Goal: Task Accomplishment & Management: Use online tool/utility

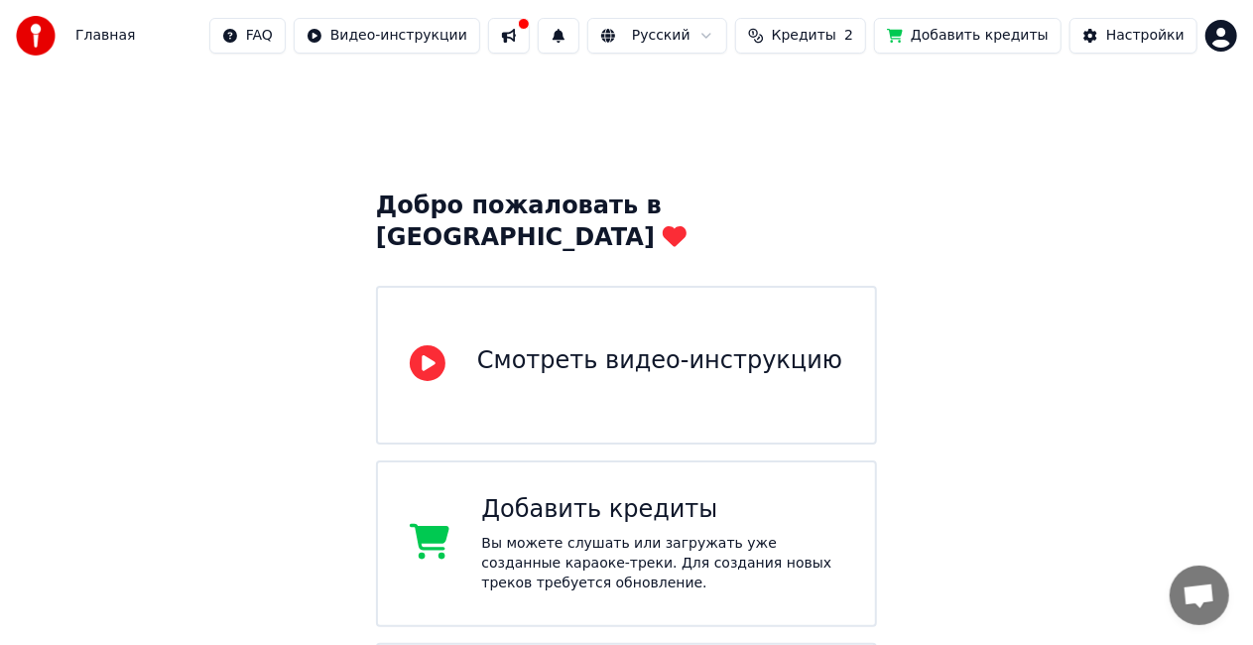
click at [530, 42] on button at bounding box center [509, 36] width 42 height 36
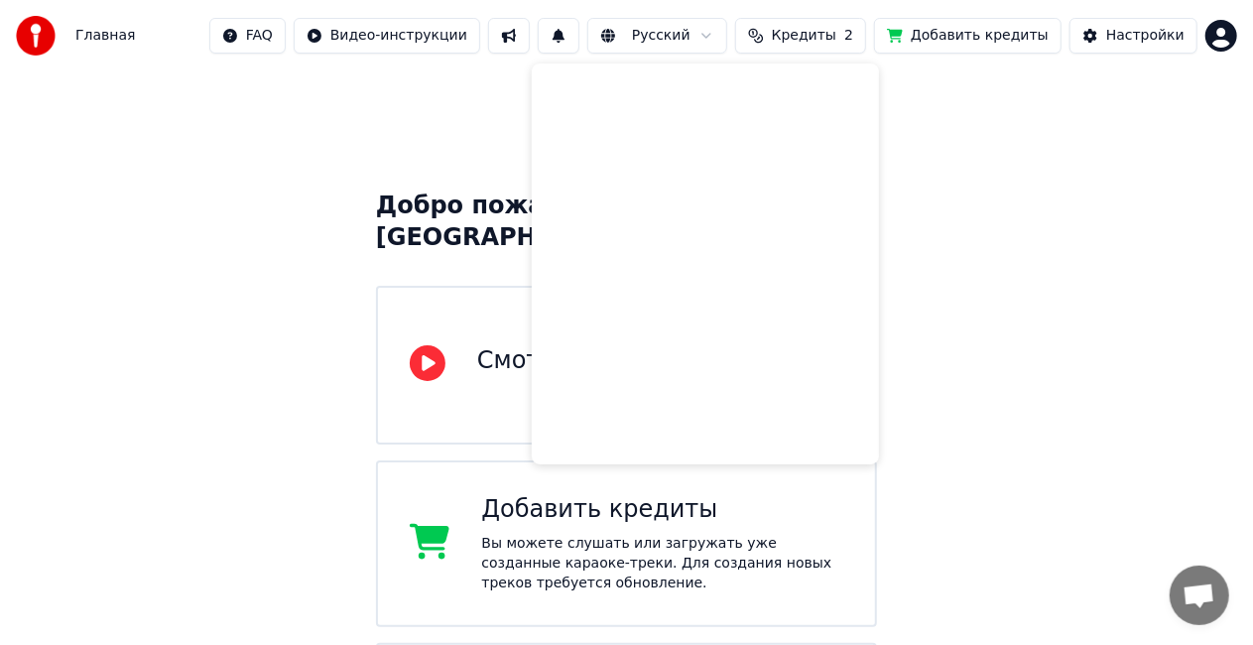
click at [946, 204] on div "Добро пожаловать в Youka Смотреть видео-инструкцию Добавить кредиты Вы можете с…" at bounding box center [626, 541] width 1253 height 941
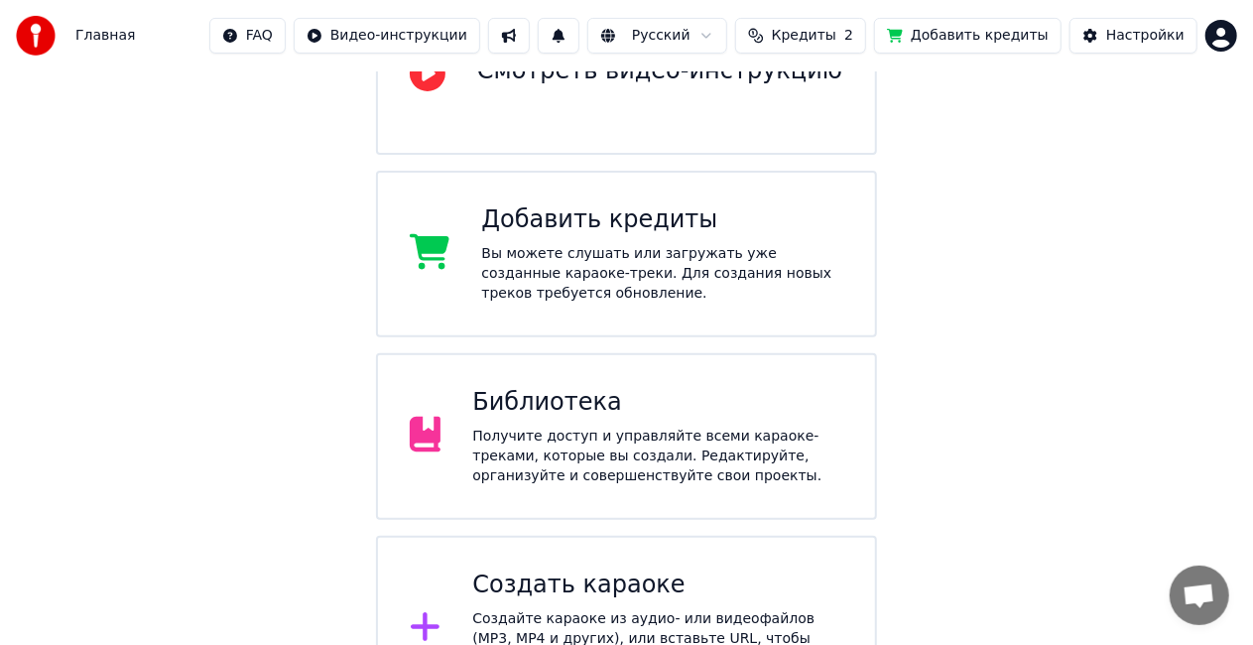
scroll to position [316, 0]
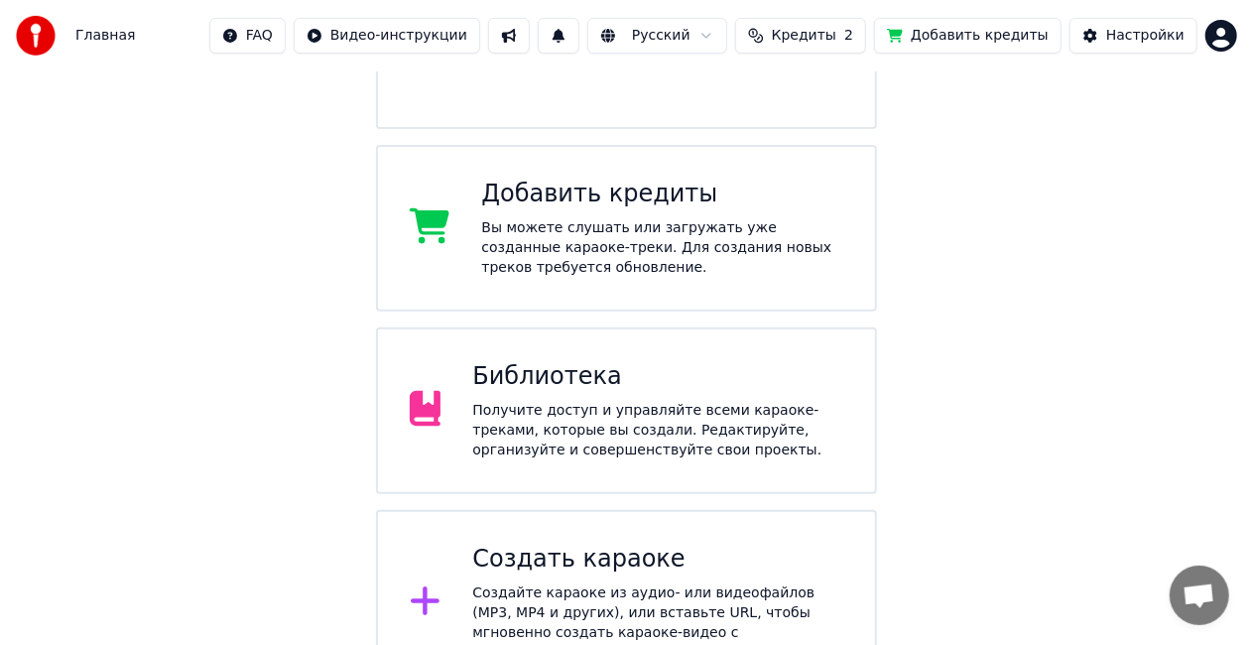
click at [734, 409] on div "Получите доступ и управляйте всеми караоке-треками, которые вы создали. Редакти…" at bounding box center [657, 431] width 371 height 60
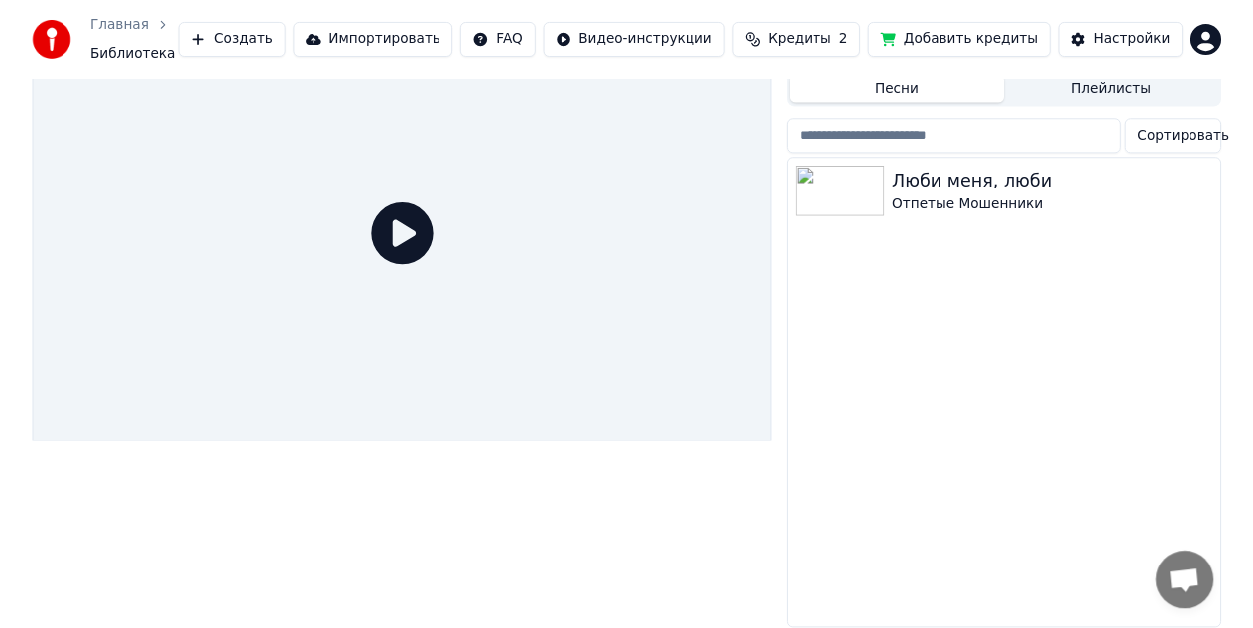
scroll to position [62, 0]
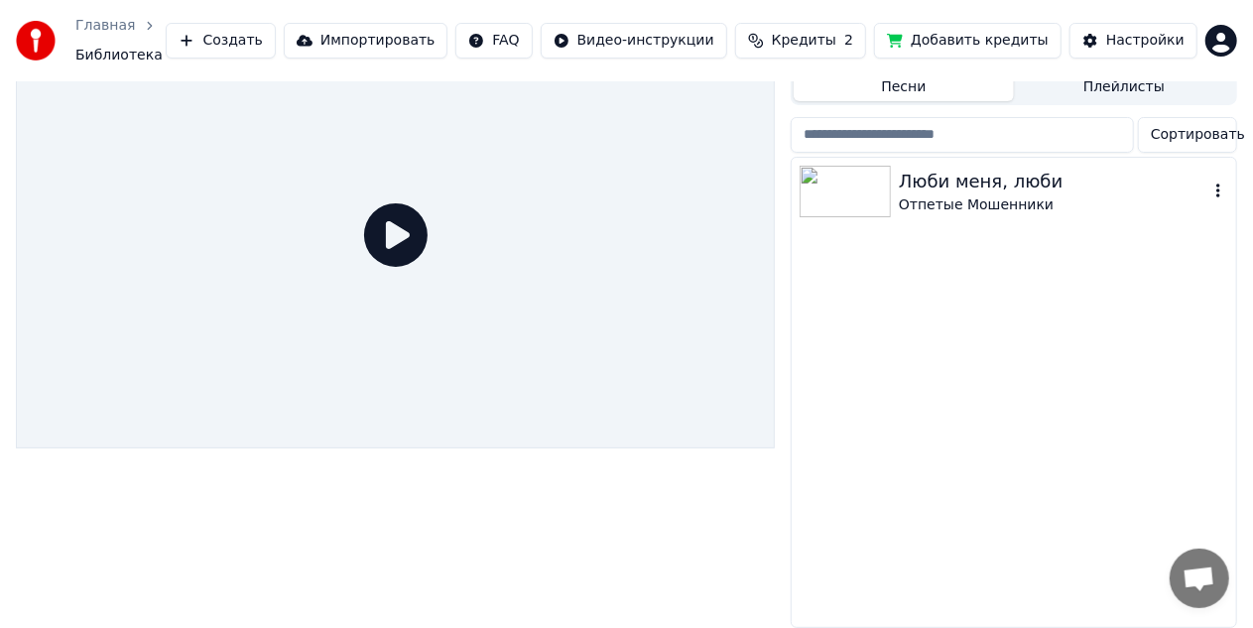
click at [971, 174] on div "Люби меня, люби" at bounding box center [1054, 182] width 310 height 28
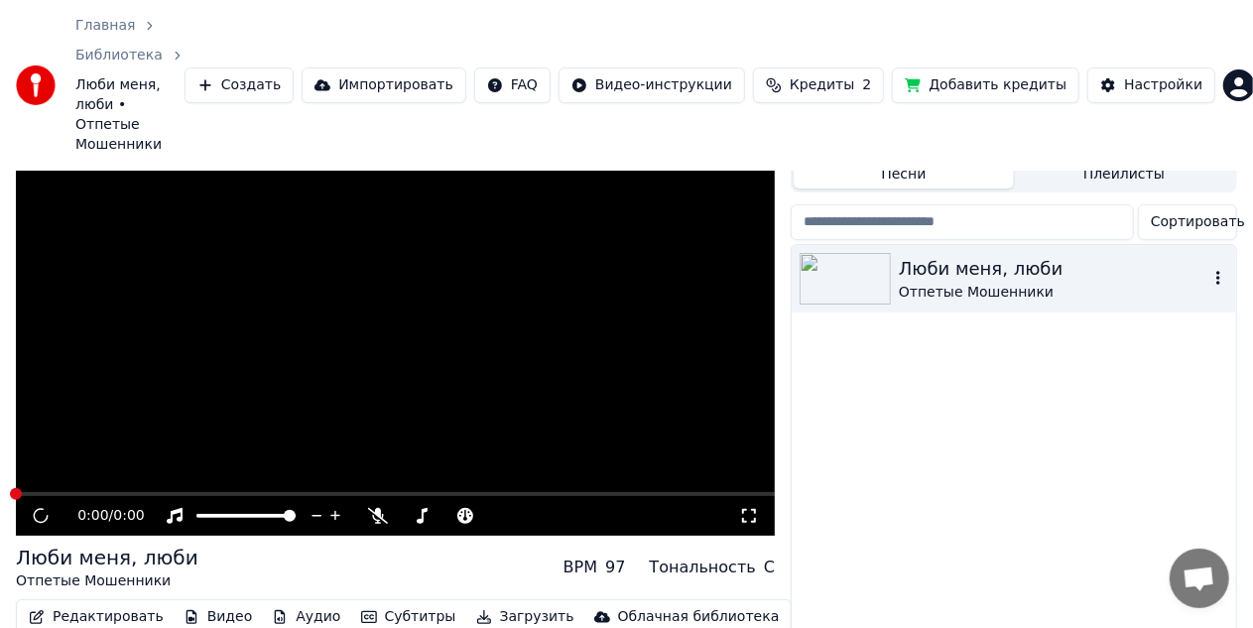
scroll to position [121, 0]
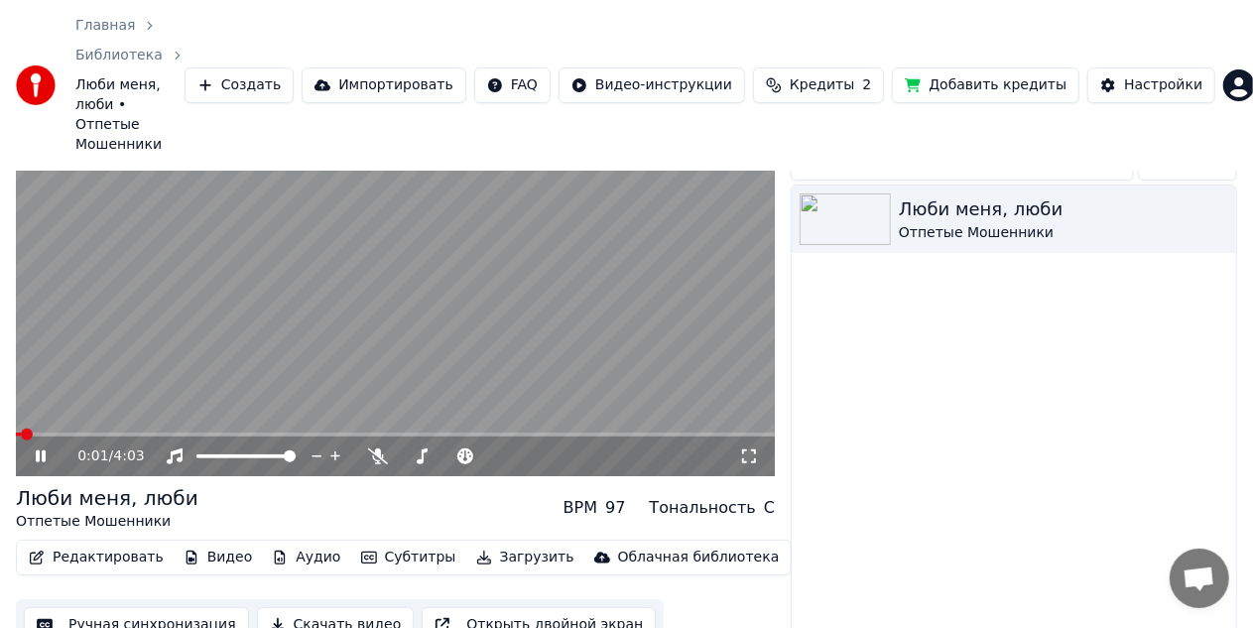
click at [94, 390] on video at bounding box center [395, 263] width 759 height 427
click at [93, 433] on span at bounding box center [395, 435] width 759 height 4
click at [164, 339] on video at bounding box center [395, 263] width 759 height 427
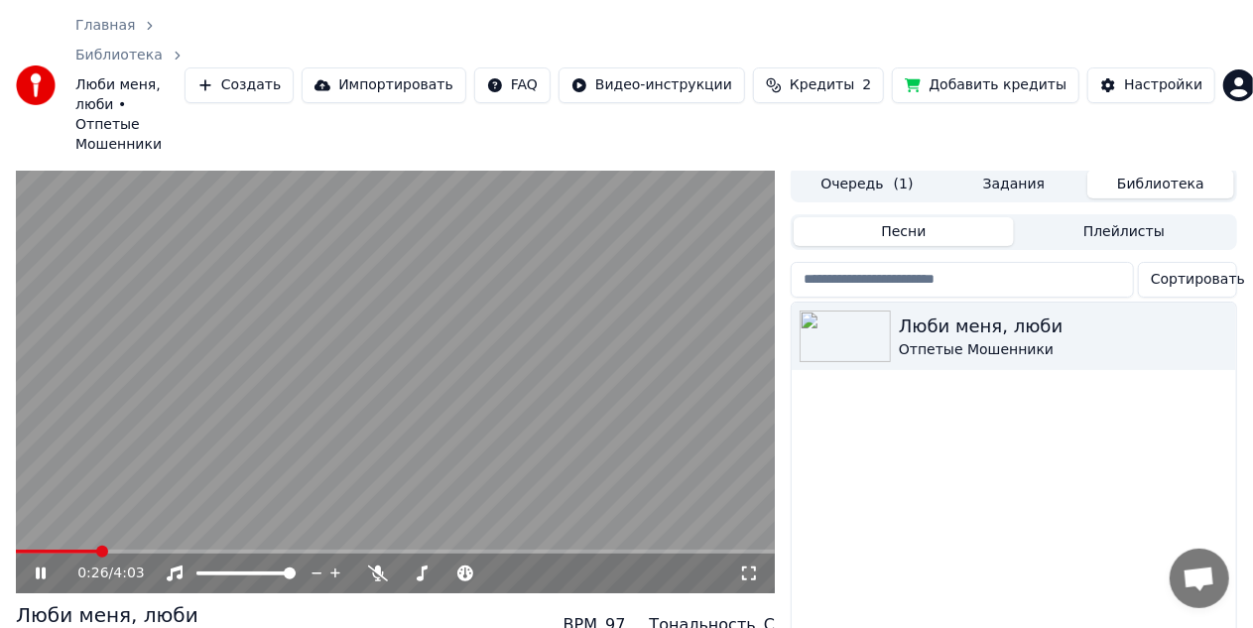
scroll to position [0, 0]
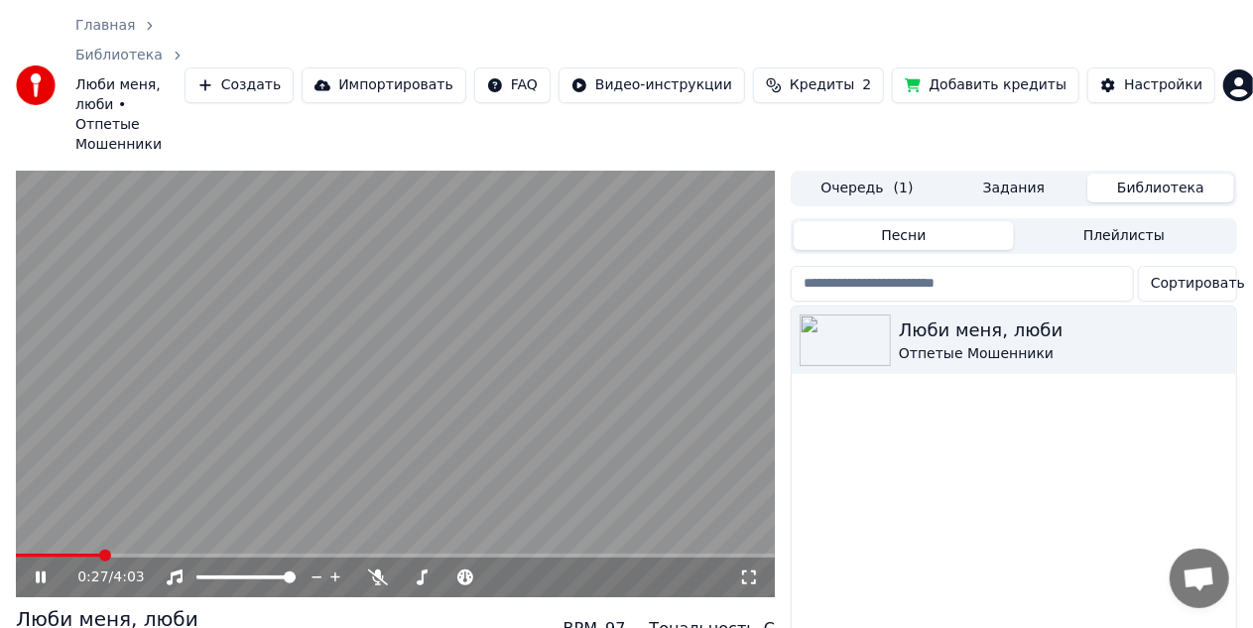
click at [59, 554] on span at bounding box center [58, 556] width 85 height 4
click at [106, 554] on span at bounding box center [395, 556] width 759 height 4
click at [136, 554] on span at bounding box center [395, 556] width 759 height 4
click at [168, 554] on span at bounding box center [395, 556] width 759 height 4
click at [198, 554] on span at bounding box center [395, 556] width 759 height 4
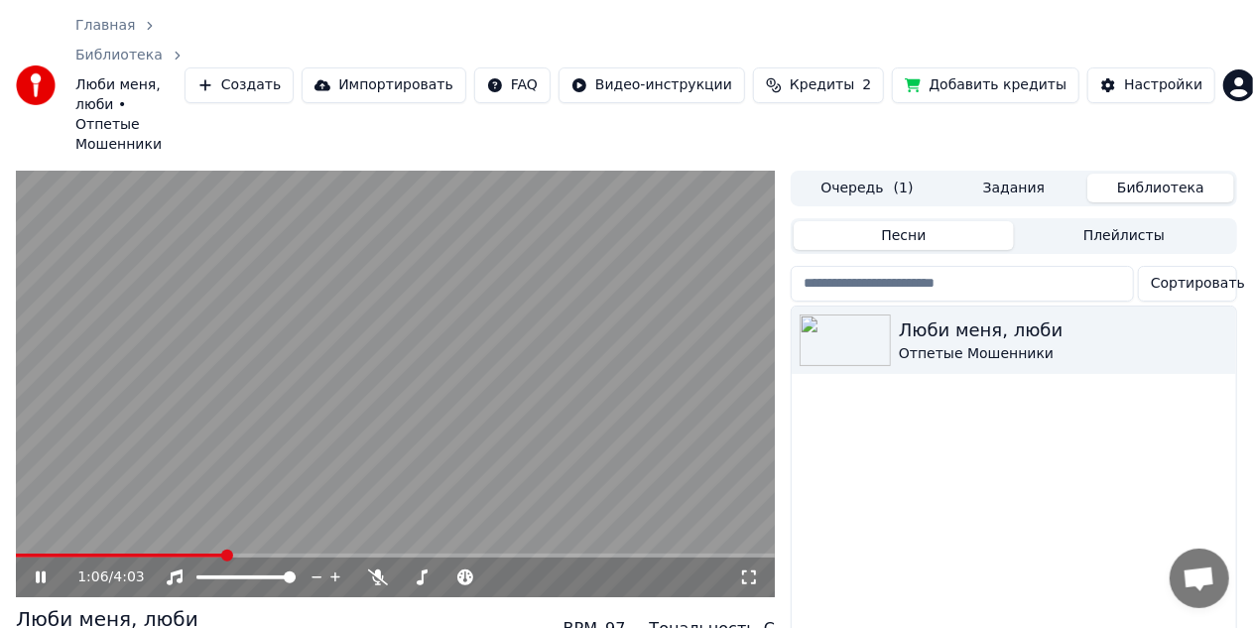
click at [463, 344] on video at bounding box center [395, 384] width 759 height 427
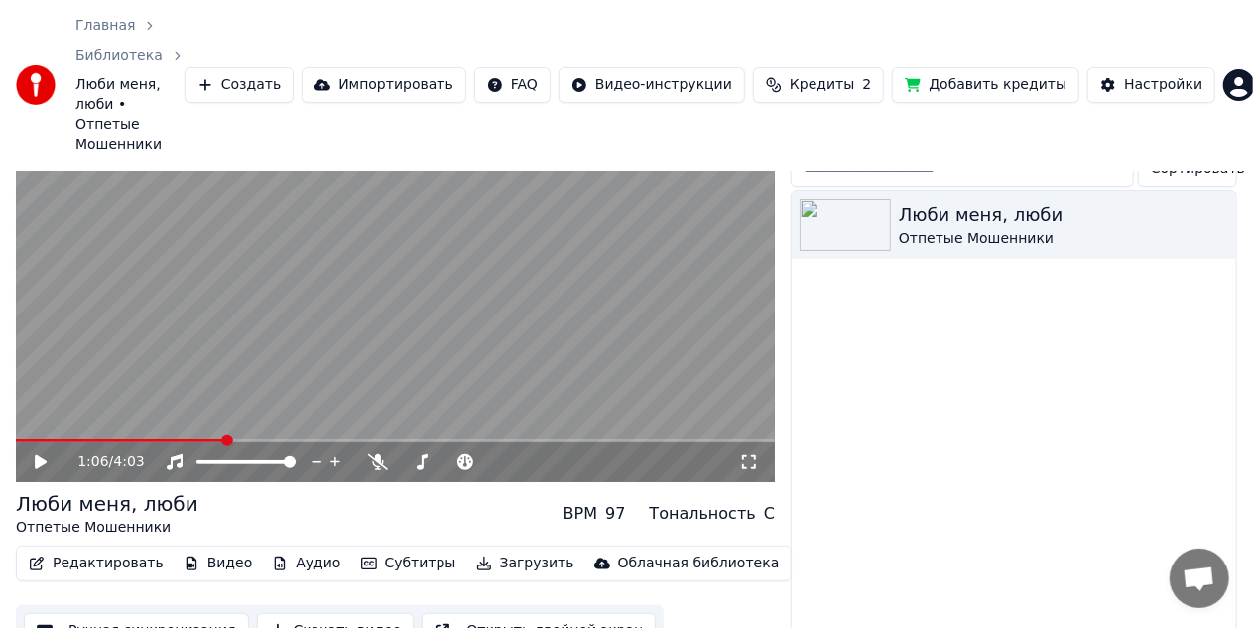
scroll to position [121, 0]
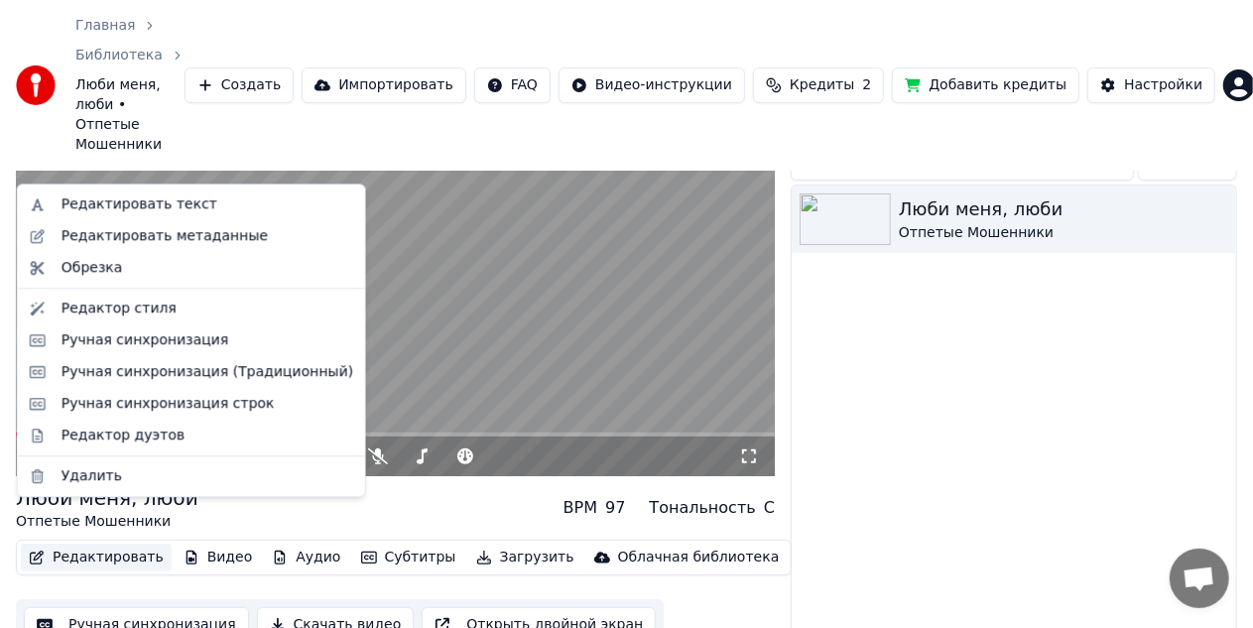
click at [103, 544] on button "Редактировать" at bounding box center [96, 558] width 151 height 28
click at [155, 377] on div "Ручная синхронизация (Традиционный)" at bounding box center [208, 372] width 292 height 20
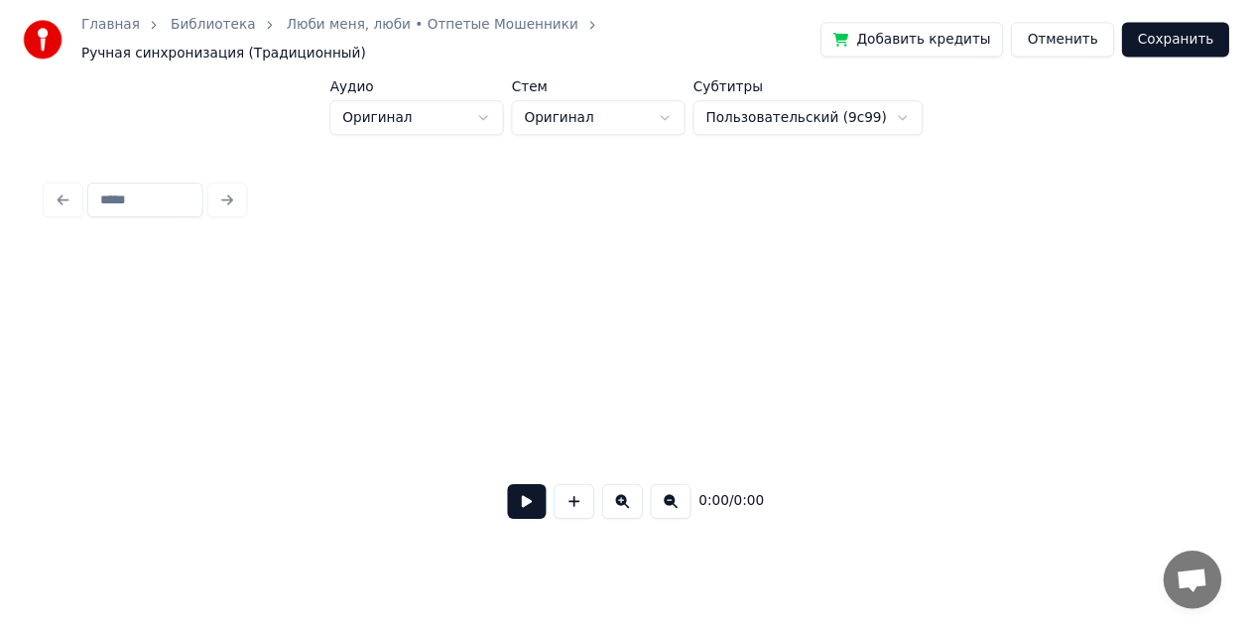
scroll to position [0, 11738]
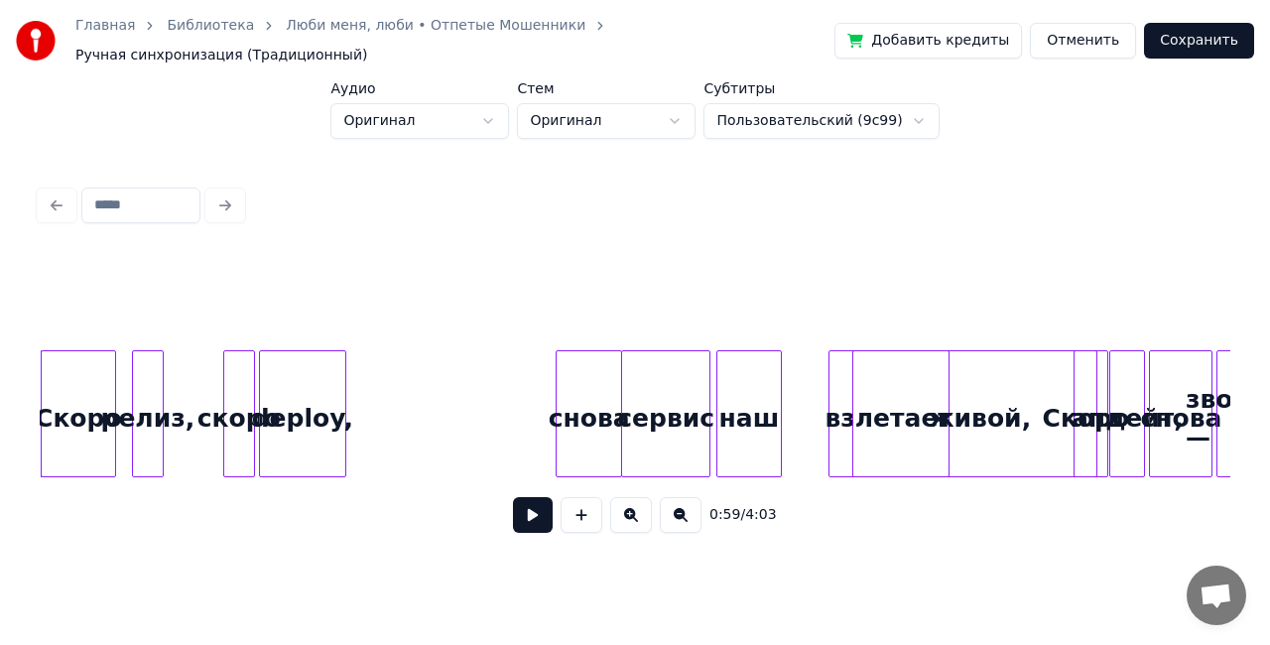
click at [466, 27] on link "Люби меня, люби • Отпетые Мошенники" at bounding box center [436, 26] width 300 height 20
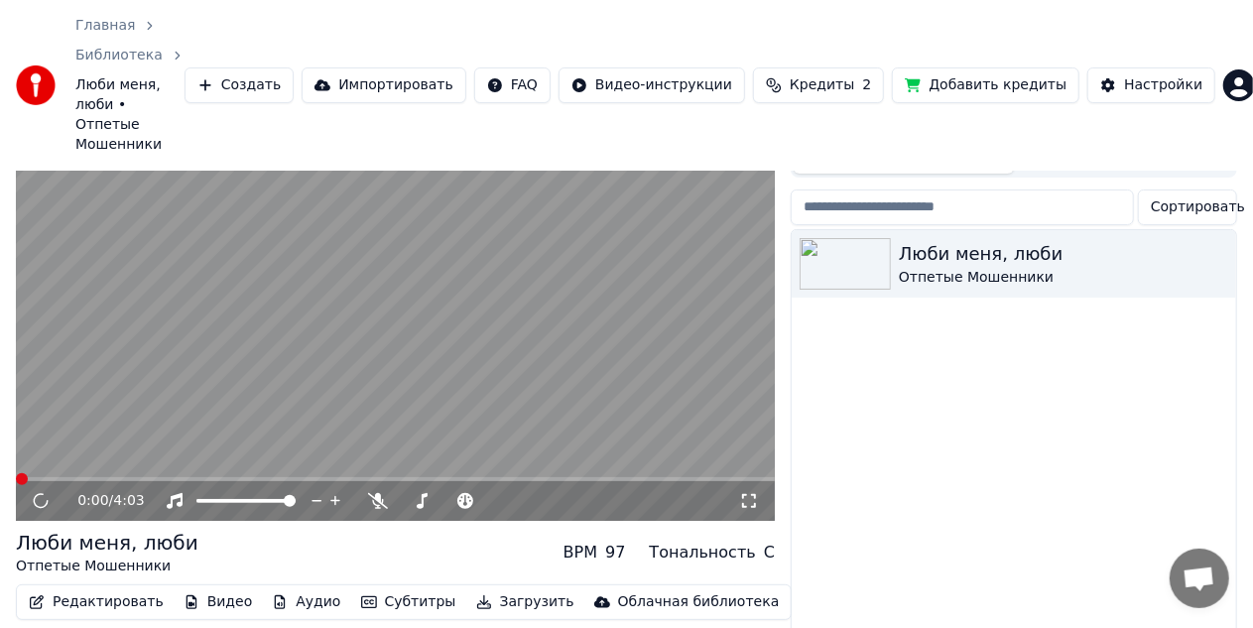
scroll to position [121, 0]
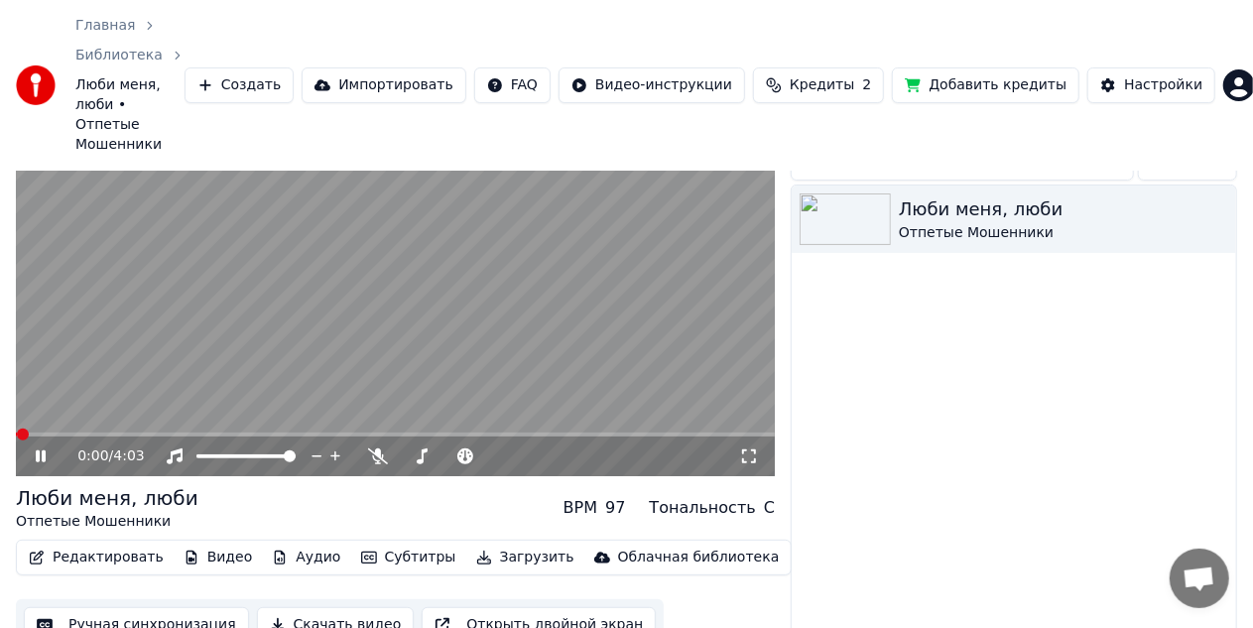
click at [69, 607] on button "Ручная синхронизация" at bounding box center [136, 625] width 225 height 36
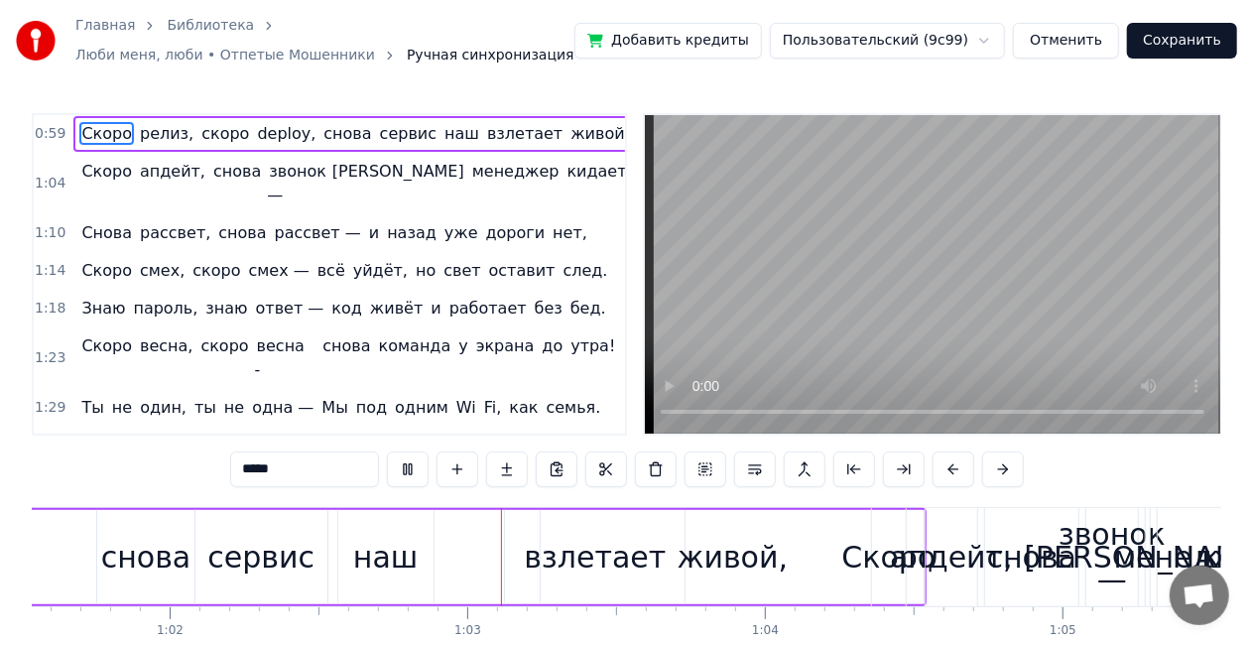
scroll to position [0, 18523]
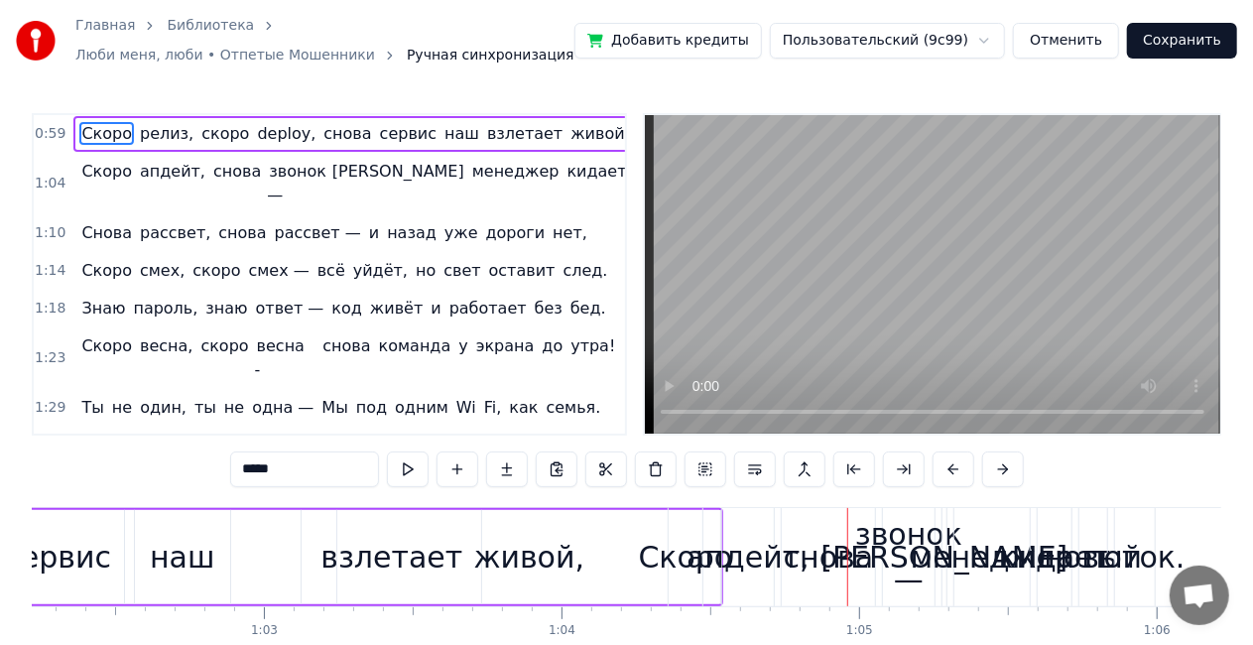
click at [154, 173] on span "апдейт," at bounding box center [172, 171] width 69 height 23
type input "*******"
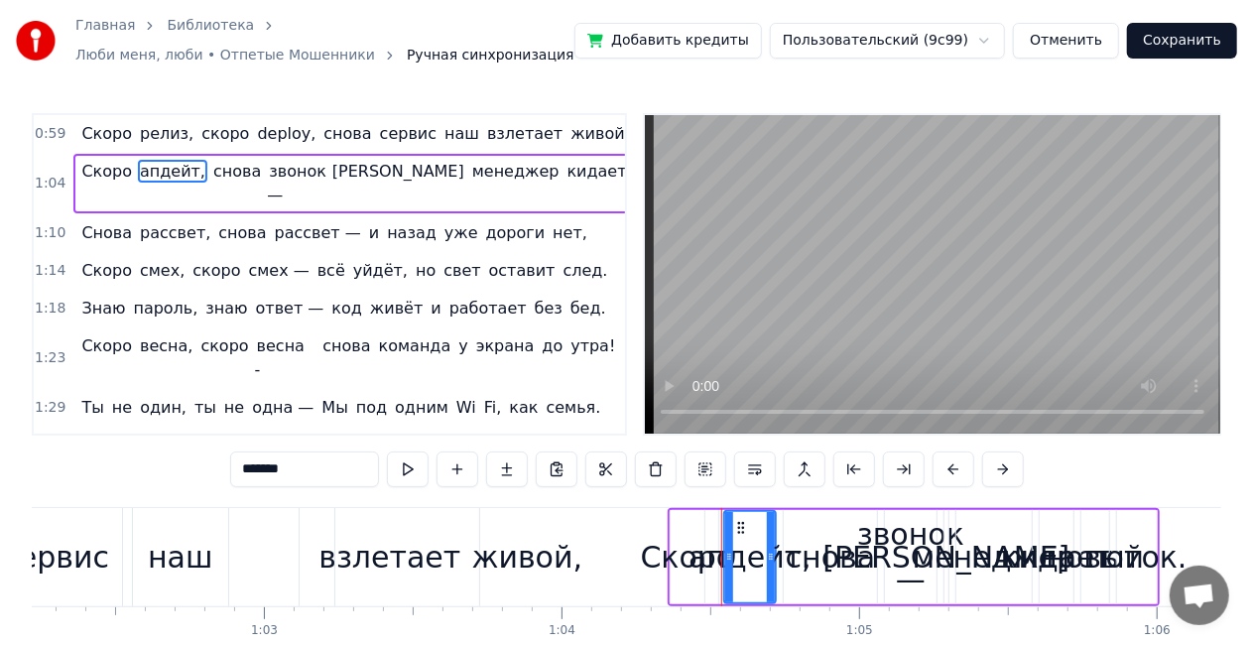
drag, startPoint x: 760, startPoint y: 548, endPoint x: 807, endPoint y: 556, distance: 47.3
click at [807, 556] on div "Скоро апдейт, снова звонок — И менеджер кидает новый поток." at bounding box center [914, 557] width 492 height 98
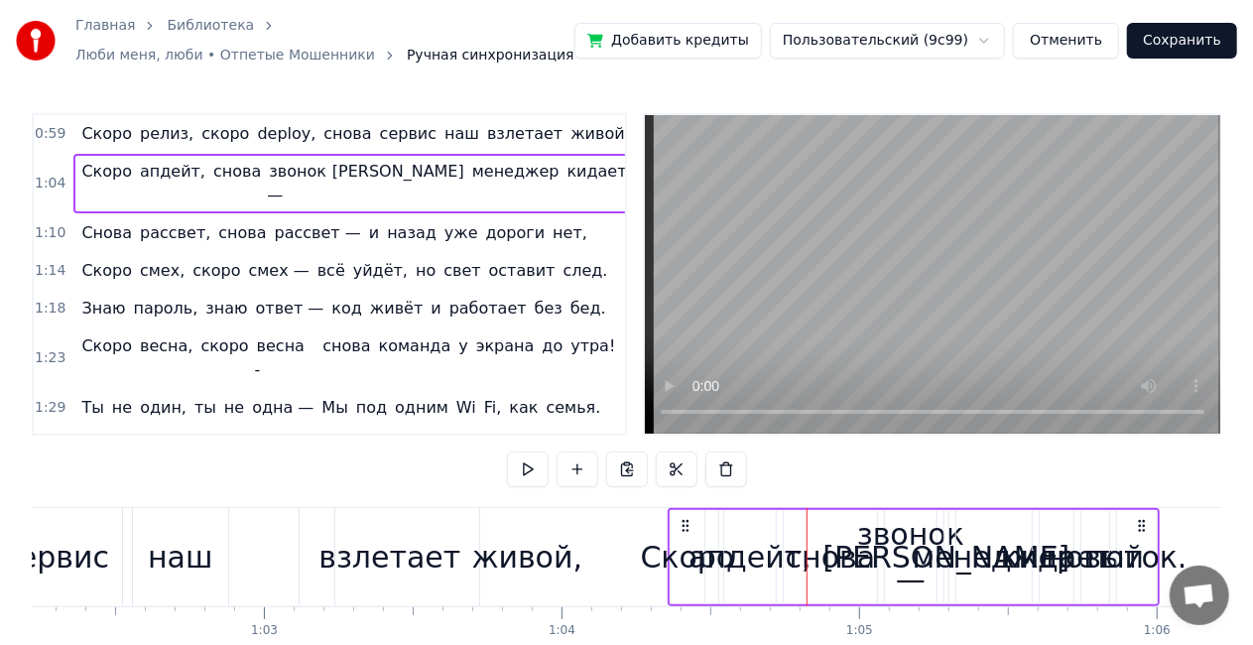
click at [765, 558] on div "апдейт," at bounding box center [750, 557] width 123 height 45
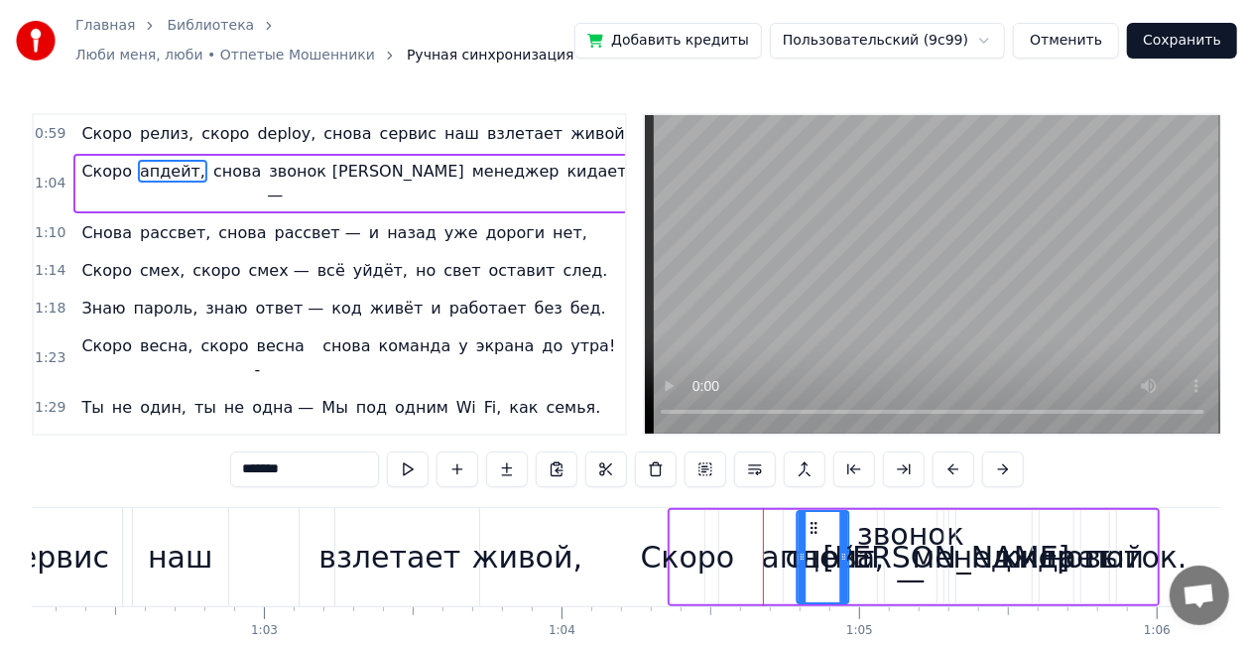
drag, startPoint x: 741, startPoint y: 528, endPoint x: 814, endPoint y: 527, distance: 72.4
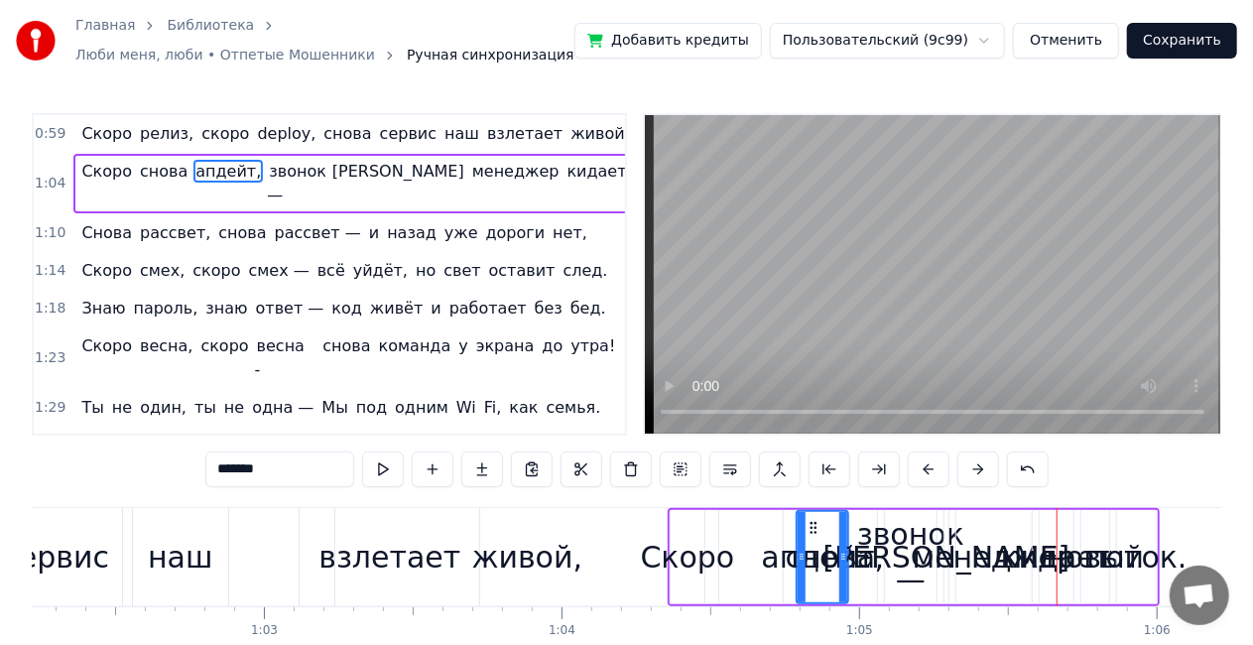
click at [156, 171] on span "снова" at bounding box center [164, 171] width 52 height 23
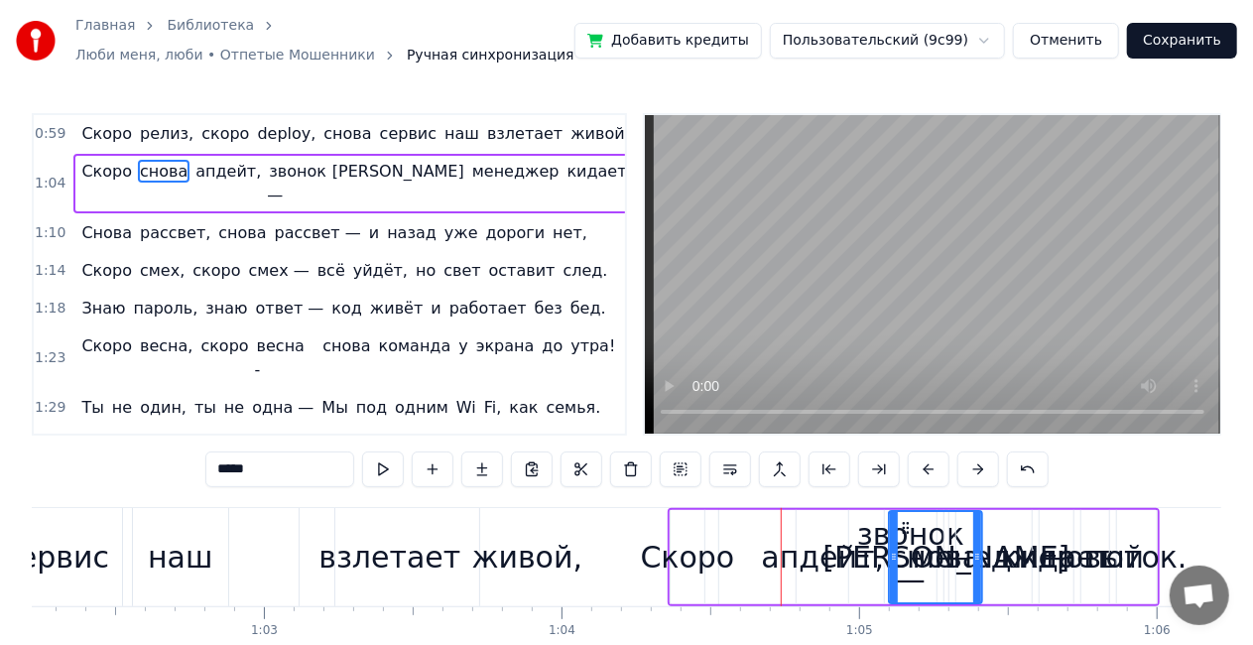
drag, startPoint x: 802, startPoint y: 528, endPoint x: 907, endPoint y: 520, distance: 105.5
click at [218, 163] on span "звонок —" at bounding box center [241, 183] width 60 height 47
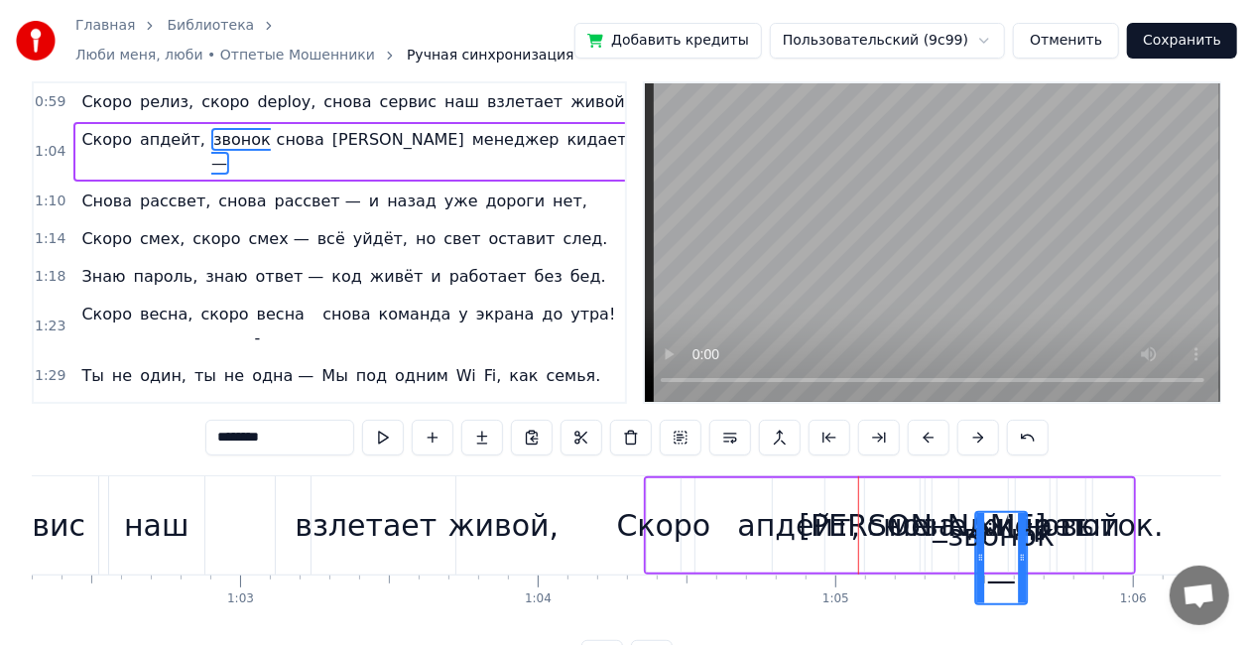
scroll to position [0, 18555]
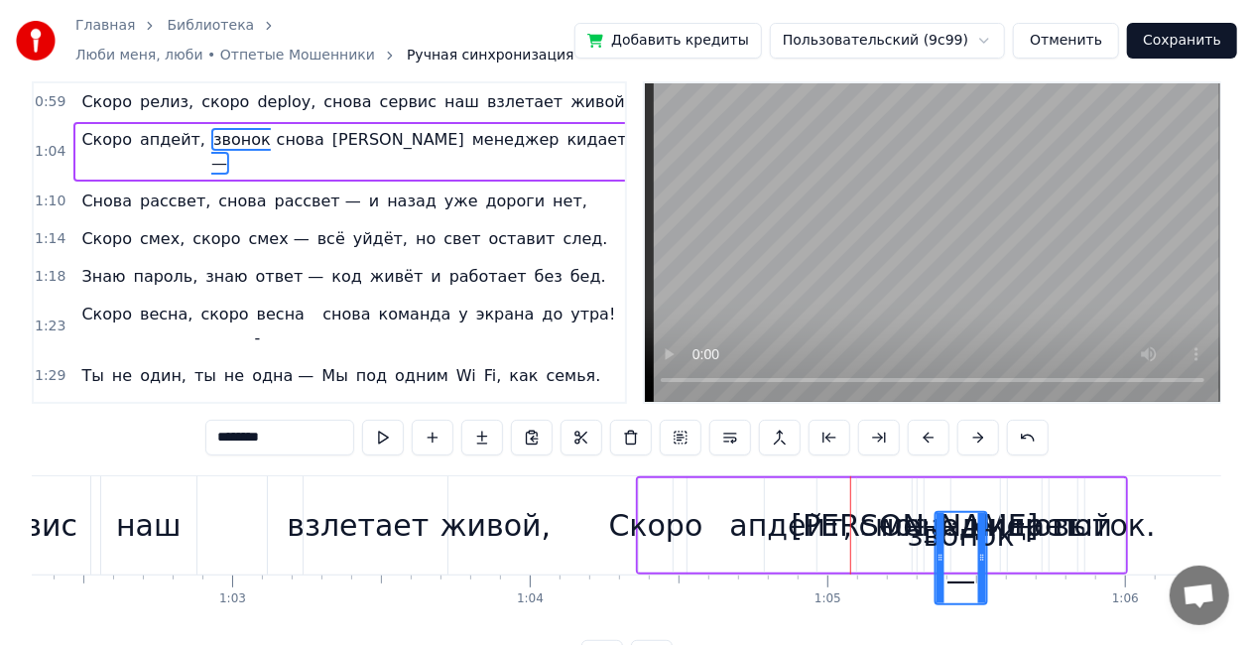
drag, startPoint x: 903, startPoint y: 524, endPoint x: 953, endPoint y: 458, distance: 82.2
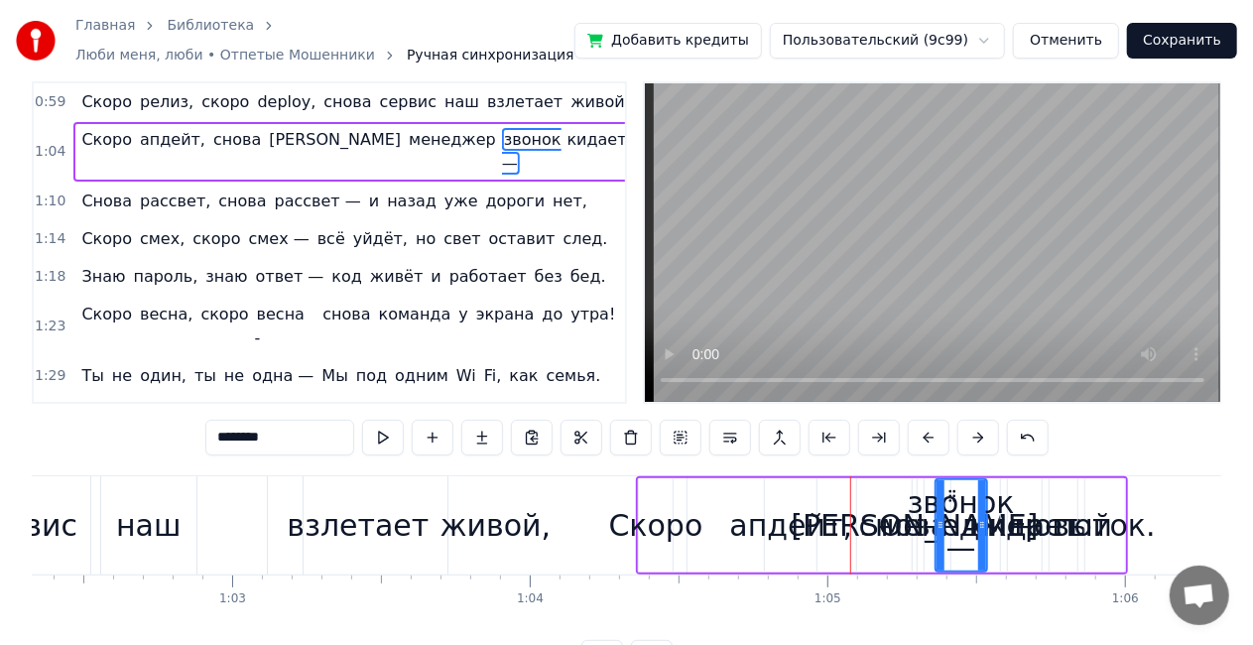
click at [559, 511] on div "живой," at bounding box center [495, 525] width 383 height 98
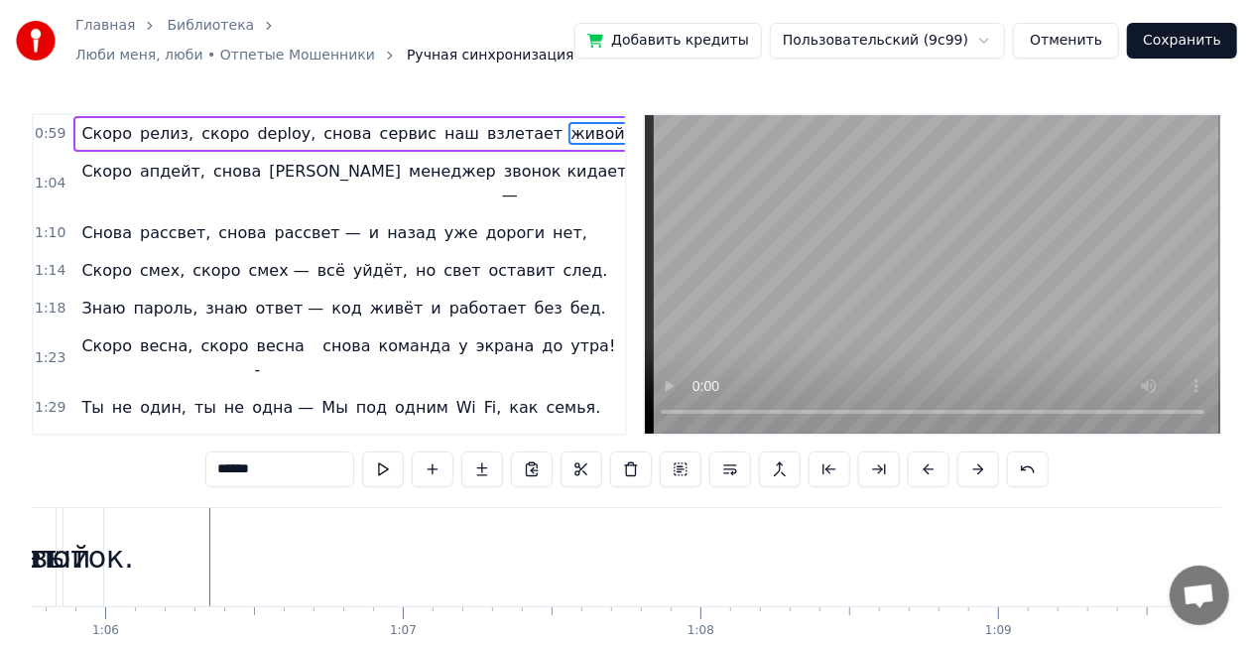
scroll to position [0, 19583]
click at [502, 165] on span "звонок —" at bounding box center [532, 183] width 60 height 47
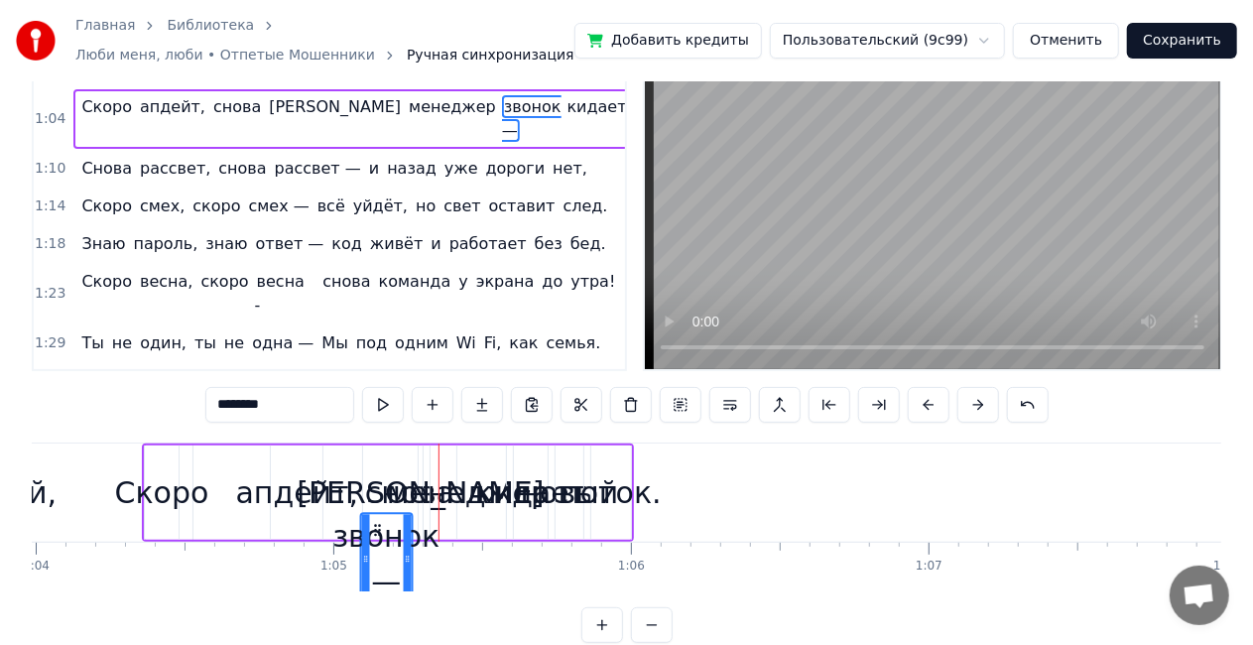
scroll to position [66, 0]
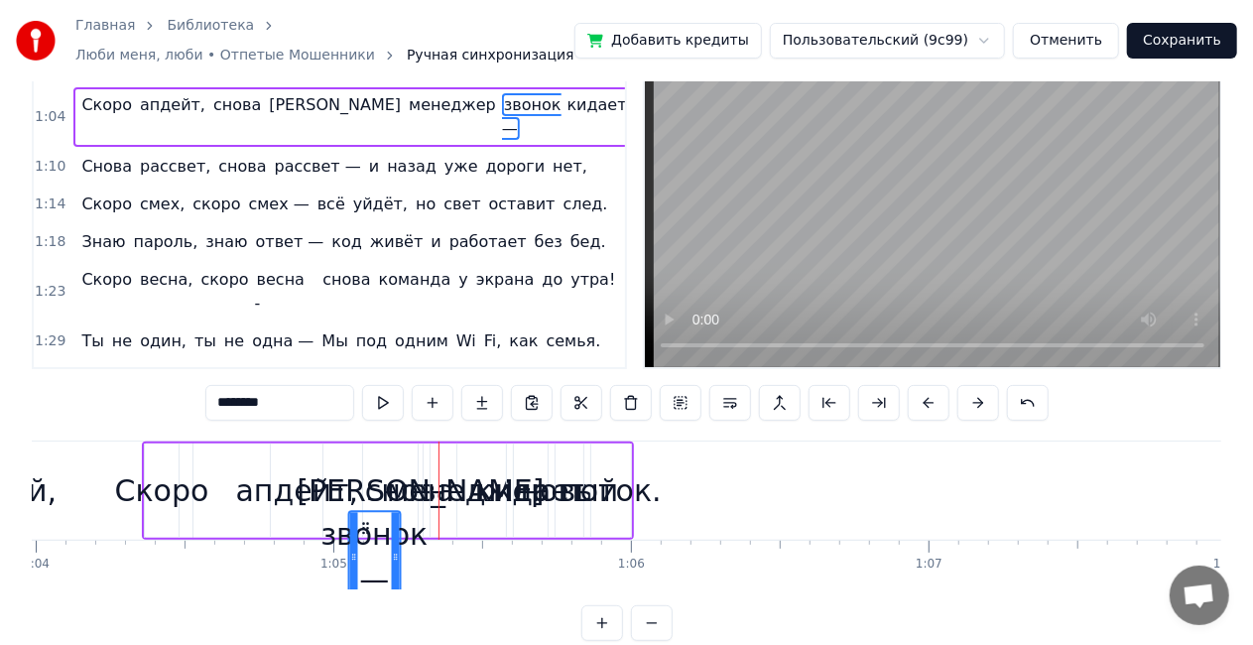
drag, startPoint x: 153, startPoint y: 522, endPoint x: 367, endPoint y: 435, distance: 231.4
click at [367, 435] on div "0:59 Скоро релиз, скоро deploy, снова сервис наш взлетает живой, 1:04 Скоро апд…" at bounding box center [627, 344] width 1190 height 594
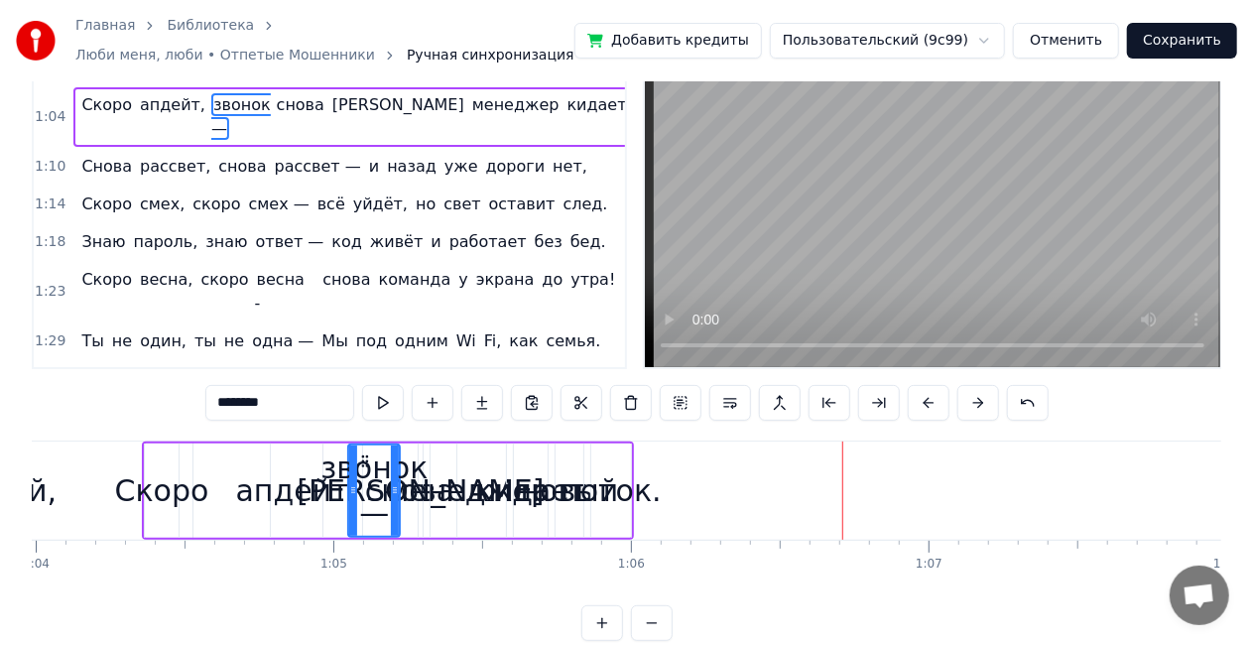
click at [330, 98] on span "[PERSON_NAME]" at bounding box center [398, 104] width 136 height 23
type input "*"
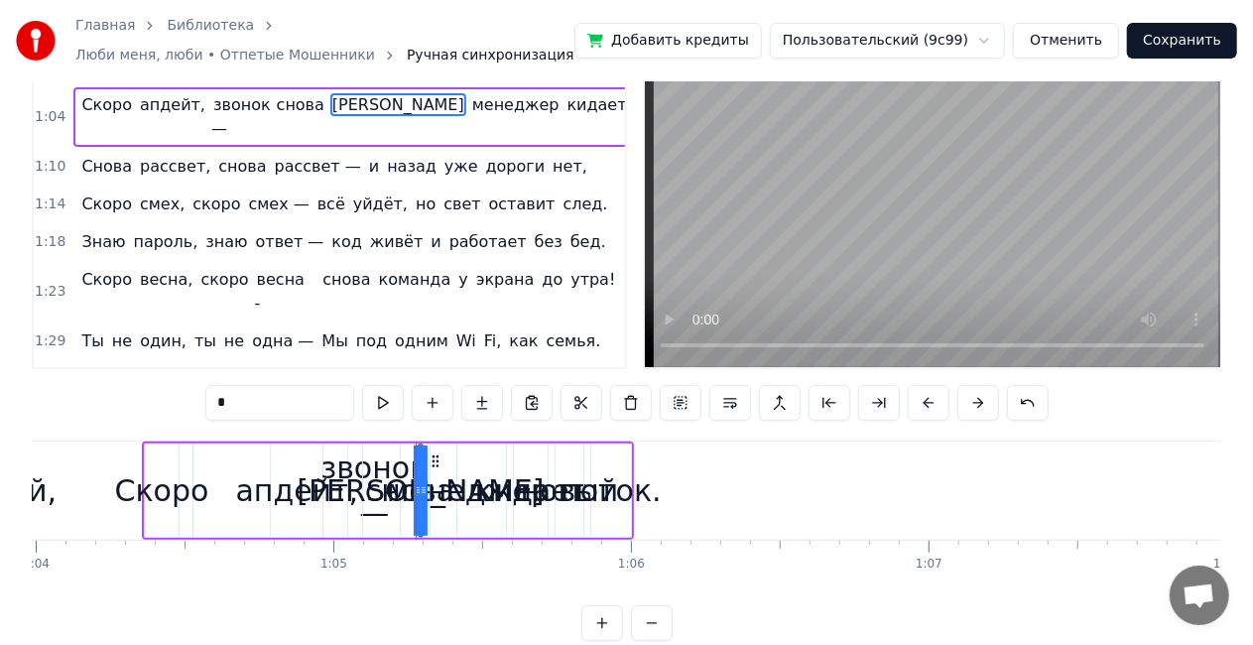
scroll to position [0, 0]
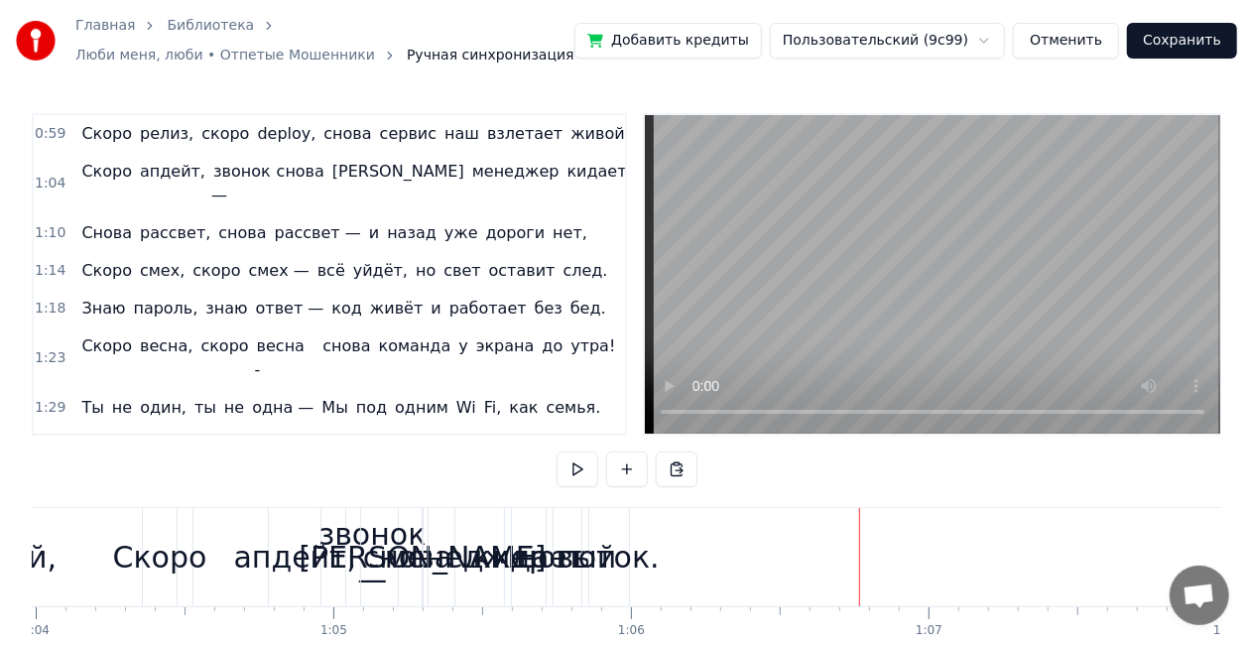
click at [411, 540] on div "менеджер" at bounding box center [466, 557] width 163 height 45
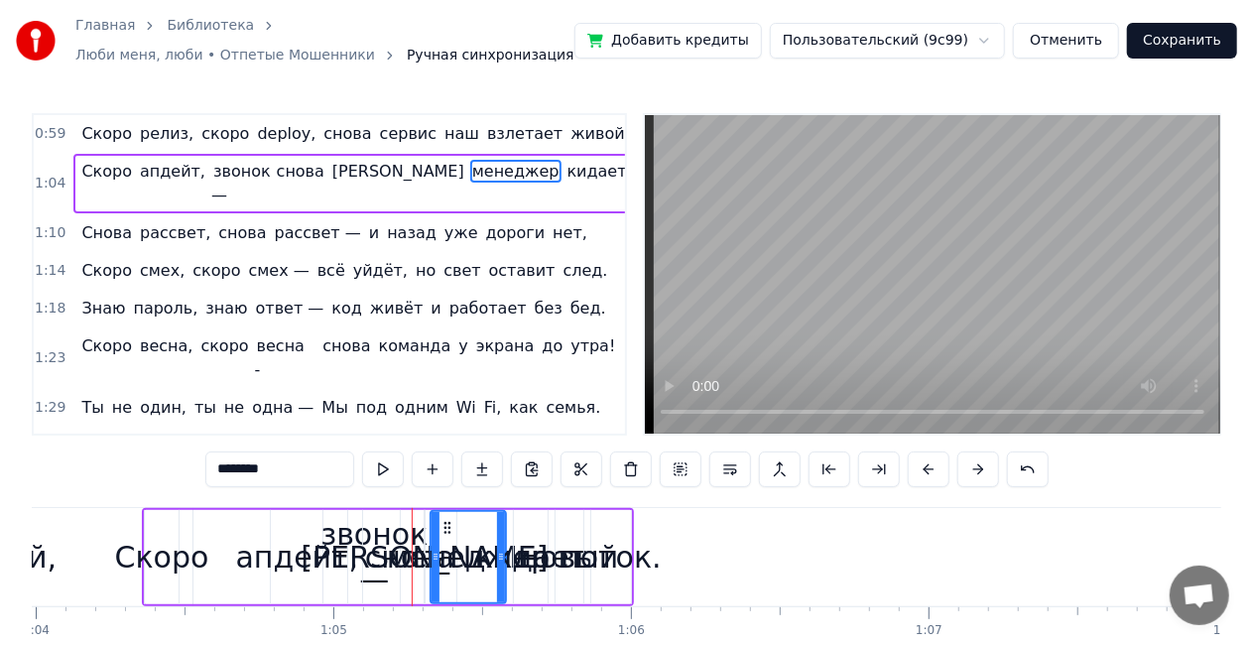
click at [330, 183] on span "[PERSON_NAME]" at bounding box center [398, 171] width 136 height 23
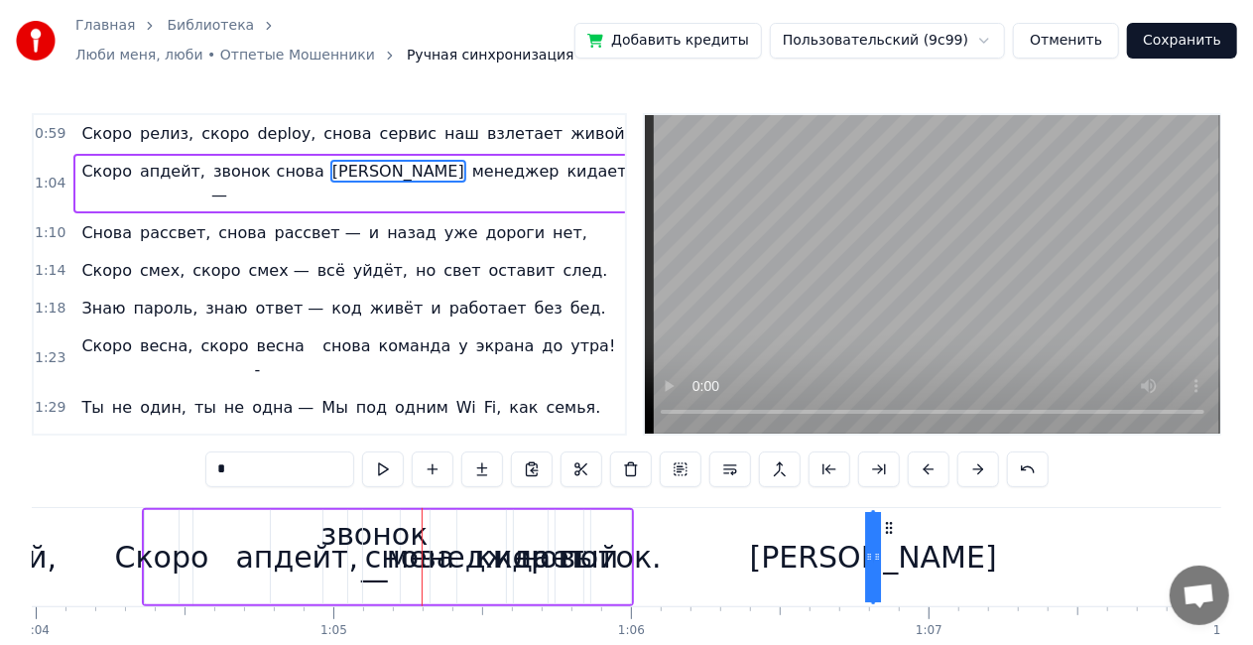
drag, startPoint x: 442, startPoint y: 530, endPoint x: 889, endPoint y: 492, distance: 449.1
click at [361, 173] on span "менеджер" at bounding box center [375, 171] width 91 height 23
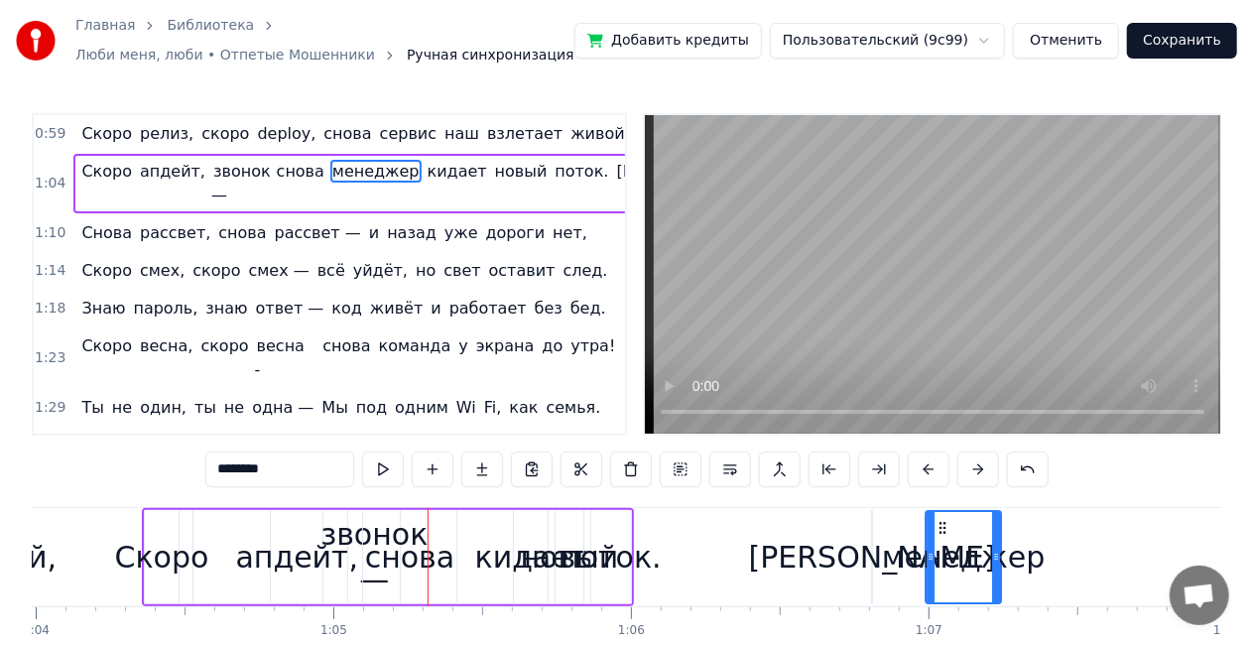
drag, startPoint x: 443, startPoint y: 529, endPoint x: 938, endPoint y: 504, distance: 495.8
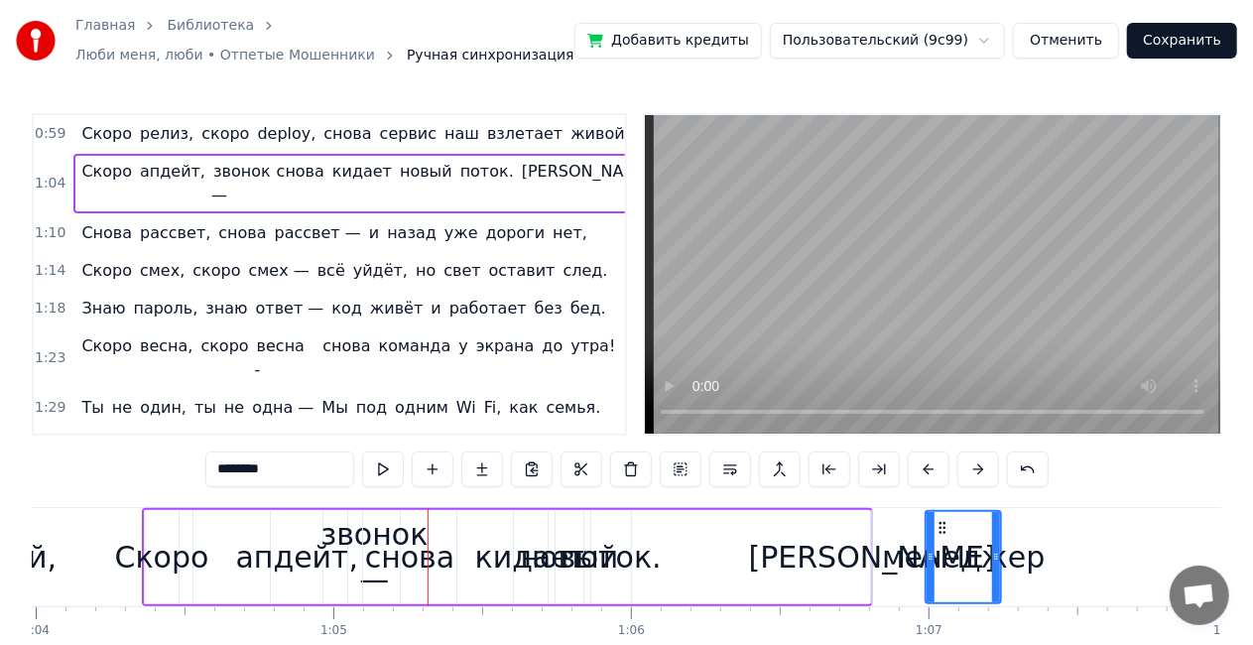
click at [351, 169] on span "кидает" at bounding box center [362, 171] width 64 height 23
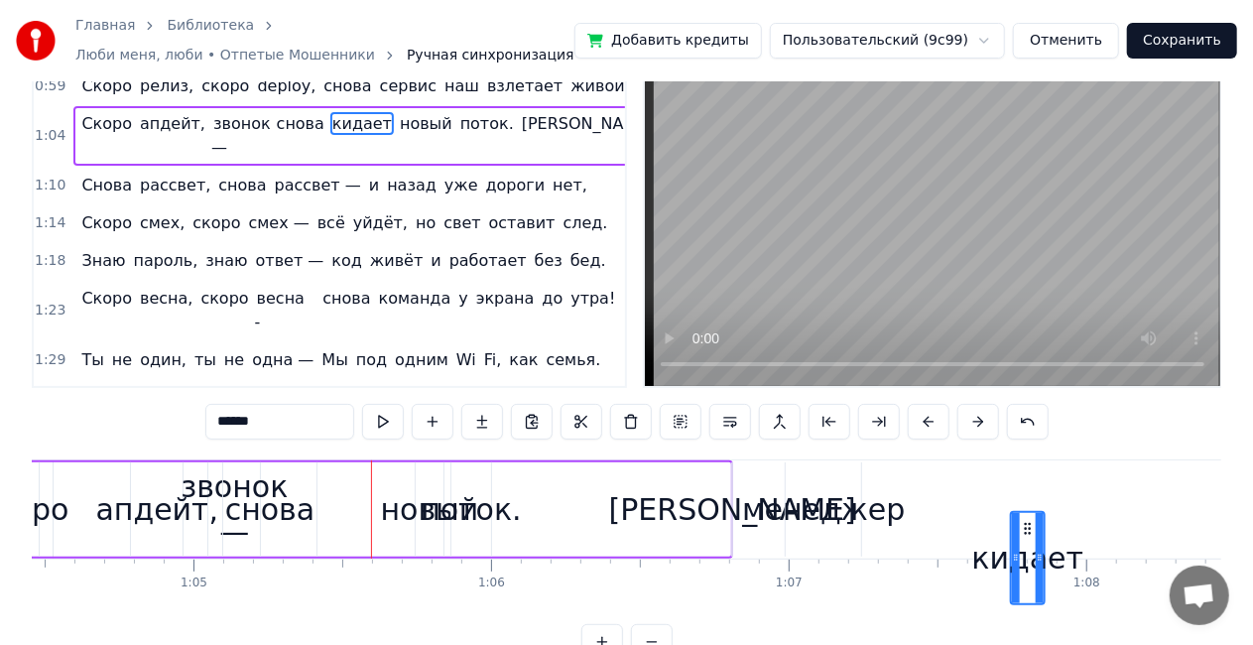
scroll to position [0, 19196]
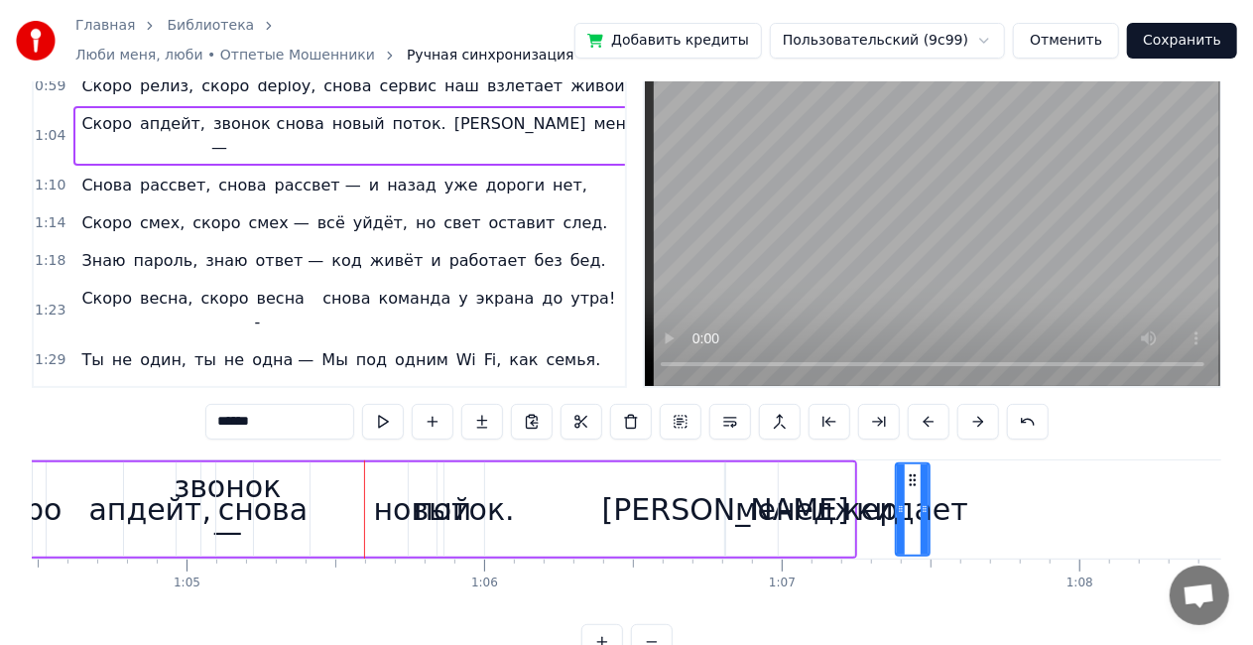
click at [366, 121] on span "новый" at bounding box center [358, 123] width 57 height 23
type input "*****"
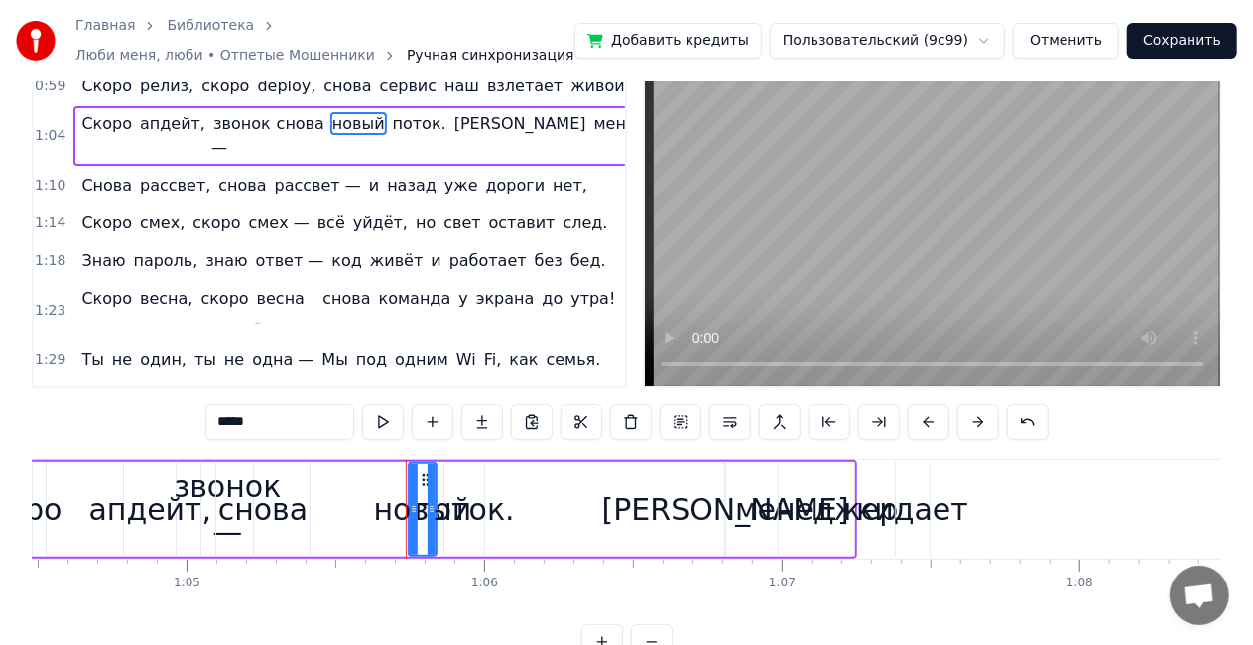
scroll to position [0, 0]
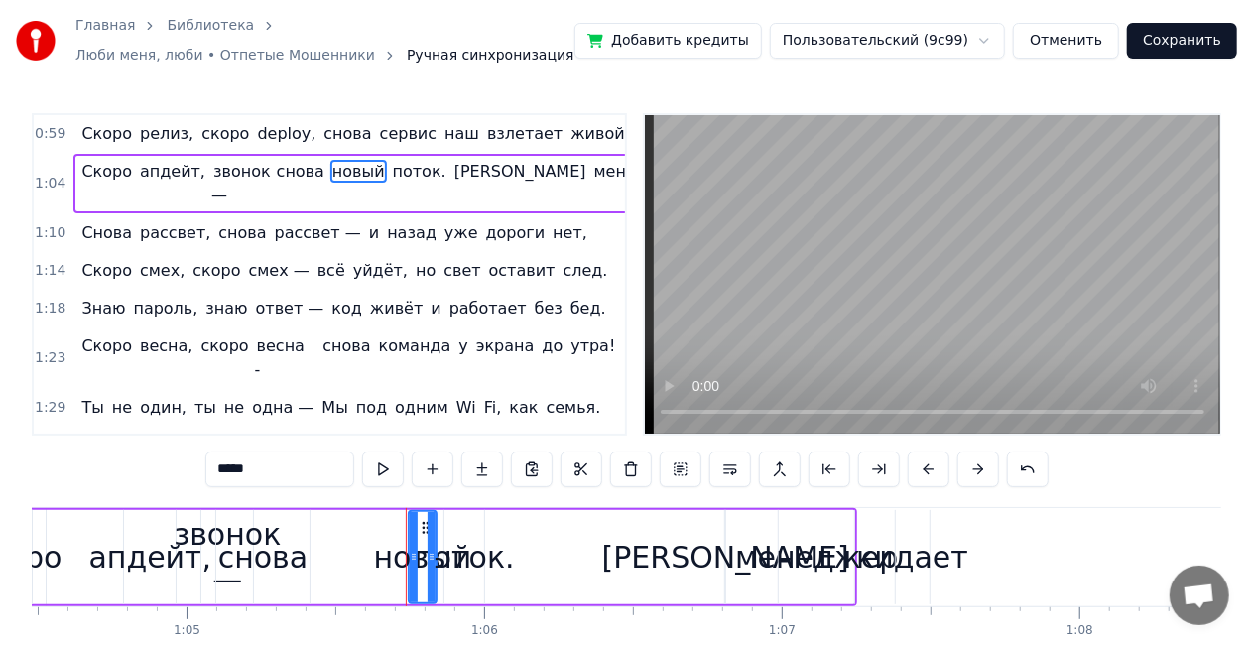
click at [424, 169] on div "Скоро апдейт, звонок — снова новый поток. И менеджер кидает" at bounding box center [414, 184] width 683 height 60
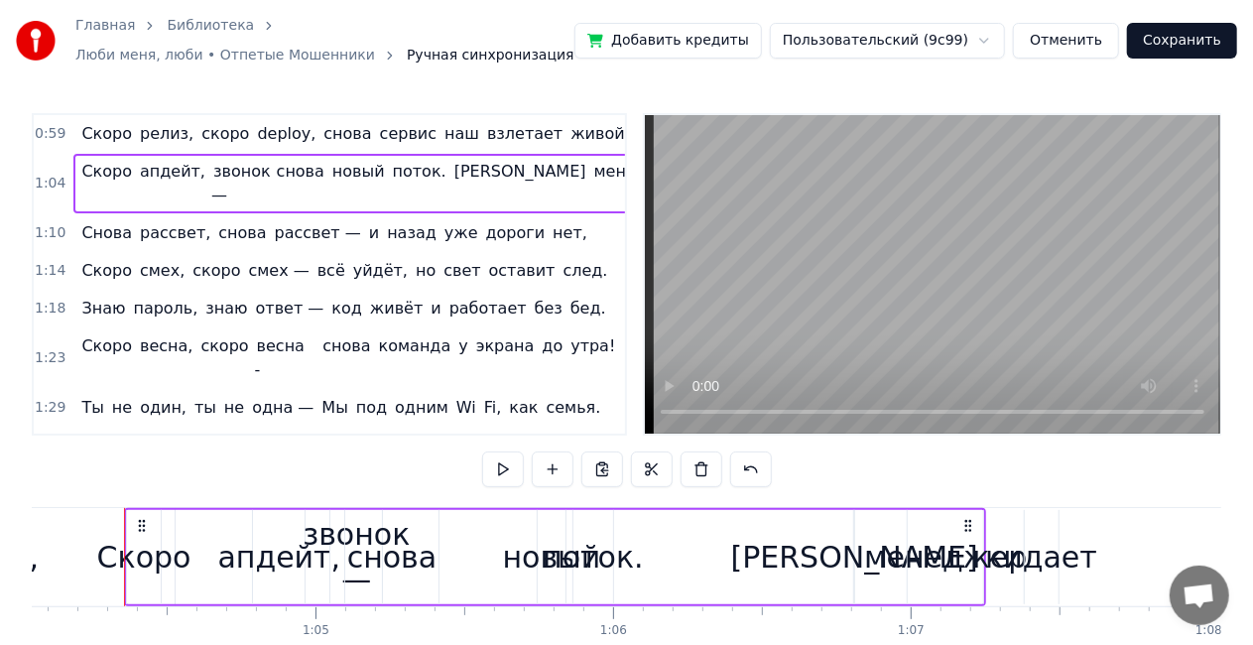
scroll to position [0, 19060]
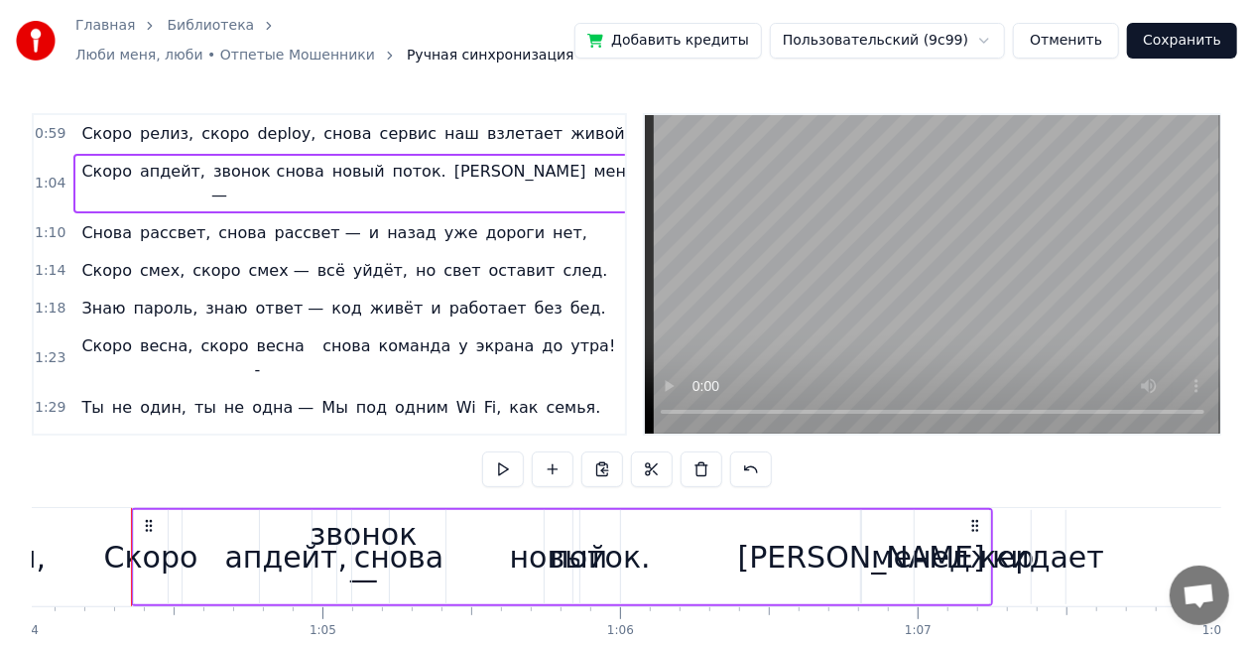
drag, startPoint x: 363, startPoint y: 173, endPoint x: 379, endPoint y: 173, distance: 15.9
click at [379, 173] on div "Скоро апдейт, звонок — снова новый поток. И менеджер кидает" at bounding box center [414, 184] width 683 height 60
click at [335, 173] on span "новый" at bounding box center [358, 171] width 57 height 23
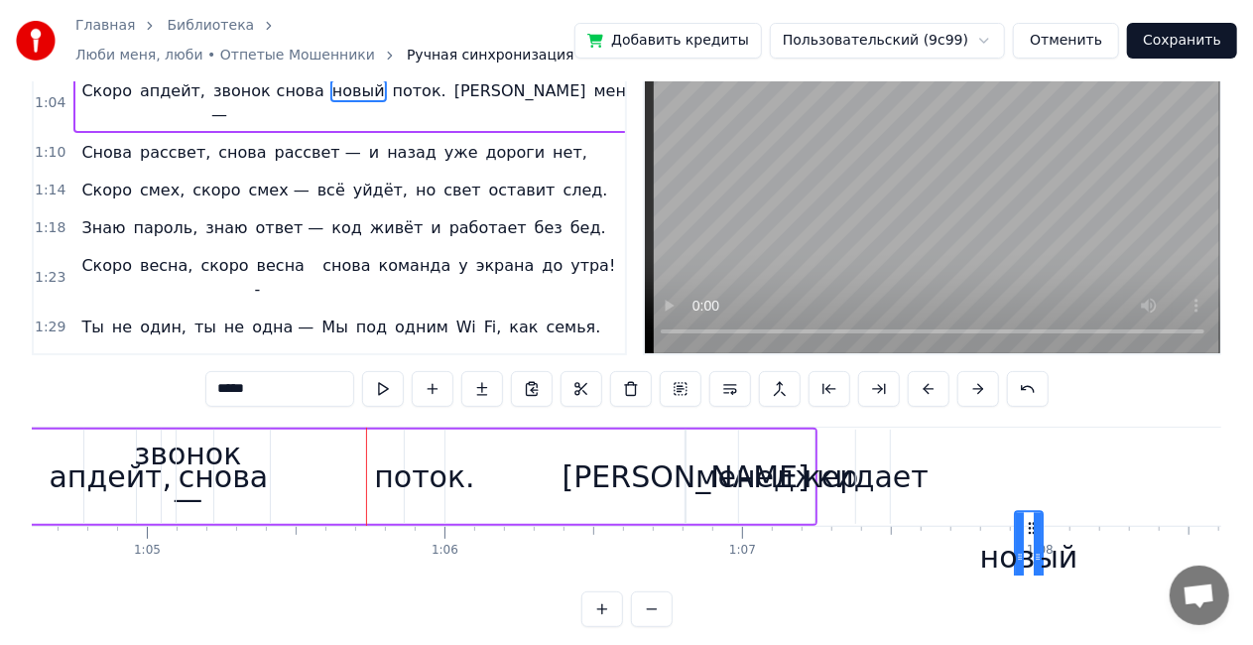
scroll to position [0, 19243]
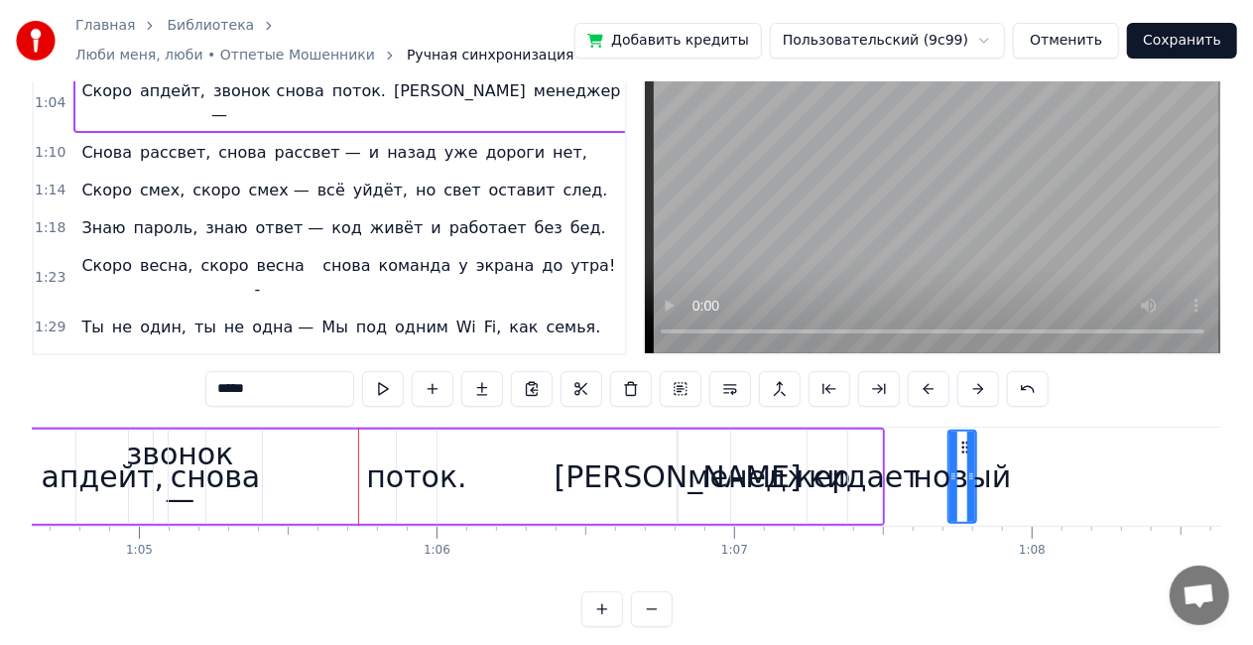
click at [362, 93] on span "поток." at bounding box center [359, 90] width 58 height 23
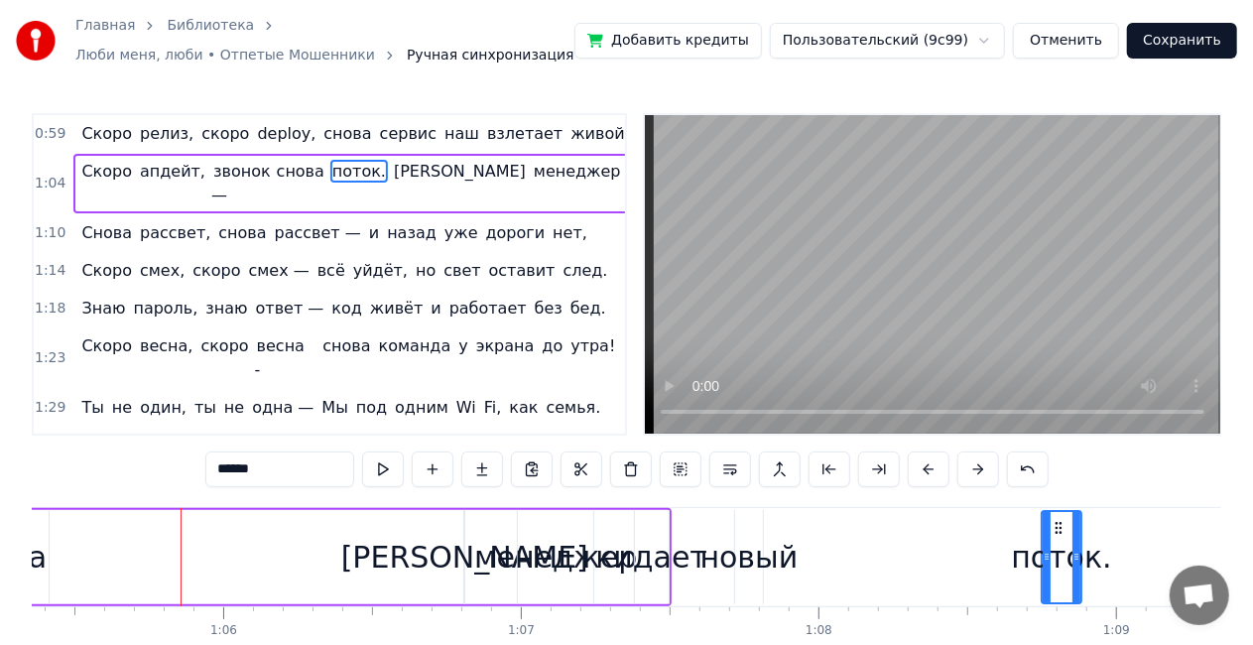
scroll to position [0, 19458]
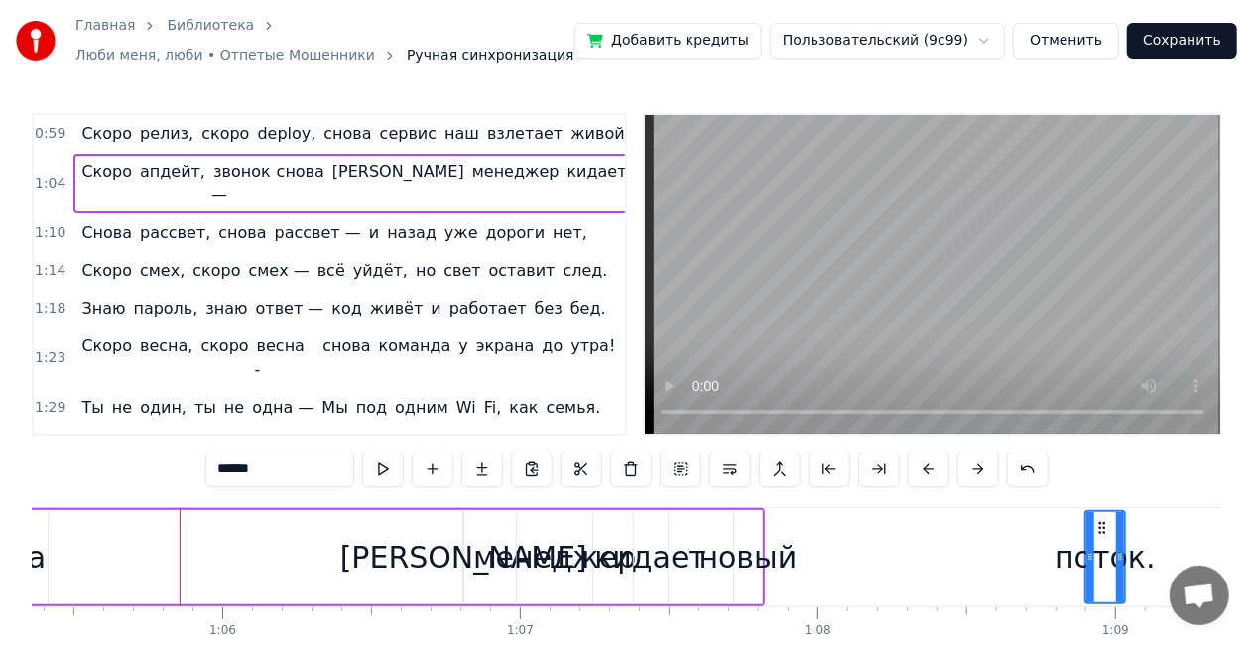
click at [663, 562] on div "кидает" at bounding box center [650, 557] width 112 height 45
type input "******"
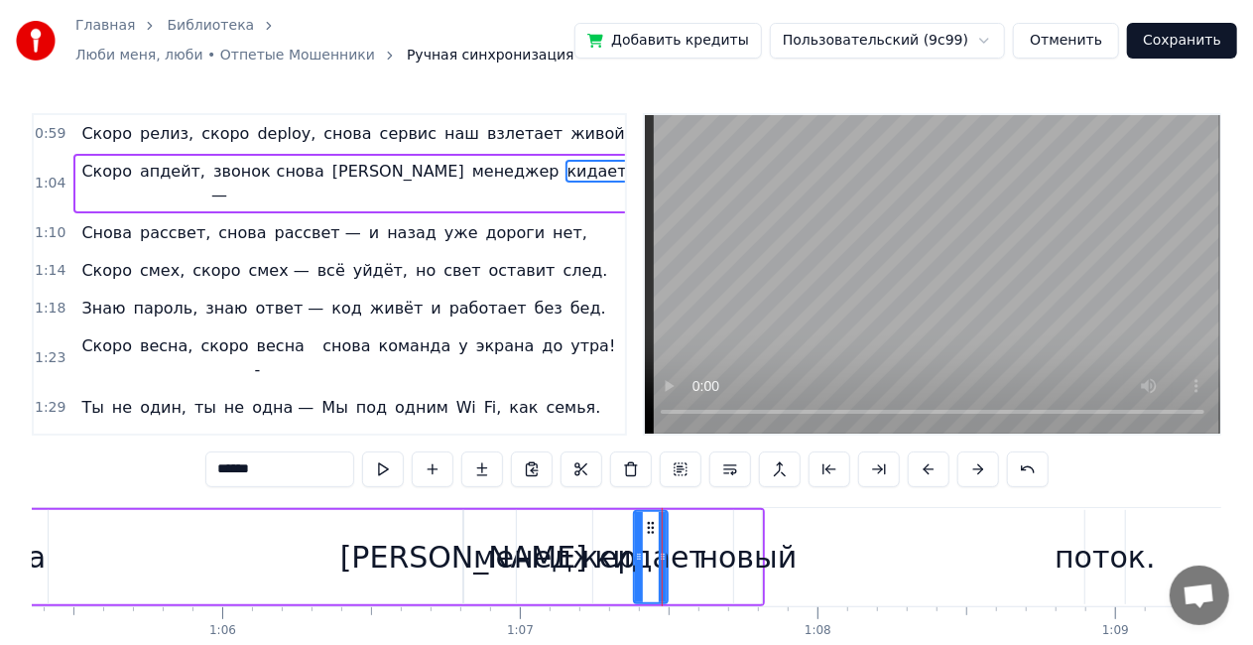
click at [125, 539] on div "Скоро апдейт, звонок — снова И менеджер кидает новый поток." at bounding box center [249, 557] width 1032 height 98
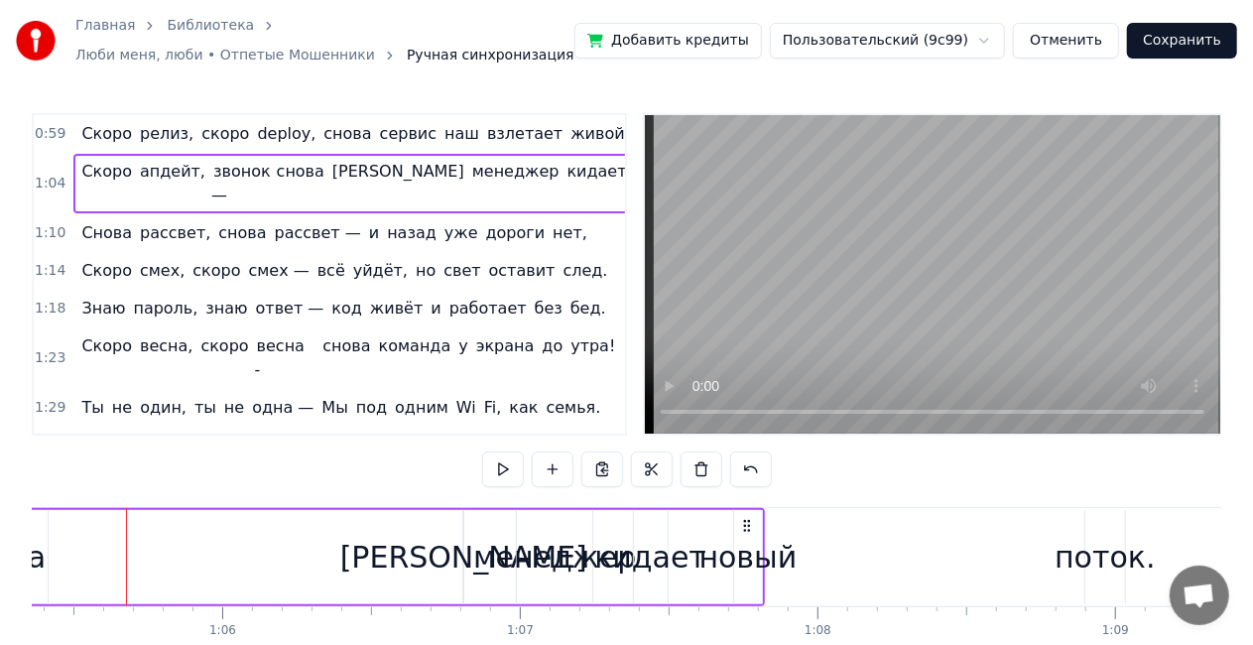
scroll to position [0, 19452]
click at [566, 180] on span "кидает" at bounding box center [598, 171] width 64 height 23
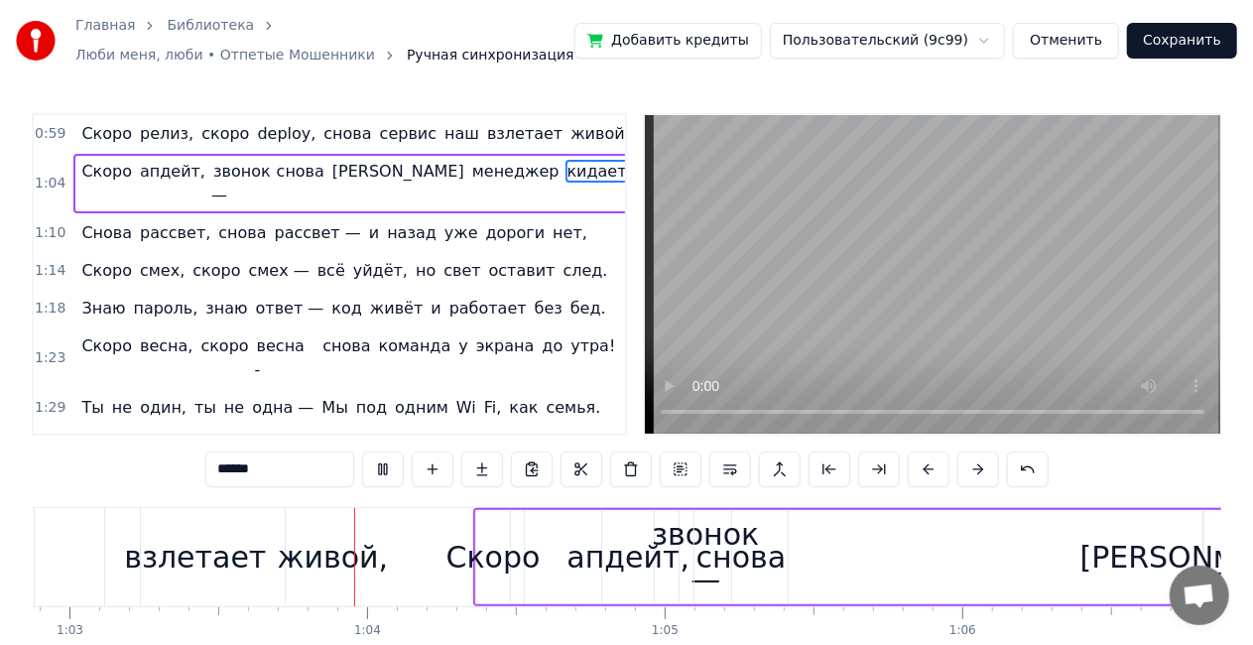
scroll to position [0, 18735]
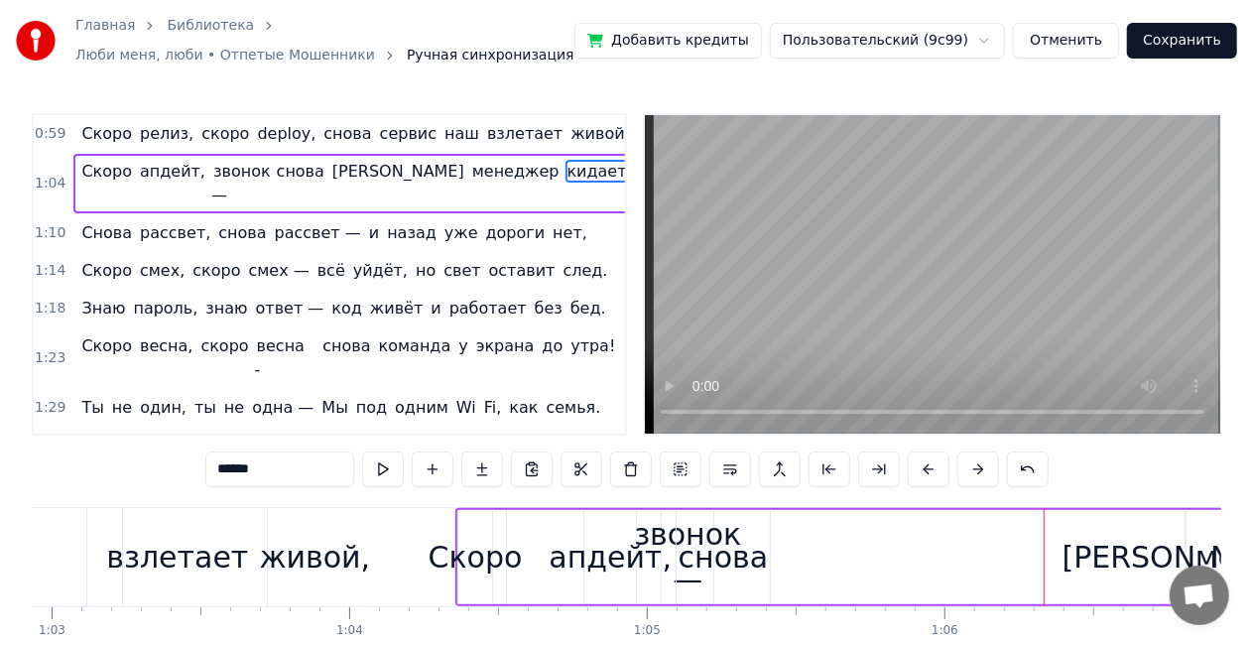
click at [211, 170] on span "звонок —" at bounding box center [241, 183] width 60 height 47
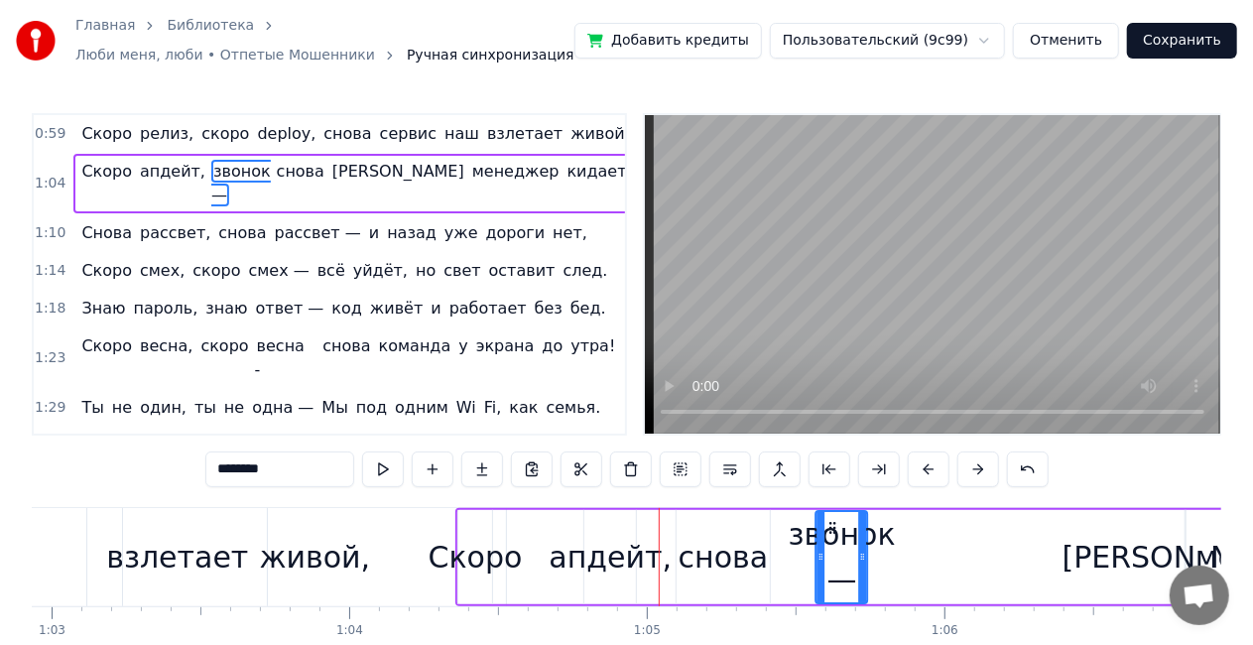
drag, startPoint x: 677, startPoint y: 522, endPoint x: 831, endPoint y: 516, distance: 153.9
click at [435, 521] on div "живой," at bounding box center [314, 557] width 383 height 98
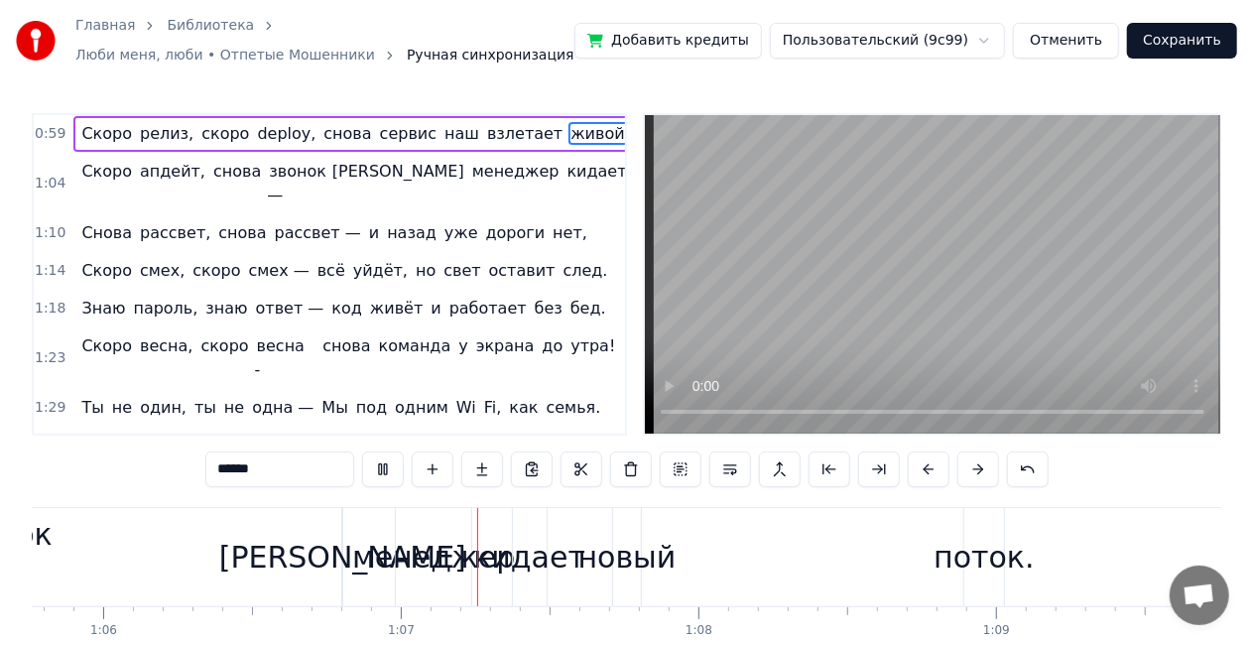
scroll to position [0, 19746]
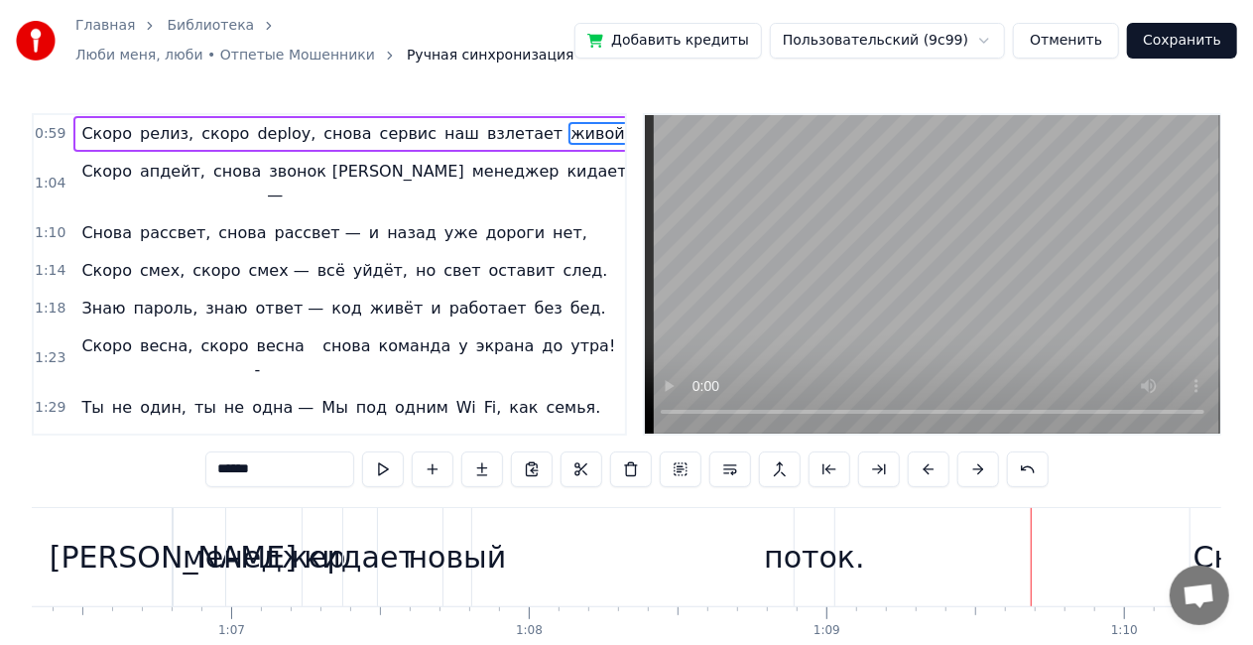
click at [808, 561] on div "поток." at bounding box center [814, 557] width 100 height 45
type input "******"
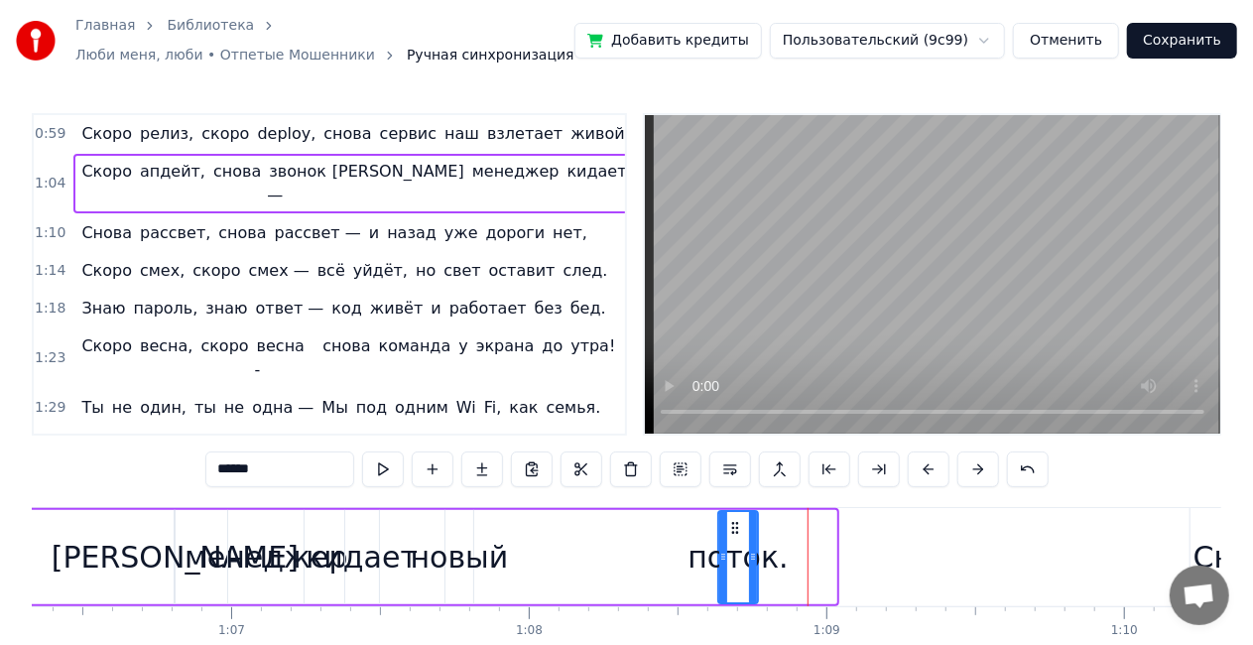
drag, startPoint x: 814, startPoint y: 524, endPoint x: 736, endPoint y: 518, distance: 77.6
click at [736, 518] on div "поток." at bounding box center [738, 557] width 38 height 90
click at [528, 214] on div "1:10 Снова рассвет, снова рассвет — и назад уже дороги нет," at bounding box center [329, 233] width 591 height 38
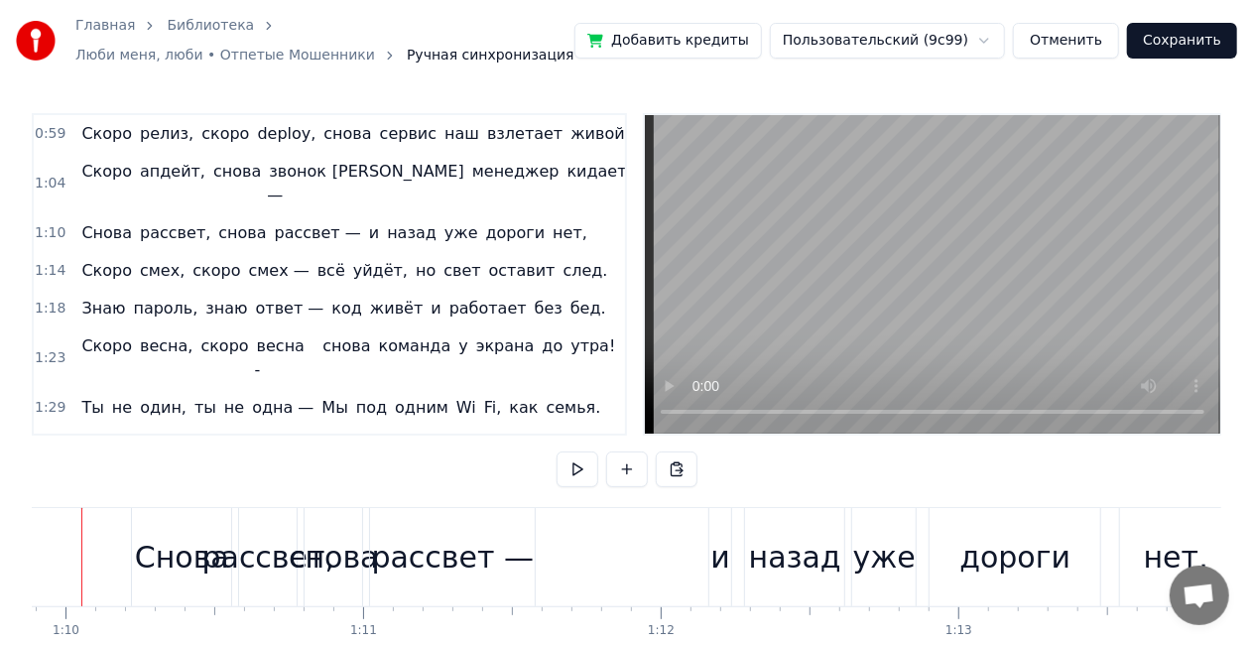
scroll to position [0, 20756]
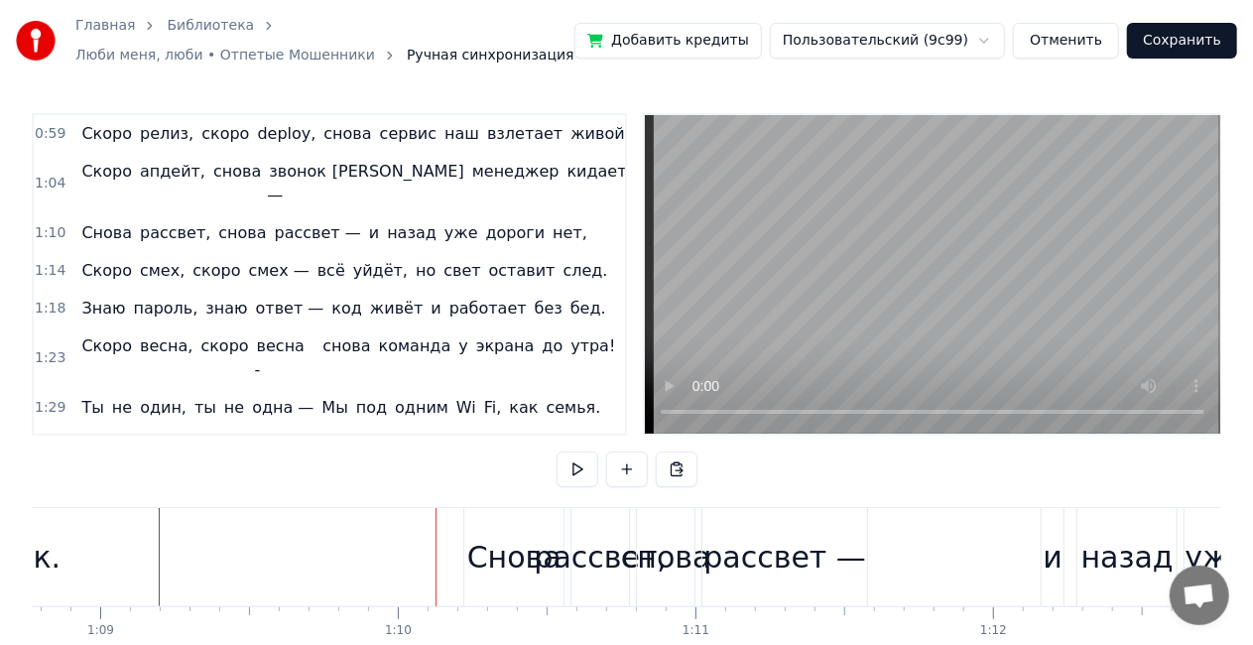
click at [522, 215] on div "Снова рассвет, снова рассвет — и назад уже дороги нет," at bounding box center [334, 233] width 522 height 36
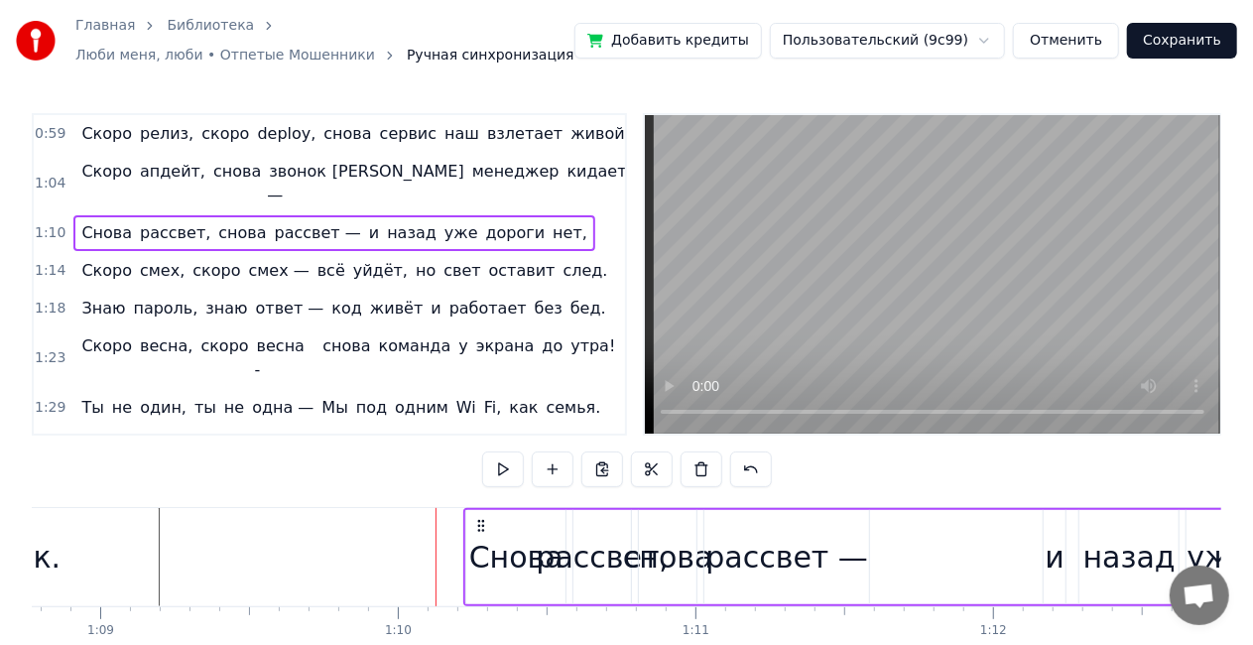
drag, startPoint x: 482, startPoint y: 516, endPoint x: 296, endPoint y: 492, distance: 188.1
click at [286, 494] on div "0:59 Скоро релиз, скоро deploy, снова сервис наш взлетает живой, 1:04 Скоро апд…" at bounding box center [627, 410] width 1190 height 594
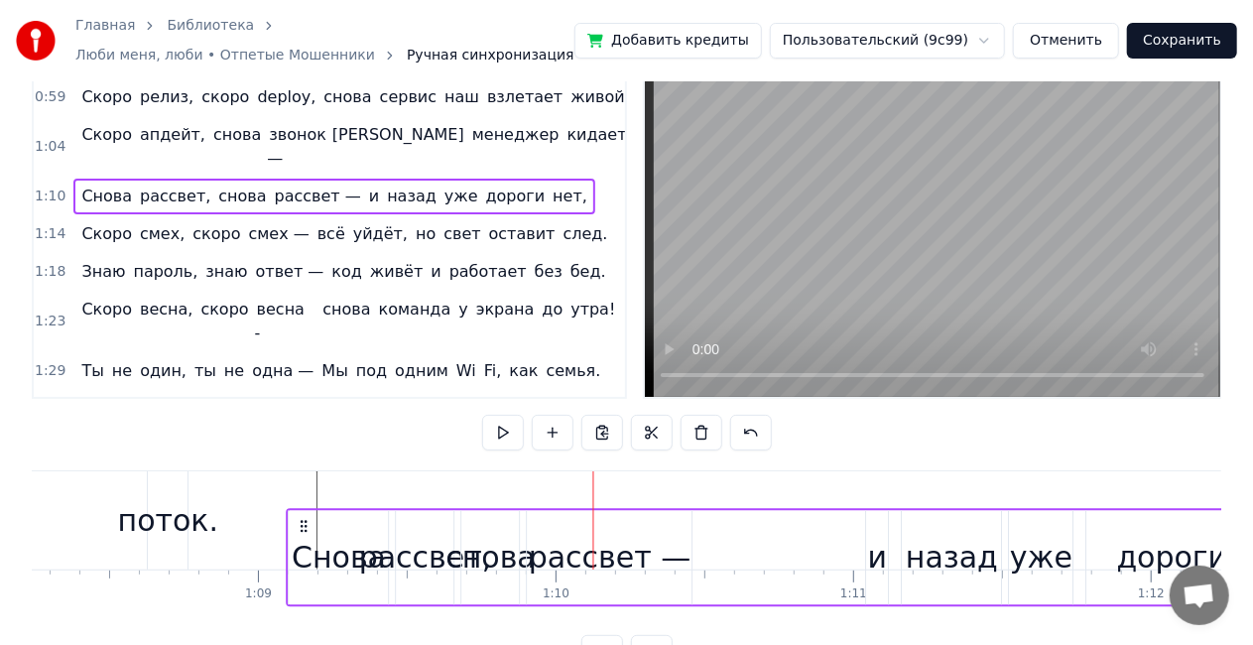
scroll to position [0, 20313]
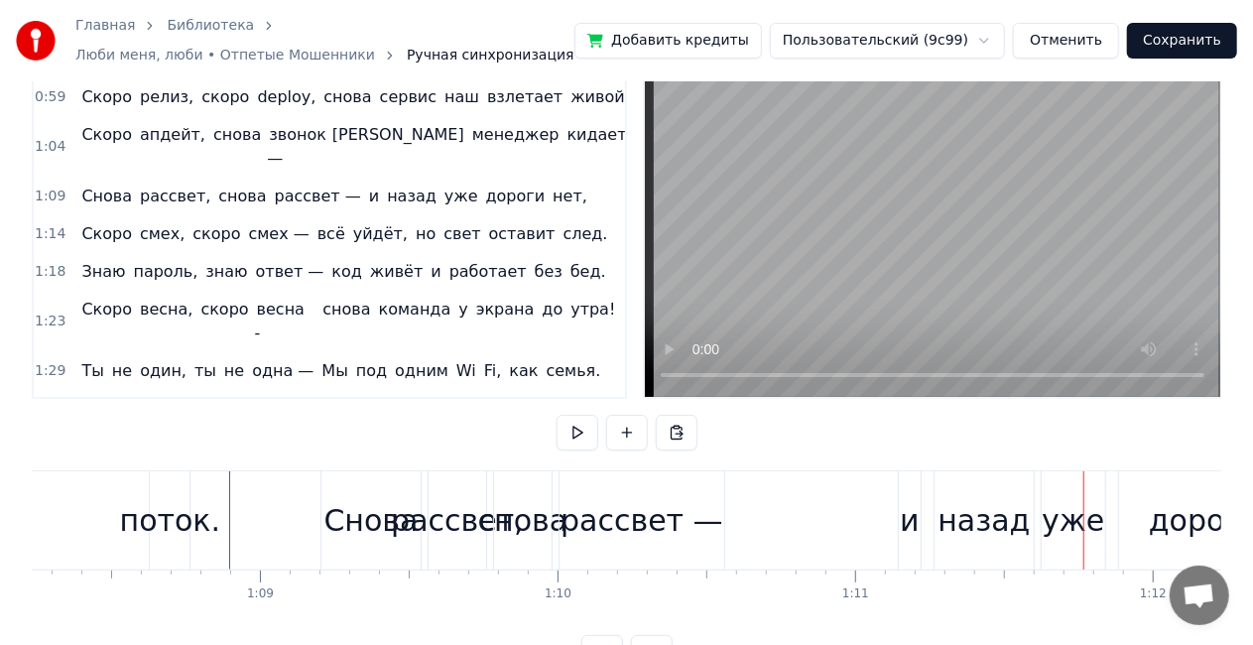
click at [914, 526] on div "и" at bounding box center [910, 520] width 20 height 45
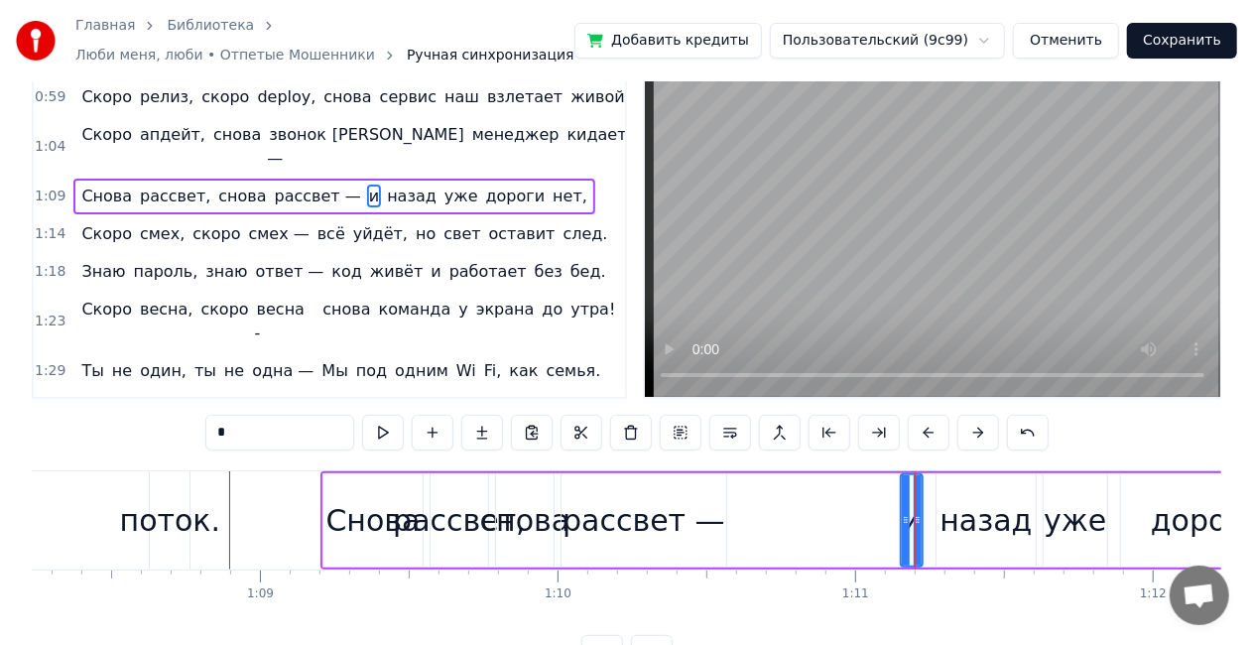
scroll to position [0, 0]
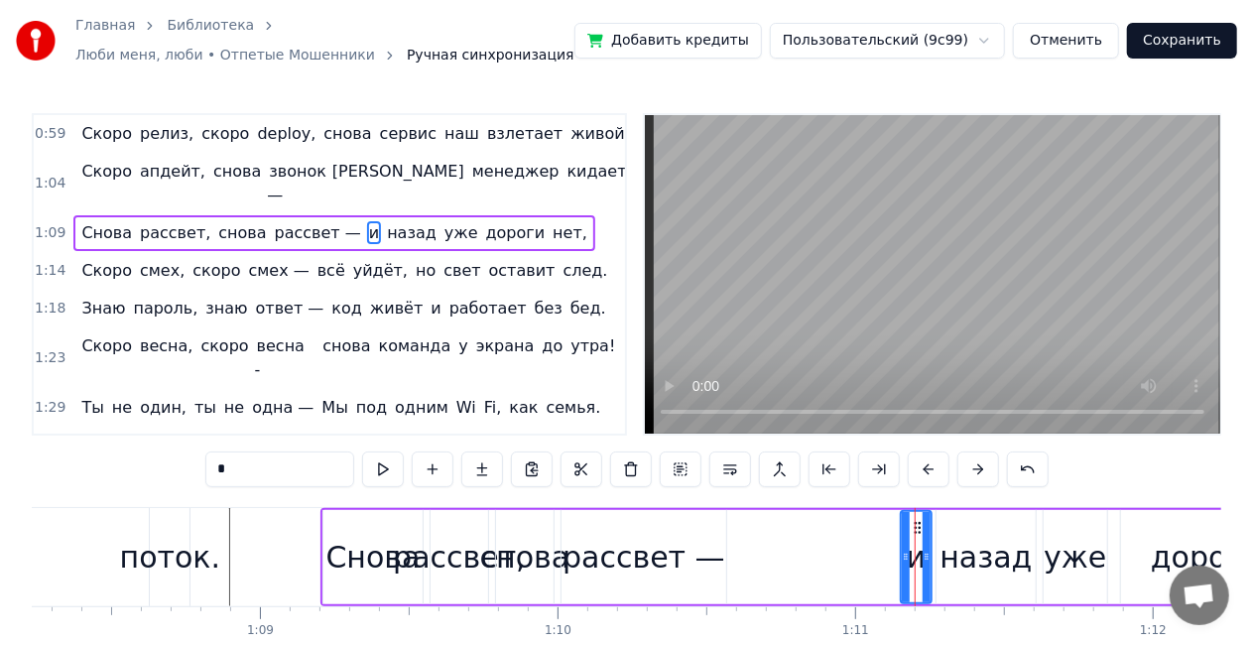
click at [927, 558] on icon at bounding box center [927, 557] width 8 height 16
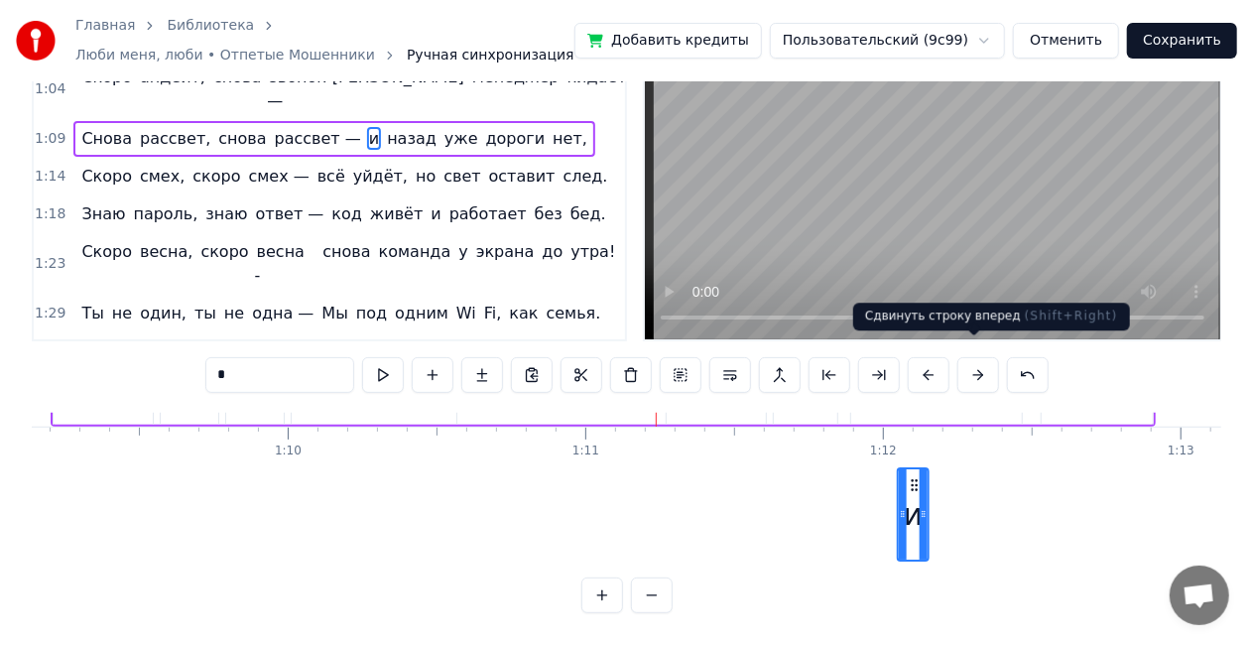
scroll to position [0, 20583]
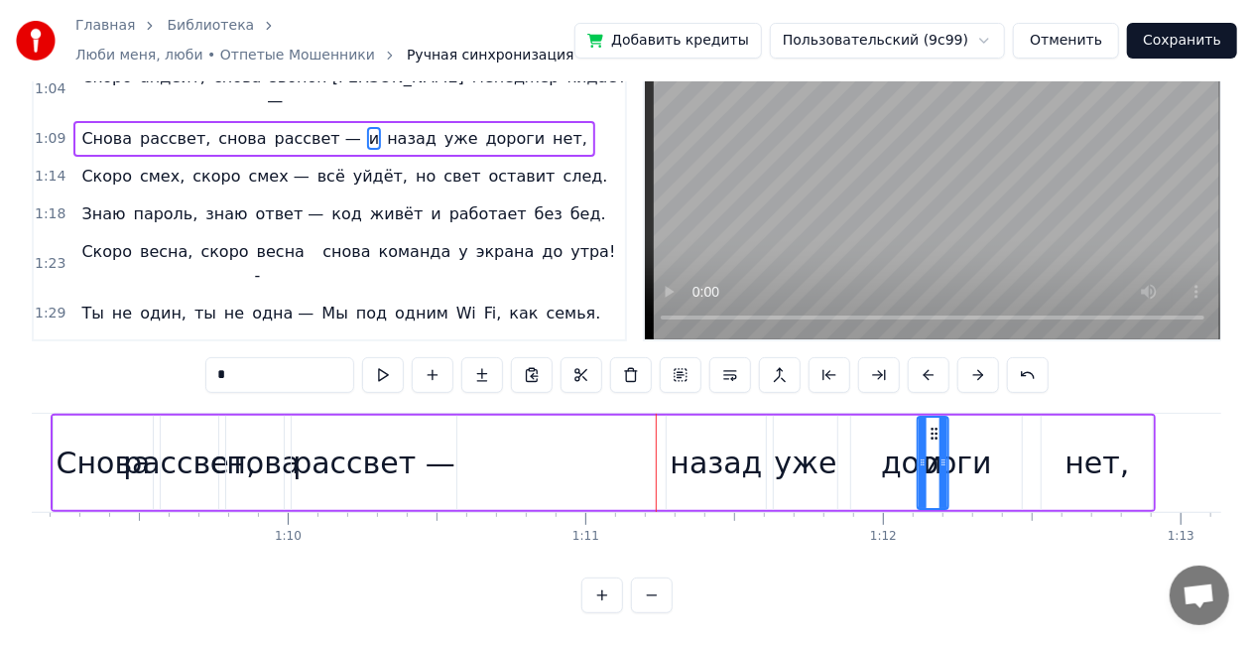
drag, startPoint x: 951, startPoint y: 519, endPoint x: 888, endPoint y: 431, distance: 108.2
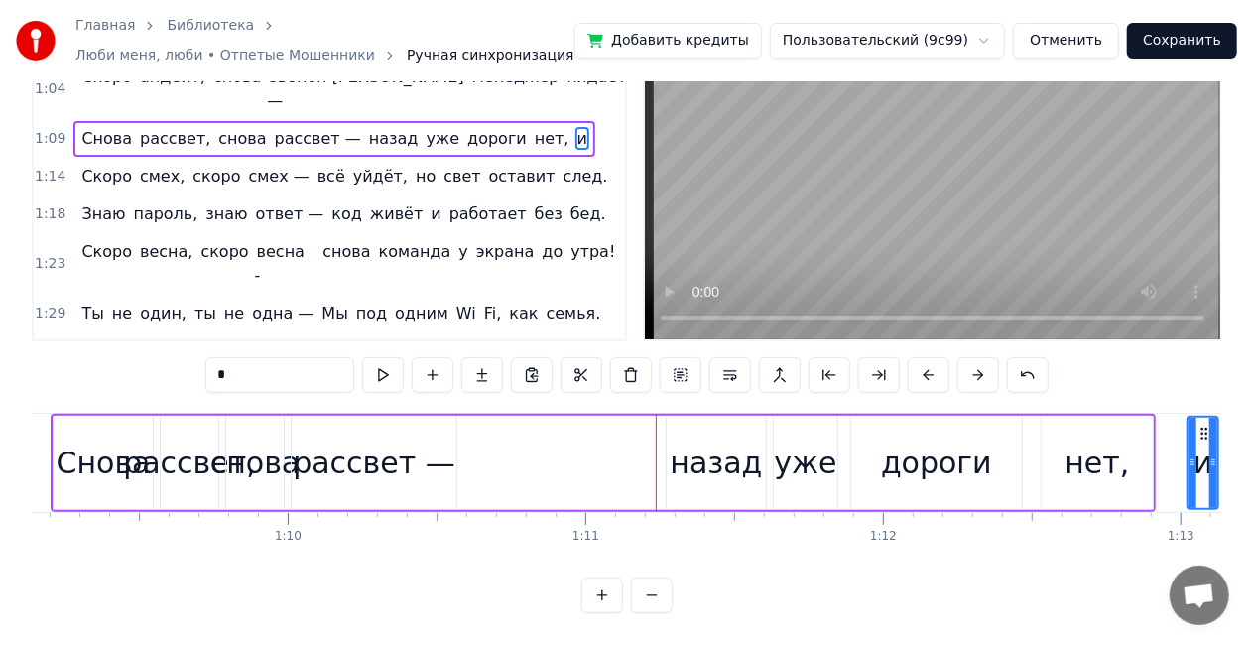
click at [746, 444] on div "назад" at bounding box center [716, 463] width 92 height 45
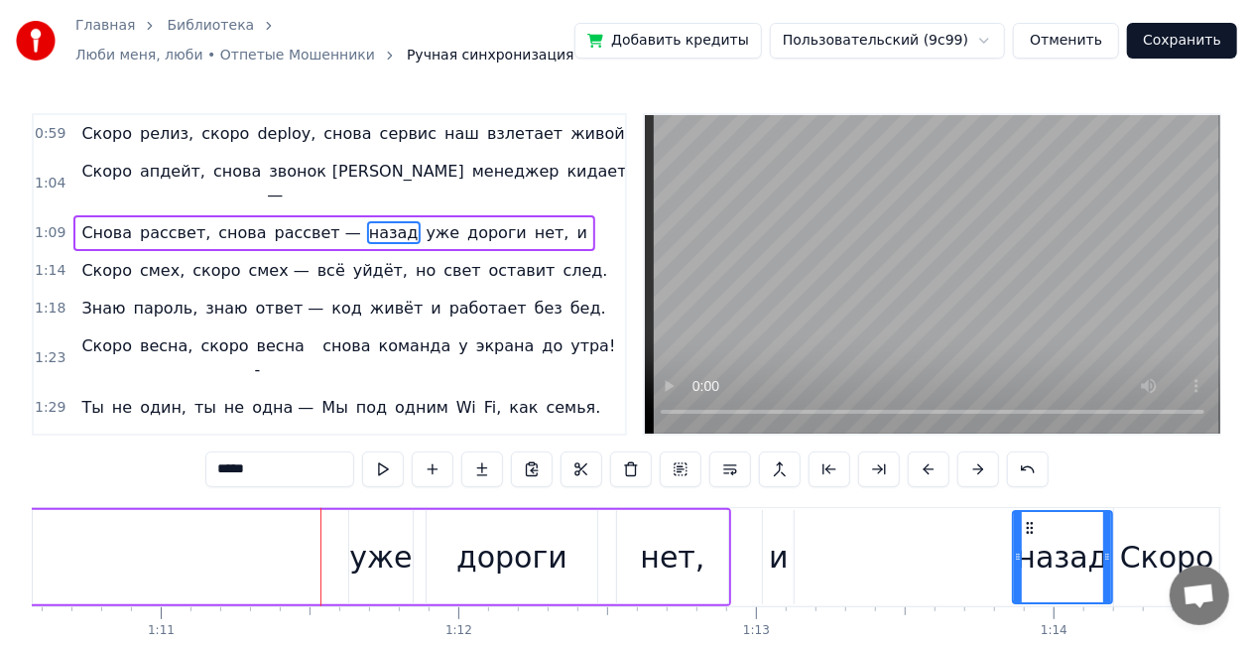
scroll to position [0, 21013]
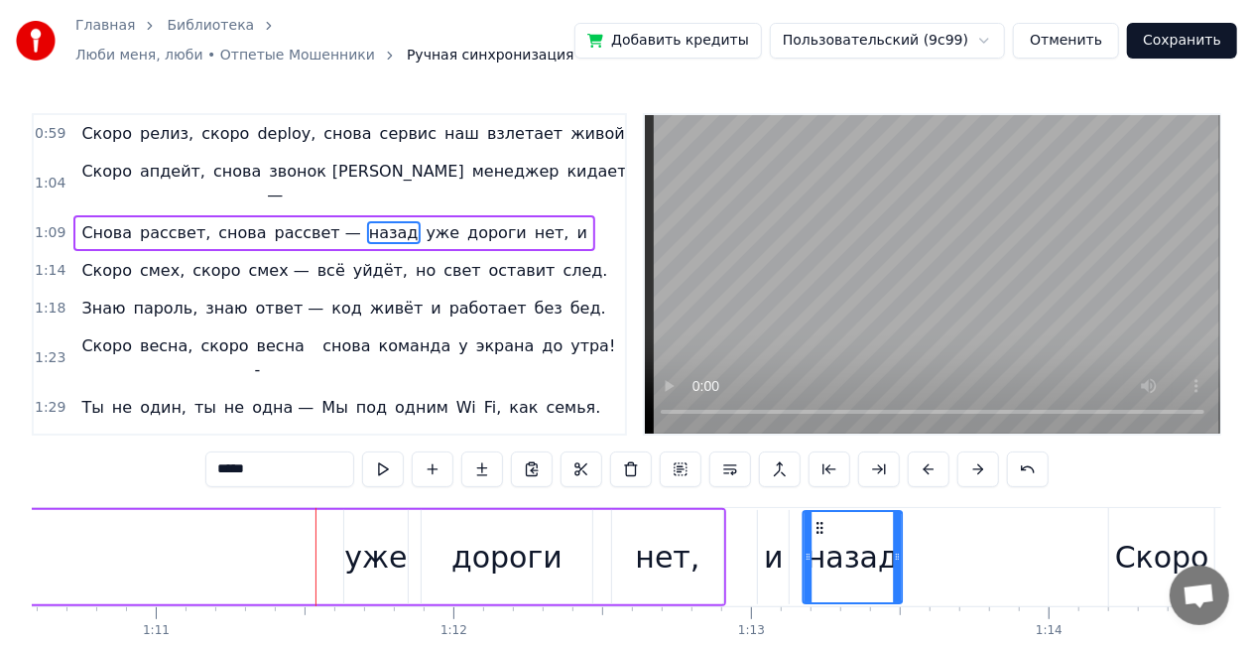
drag, startPoint x: 679, startPoint y: 523, endPoint x: 816, endPoint y: 513, distance: 137.3
click at [363, 547] on div "уже" at bounding box center [375, 557] width 63 height 45
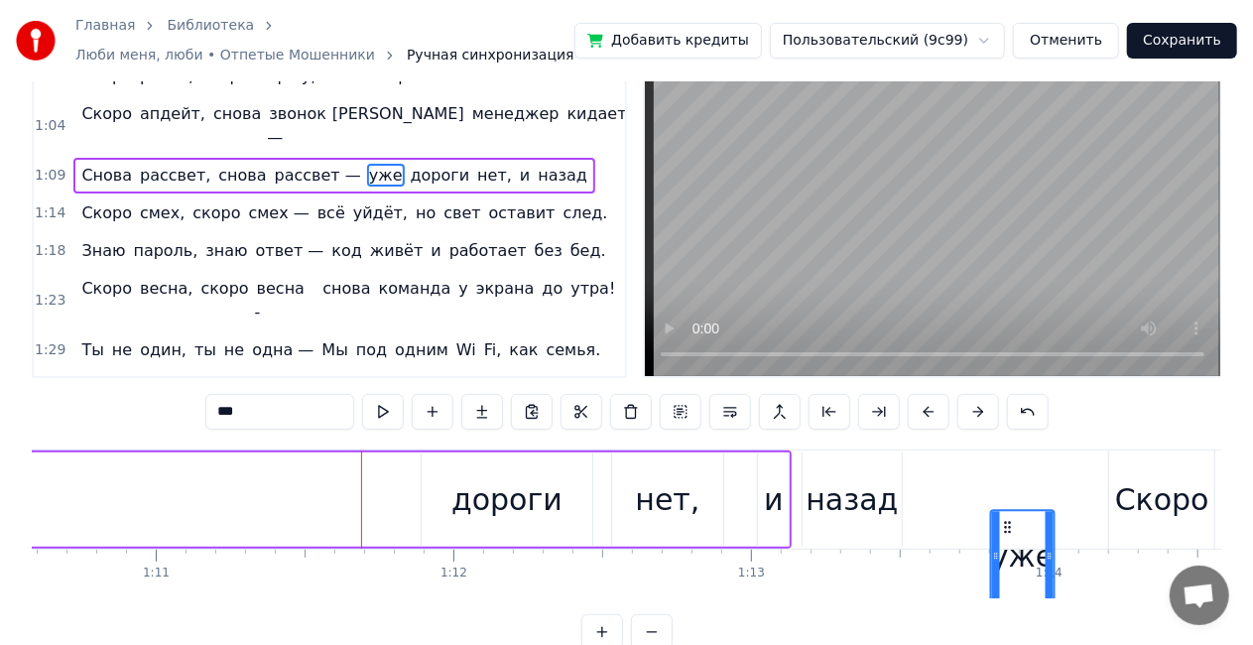
scroll to position [59, 0]
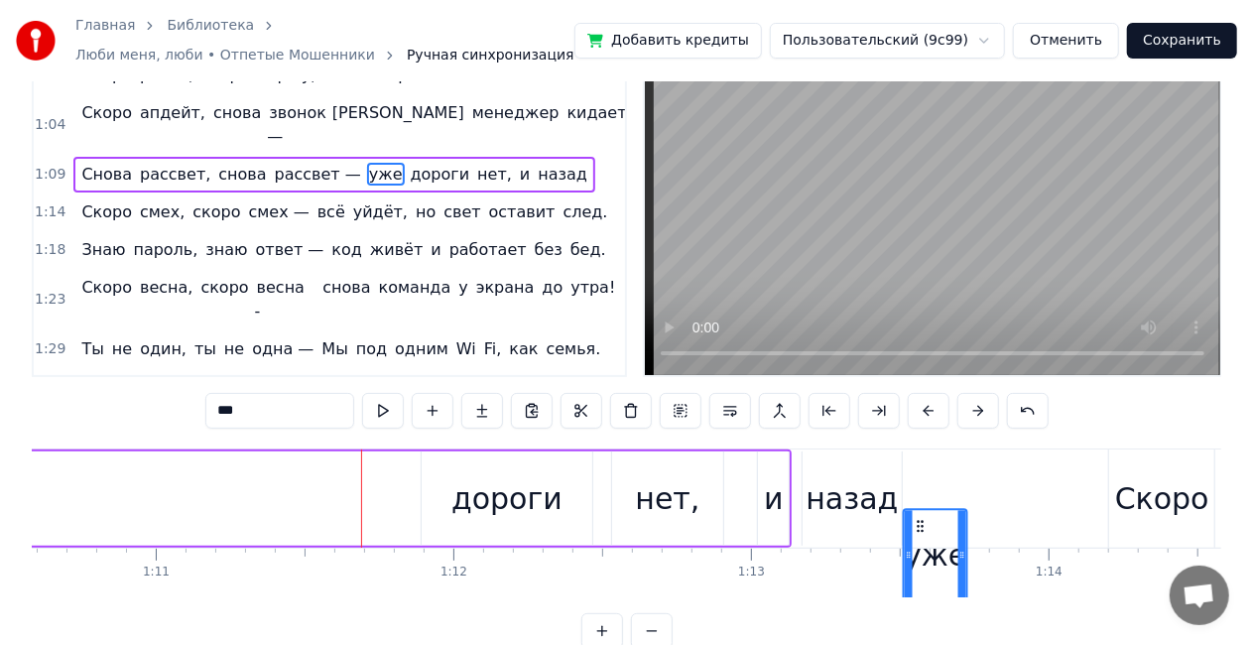
drag, startPoint x: 441, startPoint y: 522, endPoint x: 817, endPoint y: 456, distance: 381.8
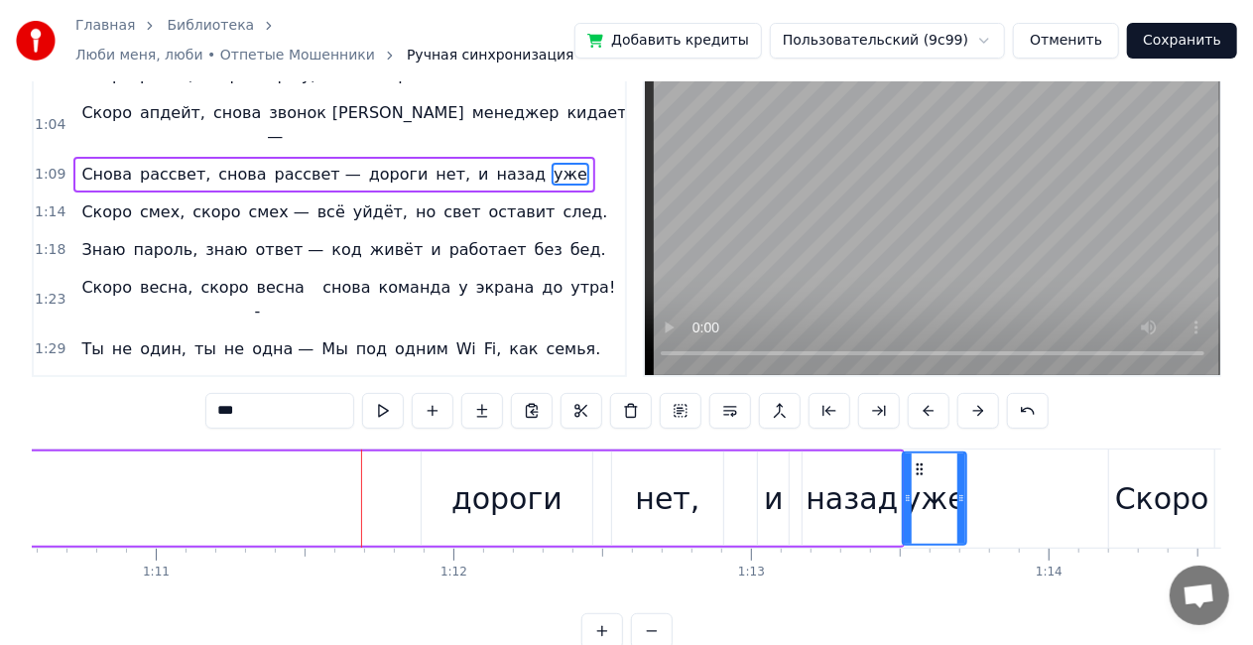
click at [471, 498] on div "дороги" at bounding box center [507, 498] width 111 height 45
type input "******"
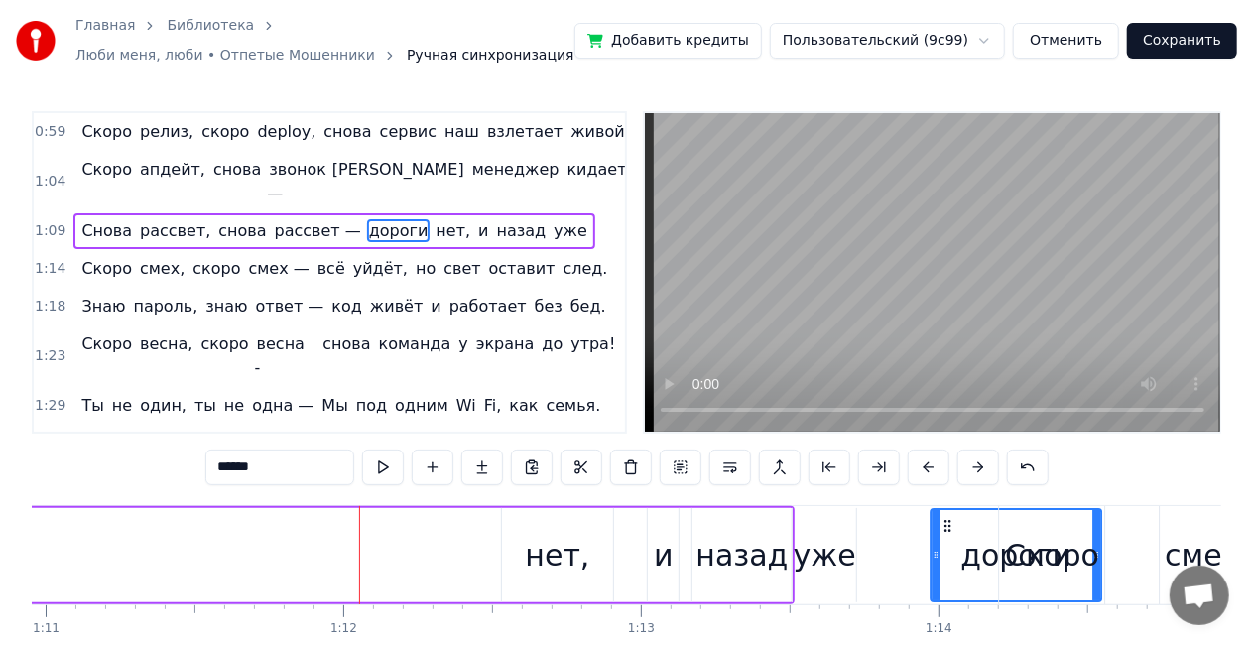
scroll to position [0, 21135]
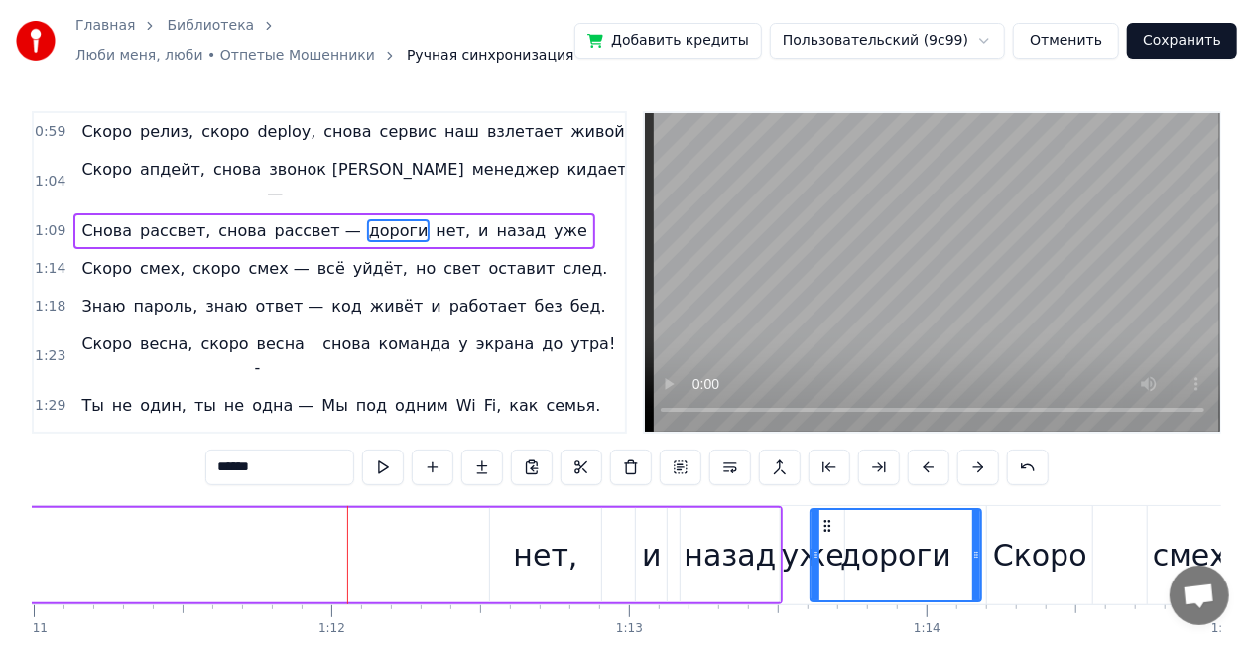
drag, startPoint x: 435, startPoint y: 522, endPoint x: 879, endPoint y: 500, distance: 445.1
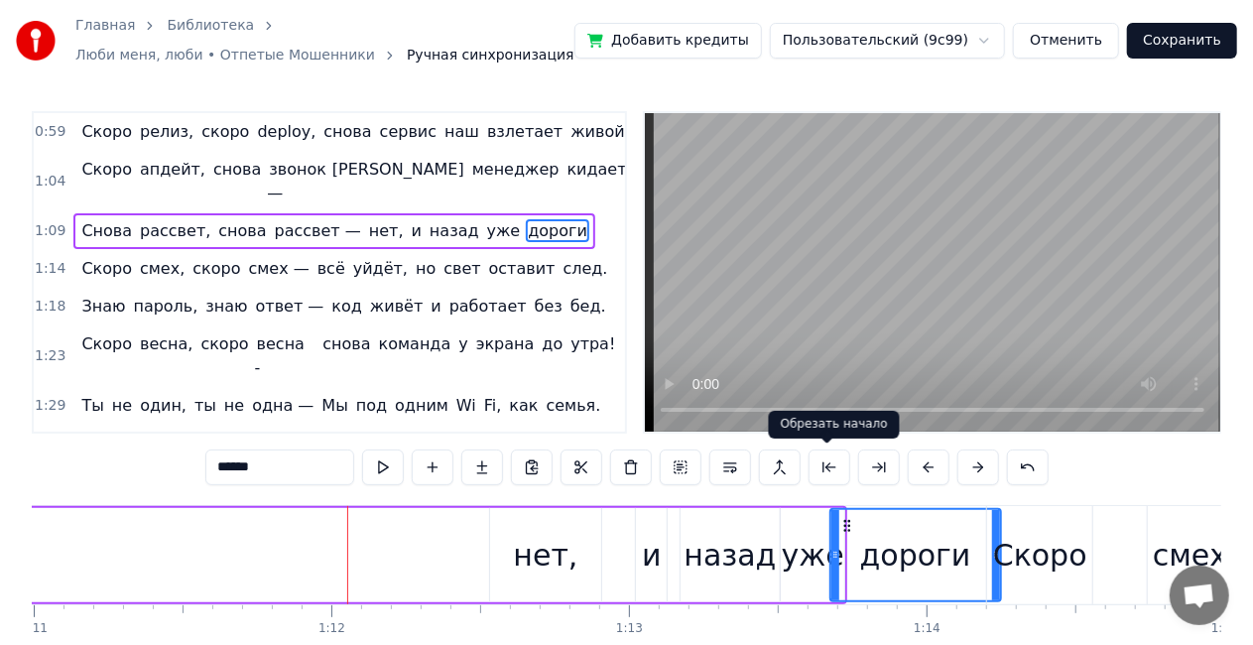
click at [817, 466] on button at bounding box center [830, 468] width 42 height 36
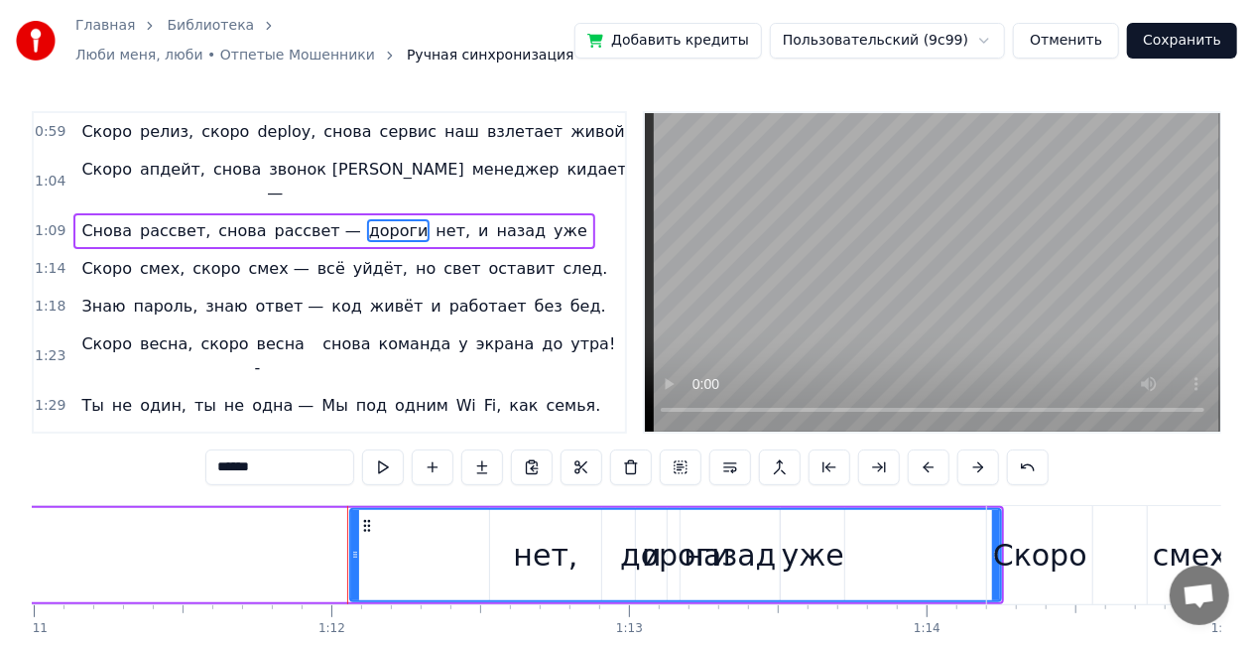
click at [817, 466] on button at bounding box center [830, 468] width 42 height 36
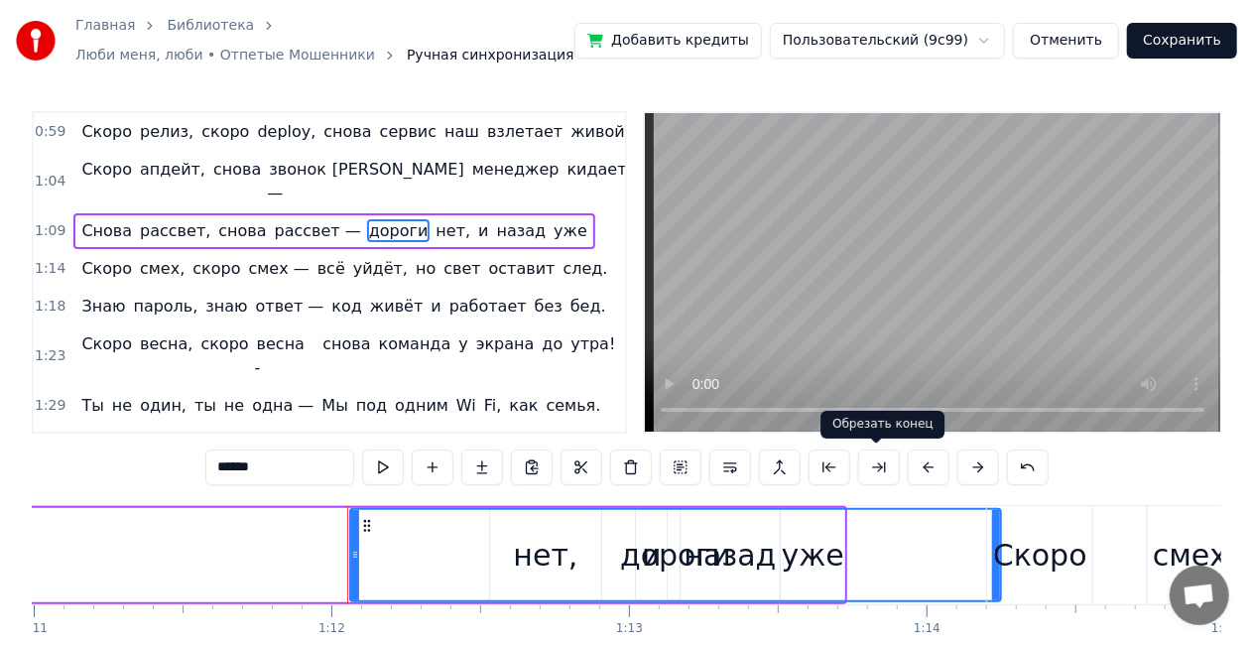
click at [875, 466] on button at bounding box center [879, 468] width 42 height 36
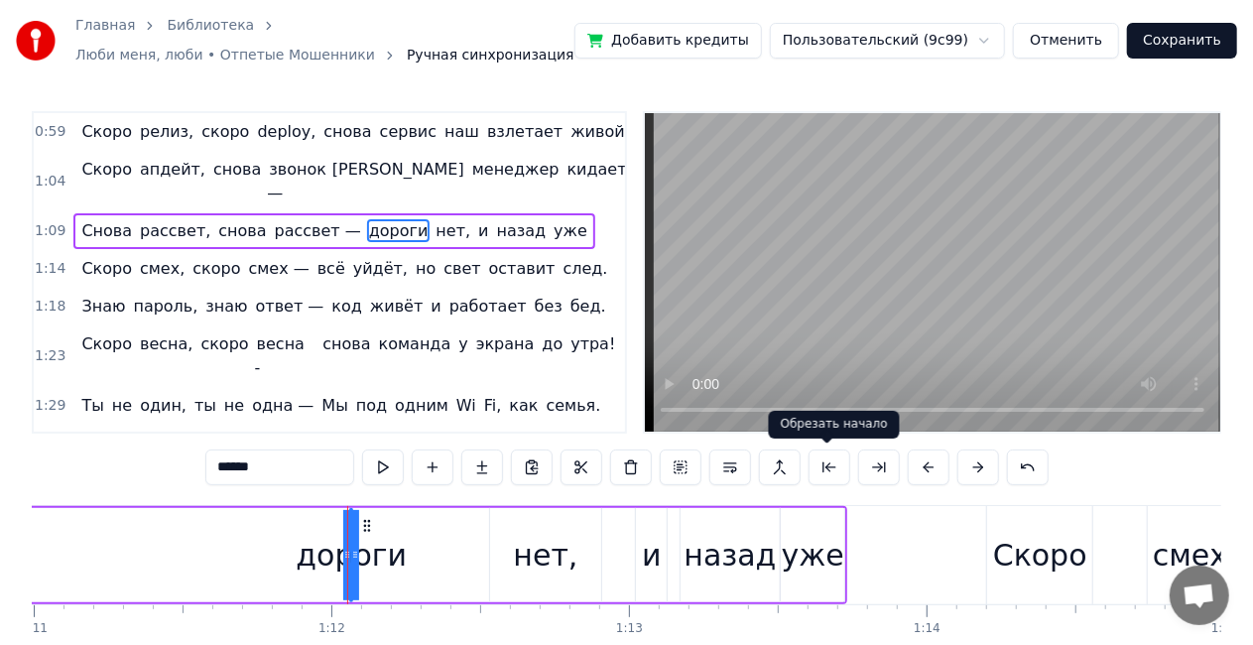
click at [836, 465] on button at bounding box center [830, 468] width 42 height 36
drag, startPoint x: 351, startPoint y: 556, endPoint x: 371, endPoint y: 558, distance: 19.9
click at [351, 567] on div "дороги" at bounding box center [351, 555] width 0 height 90
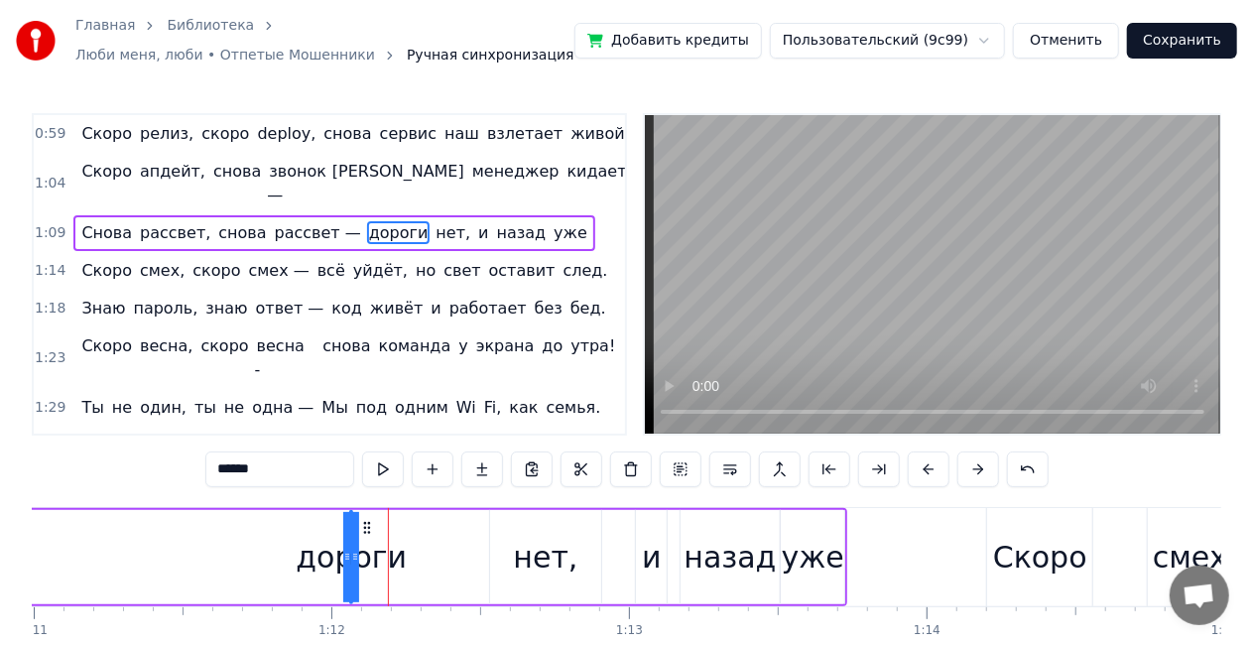
drag, startPoint x: 354, startPoint y: 548, endPoint x: 407, endPoint y: 549, distance: 52.6
click at [407, 549] on div "Снова рассвет, снова рассвет — дороги нет, и назад уже" at bounding box center [173, 557] width 1349 height 98
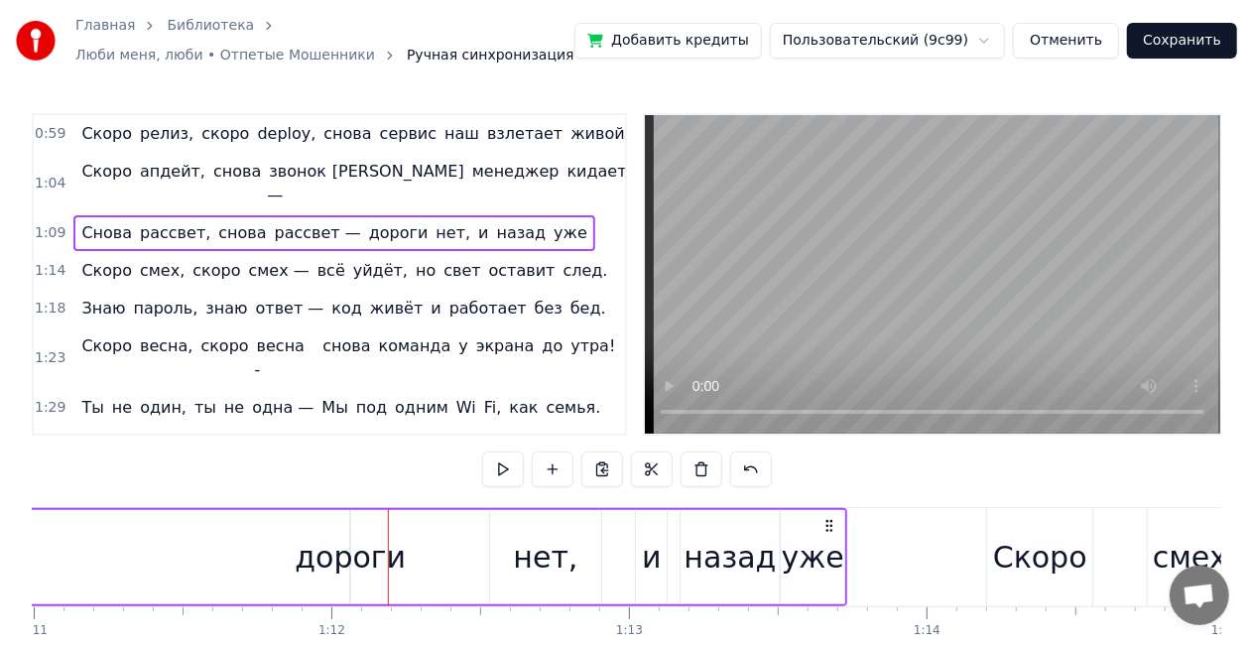
click at [194, 542] on div "Снова рассвет, снова рассвет — дороги нет, и назад уже" at bounding box center [173, 557] width 1349 height 98
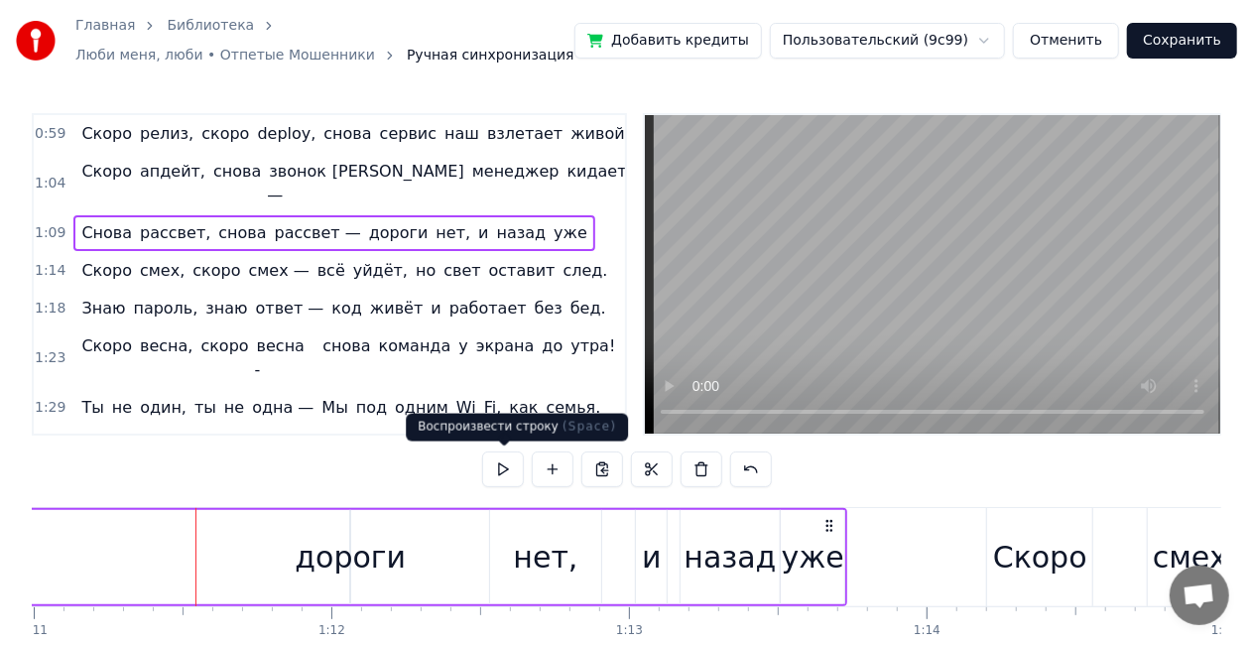
click at [510, 472] on button at bounding box center [503, 470] width 42 height 36
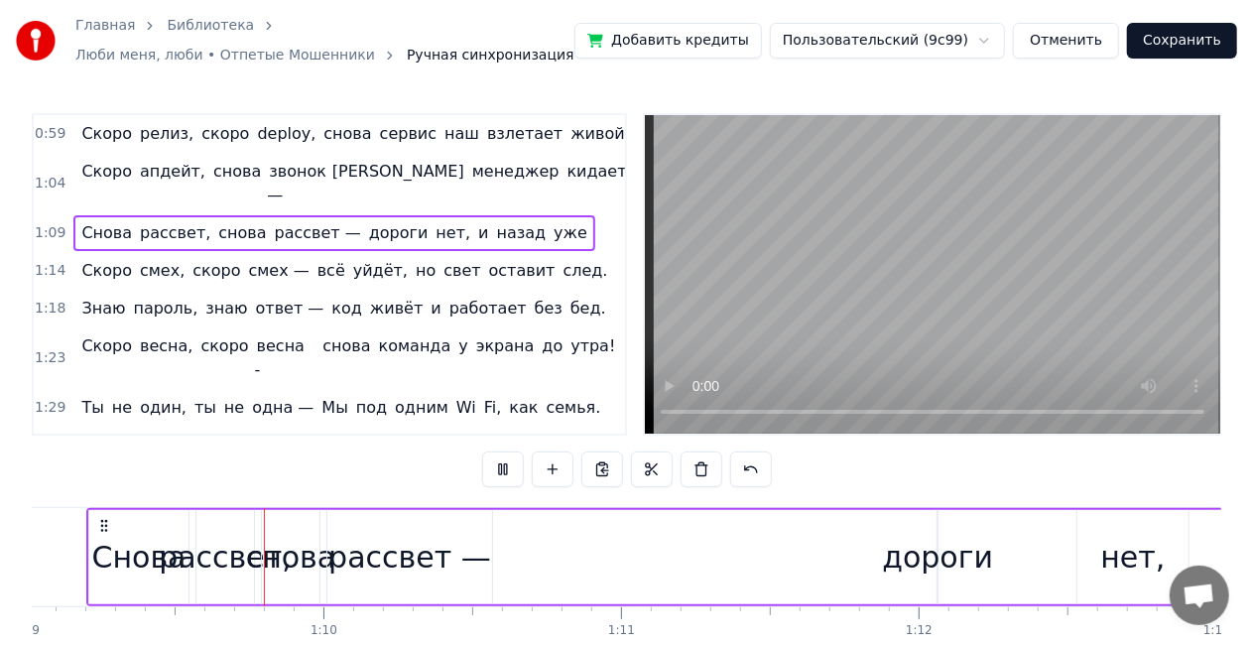
scroll to position [0, 20539]
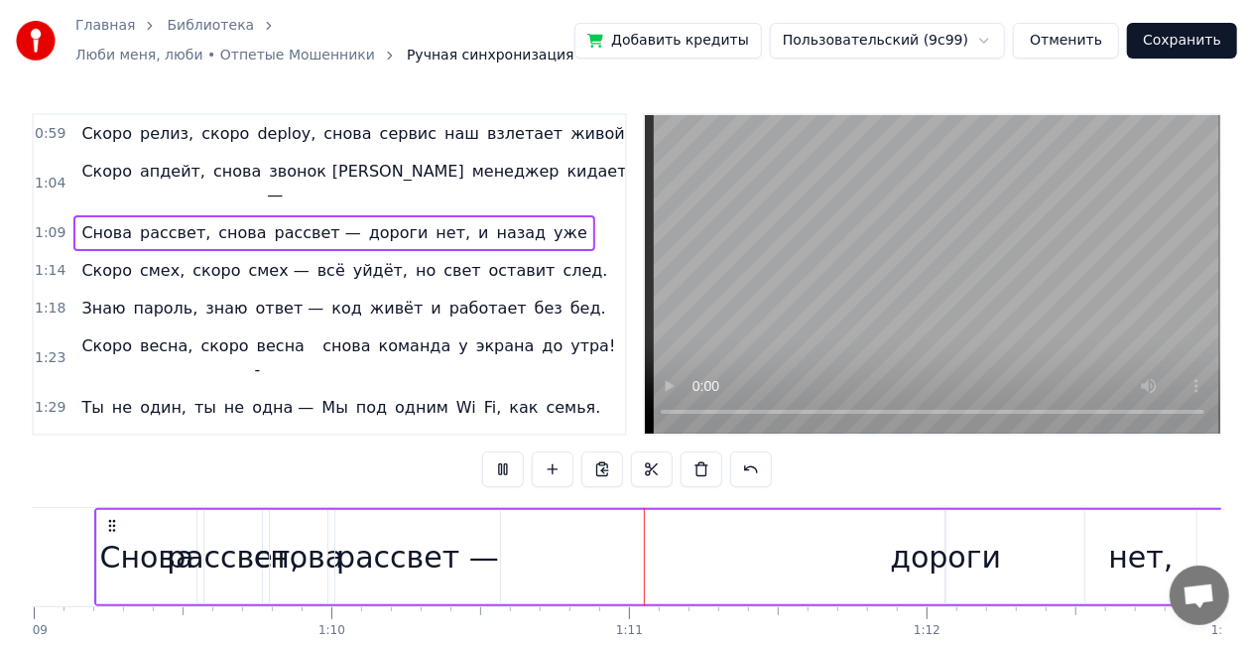
click at [510, 472] on button at bounding box center [503, 470] width 42 height 36
click at [333, 557] on div "снова" at bounding box center [299, 557] width 90 height 45
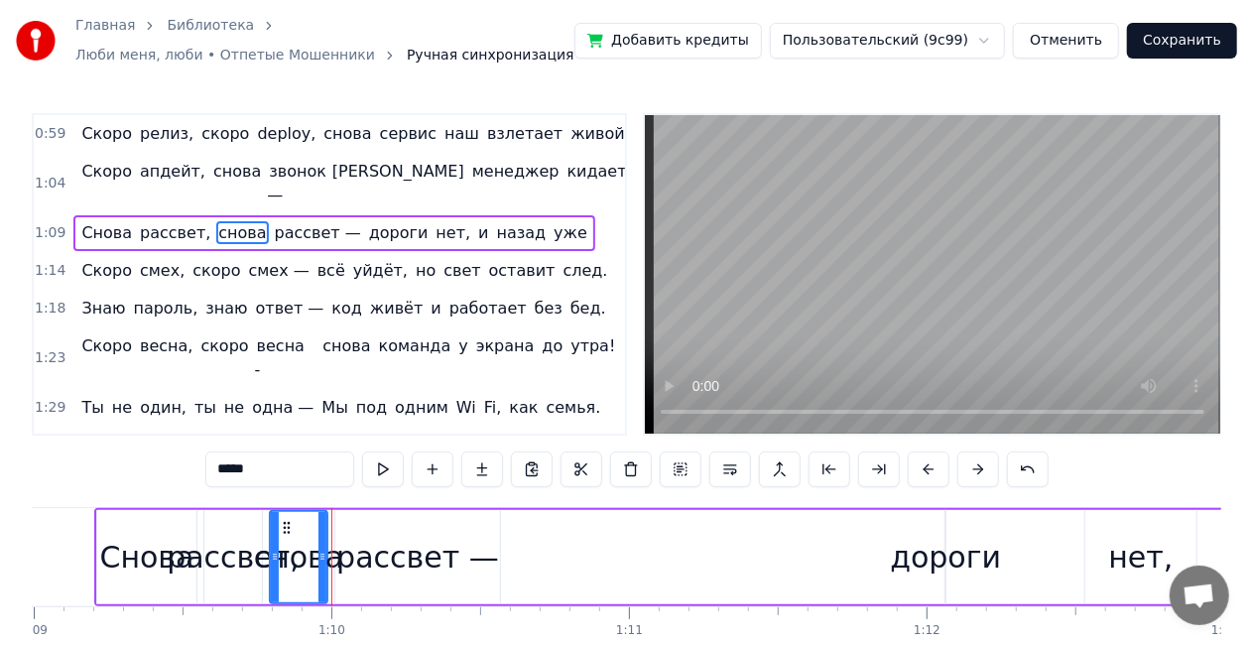
click at [360, 557] on div "рассвет —" at bounding box center [417, 557] width 163 height 45
type input "*********"
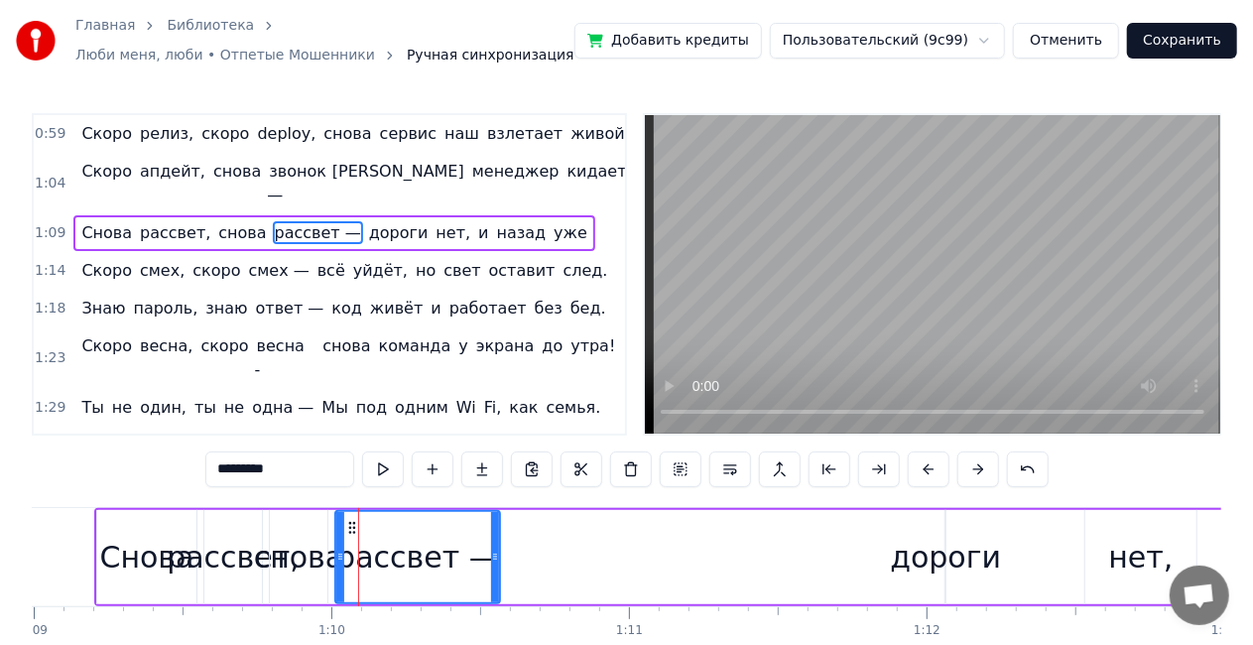
drag, startPoint x: 412, startPoint y: 557, endPoint x: 635, endPoint y: 562, distance: 223.3
click at [635, 562] on div "Снова рассвет, снова рассвет — дороги нет, и назад уже" at bounding box center [768, 557] width 1349 height 98
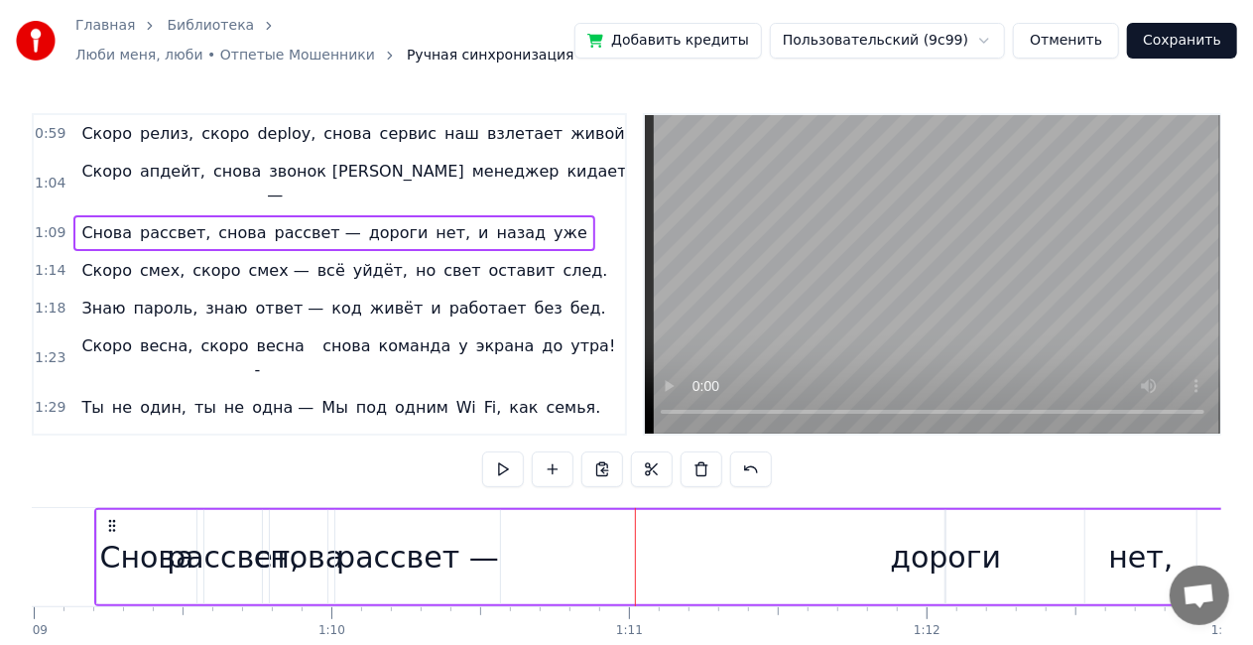
click at [427, 570] on div "рассвет —" at bounding box center [417, 557] width 163 height 45
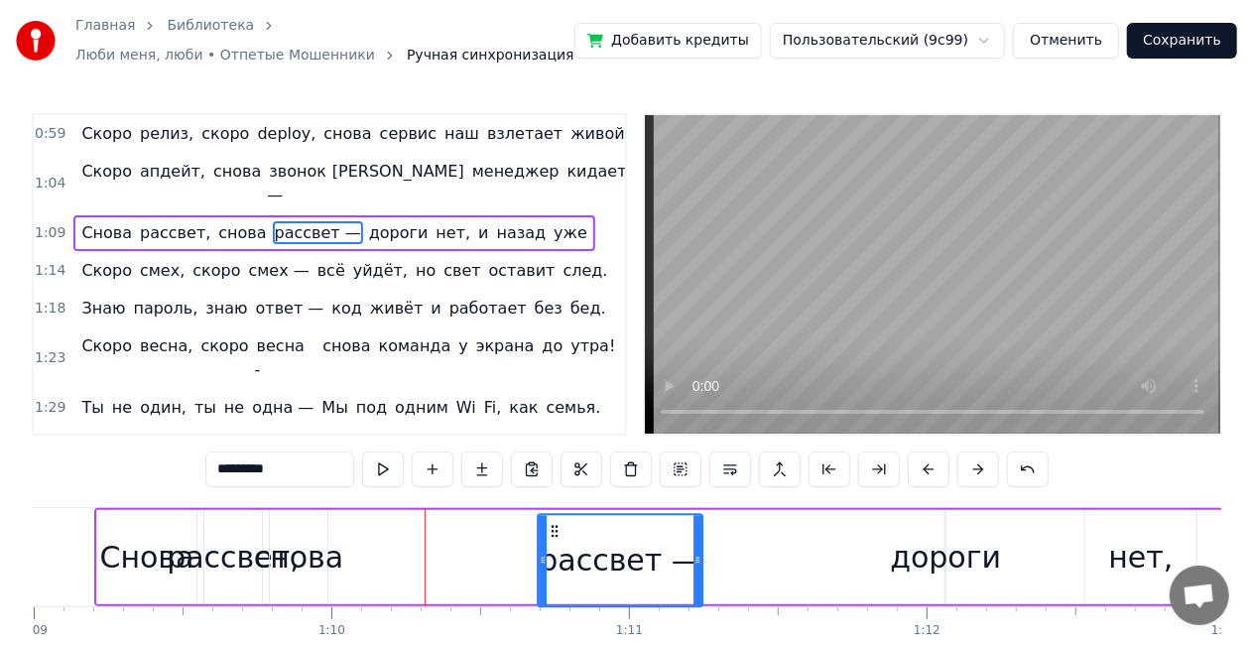
scroll to position [11, 0]
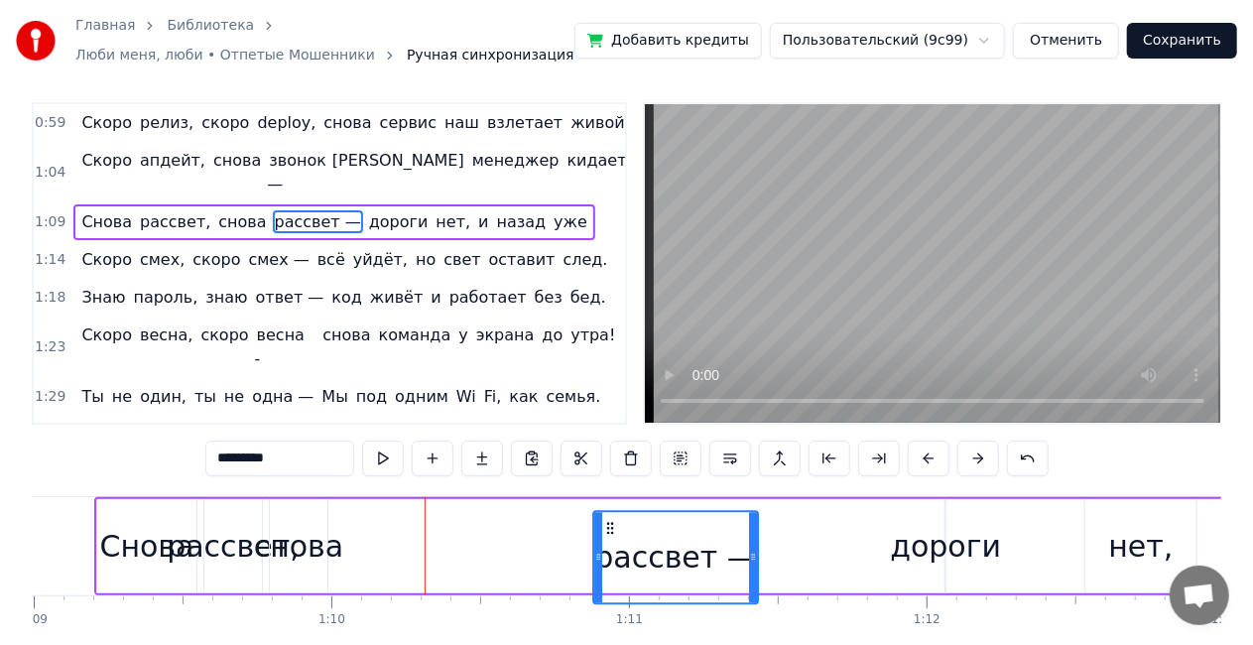
drag, startPoint x: 353, startPoint y: 526, endPoint x: 611, endPoint y: 492, distance: 260.2
click at [611, 492] on div "0:59 Скоро релиз, скоро deploy, снова сервис наш взлетает живой, 1:04 Скоро апд…" at bounding box center [627, 399] width 1190 height 594
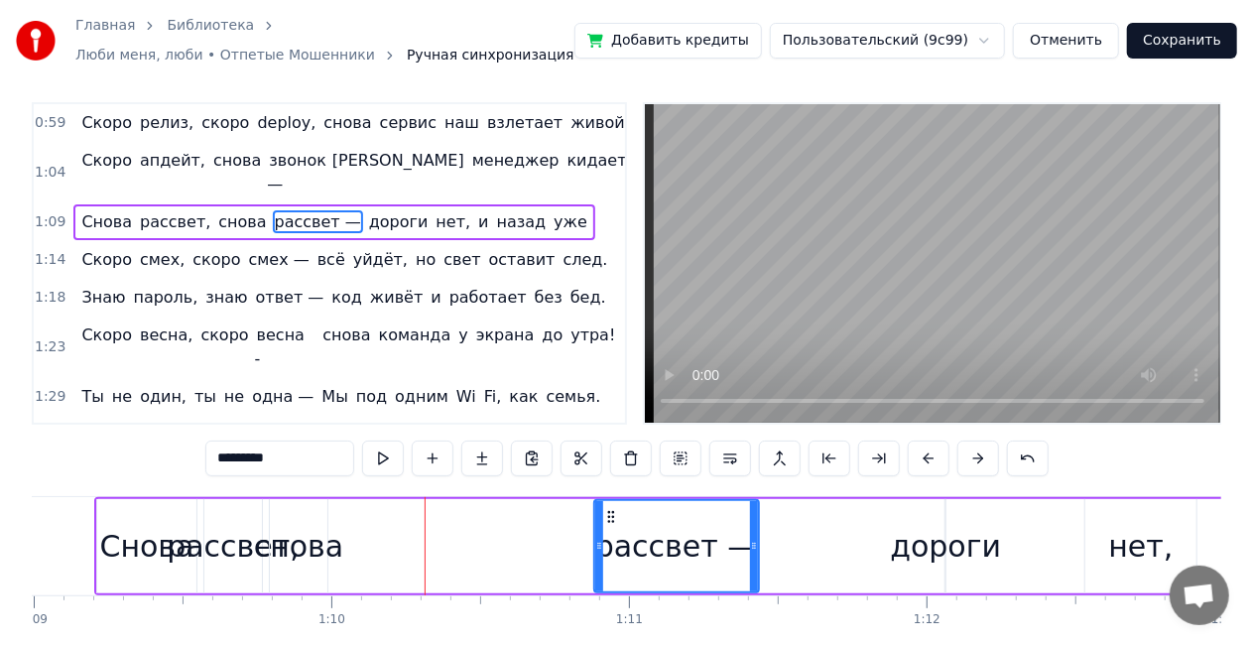
click at [310, 548] on div "снова" at bounding box center [299, 546] width 90 height 45
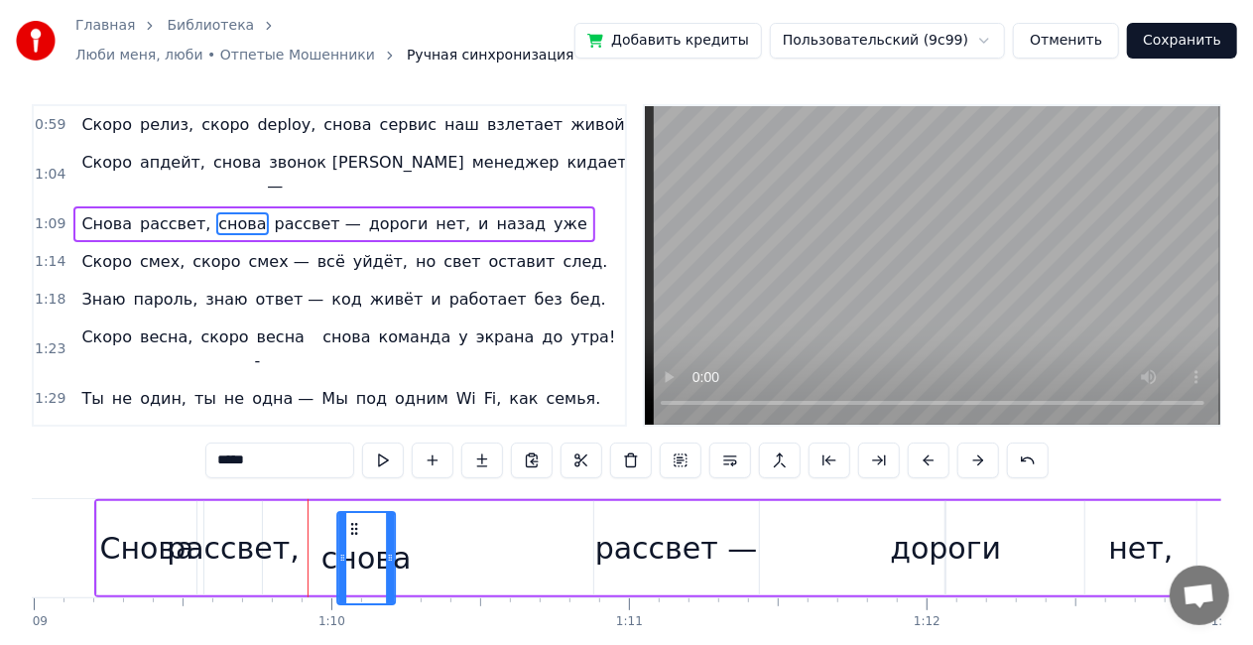
scroll to position [12, 0]
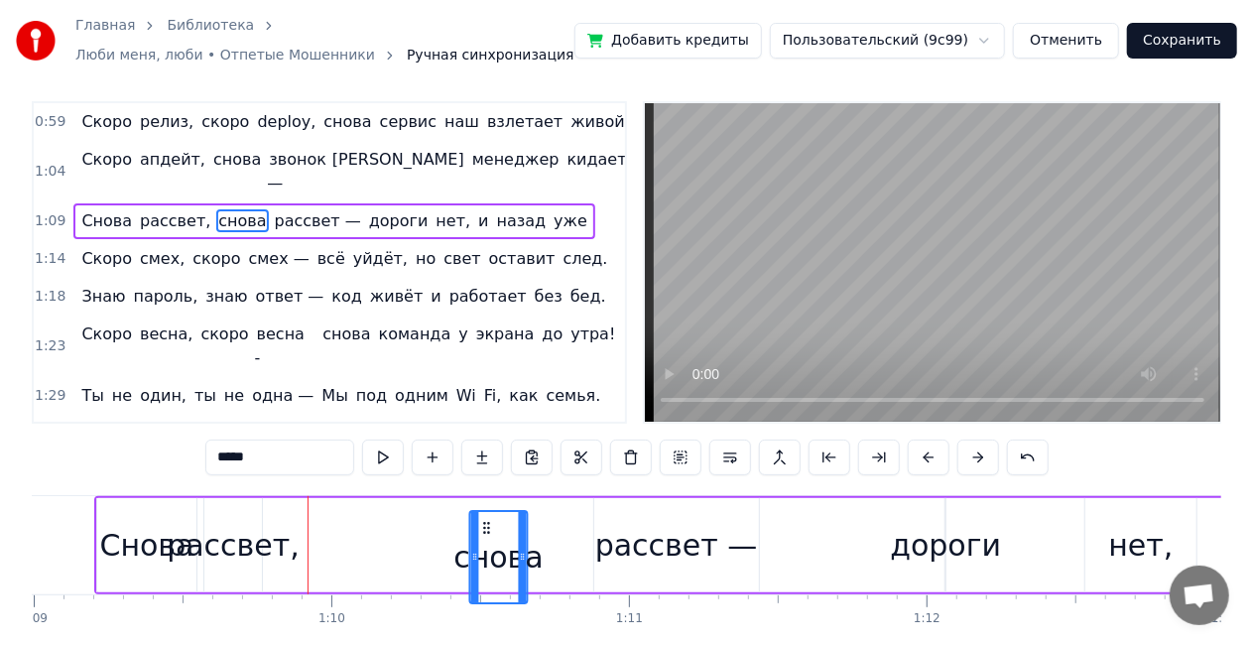
drag, startPoint x: 290, startPoint y: 528, endPoint x: 484, endPoint y: 510, distance: 195.3
click at [484, 510] on div "снова" at bounding box center [499, 557] width 60 height 94
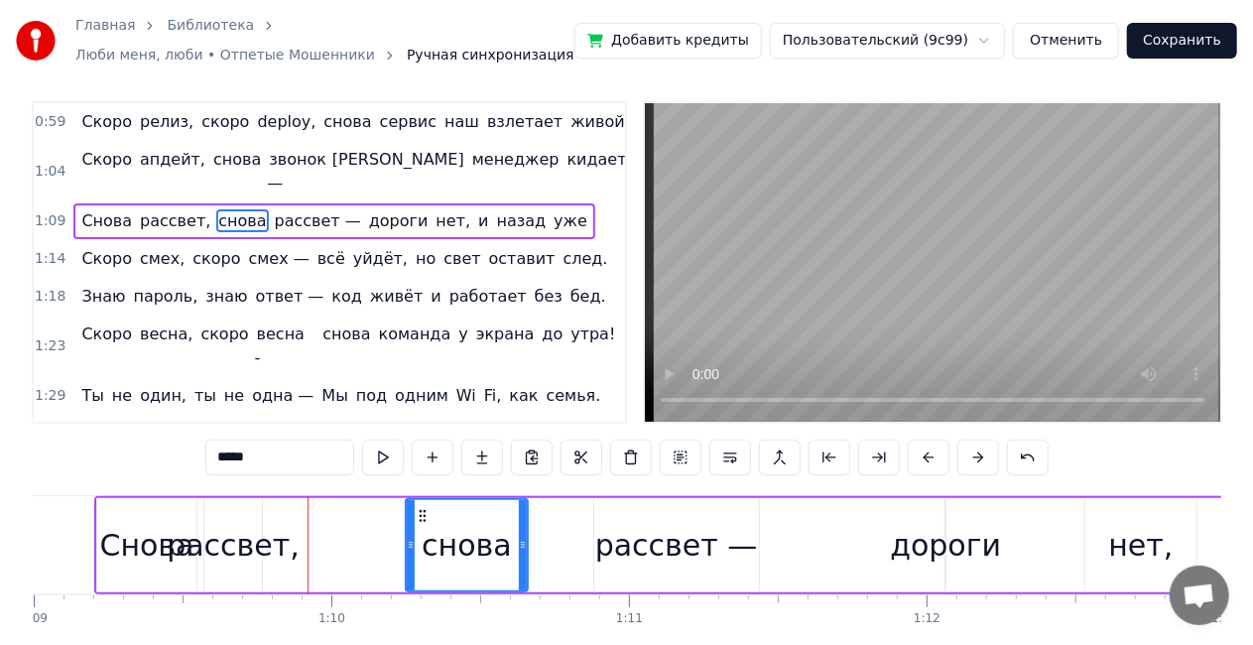
drag, startPoint x: 473, startPoint y: 546, endPoint x: 409, endPoint y: 542, distance: 64.6
click at [409, 542] on icon at bounding box center [411, 545] width 8 height 16
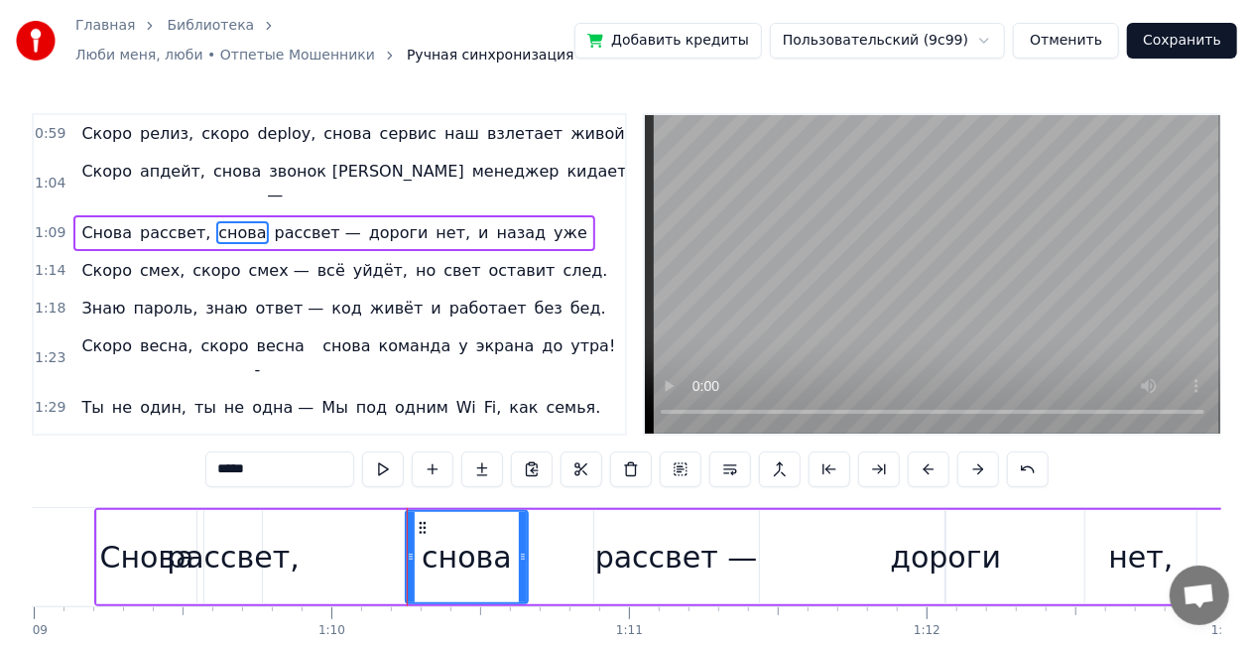
click at [214, 555] on div "рассвет," at bounding box center [233, 557] width 133 height 45
type input "********"
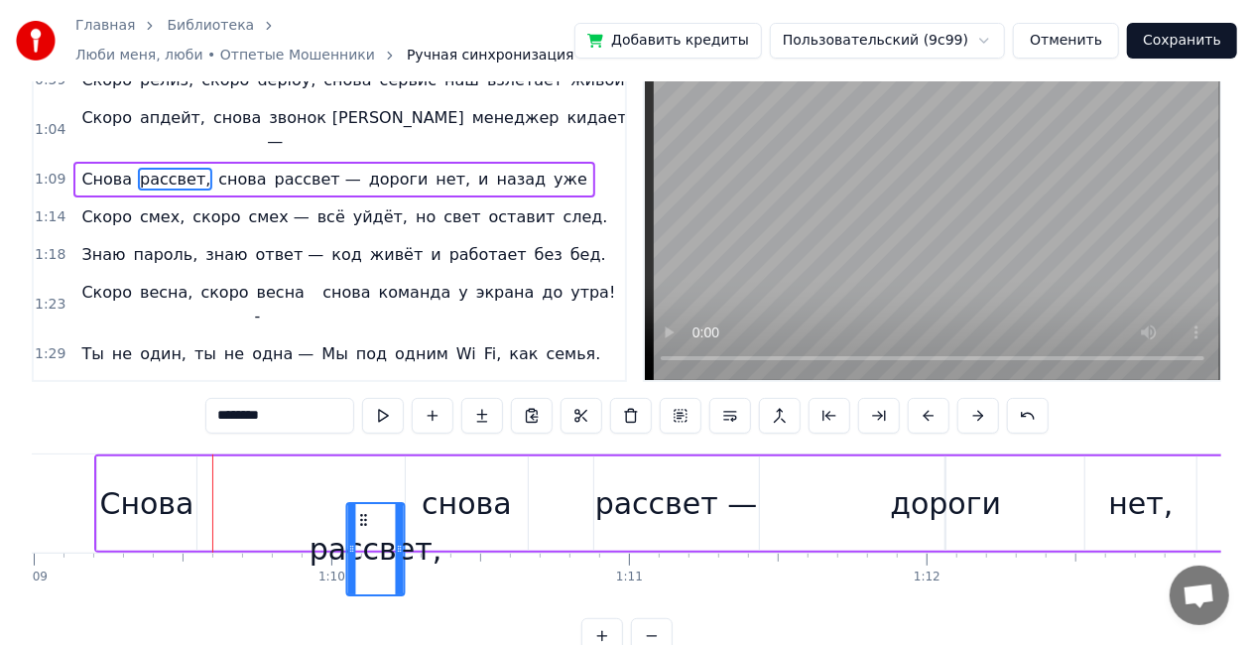
scroll to position [59, 0]
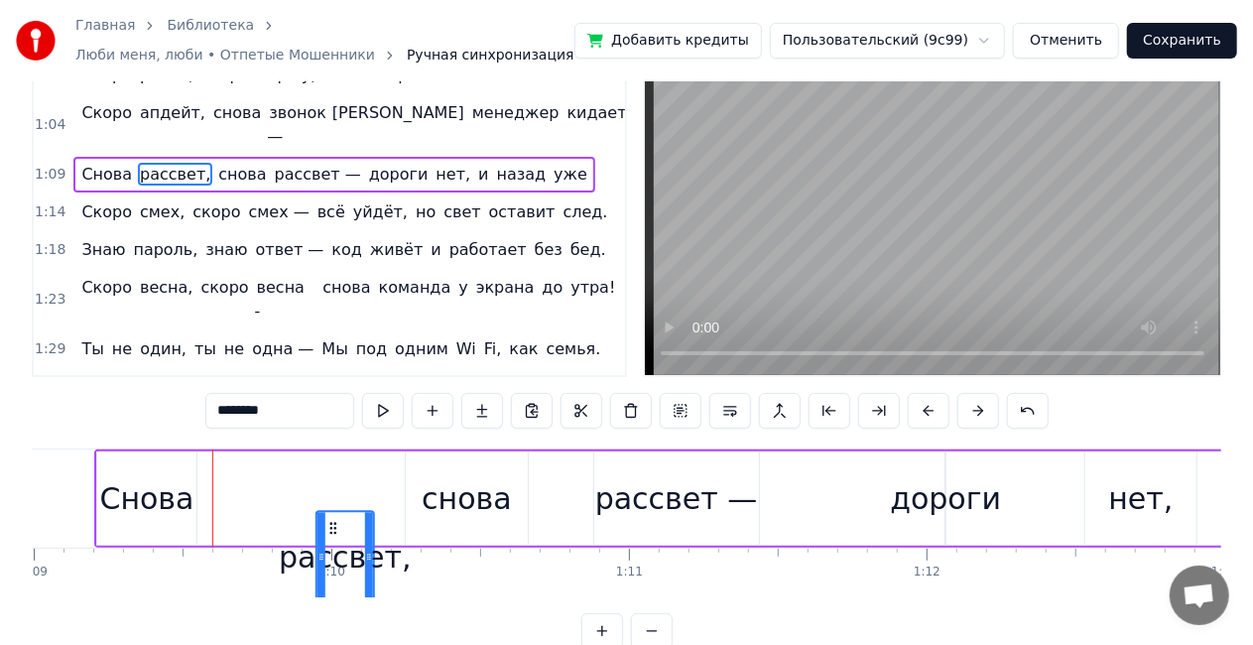
drag, startPoint x: 218, startPoint y: 528, endPoint x: 331, endPoint y: 463, distance: 130.2
click at [331, 463] on div "Снова рассвет, снова рассвет — дороги нет, и назад уже" at bounding box center [768, 499] width 1349 height 98
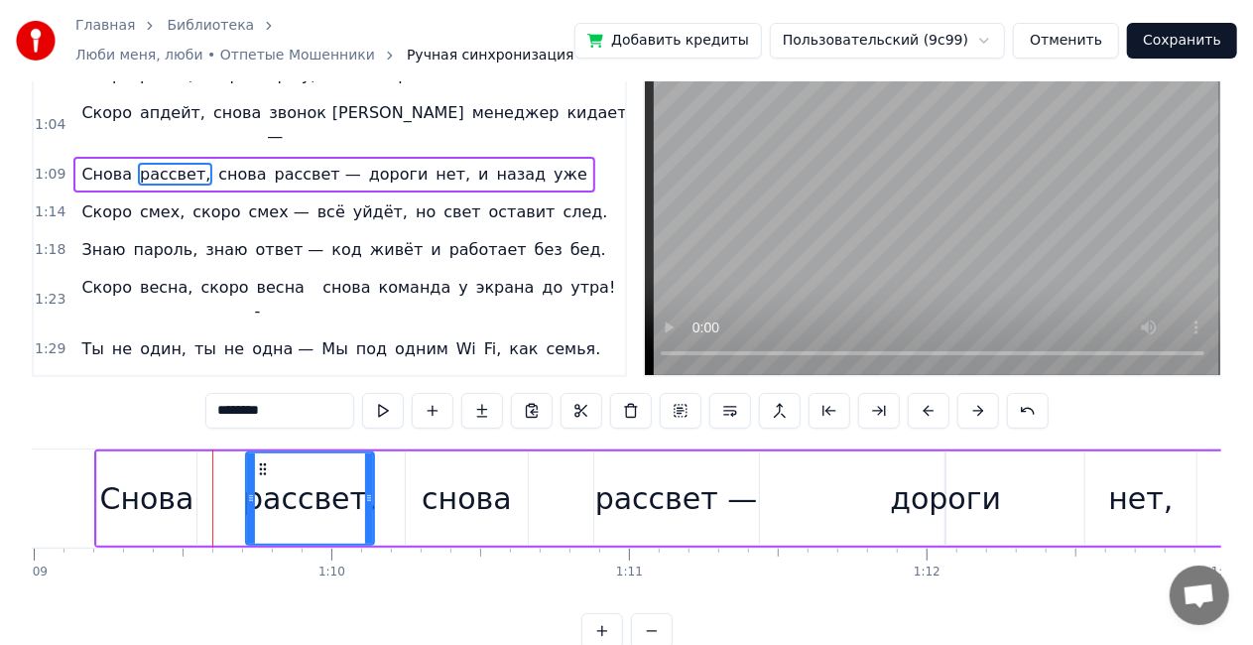
drag, startPoint x: 323, startPoint y: 501, endPoint x: 252, endPoint y: 487, distance: 71.8
click at [252, 487] on div at bounding box center [251, 498] width 8 height 90
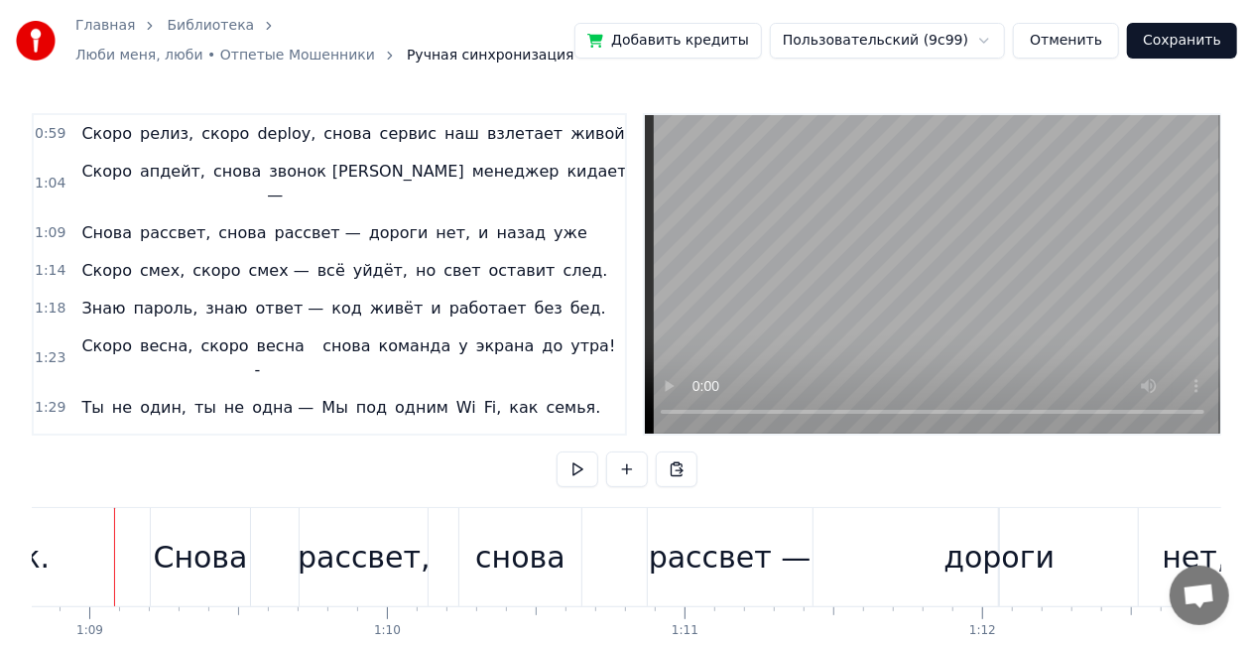
scroll to position [0, 20467]
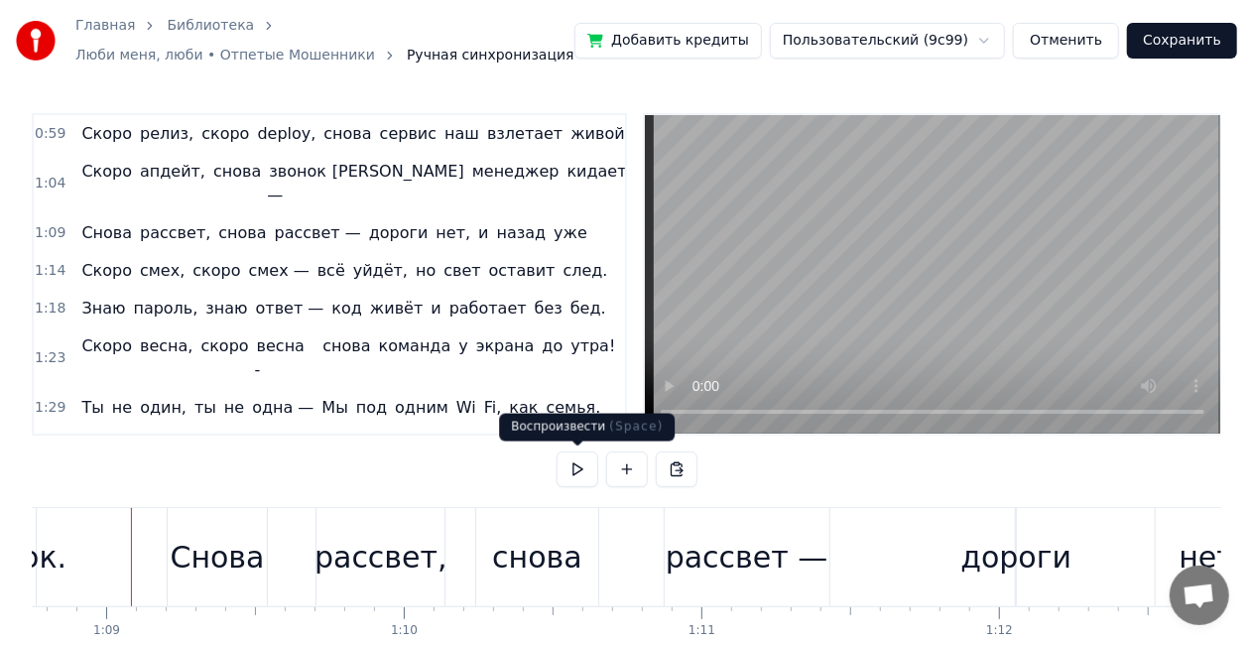
click at [568, 470] on button at bounding box center [578, 470] width 42 height 36
click at [571, 472] on button at bounding box center [578, 470] width 42 height 36
click at [476, 221] on span "и" at bounding box center [483, 232] width 14 height 23
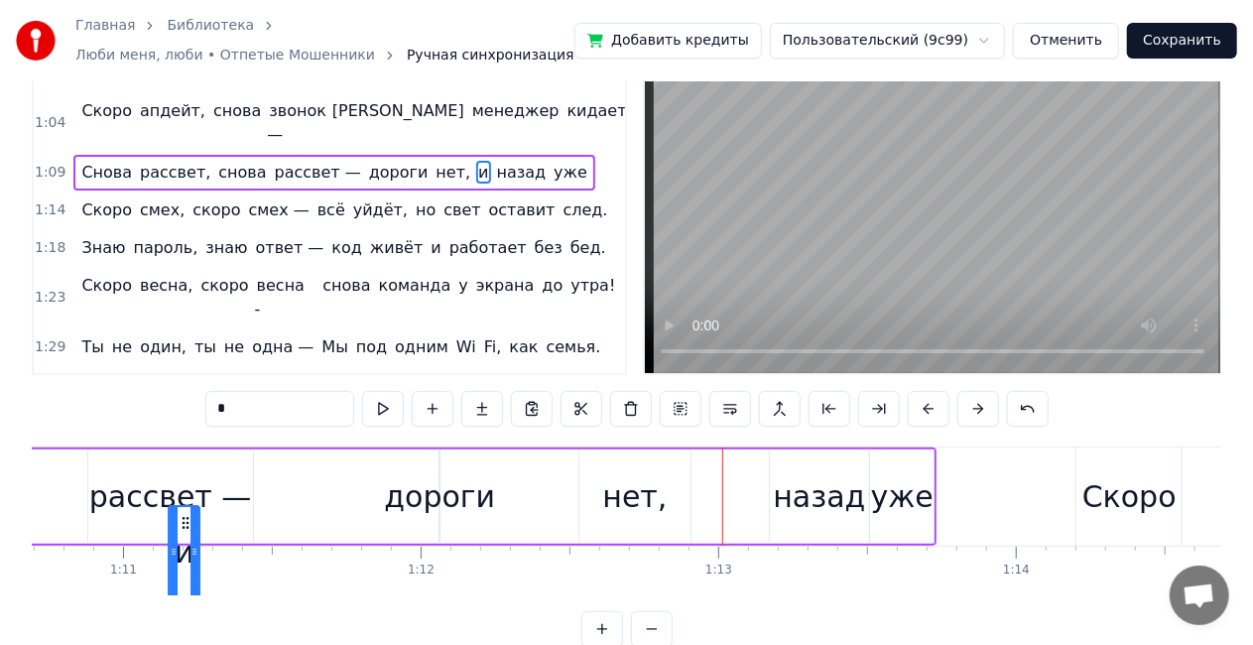
scroll to position [67, 0]
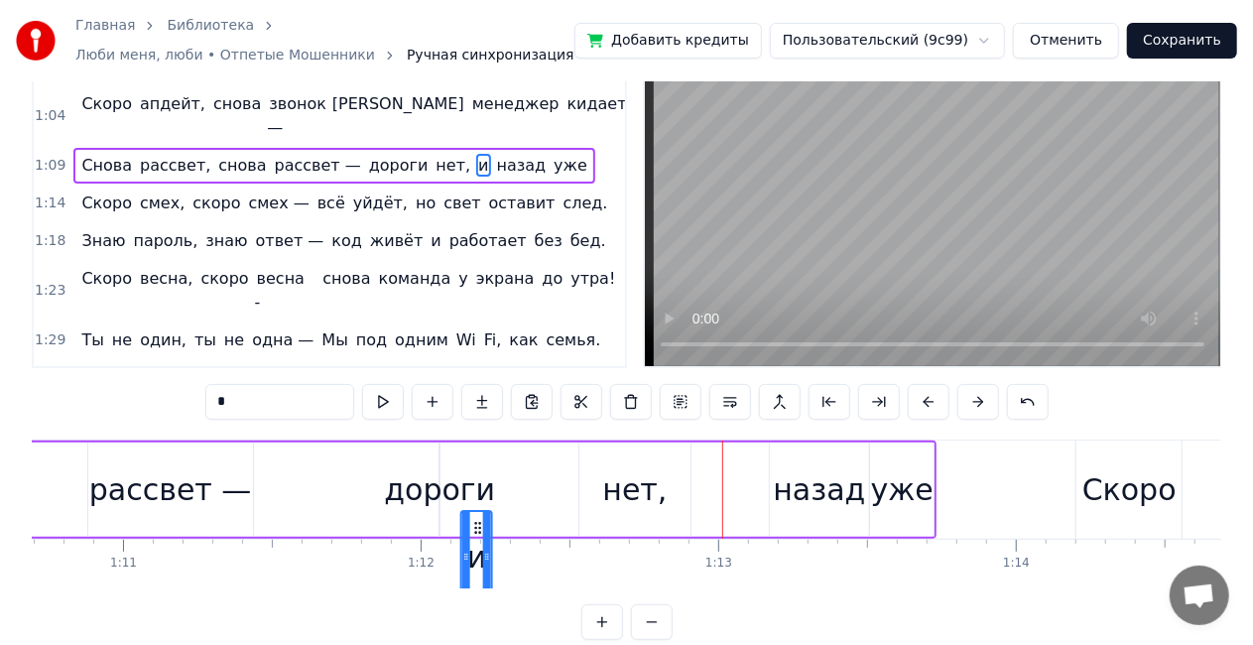
drag, startPoint x: 148, startPoint y: 530, endPoint x: 475, endPoint y: 480, distance: 331.2
click at [475, 480] on div "Снова рассвет, снова рассвет — дороги нет, и назад уже" at bounding box center [262, 490] width 1349 height 98
click at [828, 490] on div "назад" at bounding box center [819, 489] width 92 height 45
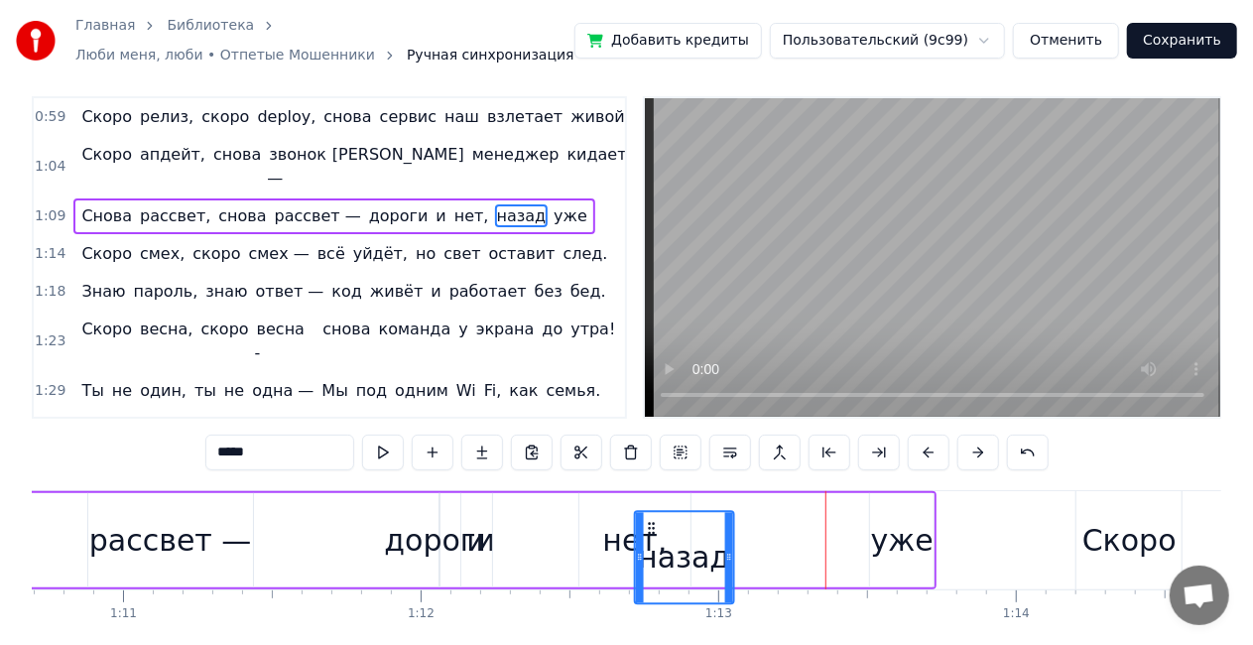
scroll to position [22, 0]
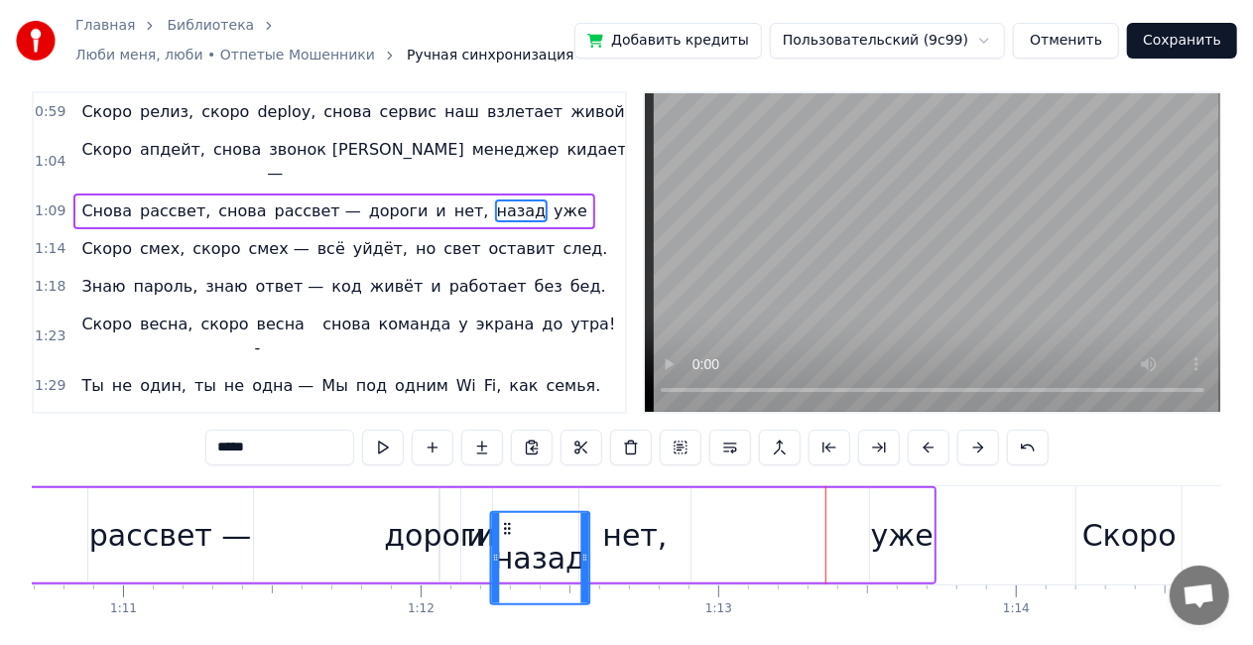
drag, startPoint x: 784, startPoint y: 528, endPoint x: 504, endPoint y: 502, distance: 281.0
click at [504, 502] on div "Снова рассвет, снова рассвет — дороги и нет, назад уже" at bounding box center [262, 535] width 1349 height 98
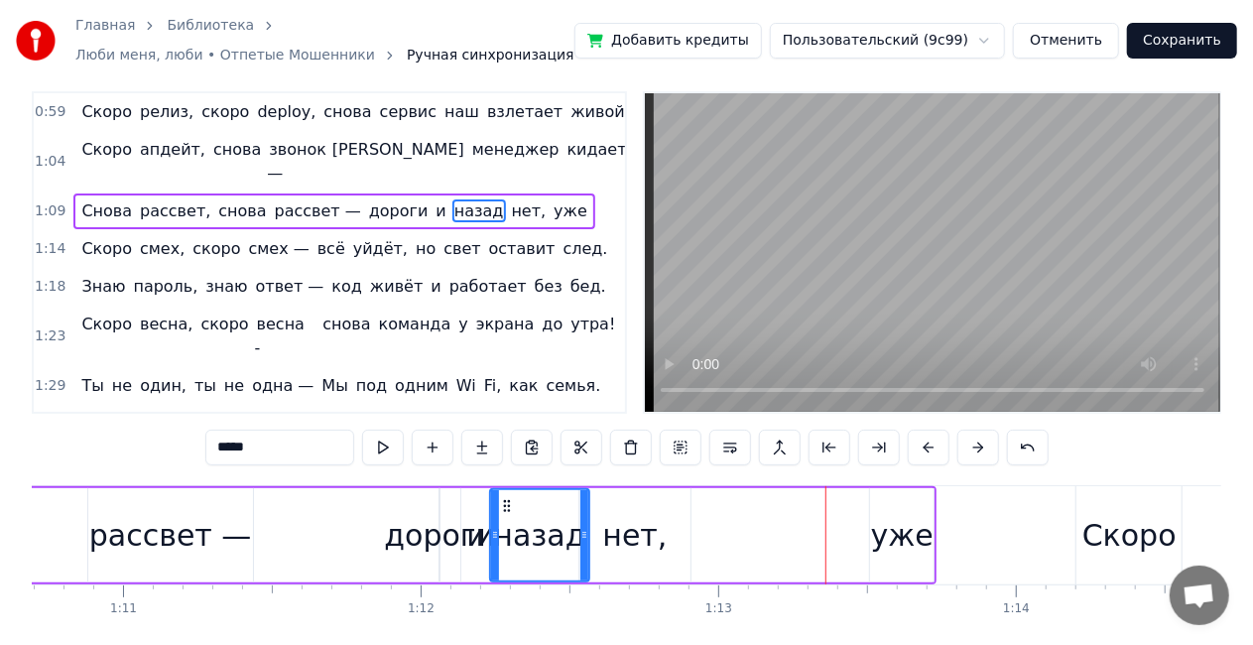
click at [905, 538] on div "уже" at bounding box center [902, 535] width 63 height 45
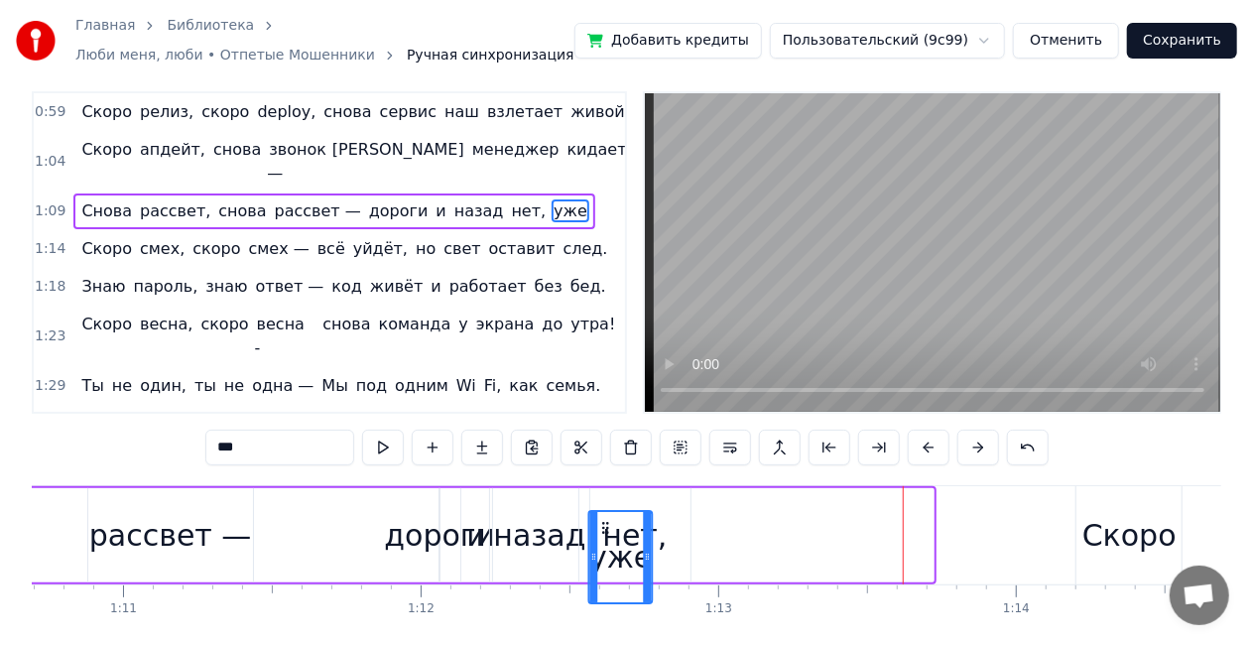
drag, startPoint x: 881, startPoint y: 525, endPoint x: 599, endPoint y: 499, distance: 283.0
click at [599, 499] on div "Снова рассвет, снова рассвет — дороги и назад нет, уже" at bounding box center [262, 535] width 1349 height 98
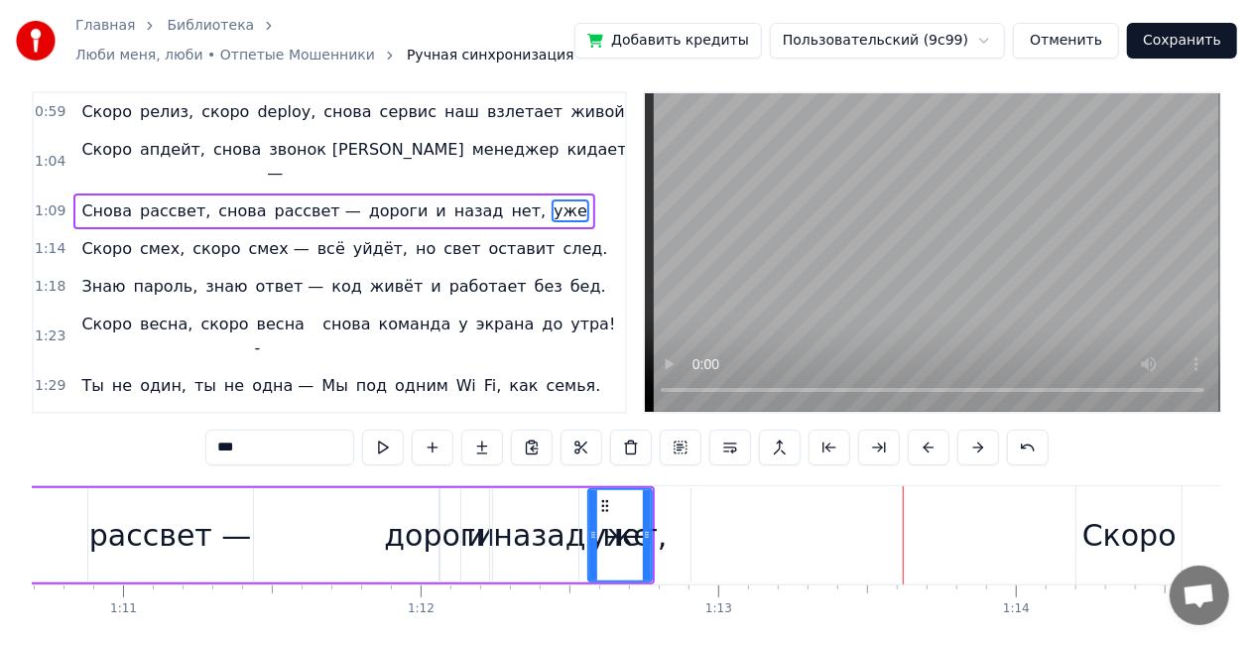
click at [423, 536] on div "дороги" at bounding box center [439, 535] width 111 height 45
type input "******"
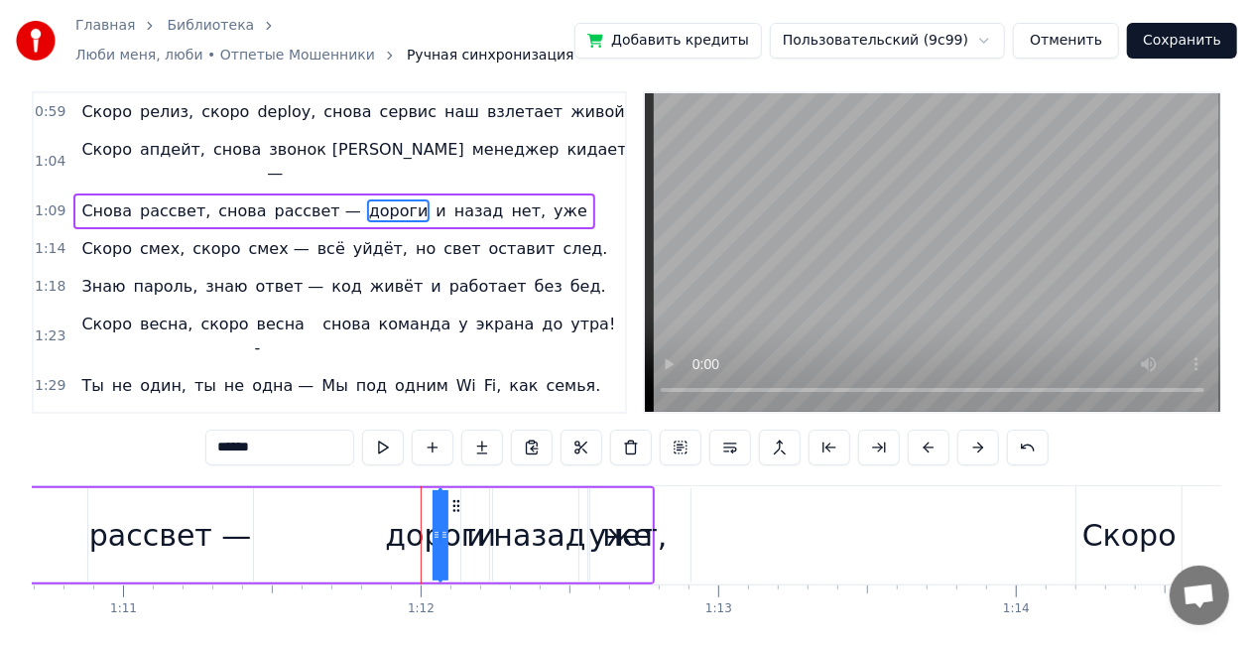
scroll to position [0, 0]
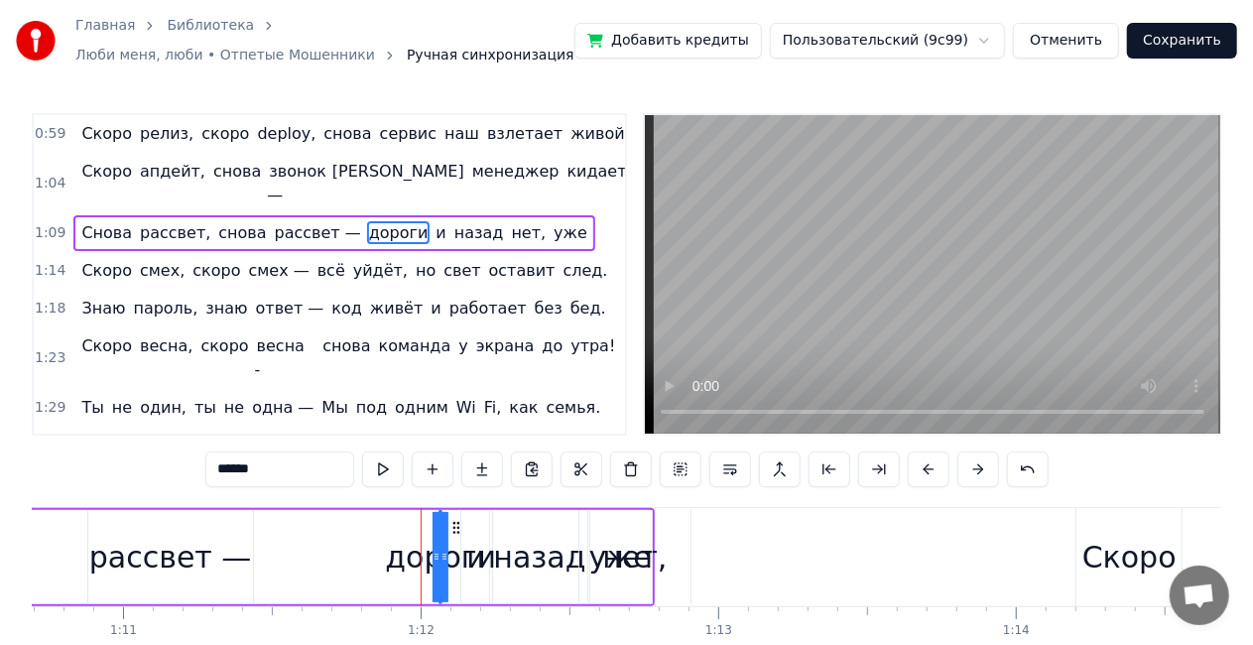
click at [404, 568] on div "дороги" at bounding box center [440, 557] width 111 height 45
drag, startPoint x: 446, startPoint y: 530, endPoint x: 468, endPoint y: 528, distance: 22.9
click at [468, 528] on div "Снова рассвет, снова рассвет — дороги и назад нет, уже" at bounding box center [121, 557] width 1067 height 98
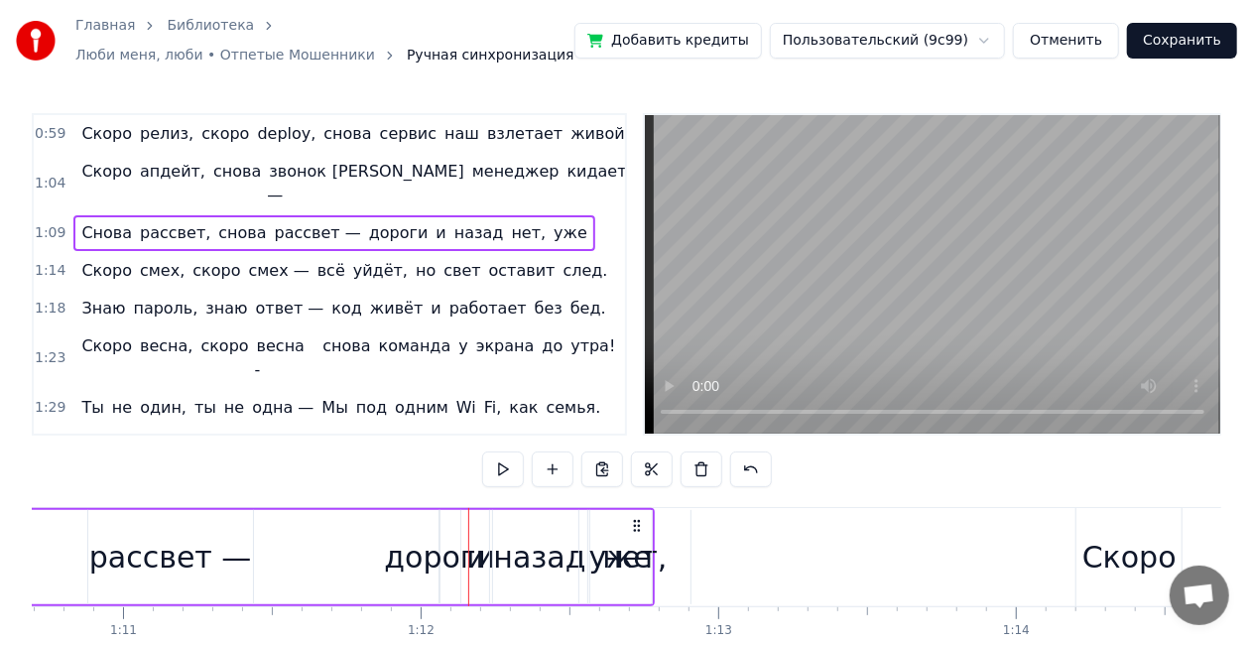
click at [436, 550] on div "дороги" at bounding box center [439, 557] width 111 height 45
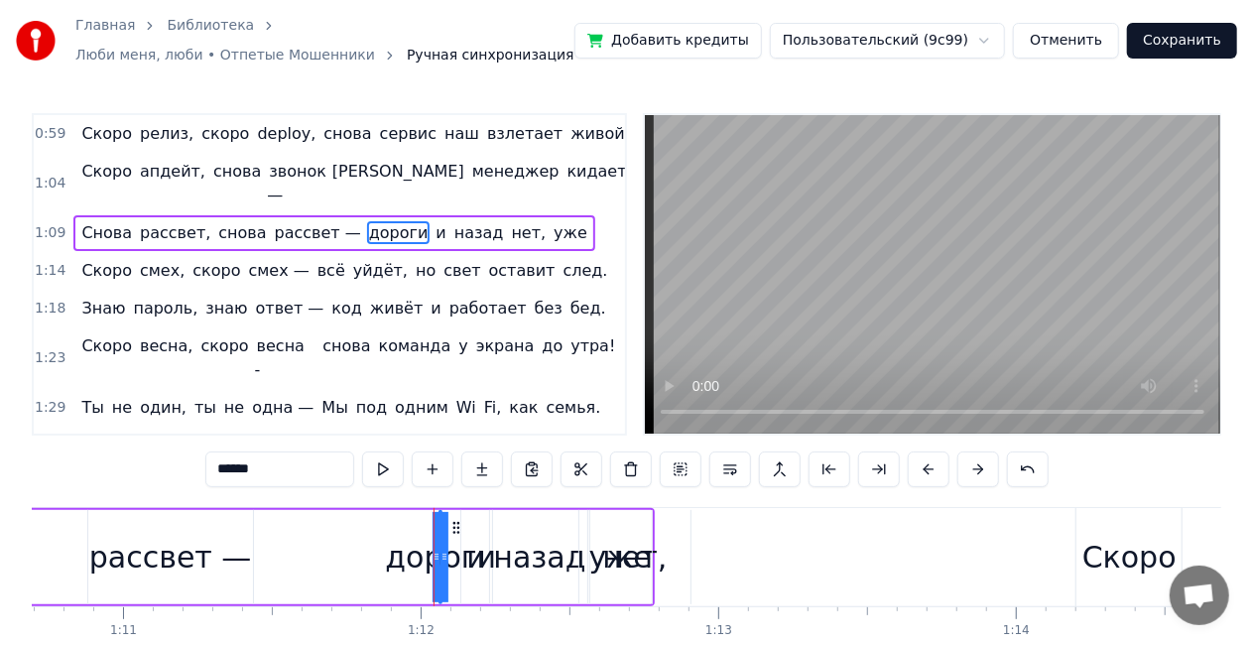
click at [423, 562] on div "дороги" at bounding box center [440, 557] width 111 height 45
click at [400, 554] on div "дороги" at bounding box center [440, 557] width 111 height 45
drag, startPoint x: 435, startPoint y: 560, endPoint x: 409, endPoint y: 559, distance: 25.8
click at [389, 556] on div "Снова рассвет, снова рассвет — дороги и назад нет, уже" at bounding box center [121, 557] width 1067 height 98
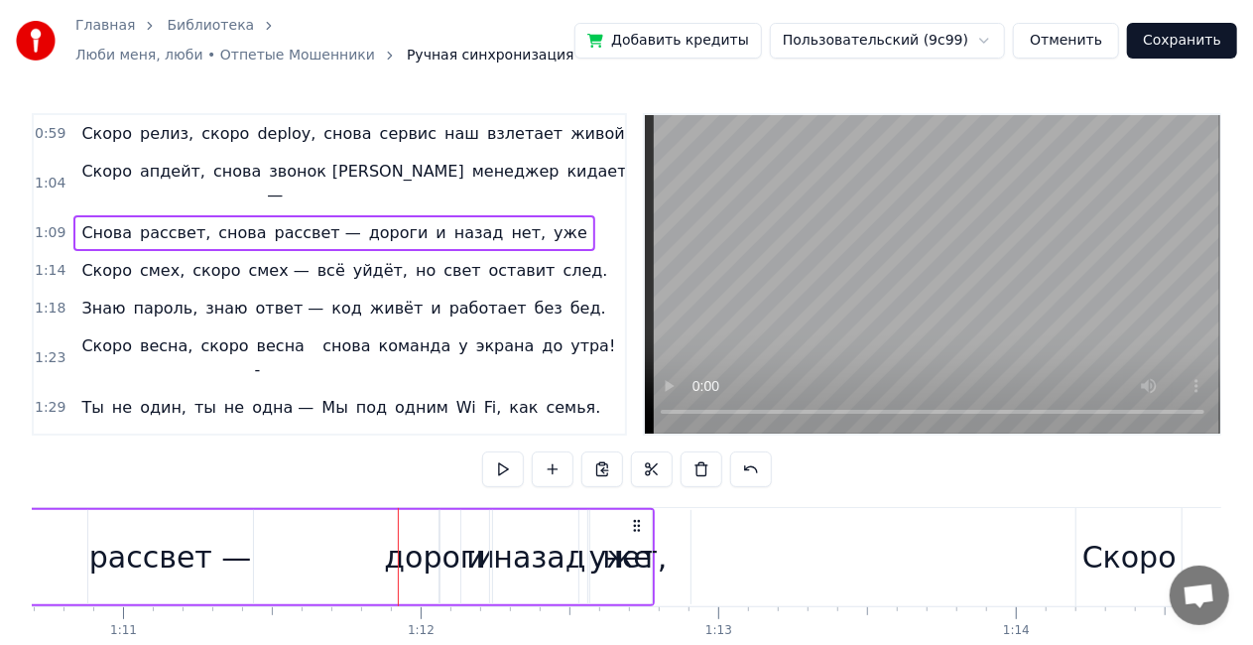
click at [439, 558] on div "дороги" at bounding box center [439, 557] width 111 height 45
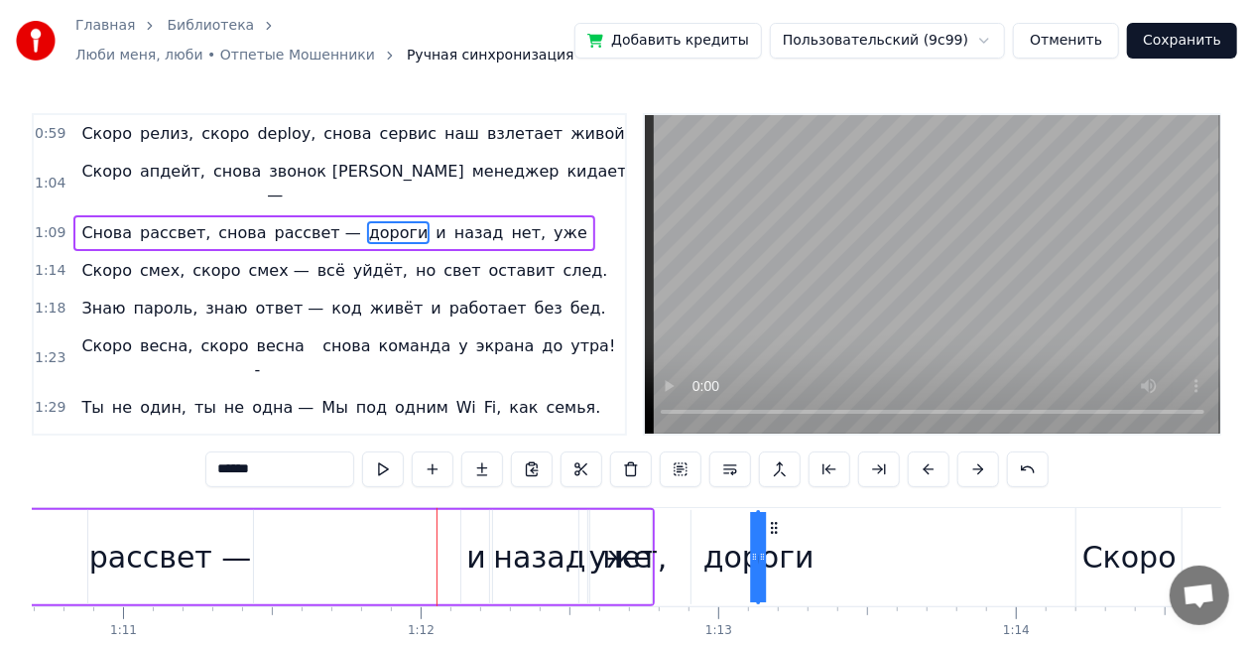
drag, startPoint x: 454, startPoint y: 529, endPoint x: 772, endPoint y: 506, distance: 318.4
drag, startPoint x: 762, startPoint y: 564, endPoint x: 790, endPoint y: 564, distance: 27.8
click at [758, 564] on div "дороги" at bounding box center [758, 557] width 0 height 90
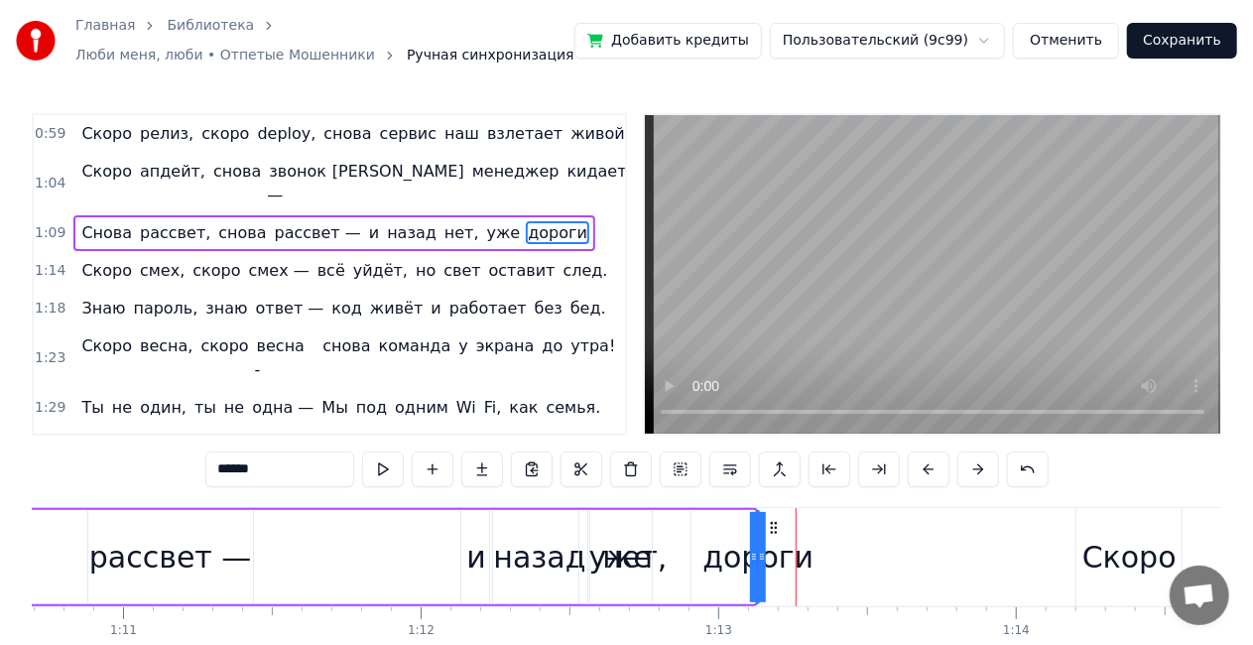
click at [762, 559] on icon at bounding box center [762, 557] width 8 height 16
drag, startPoint x: 762, startPoint y: 559, endPoint x: 774, endPoint y: 557, distance: 12.1
click at [758, 557] on div "дороги" at bounding box center [758, 557] width 0 height 90
drag, startPoint x: 756, startPoint y: 557, endPoint x: 741, endPoint y: 558, distance: 14.9
click at [758, 558] on div "дороги" at bounding box center [758, 557] width 0 height 90
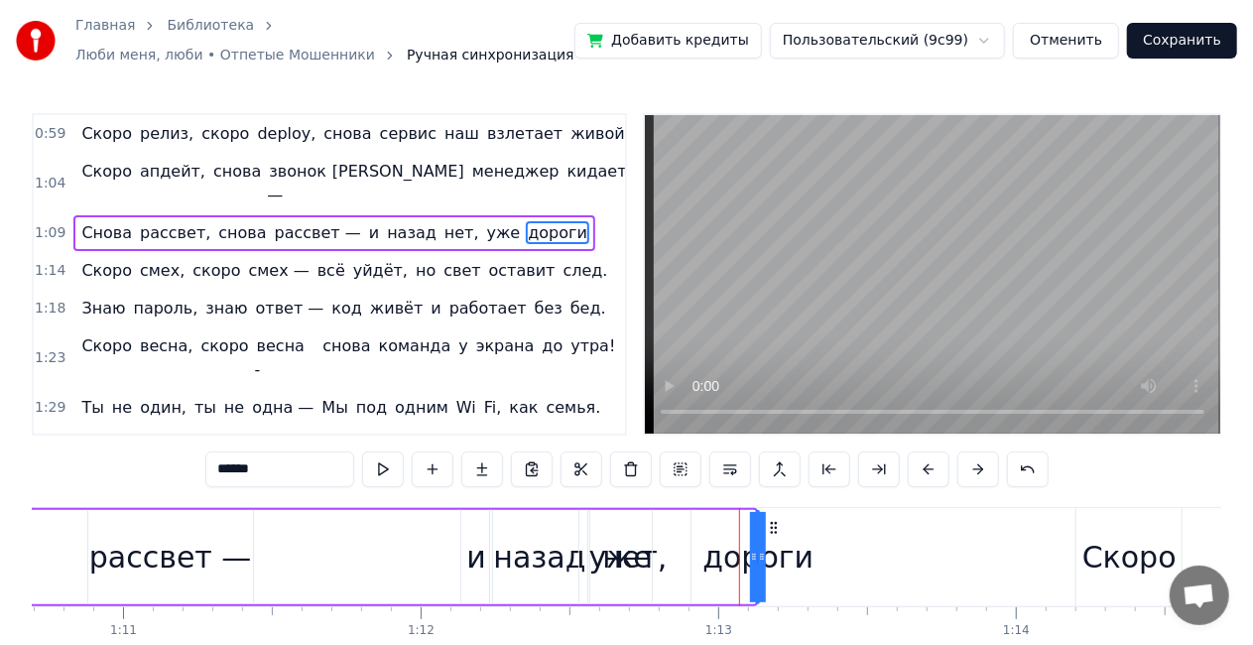
click at [751, 559] on icon at bounding box center [754, 557] width 8 height 16
drag, startPoint x: 751, startPoint y: 559, endPoint x: 738, endPoint y: 556, distance: 13.2
click at [758, 556] on div "дороги" at bounding box center [758, 557] width 0 height 90
click at [778, 529] on icon at bounding box center [774, 528] width 16 height 16
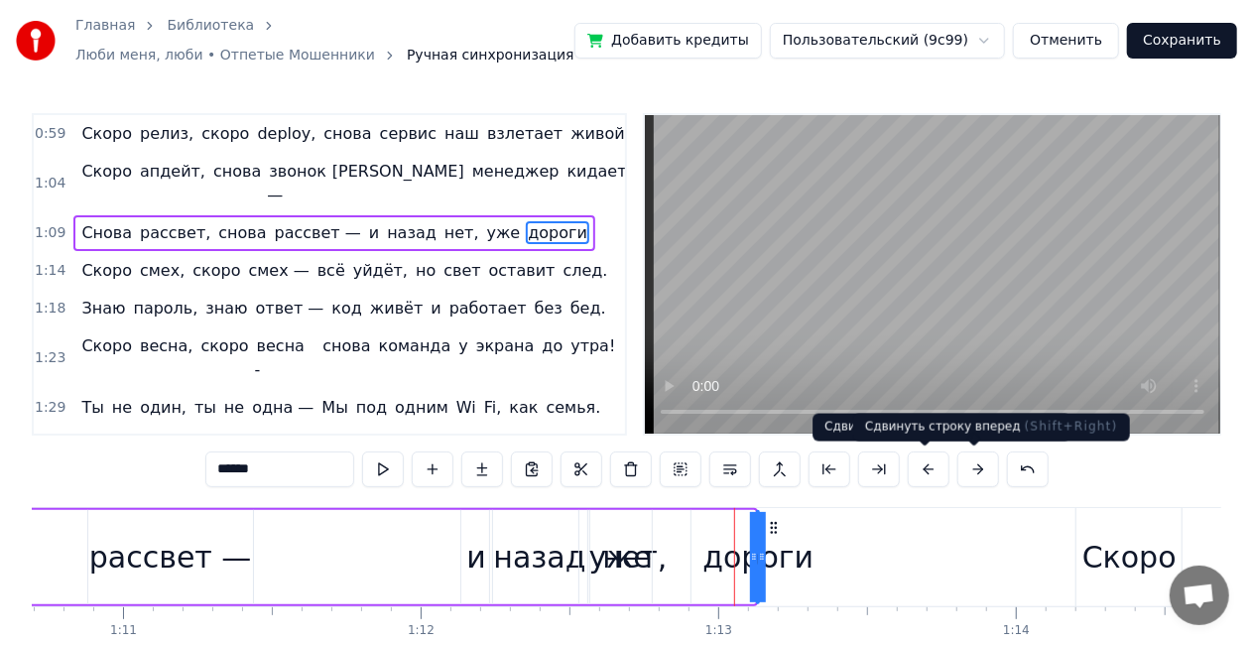
click at [962, 473] on button at bounding box center [979, 470] width 42 height 36
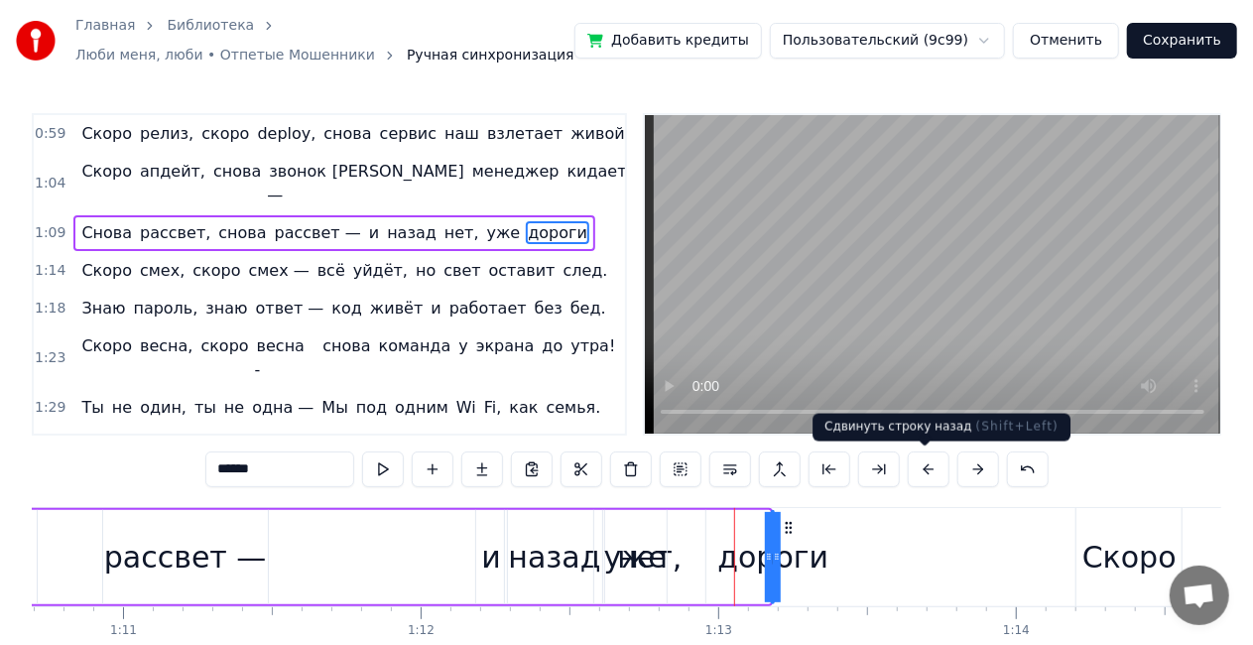
click at [919, 474] on button at bounding box center [929, 470] width 42 height 36
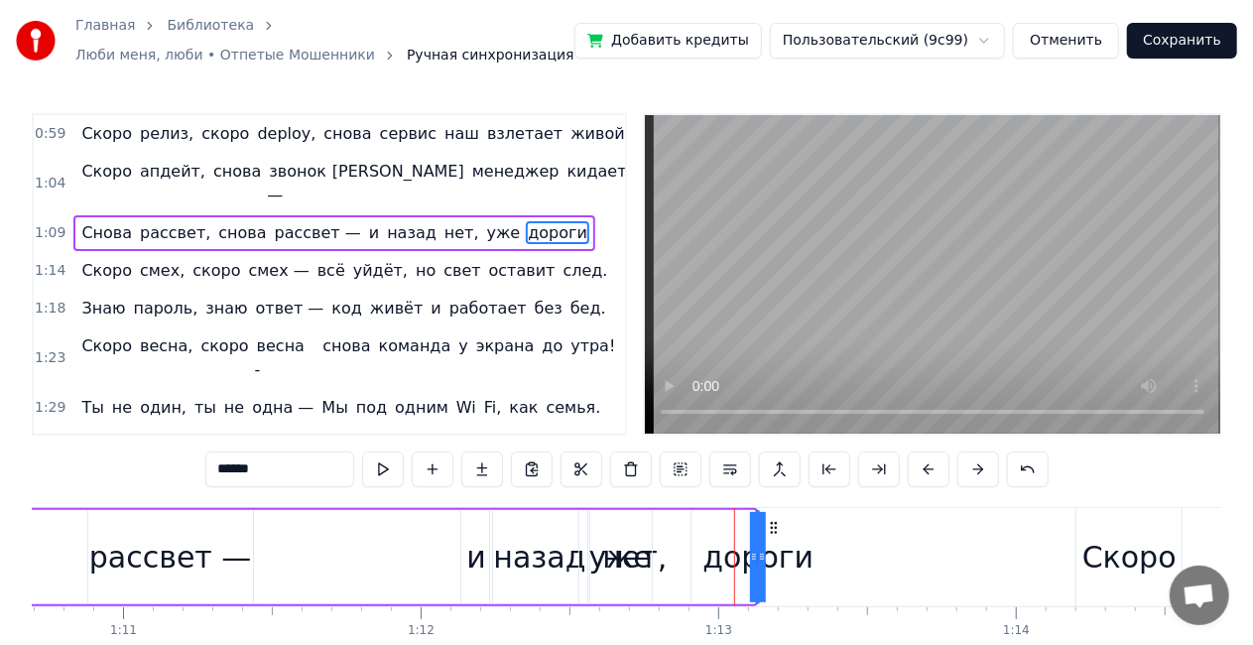
click at [209, 546] on div "рассвет —" at bounding box center [170, 557] width 163 height 45
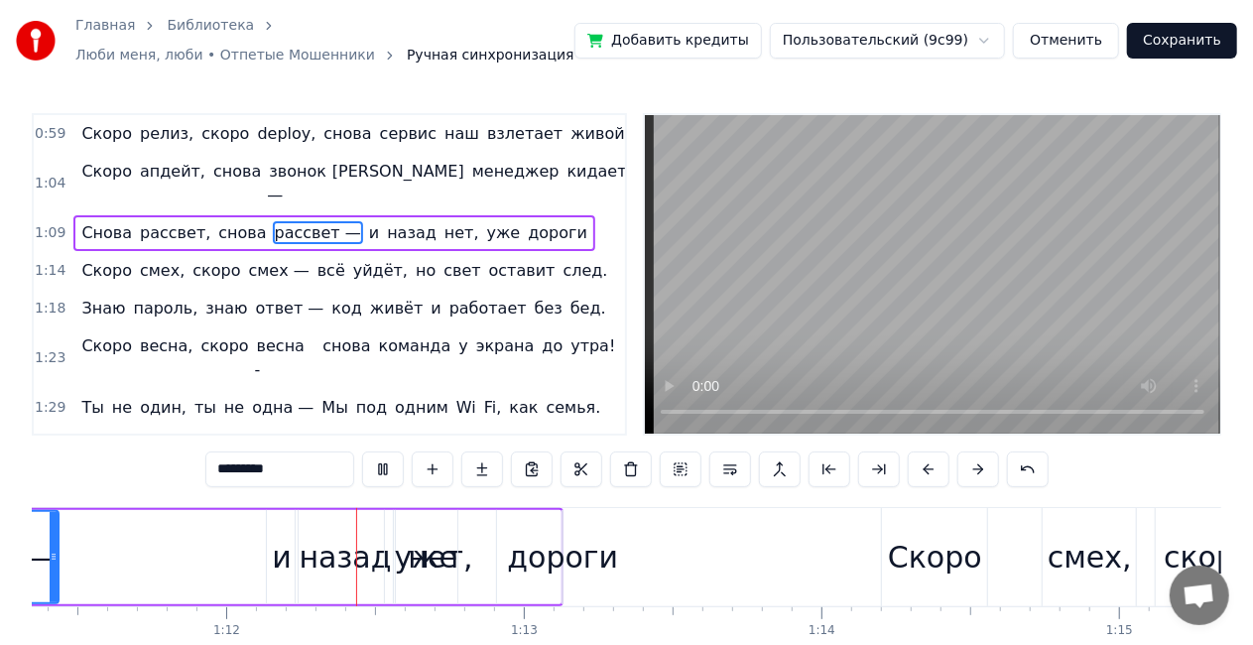
scroll to position [0, 21260]
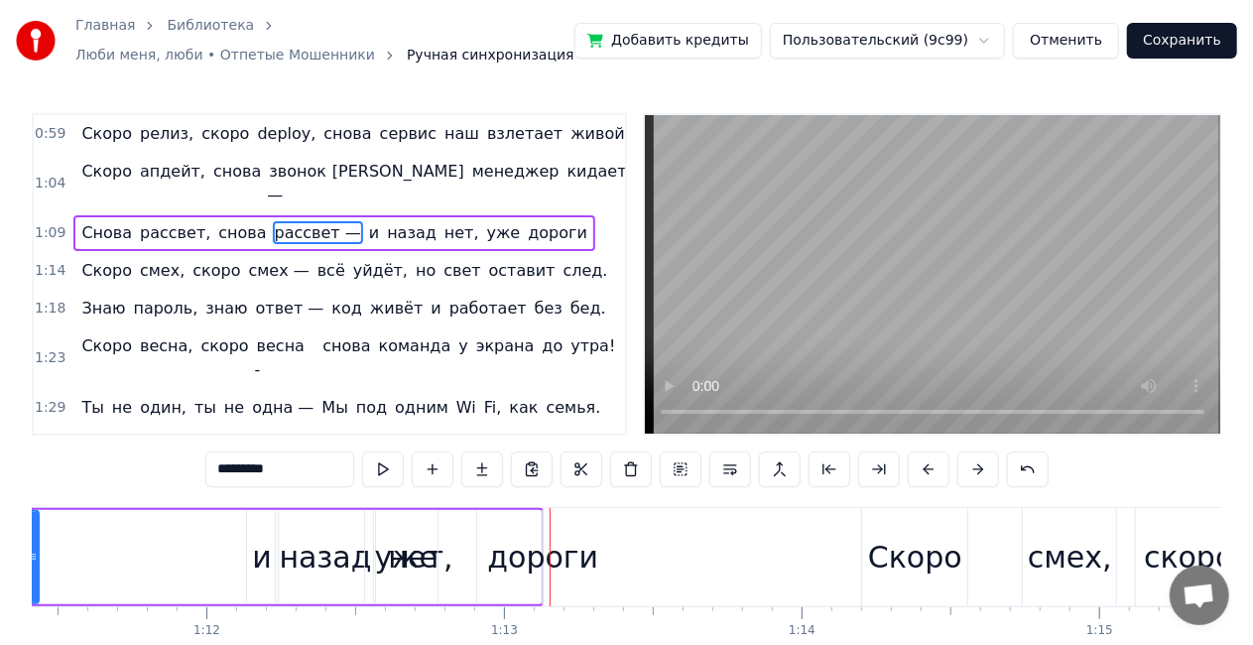
click at [414, 584] on div "уже" at bounding box center [406, 557] width 64 height 94
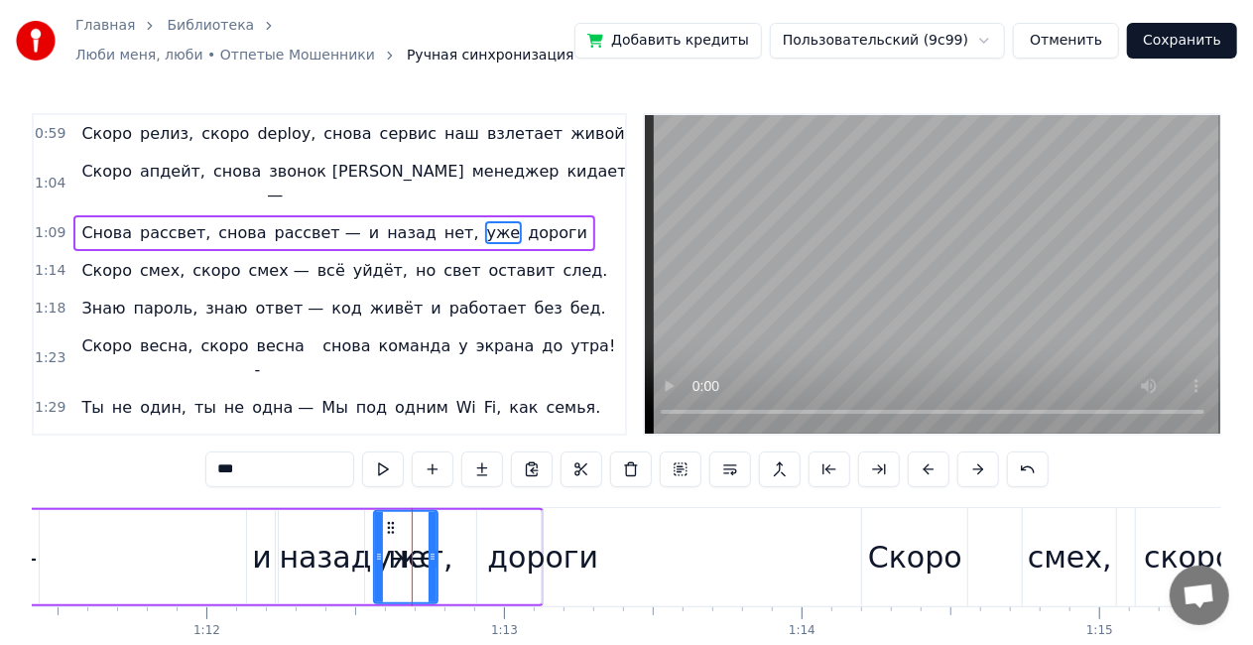
click at [443, 221] on span "нет," at bounding box center [462, 232] width 39 height 23
type input "****"
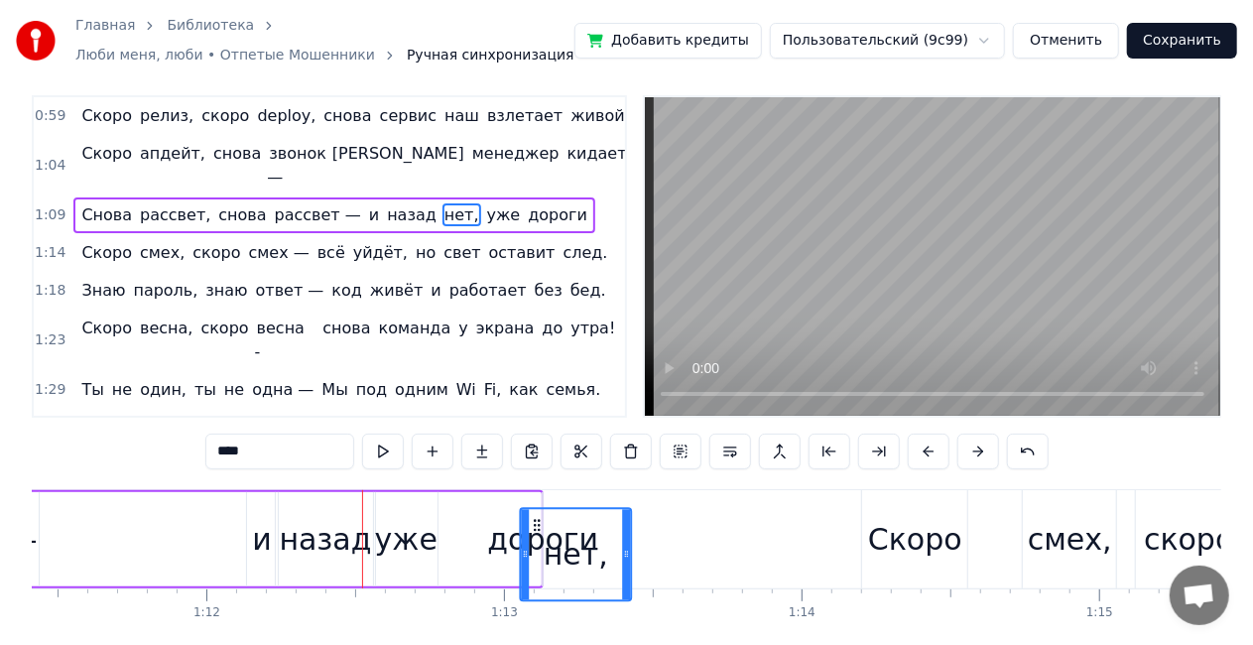
scroll to position [43, 0]
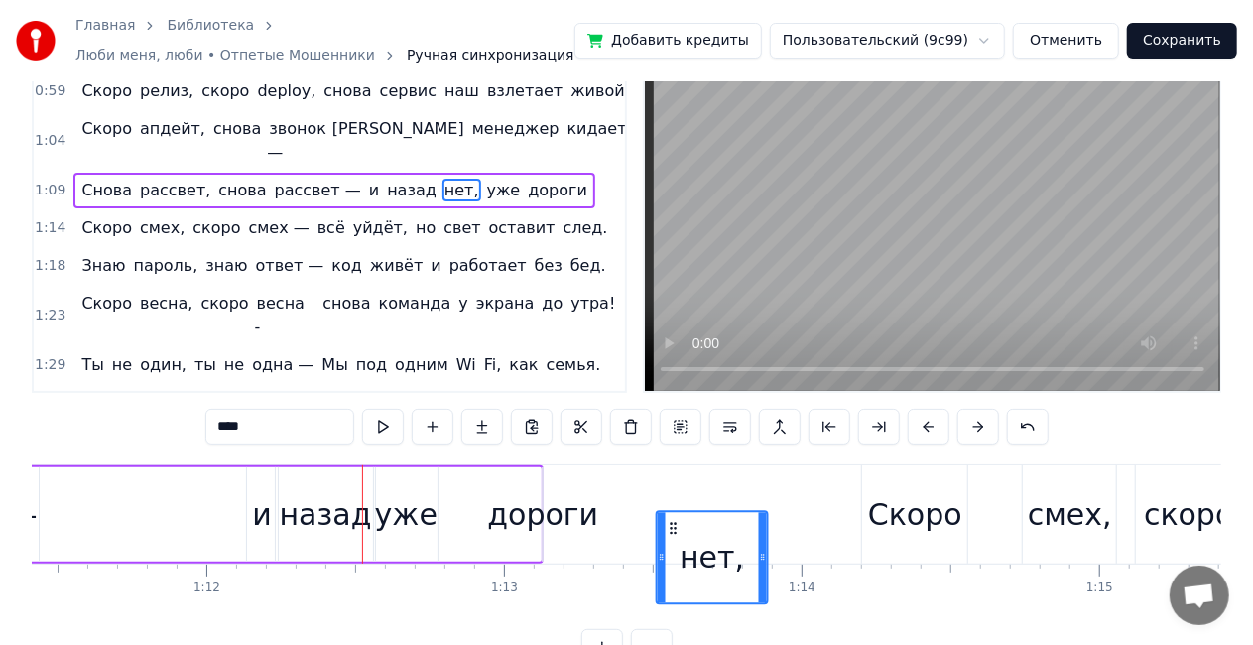
drag, startPoint x: 383, startPoint y: 526, endPoint x: 674, endPoint y: 462, distance: 297.6
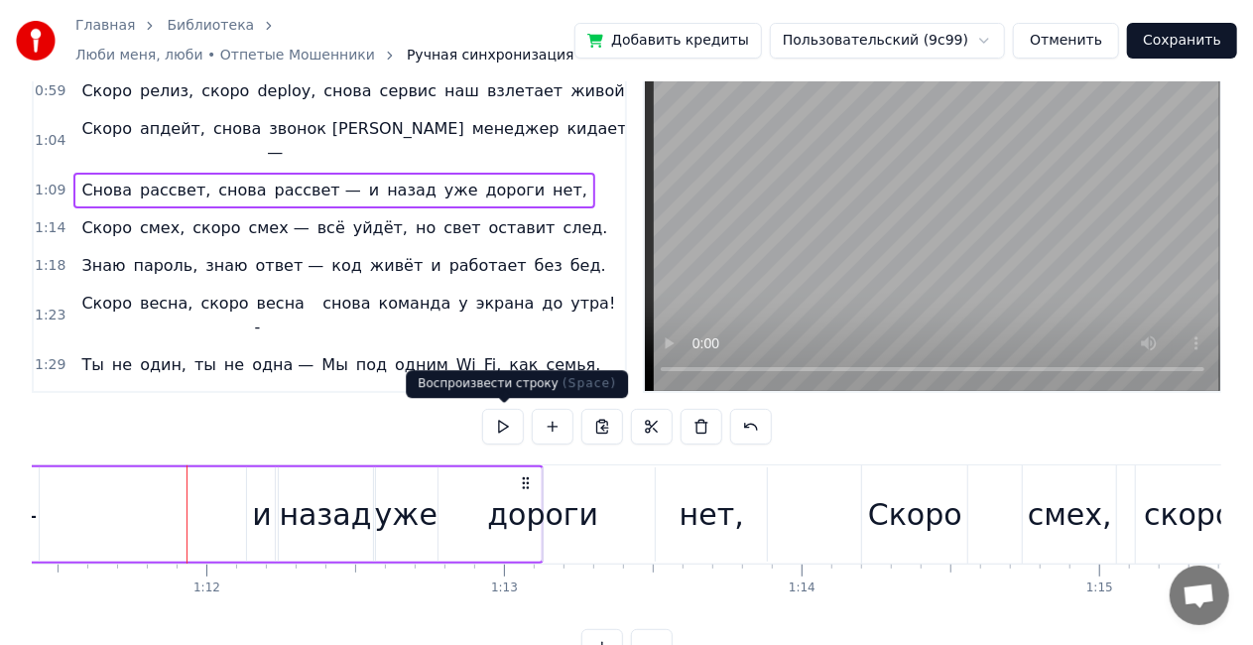
click at [506, 423] on button at bounding box center [503, 427] width 42 height 36
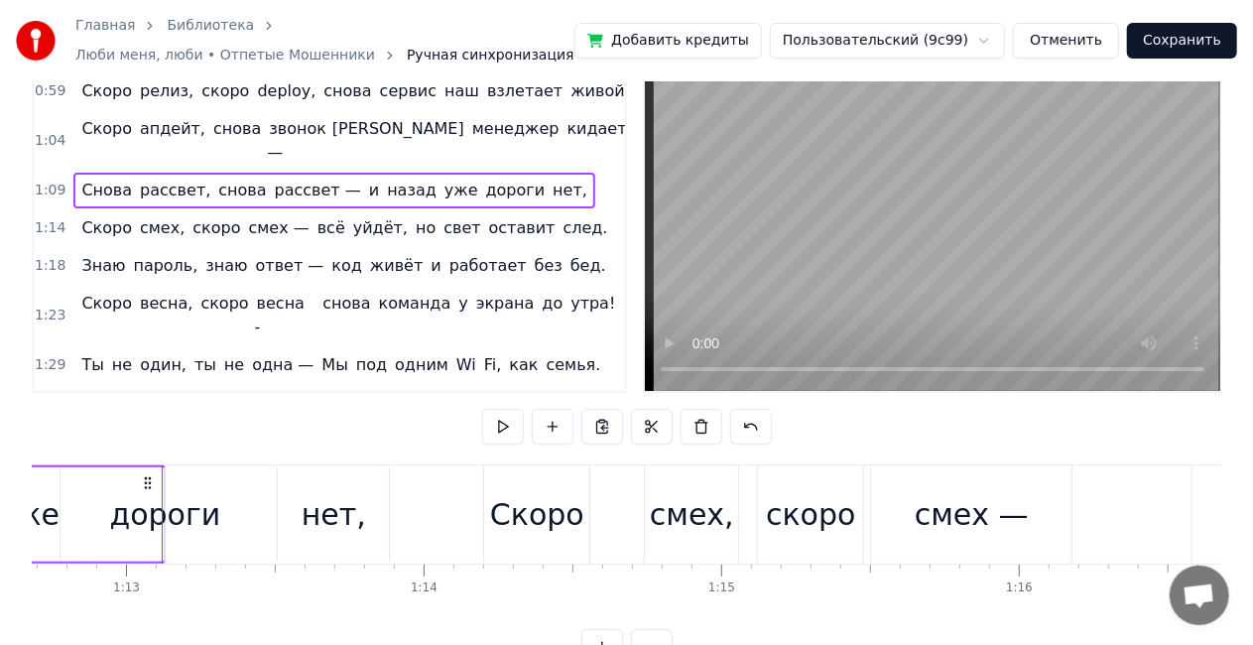
scroll to position [0, 21669]
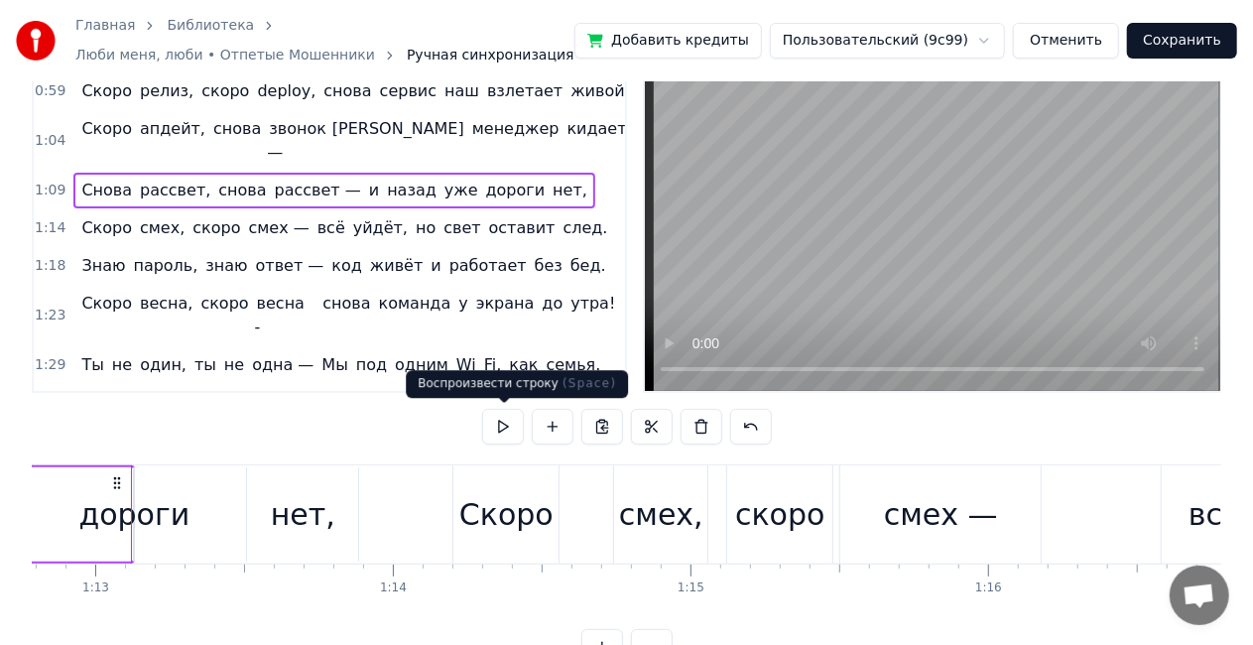
click at [500, 427] on button at bounding box center [503, 427] width 42 height 36
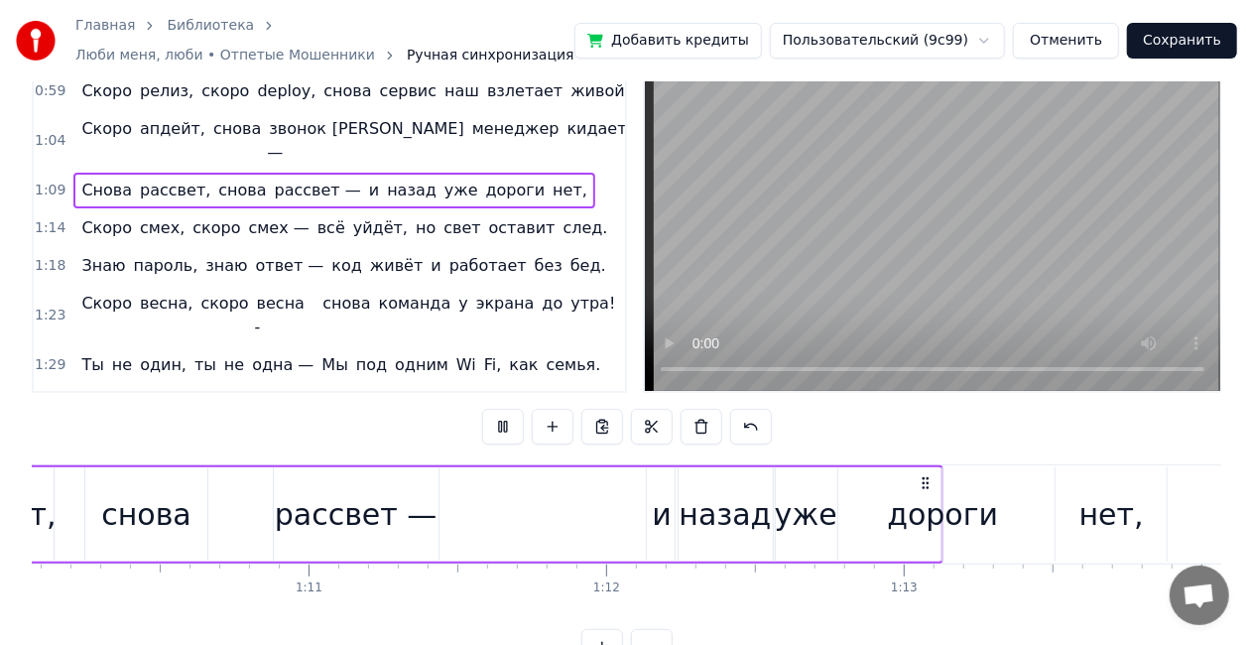
scroll to position [0, 20737]
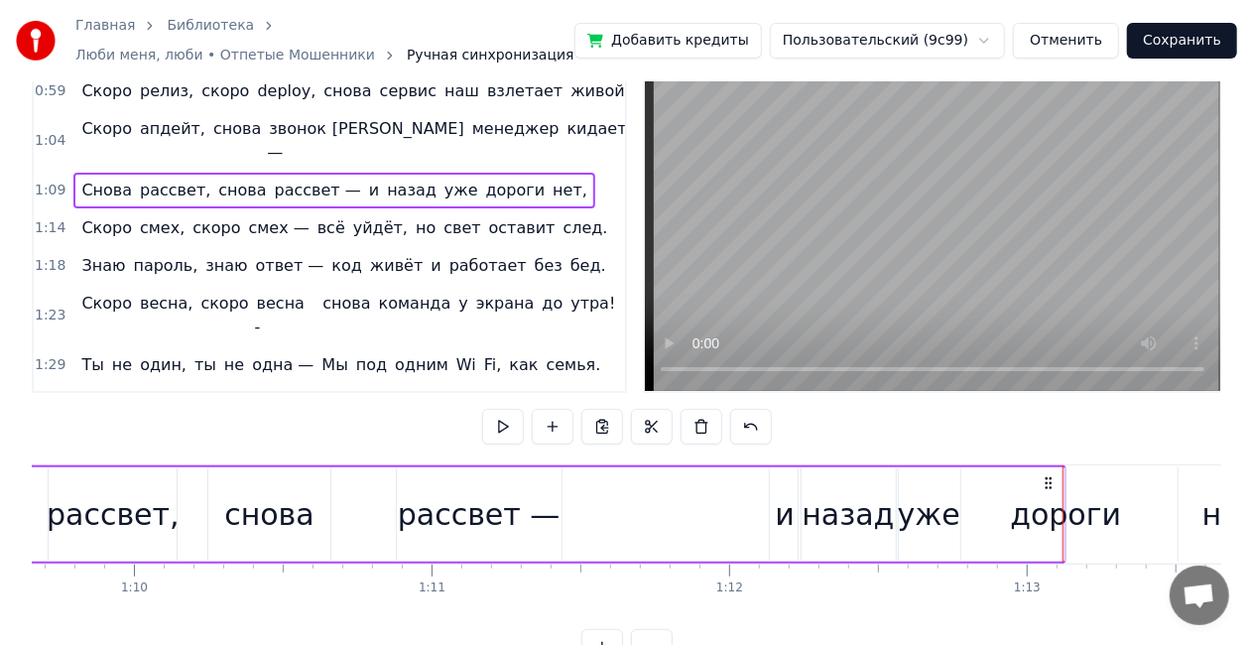
drag, startPoint x: 1067, startPoint y: 505, endPoint x: 1111, endPoint y: 502, distance: 44.8
click at [1111, 502] on div "дороги" at bounding box center [1065, 514] width 111 height 45
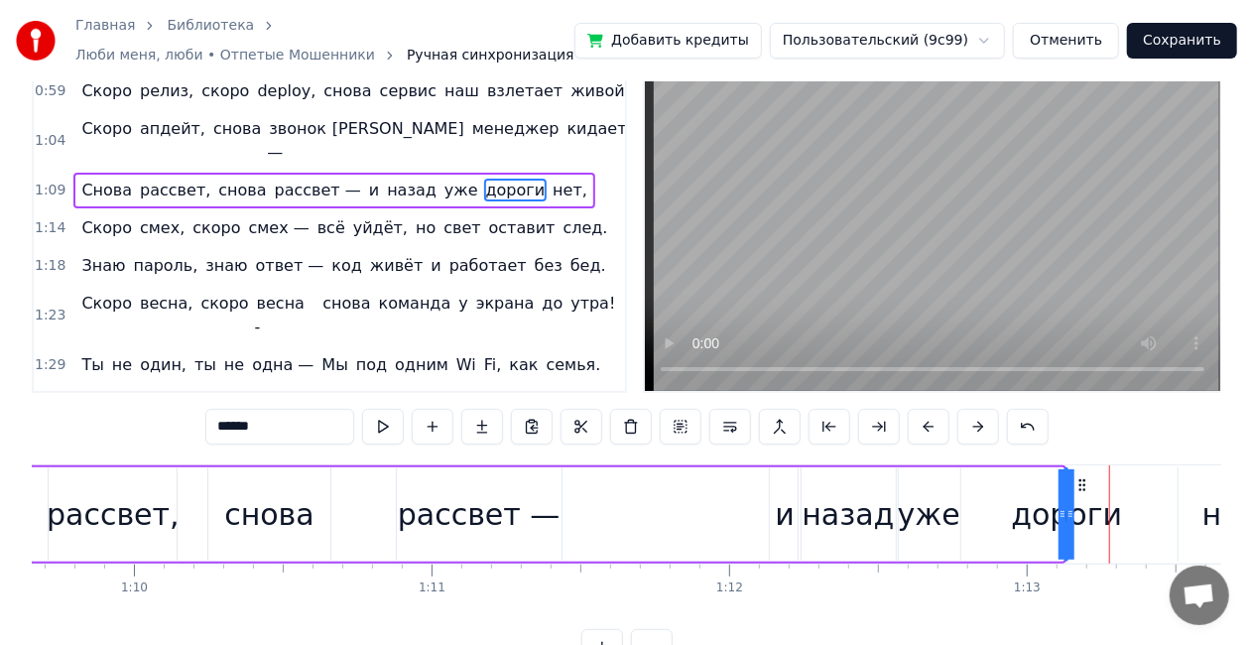
scroll to position [0, 0]
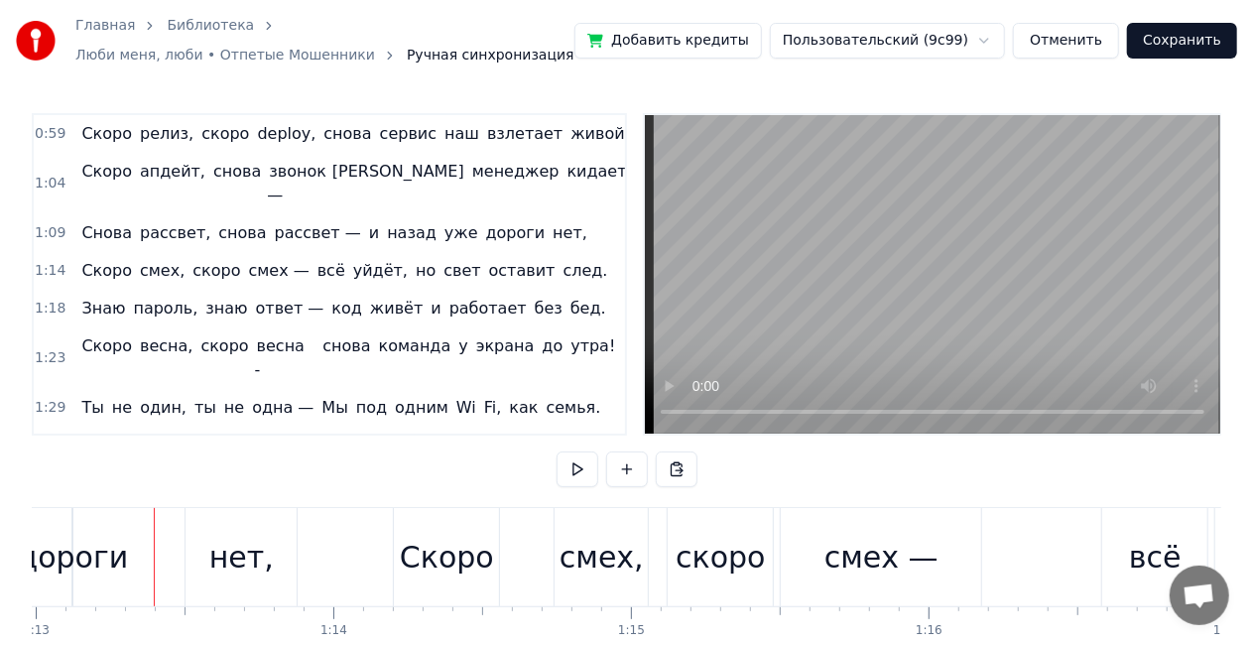
scroll to position [0, 21751]
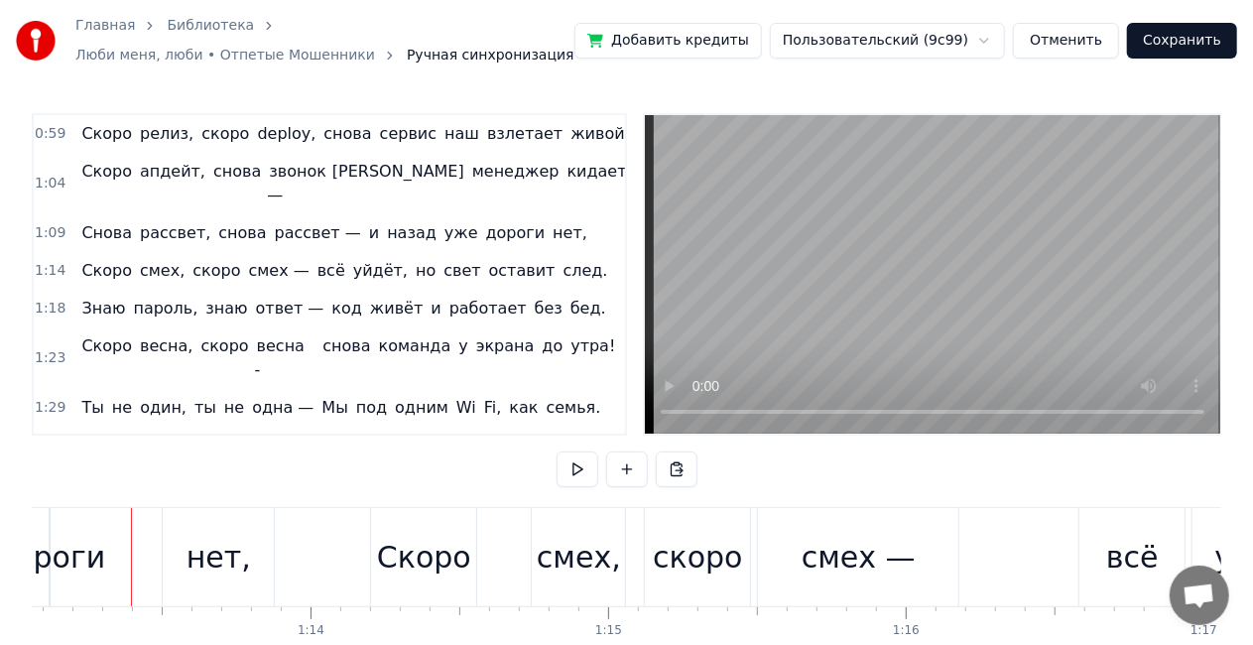
click at [216, 536] on div "нет," at bounding box center [219, 557] width 65 height 45
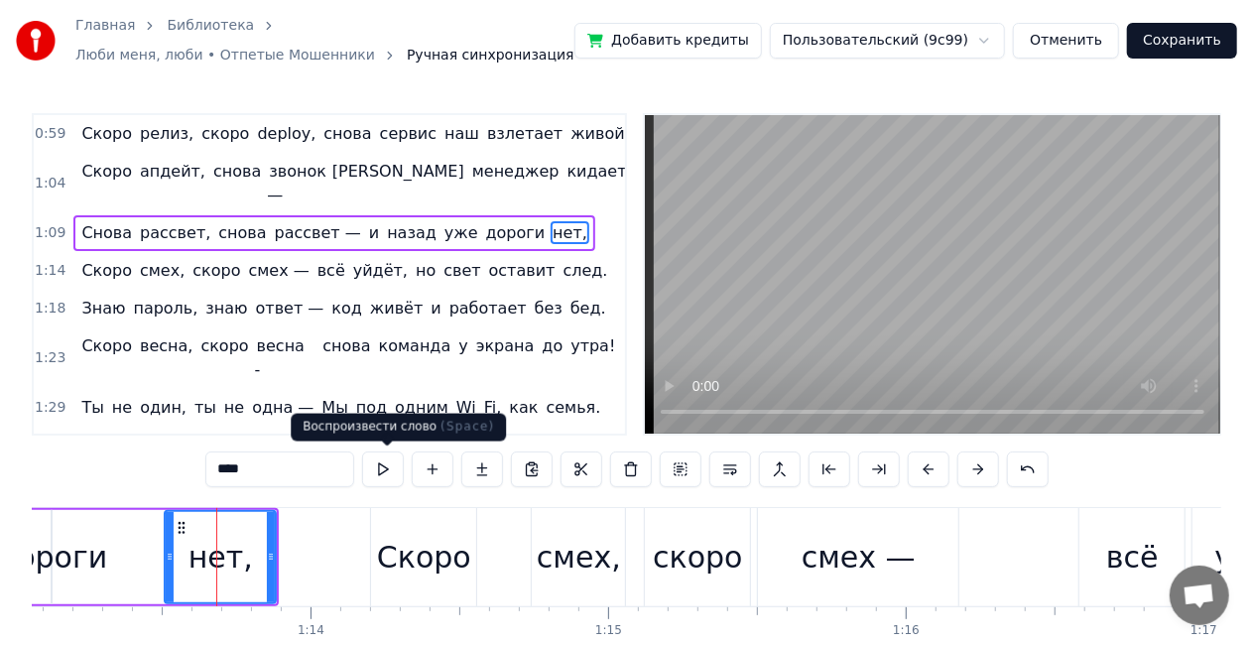
click at [389, 470] on button at bounding box center [383, 470] width 42 height 36
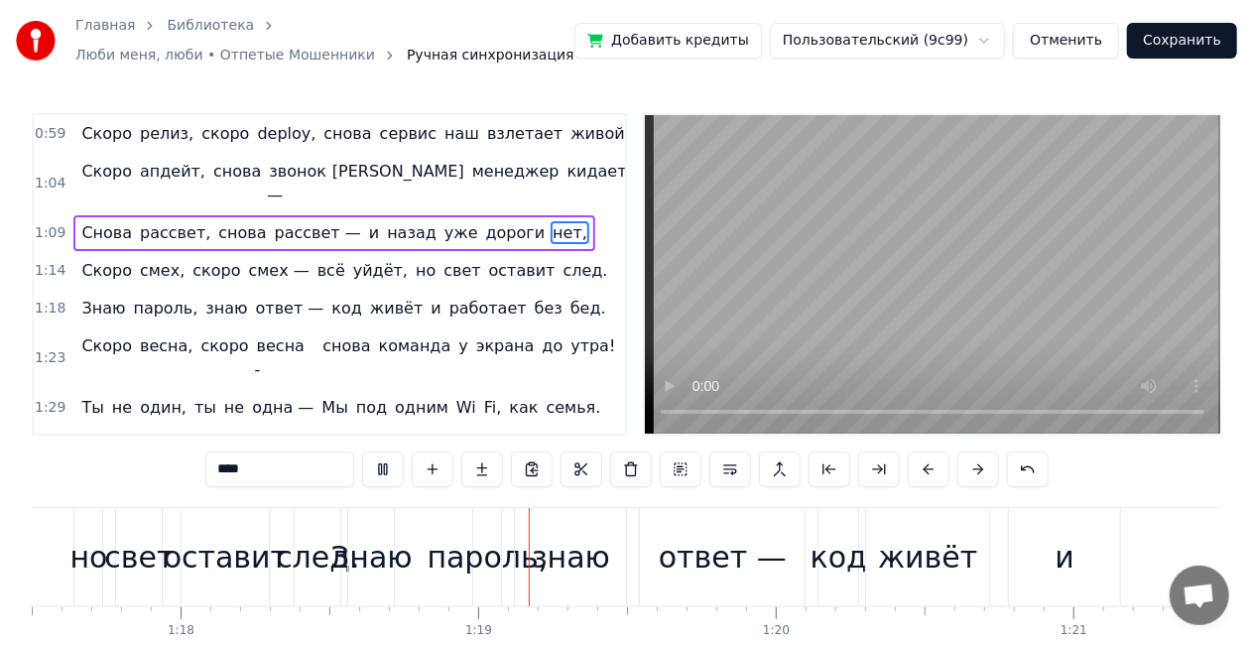
scroll to position [0, 23296]
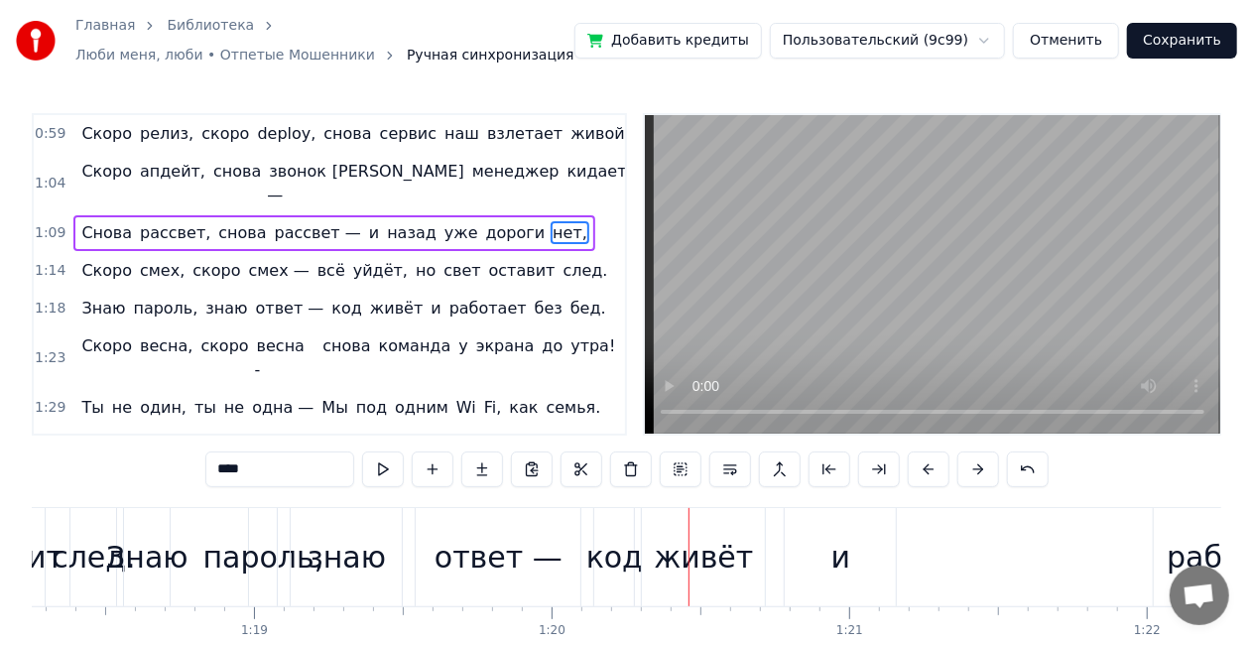
click at [195, 291] on div "Знаю пароль, знаю ответ — код живёт и работает без бед." at bounding box center [343, 309] width 540 height 36
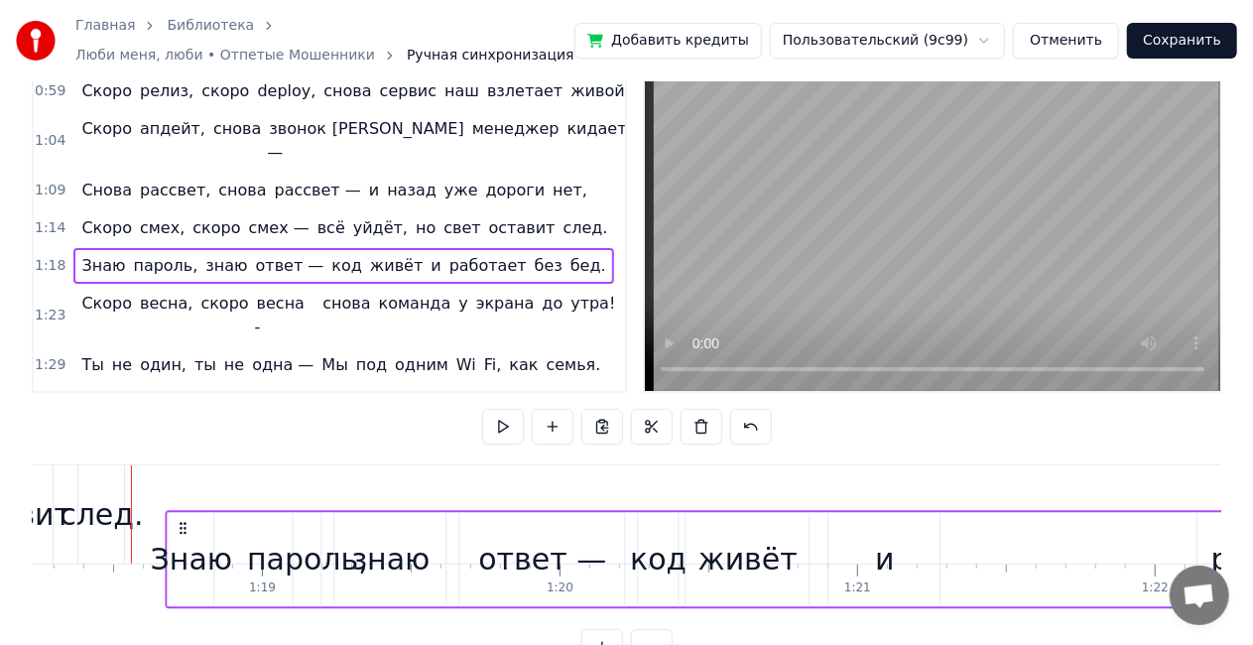
scroll to position [45, 0]
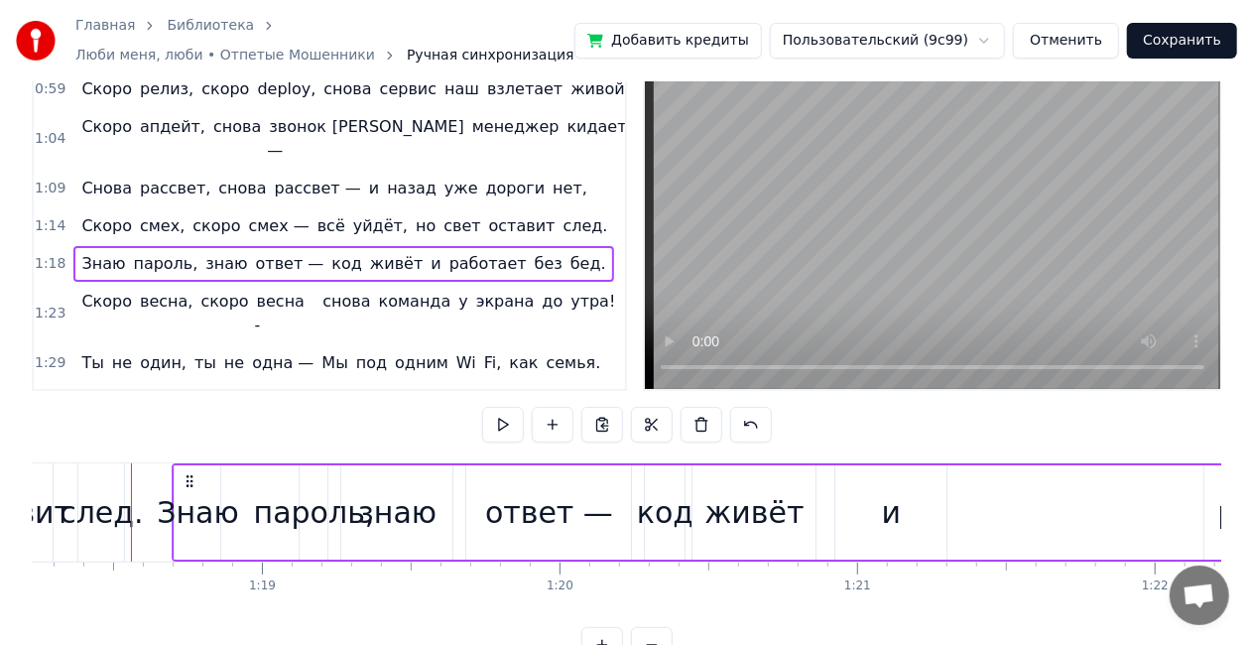
drag, startPoint x: 150, startPoint y: 483, endPoint x: 194, endPoint y: 471, distance: 45.3
click at [194, 471] on div "Знаю пароль, знаю ответ — код живёт и работает без бед." at bounding box center [833, 512] width 1320 height 98
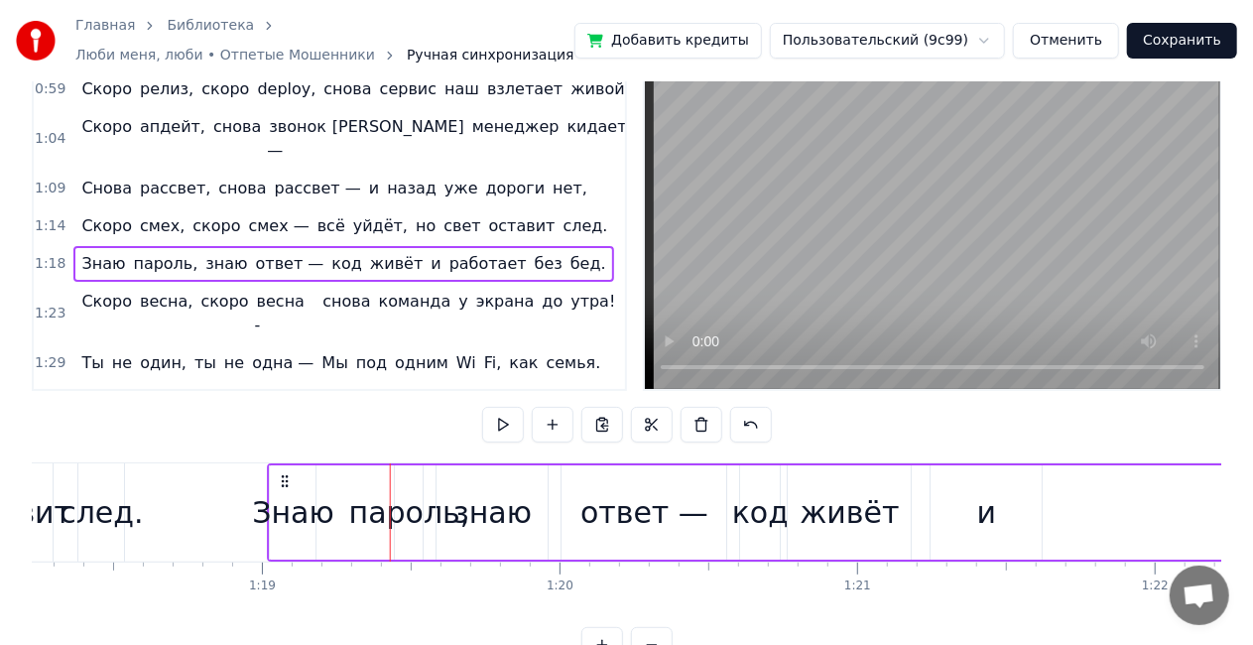
drag, startPoint x: 192, startPoint y: 476, endPoint x: 284, endPoint y: 466, distance: 92.8
click at [284, 466] on div "Знаю пароль, знаю ответ — код живёт и работает без бед." at bounding box center [928, 512] width 1320 height 98
click at [467, 511] on div "знаю" at bounding box center [492, 512] width 78 height 45
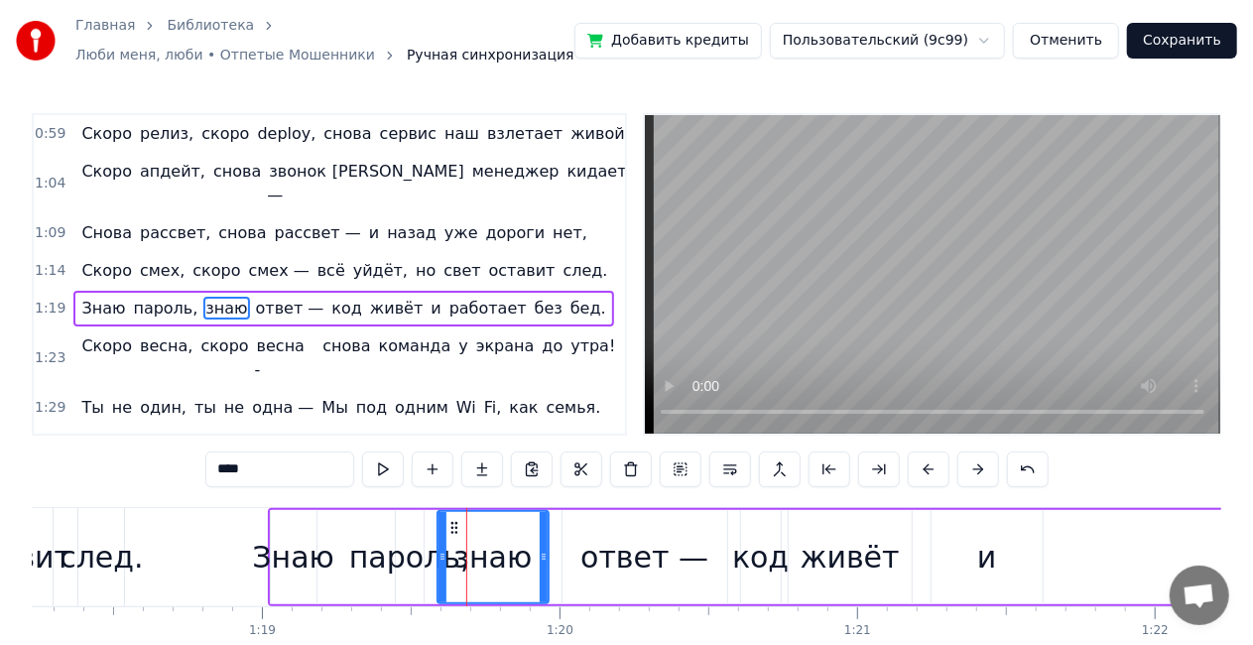
scroll to position [7, 0]
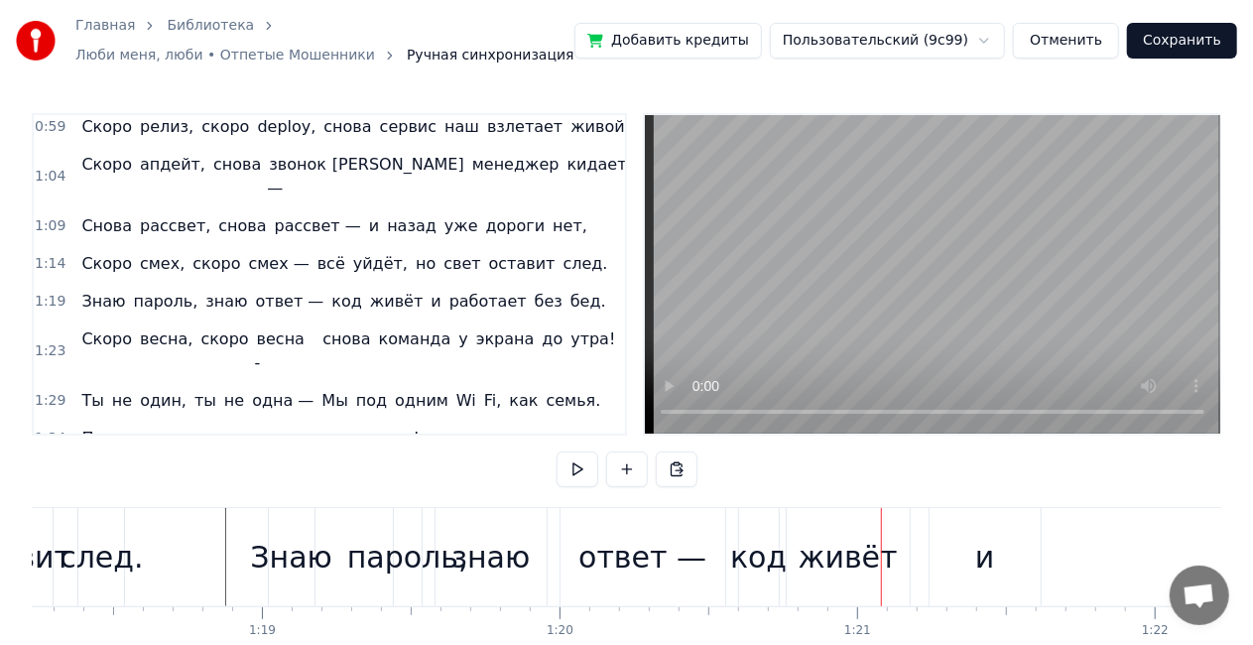
click at [507, 532] on div "знаю" at bounding box center [491, 557] width 111 height 98
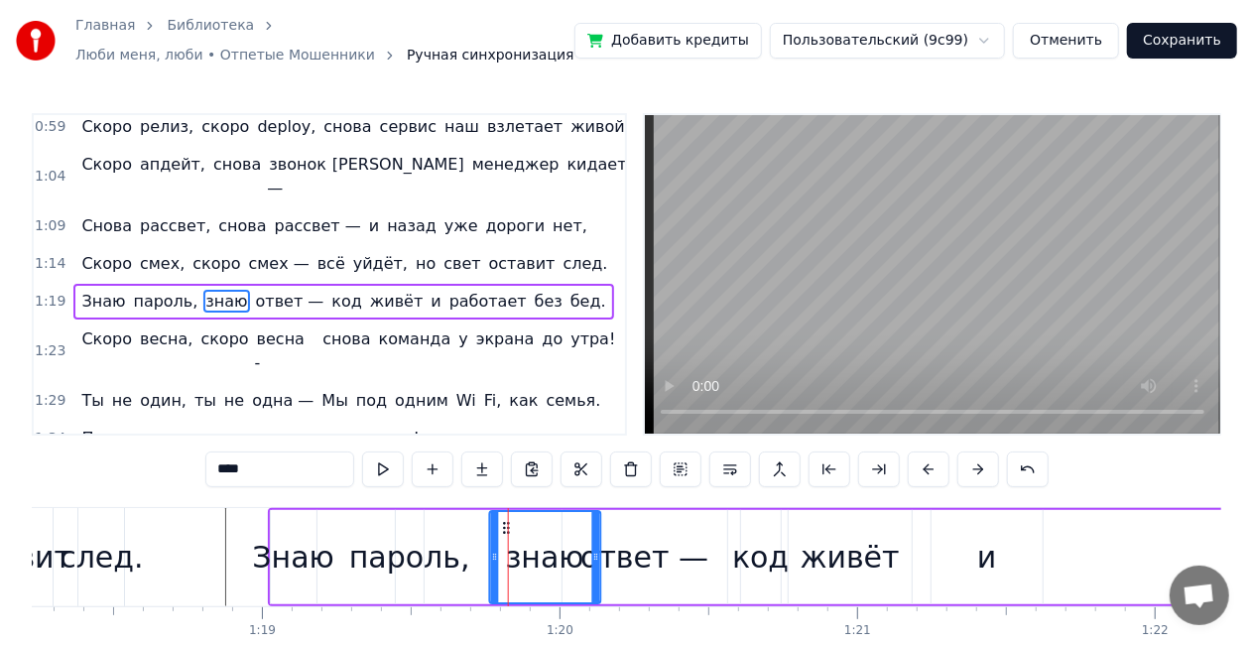
drag, startPoint x: 451, startPoint y: 520, endPoint x: 503, endPoint y: 510, distance: 53.5
click at [503, 510] on div "знаю" at bounding box center [544, 557] width 113 height 94
click at [625, 550] on div "ответ —" at bounding box center [645, 557] width 128 height 45
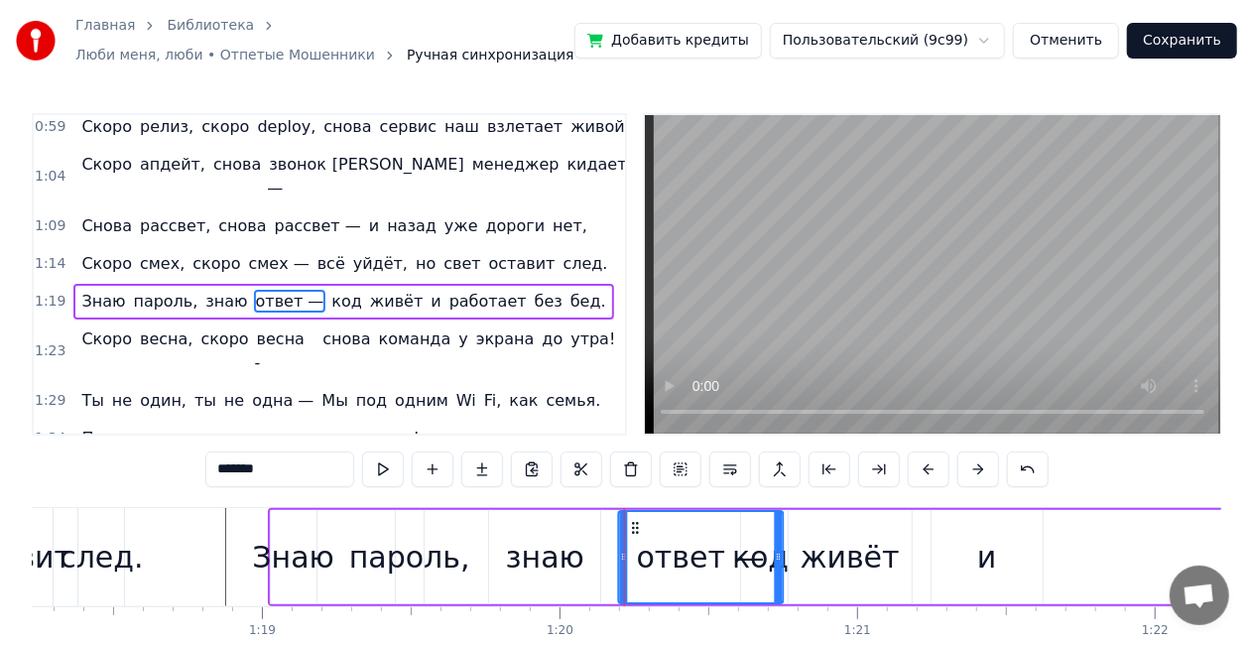
drag, startPoint x: 580, startPoint y: 522, endPoint x: 635, endPoint y: 519, distance: 55.7
click at [635, 520] on icon at bounding box center [635, 528] width 16 height 16
click at [756, 560] on div "ответ —" at bounding box center [700, 557] width 163 height 90
click at [774, 567] on div at bounding box center [778, 557] width 8 height 90
click at [741, 553] on div "ответ —" at bounding box center [701, 557] width 128 height 45
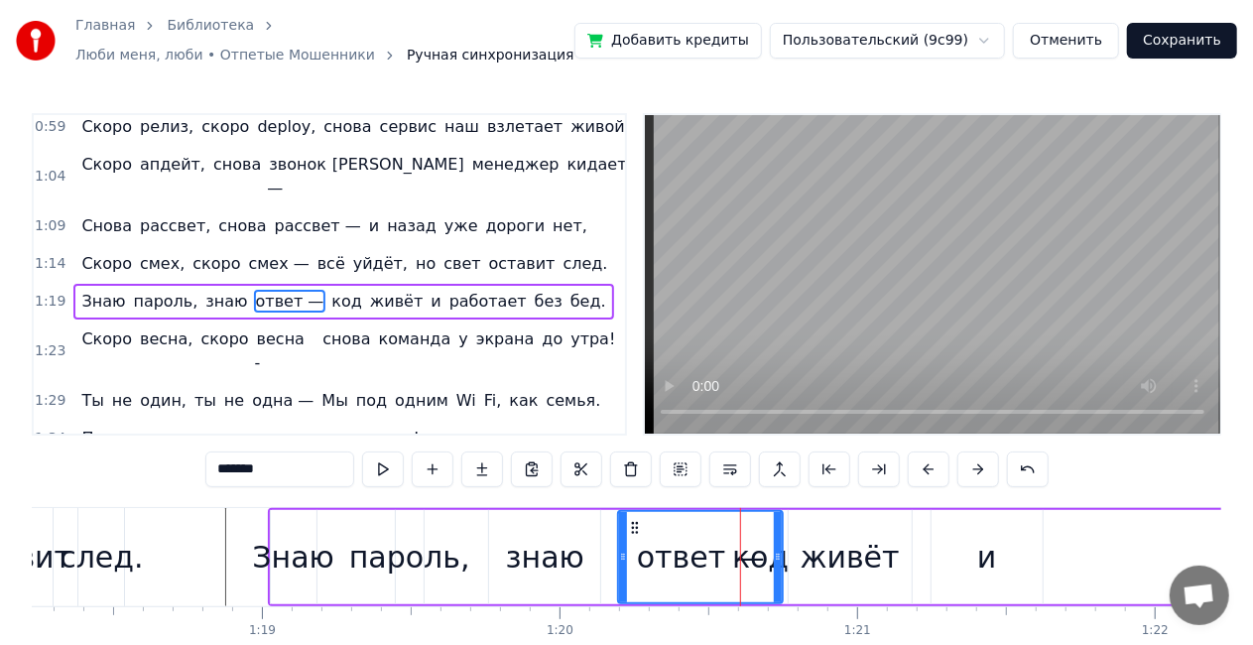
click at [800, 539] on div "живёт" at bounding box center [850, 557] width 123 height 94
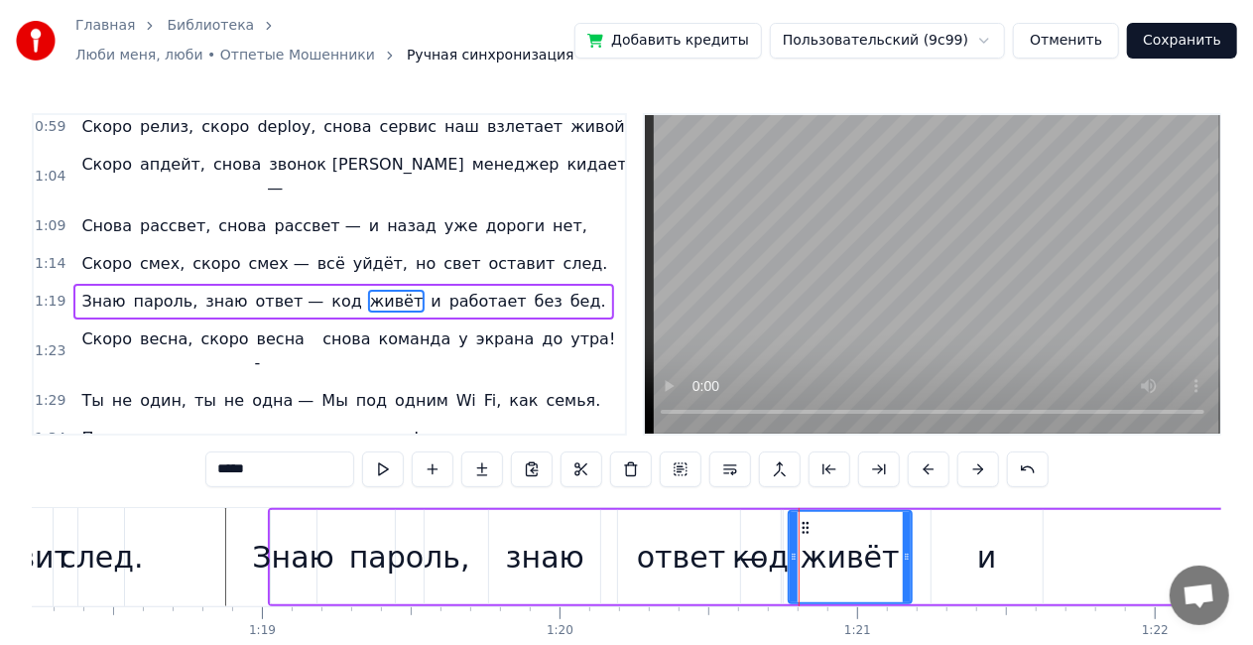
click at [329, 290] on span "код" at bounding box center [346, 301] width 35 height 23
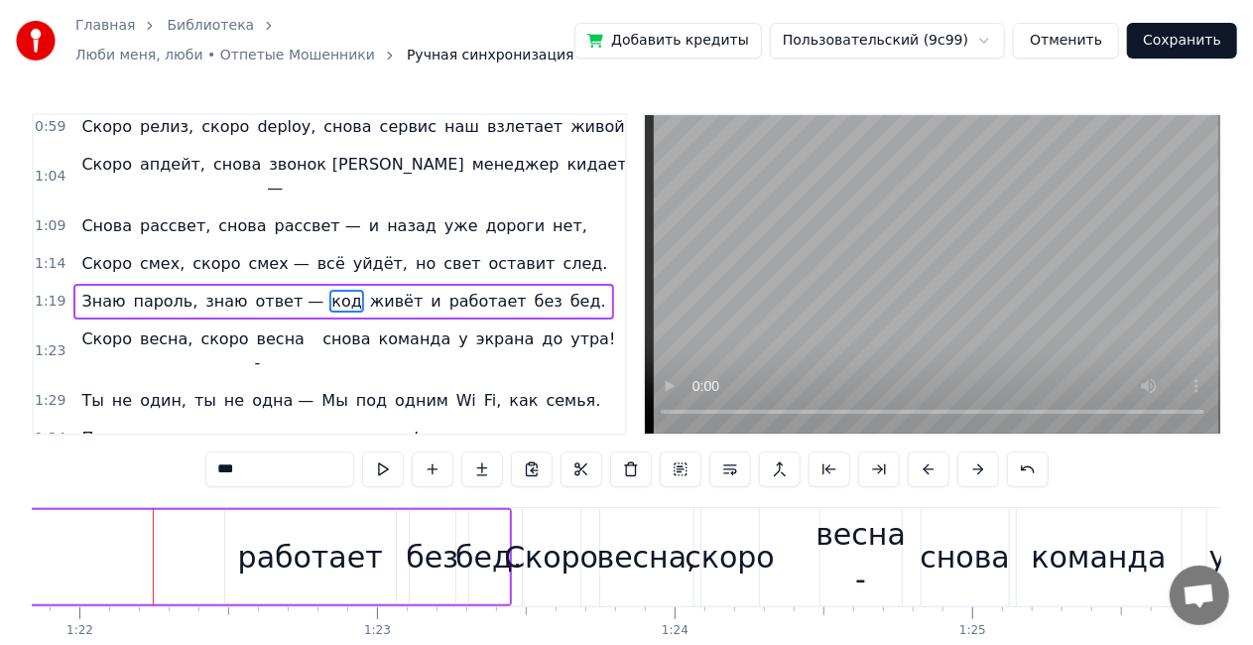
scroll to position [0, 24386]
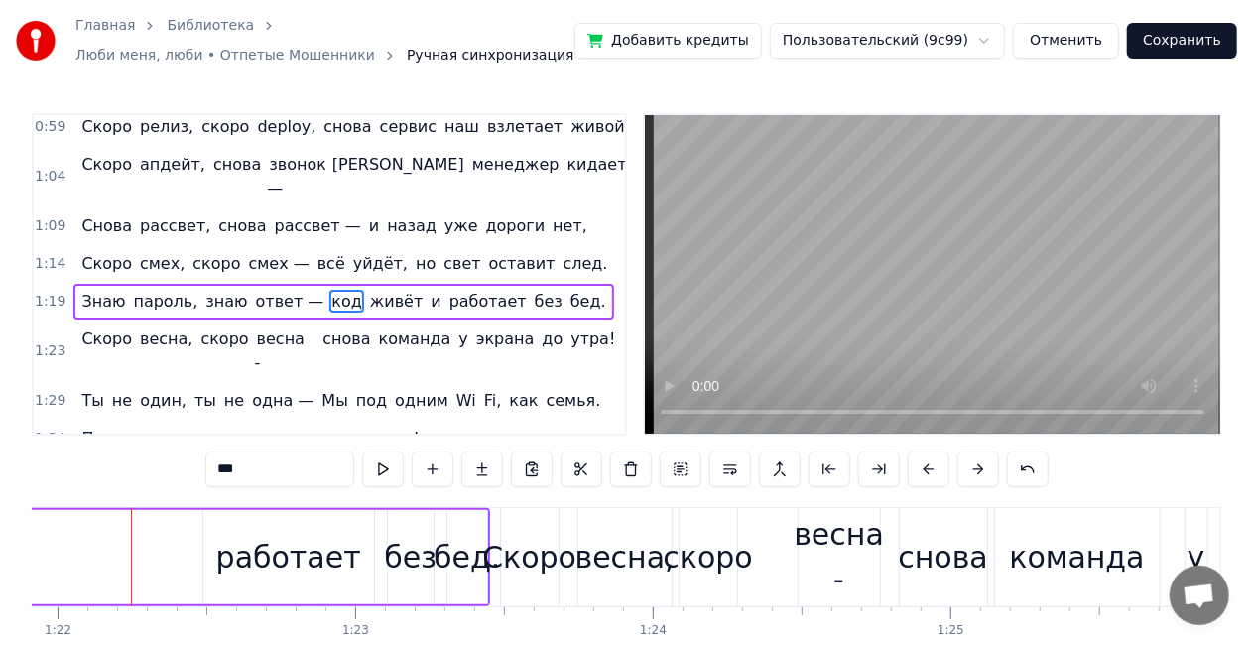
click at [329, 290] on span "код" at bounding box center [346, 301] width 35 height 23
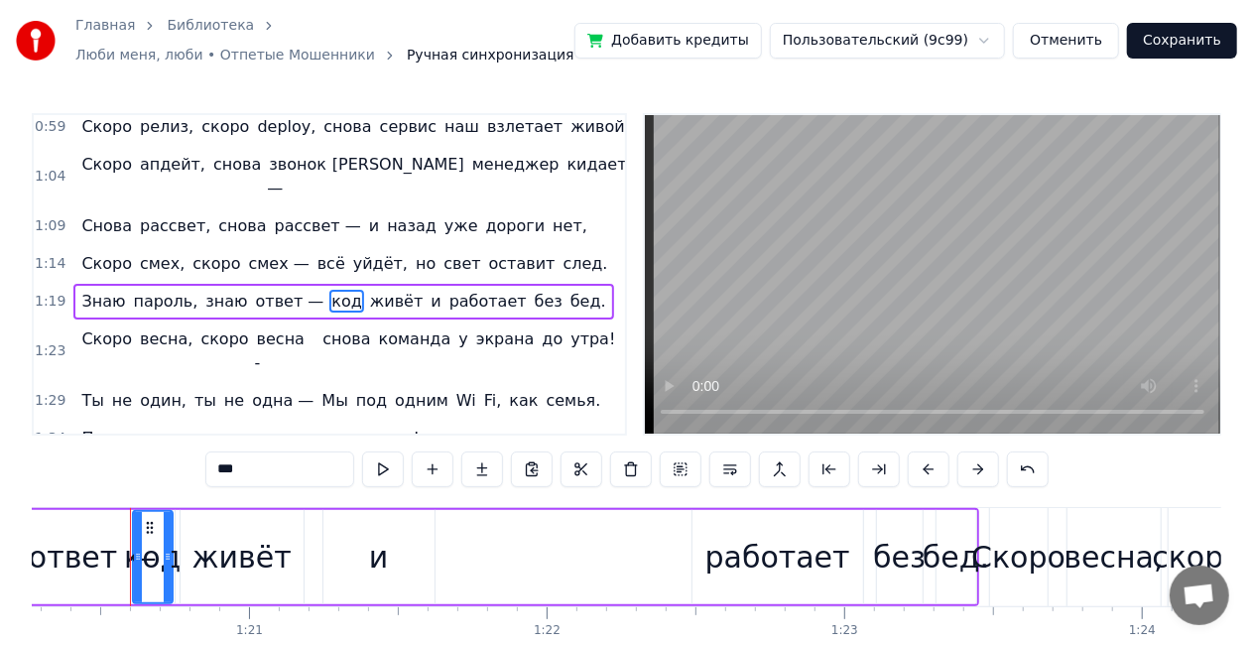
scroll to position [0, 23895]
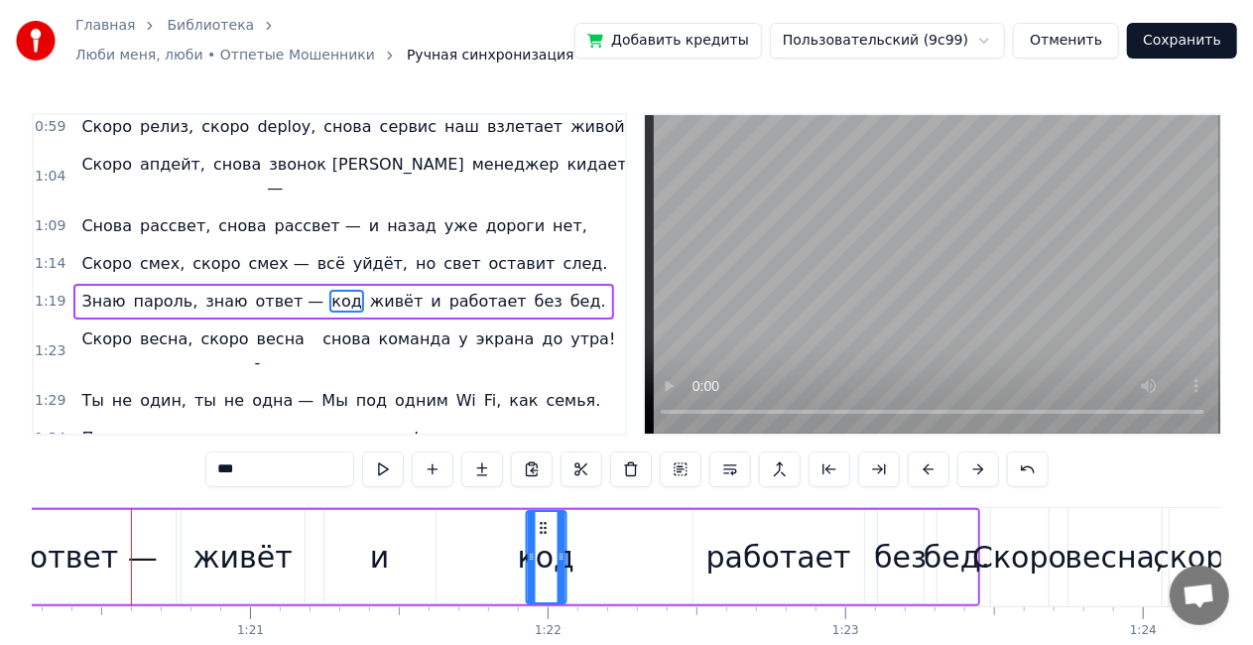
drag, startPoint x: 145, startPoint y: 525, endPoint x: 538, endPoint y: 523, distance: 393.0
click at [272, 554] on div "живёт" at bounding box center [243, 557] width 99 height 45
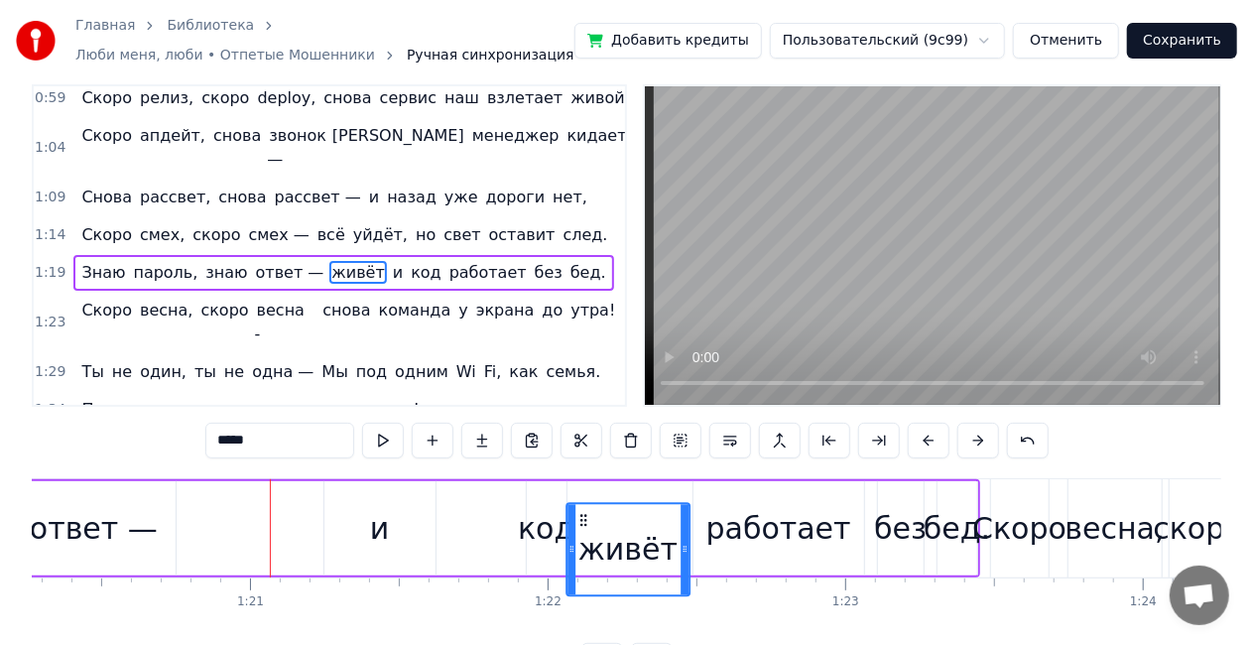
scroll to position [34, 0]
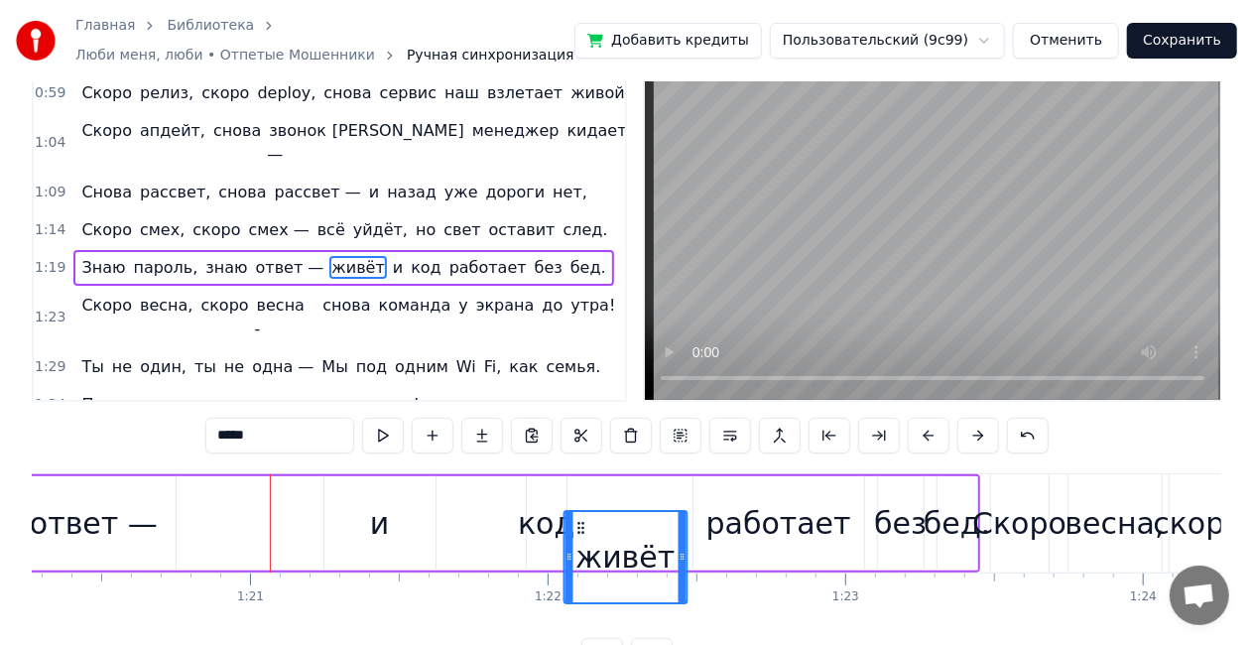
drag, startPoint x: 197, startPoint y: 524, endPoint x: 581, endPoint y: 481, distance: 385.4
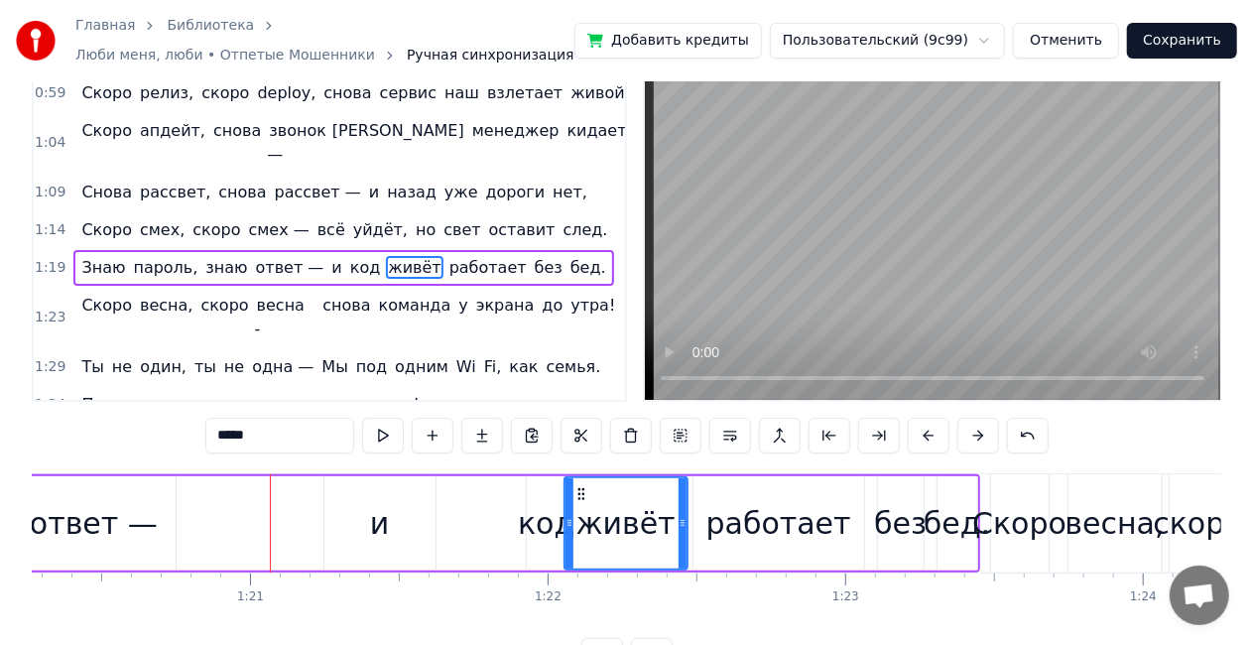
click at [373, 510] on div "и" at bounding box center [380, 523] width 20 height 45
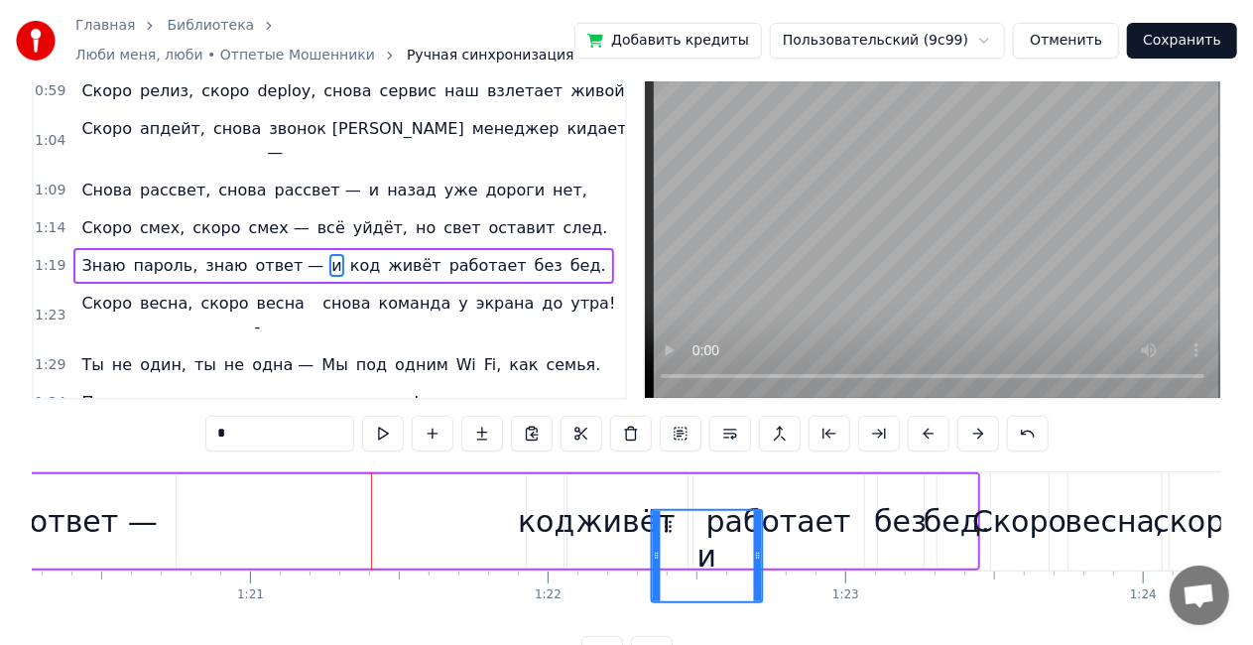
scroll to position [38, 0]
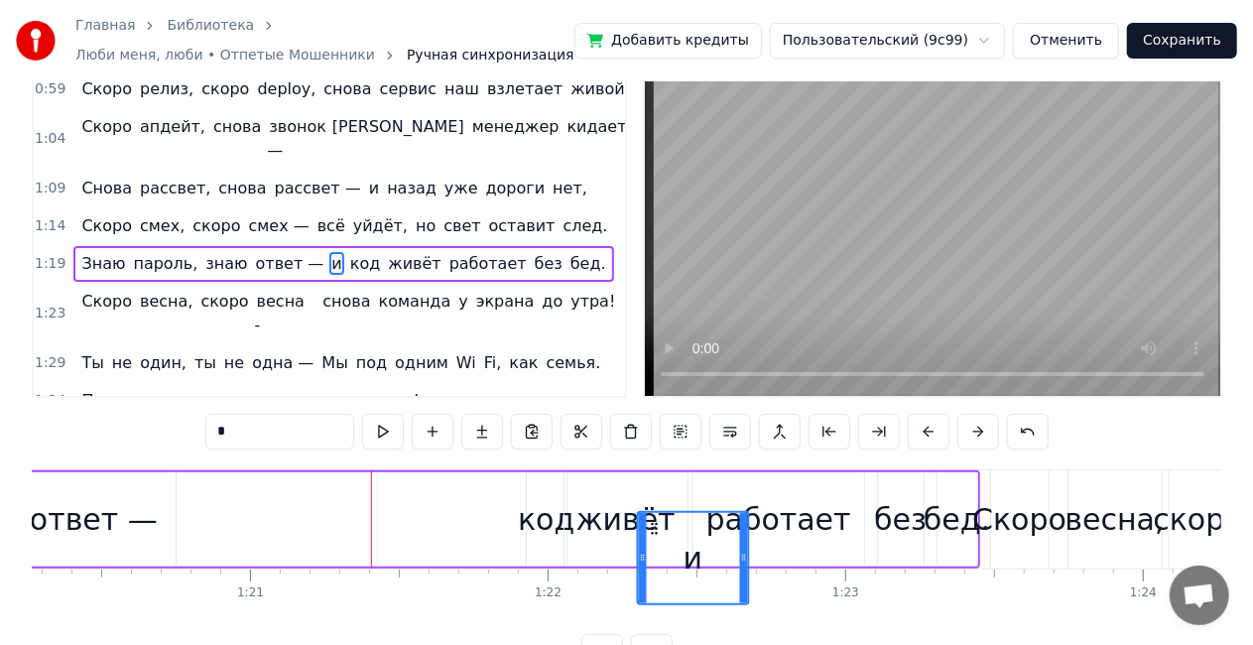
drag, startPoint x: 339, startPoint y: 521, endPoint x: 653, endPoint y: 503, distance: 314.1
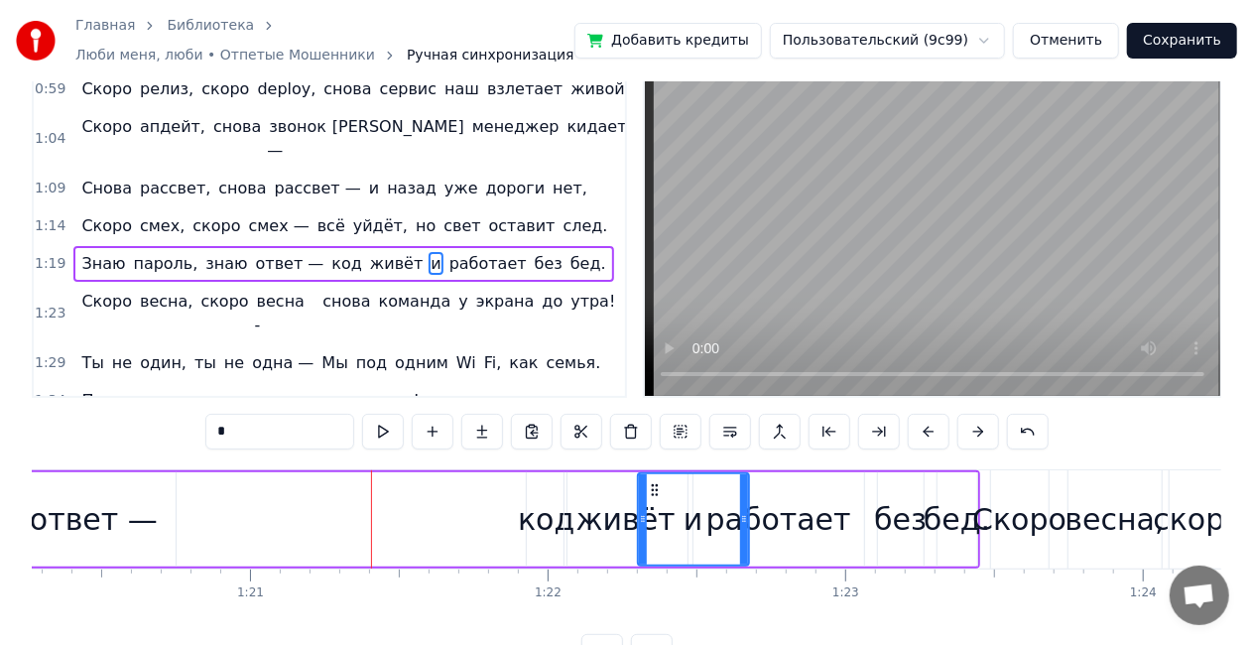
click at [77, 518] on div "ответ —" at bounding box center [94, 519] width 128 height 45
type input "*******"
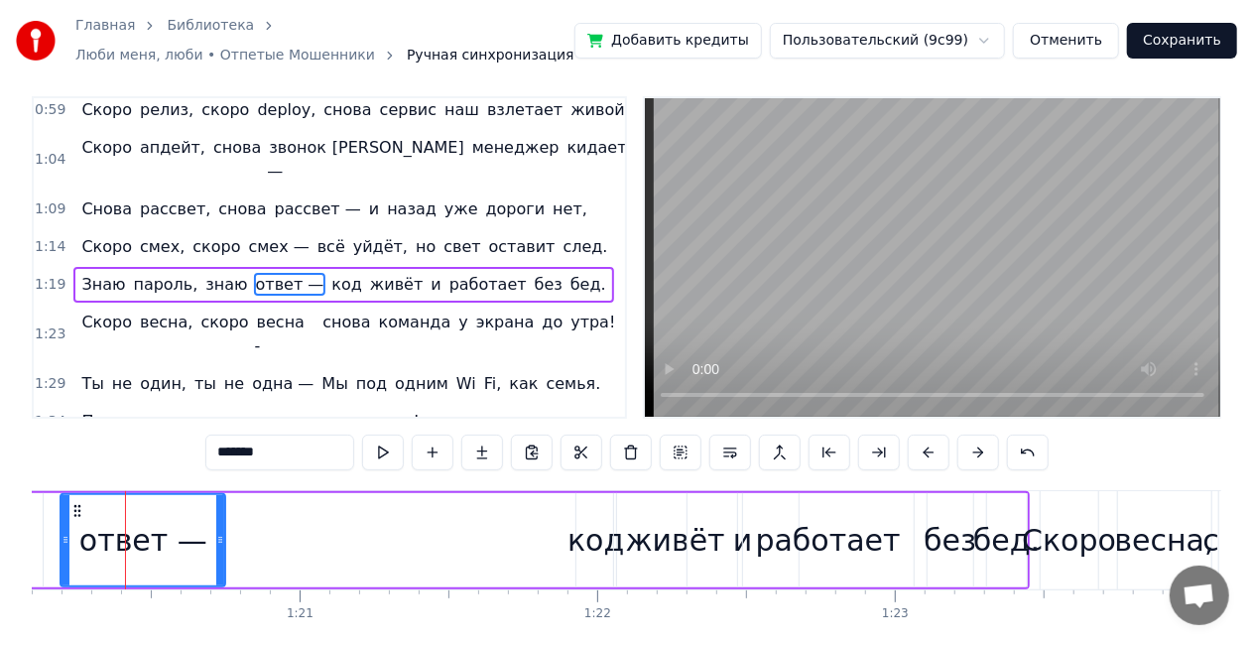
scroll to position [0, 23840]
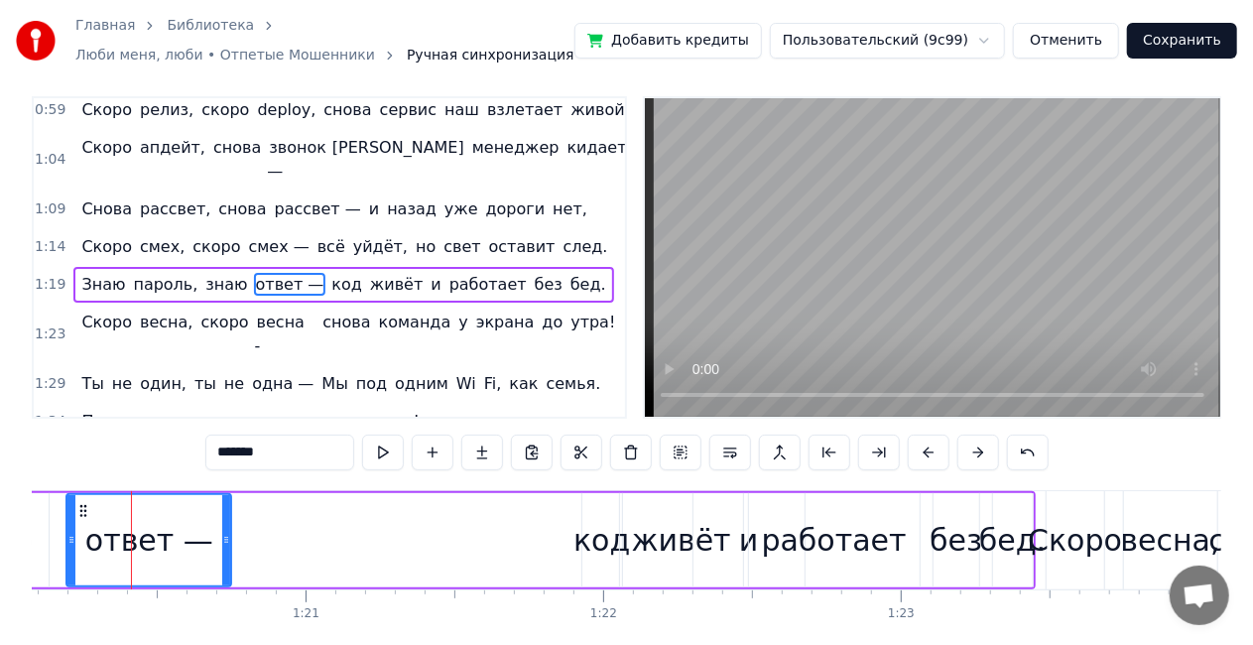
drag, startPoint x: 131, startPoint y: 539, endPoint x: 216, endPoint y: 541, distance: 85.4
click at [216, 541] on div "ответ —" at bounding box center [148, 540] width 163 height 90
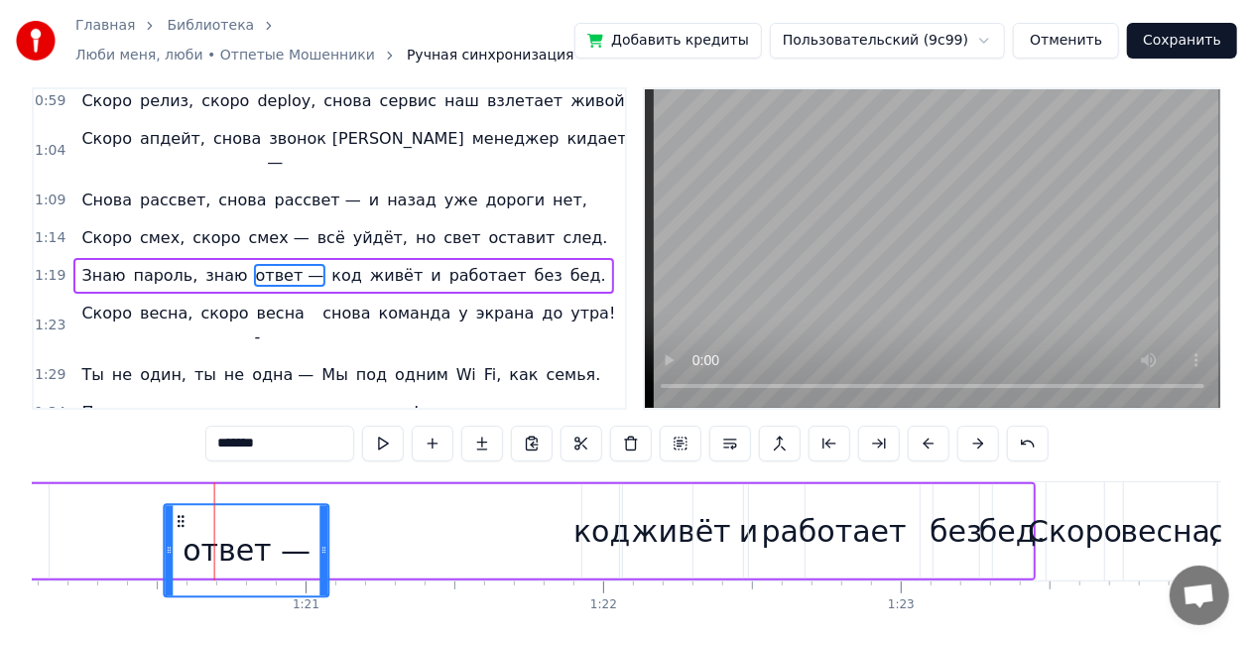
scroll to position [28, 0]
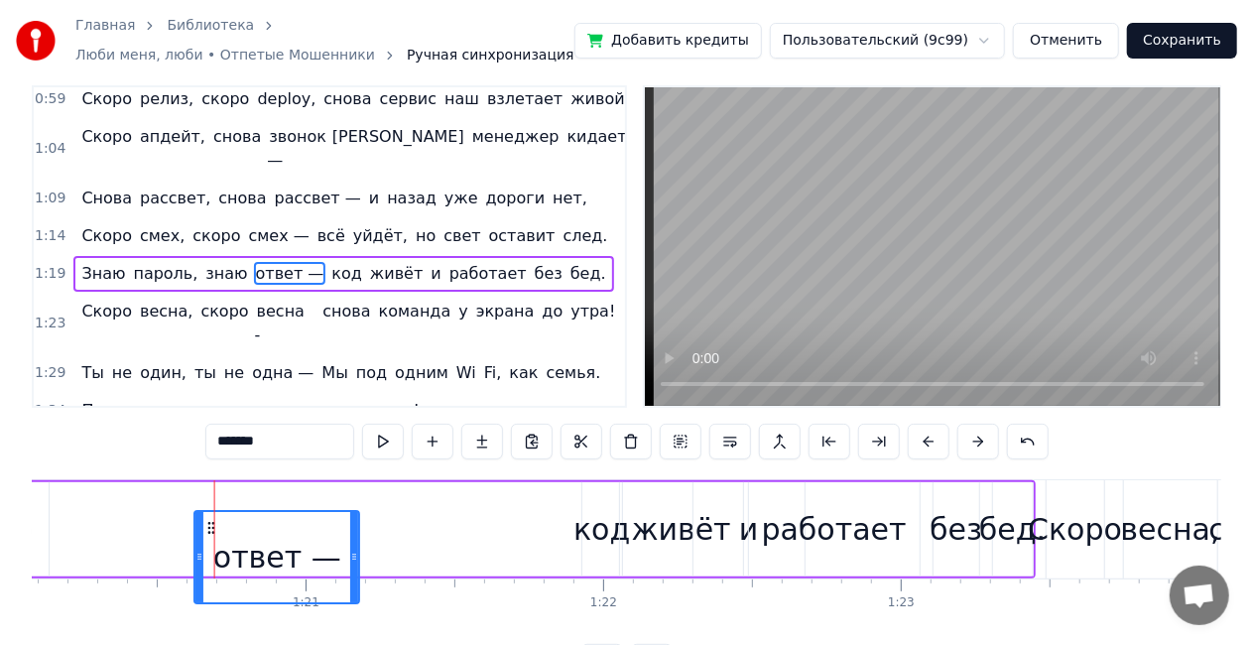
drag, startPoint x: 85, startPoint y: 526, endPoint x: 214, endPoint y: 496, distance: 132.4
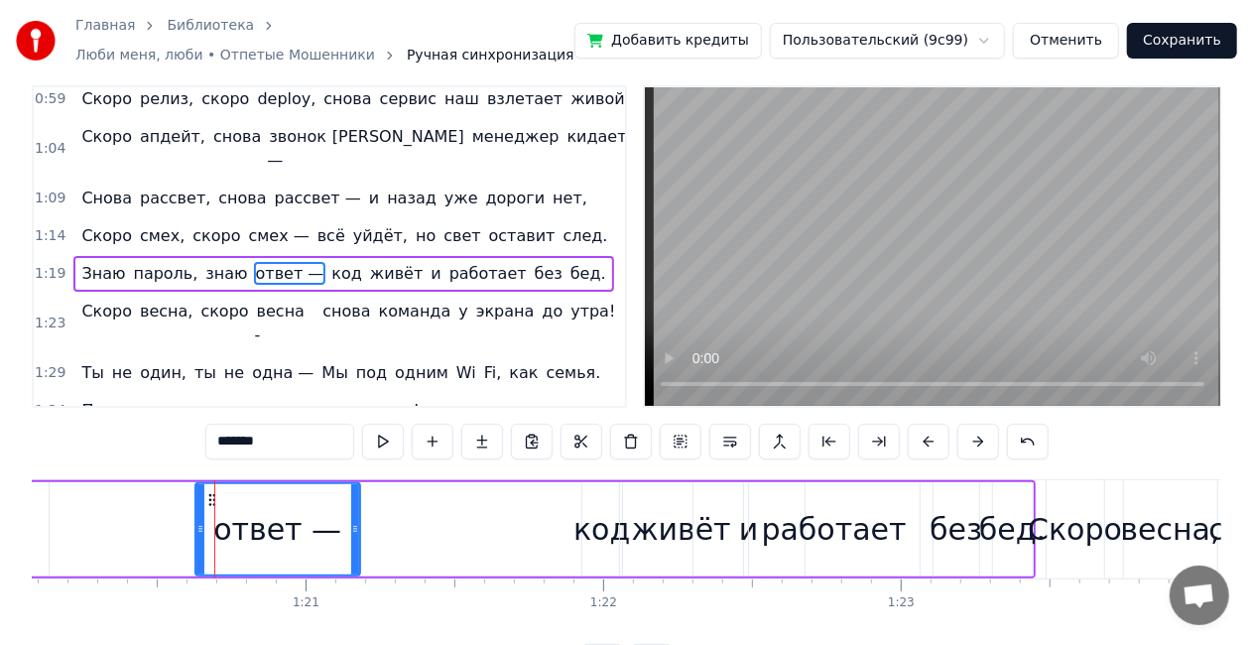
click at [109, 514] on div "Знаю пароль, знаю ответ — код живёт и работает без бед." at bounding box center [376, 529] width 1320 height 98
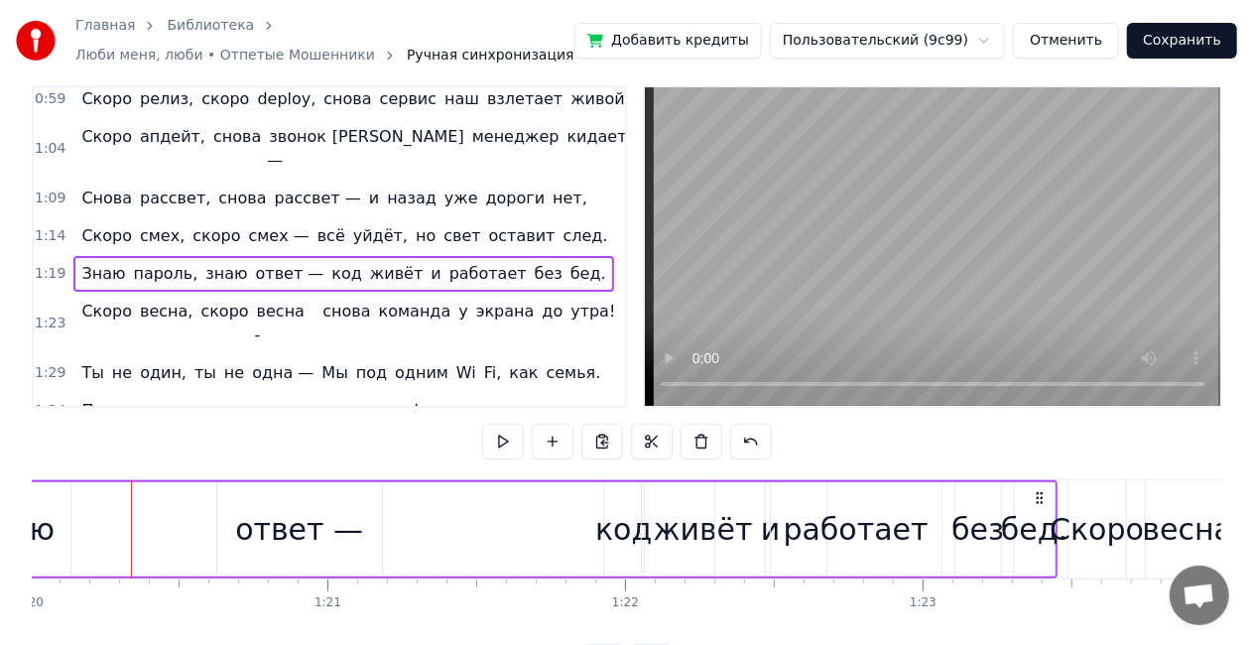
click at [77, 512] on div "Знаю пароль, знаю ответ — код живёт и работает без бед." at bounding box center [398, 529] width 1320 height 98
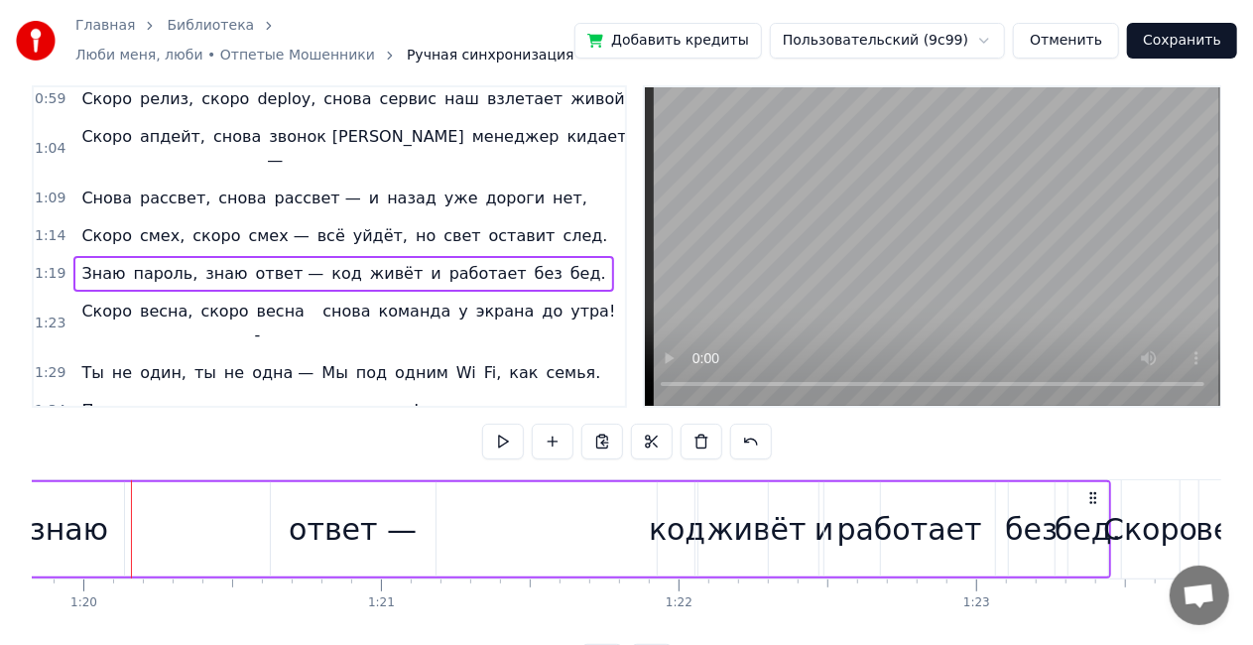
click at [77, 512] on div "знаю" at bounding box center [69, 529] width 78 height 45
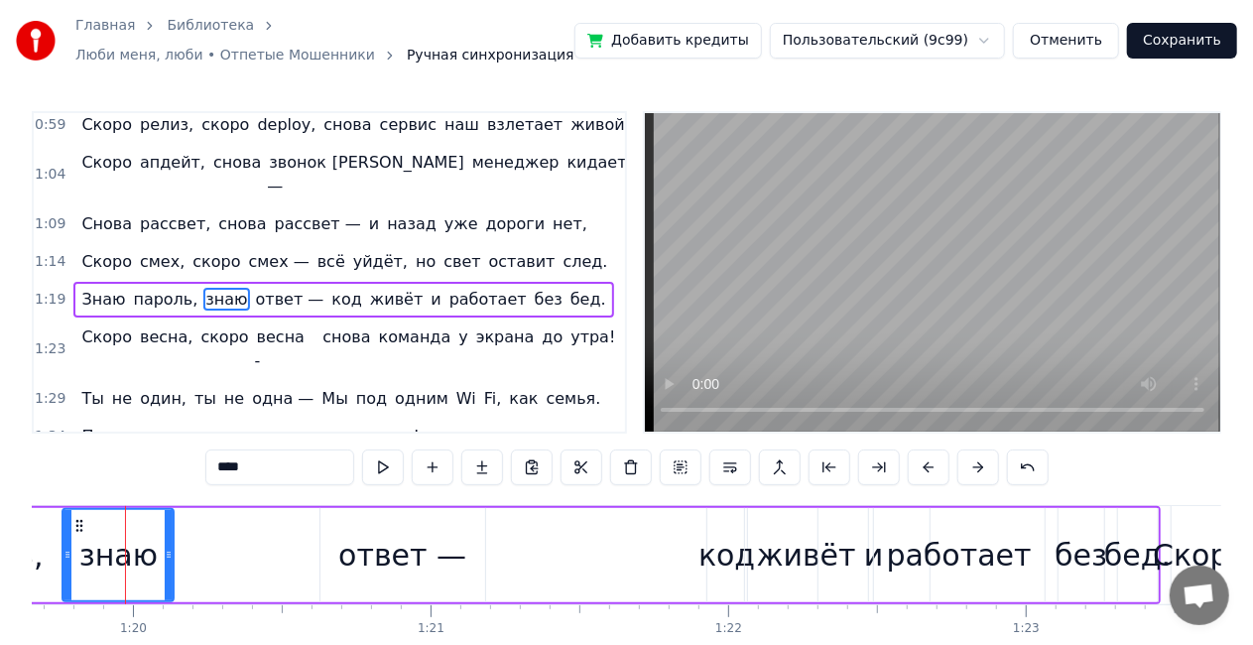
scroll to position [0, 23709]
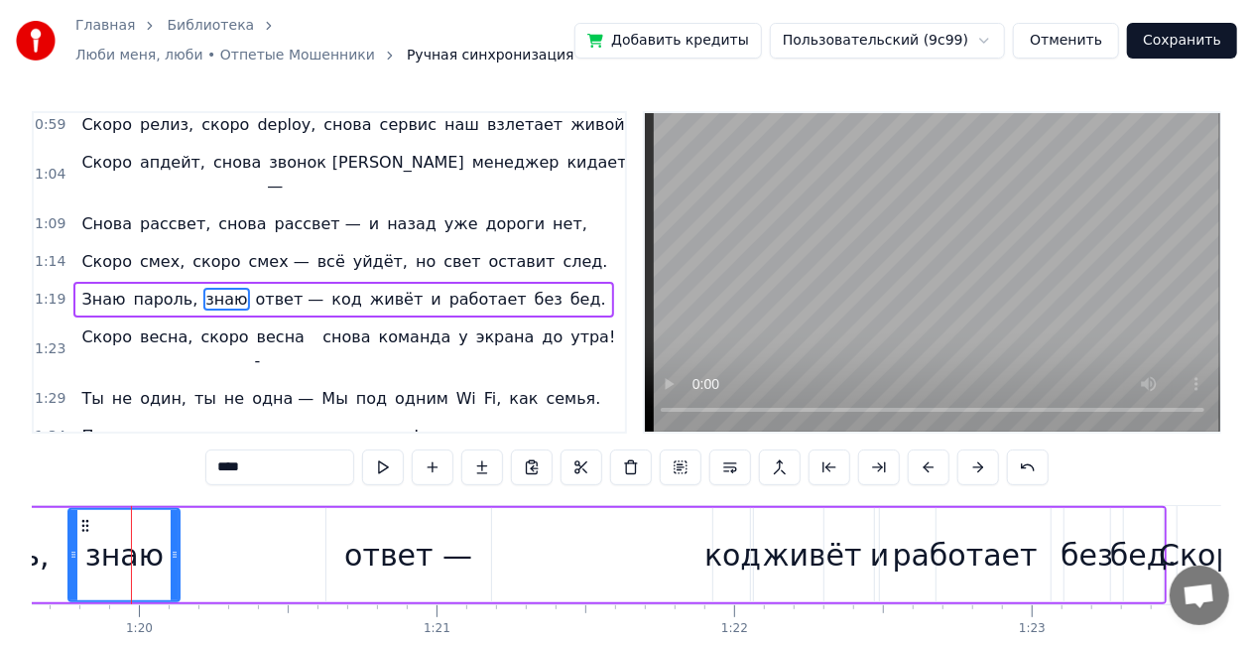
drag, startPoint x: 109, startPoint y: 544, endPoint x: 155, endPoint y: 551, distance: 46.2
click at [155, 551] on div "знаю" at bounding box center [124, 555] width 78 height 45
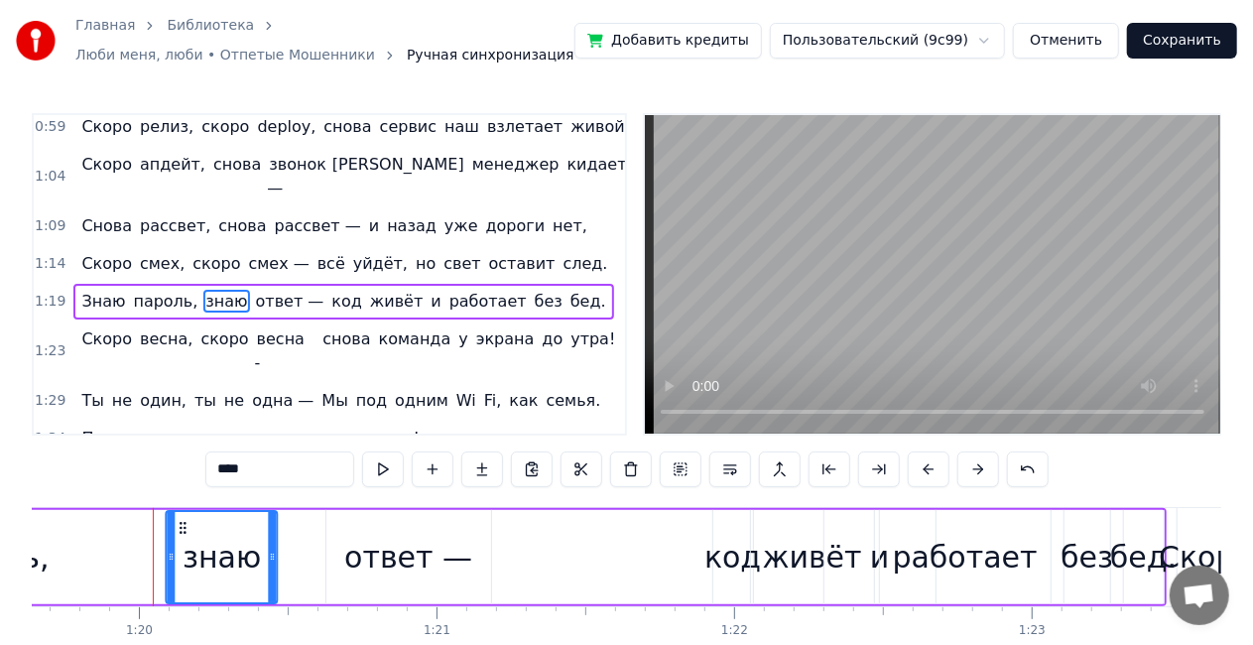
drag, startPoint x: 84, startPoint y: 523, endPoint x: 183, endPoint y: 521, distance: 98.3
click at [183, 521] on icon at bounding box center [184, 528] width 16 height 16
click at [63, 522] on div "Знаю пароль, знаю ответ — код живёт и работает без бед." at bounding box center [507, 557] width 1320 height 98
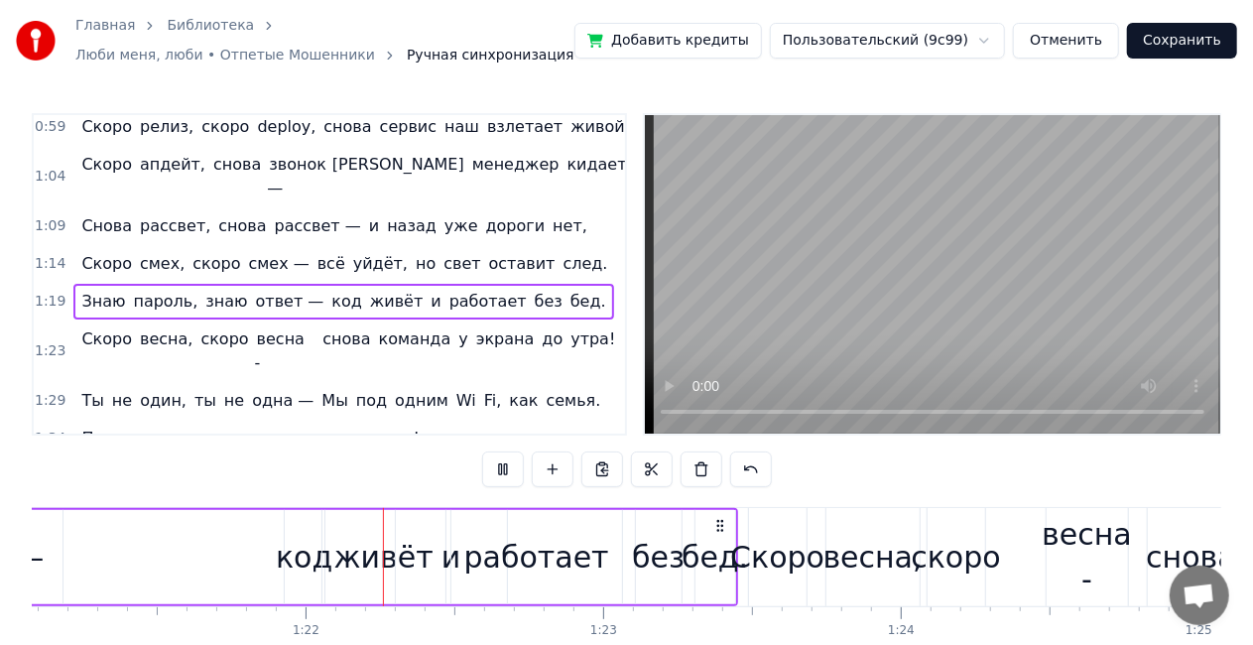
scroll to position [0, 24195]
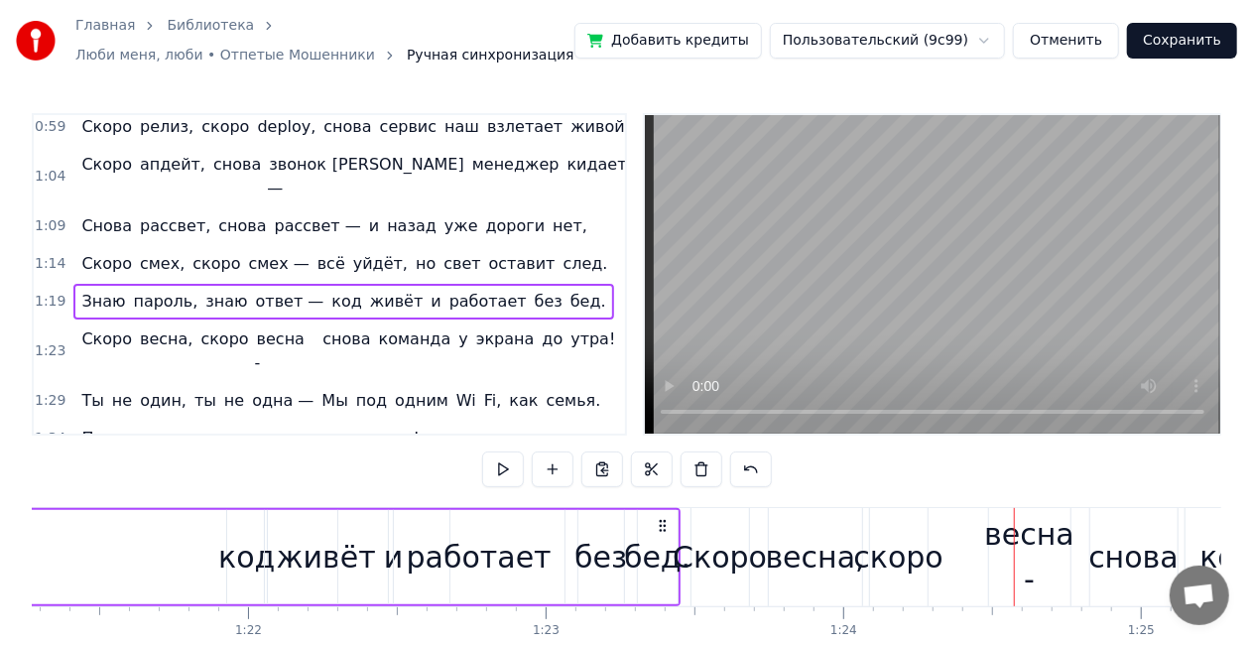
click at [73, 322] on div "Скоро весна, скоро весна - снова команда у экрана до утра!" at bounding box center [348, 352] width 550 height 60
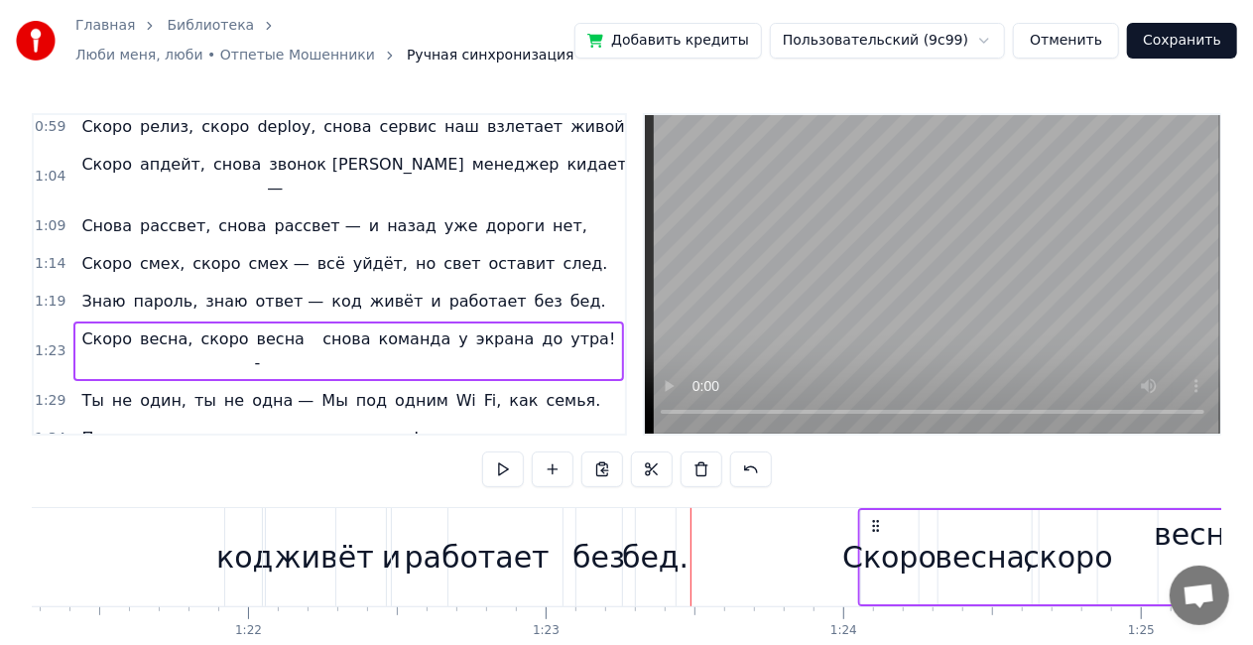
drag, startPoint x: 710, startPoint y: 522, endPoint x: 877, endPoint y: 524, distance: 167.7
click at [877, 524] on icon at bounding box center [876, 526] width 16 height 16
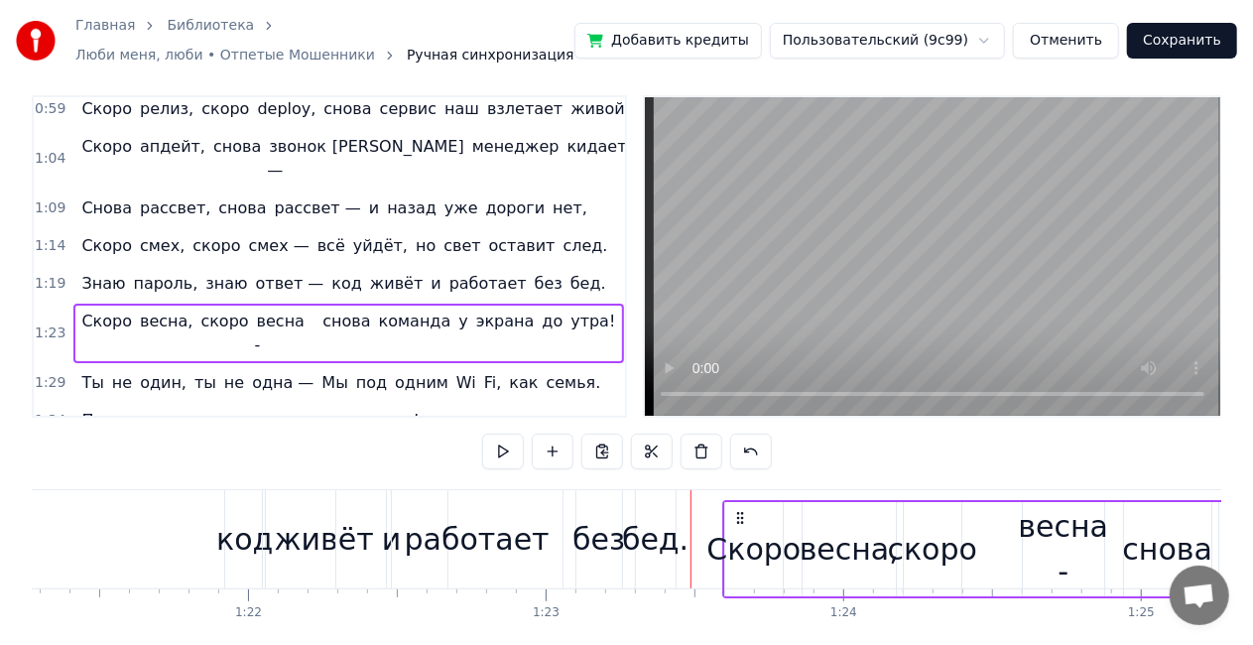
scroll to position [30, 0]
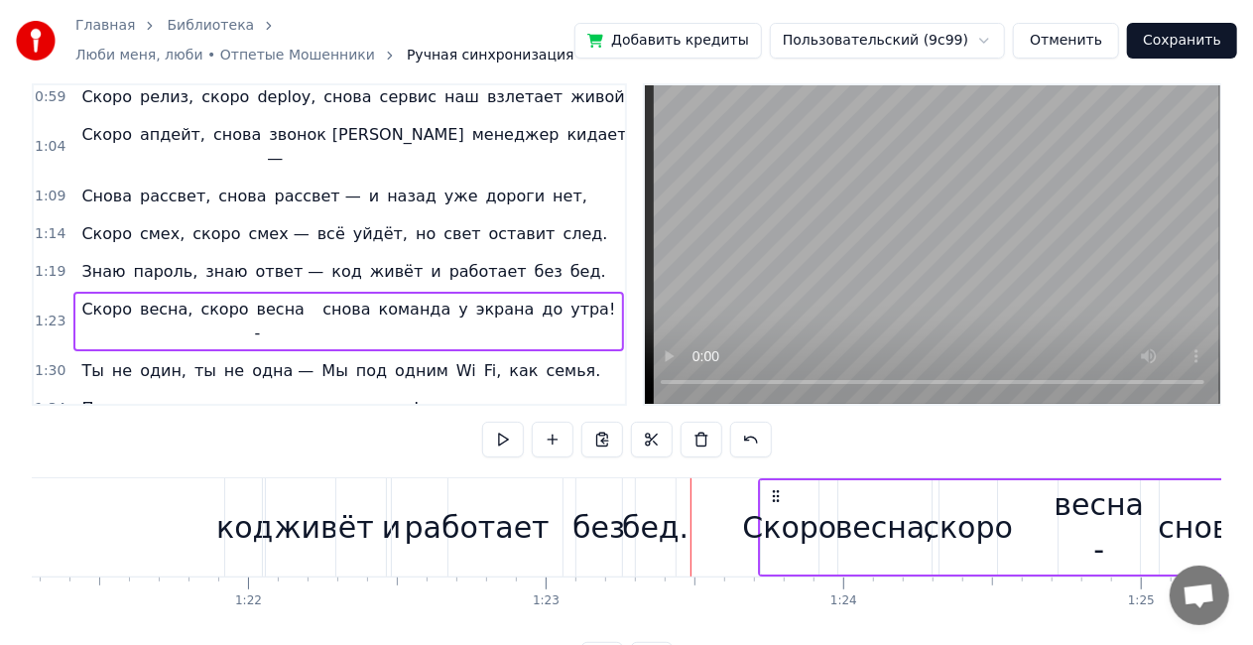
drag, startPoint x: 709, startPoint y: 492, endPoint x: 777, endPoint y: 490, distance: 68.5
click at [777, 490] on icon at bounding box center [776, 496] width 16 height 16
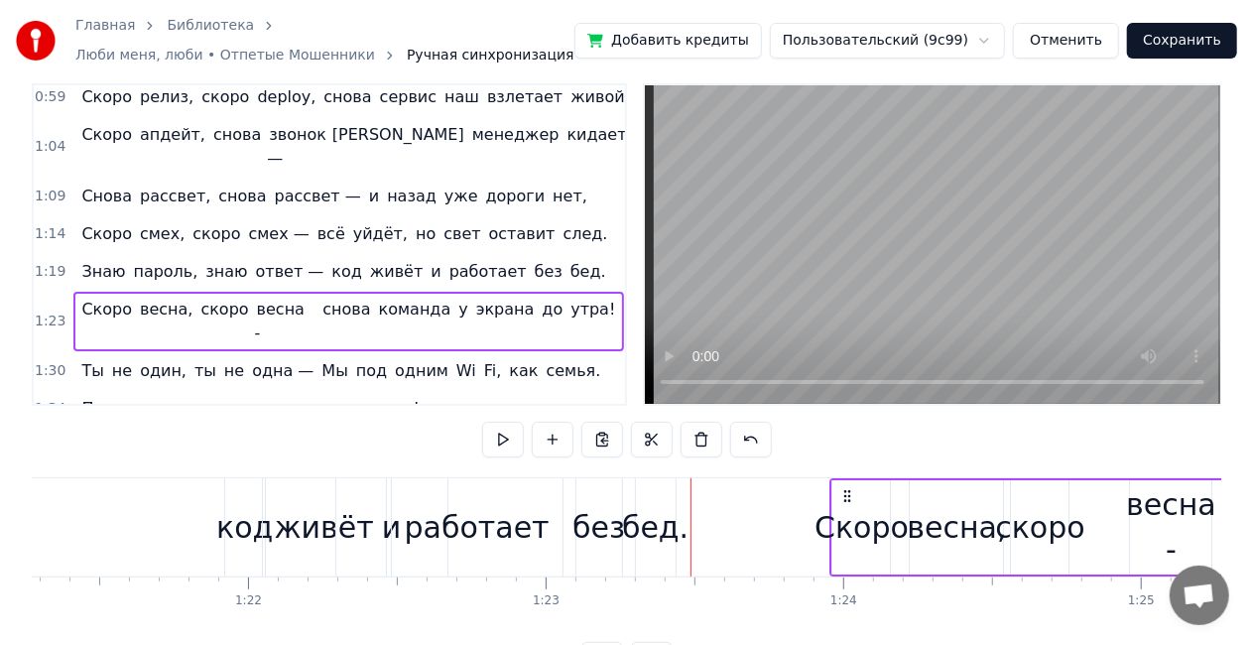
drag, startPoint x: 777, startPoint y: 490, endPoint x: 849, endPoint y: 491, distance: 72.4
click at [849, 491] on icon at bounding box center [849, 496] width 16 height 16
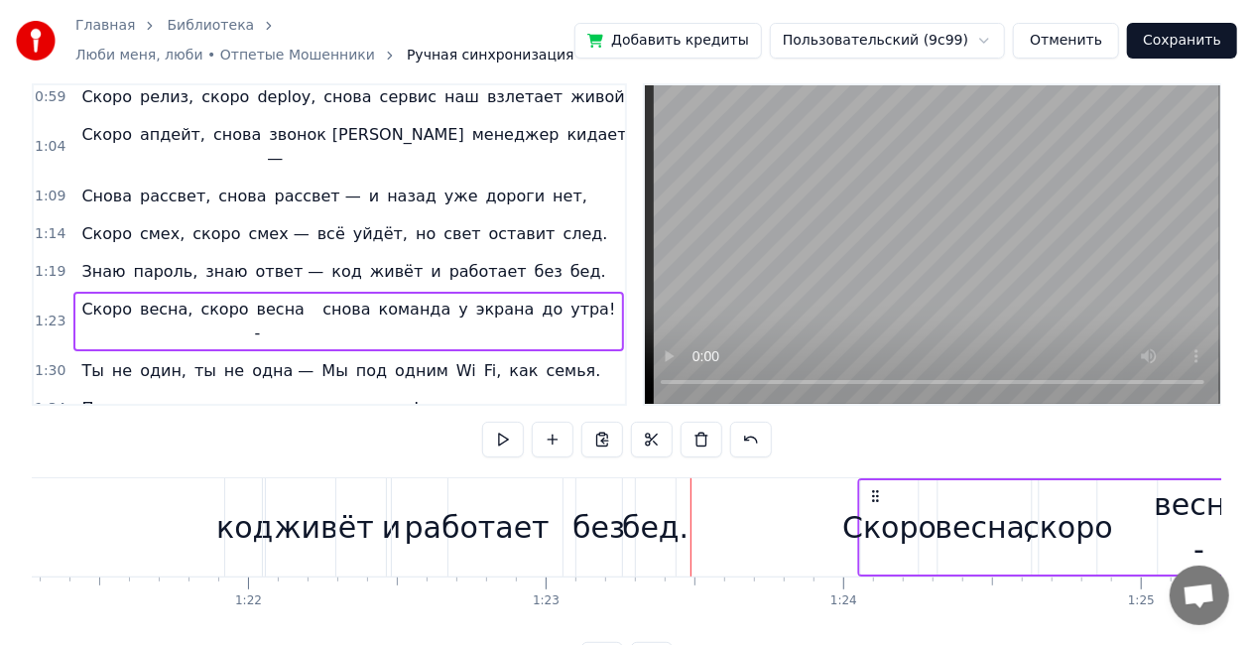
drag, startPoint x: 849, startPoint y: 491, endPoint x: 877, endPoint y: 491, distance: 27.8
click at [877, 491] on circle at bounding box center [877, 491] width 1 height 1
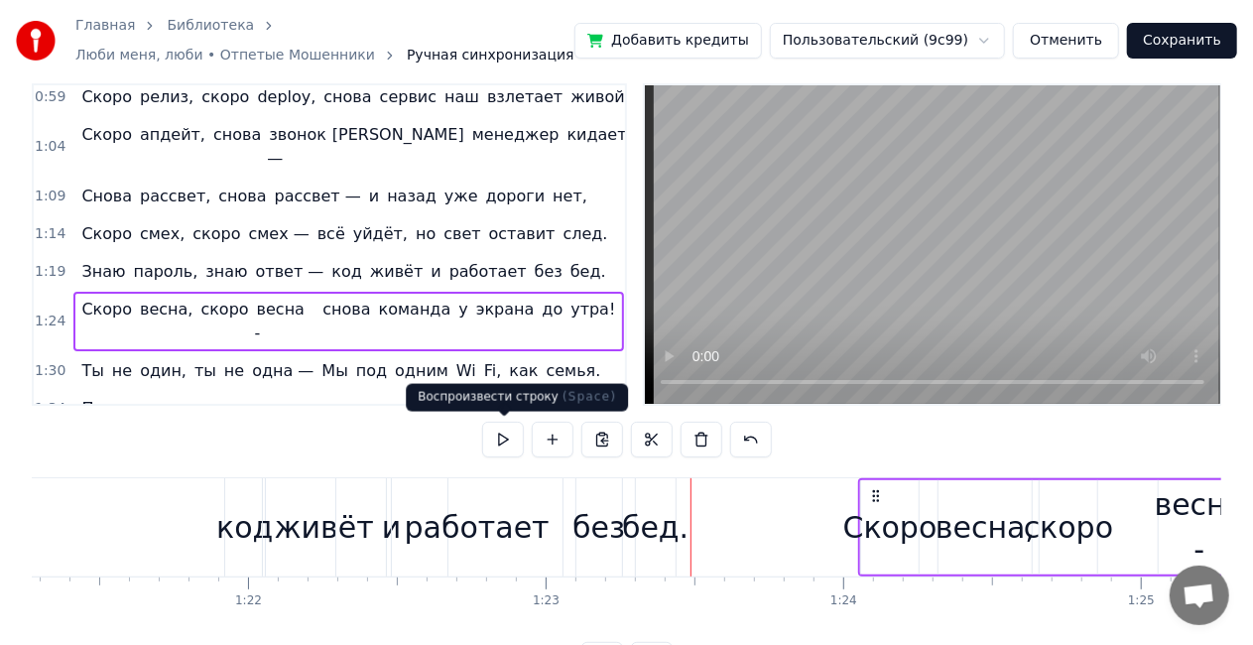
click at [506, 436] on button at bounding box center [503, 440] width 42 height 36
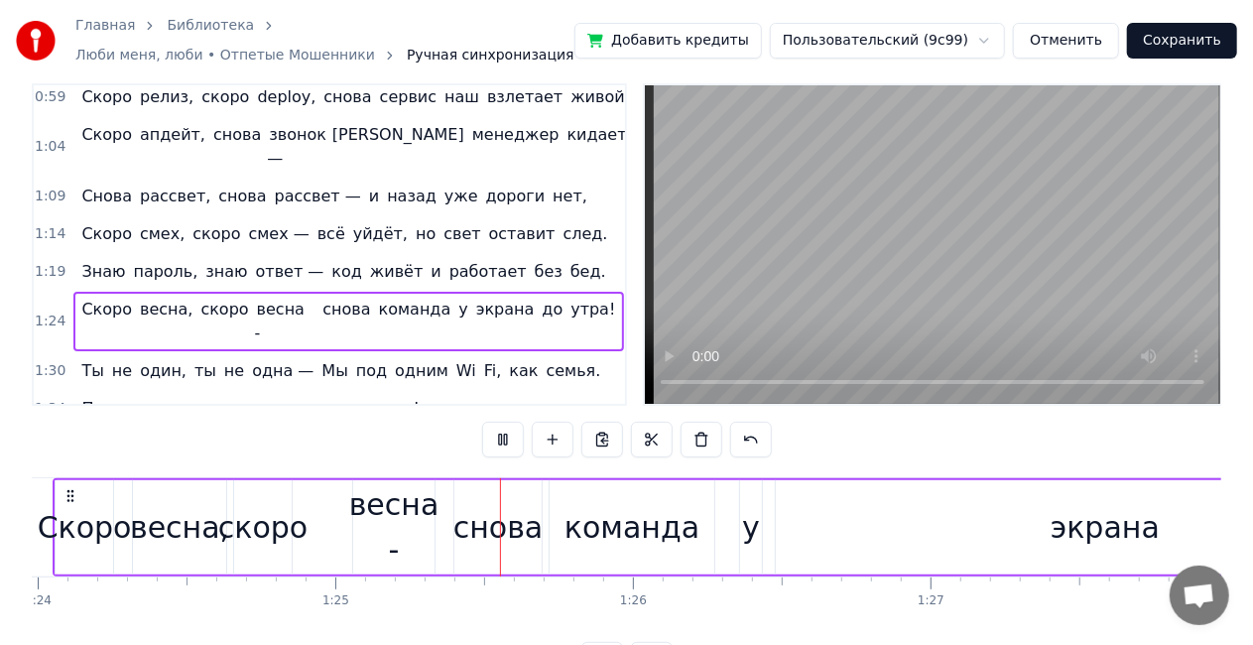
scroll to position [0, 25198]
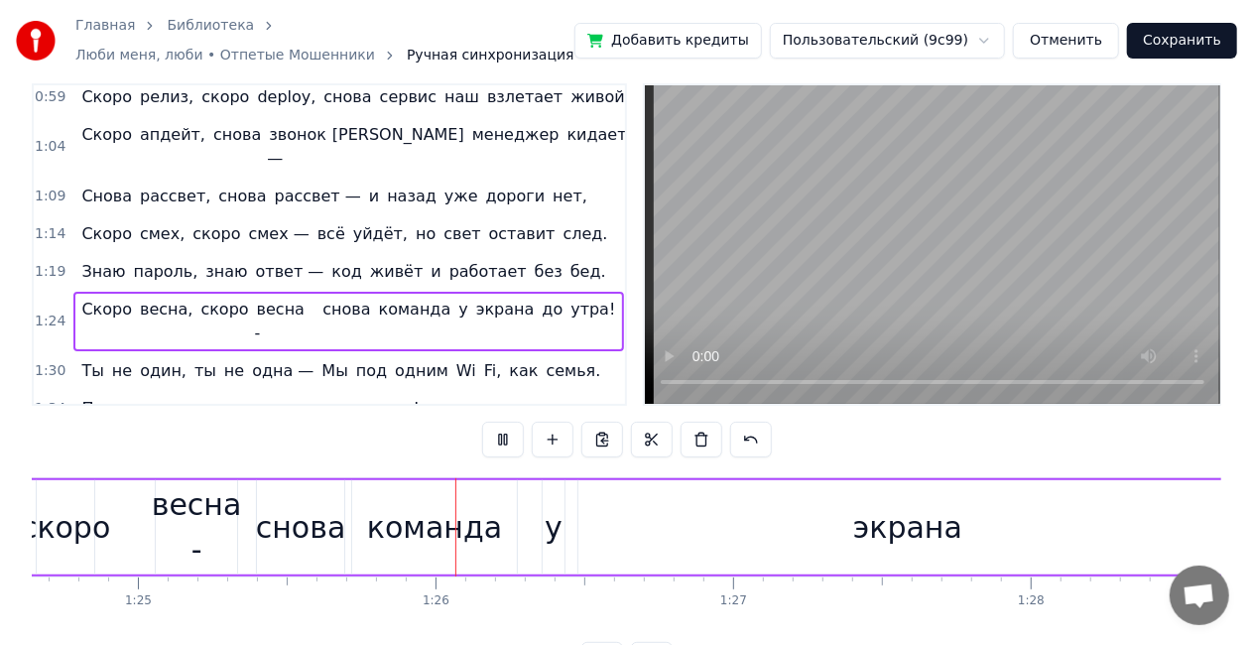
click at [506, 436] on button at bounding box center [503, 440] width 42 height 36
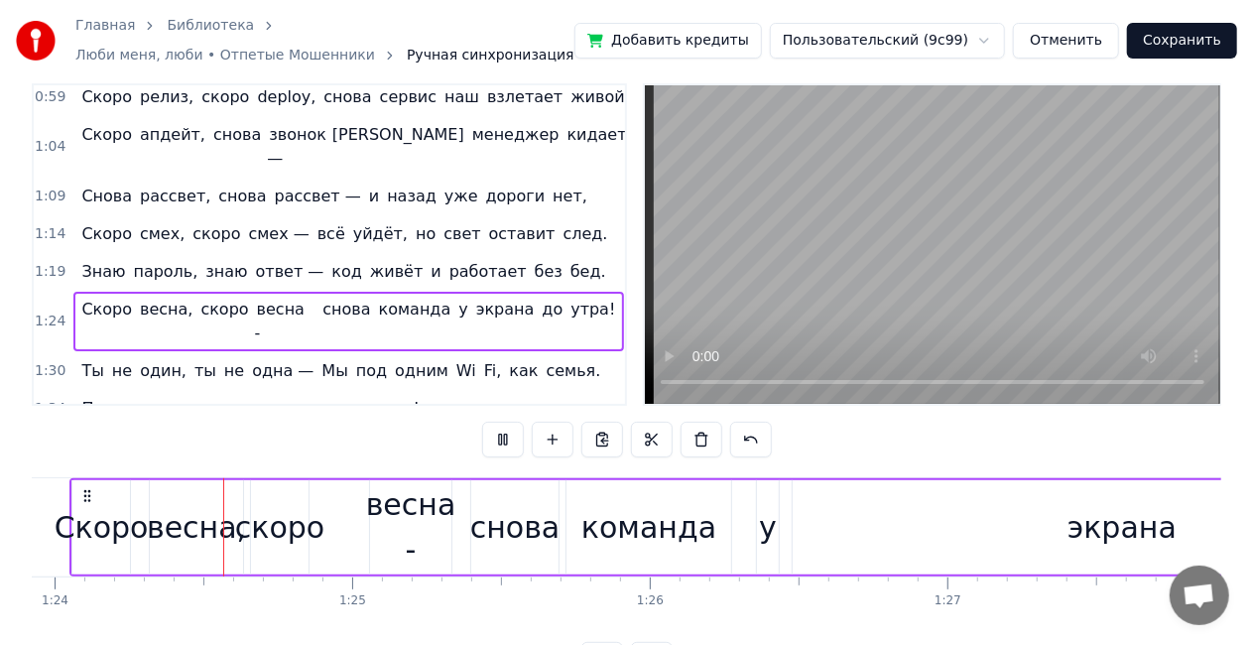
click at [506, 436] on button at bounding box center [503, 440] width 42 height 36
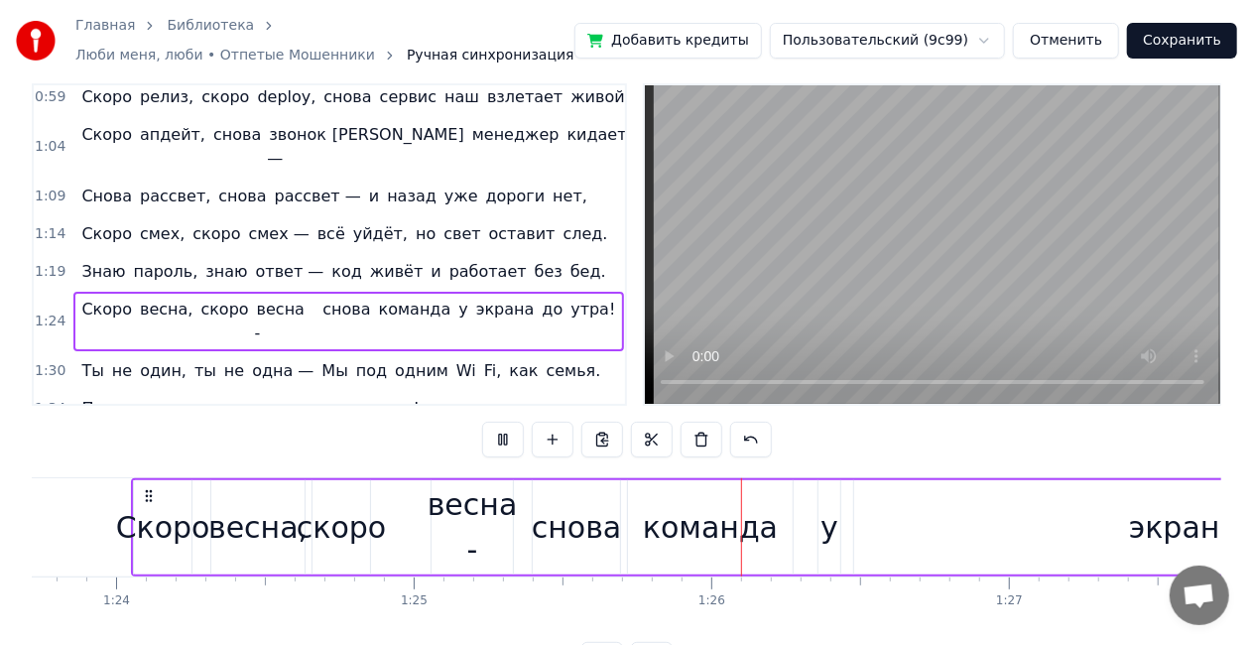
click at [506, 436] on button at bounding box center [503, 440] width 42 height 36
click at [351, 530] on div "скоро" at bounding box center [341, 527] width 89 height 45
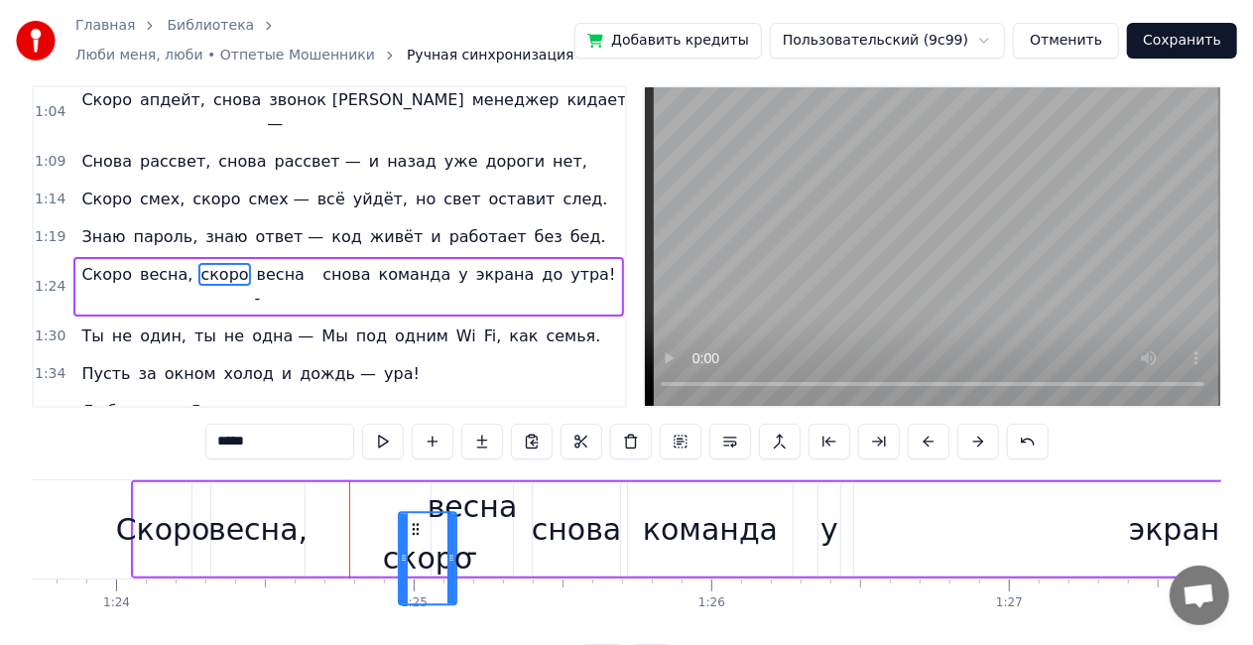
scroll to position [32, 0]
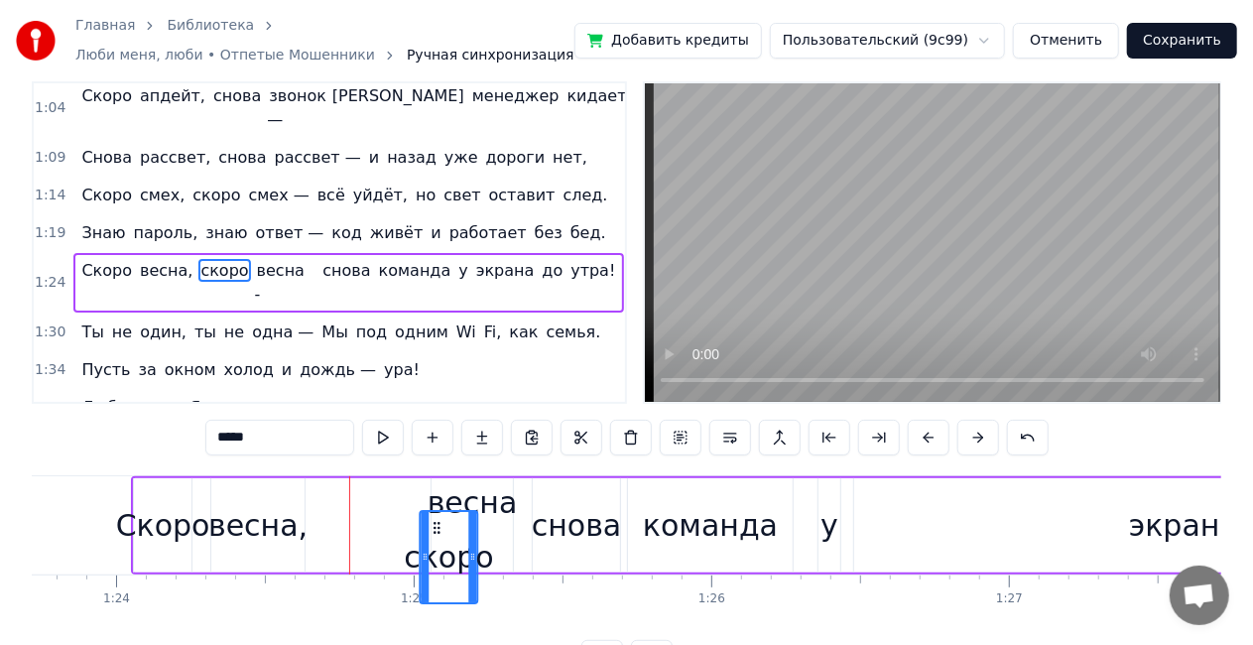
drag, startPoint x: 325, startPoint y: 531, endPoint x: 433, endPoint y: 508, distance: 109.6
click at [433, 508] on div "Скоро весна, скоро весна - снова команда у экрана до утра!" at bounding box center [987, 525] width 1713 height 98
click at [496, 500] on div "весна -" at bounding box center [473, 524] width 90 height 89
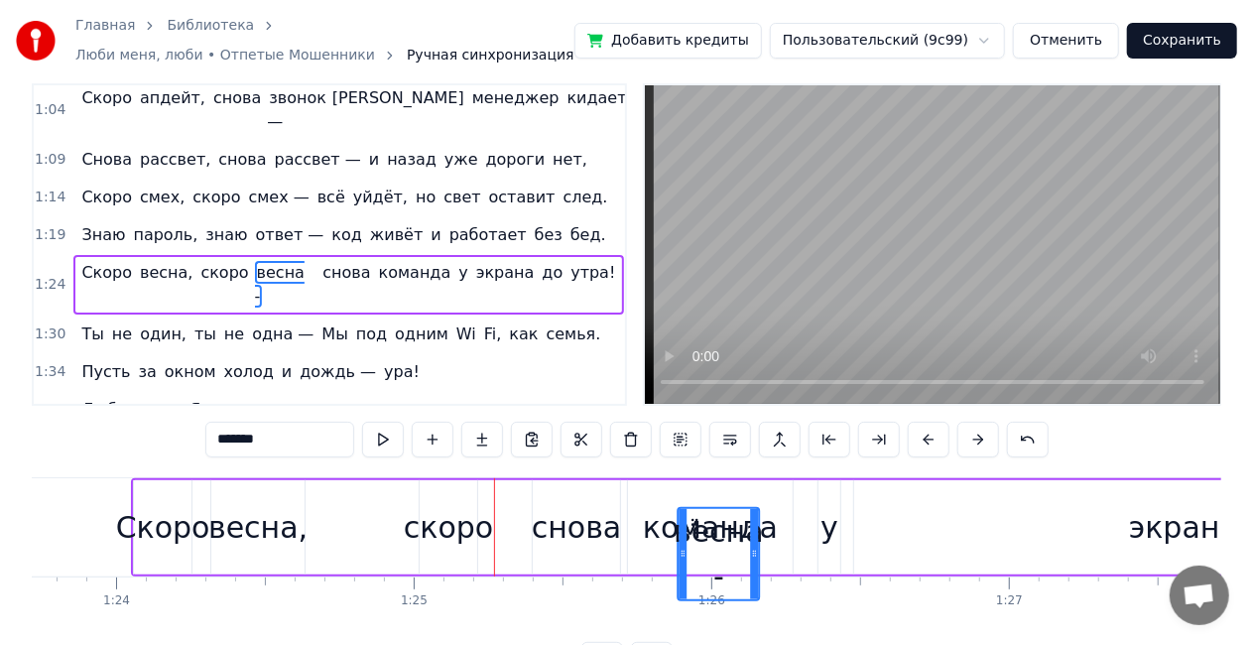
scroll to position [37, 0]
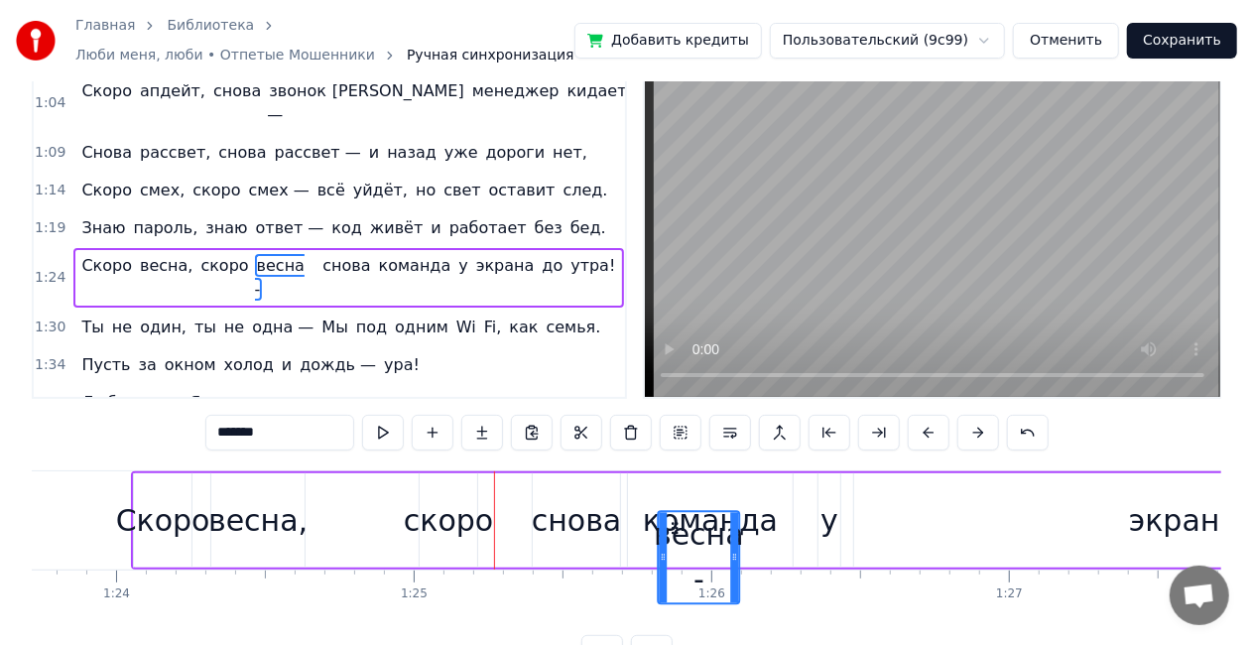
drag, startPoint x: 449, startPoint y: 522, endPoint x: 674, endPoint y: 494, distance: 227.0
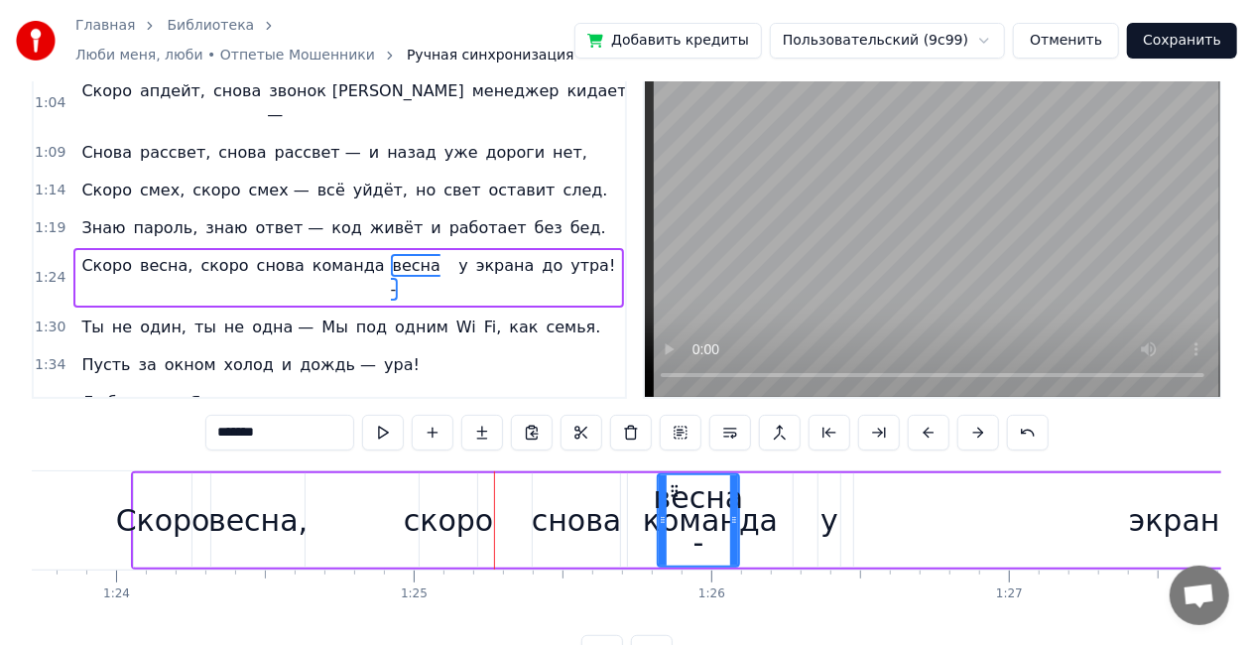
click at [439, 522] on div "скоро" at bounding box center [448, 520] width 89 height 45
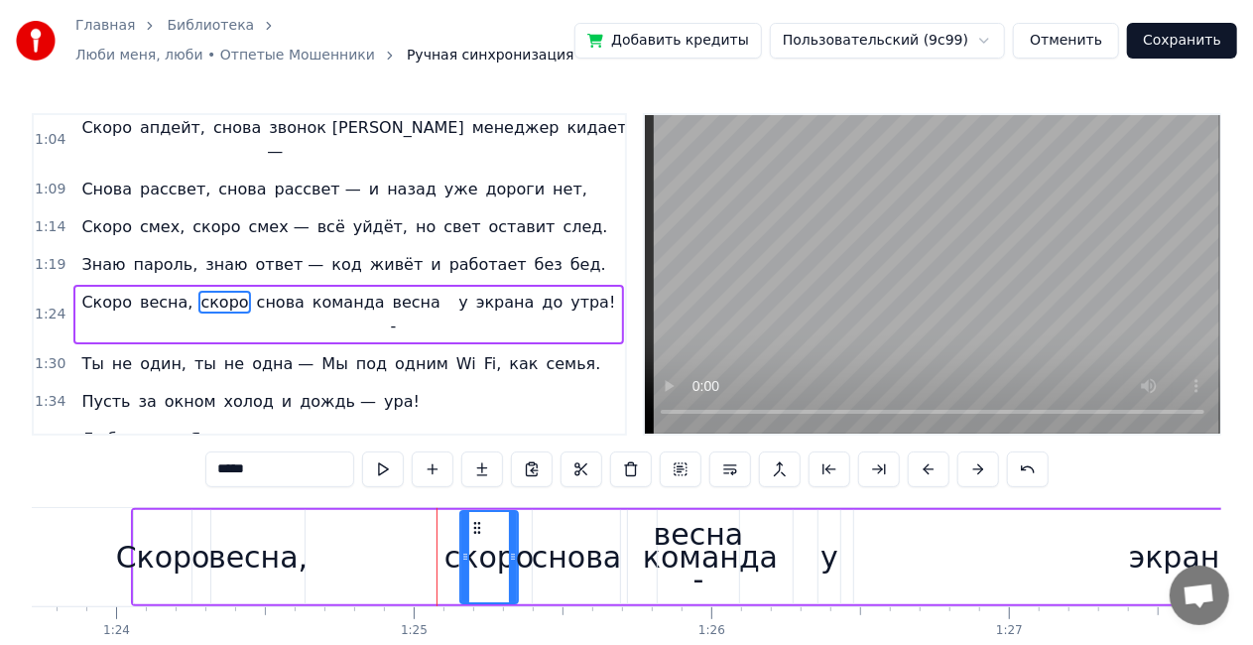
drag, startPoint x: 445, startPoint y: 523, endPoint x: 475, endPoint y: 522, distance: 30.8
click at [475, 522] on icon at bounding box center [477, 528] width 16 height 16
click at [923, 312] on video at bounding box center [933, 274] width 576 height 319
drag, startPoint x: 477, startPoint y: 530, endPoint x: 467, endPoint y: 526, distance: 10.7
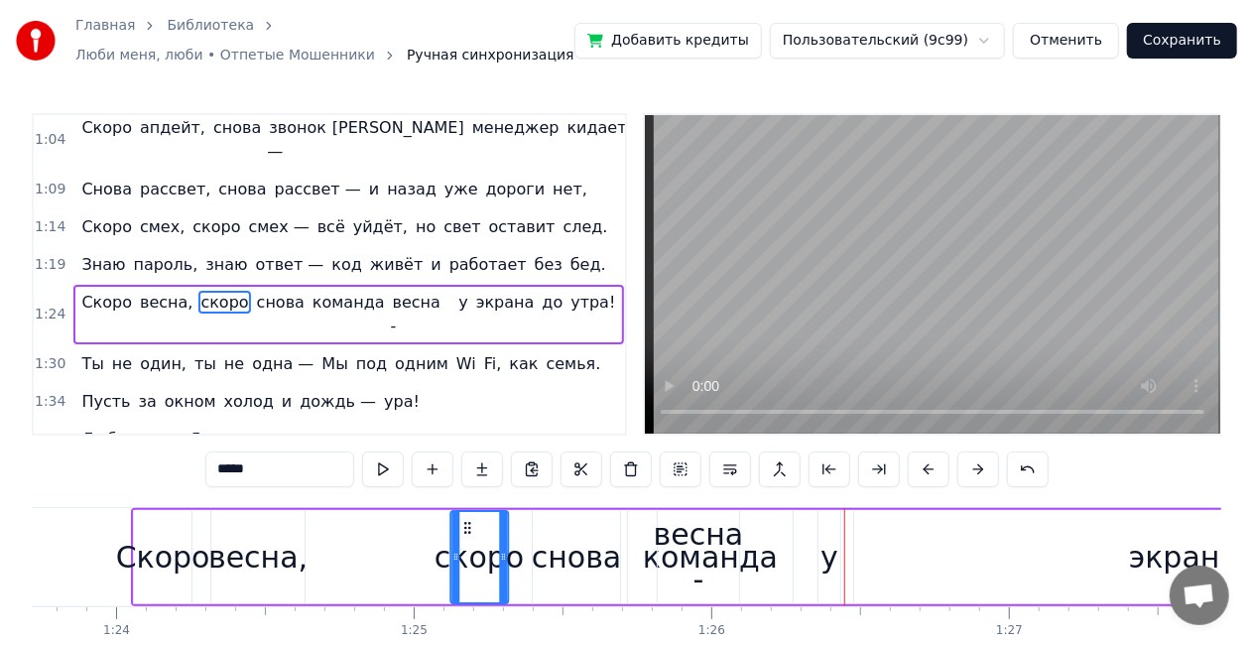
click at [467, 526] on icon at bounding box center [467, 528] width 16 height 16
click at [696, 538] on div "весна -" at bounding box center [699, 556] width 90 height 89
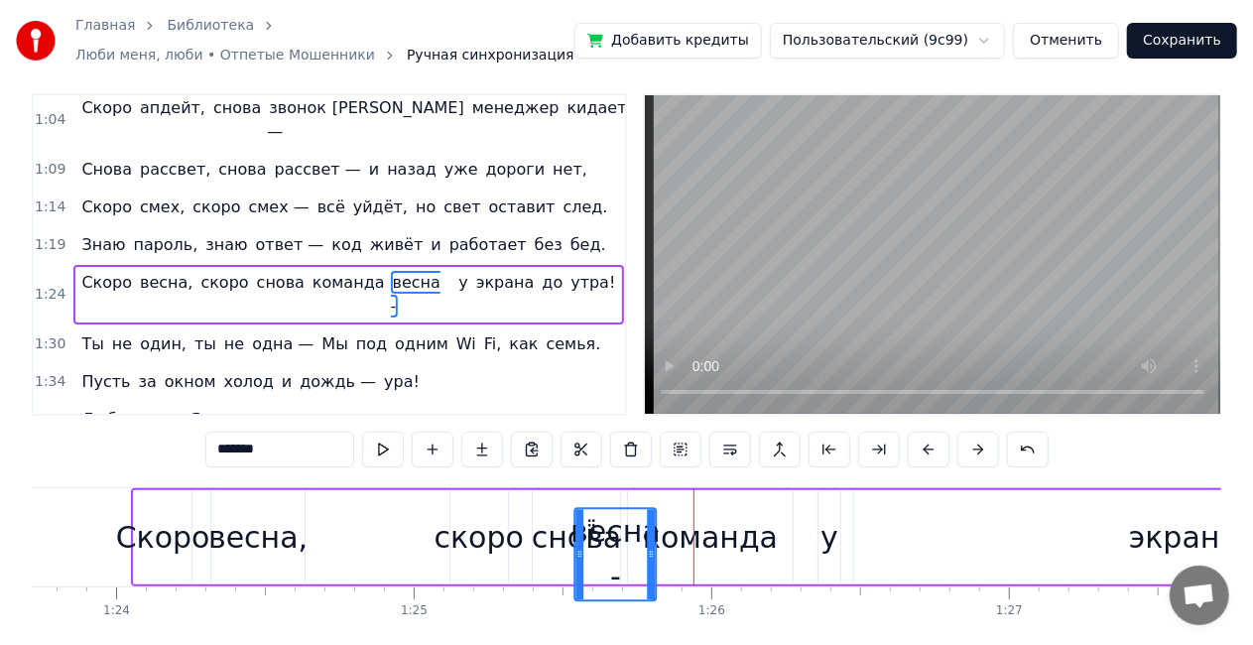
scroll to position [31, 0]
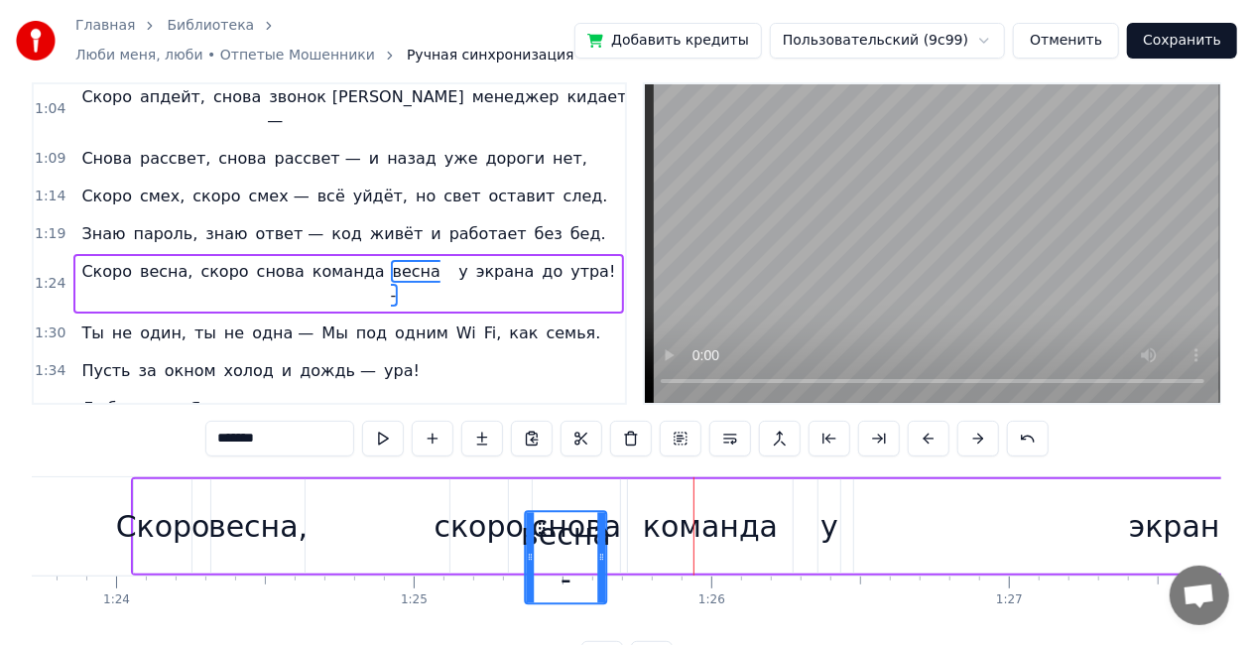
drag, startPoint x: 673, startPoint y: 526, endPoint x: 541, endPoint y: 520, distance: 132.1
click at [540, 520] on icon at bounding box center [542, 528] width 16 height 16
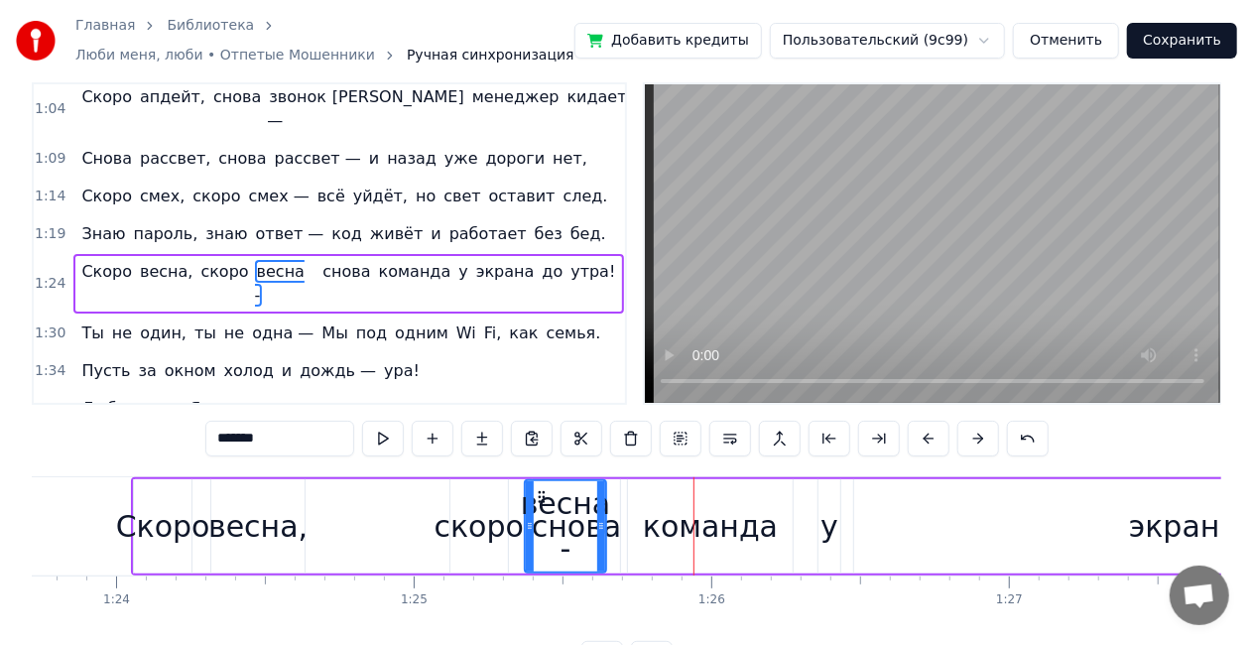
click at [617, 532] on div "снова" at bounding box center [576, 526] width 87 height 94
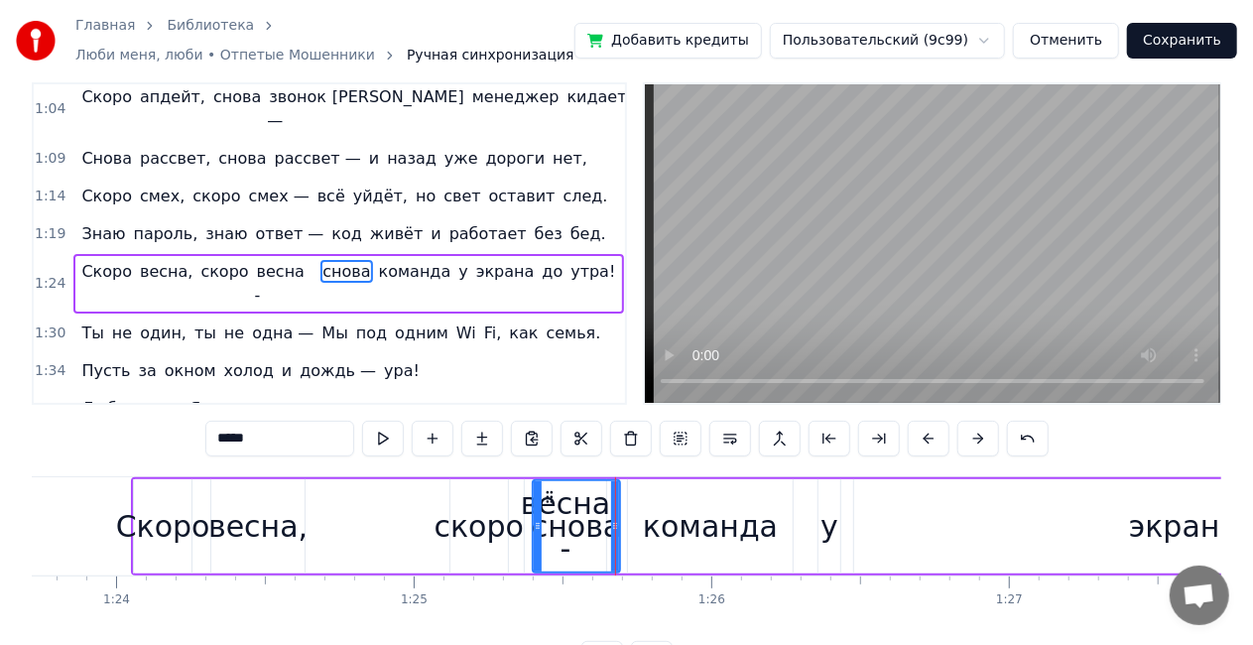
scroll to position [0, 0]
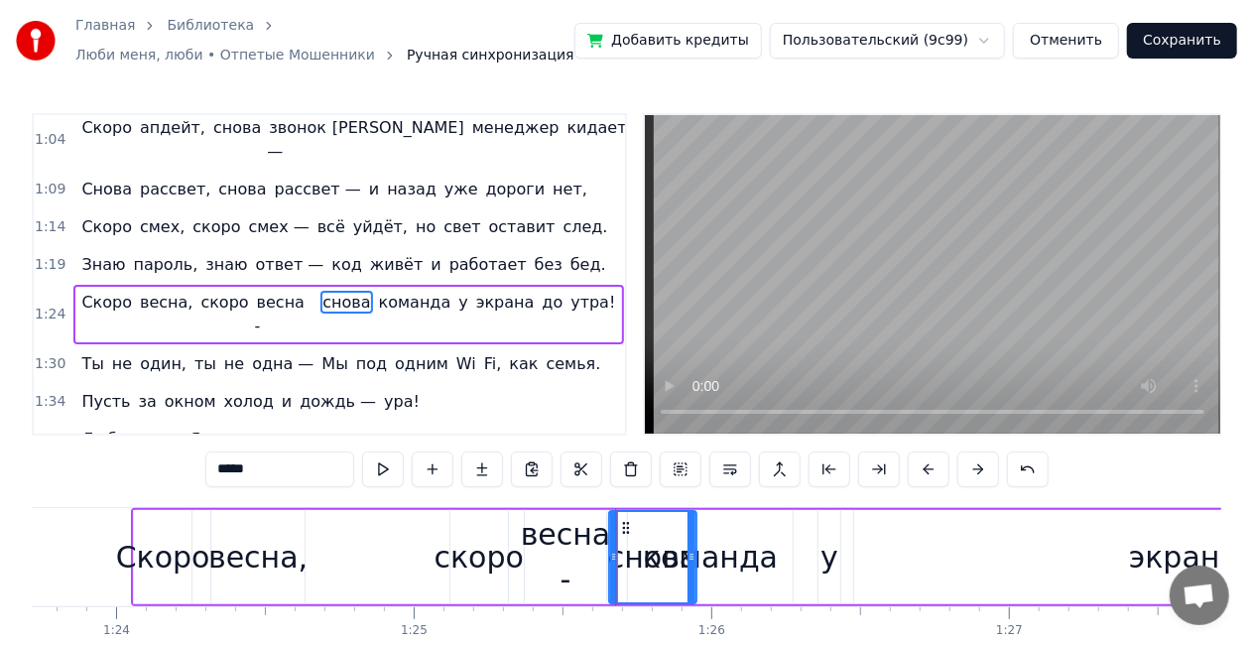
drag, startPoint x: 544, startPoint y: 524, endPoint x: 635, endPoint y: 512, distance: 92.1
click at [635, 512] on div "снова" at bounding box center [652, 557] width 85 height 90
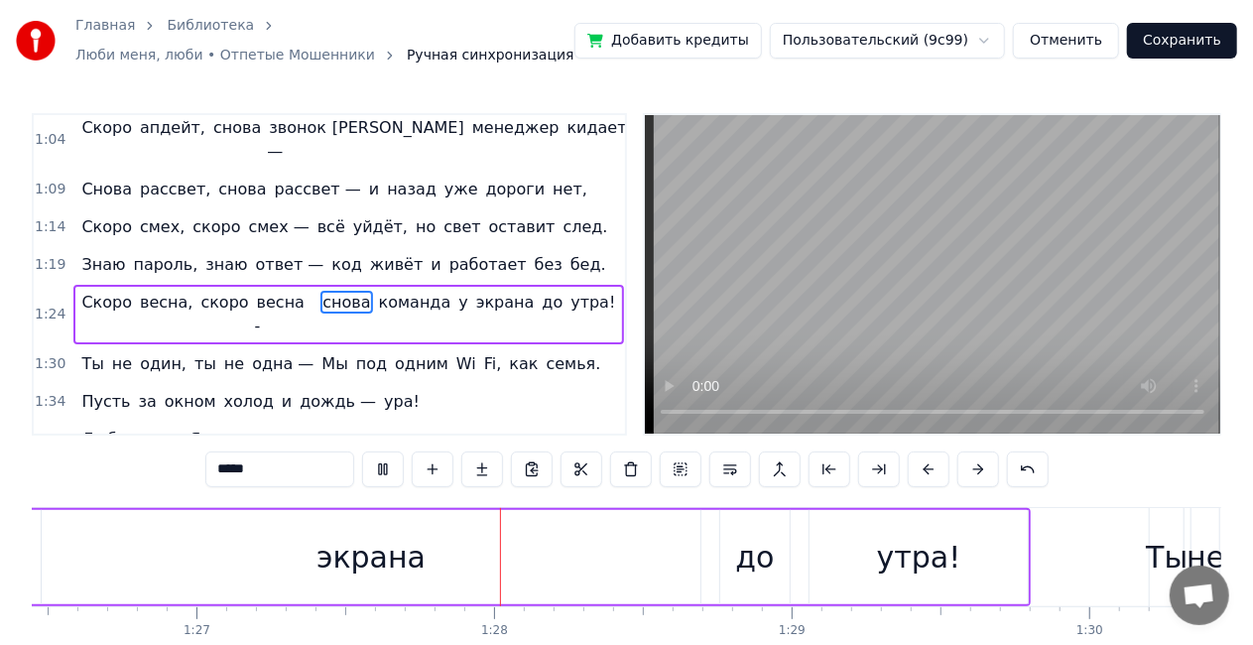
scroll to position [0, 25942]
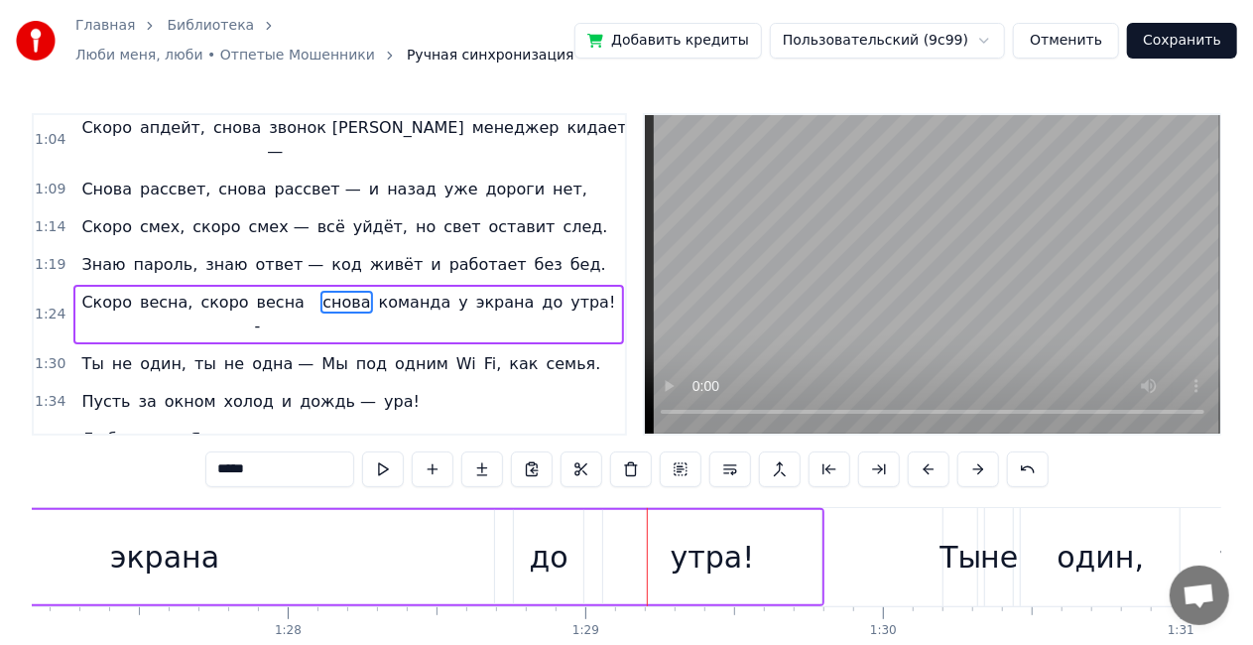
drag, startPoint x: 566, startPoint y: 548, endPoint x: 550, endPoint y: 547, distance: 15.9
click at [550, 547] on div "до" at bounding box center [548, 557] width 69 height 94
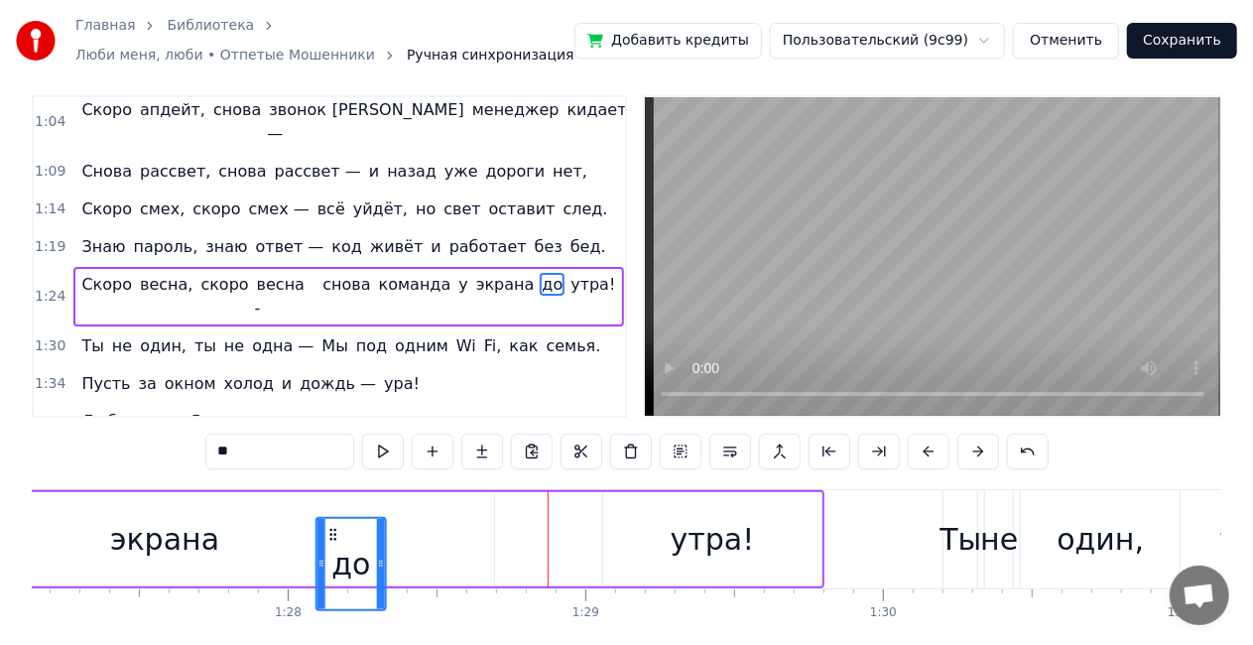
scroll to position [26, 0]
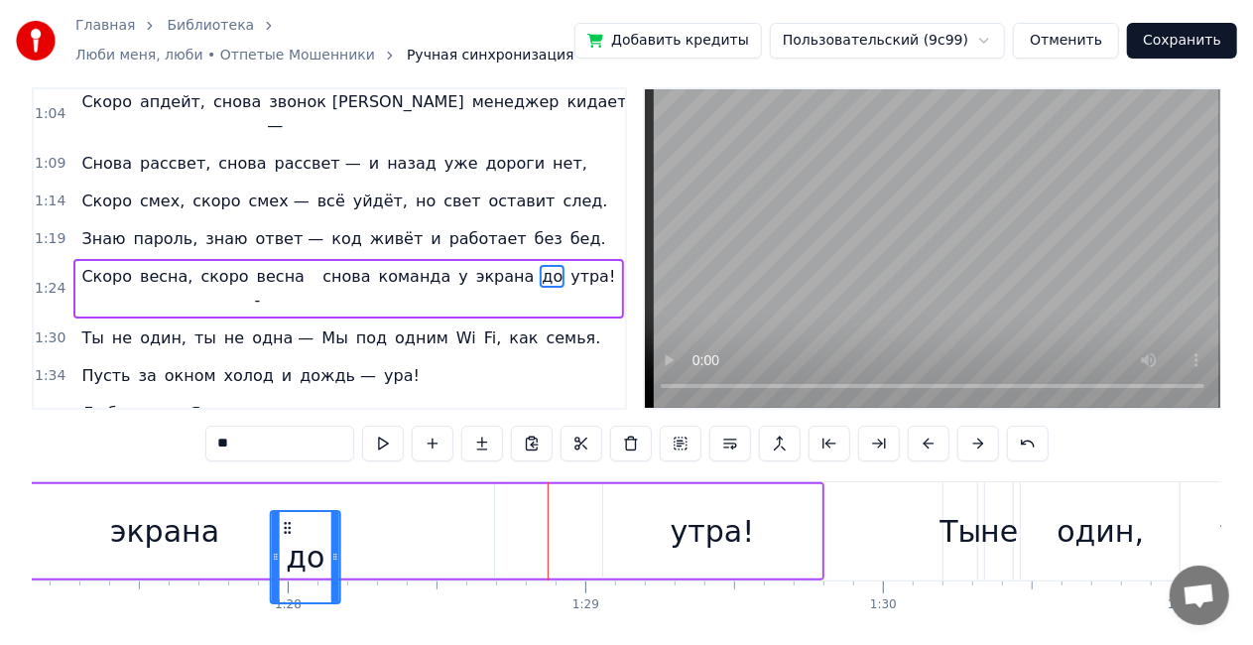
drag, startPoint x: 527, startPoint y: 528, endPoint x: 289, endPoint y: 510, distance: 238.8
click at [289, 510] on div "до" at bounding box center [305, 557] width 71 height 94
click at [681, 503] on div "утра!" at bounding box center [712, 531] width 218 height 94
type input "*****"
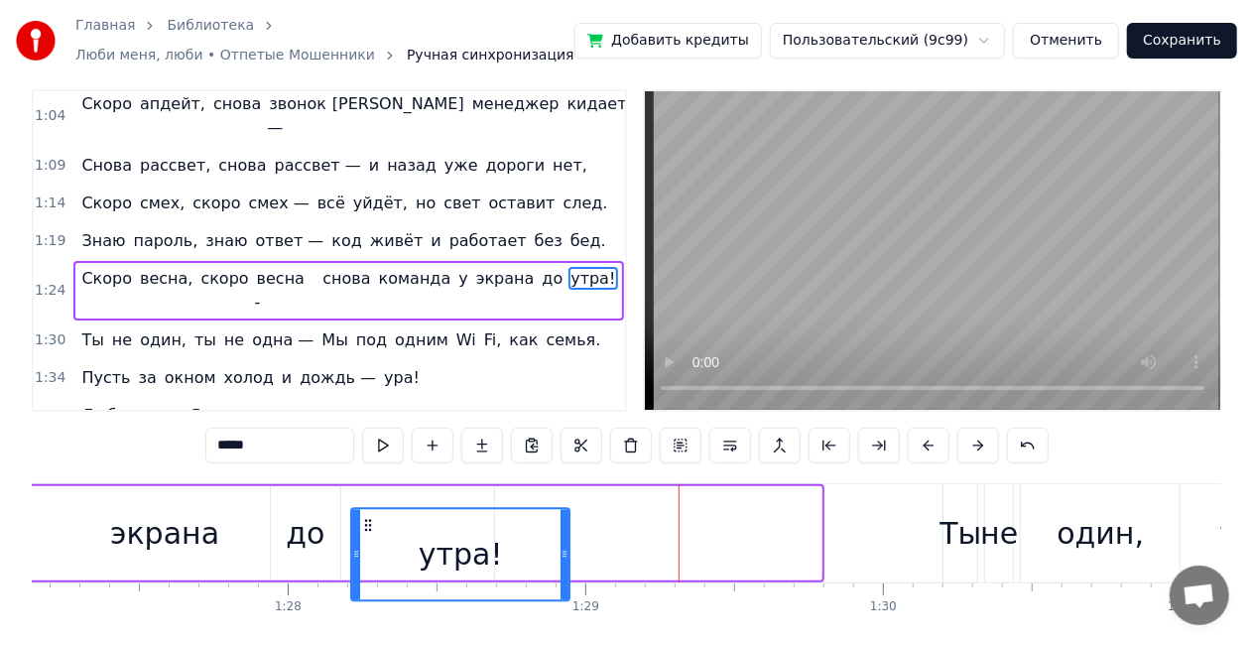
scroll to position [34, 0]
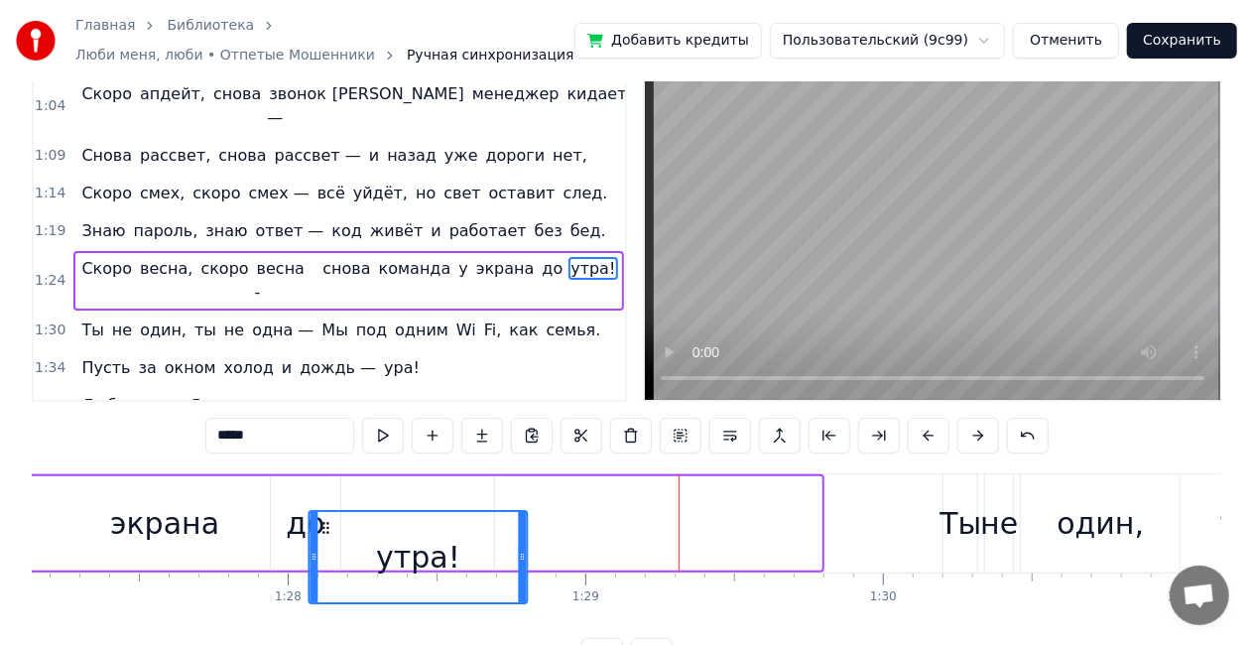
drag, startPoint x: 622, startPoint y: 524, endPoint x: 328, endPoint y: 486, distance: 296.1
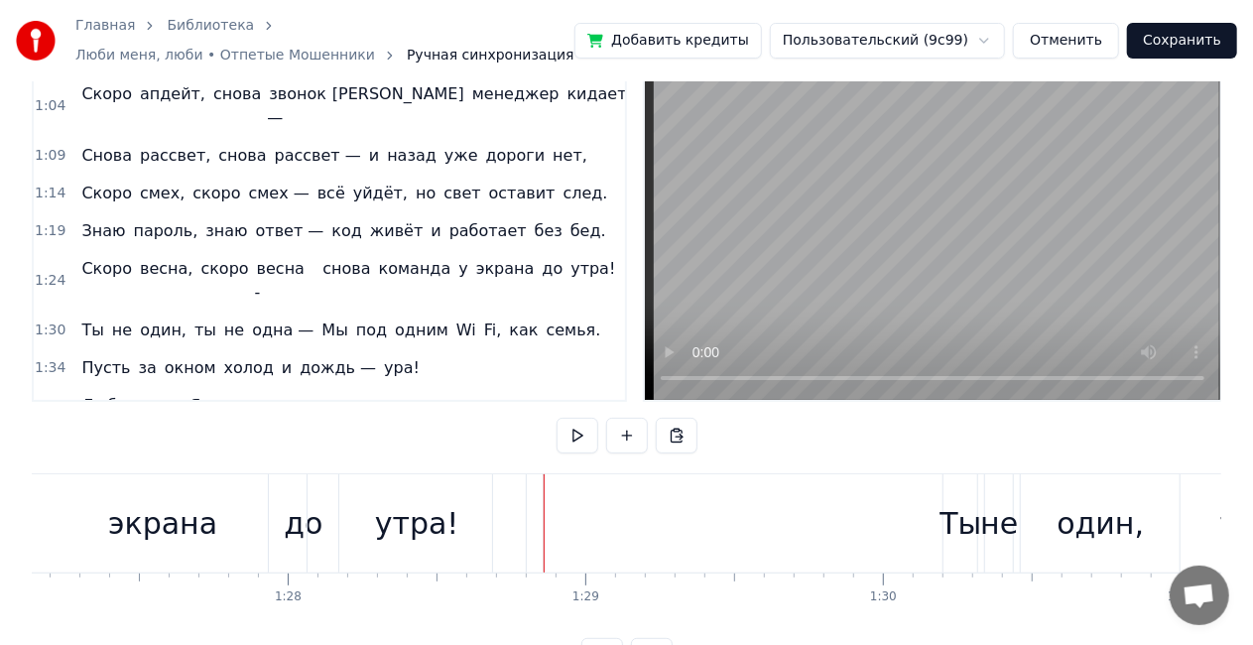
click at [79, 514] on div "экрана" at bounding box center [162, 523] width 659 height 98
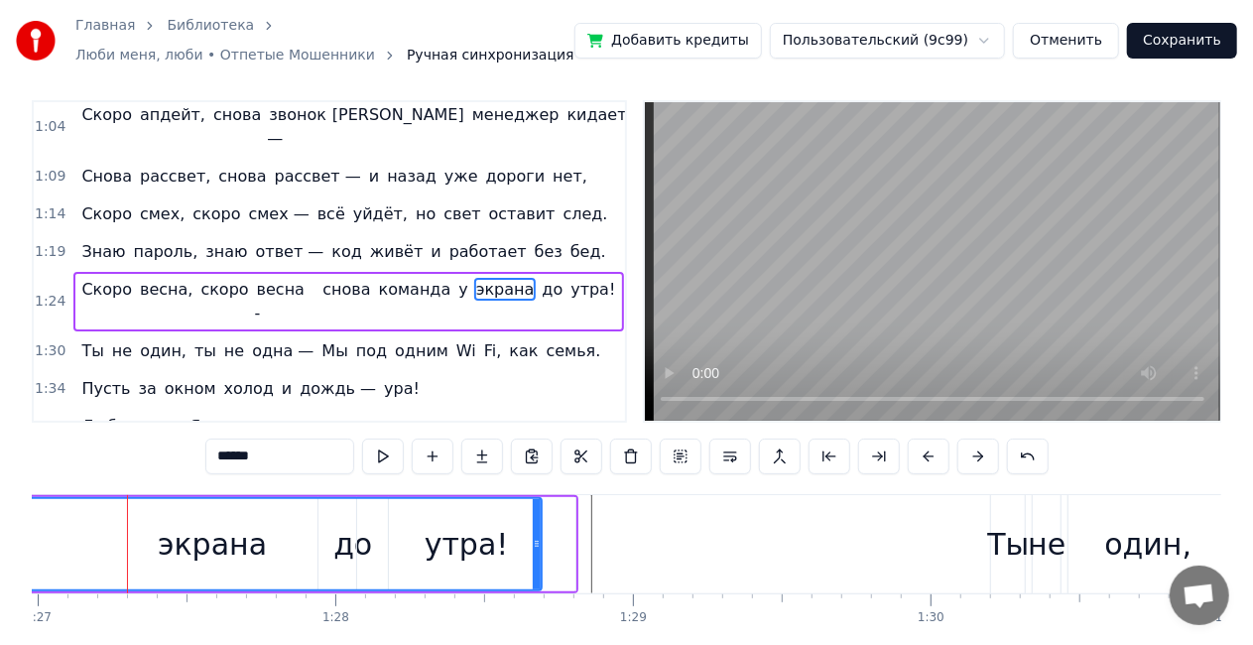
scroll to position [0, 25890]
click at [79, 514] on div "экрана" at bounding box center [216, 544] width 657 height 90
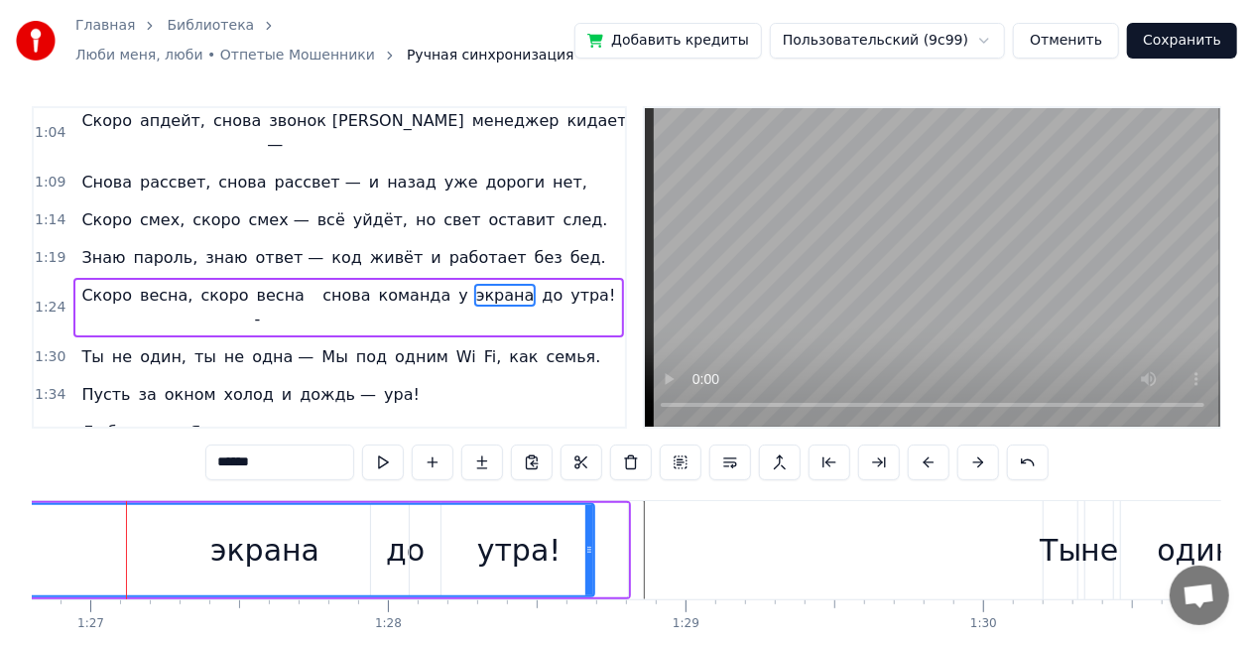
scroll to position [0, 25836]
click at [79, 514] on div "экрана" at bounding box center [269, 550] width 657 height 90
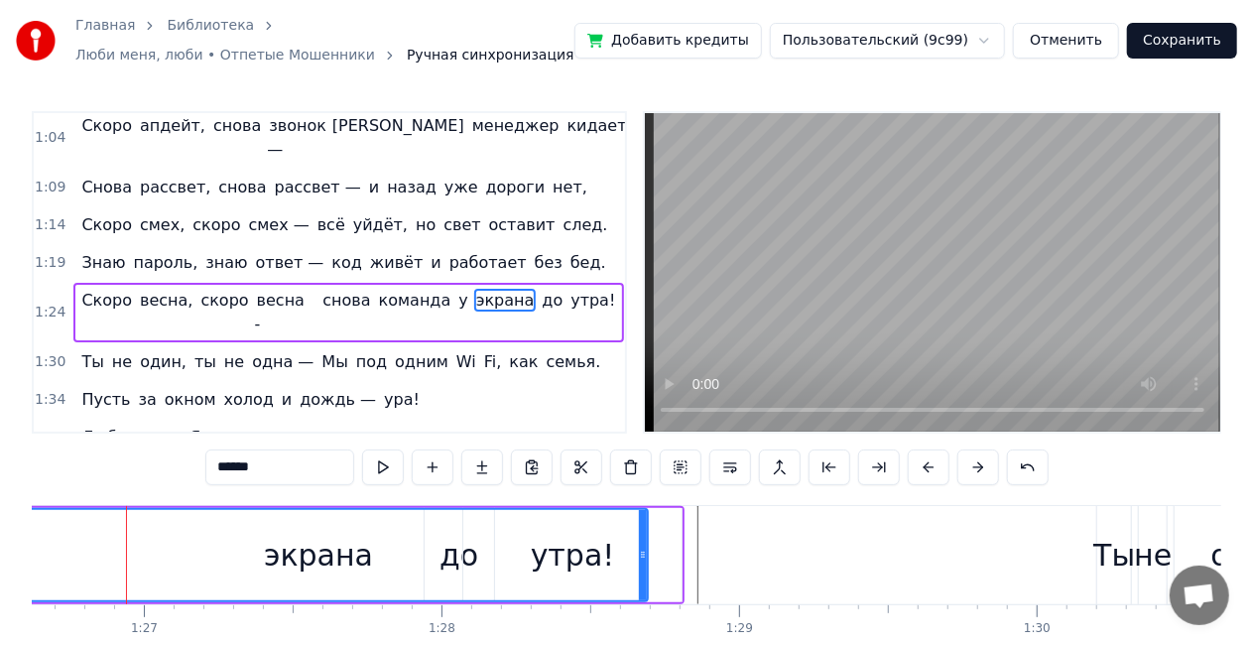
scroll to position [0, 25783]
click at [79, 514] on div "экрана" at bounding box center [323, 555] width 657 height 90
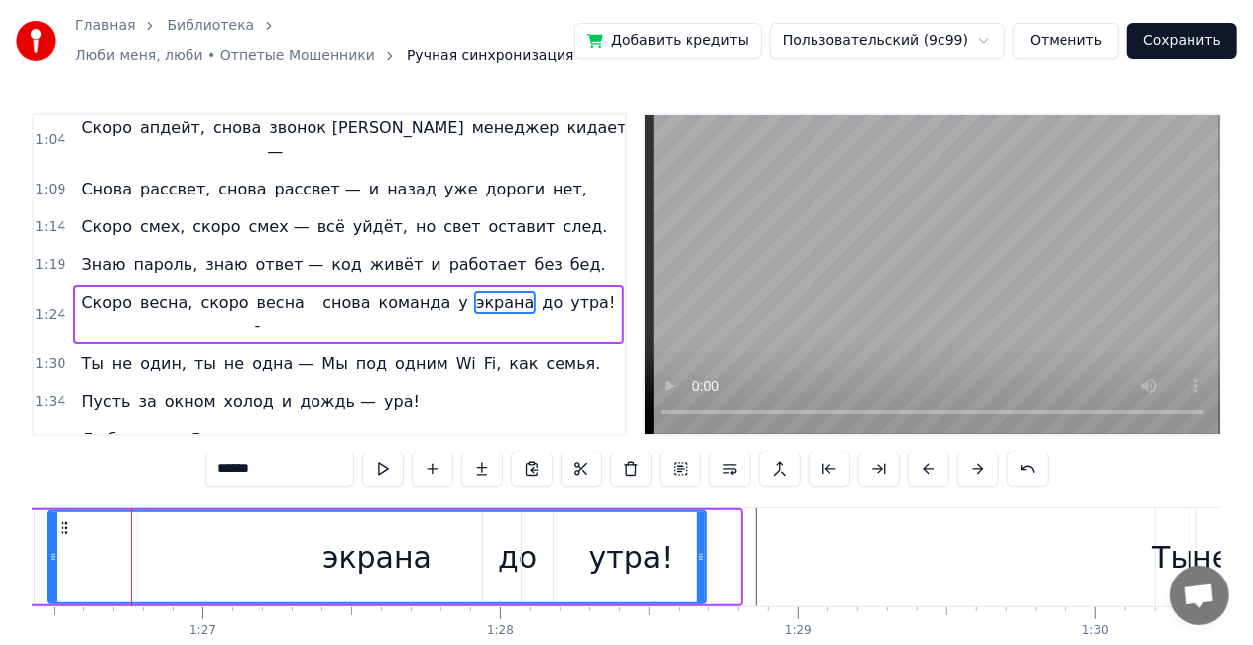
click at [79, 514] on div "экрана" at bounding box center [377, 557] width 657 height 90
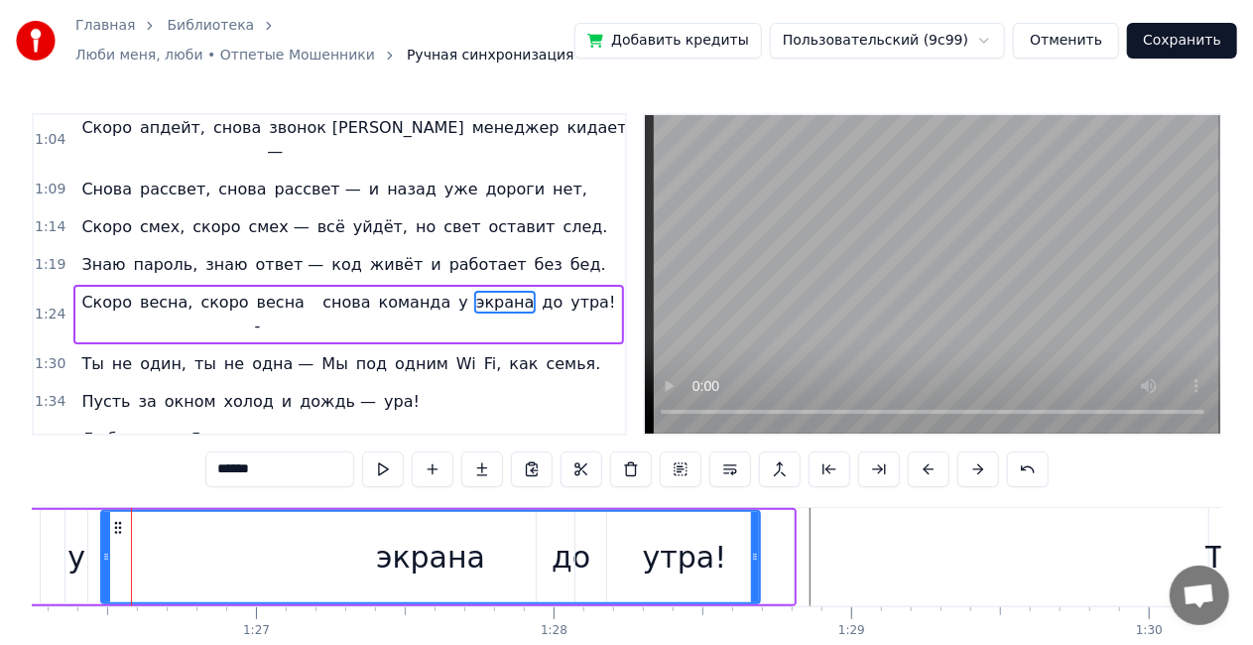
click at [72, 514] on div "у" at bounding box center [76, 557] width 22 height 94
type input "*"
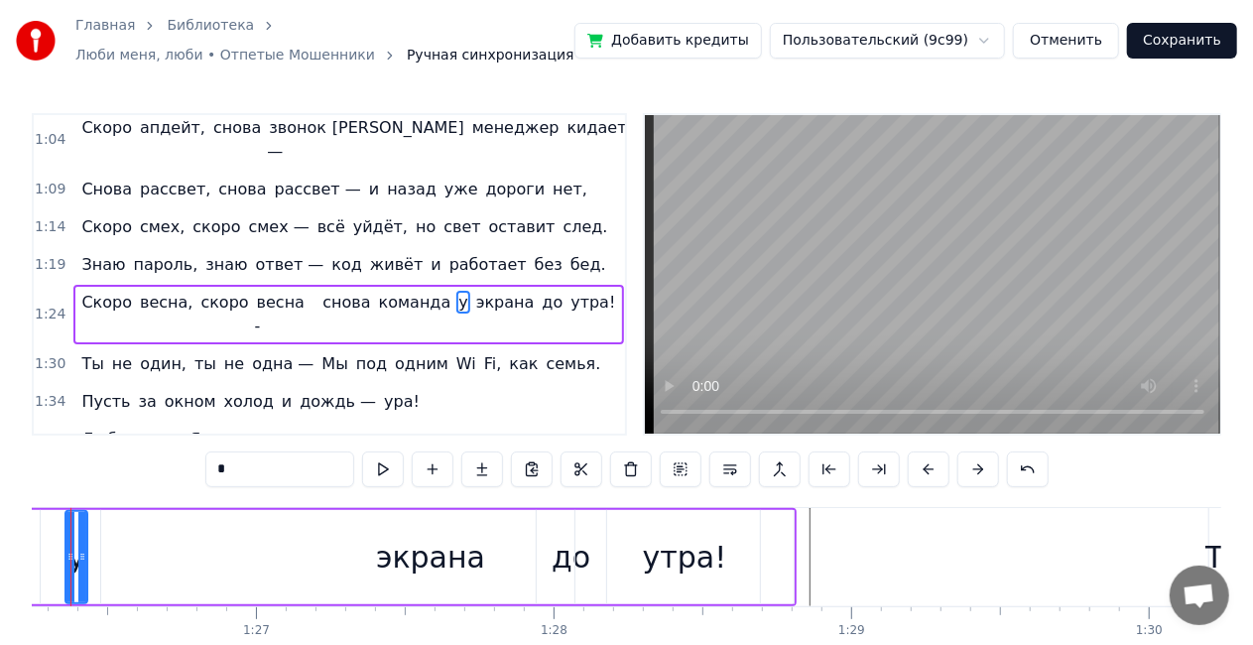
scroll to position [0, 25615]
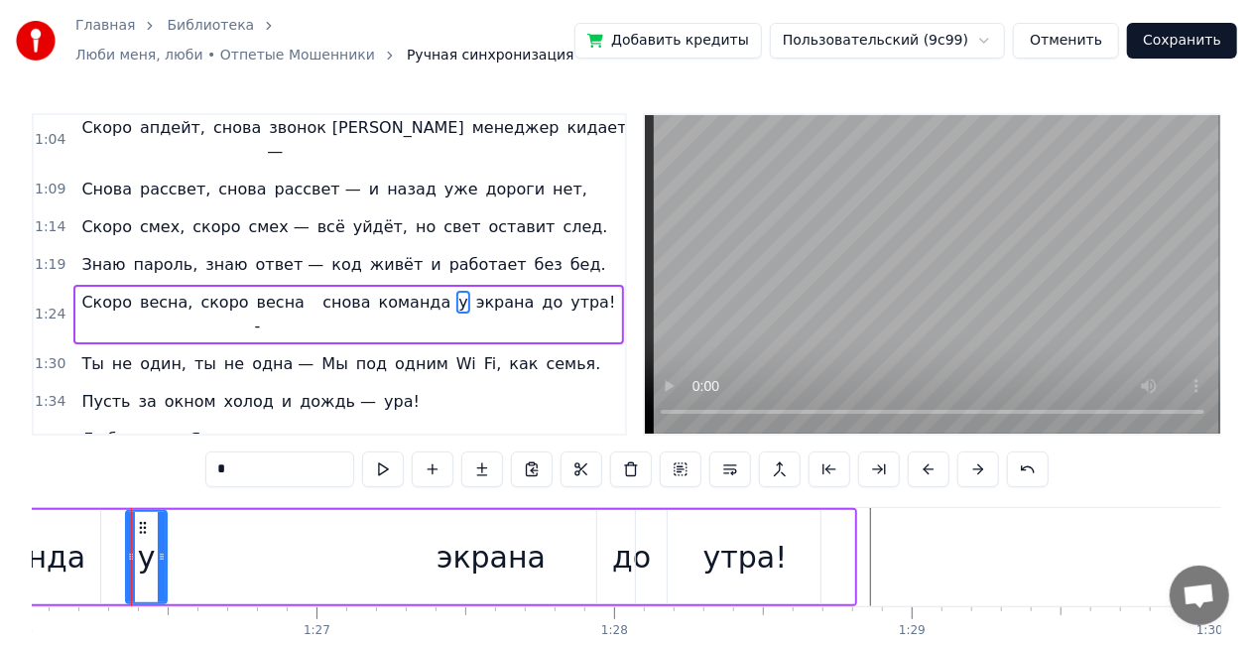
drag, startPoint x: 142, startPoint y: 539, endPoint x: 161, endPoint y: 542, distance: 19.1
click at [161, 542] on div at bounding box center [162, 557] width 8 height 90
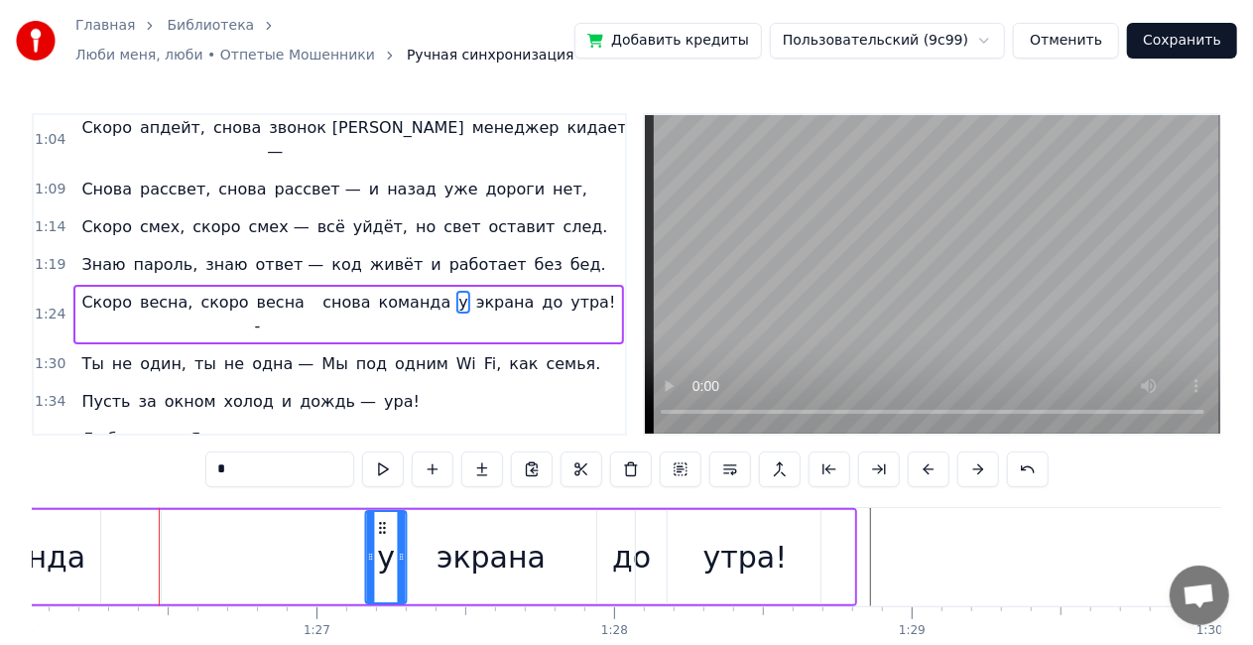
drag, startPoint x: 141, startPoint y: 528, endPoint x: 380, endPoint y: 498, distance: 241.0
click at [153, 521] on div "Скоро весна, скоро весна - снова команда экрана у до утра!" at bounding box center [147, 557] width 1419 height 98
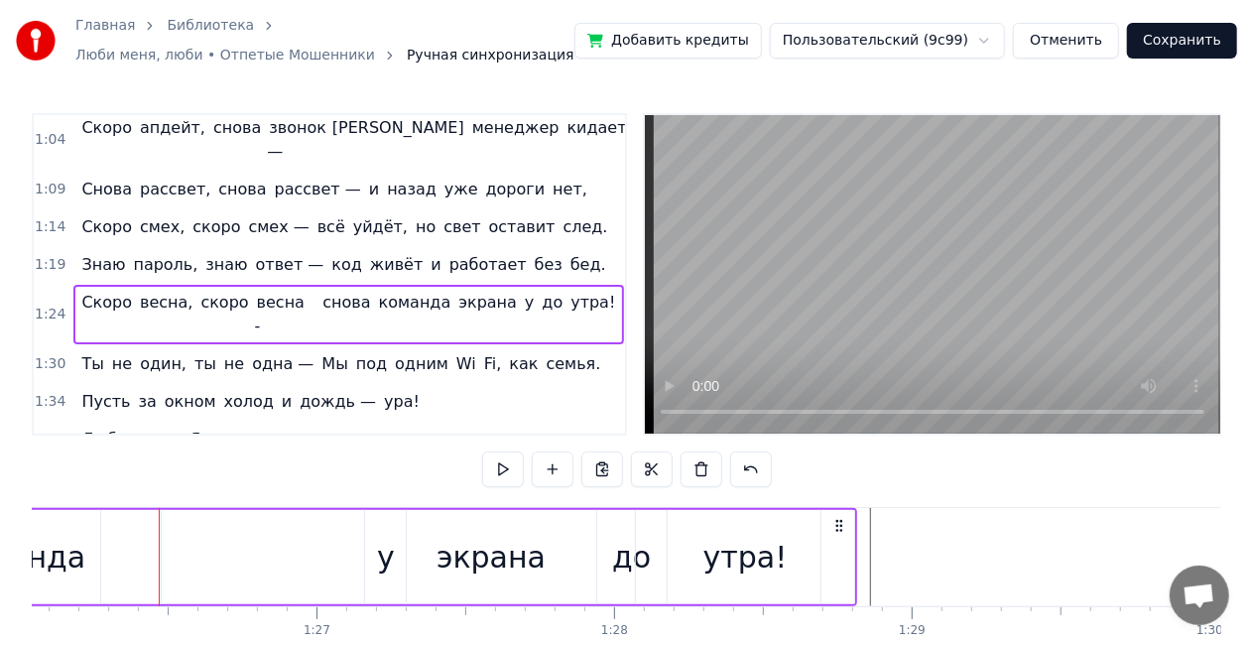
click at [104, 566] on div "Скоро весна, скоро весна - снова команда экрана у до утра!" at bounding box center [147, 557] width 1419 height 98
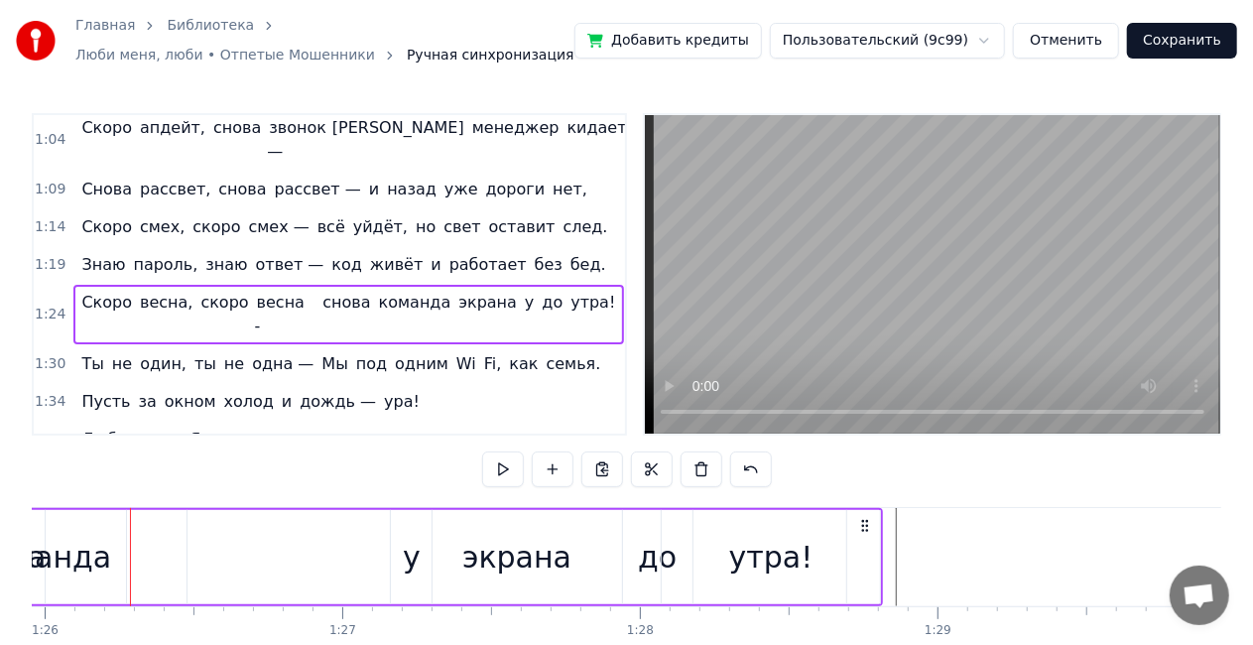
scroll to position [0, 25588]
click at [267, 346] on div "Ты не один, ты не одна — Мы под одним Wi Fi, как семья." at bounding box center [340, 364] width 535 height 36
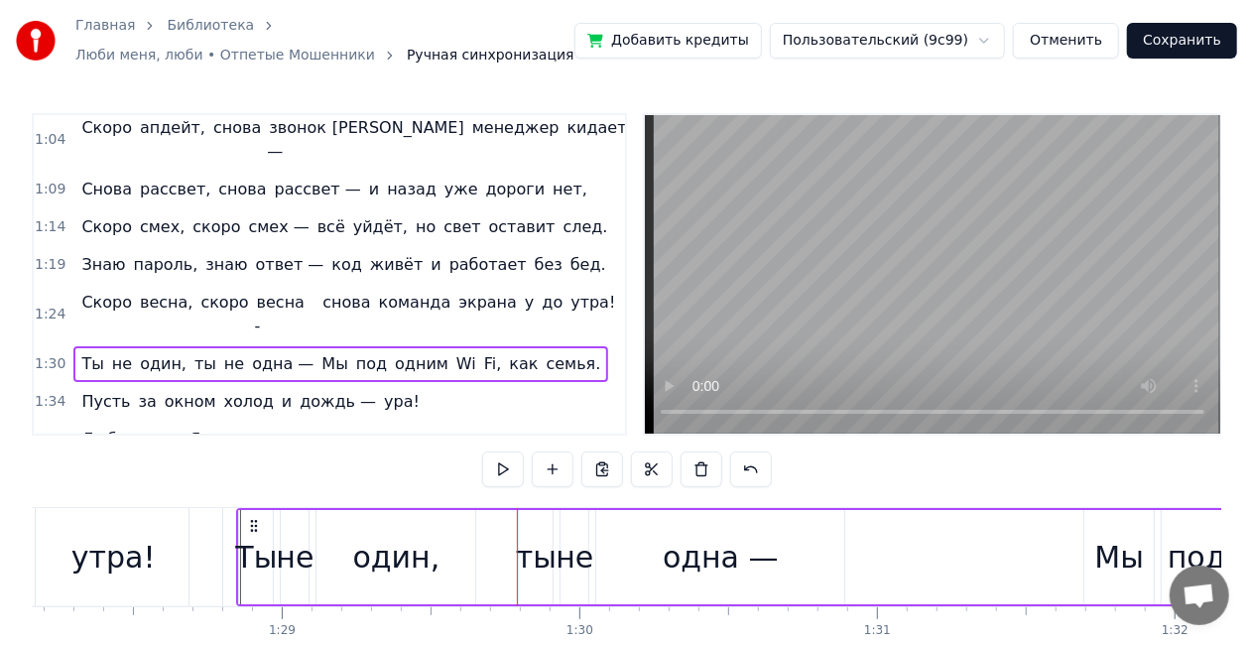
scroll to position [0, 26237]
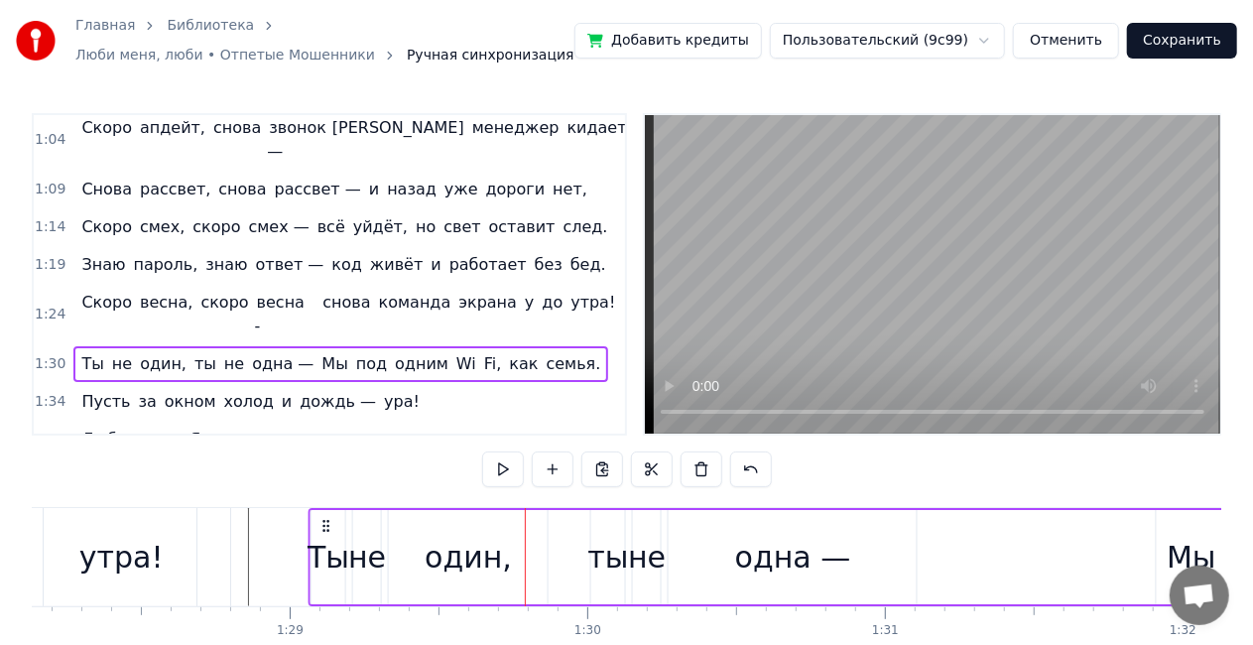
drag, startPoint x: 271, startPoint y: 524, endPoint x: 326, endPoint y: 509, distance: 57.5
click at [326, 509] on div "Ты не один, ты не одна — Мы под одним Wi Fi, как семья." at bounding box center [1117, 557] width 1617 height 98
click at [496, 472] on button at bounding box center [503, 470] width 42 height 36
click at [499, 472] on button at bounding box center [503, 470] width 42 height 36
click at [603, 527] on div "ты" at bounding box center [608, 557] width 34 height 94
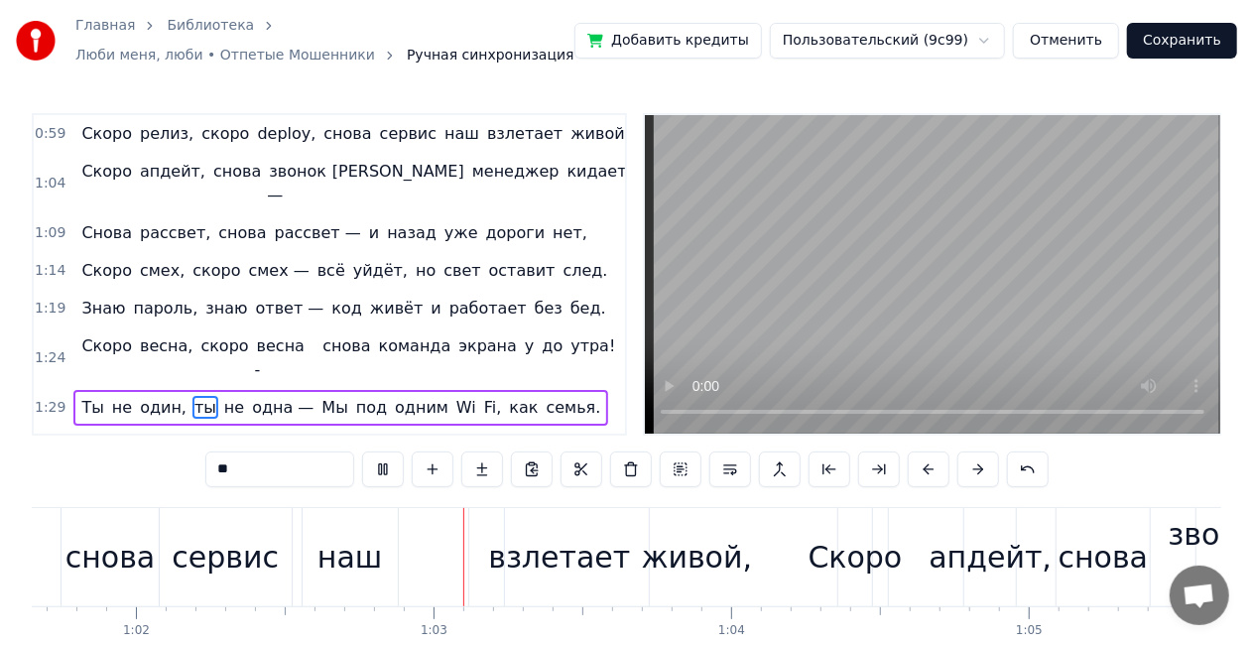
scroll to position [0, 18534]
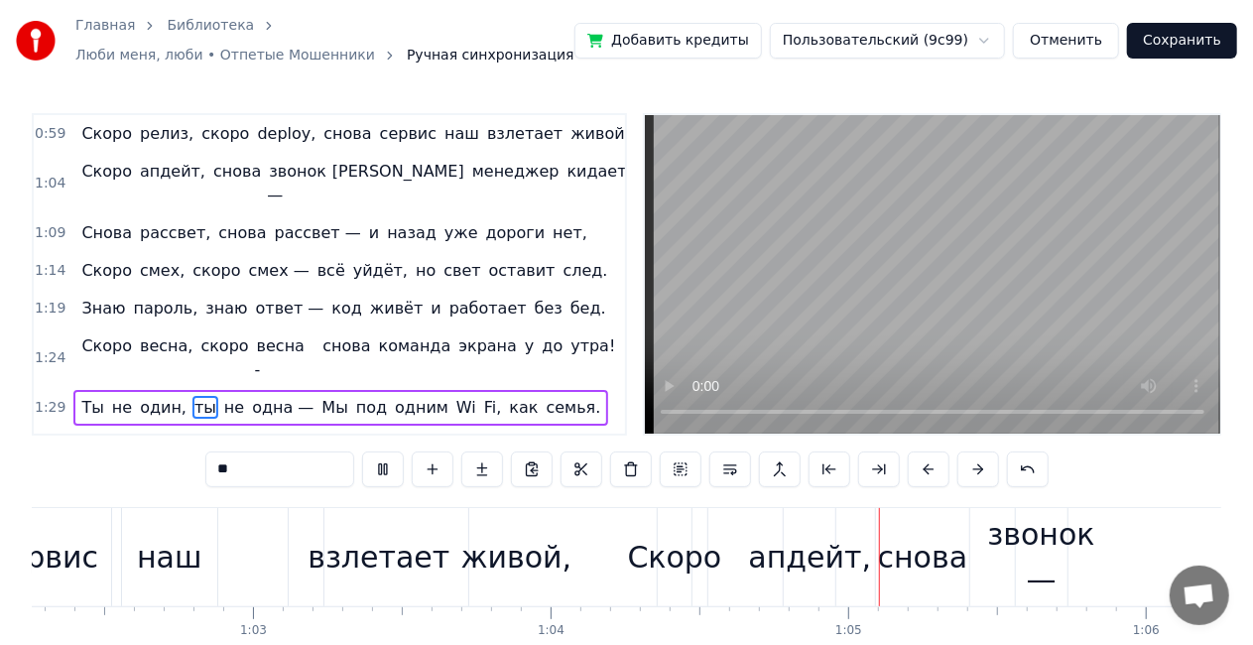
click at [994, 287] on video at bounding box center [933, 274] width 576 height 319
click at [370, 564] on div "живой," at bounding box center [515, 557] width 383 height 98
type input "******"
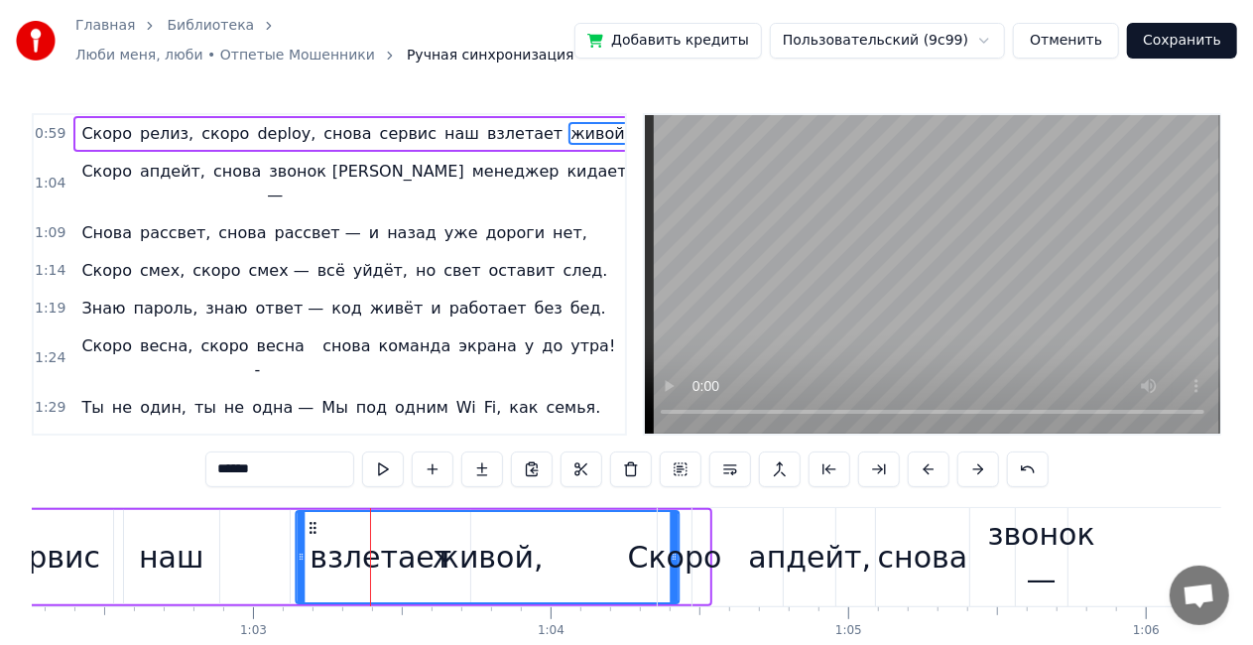
drag, startPoint x: 341, startPoint y: 528, endPoint x: 312, endPoint y: 526, distance: 29.8
click at [312, 527] on circle at bounding box center [311, 527] width 1 height 1
click at [345, 560] on div "живой," at bounding box center [488, 557] width 381 height 90
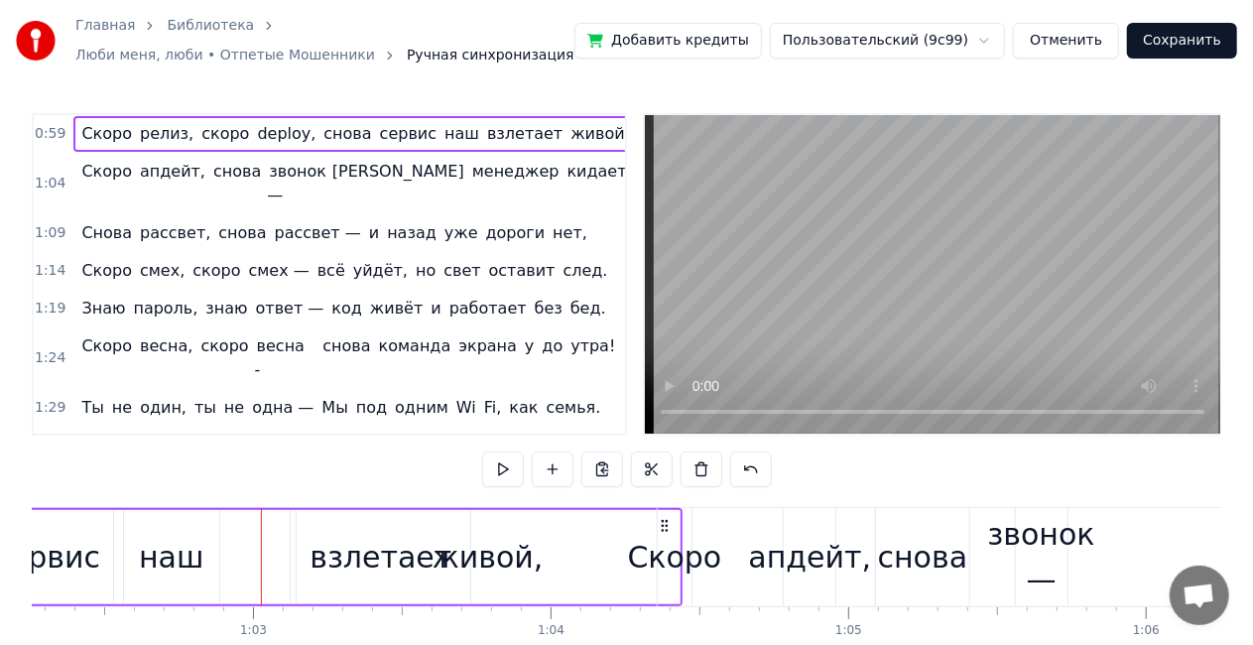
click at [343, 557] on div "живой," at bounding box center [488, 557] width 383 height 94
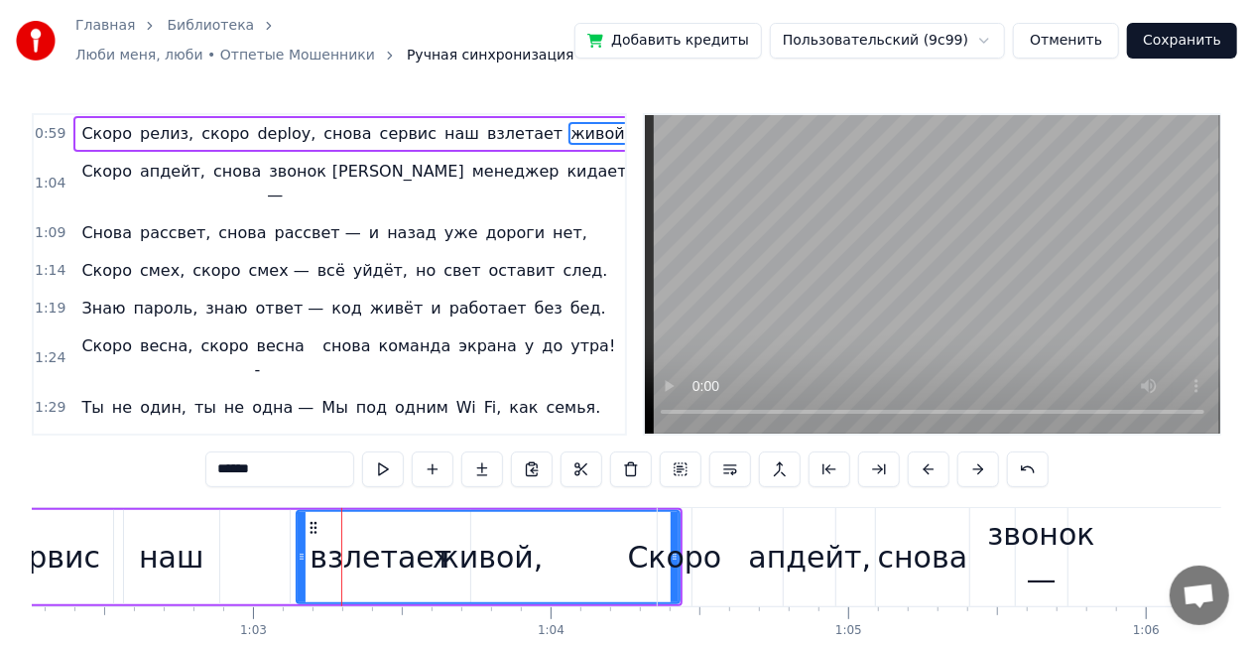
click at [485, 137] on span "взлетает" at bounding box center [524, 133] width 79 height 23
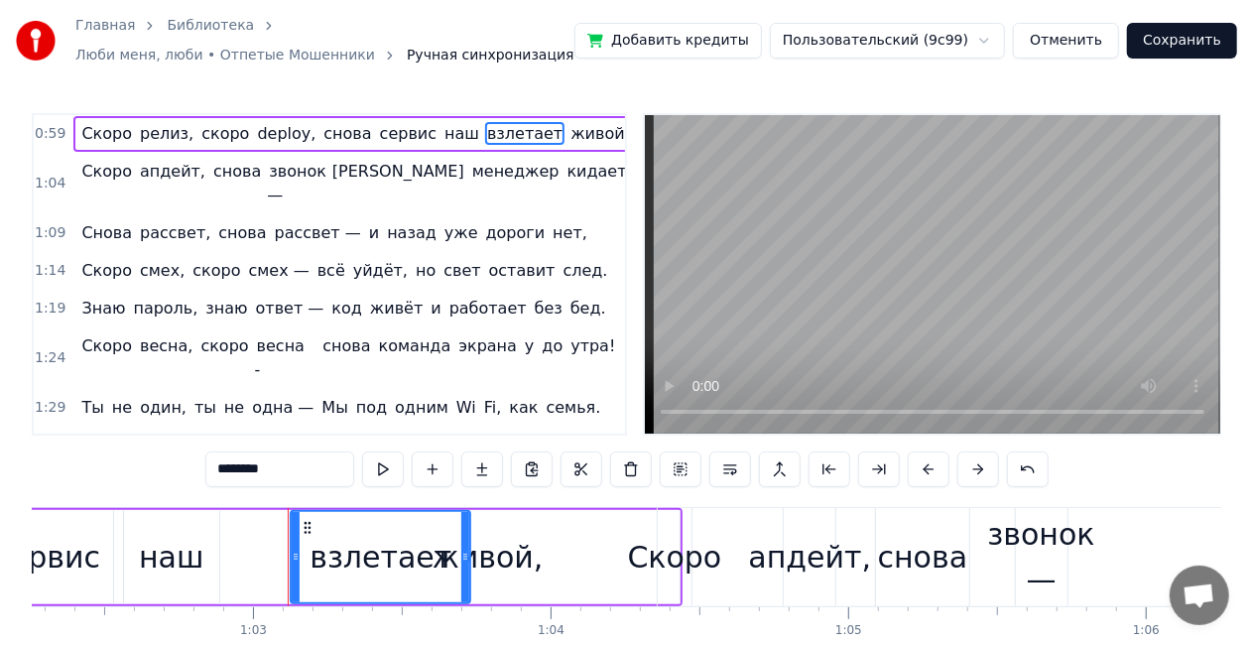
drag, startPoint x: 350, startPoint y: 560, endPoint x: 308, endPoint y: 540, distance: 47.1
click at [308, 540] on div "взлетает" at bounding box center [381, 557] width 178 height 90
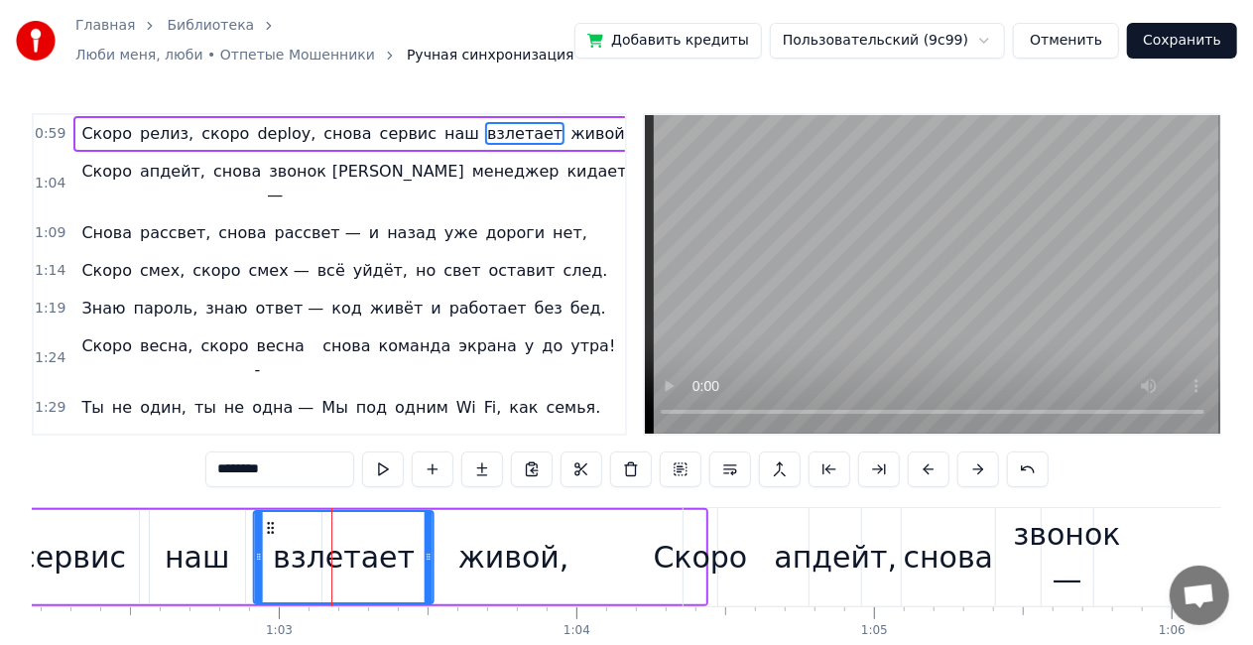
drag, startPoint x: 304, startPoint y: 526, endPoint x: 312, endPoint y: 535, distance: 11.9
click at [265, 522] on icon at bounding box center [271, 528] width 16 height 16
click at [514, 569] on div "живой," at bounding box center [515, 557] width 111 height 45
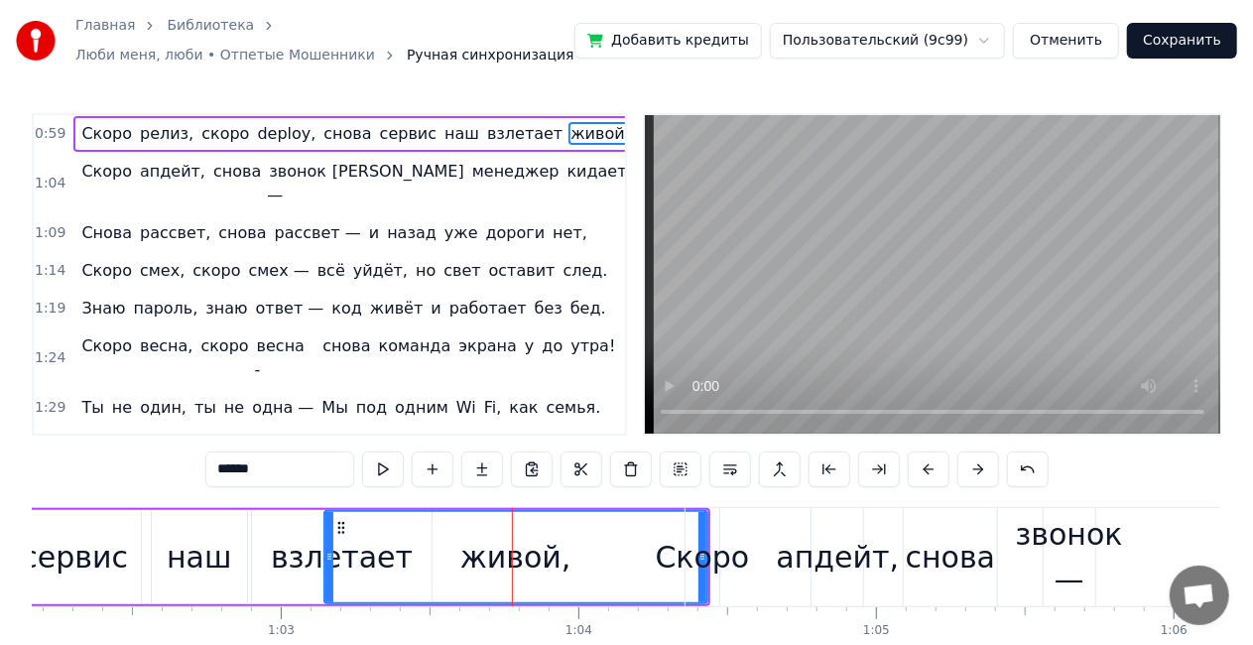
click at [203, 541] on div "наш" at bounding box center [199, 557] width 65 height 45
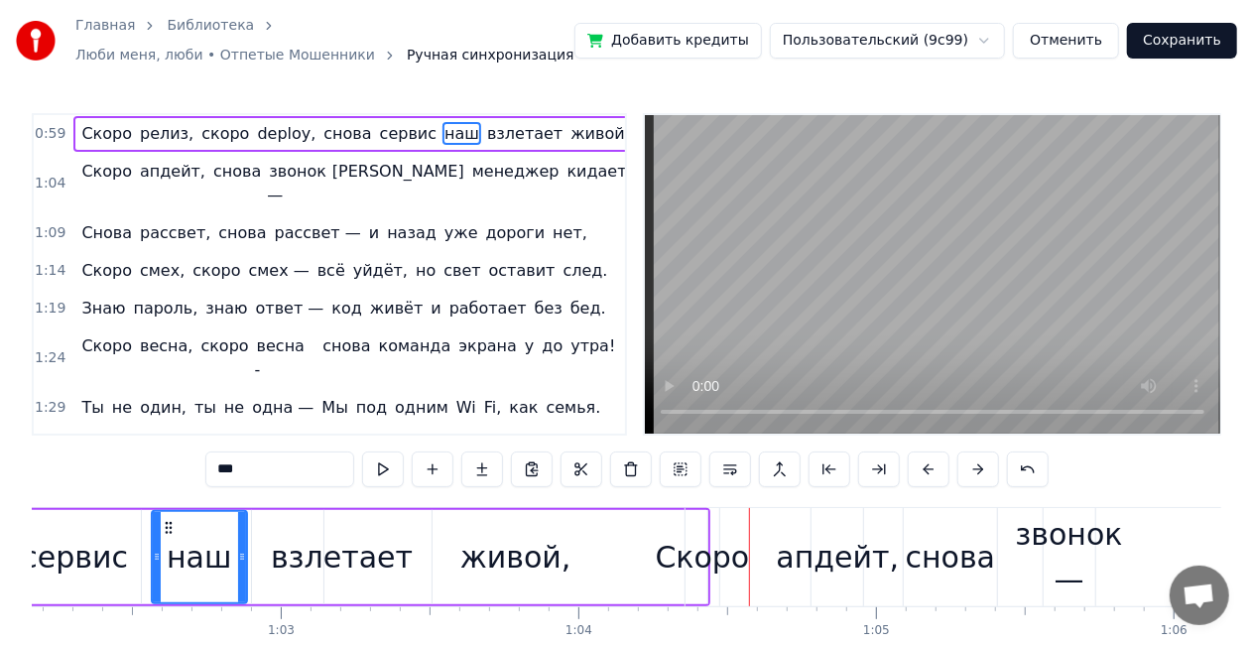
click at [306, 560] on div "взлетает" at bounding box center [342, 557] width 142 height 45
type input "********"
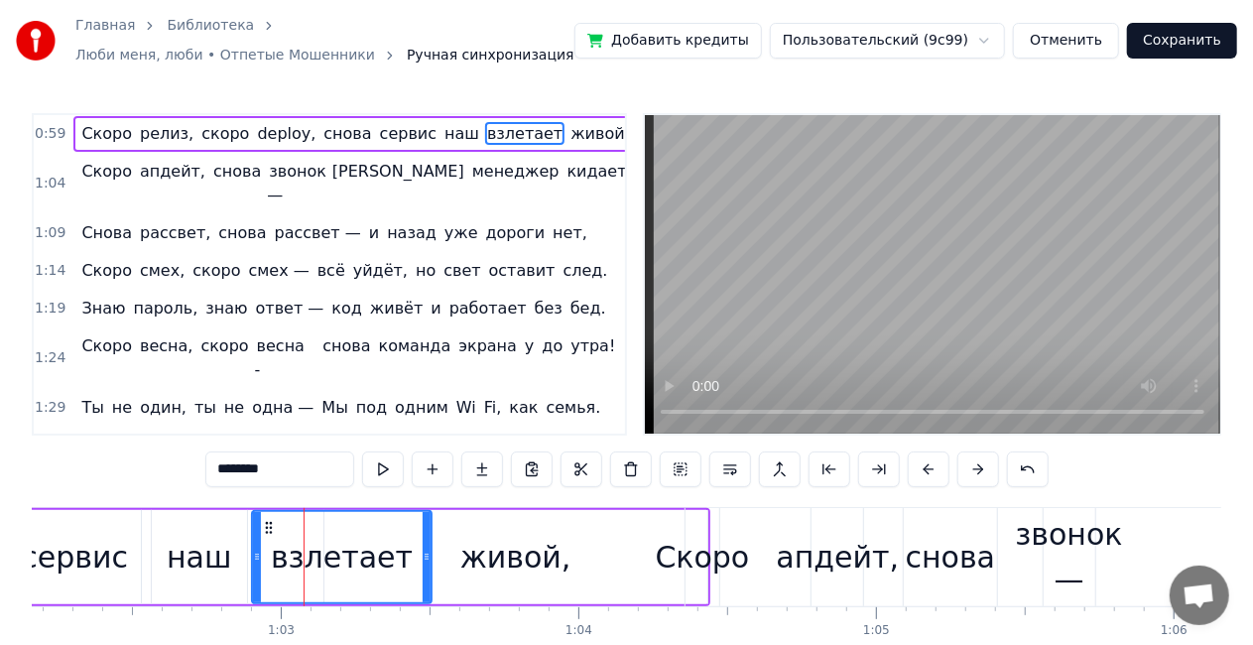
drag, startPoint x: 263, startPoint y: 516, endPoint x: 247, endPoint y: 520, distance: 16.4
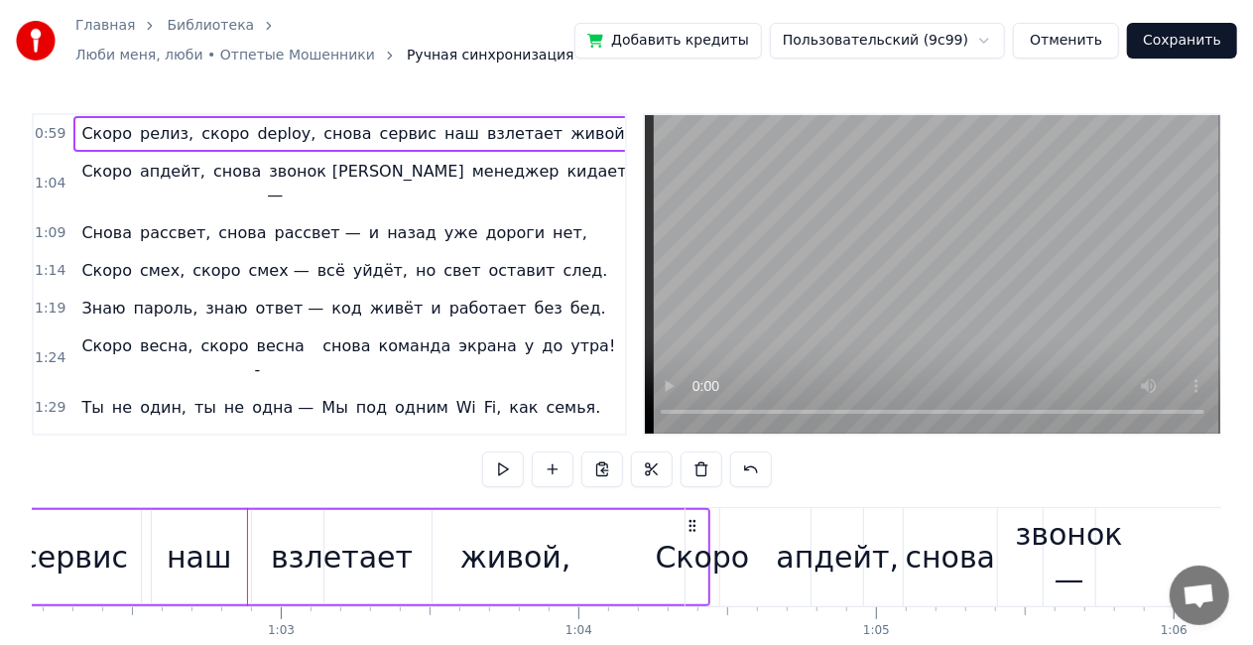
click at [276, 528] on div "взлетает" at bounding box center [342, 557] width 180 height 94
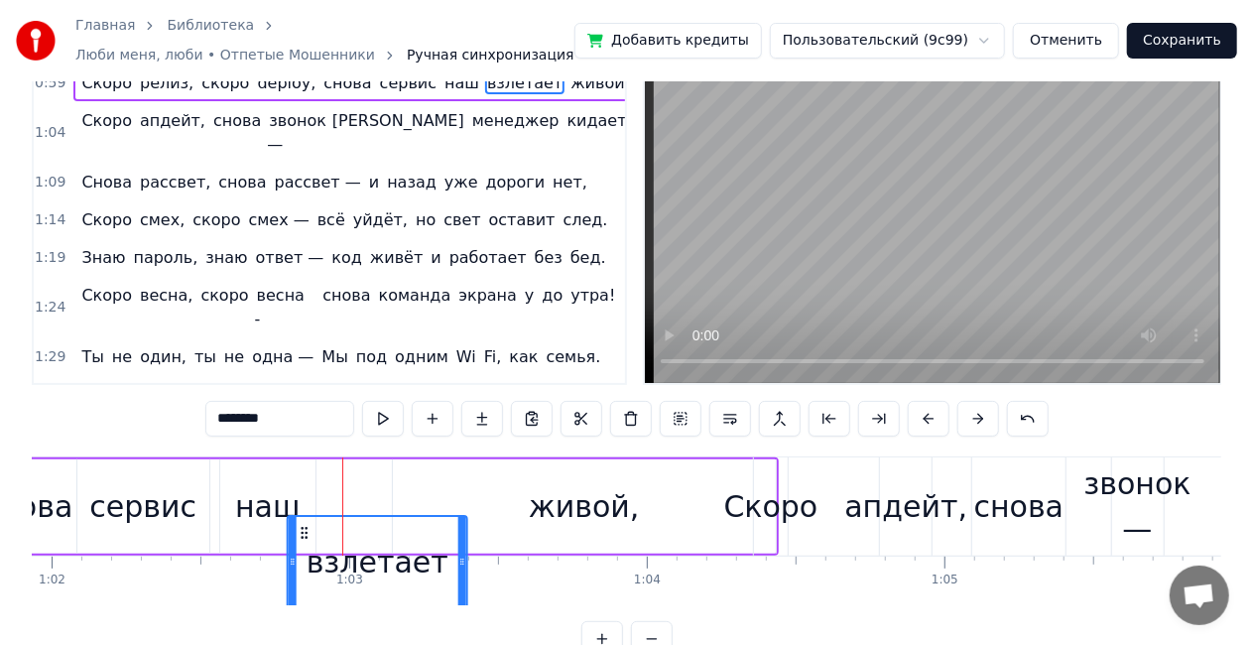
scroll to position [56, 0]
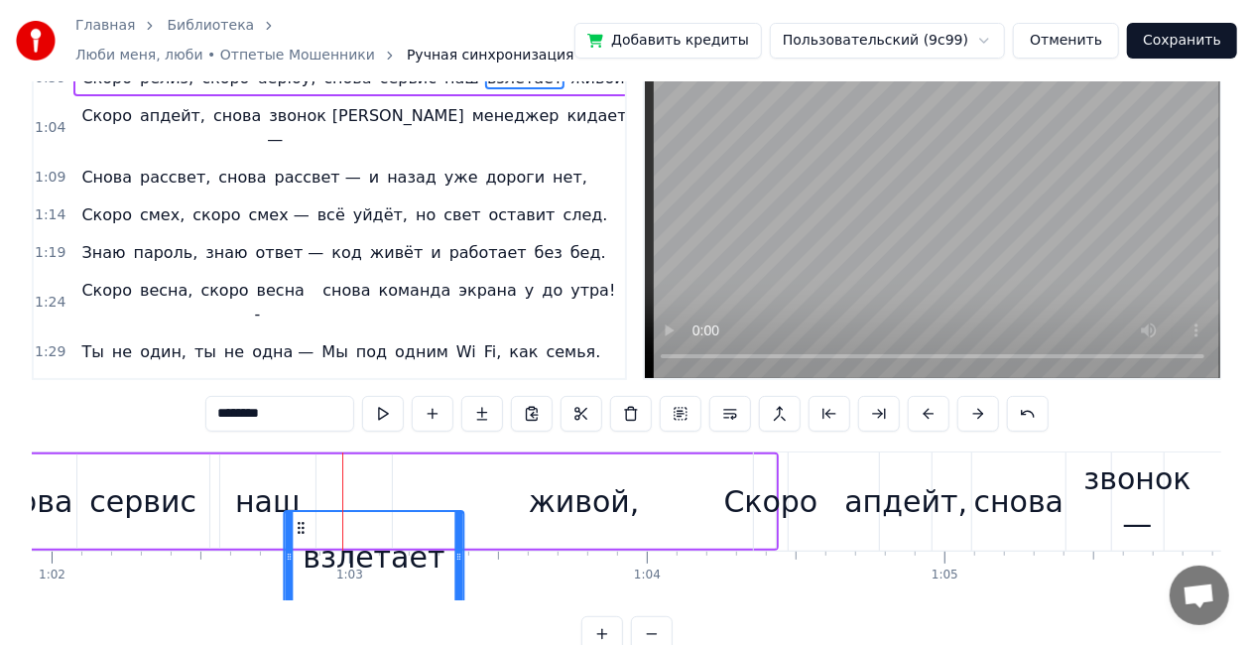
drag, startPoint x: 264, startPoint y: 527, endPoint x: 296, endPoint y: 449, distance: 84.6
click at [296, 449] on div "0:59 Скоро релиз, скоро deploy, снова сервис наш взлетает живой, 1:04 Скоро апд…" at bounding box center [627, 355] width 1190 height 594
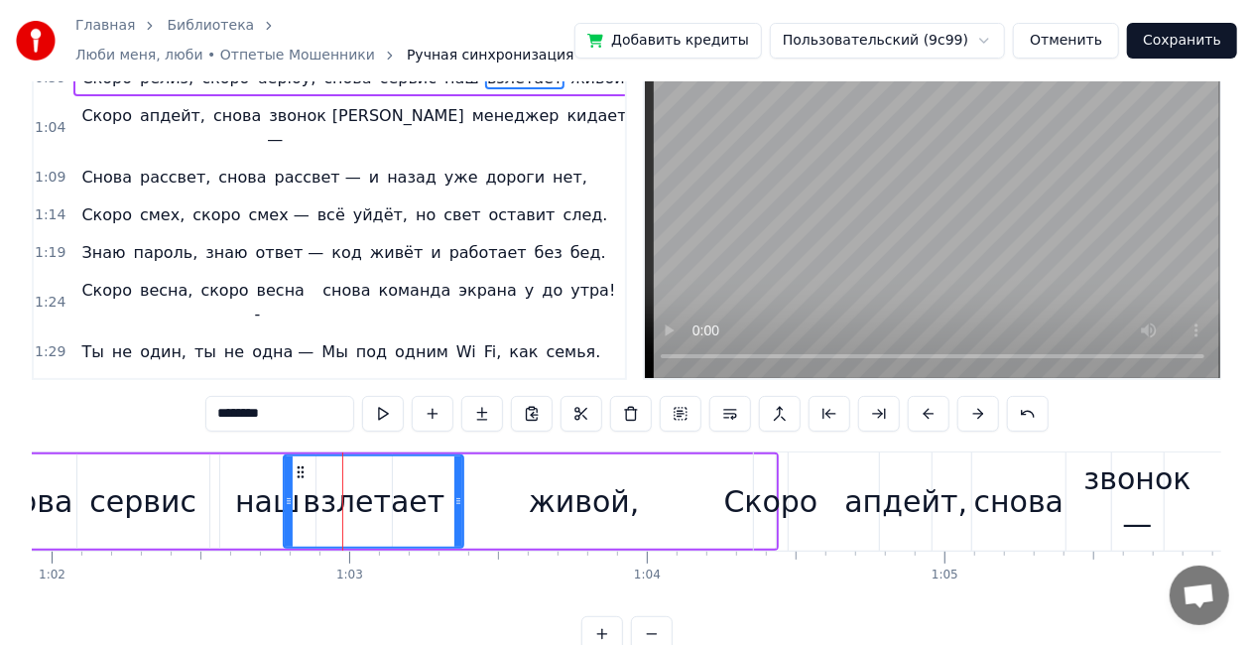
click at [560, 504] on div "живой," at bounding box center [584, 501] width 111 height 45
type input "******"
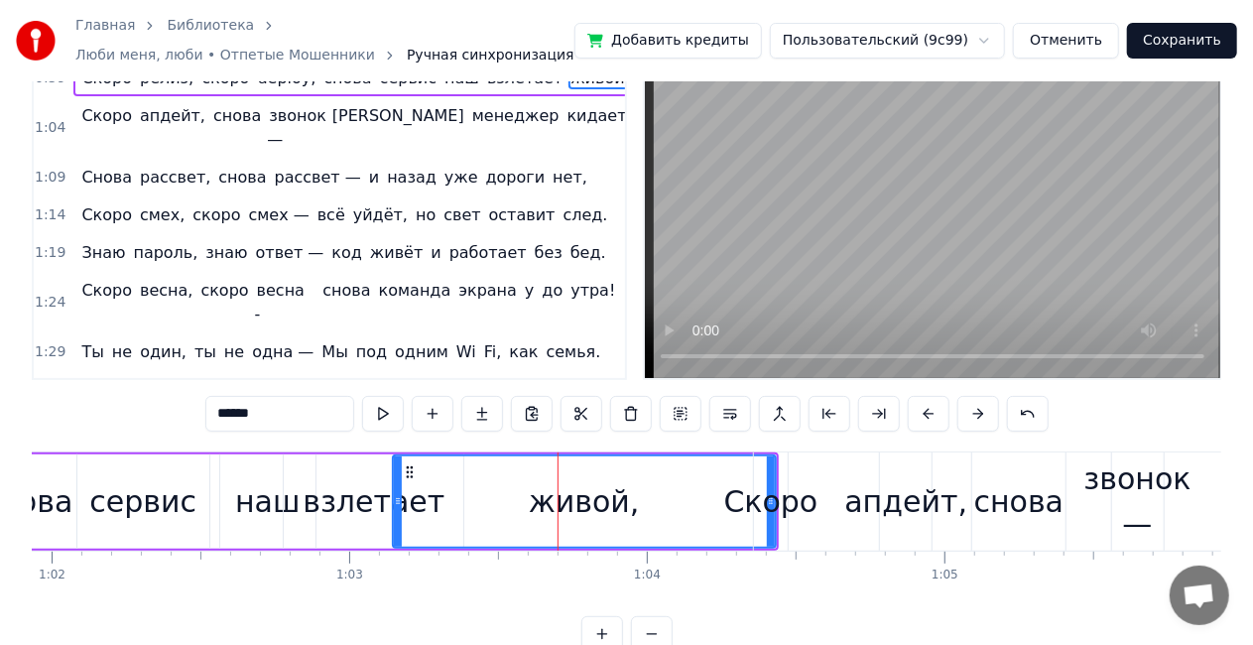
scroll to position [0, 0]
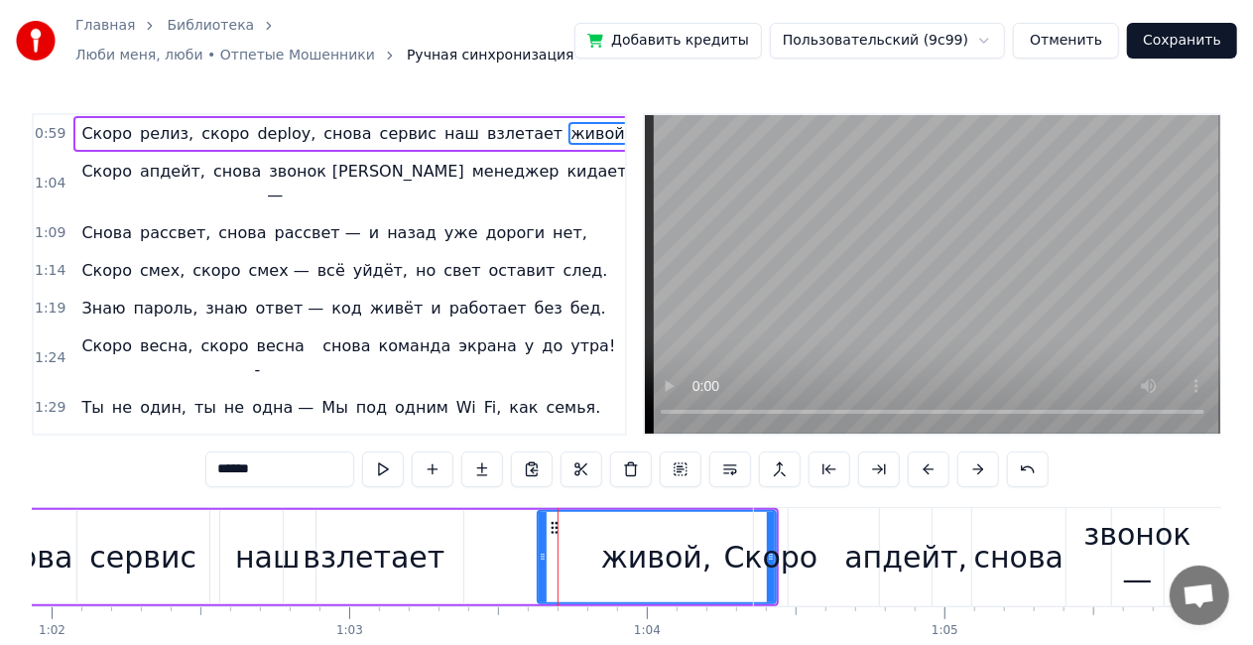
drag, startPoint x: 397, startPoint y: 560, endPoint x: 562, endPoint y: 564, distance: 164.8
click at [547, 561] on icon at bounding box center [543, 557] width 8 height 16
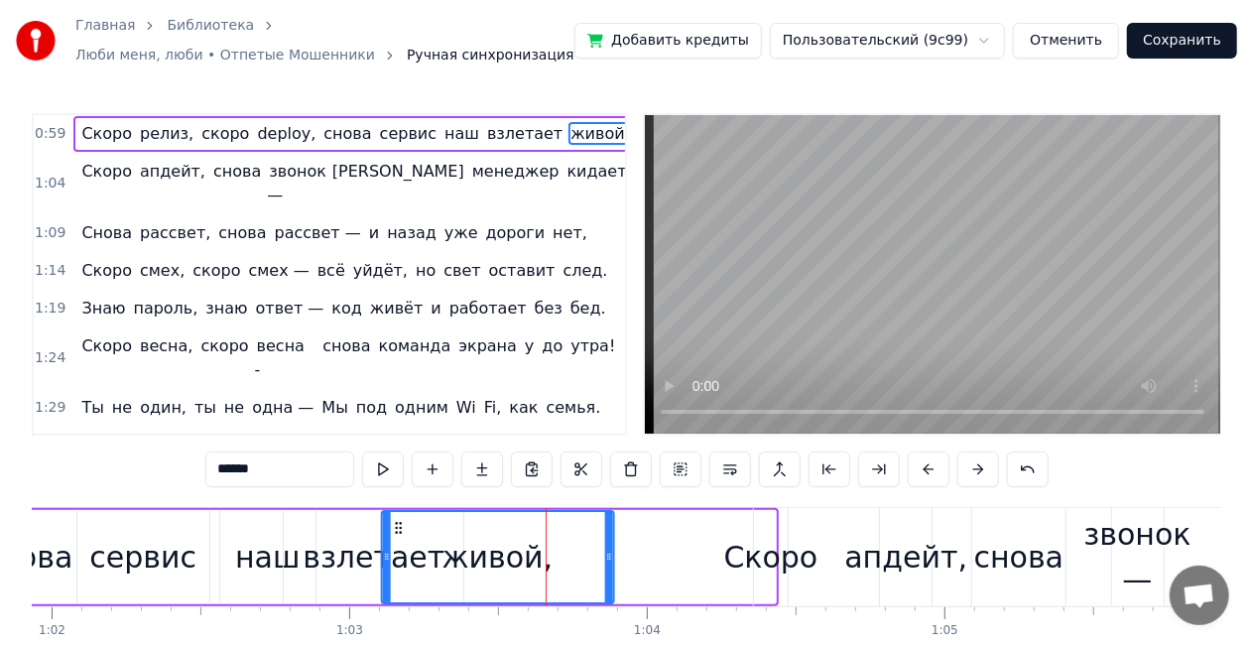
drag, startPoint x: 562, startPoint y: 524, endPoint x: 399, endPoint y: 507, distance: 163.6
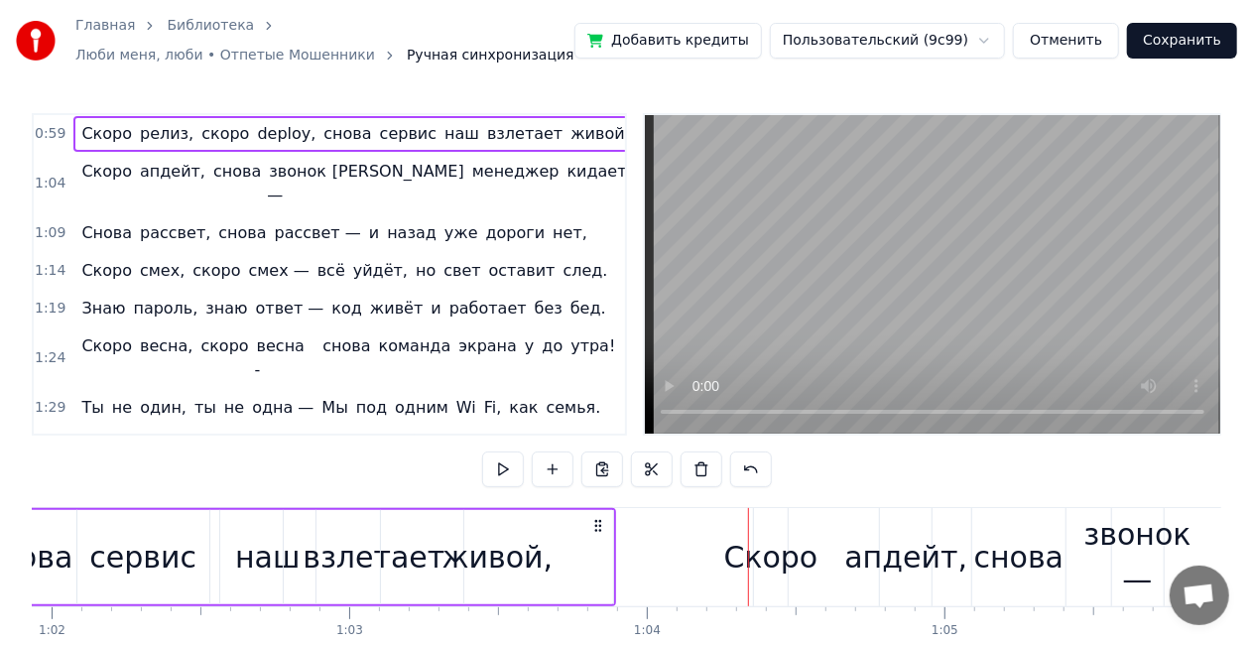
click at [507, 563] on div "живой," at bounding box center [498, 557] width 111 height 45
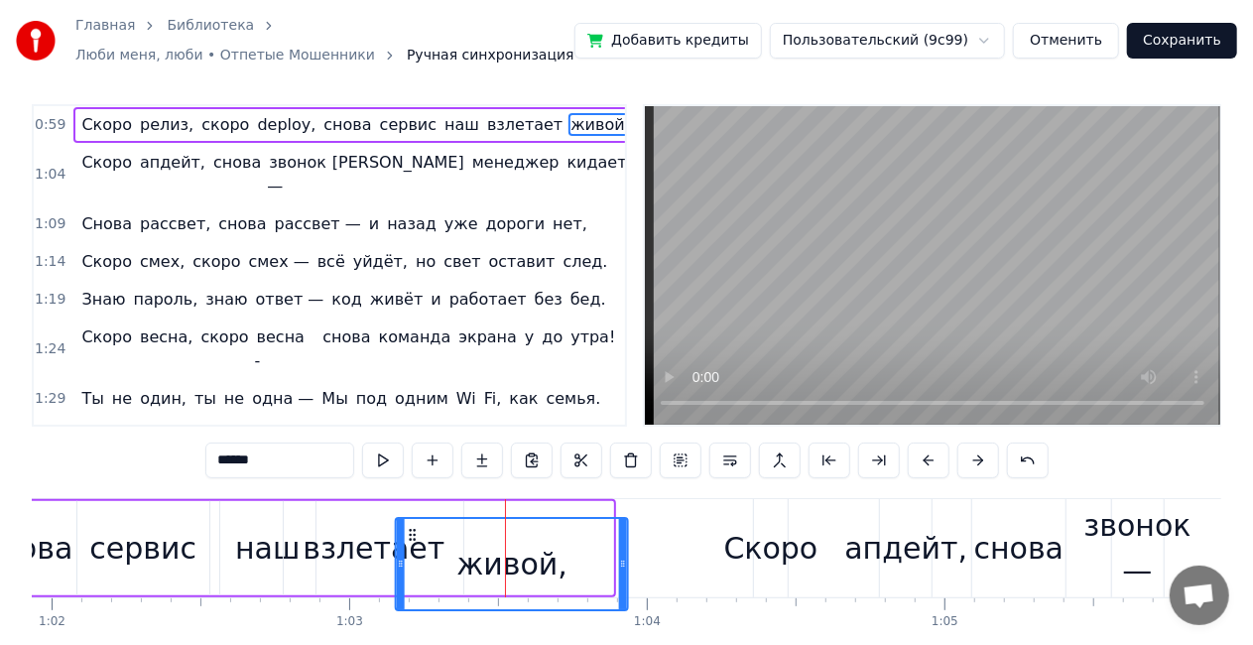
scroll to position [28, 0]
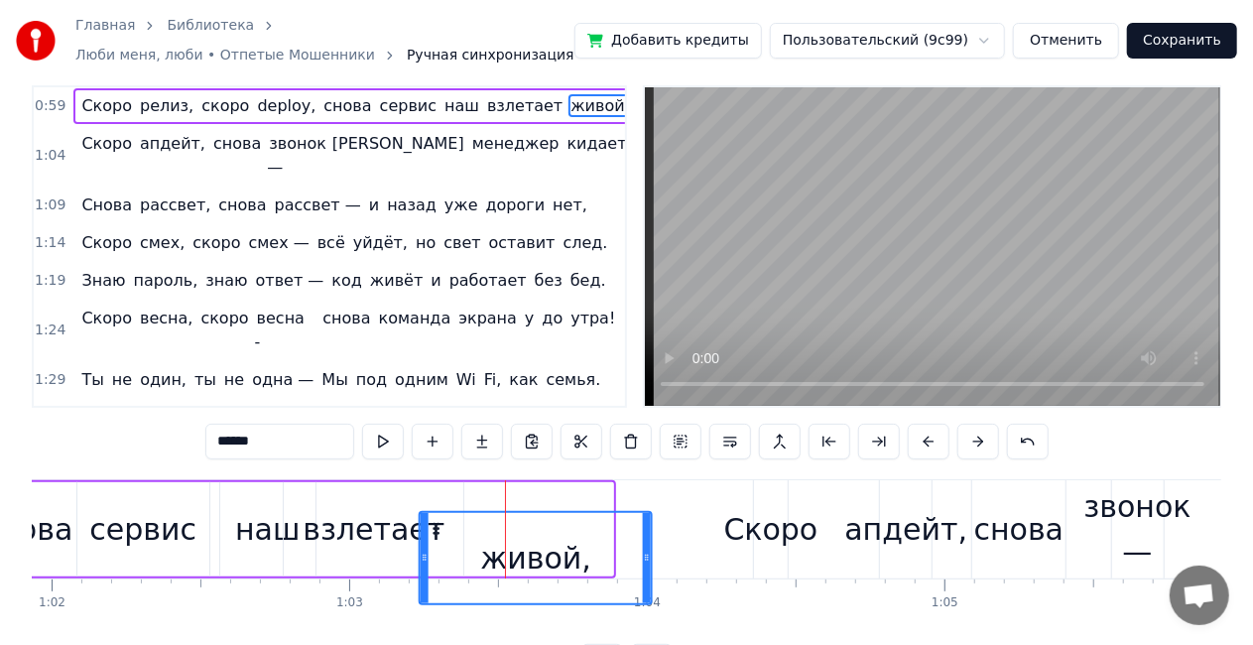
drag, startPoint x: 394, startPoint y: 528, endPoint x: 433, endPoint y: 489, distance: 54.7
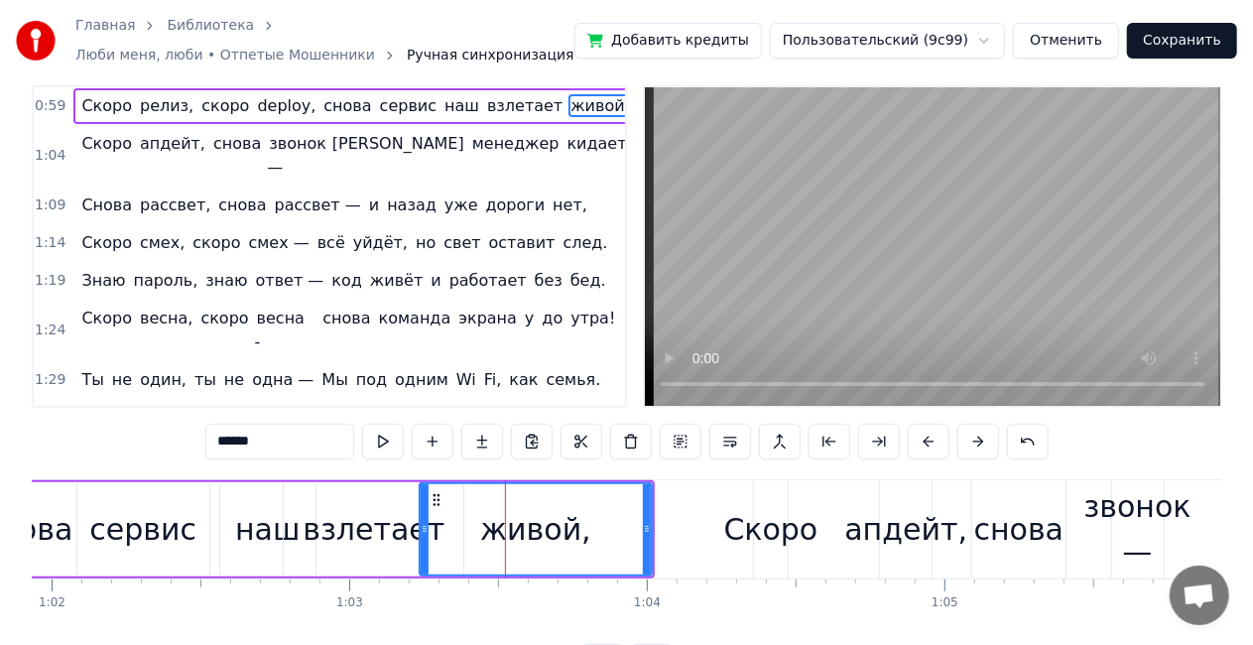
click at [159, 510] on div "сервис" at bounding box center [142, 529] width 107 height 45
type input "******"
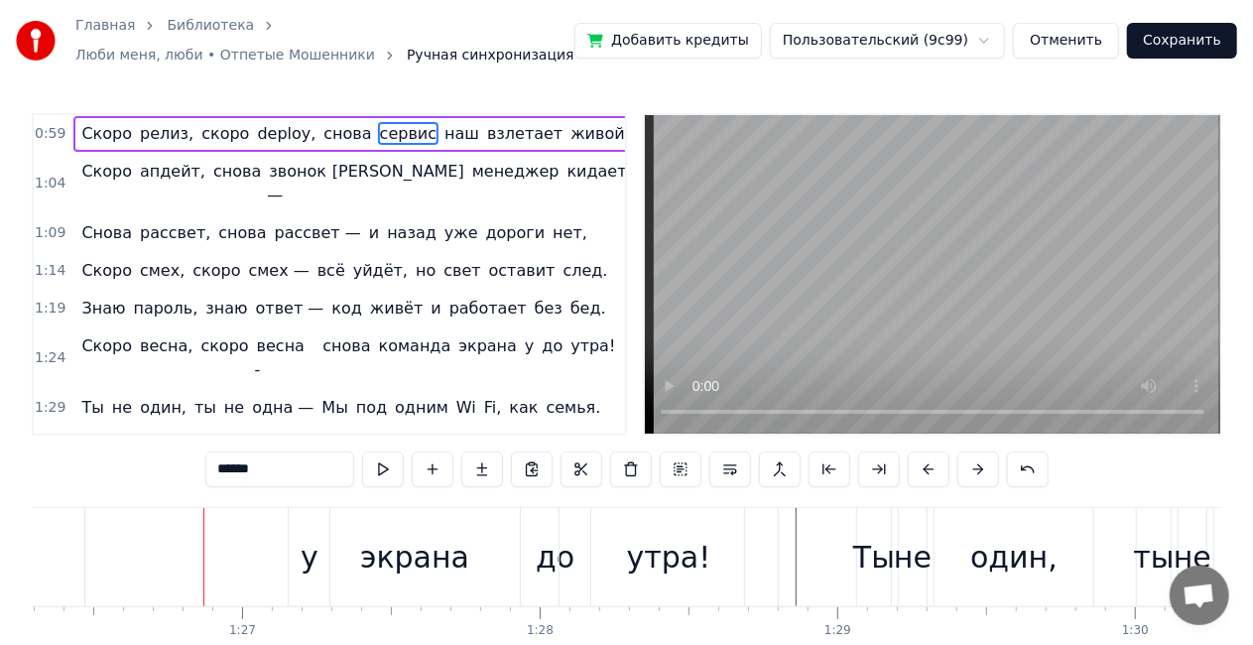
scroll to position [0, 25696]
click at [65, 542] on div "Скоро весна, скоро весна - снова команда экрана у до утра!" at bounding box center [66, 557] width 1419 height 98
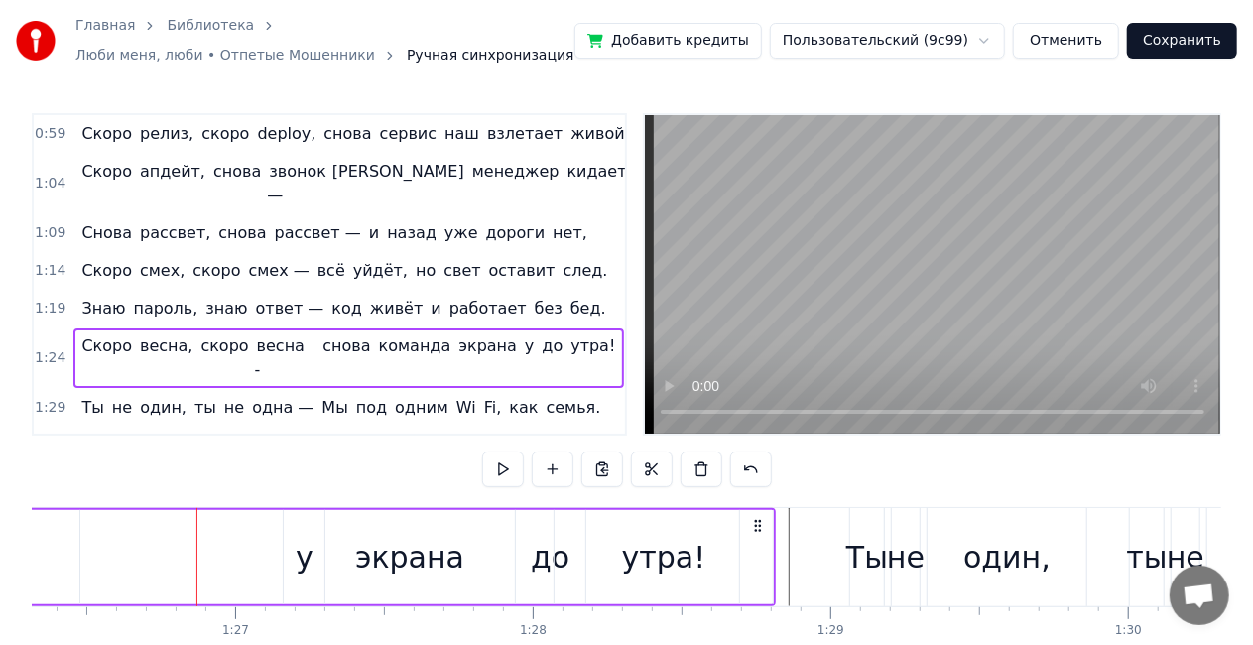
scroll to position [0, 25631]
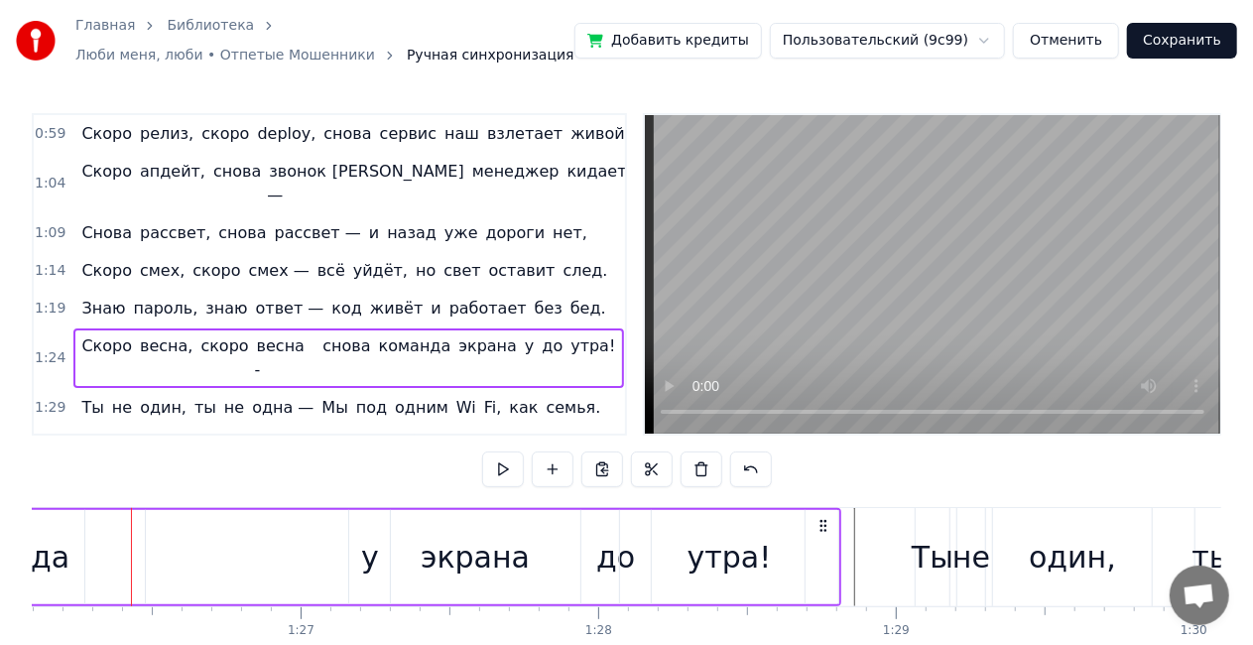
click at [321, 334] on span "снова" at bounding box center [347, 345] width 52 height 23
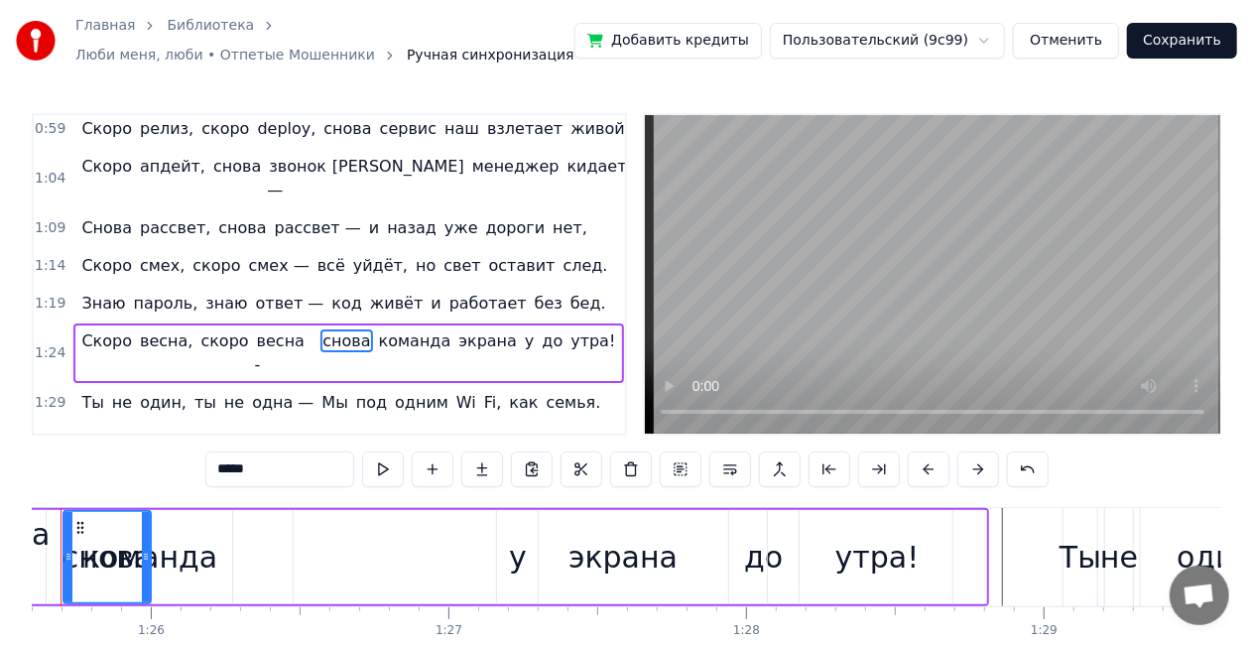
scroll to position [0, 25413]
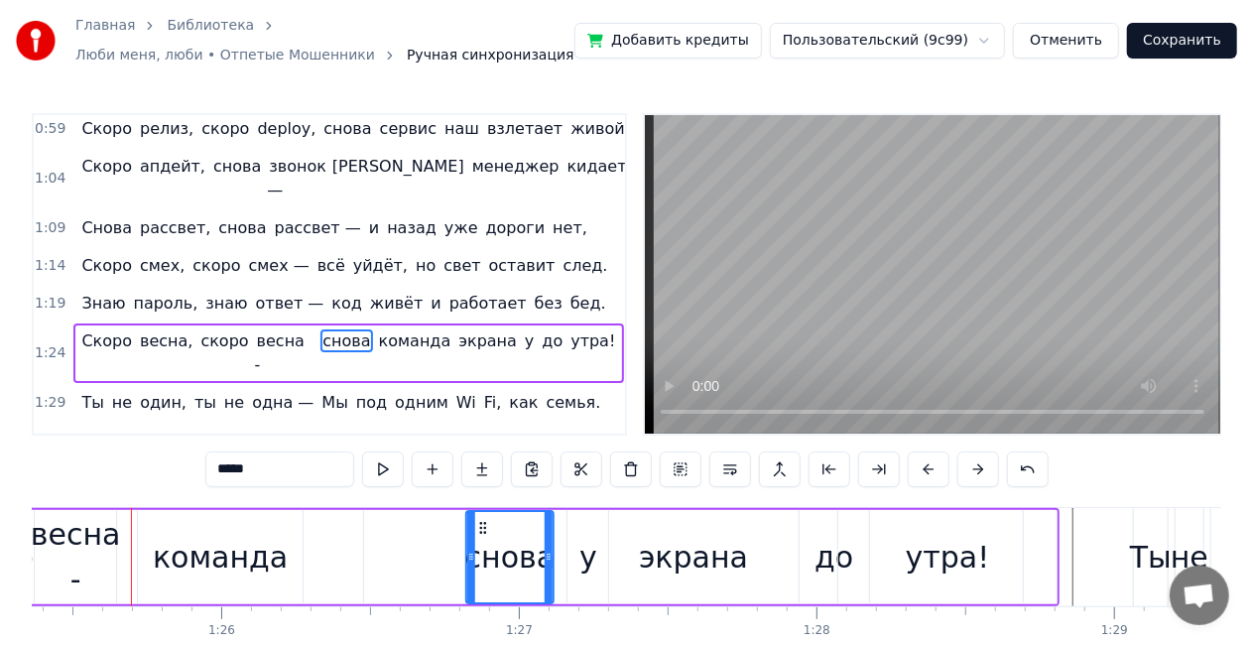
drag, startPoint x: 155, startPoint y: 524, endPoint x: 481, endPoint y: 508, distance: 326.9
click at [343, 329] on span "команда" at bounding box center [359, 340] width 76 height 23
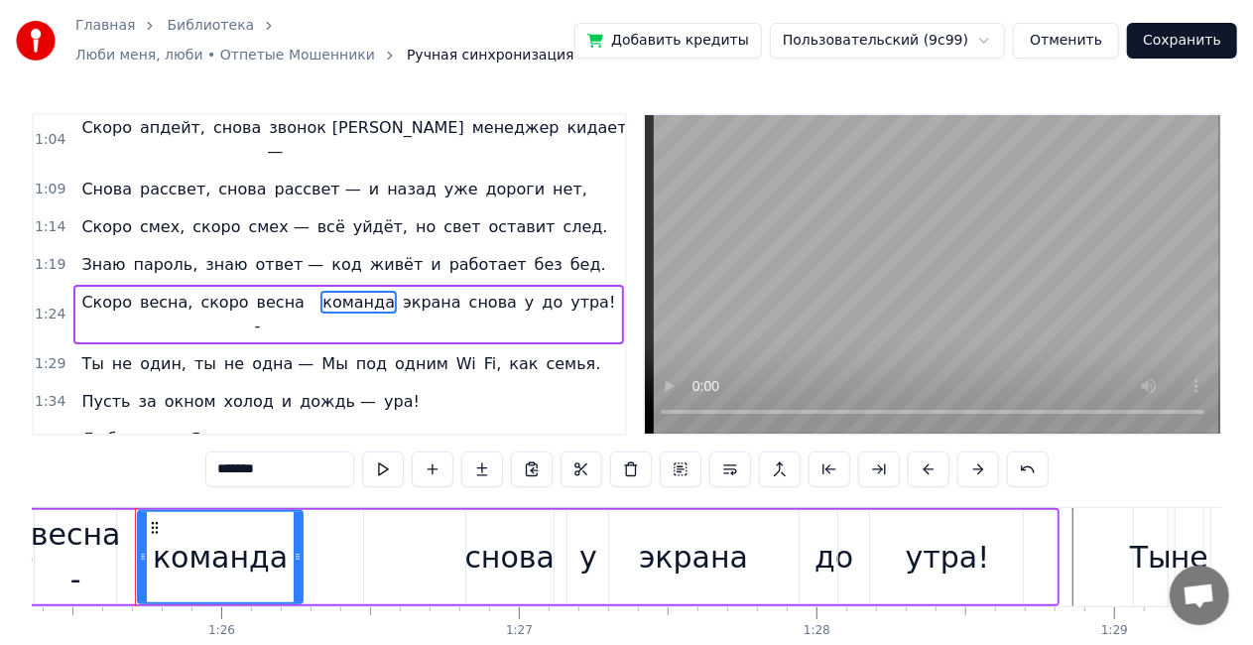
click at [691, 554] on div "экрана" at bounding box center [693, 557] width 109 height 45
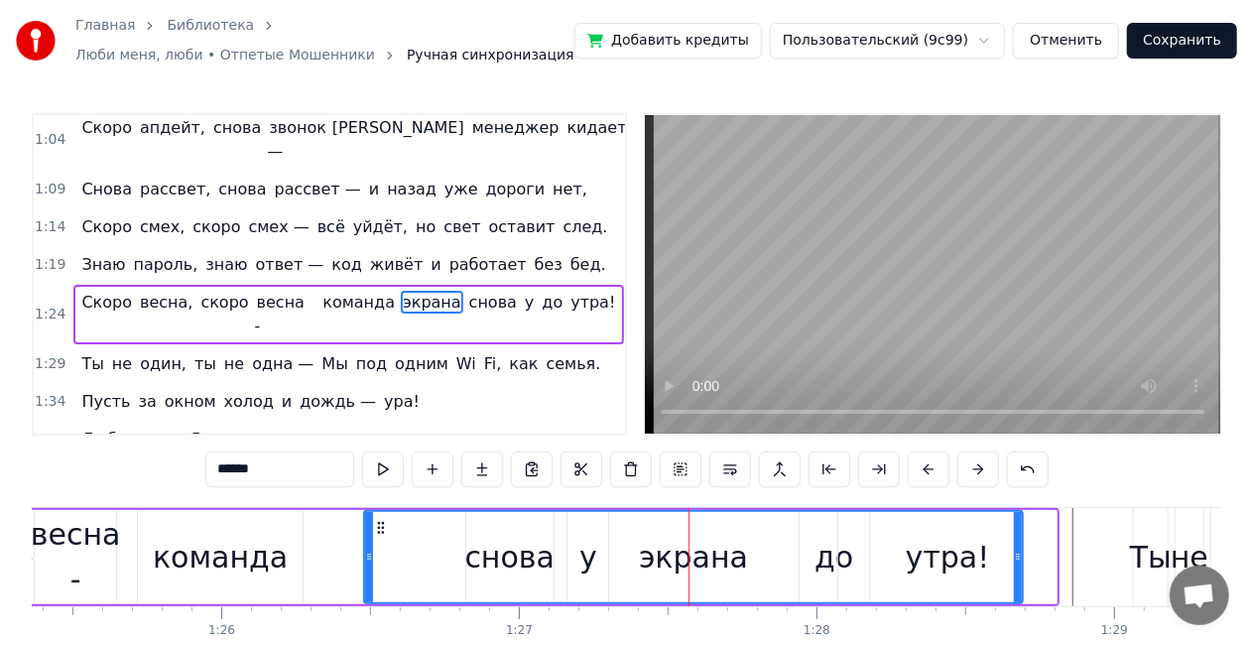
click at [655, 560] on div "экрана" at bounding box center [693, 557] width 109 height 45
click at [401, 291] on span "экрана" at bounding box center [432, 302] width 63 height 23
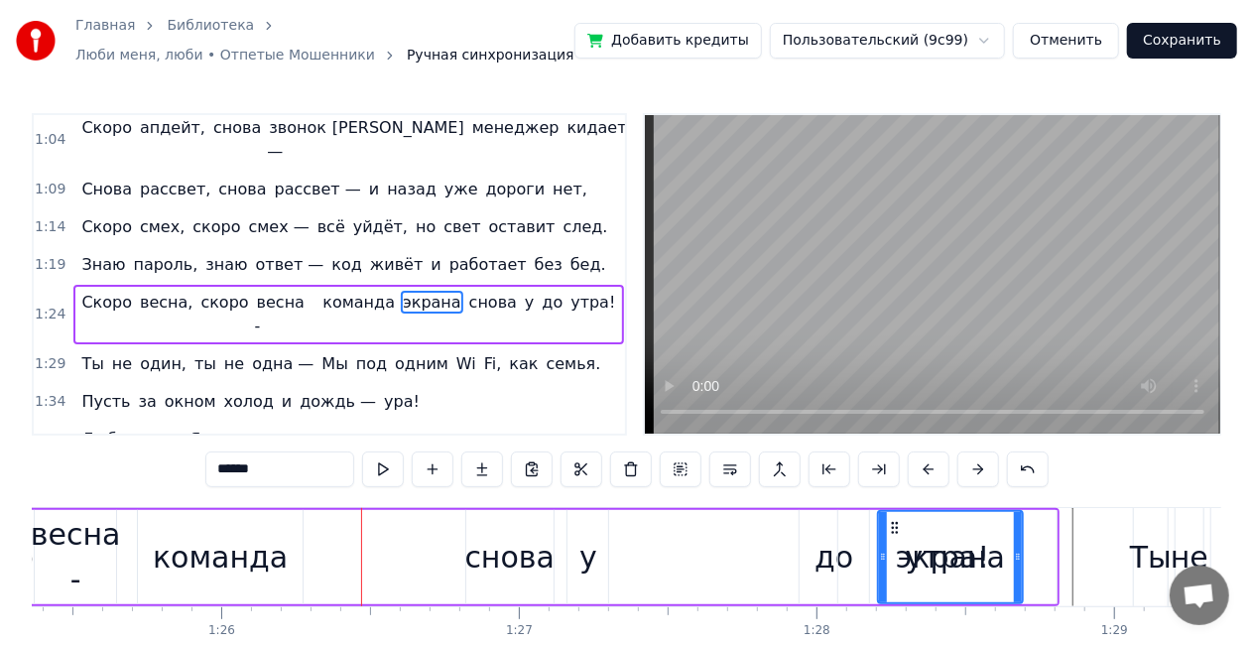
drag, startPoint x: 368, startPoint y: 552, endPoint x: 882, endPoint y: 553, distance: 514.0
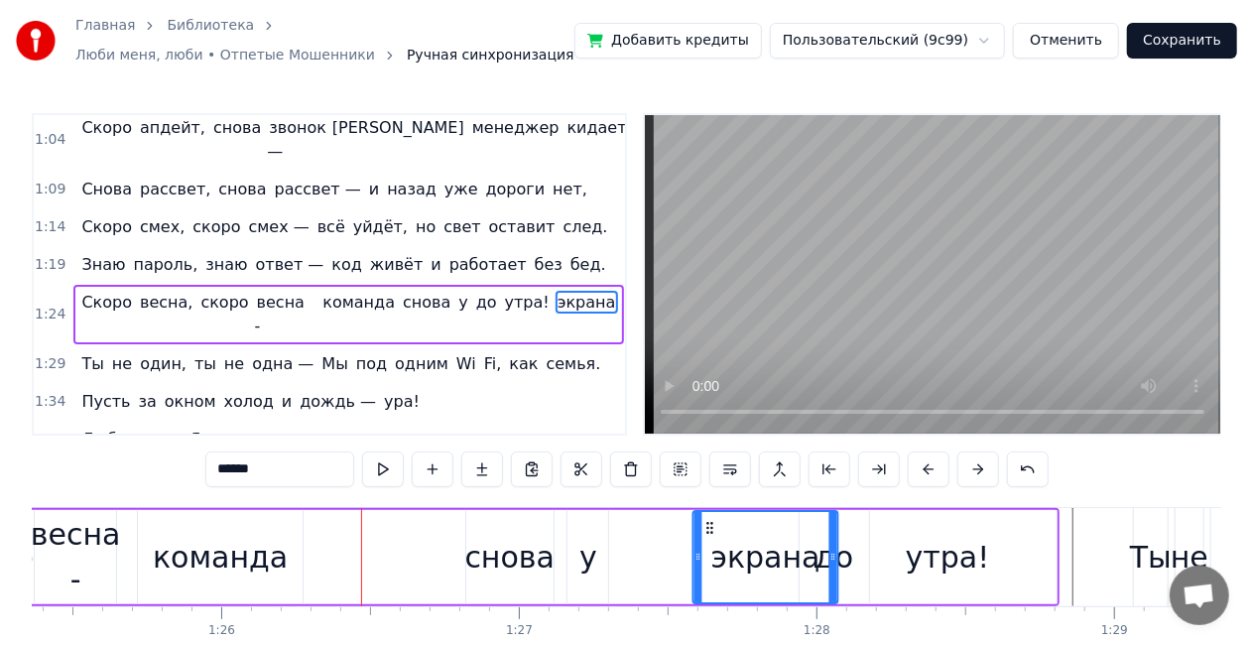
drag, startPoint x: 891, startPoint y: 523, endPoint x: 707, endPoint y: 509, distance: 185.1
click at [707, 510] on div "экрана" at bounding box center [765, 557] width 147 height 94
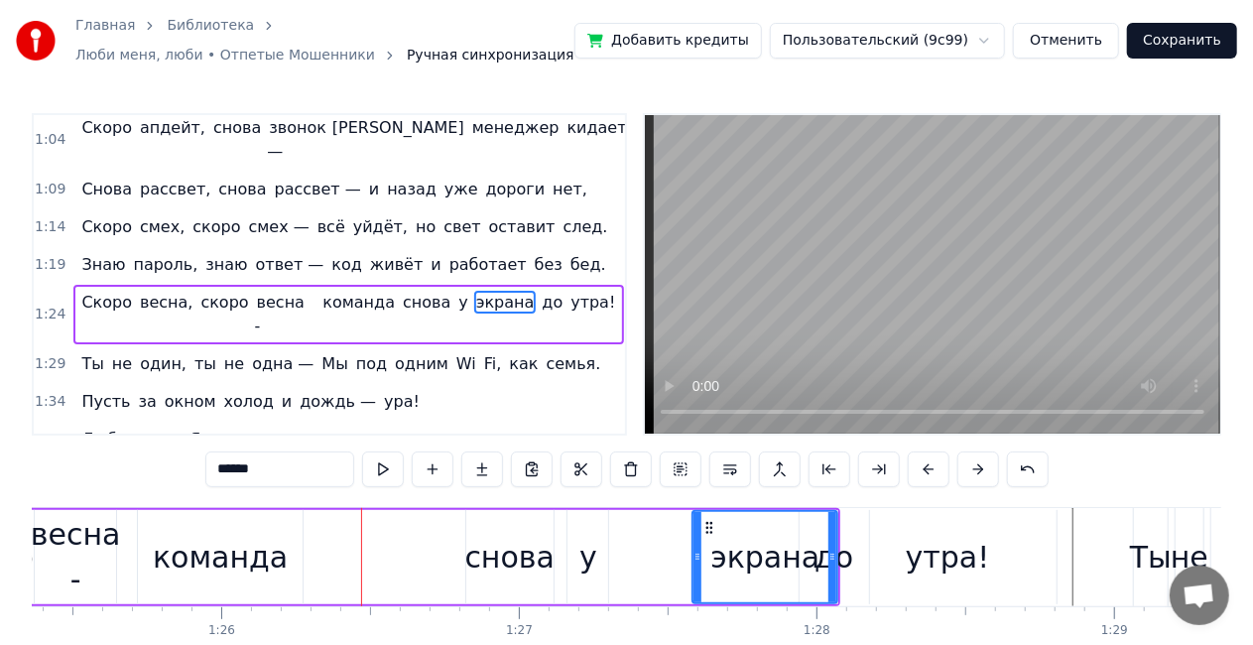
click at [846, 561] on div "утра!" at bounding box center [948, 557] width 218 height 94
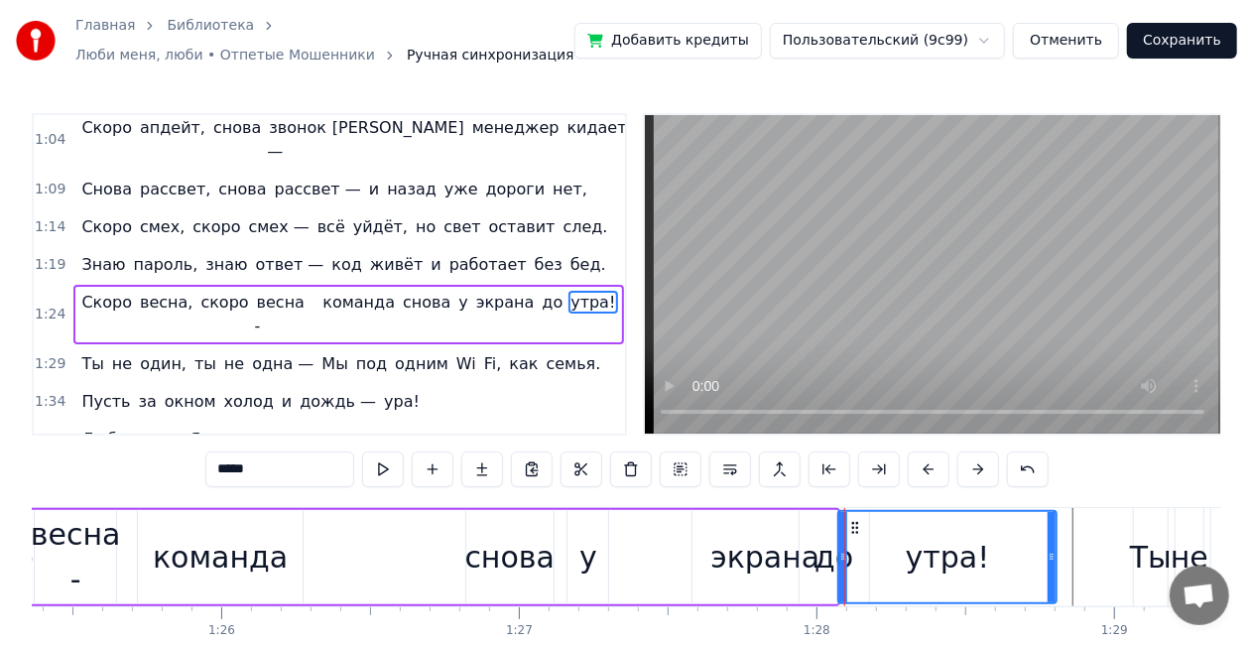
click at [948, 561] on div "утра!" at bounding box center [948, 557] width 84 height 45
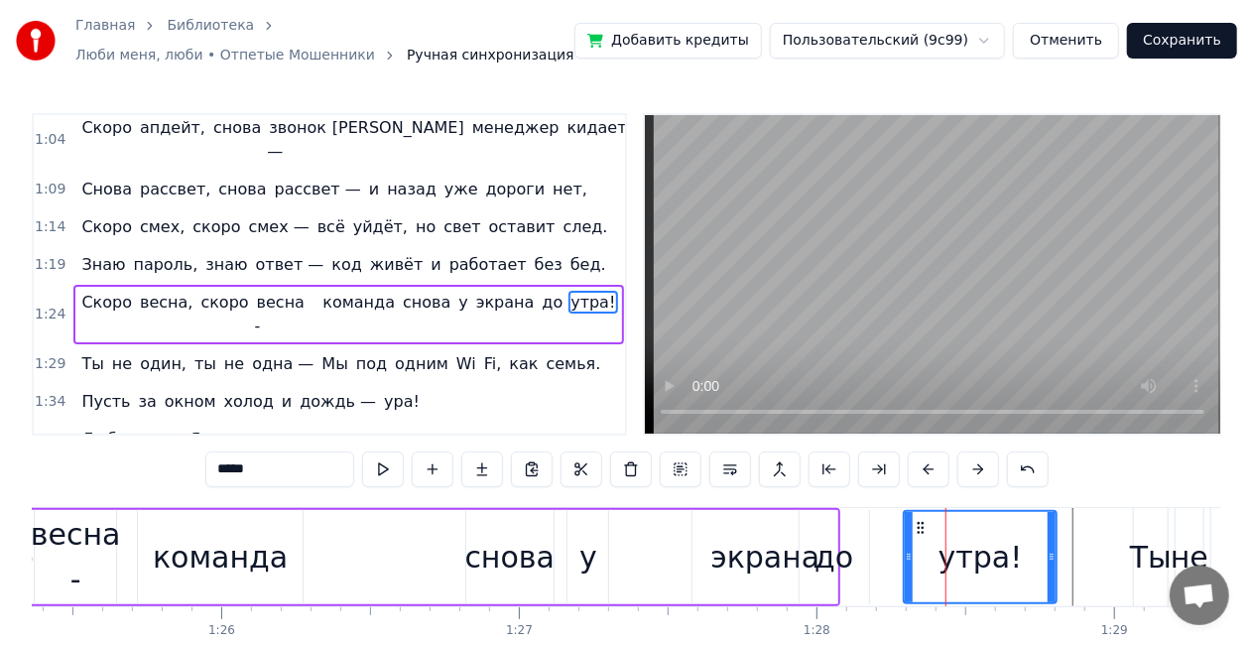
drag, startPoint x: 848, startPoint y: 560, endPoint x: 906, endPoint y: 561, distance: 57.6
click at [909, 561] on icon at bounding box center [909, 557] width 8 height 16
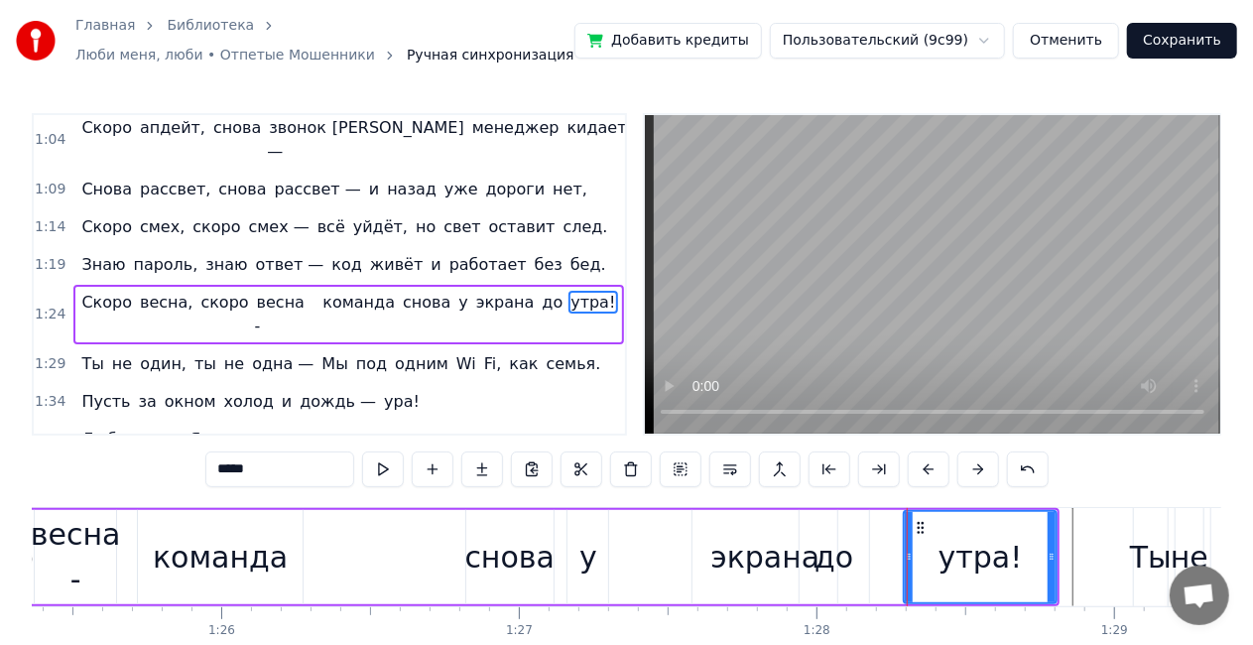
click at [838, 562] on div "до" at bounding box center [834, 557] width 39 height 45
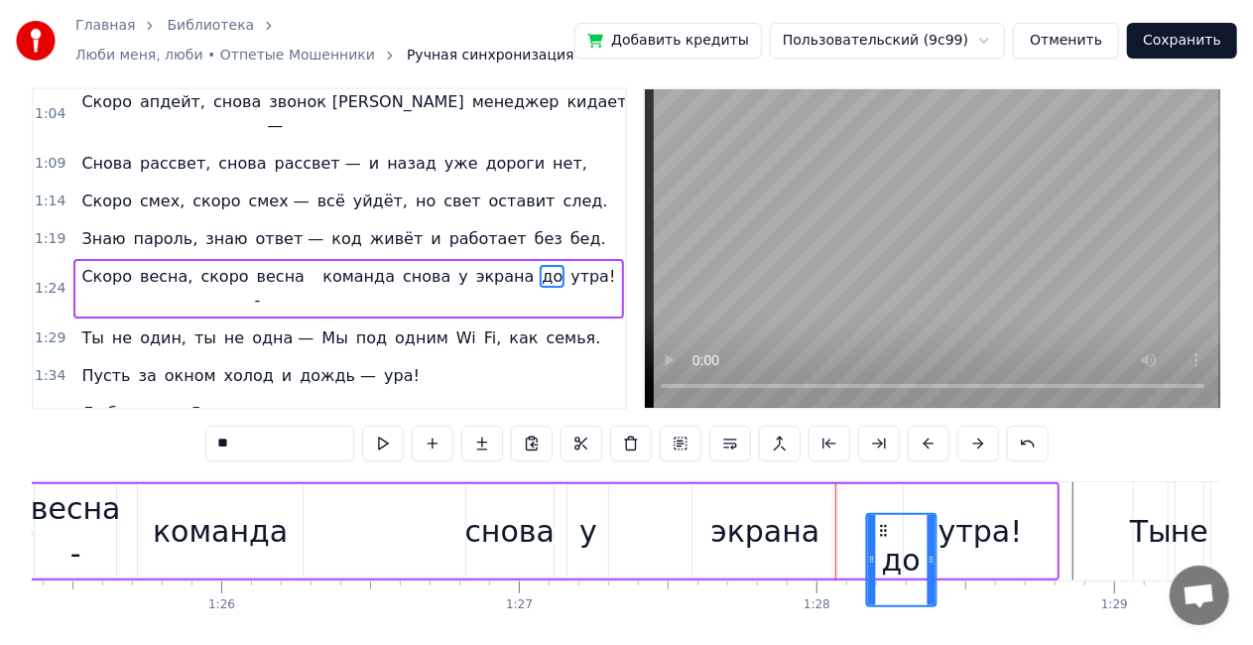
scroll to position [28, 0]
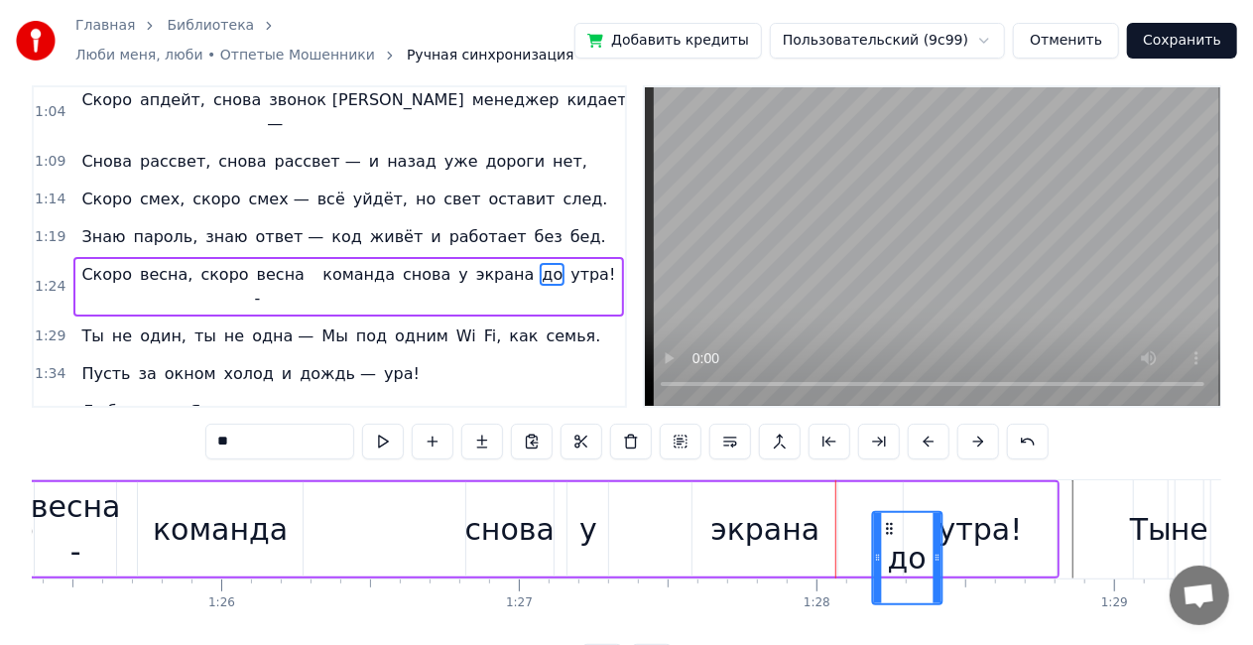
drag, startPoint x: 829, startPoint y: 528, endPoint x: 887, endPoint y: 480, distance: 75.5
click at [887, 480] on div "Скоро весна, скоро весна - команда снова у экрана до утра!" at bounding box center [350, 529] width 1419 height 98
click at [580, 531] on div "у" at bounding box center [588, 529] width 41 height 94
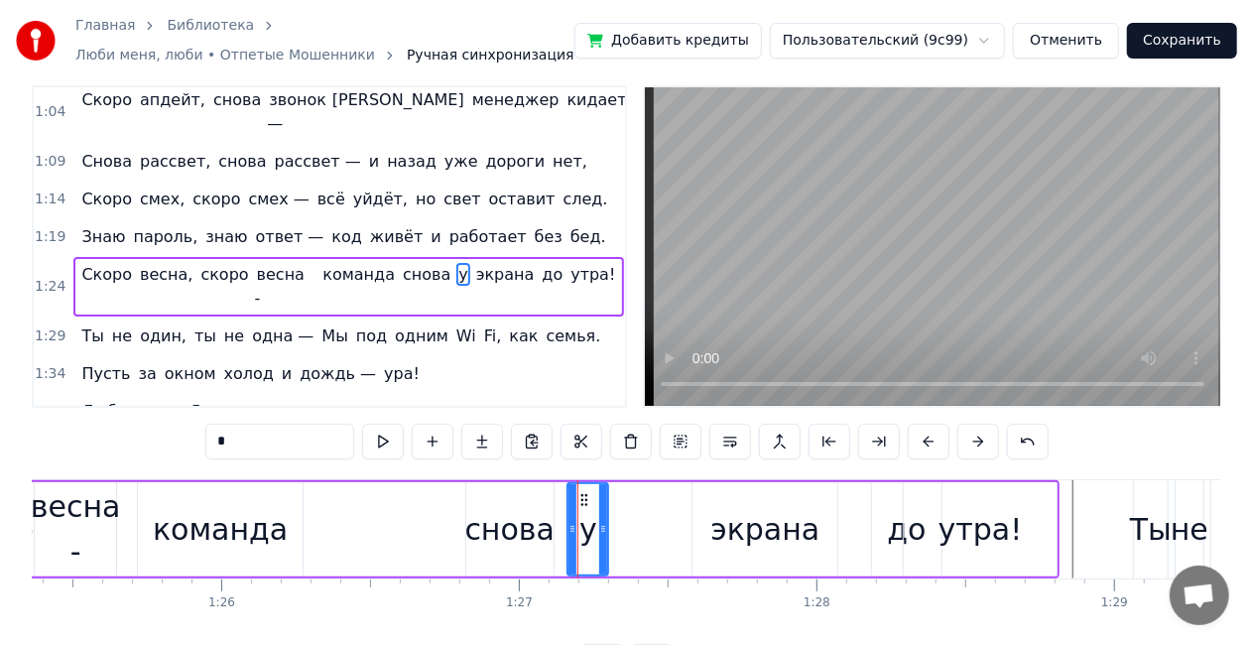
scroll to position [0, 0]
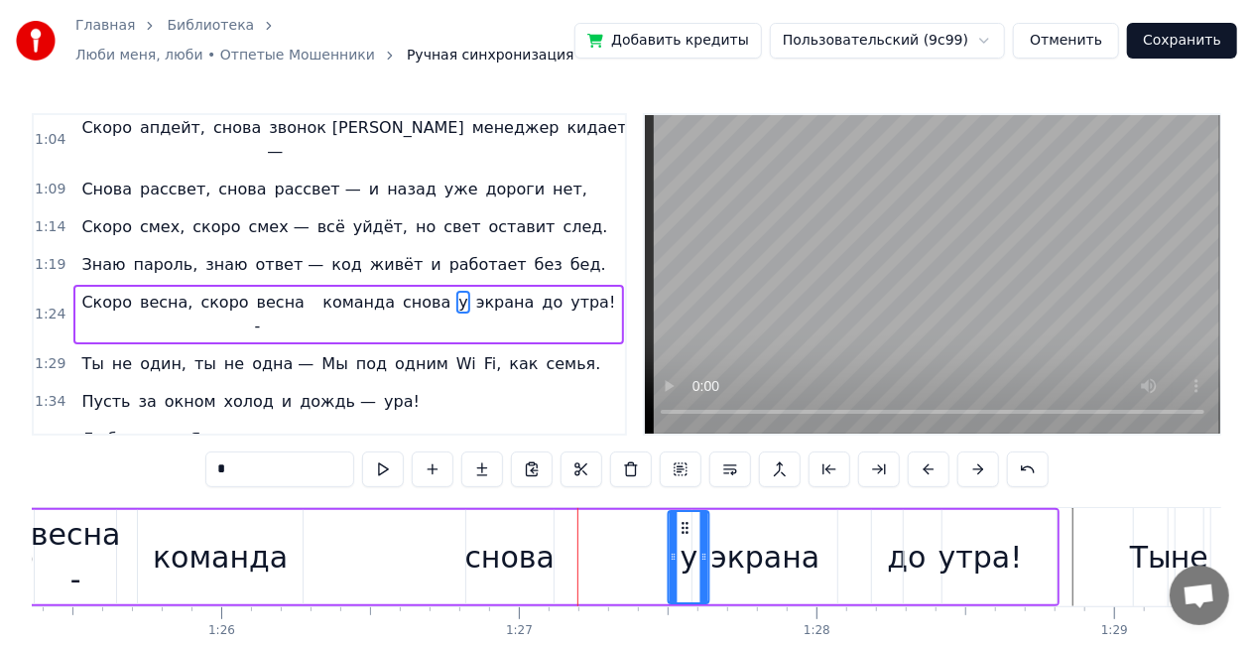
click at [685, 518] on div "у" at bounding box center [689, 557] width 39 height 90
click at [213, 570] on div "команда" at bounding box center [220, 557] width 135 height 45
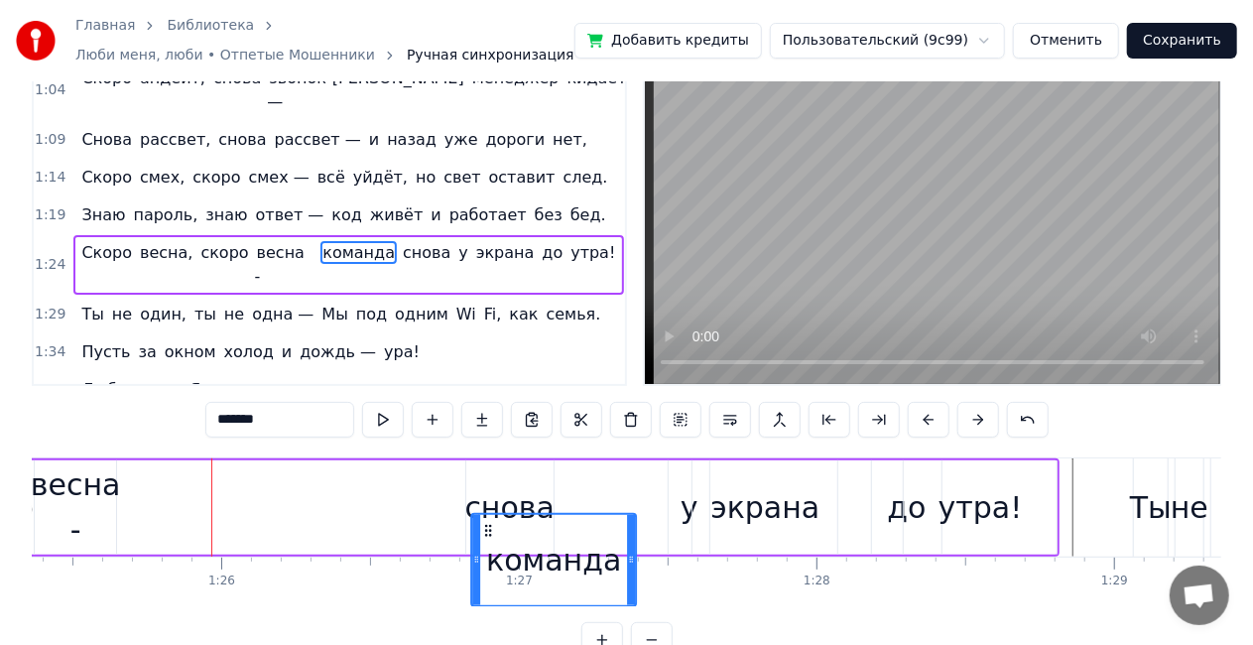
scroll to position [52, 0]
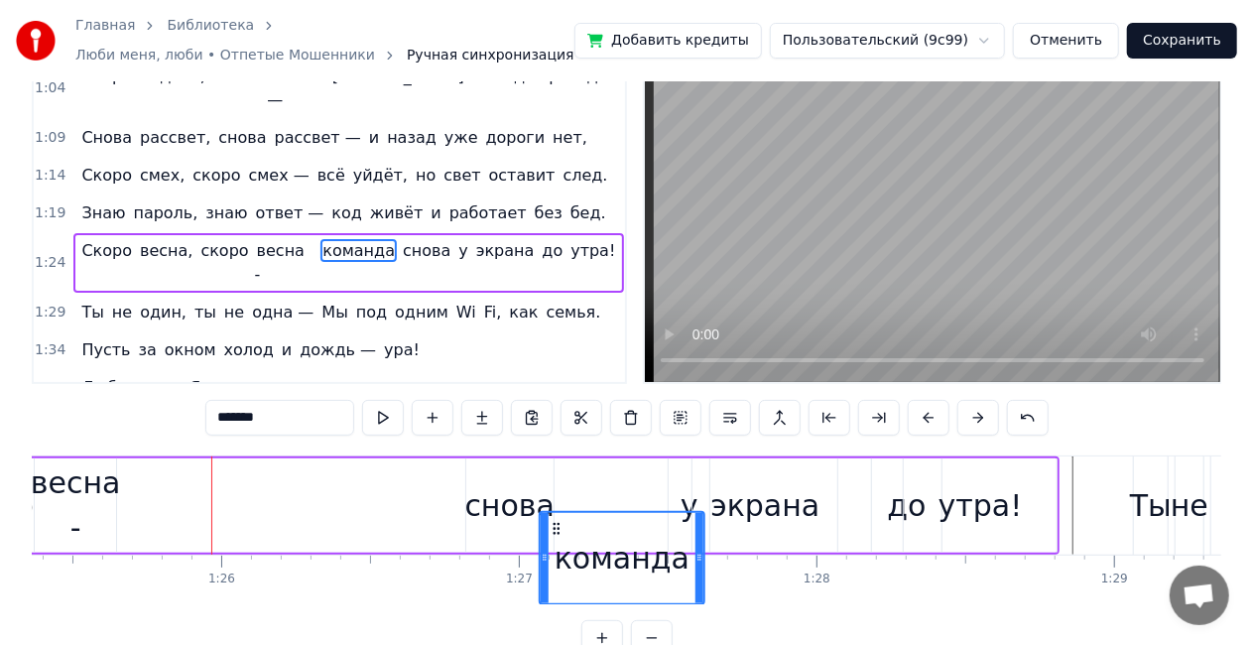
drag, startPoint x: 177, startPoint y: 531, endPoint x: 553, endPoint y: 498, distance: 377.5
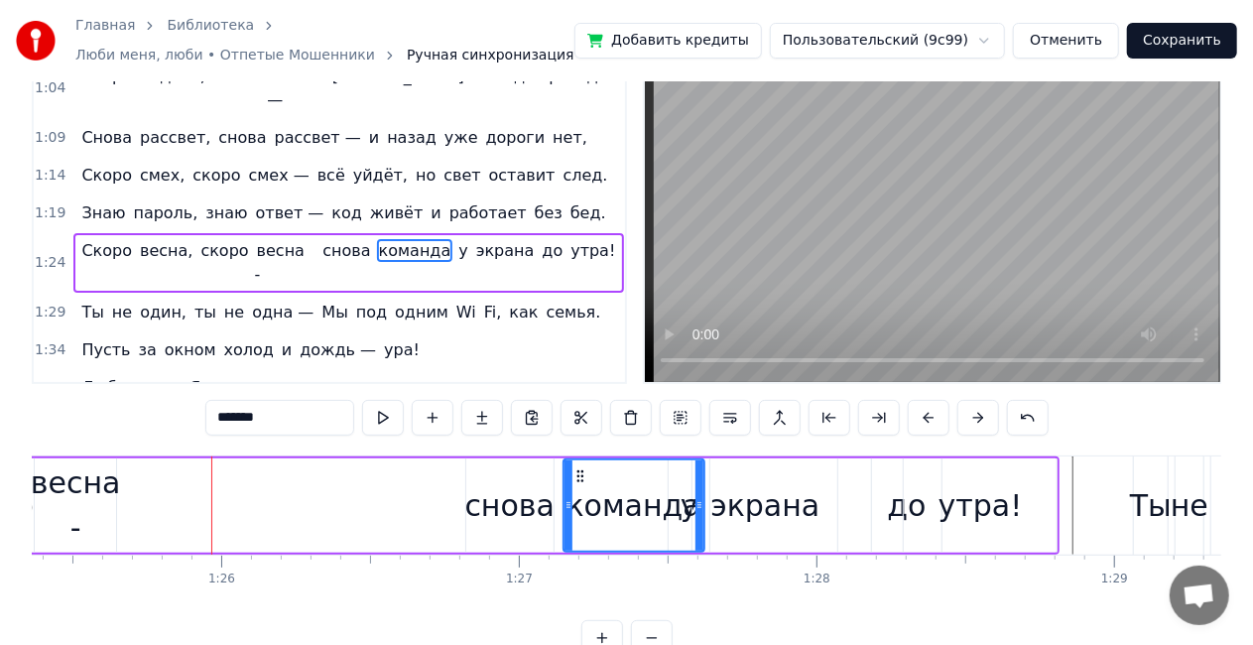
drag, startPoint x: 541, startPoint y: 504, endPoint x: 566, endPoint y: 507, distance: 25.0
click at [566, 507] on icon at bounding box center [569, 505] width 8 height 16
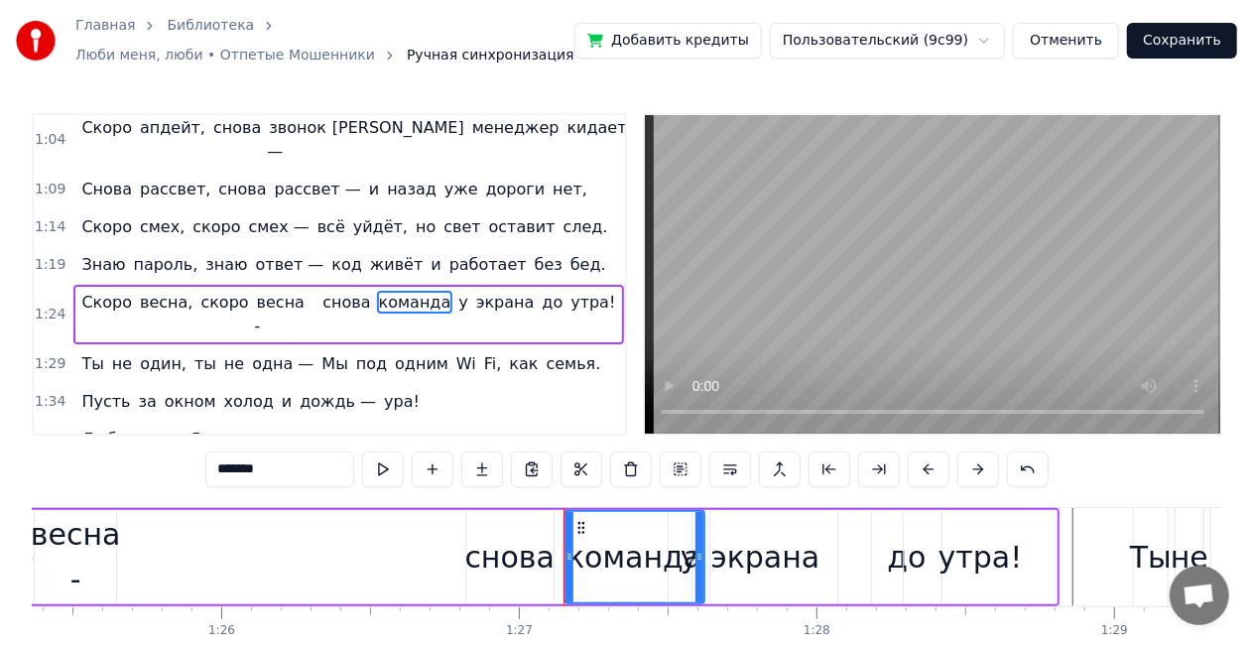
click at [587, 562] on div "команда" at bounding box center [634, 557] width 135 height 45
drag, startPoint x: 580, startPoint y: 527, endPoint x: 566, endPoint y: 526, distance: 13.9
click at [566, 527] on circle at bounding box center [565, 527] width 1 height 1
click at [456, 291] on span "у" at bounding box center [462, 302] width 13 height 23
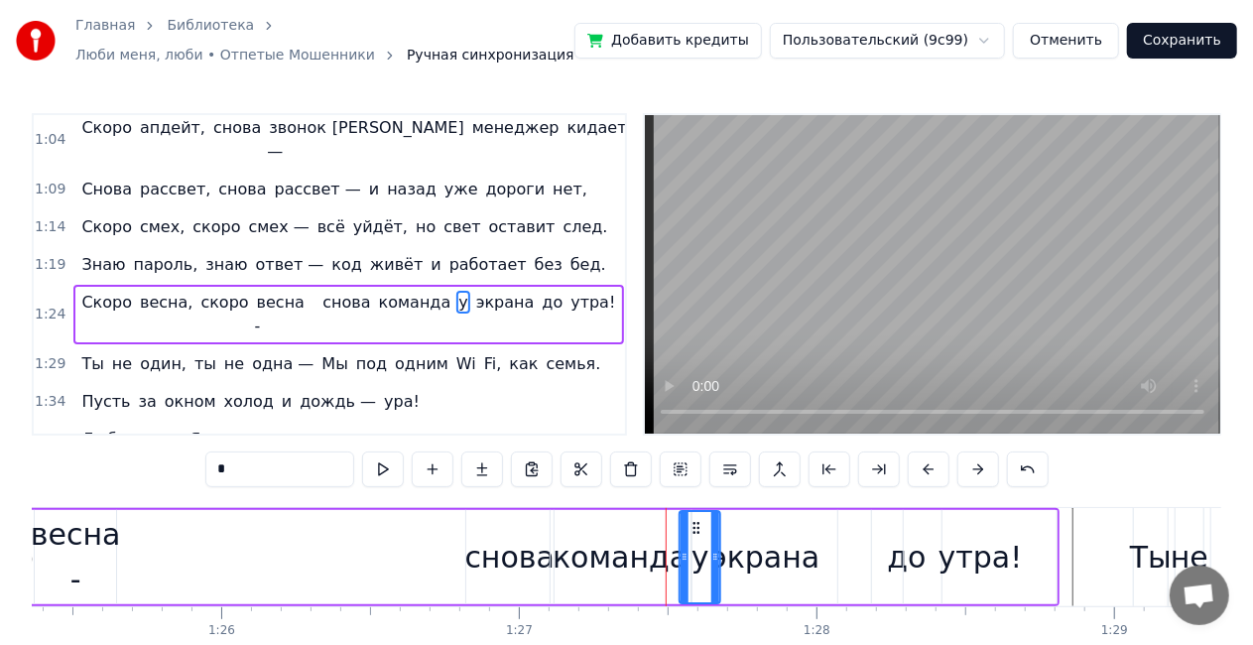
drag, startPoint x: 687, startPoint y: 527, endPoint x: 697, endPoint y: 524, distance: 10.4
click at [697, 524] on icon at bounding box center [697, 528] width 16 height 16
click at [772, 562] on div "экрана" at bounding box center [765, 557] width 109 height 45
type input "******"
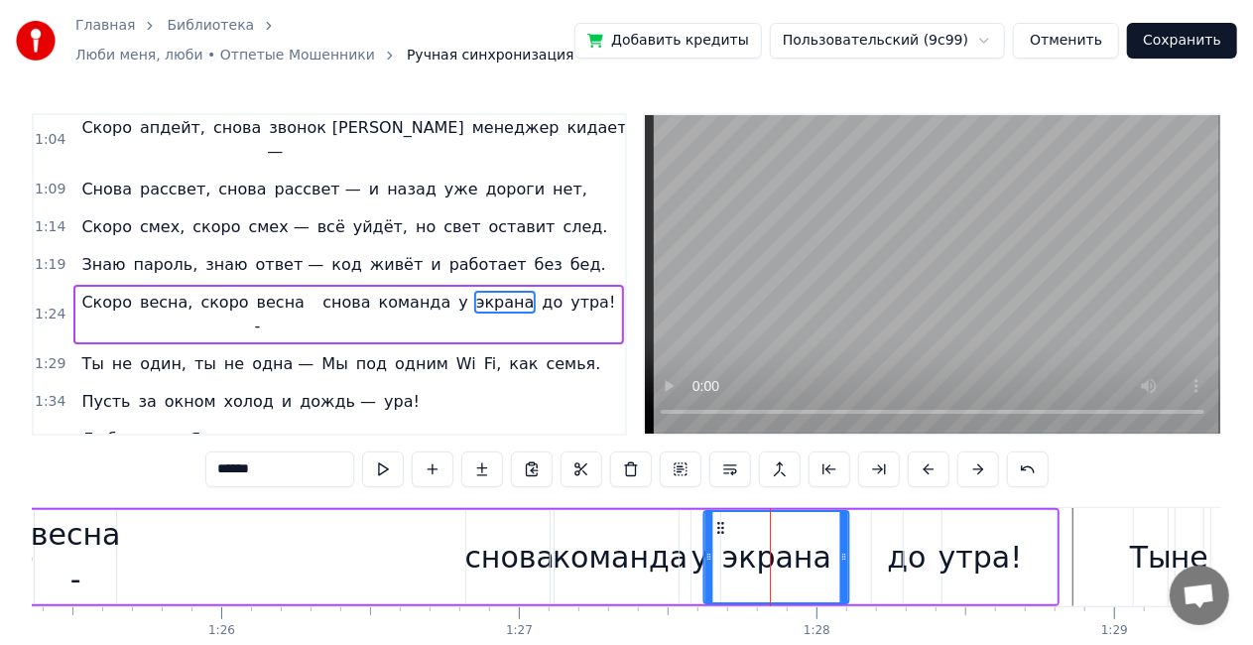
drag, startPoint x: 712, startPoint y: 522, endPoint x: 724, endPoint y: 518, distance: 12.6
click at [724, 518] on div "экрана" at bounding box center [777, 557] width 143 height 90
click at [158, 522] on div "Скоро весна, скоро весна - снова команда у экрана до утра!" at bounding box center [350, 557] width 1419 height 98
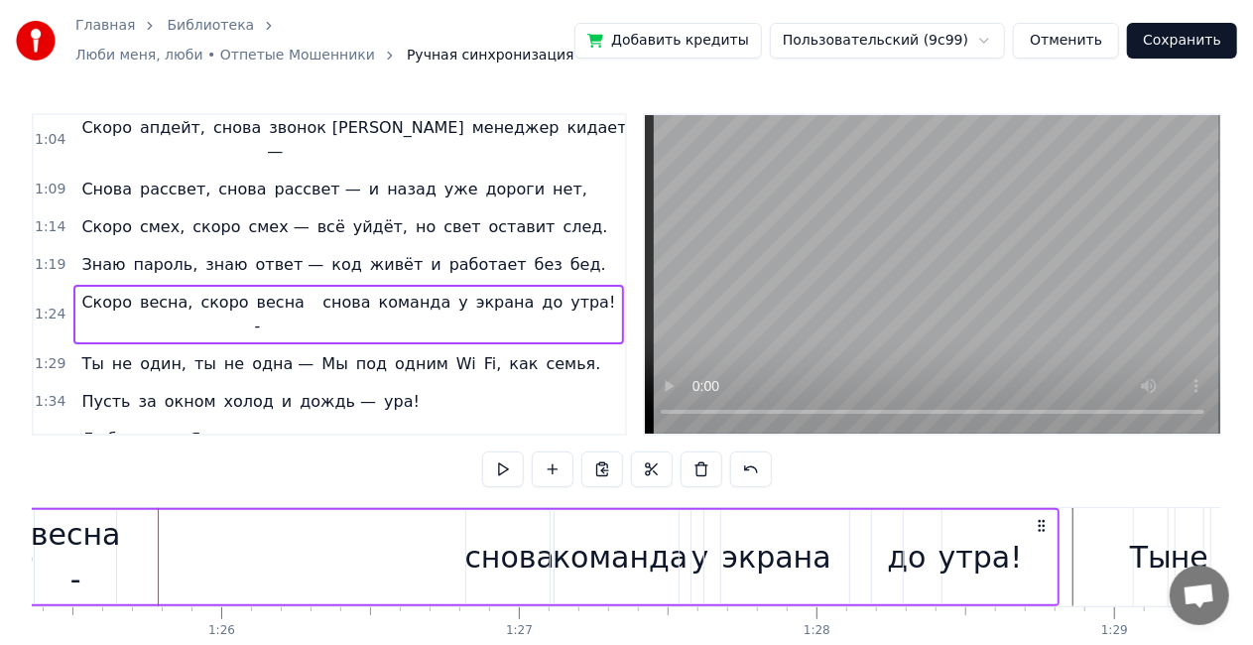
click at [34, 547] on div "весна -" at bounding box center [75, 557] width 83 height 94
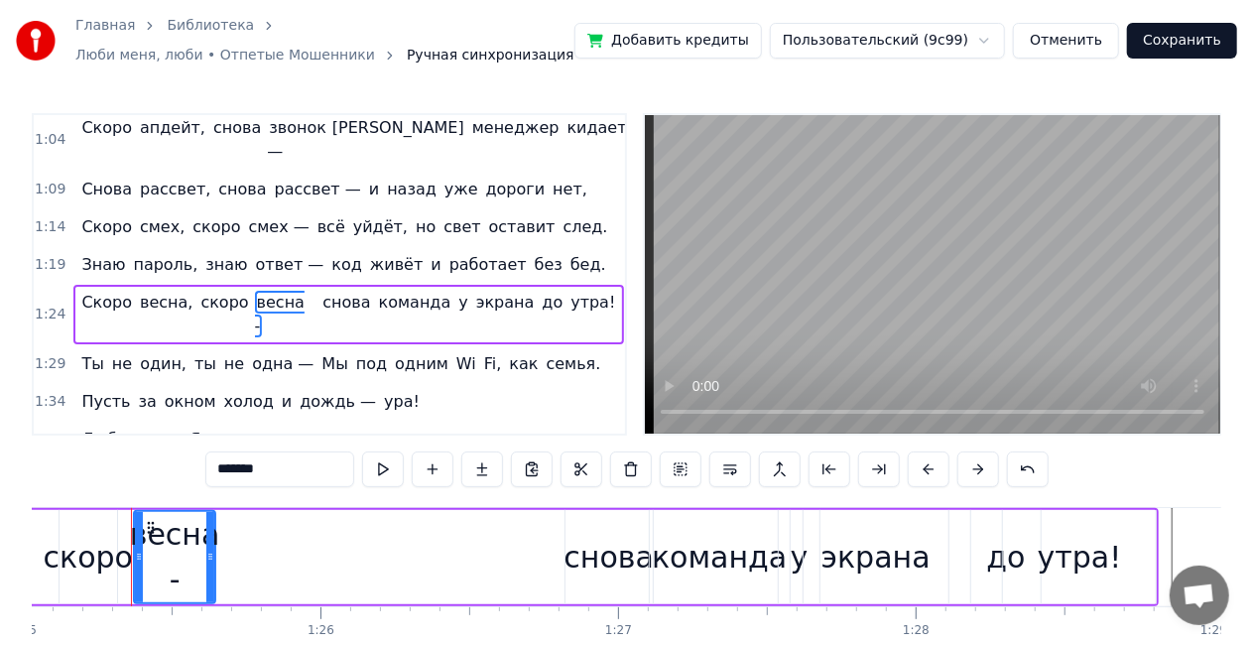
click at [71, 525] on div "скоро" at bounding box center [89, 557] width 58 height 94
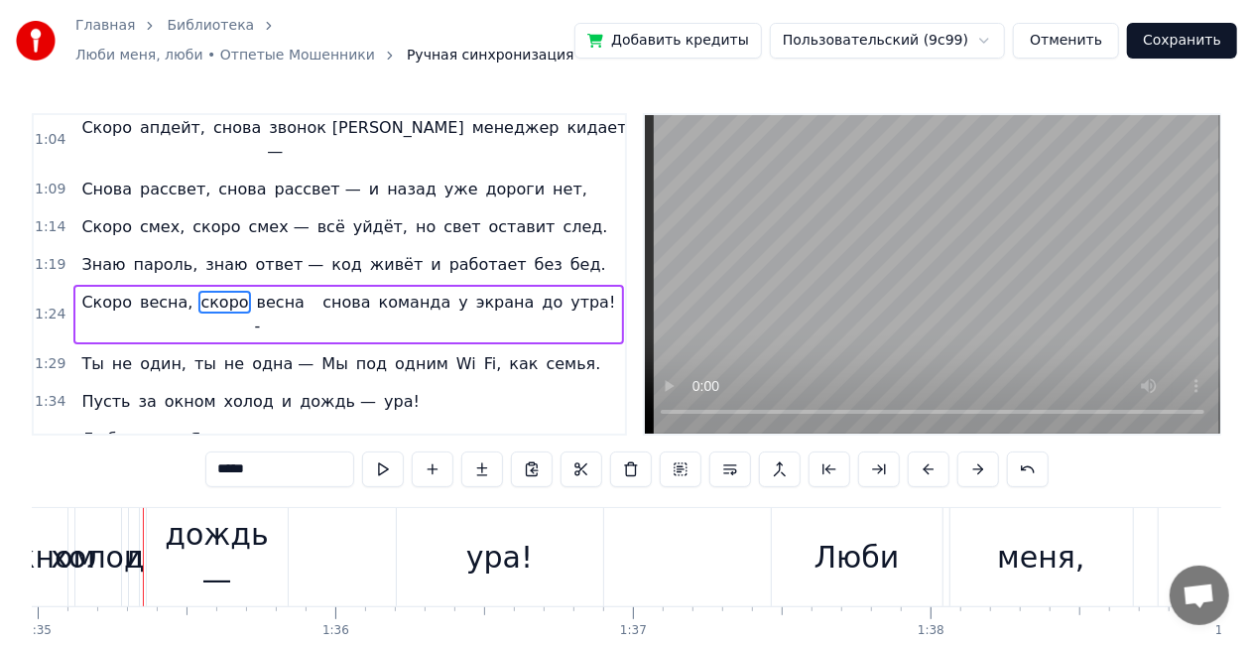
scroll to position [0, 28287]
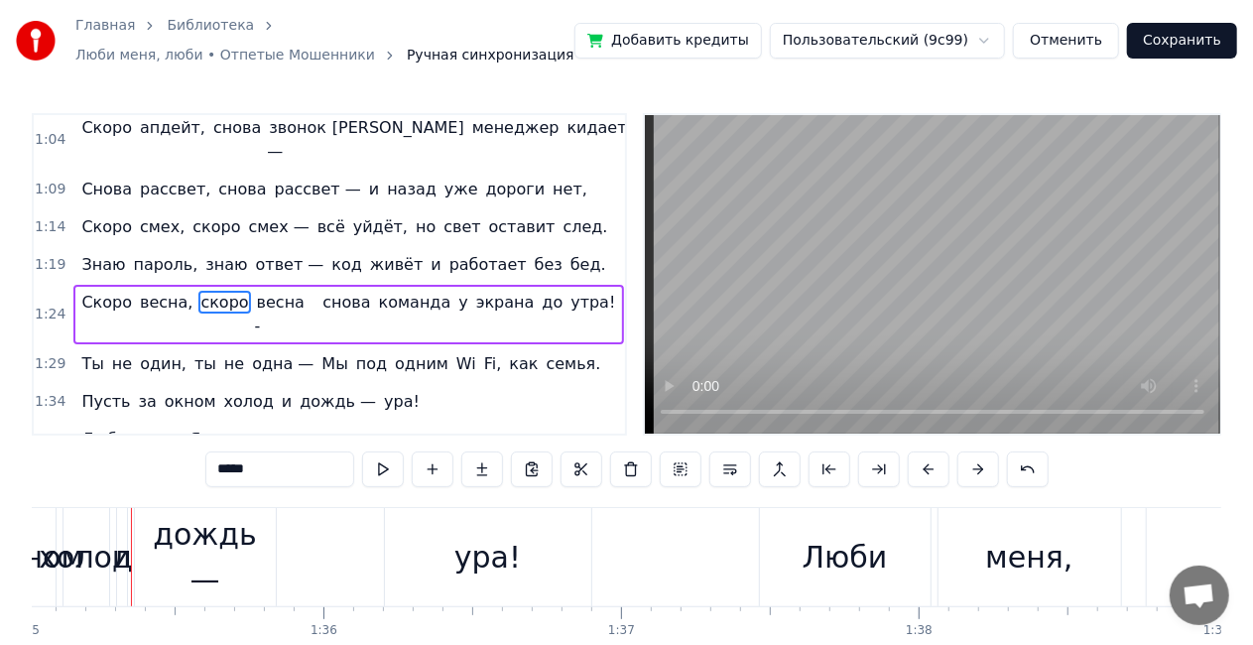
click at [84, 519] on div "холод" at bounding box center [87, 557] width 46 height 98
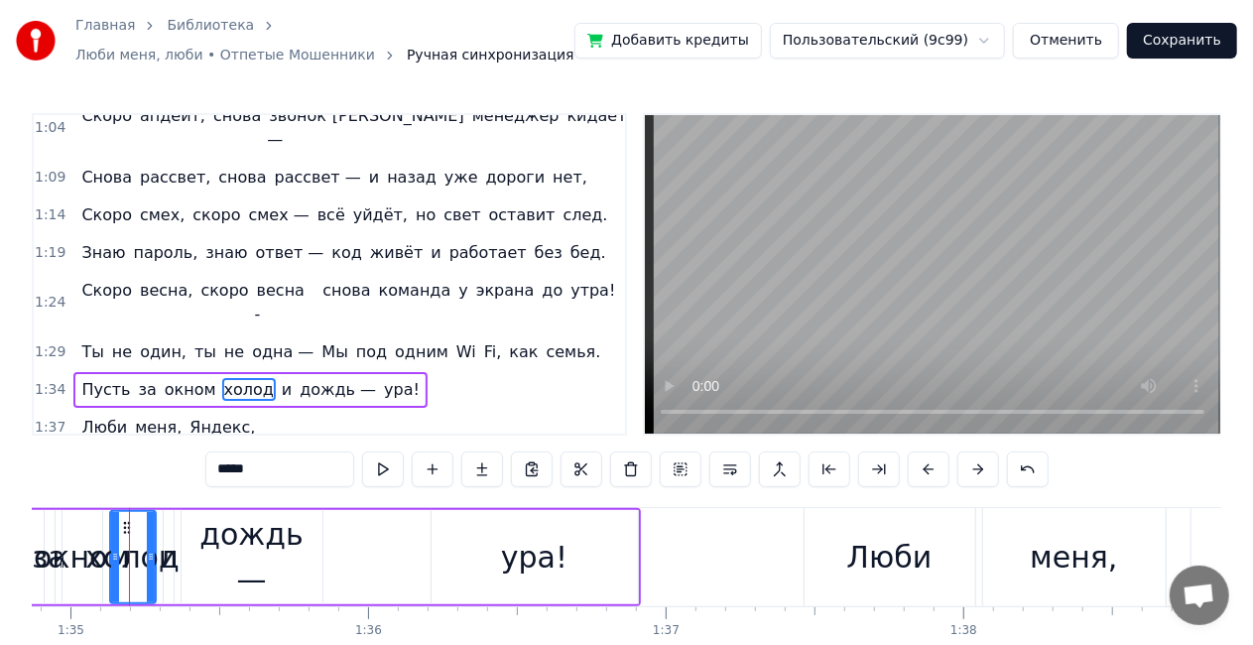
scroll to position [0, 28241]
click at [84, 519] on div "окном" at bounding box center [85, 557] width 40 height 94
type input "*****"
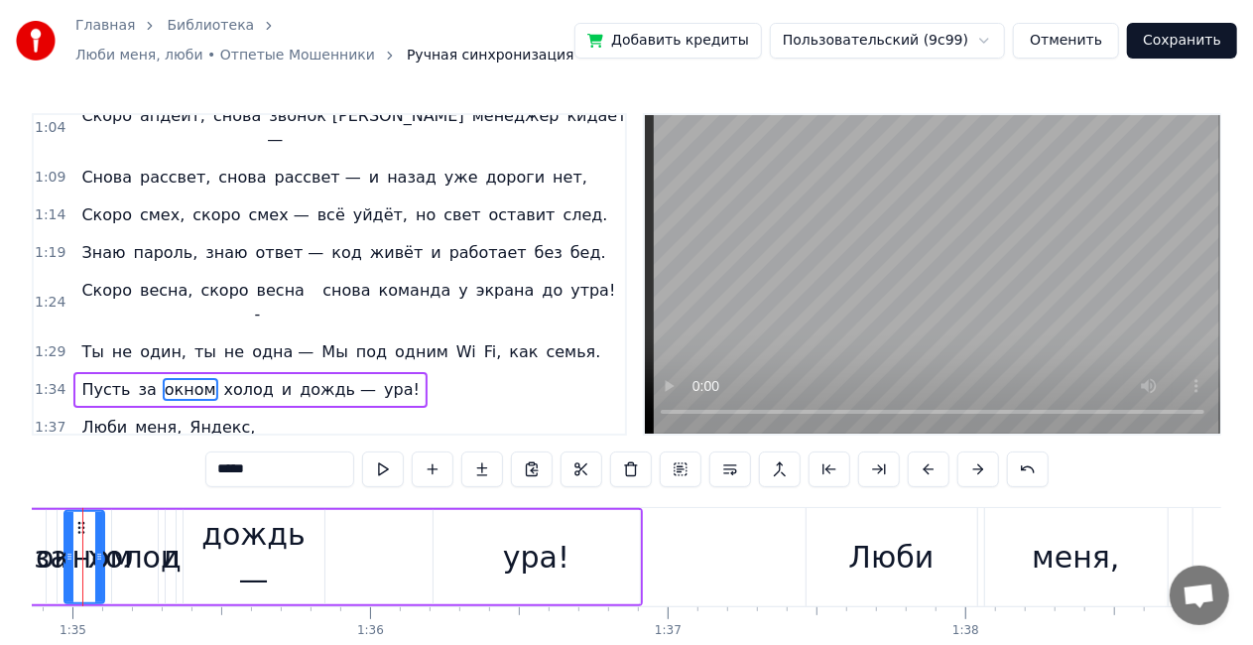
scroll to position [77, 0]
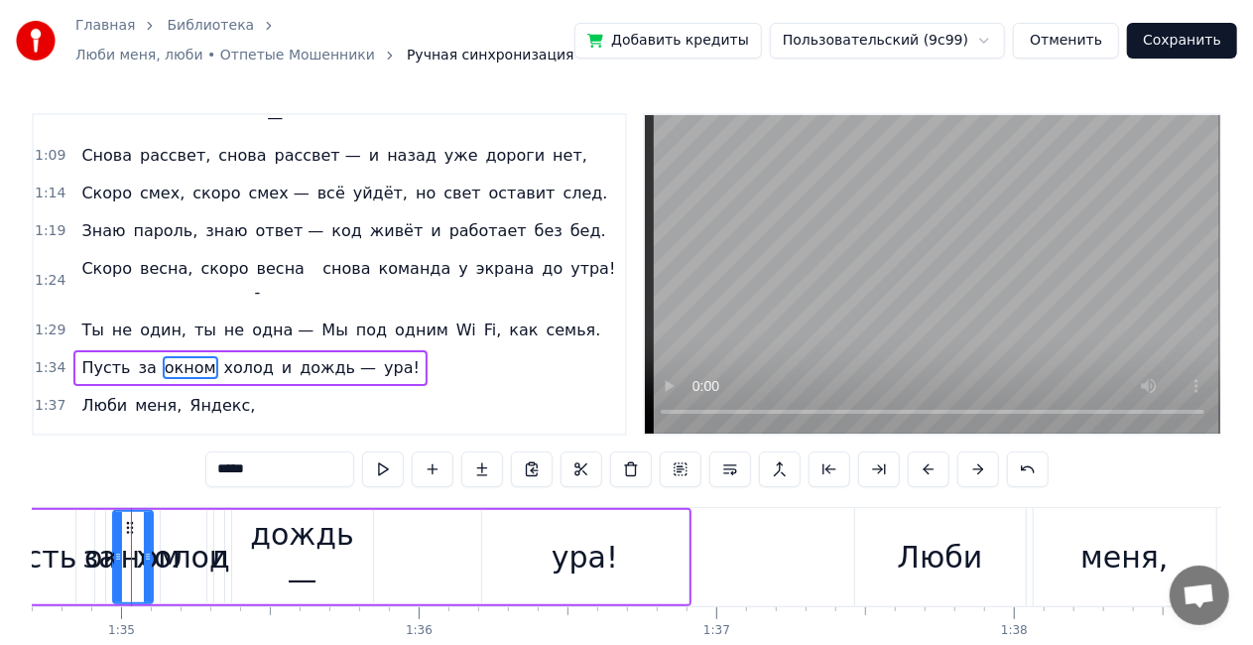
click at [84, 519] on div "Пусть за окном холод и дождь — ура!" at bounding box center [338, 557] width 707 height 98
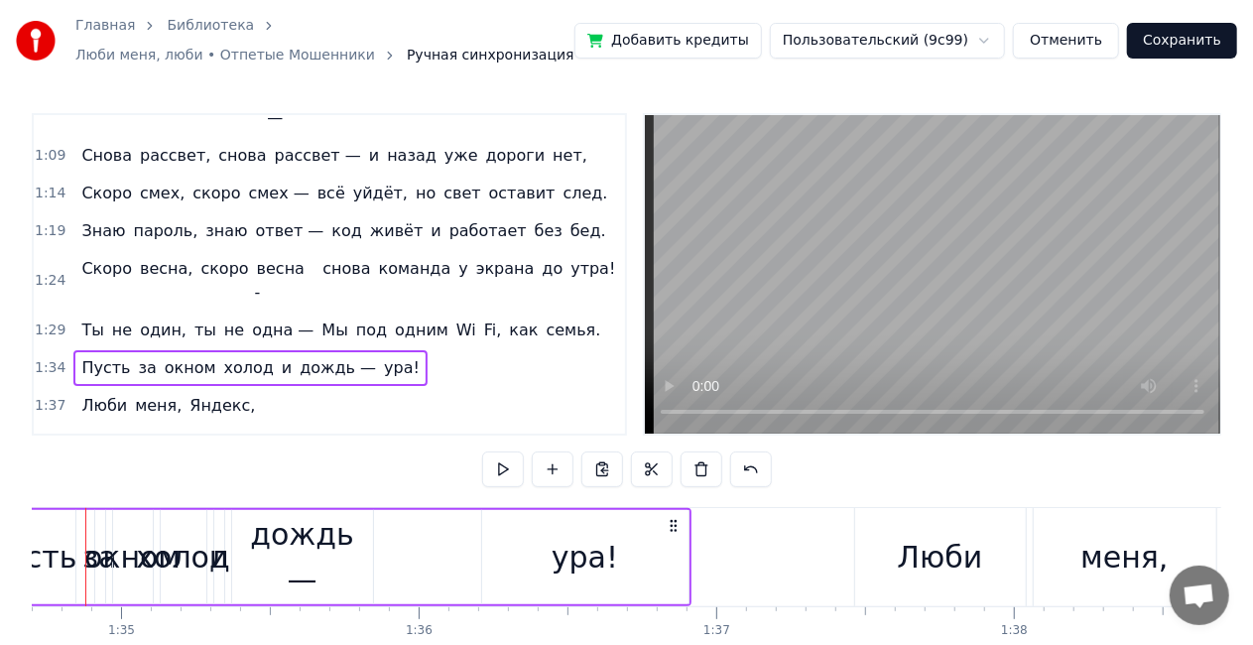
scroll to position [0, 28146]
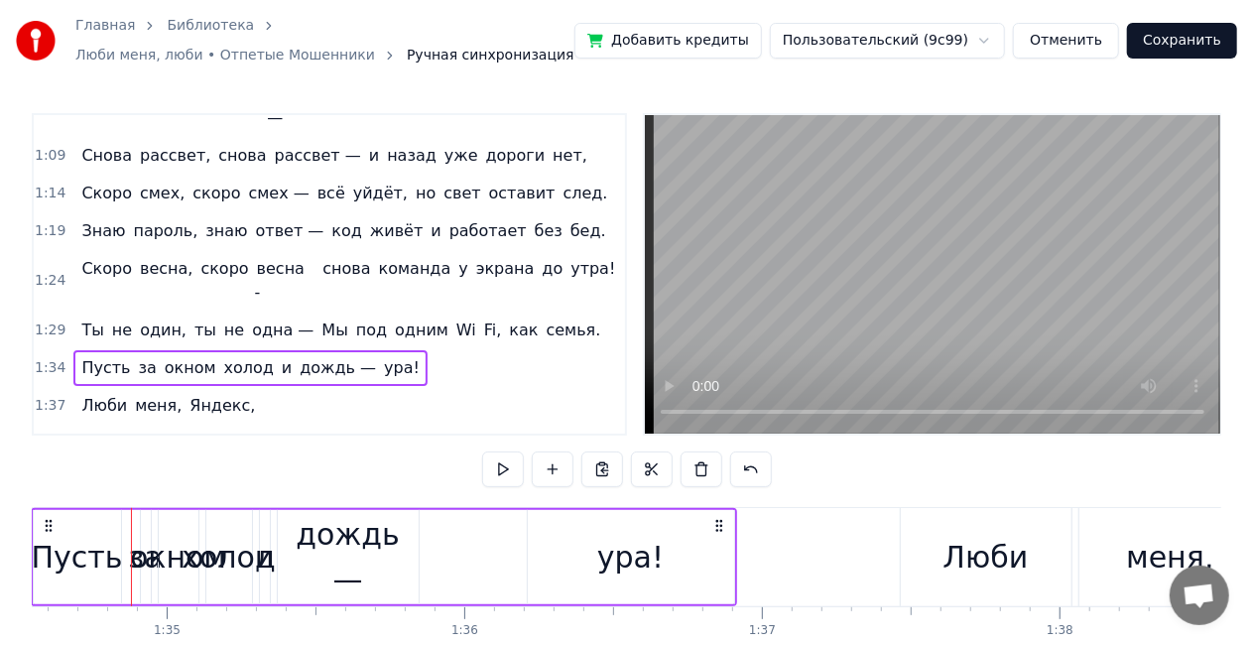
click at [393, 319] on span "одним" at bounding box center [422, 330] width 58 height 23
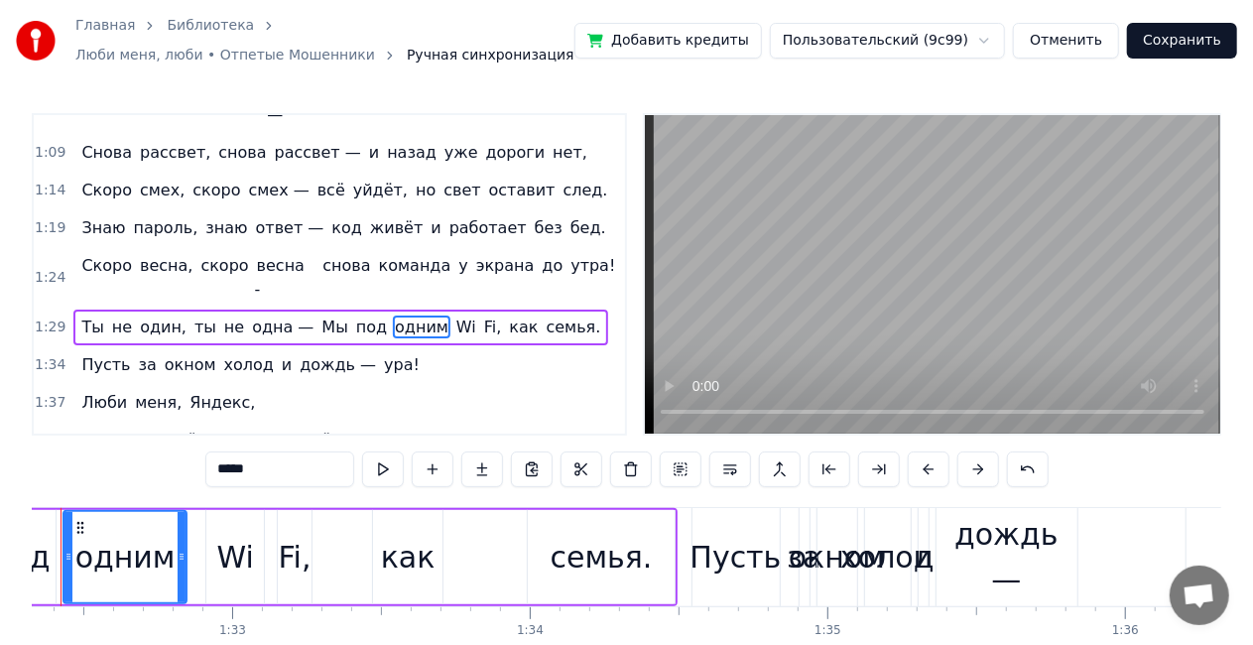
scroll to position [0, 27415]
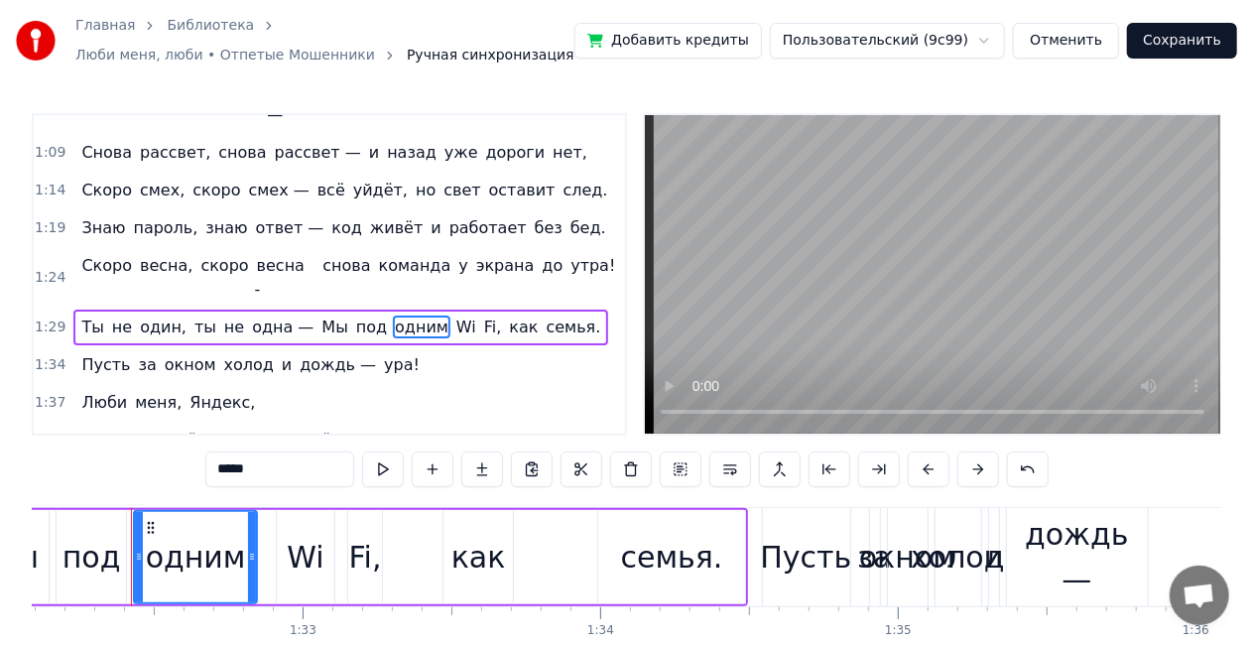
click at [482, 570] on div "как" at bounding box center [479, 557] width 55 height 45
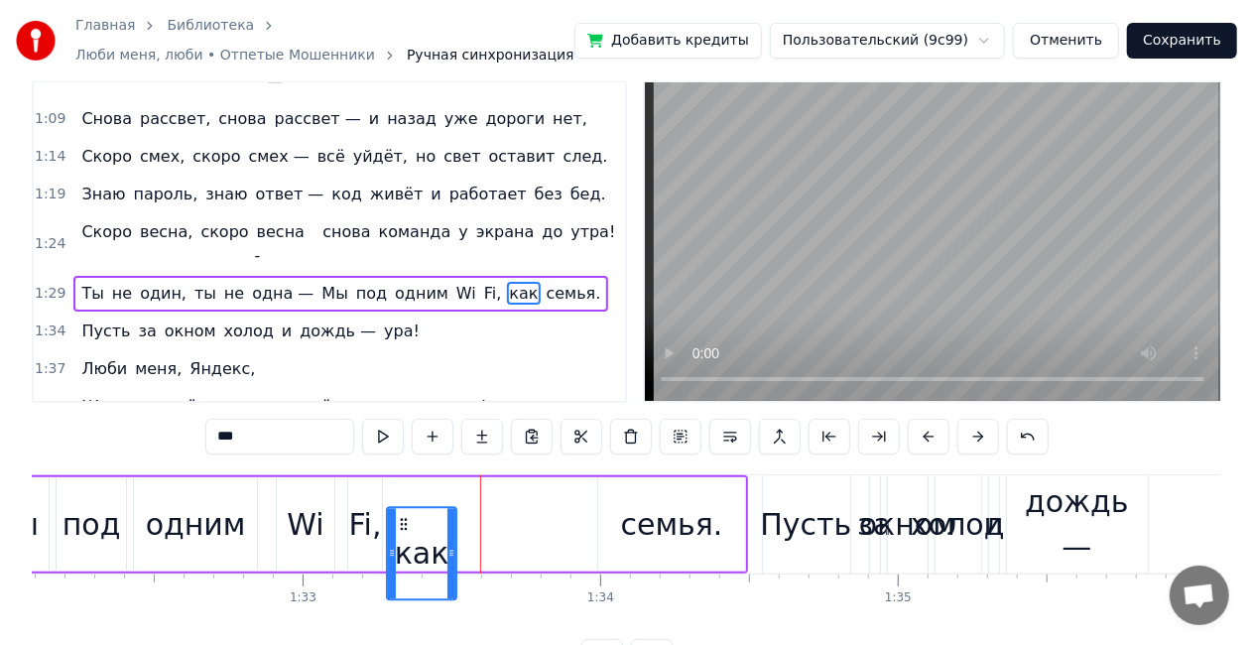
scroll to position [34, 0]
drag, startPoint x: 457, startPoint y: 528, endPoint x: 399, endPoint y: 485, distance: 72.4
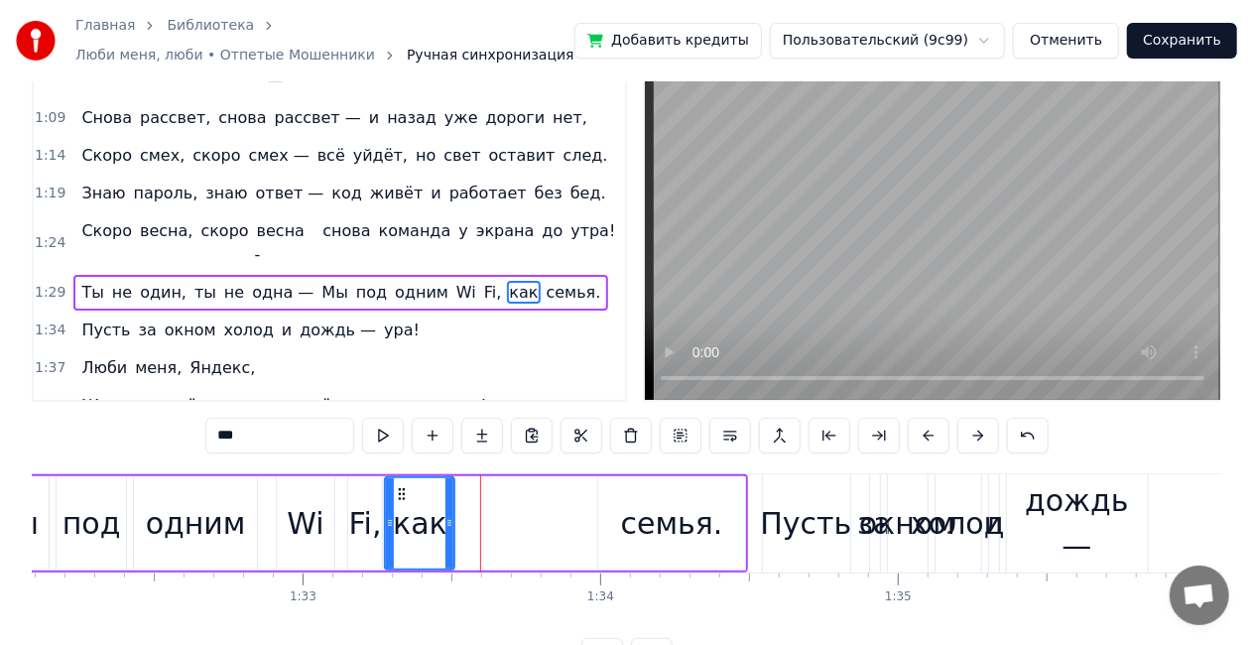
click at [677, 520] on div "семья." at bounding box center [672, 523] width 102 height 45
type input "******"
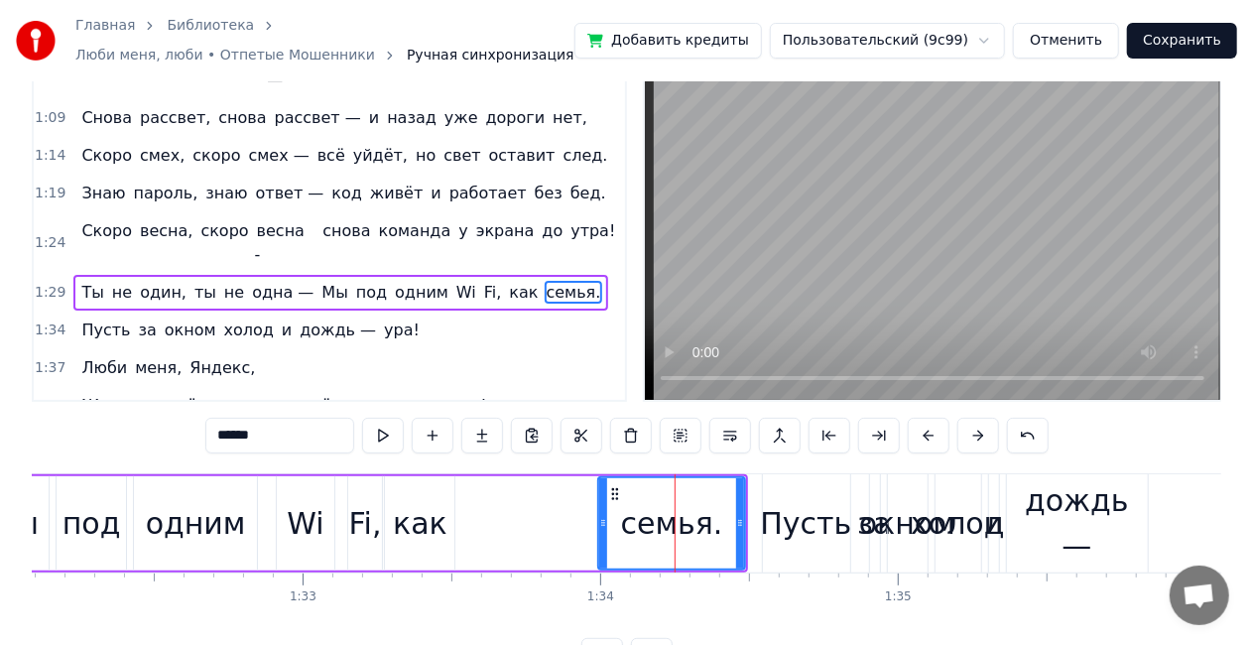
scroll to position [0, 0]
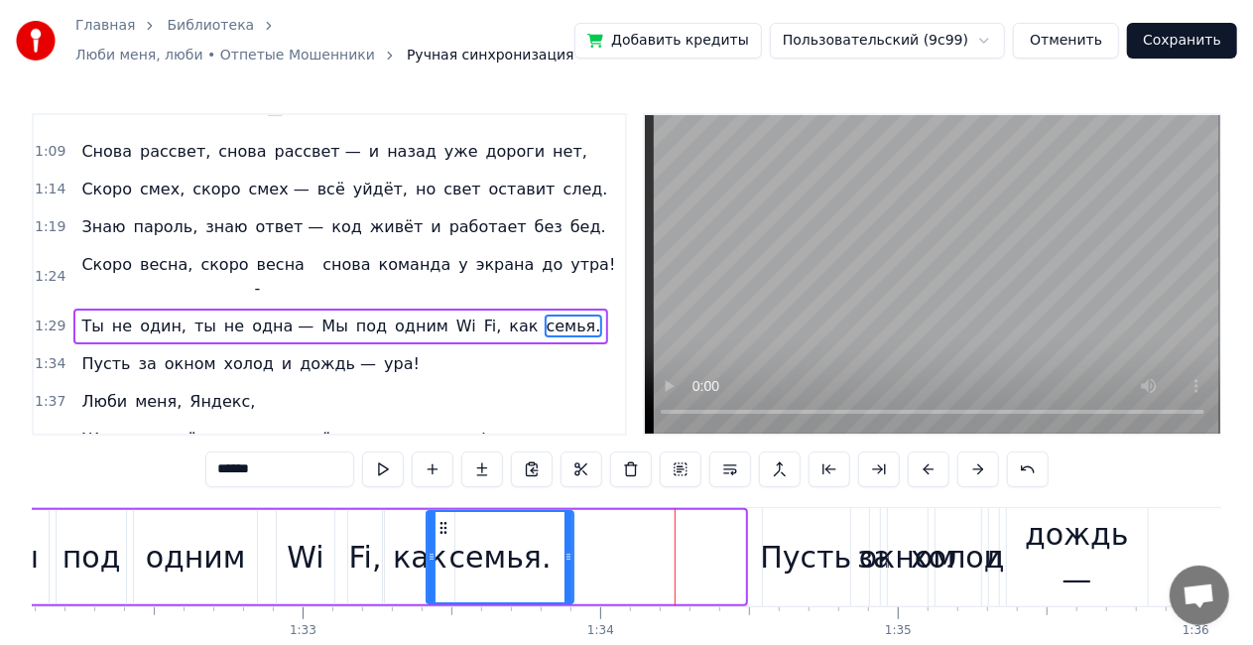
drag, startPoint x: 613, startPoint y: 528, endPoint x: 442, endPoint y: 515, distance: 172.2
click at [442, 515] on div "семья." at bounding box center [500, 557] width 145 height 90
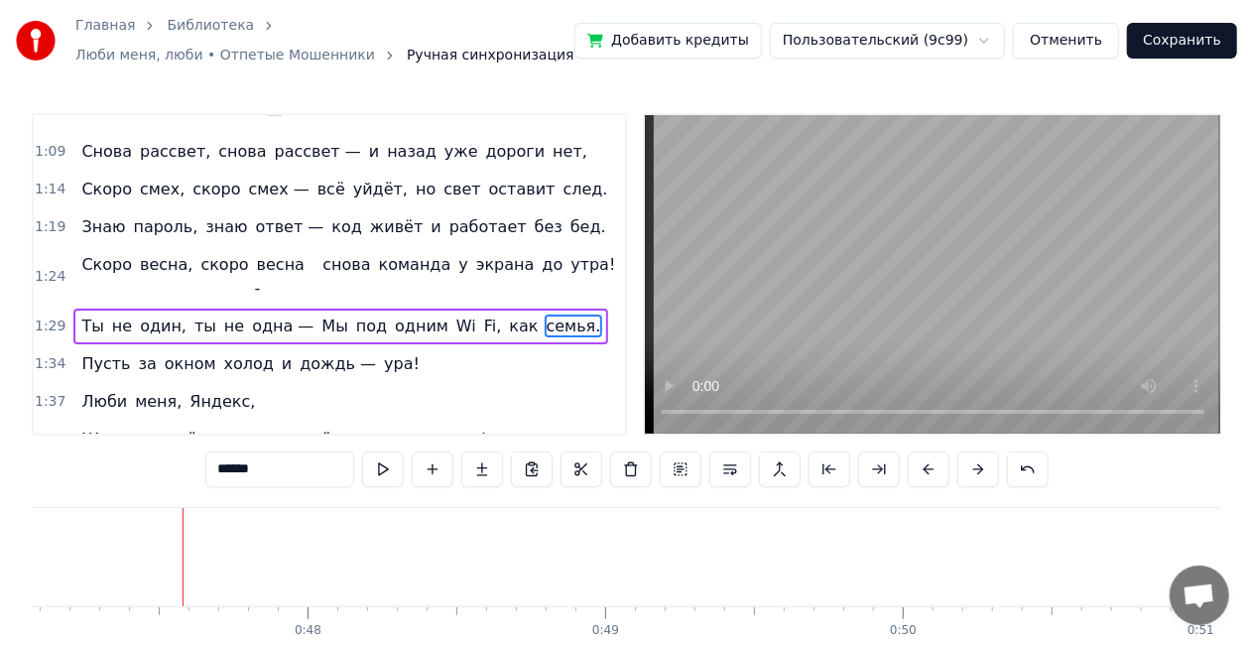
scroll to position [0, 14065]
click at [764, 360] on video at bounding box center [933, 274] width 576 height 319
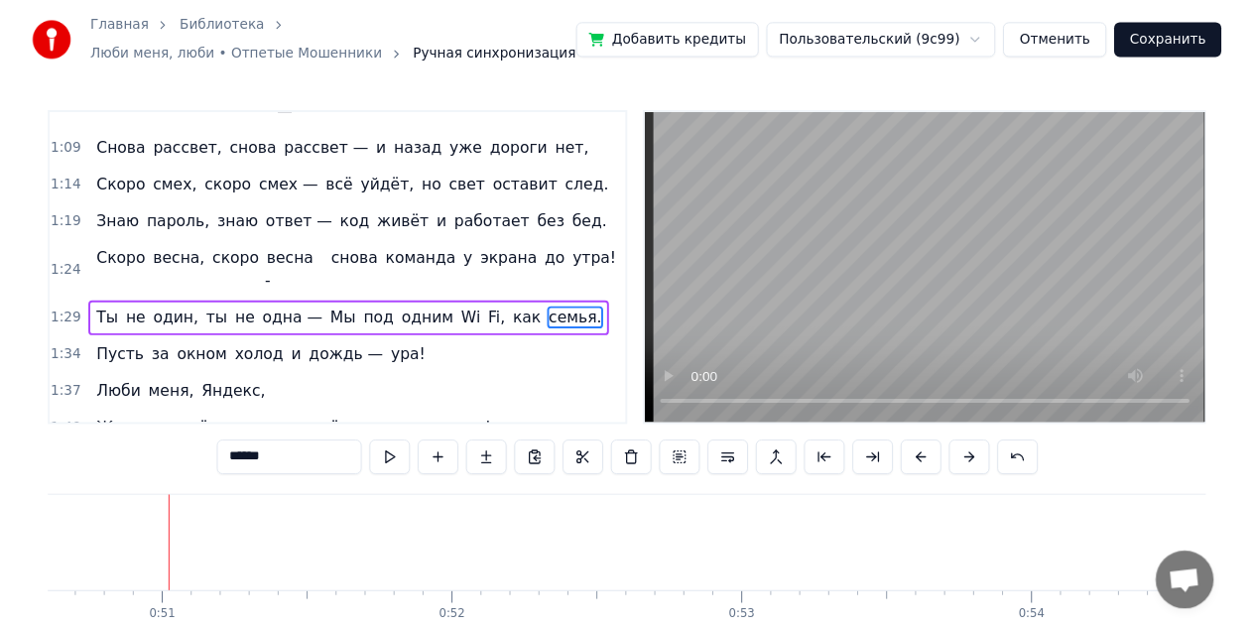
scroll to position [0, 15090]
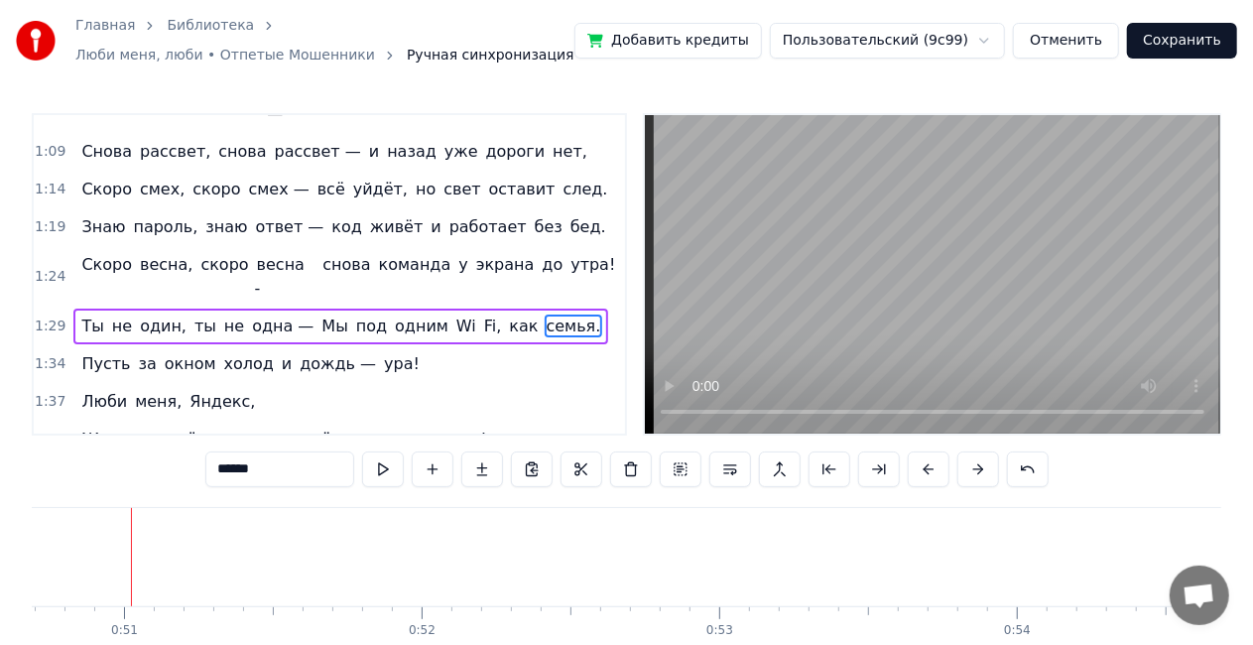
click at [1176, 46] on button "Сохранить" at bounding box center [1182, 41] width 110 height 36
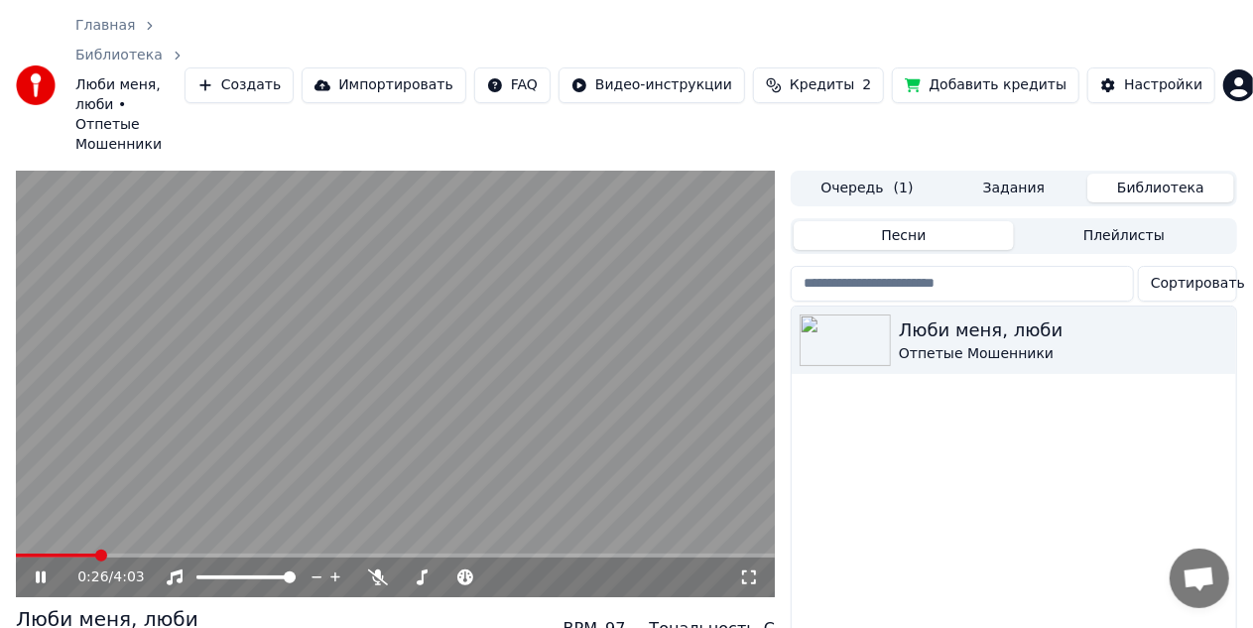
click at [98, 554] on span at bounding box center [395, 556] width 759 height 4
click at [141, 554] on span at bounding box center [395, 556] width 759 height 4
click at [151, 550] on span at bounding box center [154, 556] width 12 height 12
click at [166, 558] on div "0:43 / 4:03" at bounding box center [395, 578] width 759 height 40
click at [167, 558] on div "0:44 / 4:03" at bounding box center [395, 578] width 759 height 40
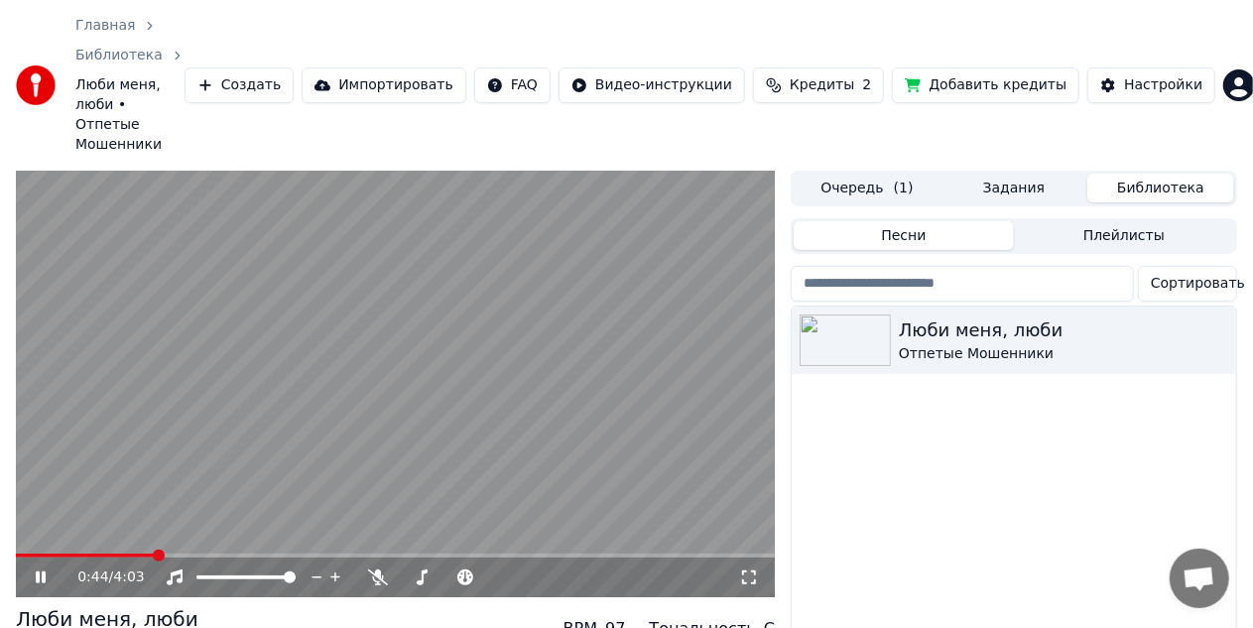
click at [169, 554] on span at bounding box center [395, 556] width 759 height 4
click at [751, 570] on icon at bounding box center [749, 578] width 20 height 16
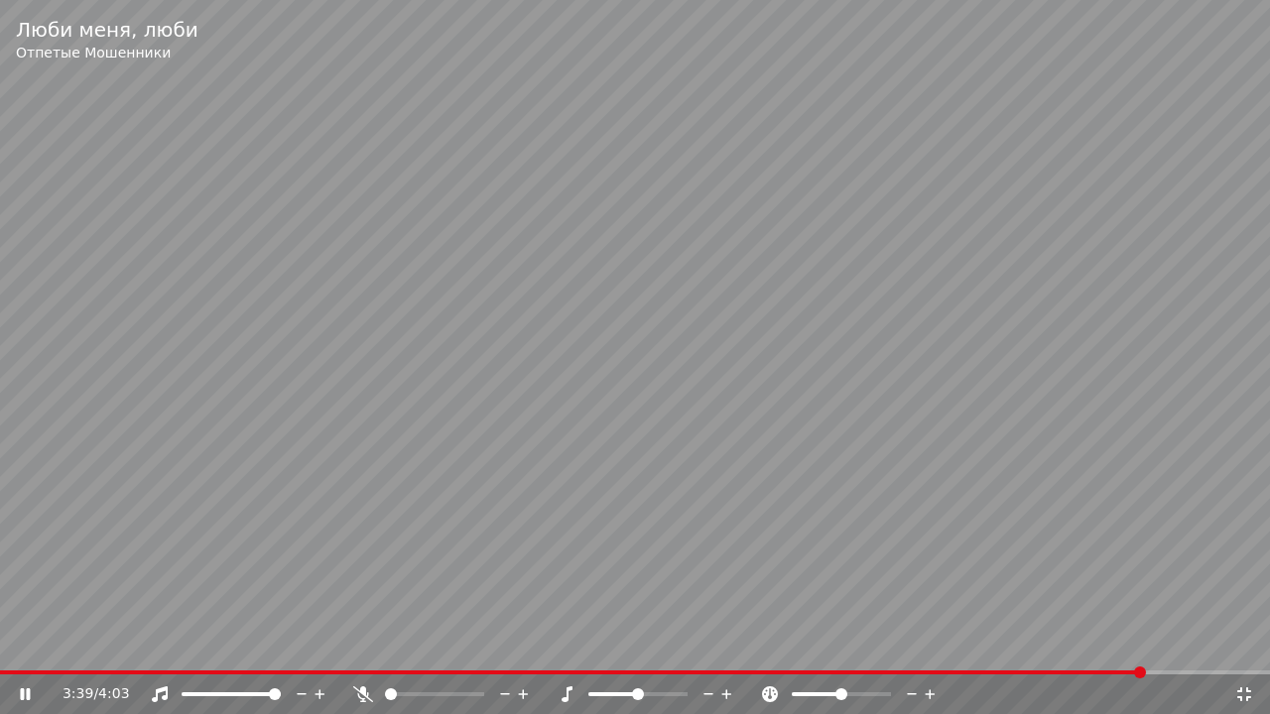
click at [1241, 644] on icon at bounding box center [1244, 695] width 20 height 16
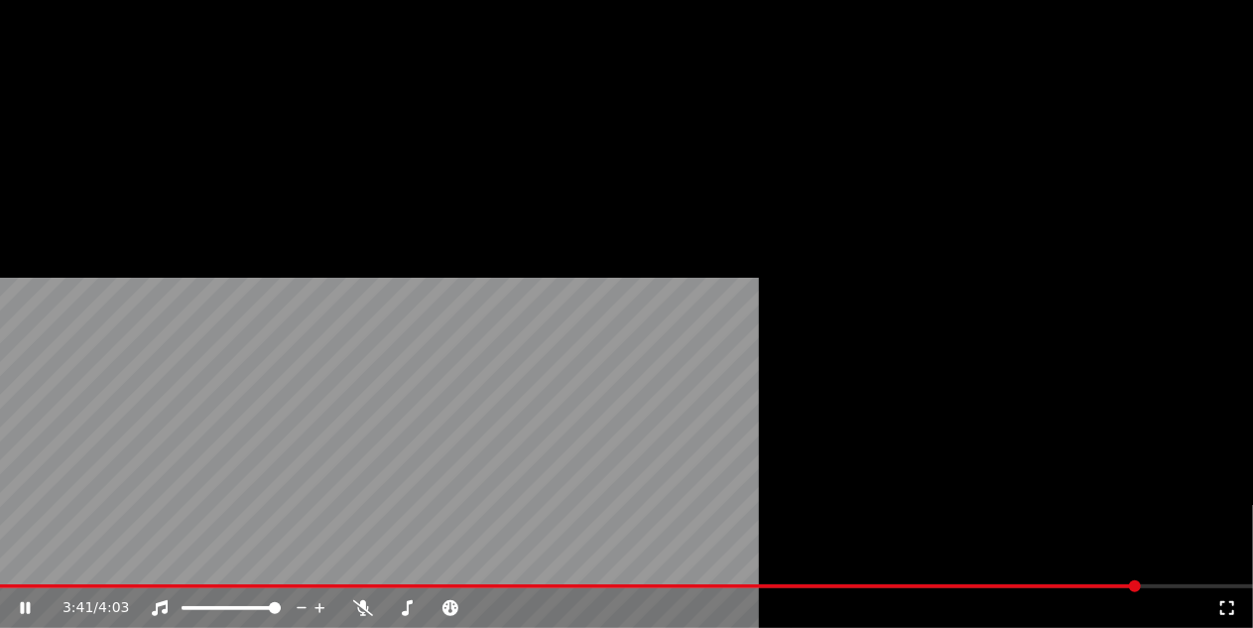
scroll to position [121, 0]
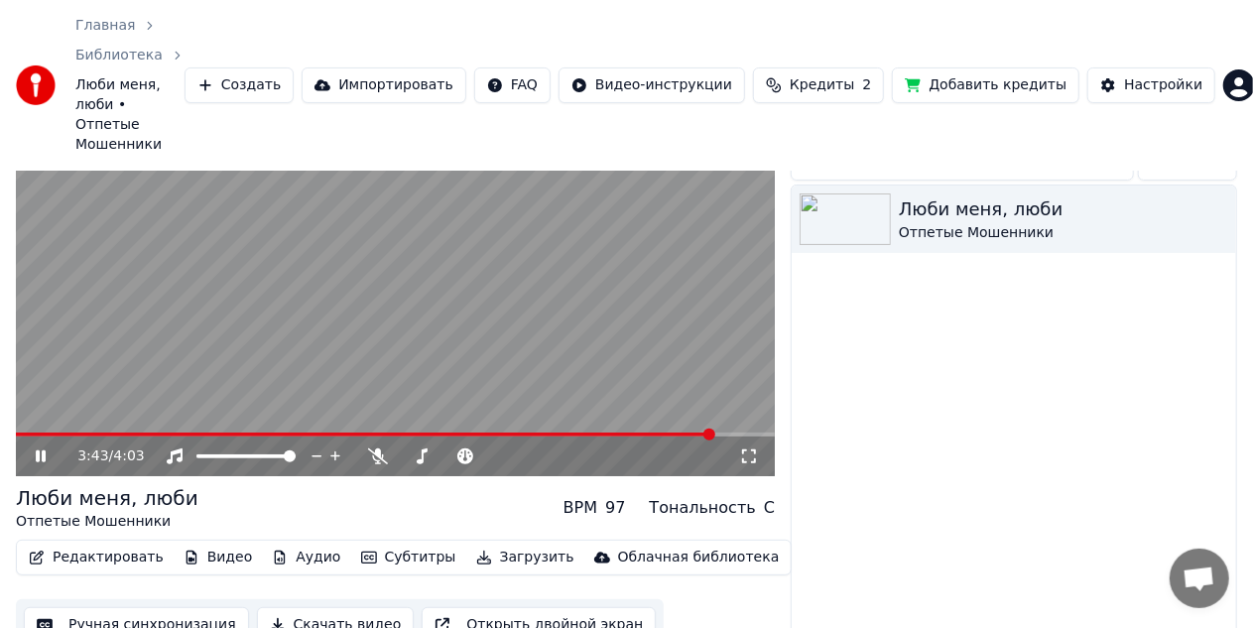
click at [37, 451] on icon at bounding box center [41, 457] width 10 height 12
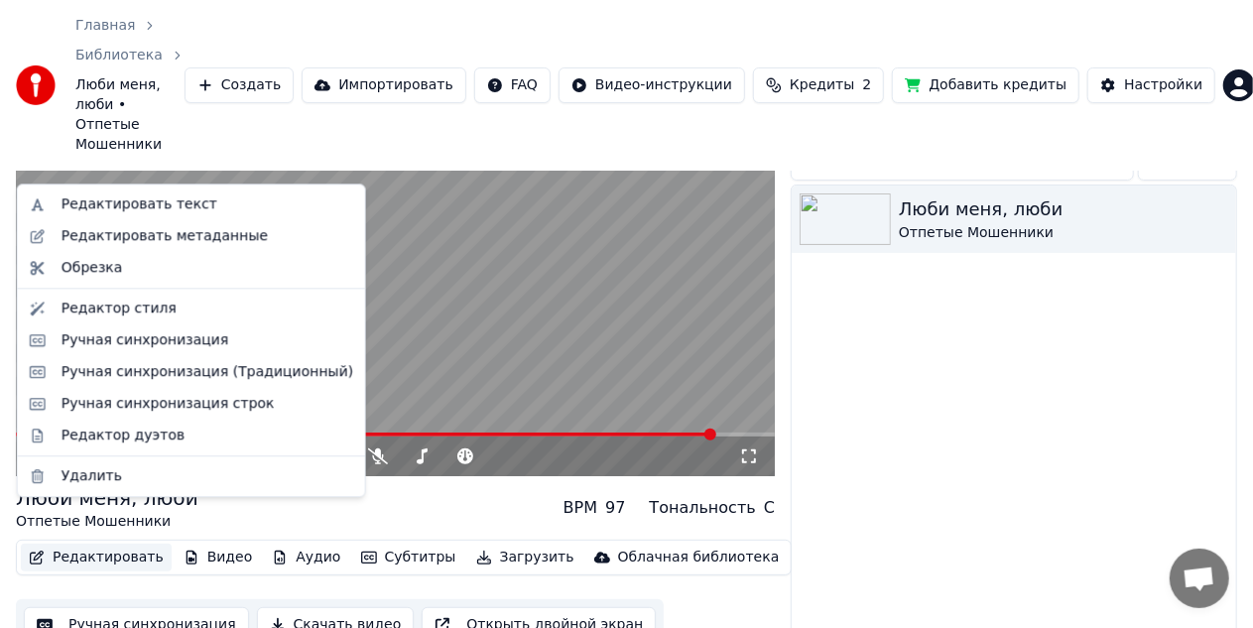
click at [95, 544] on button "Редактировать" at bounding box center [96, 558] width 151 height 28
click at [145, 342] on div "Ручная синхронизация" at bounding box center [146, 340] width 168 height 20
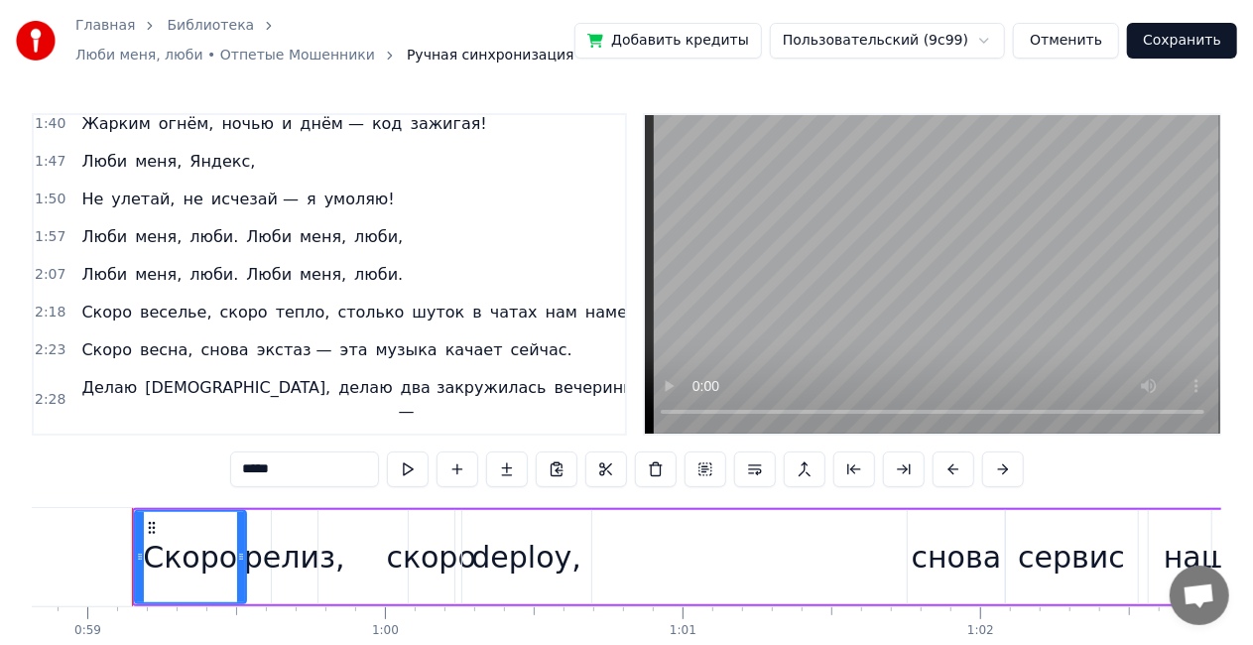
scroll to position [496, 0]
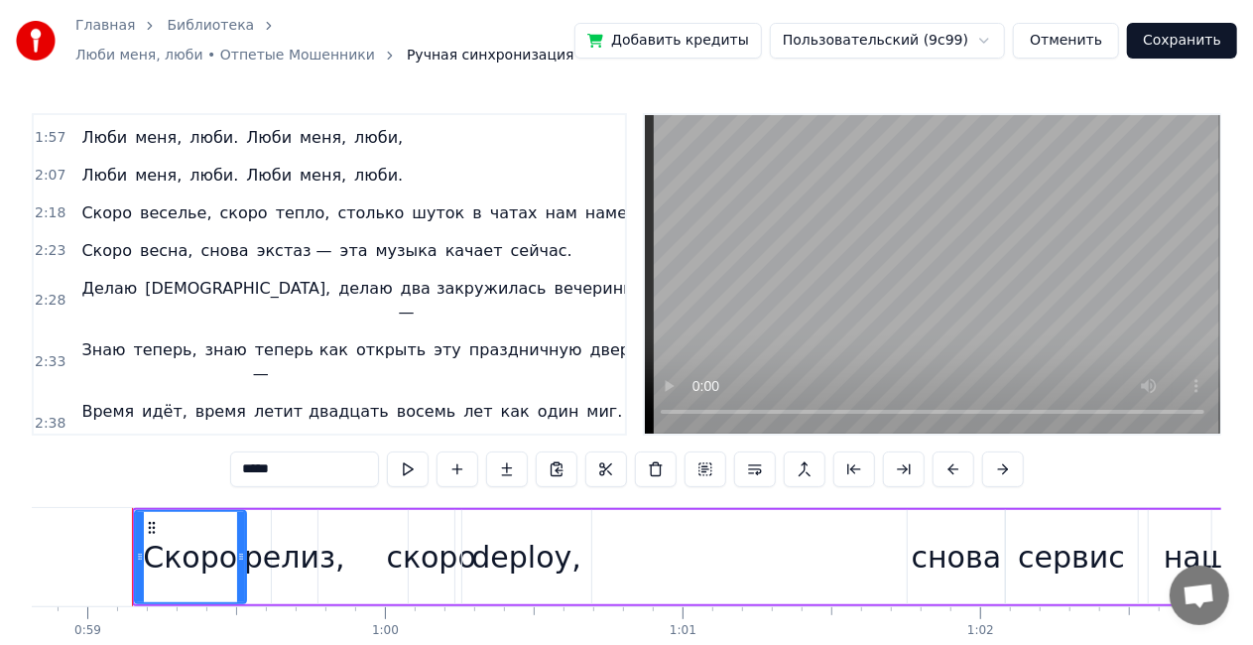
click at [330, 455] on div "Яндекс живёт, Яндекс горит — и командой в будущее мчит!" at bounding box center [348, 485] width 550 height 60
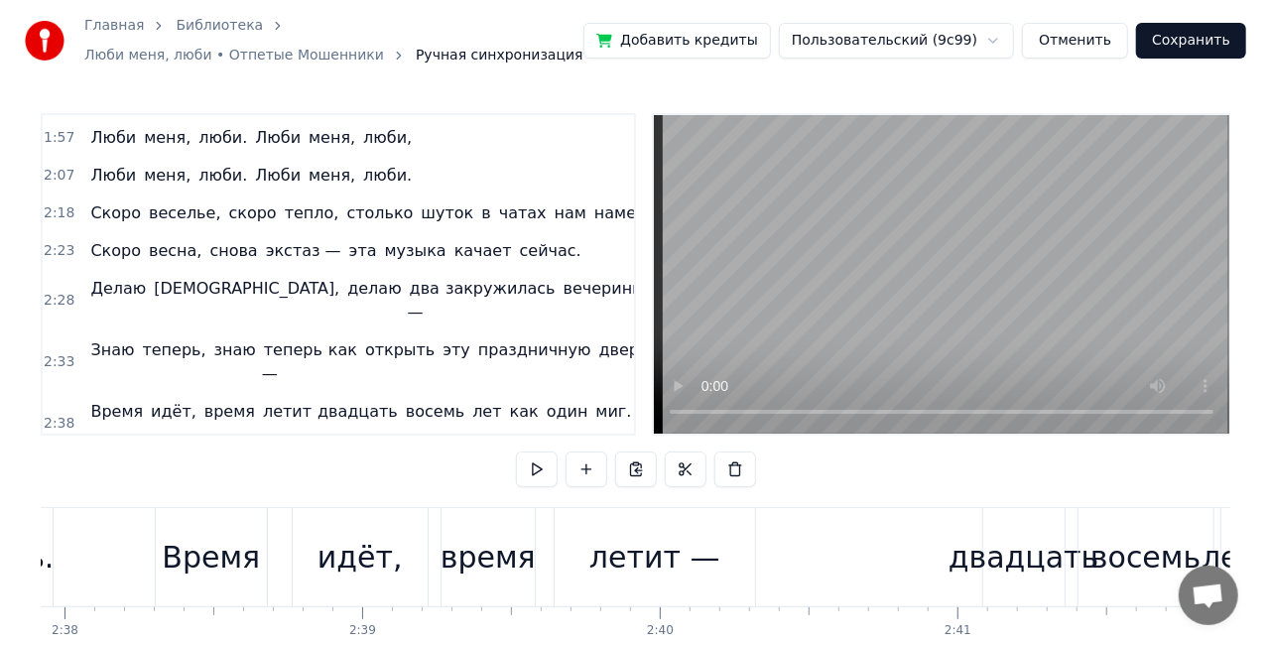
scroll to position [0, 48235]
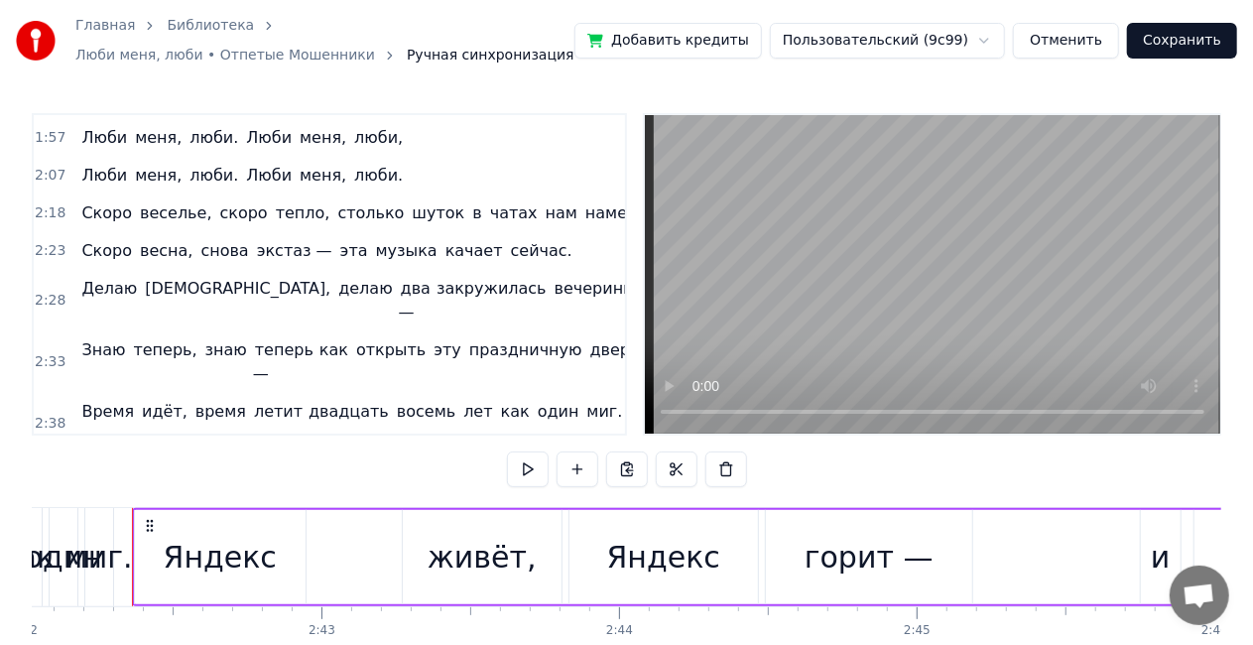
click at [328, 455] on div "Яндекс живёт, Яндекс горит — и командой в будущее мчит!" at bounding box center [348, 485] width 550 height 60
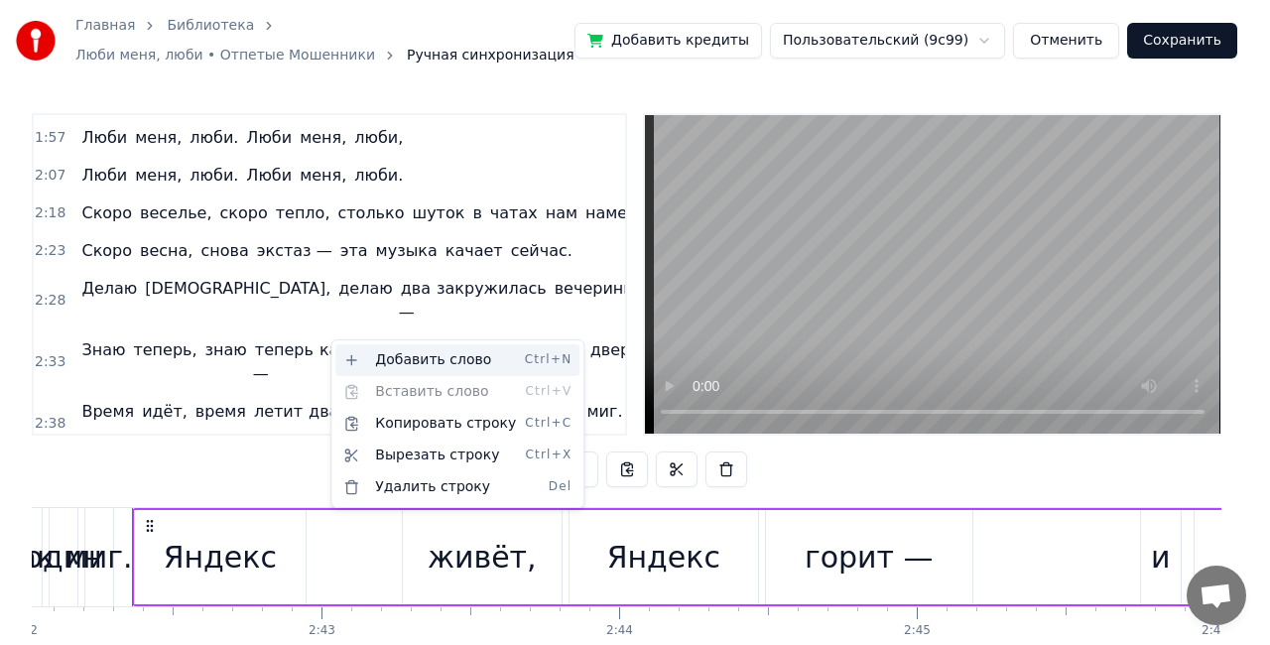
click at [363, 357] on div "Добавить слово Ctrl+N" at bounding box center [457, 360] width 244 height 32
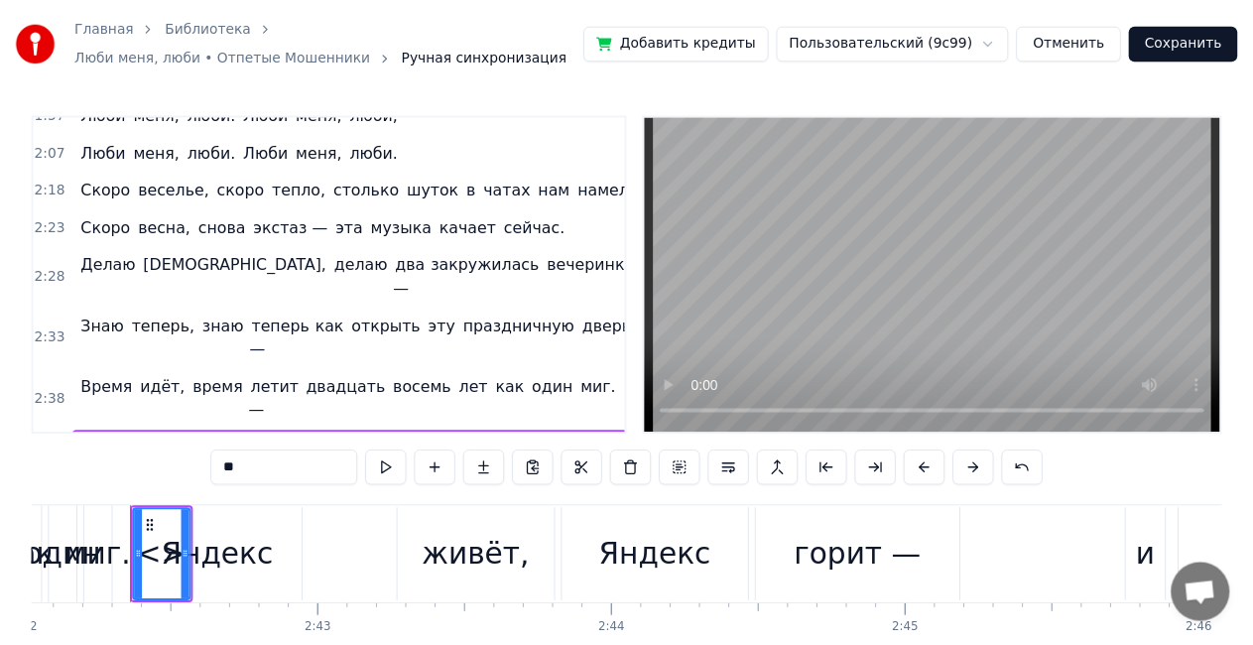
scroll to position [563, 0]
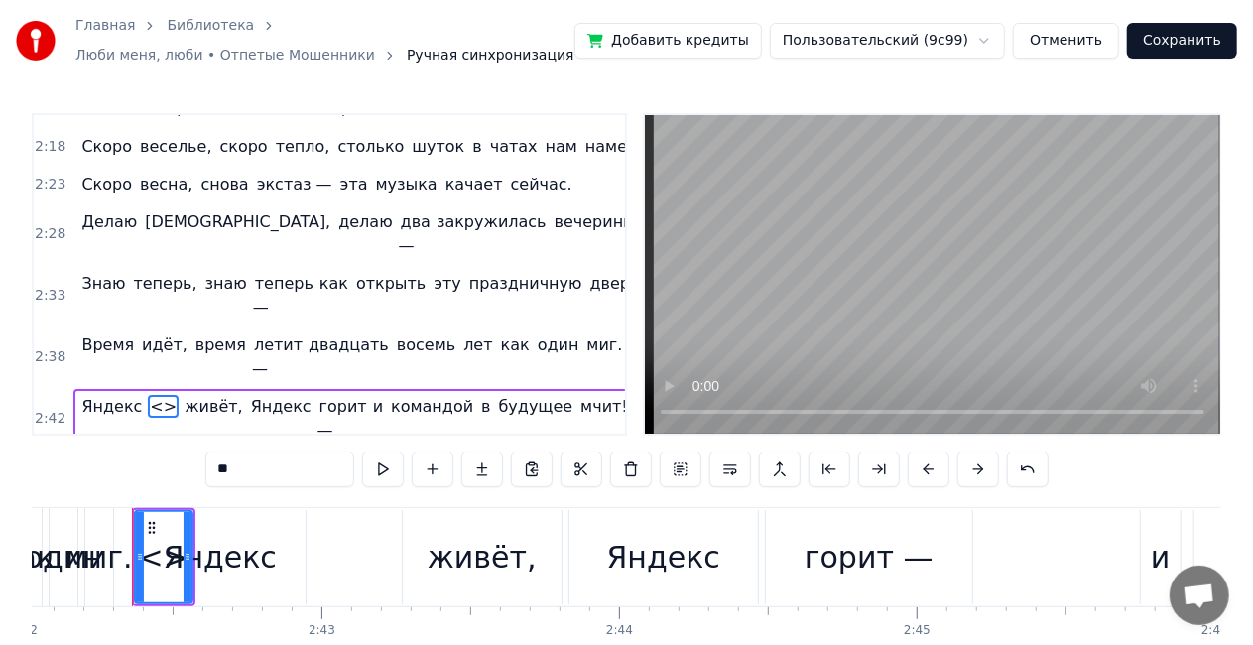
click at [149, 395] on span "<>" at bounding box center [163, 406] width 31 height 23
click at [148, 395] on span "<>" at bounding box center [163, 406] width 31 height 23
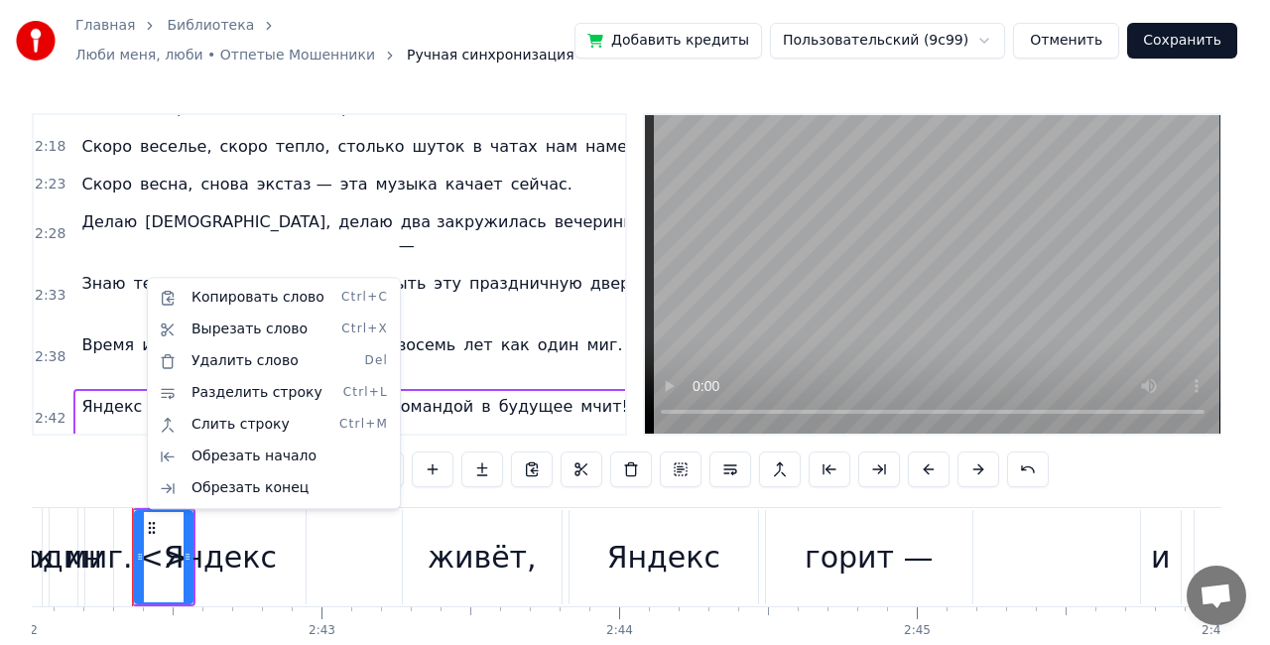
click at [145, 277] on html "Главная Библиотека Люби меня, люби • Отпетые Мошенники Ручная синхронизация Доб…" at bounding box center [635, 369] width 1270 height 739
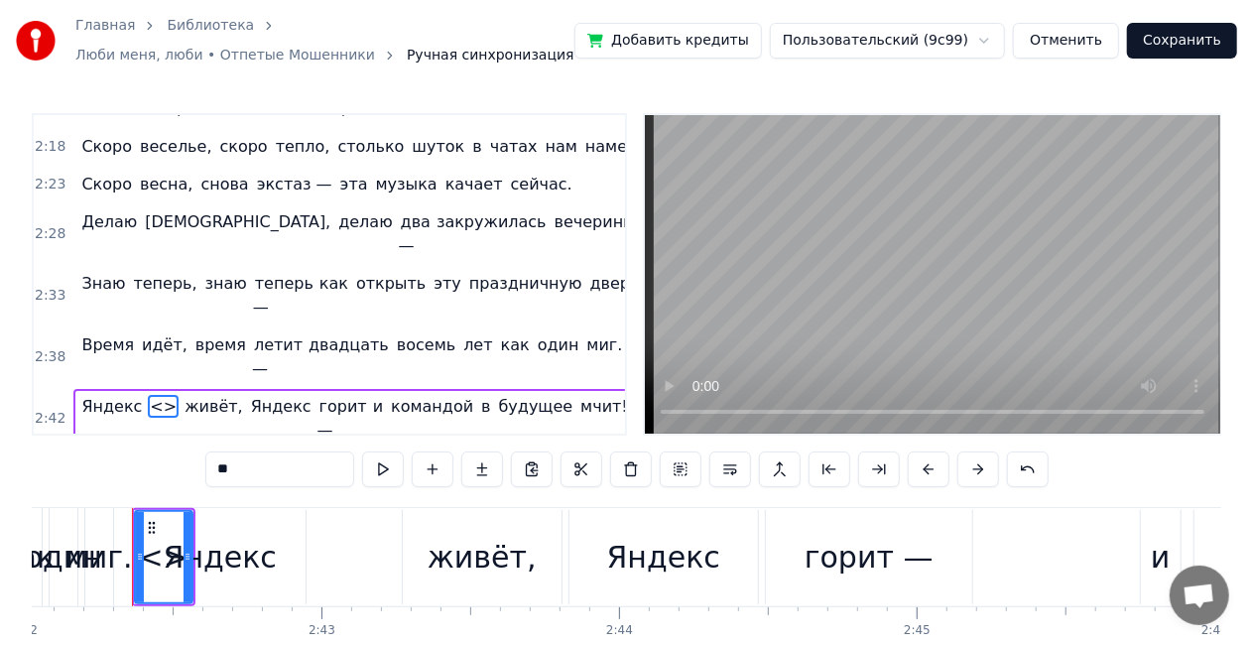
click at [148, 395] on span "<>" at bounding box center [163, 406] width 31 height 23
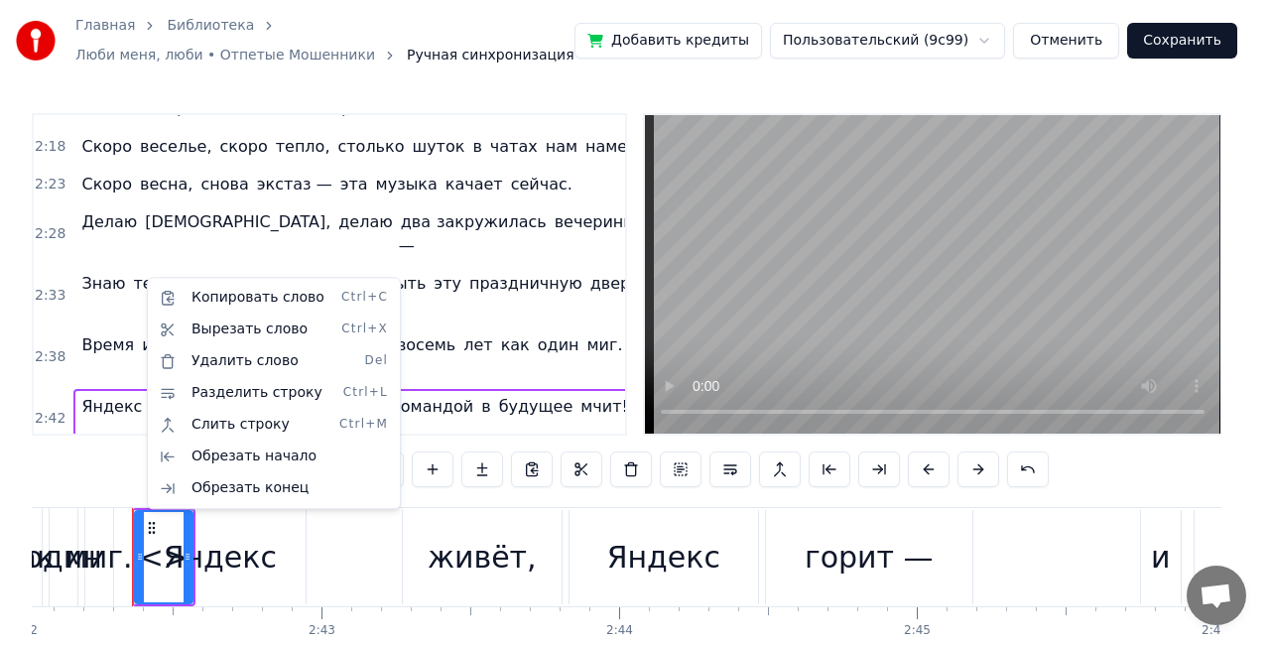
click at [145, 277] on html "Главная Библиотека Люби меня, люби • Отпетые Мошенники Ручная синхронизация Доб…" at bounding box center [635, 369] width 1270 height 739
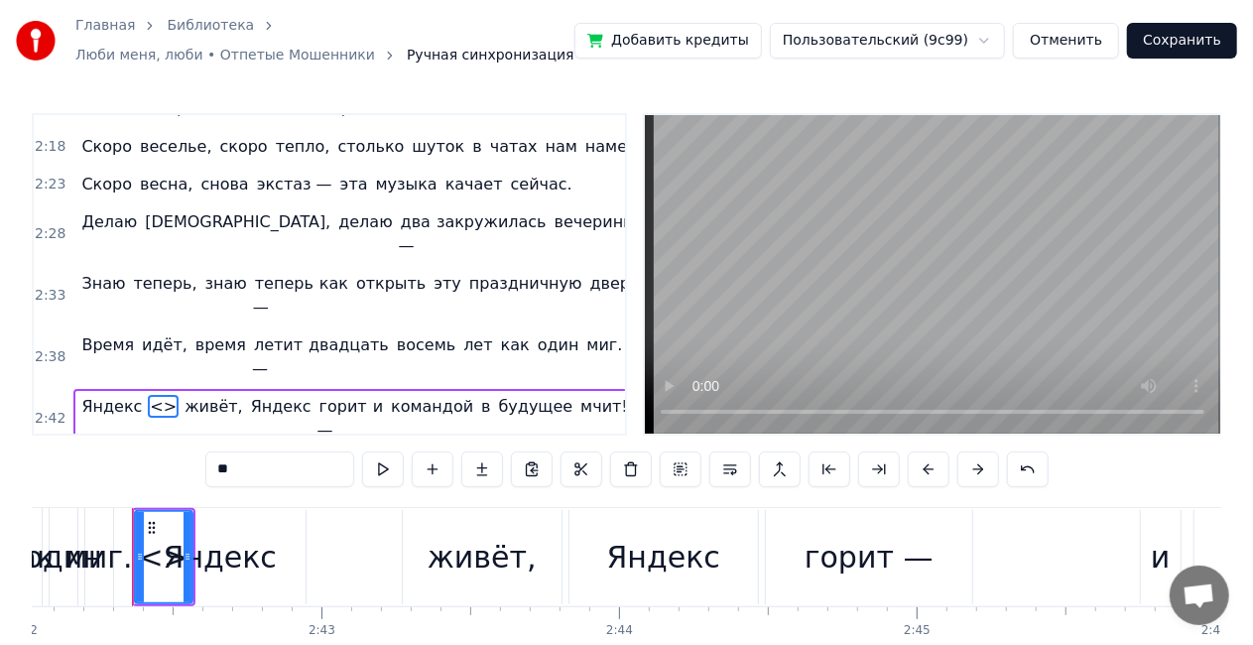
click at [146, 456] on span "вопрос," at bounding box center [171, 467] width 67 height 23
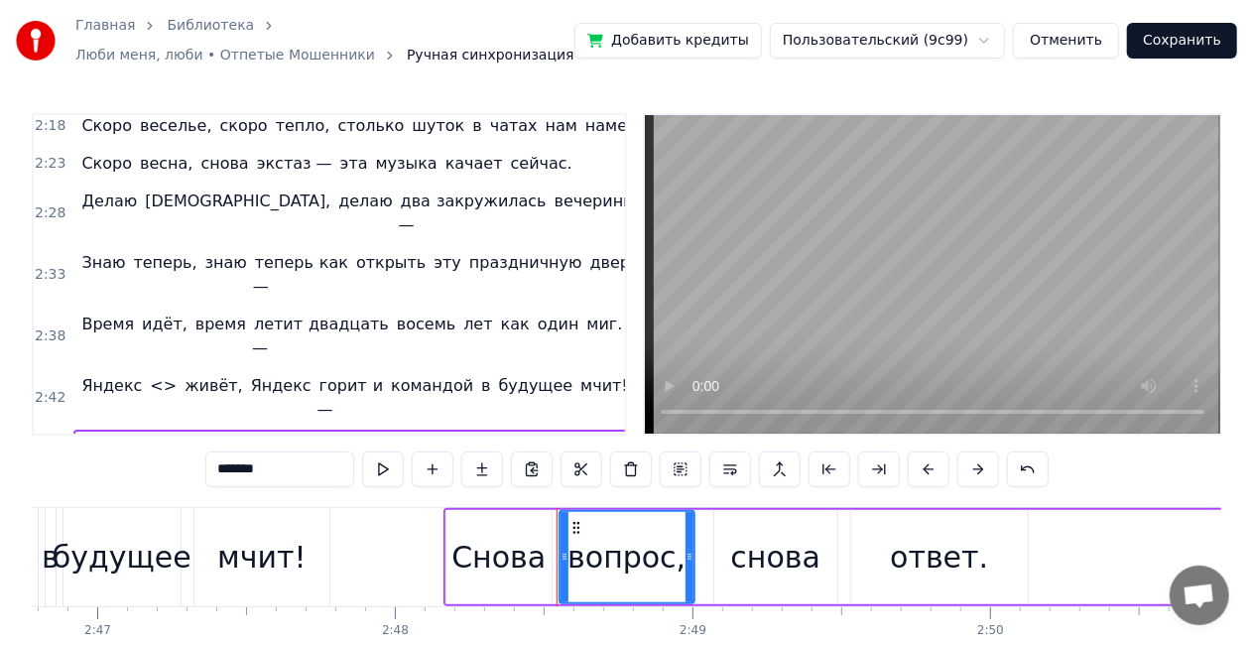
scroll to position [0, 50075]
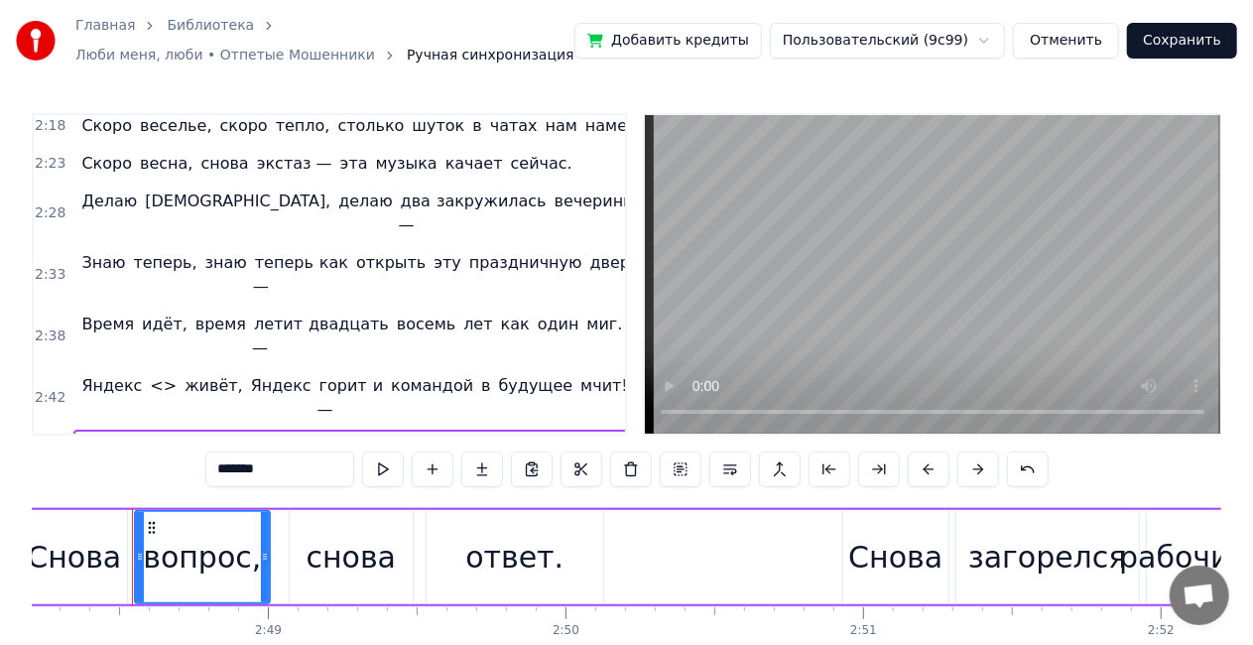
click at [148, 374] on span "<>" at bounding box center [163, 385] width 31 height 23
type input "**"
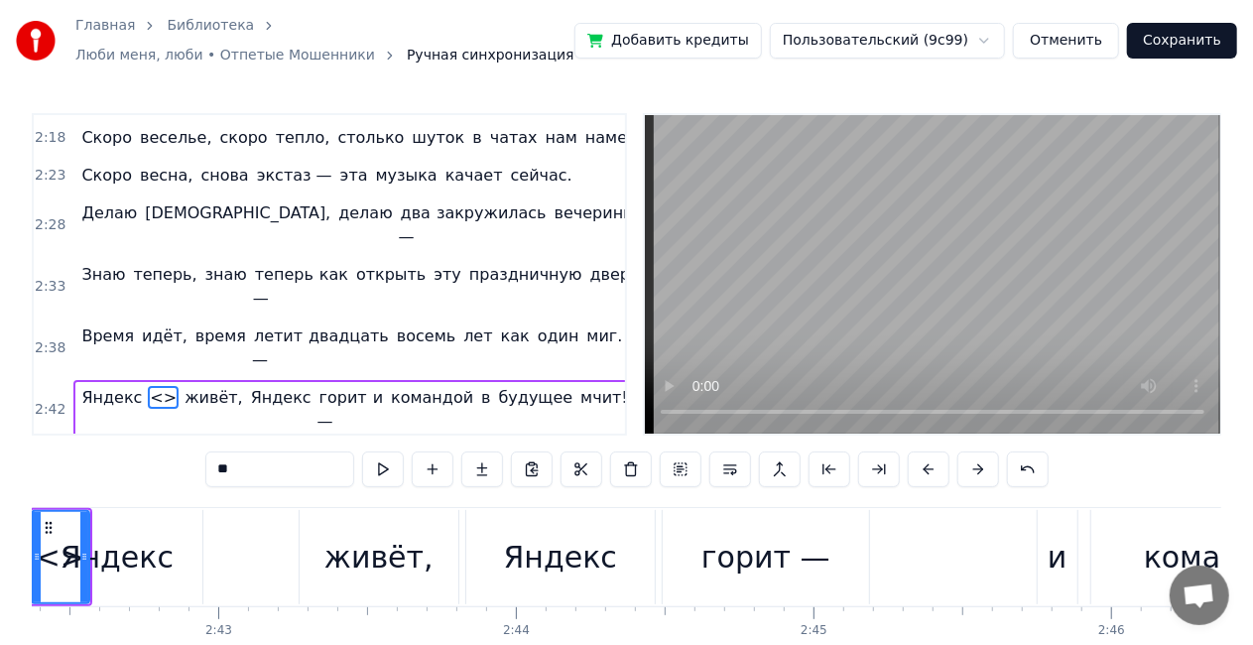
scroll to position [0, 48235]
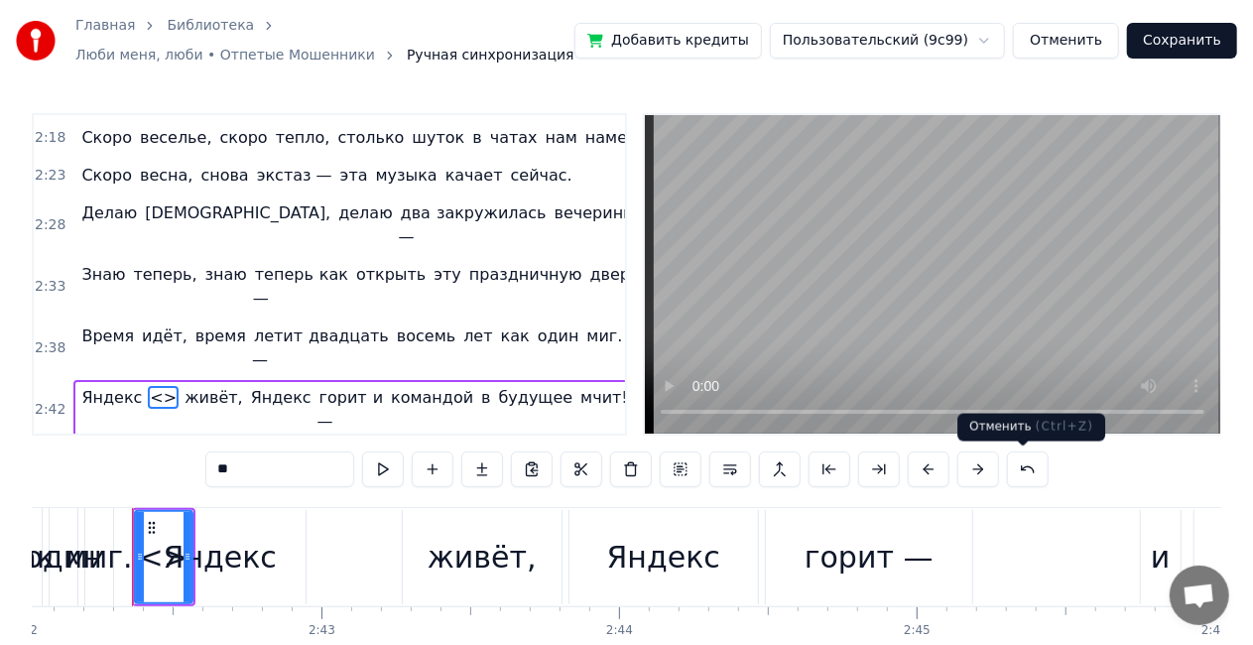
click at [1020, 475] on button at bounding box center [1028, 470] width 42 height 36
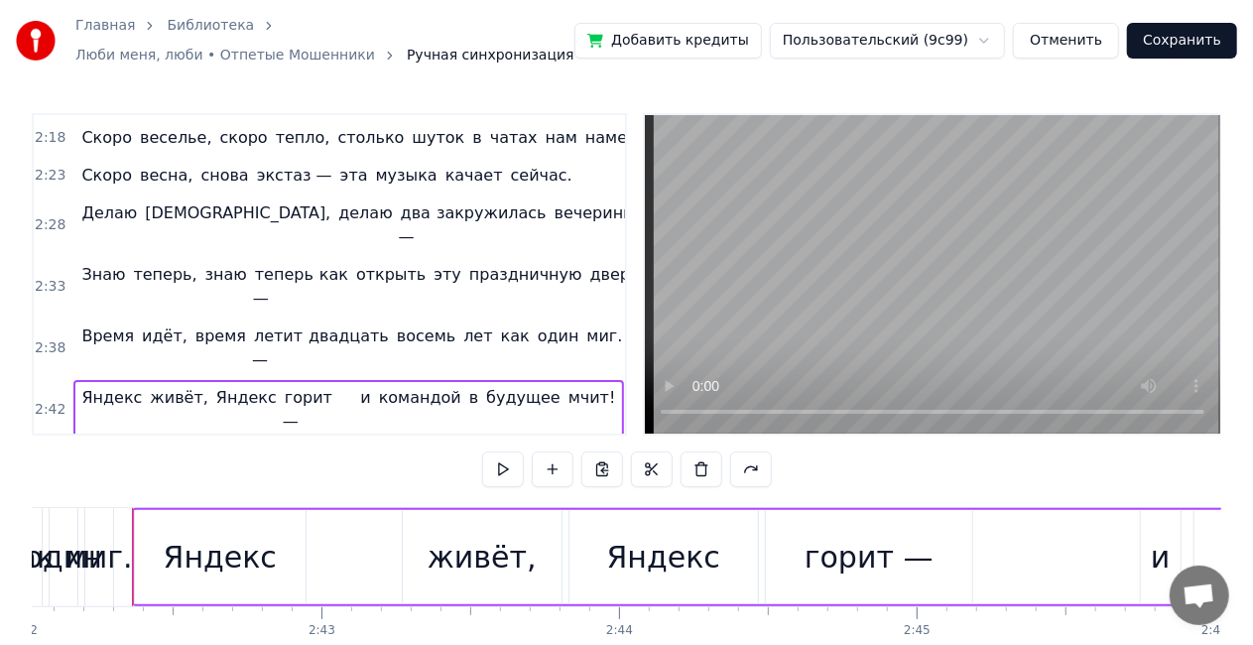
click at [329, 380] on div "Яндекс живёт, Яндекс горит — и командой в будущее мчит!" at bounding box center [348, 410] width 550 height 60
click at [377, 386] on span "командой" at bounding box center [420, 397] width 86 height 23
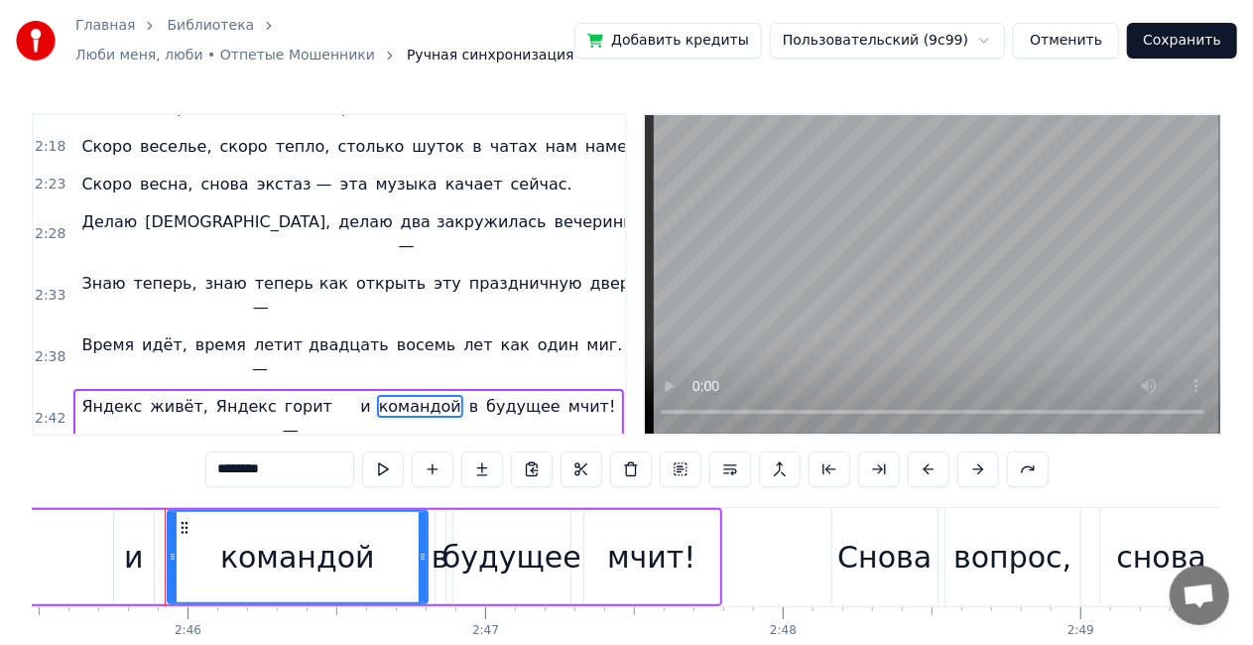
scroll to position [0, 49295]
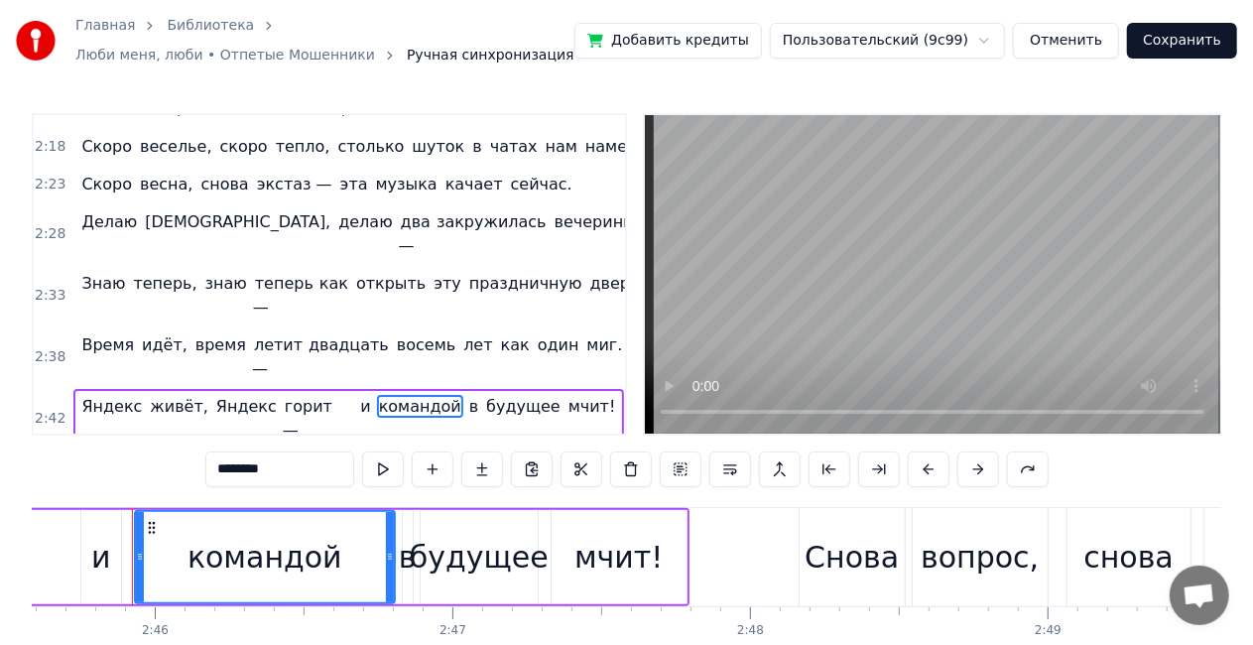
click at [377, 395] on span "командой" at bounding box center [420, 406] width 86 height 23
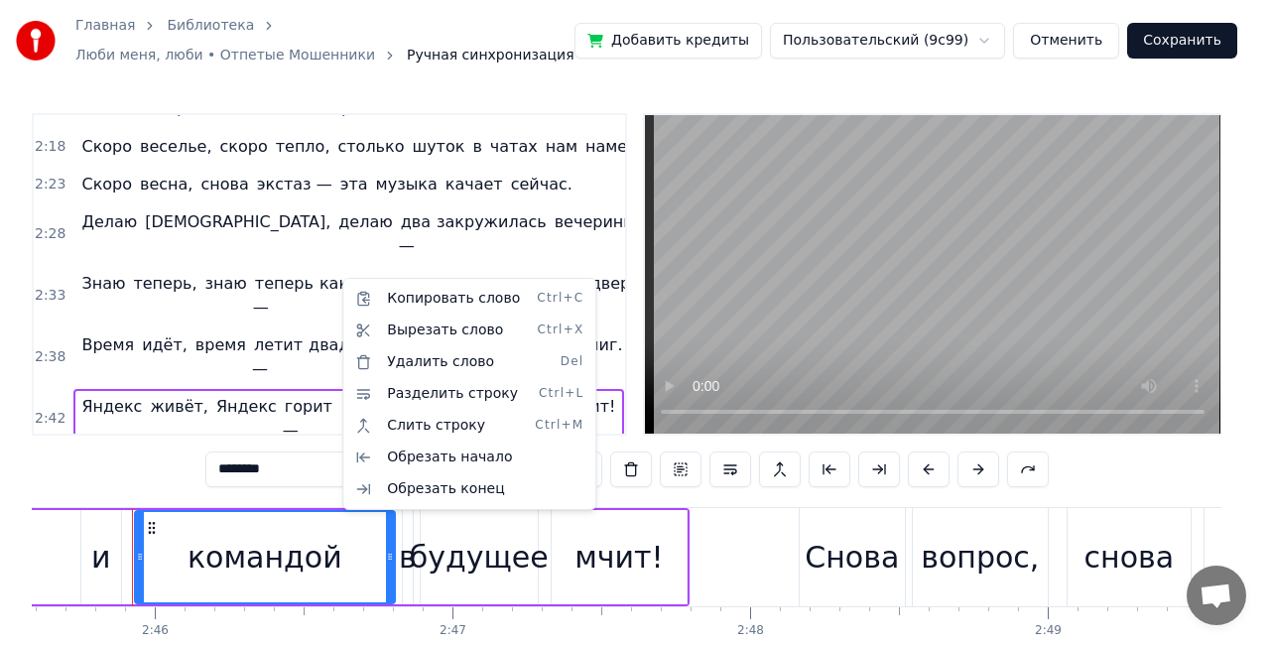
click at [330, 276] on html "Главная Библиотека Люби меня, люби • Отпетые Мошенники Ручная синхронизация Доб…" at bounding box center [635, 369] width 1270 height 739
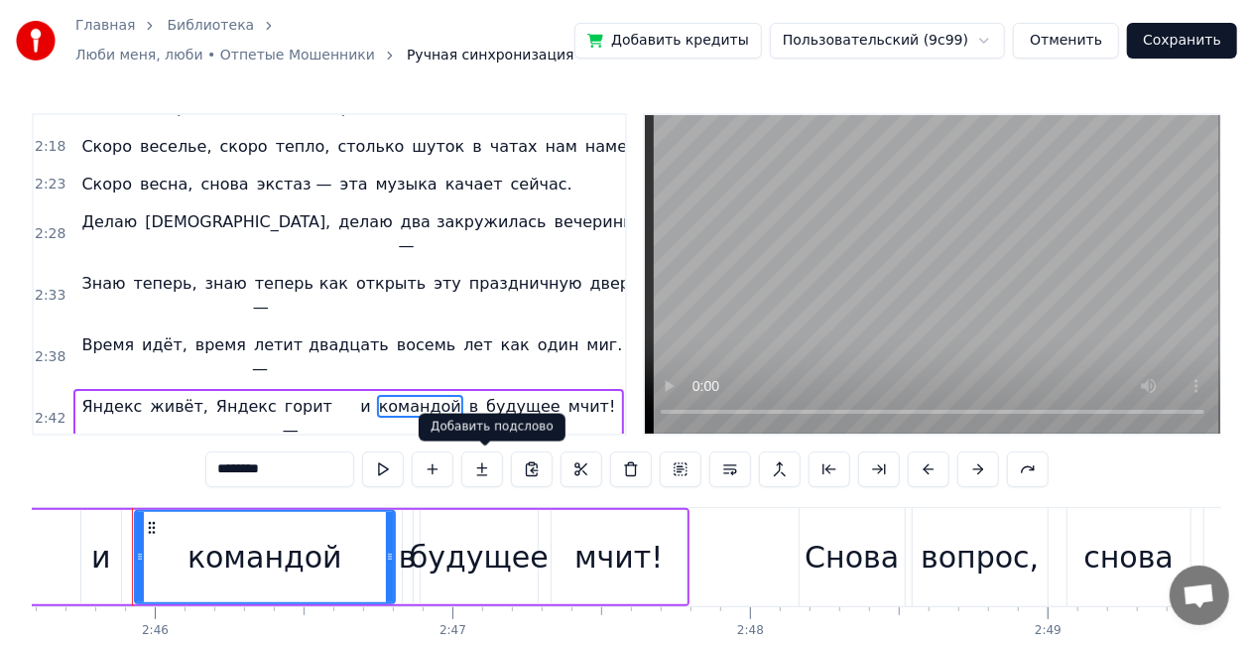
click at [480, 454] on button at bounding box center [482, 470] width 42 height 36
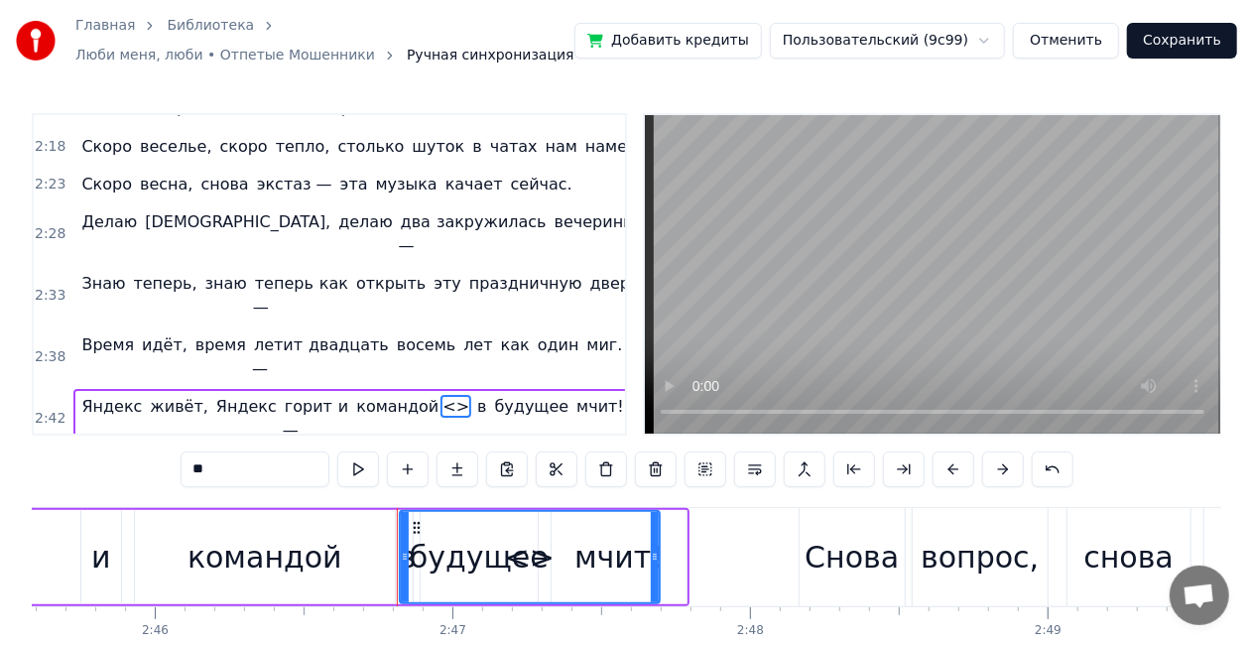
drag, startPoint x: 532, startPoint y: 556, endPoint x: 516, endPoint y: 557, distance: 15.9
click at [516, 557] on div "<>" at bounding box center [530, 557] width 50 height 45
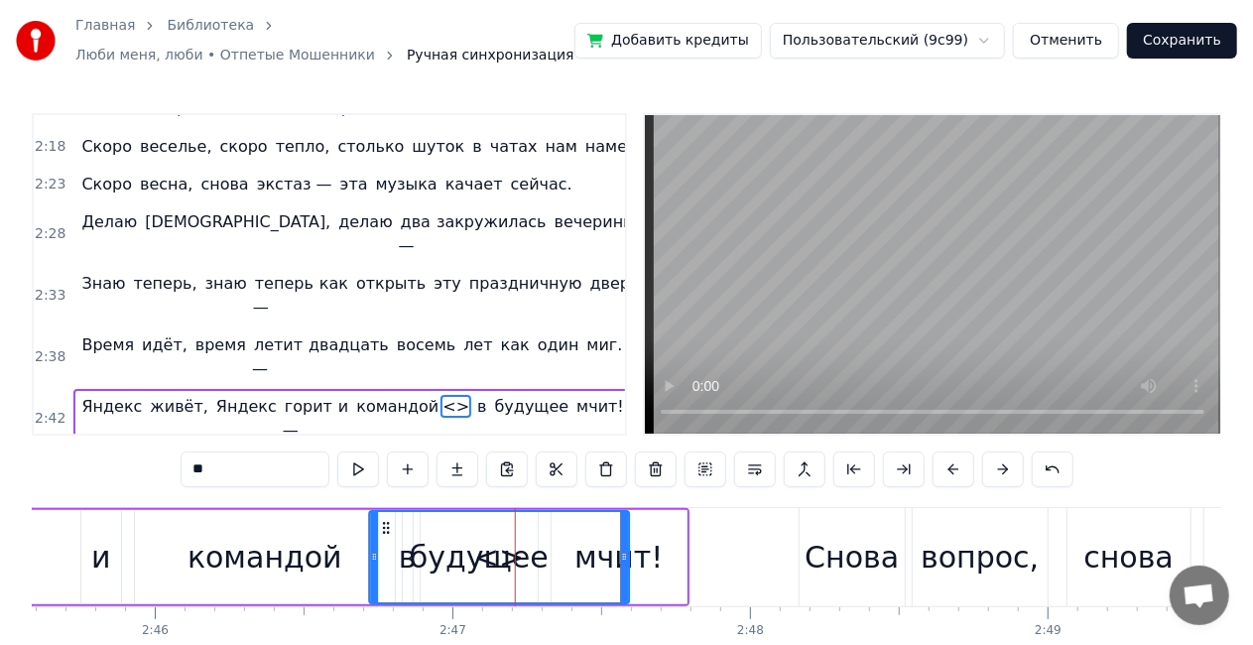
drag, startPoint x: 416, startPoint y: 522, endPoint x: 385, endPoint y: 522, distance: 30.8
click at [385, 522] on icon at bounding box center [386, 528] width 16 height 16
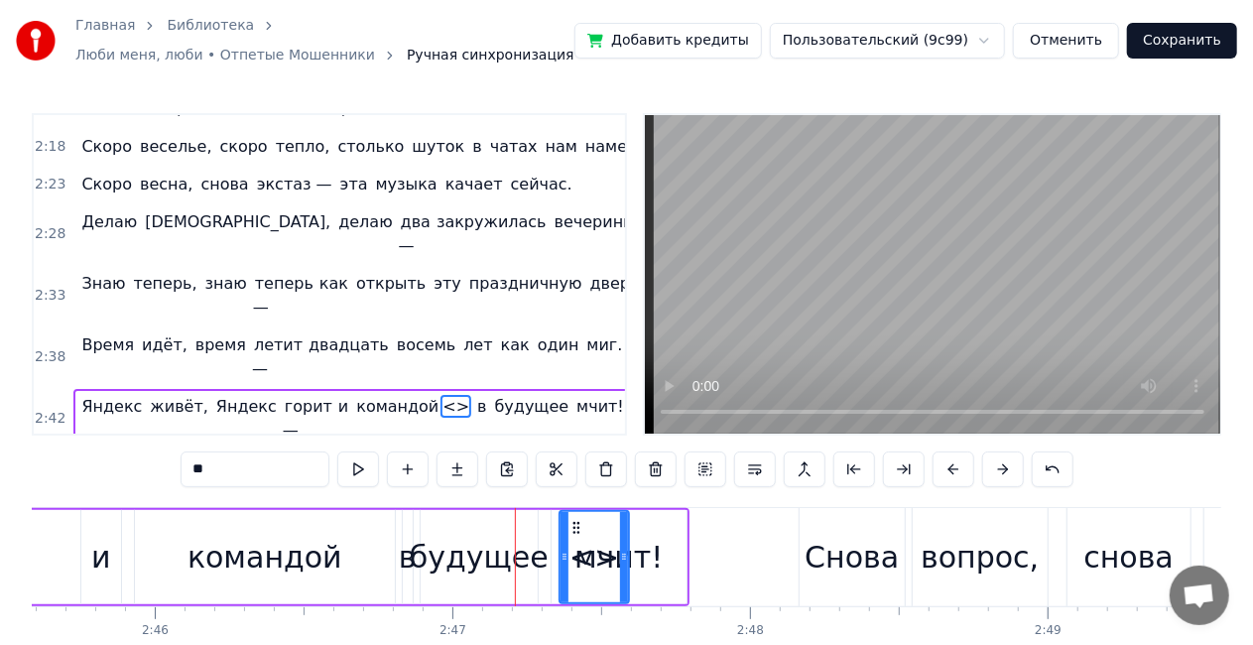
drag, startPoint x: 371, startPoint y: 556, endPoint x: 564, endPoint y: 544, distance: 192.9
click at [564, 544] on div at bounding box center [565, 557] width 8 height 90
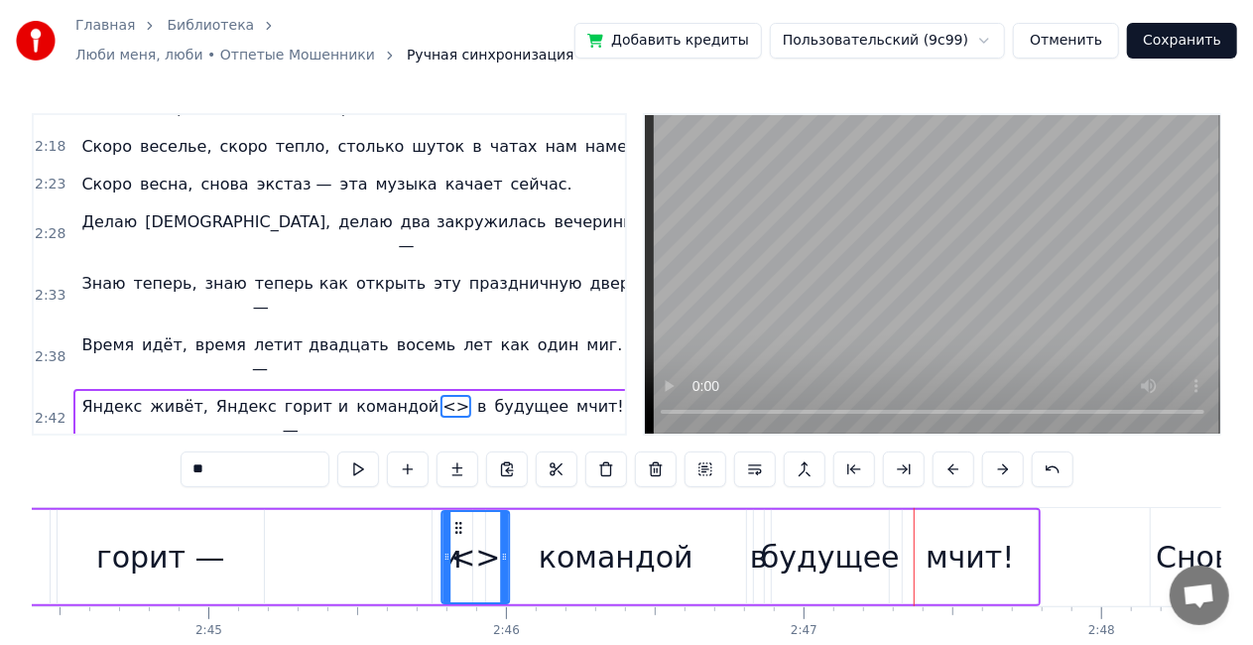
scroll to position [0, 48937]
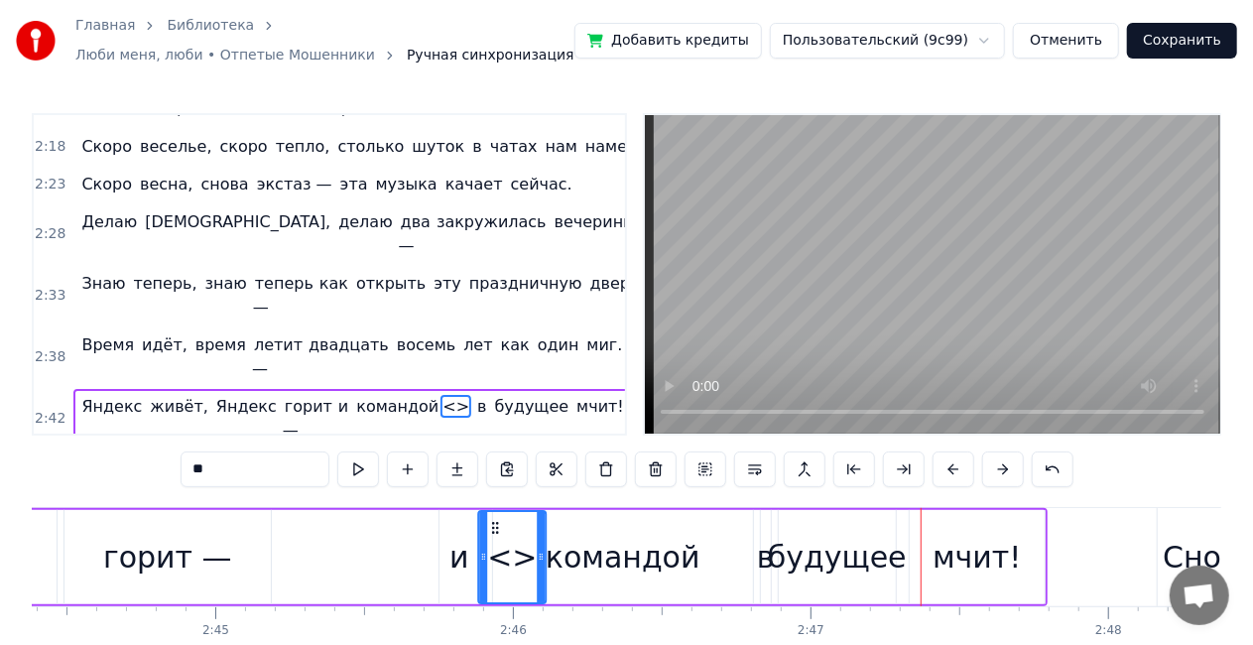
drag, startPoint x: 580, startPoint y: 524, endPoint x: 292, endPoint y: 497, distance: 289.0
click at [292, 497] on div "0:59 Скоро релиз, скоро deploy, снова сервис наш взлетает живой, 1:04 Скоро апд…" at bounding box center [627, 410] width 1190 height 594
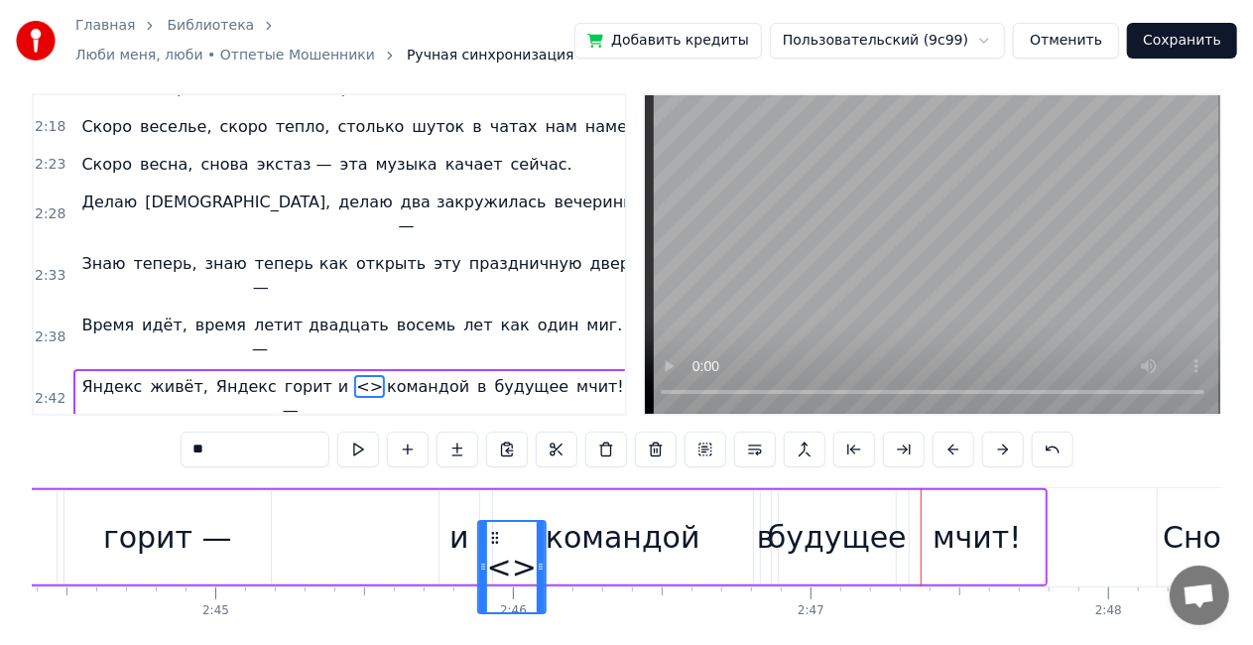
scroll to position [37, 0]
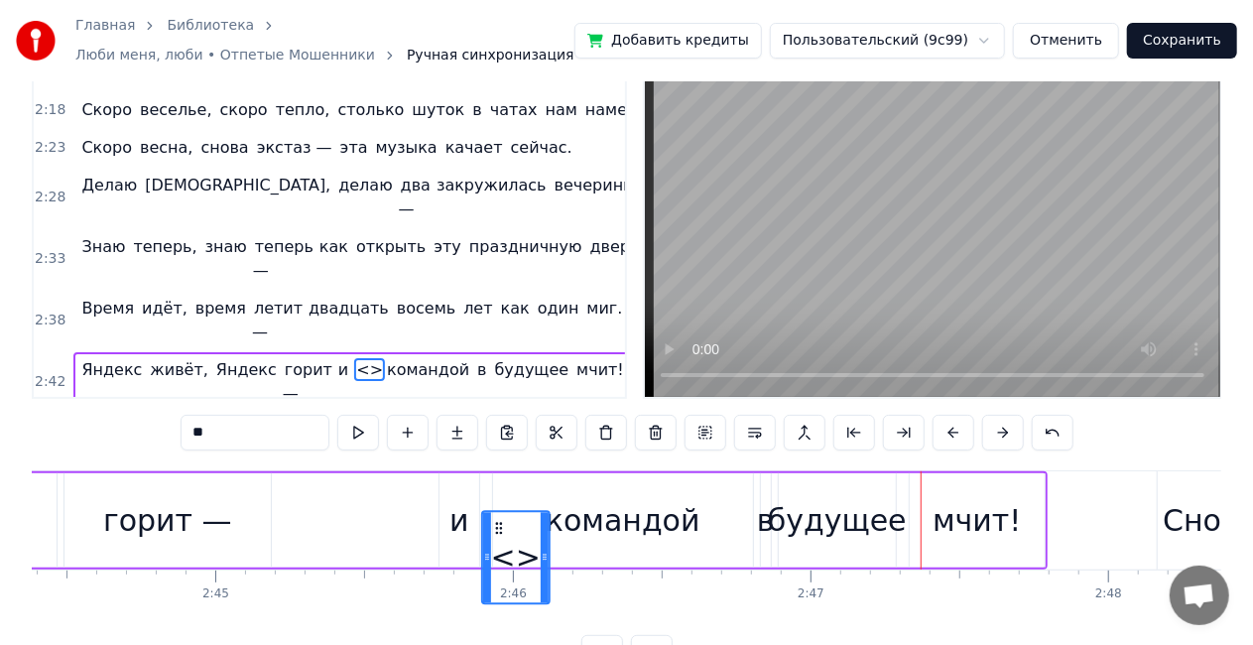
drag, startPoint x: 481, startPoint y: 530, endPoint x: 500, endPoint y: 488, distance: 45.7
click at [500, 488] on div "<> командой" at bounding box center [503, 520] width 23 height 94
click at [516, 518] on div "<>" at bounding box center [516, 520] width 50 height 45
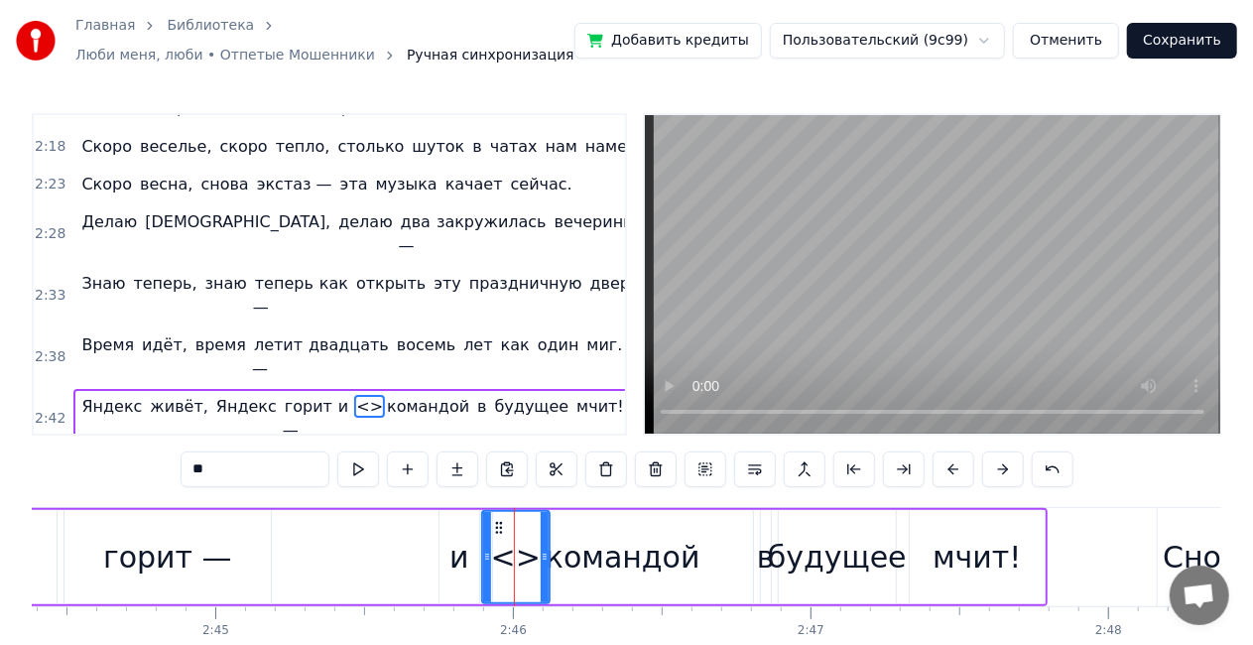
click at [355, 395] on span "<>" at bounding box center [369, 406] width 31 height 23
click at [354, 395] on span "<>" at bounding box center [369, 406] width 31 height 23
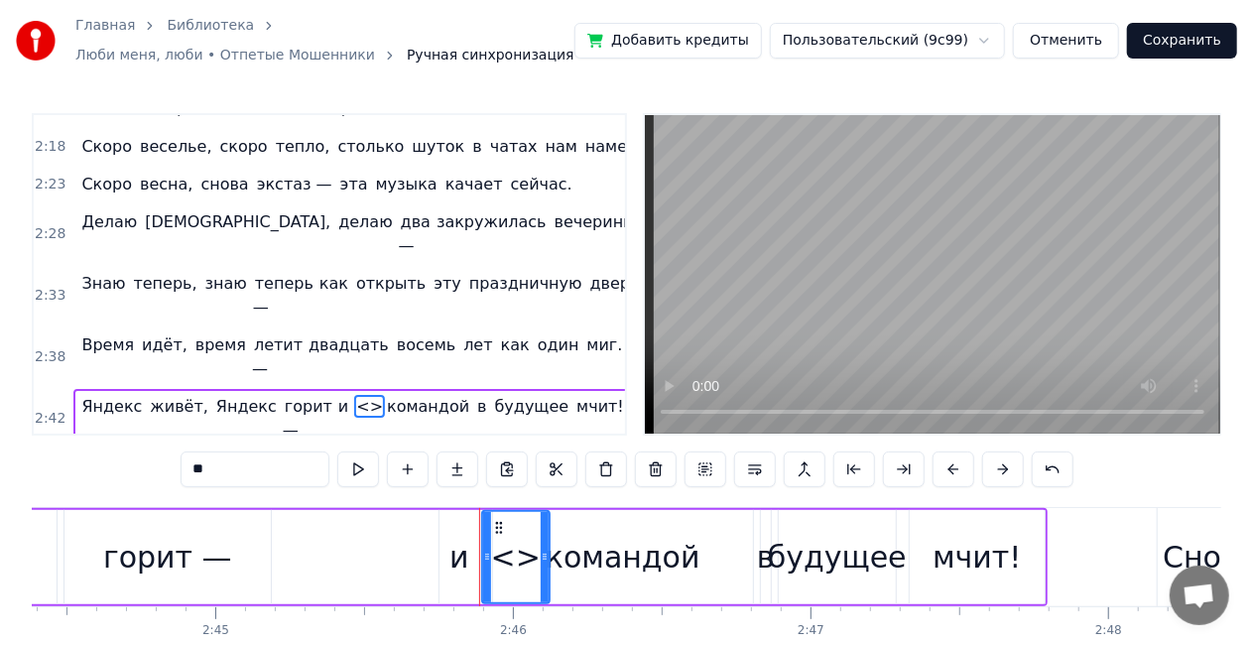
click at [499, 528] on icon at bounding box center [499, 528] width 16 height 16
click at [498, 535] on div "<>" at bounding box center [515, 557] width 65 height 90
click at [520, 562] on div "<>" at bounding box center [516, 557] width 50 height 45
click at [520, 561] on div "<>" at bounding box center [516, 557] width 50 height 45
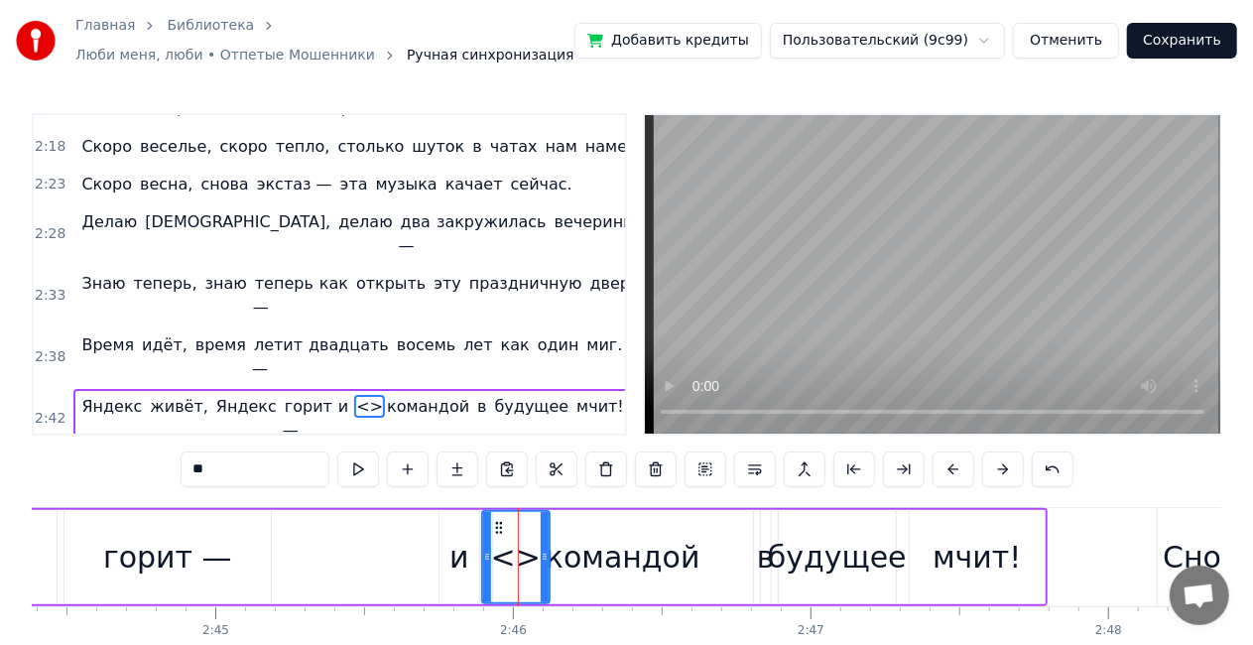
click at [520, 561] on div "<>" at bounding box center [516, 557] width 50 height 45
click at [502, 558] on div "<>" at bounding box center [516, 557] width 50 height 45
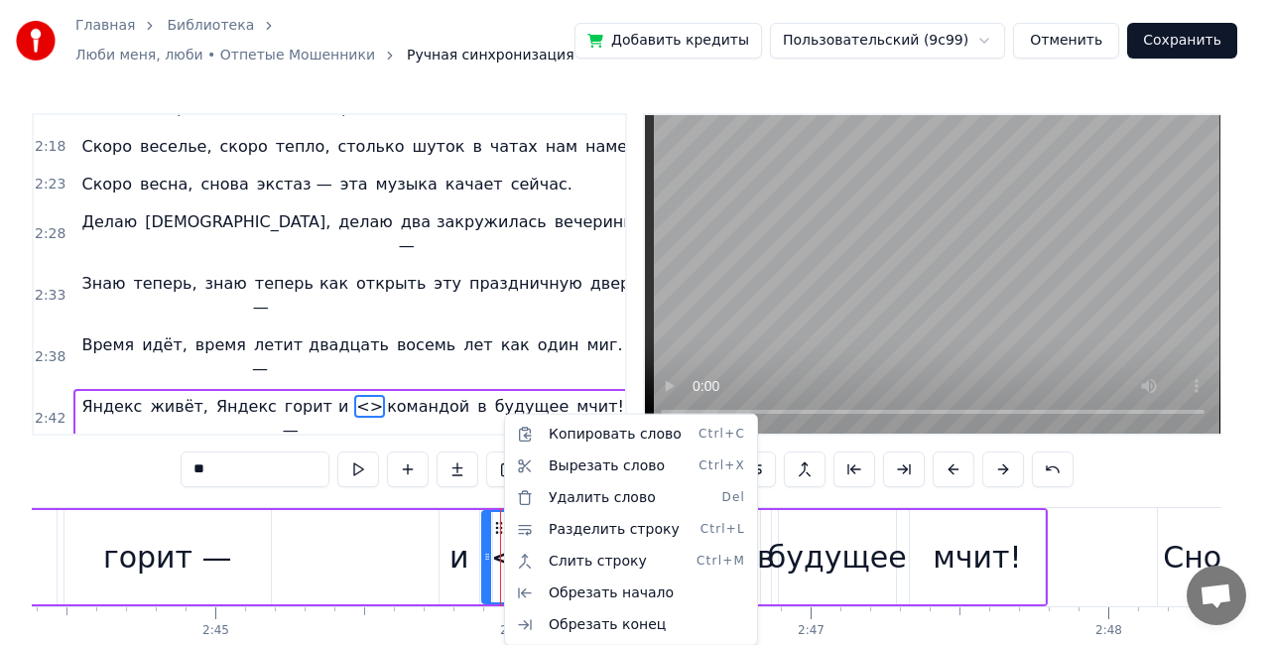
click at [781, 570] on html "Главная Библиотека Люби меня, люби • Отпетые Мошенники Ручная синхронизация Доб…" at bounding box center [635, 369] width 1270 height 739
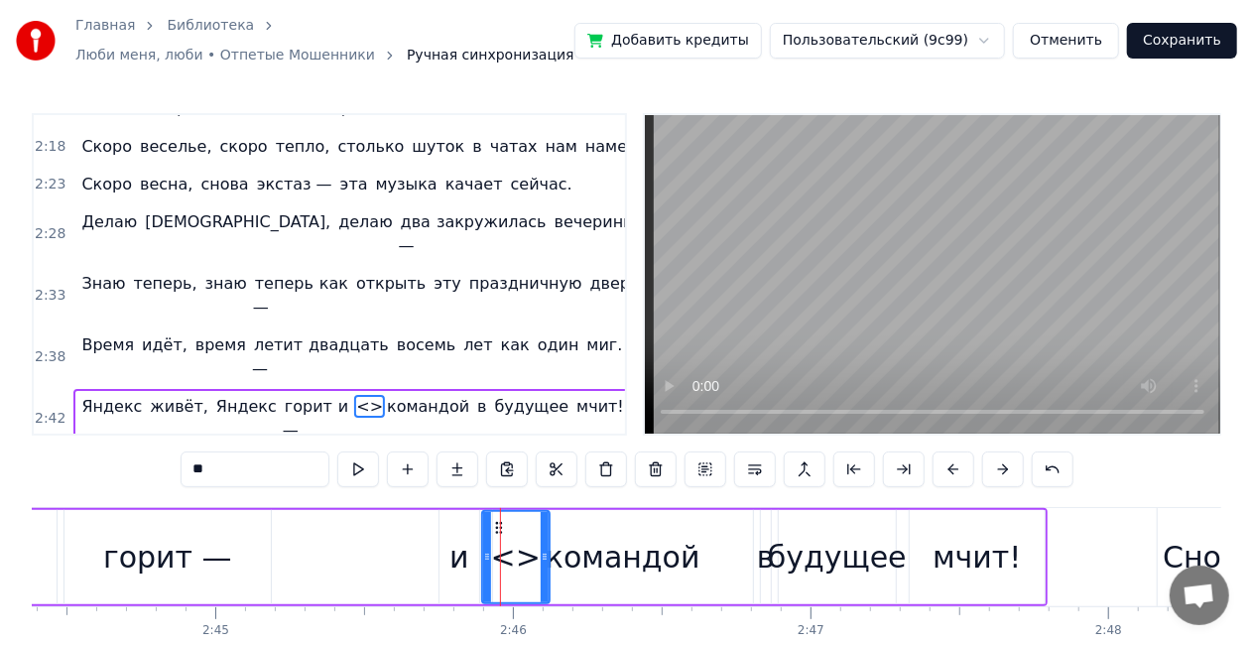
click at [770, 565] on div "в" at bounding box center [766, 557] width 18 height 45
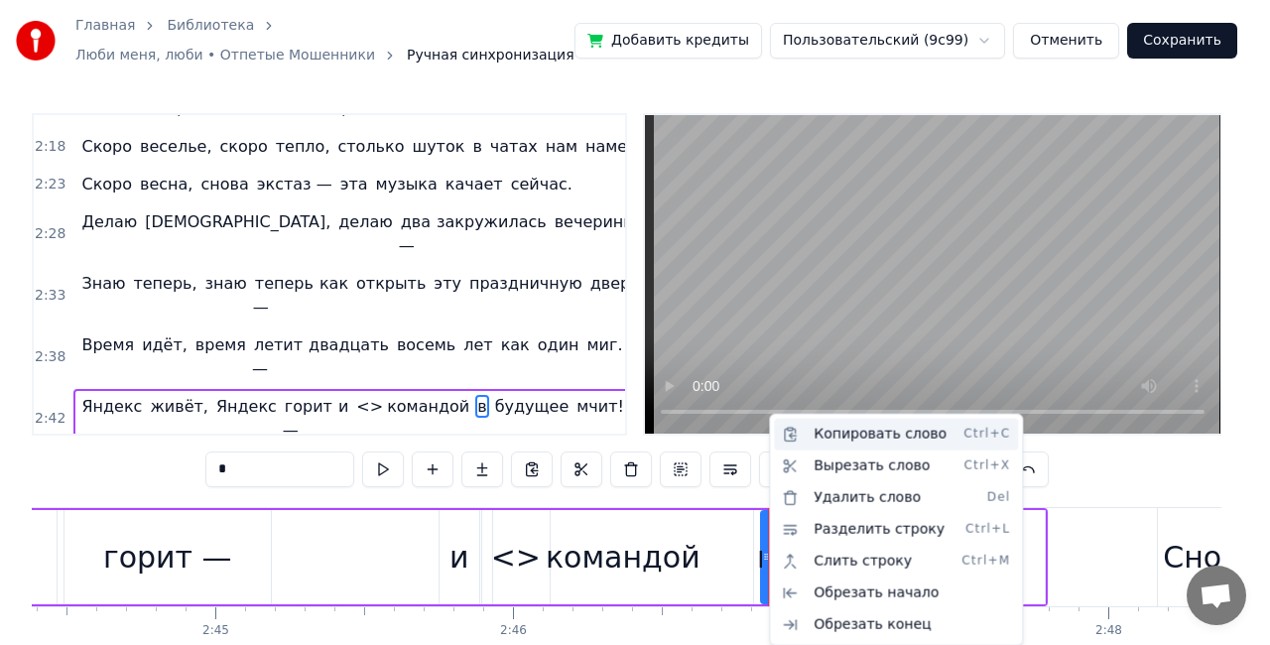
click at [899, 433] on div "Копировать слово Ctrl+C" at bounding box center [896, 435] width 244 height 32
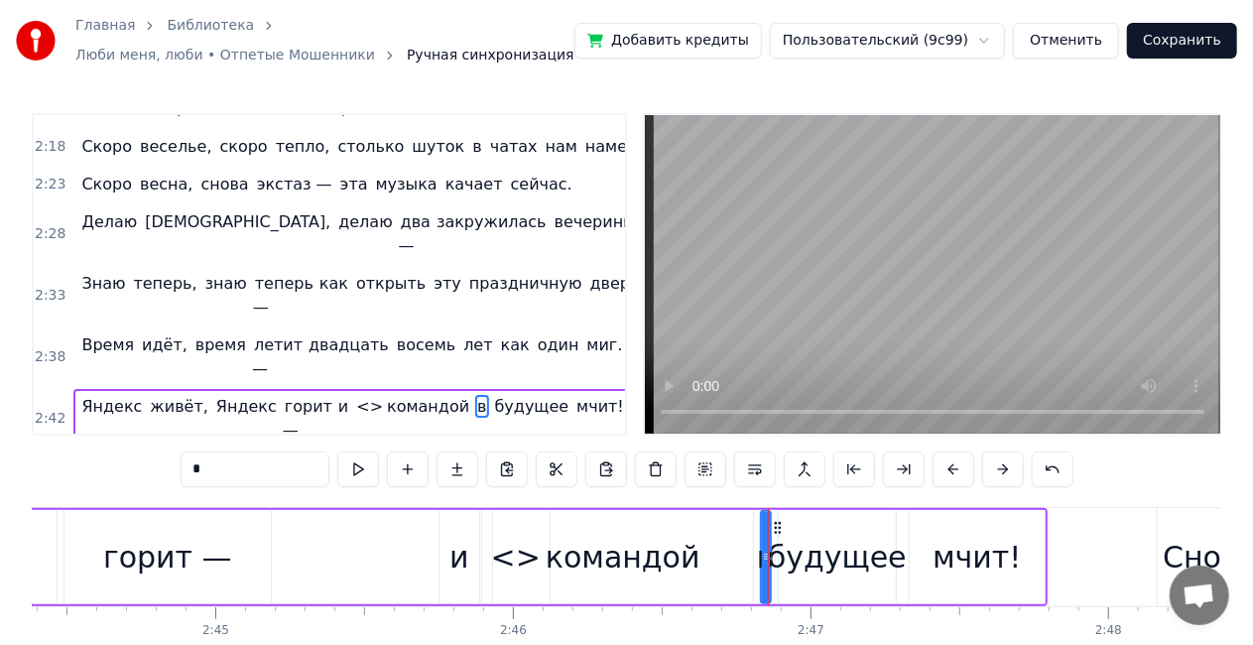
drag, startPoint x: 510, startPoint y: 564, endPoint x: 516, endPoint y: 555, distance: 10.7
click at [510, 563] on div "командой" at bounding box center [623, 557] width 260 height 94
type input "********"
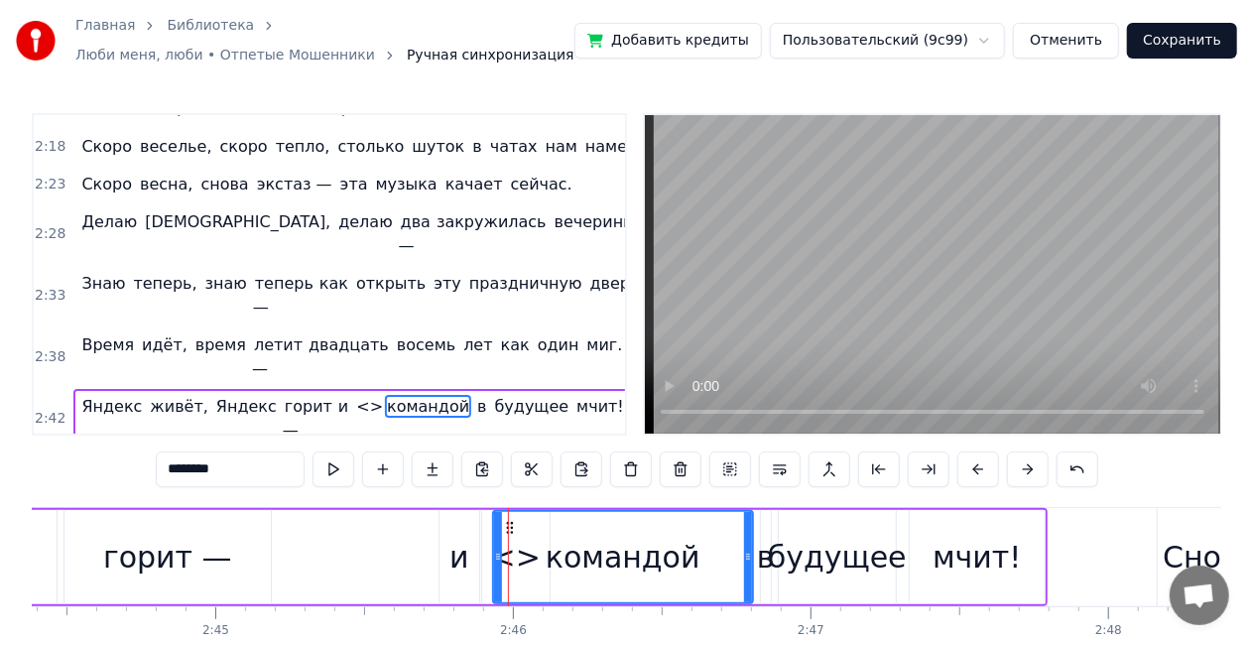
click at [516, 555] on div "командой" at bounding box center [623, 557] width 258 height 90
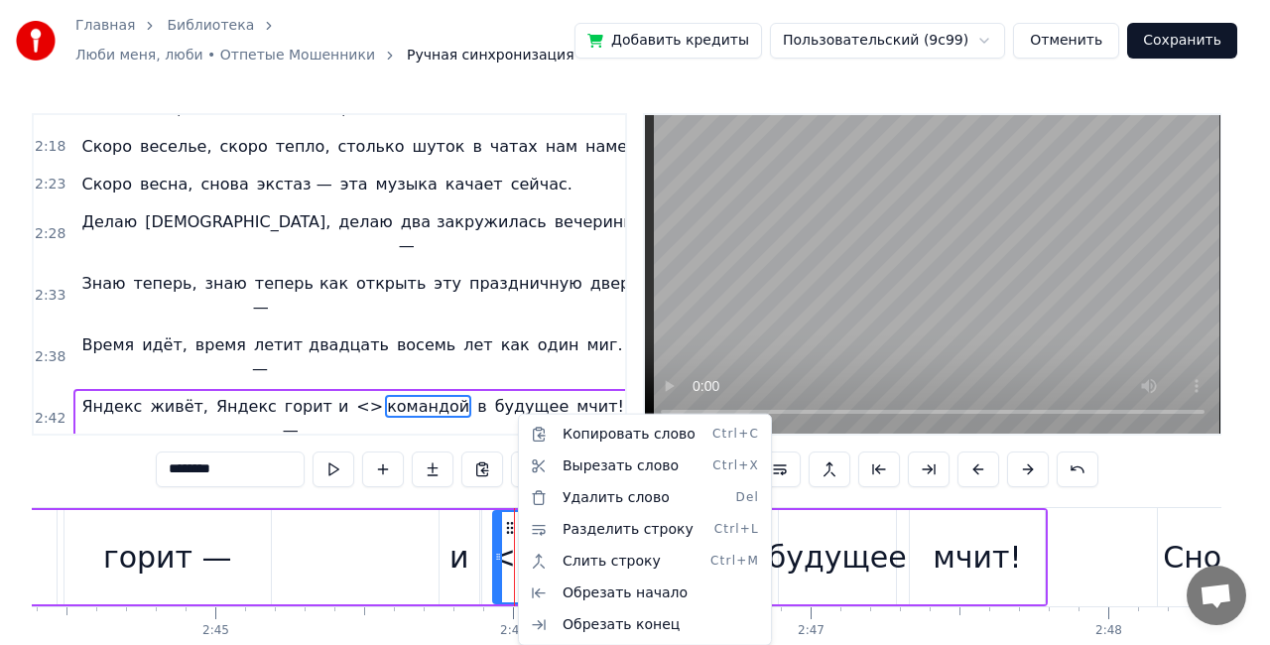
click at [513, 558] on html "Главная Библиотека Люби меня, люби • Отпетые Мошенники Ручная синхронизация Доб…" at bounding box center [635, 369] width 1270 height 739
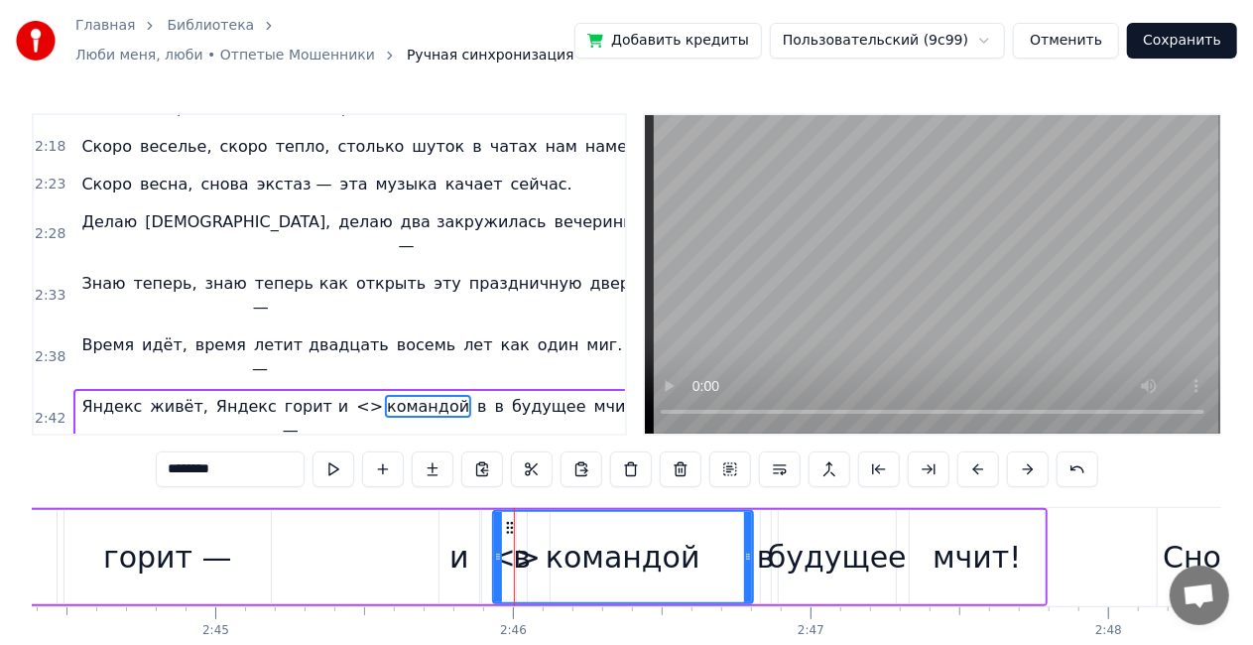
click at [520, 563] on div "командой" at bounding box center [623, 557] width 258 height 90
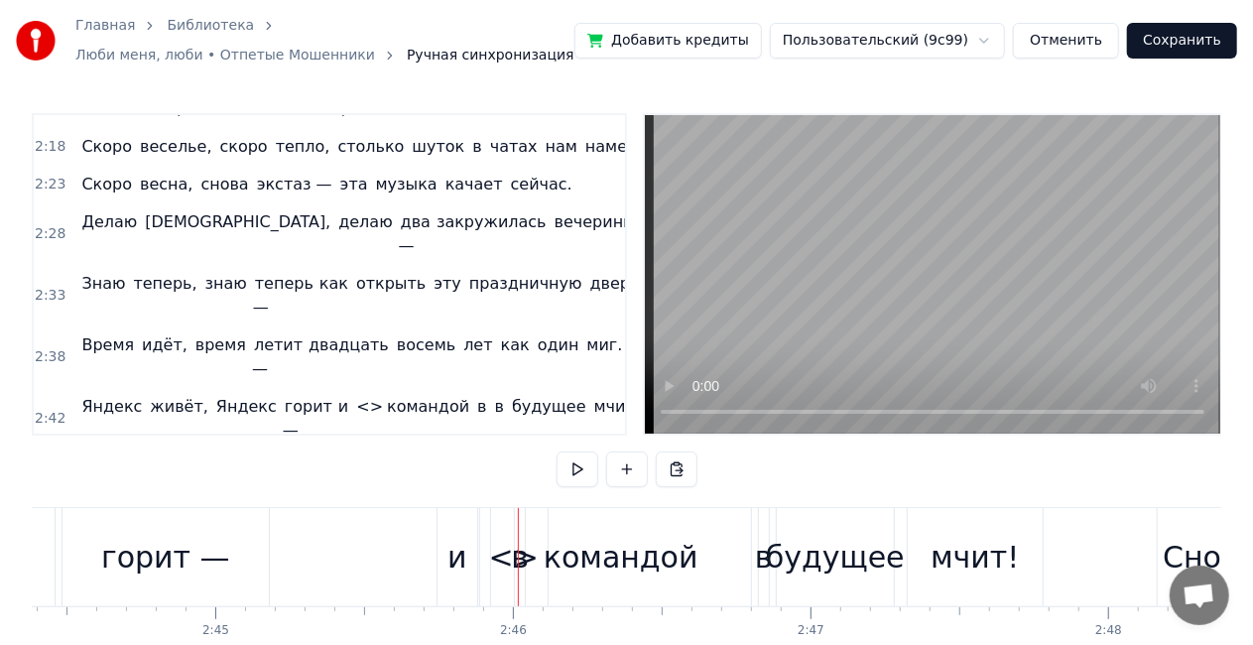
click at [519, 560] on div "в" at bounding box center [521, 557] width 18 height 45
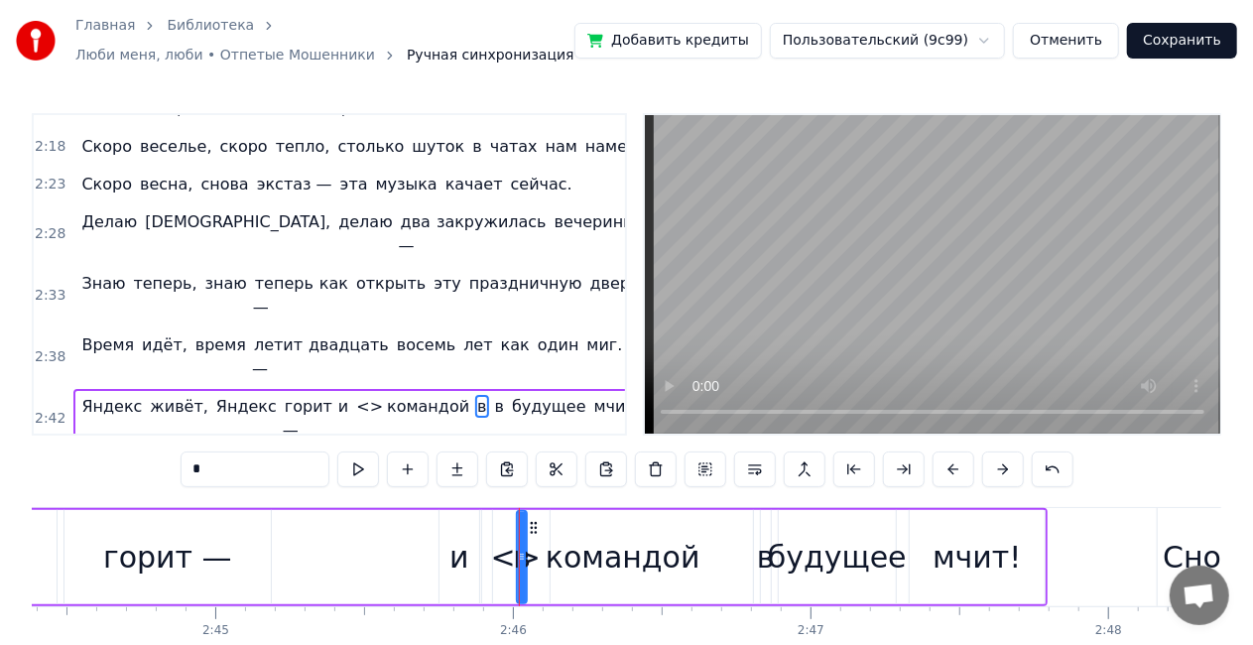
click at [512, 560] on div "командой" at bounding box center [623, 557] width 260 height 94
type input "********"
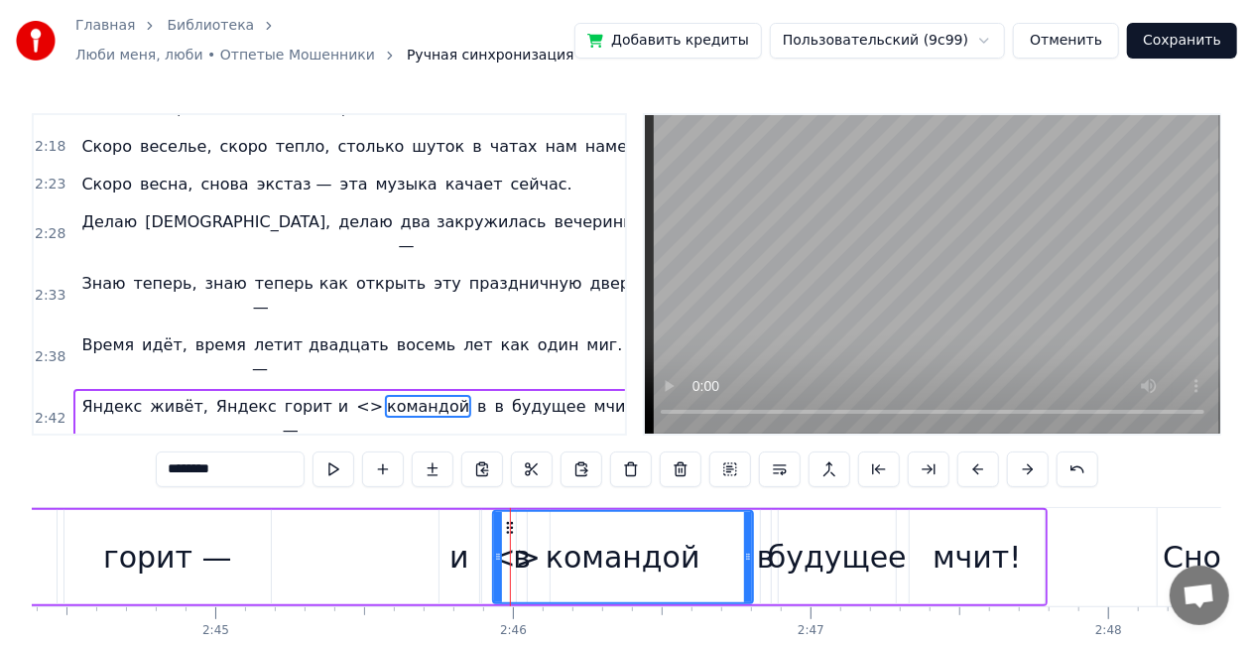
click at [510, 565] on div at bounding box center [510, 557] width 1 height 98
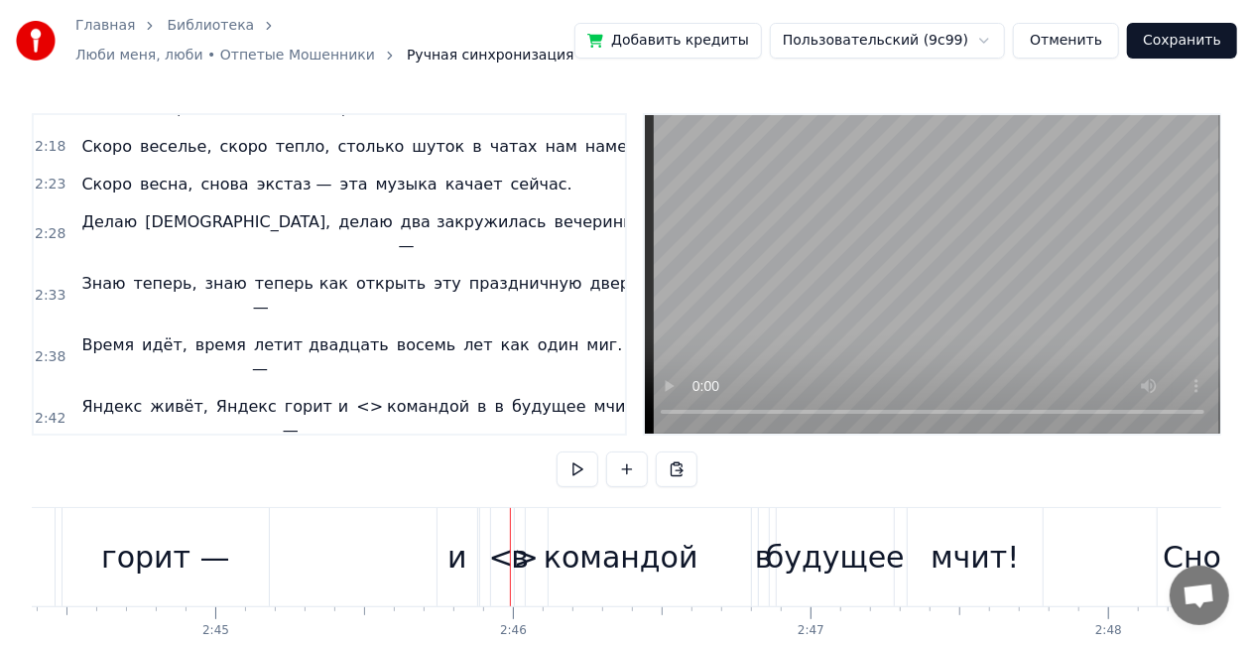
click at [583, 536] on div "командой" at bounding box center [621, 557] width 155 height 45
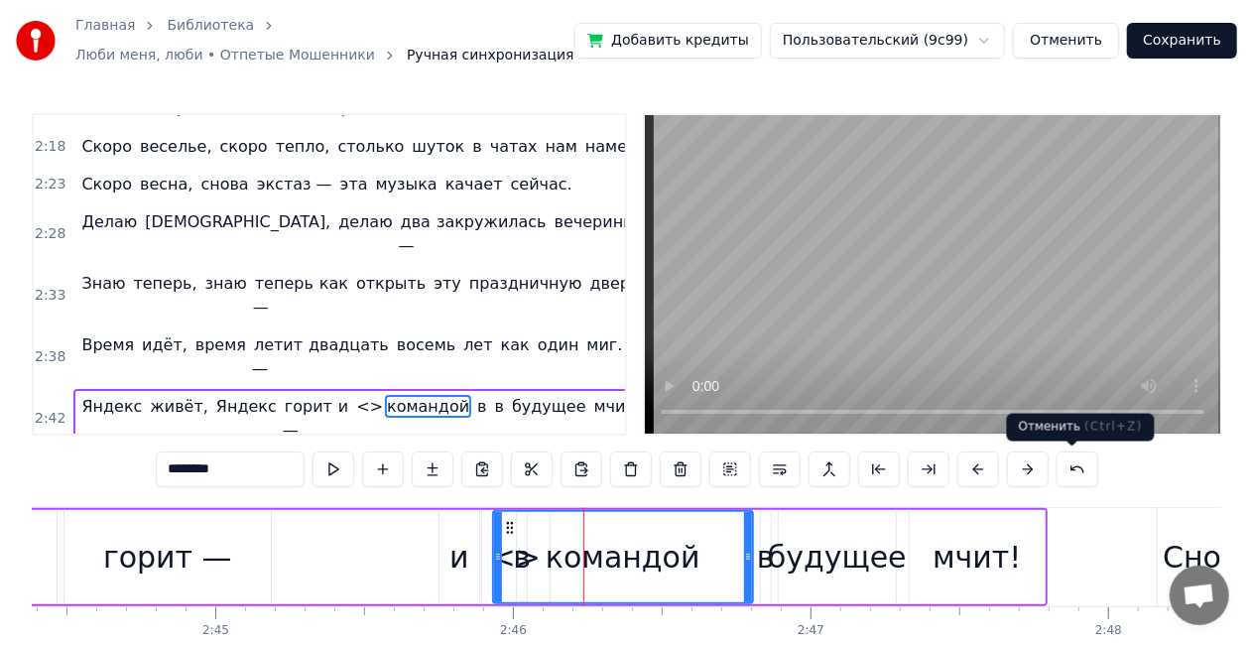
click at [1063, 474] on button at bounding box center [1078, 470] width 42 height 36
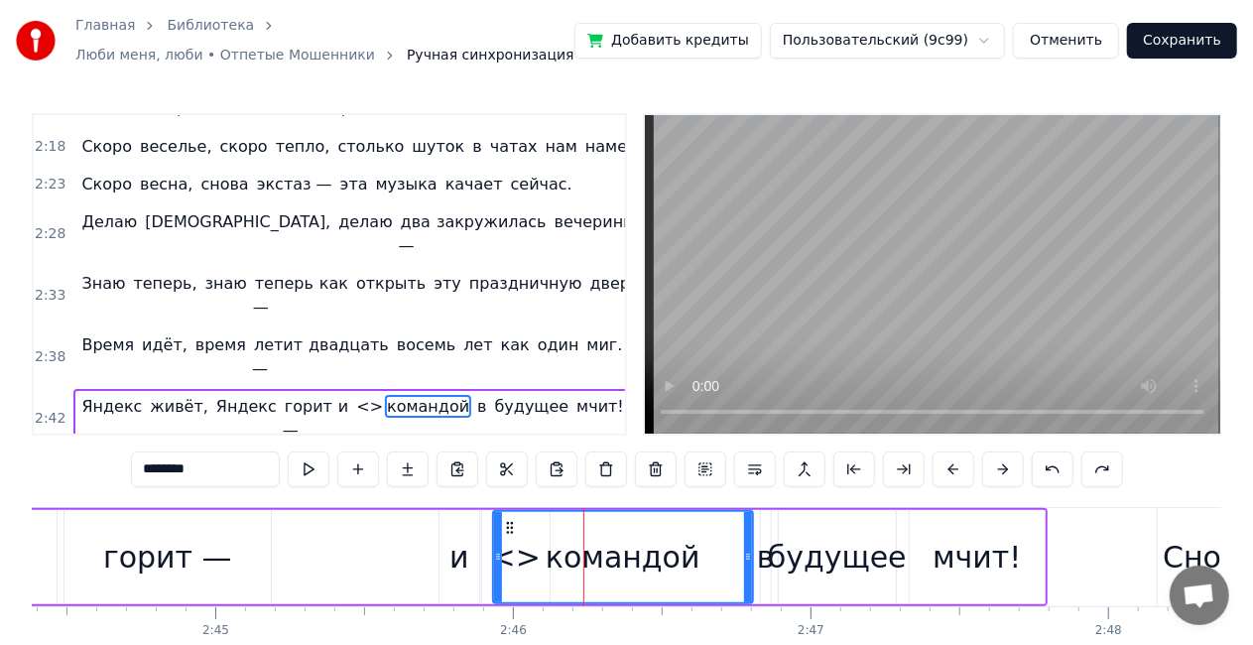
click at [1064, 473] on button at bounding box center [1053, 470] width 42 height 36
click at [1057, 468] on button at bounding box center [1053, 470] width 42 height 36
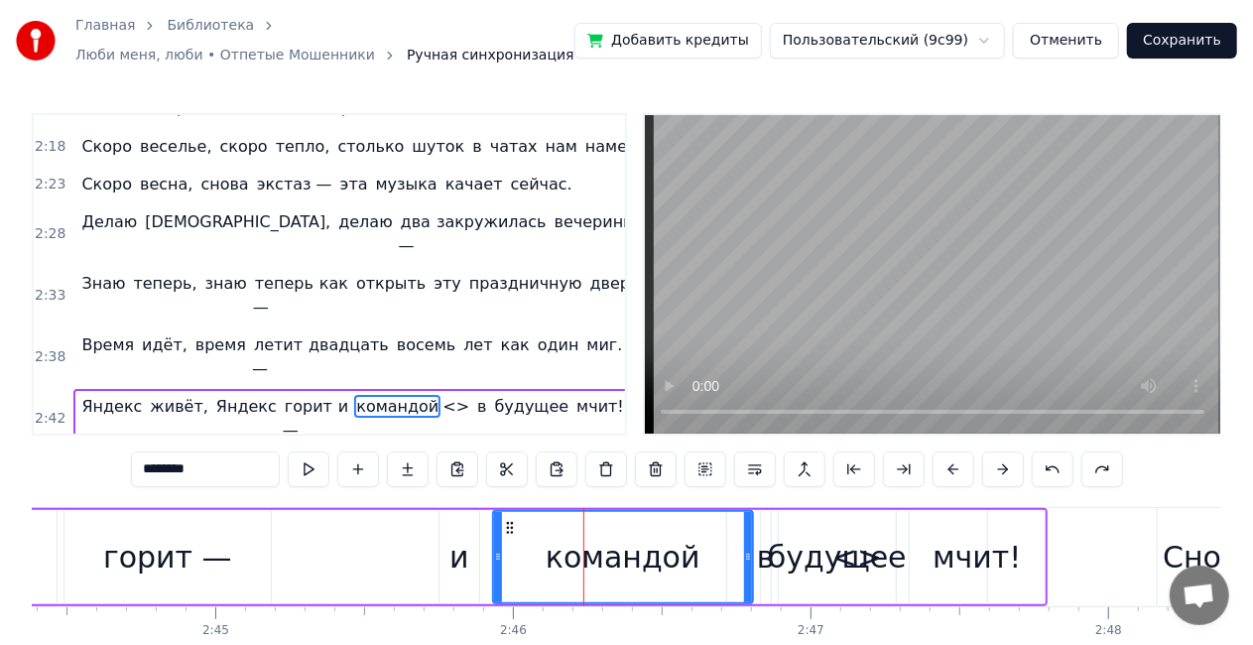
click at [1057, 468] on button at bounding box center [1053, 470] width 42 height 36
click at [198, 173] on span "снова" at bounding box center [224, 184] width 52 height 23
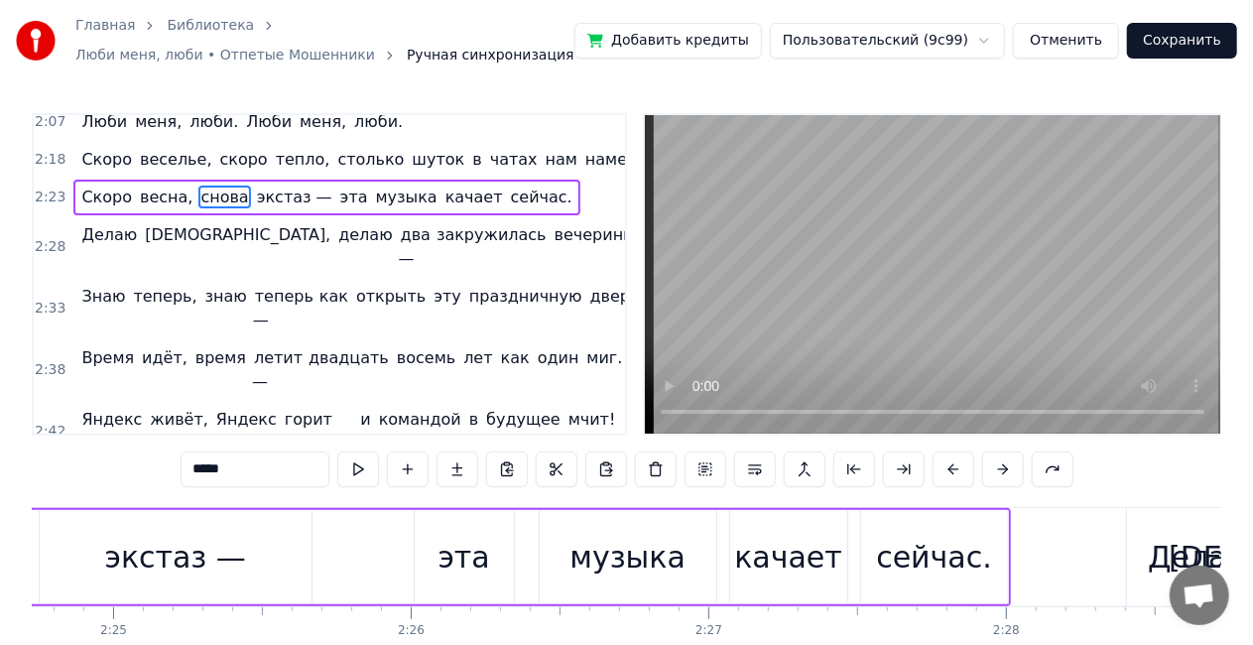
scroll to position [0, 42835]
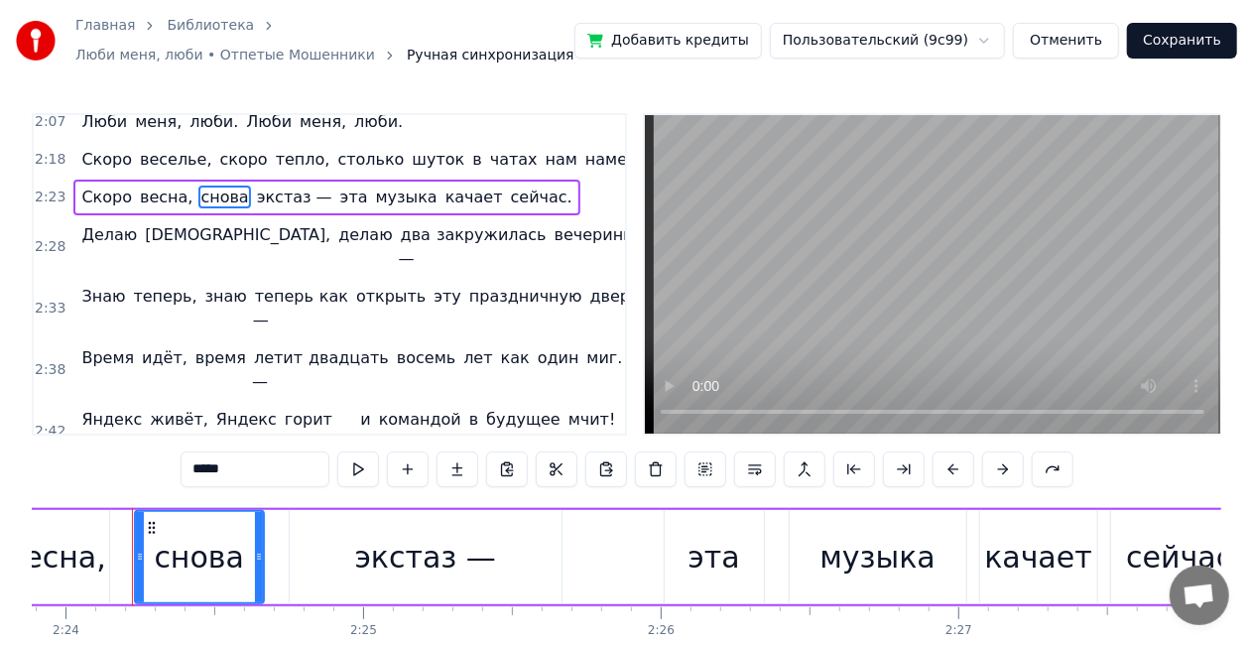
click at [198, 186] on span "снова" at bounding box center [224, 197] width 52 height 23
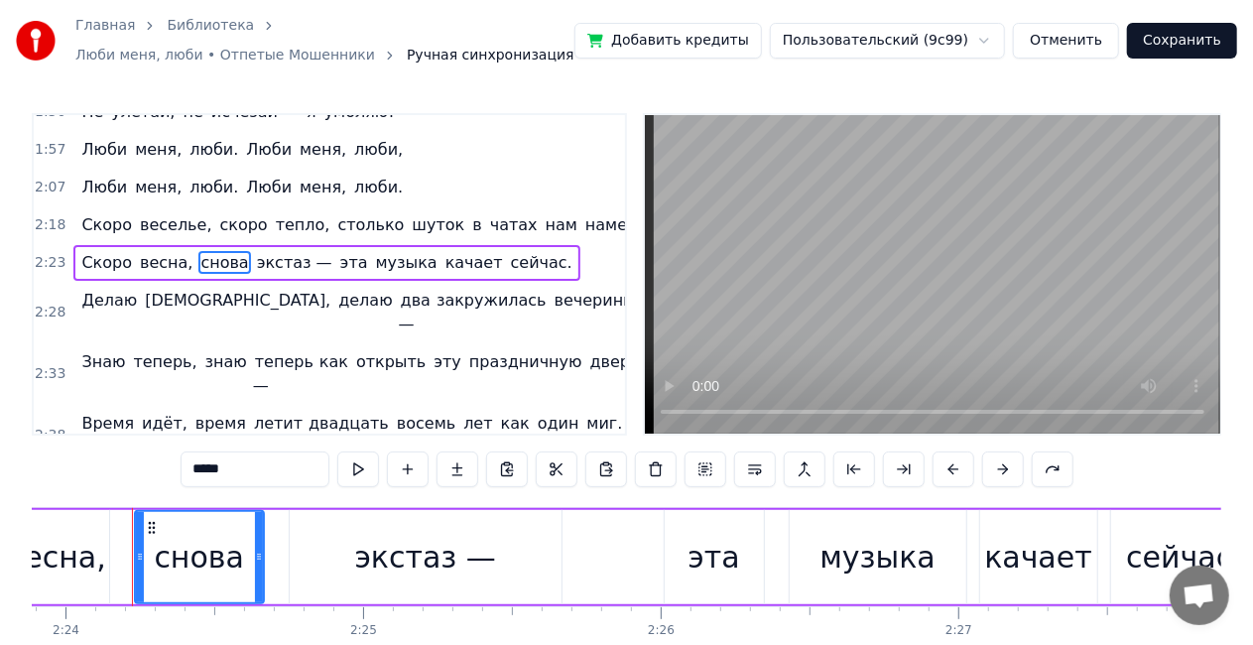
scroll to position [415, 0]
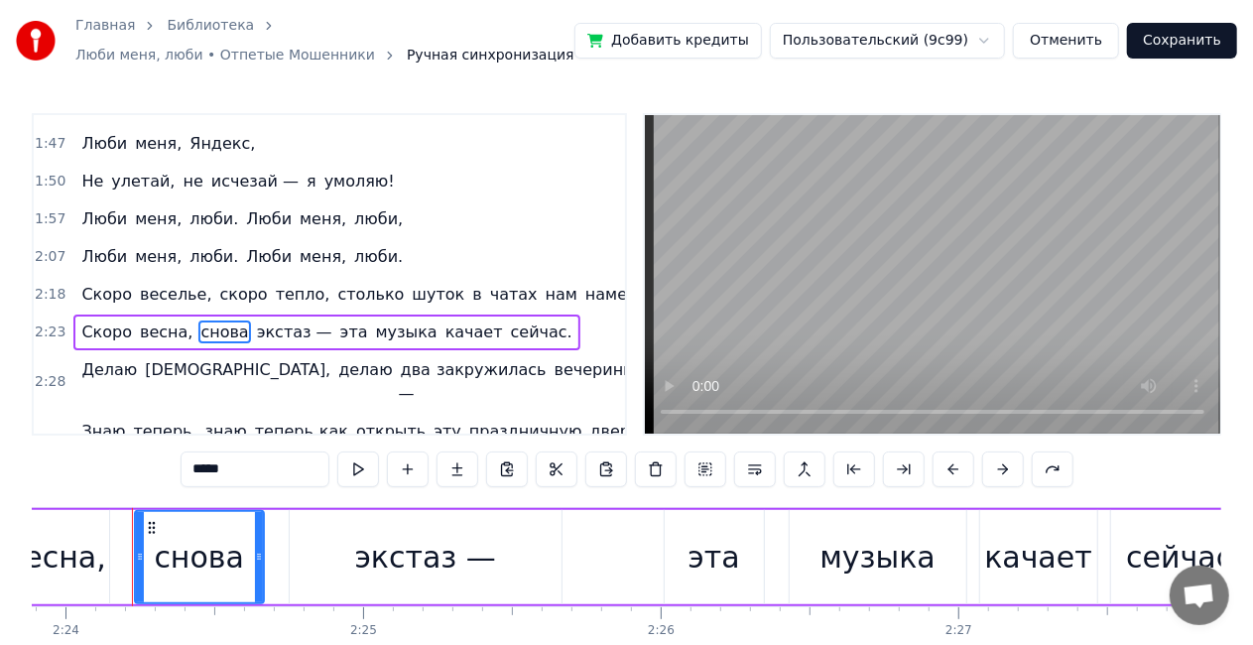
drag, startPoint x: 161, startPoint y: 556, endPoint x: 172, endPoint y: 561, distance: 12.0
click at [172, 561] on div "снова" at bounding box center [199, 557] width 90 height 45
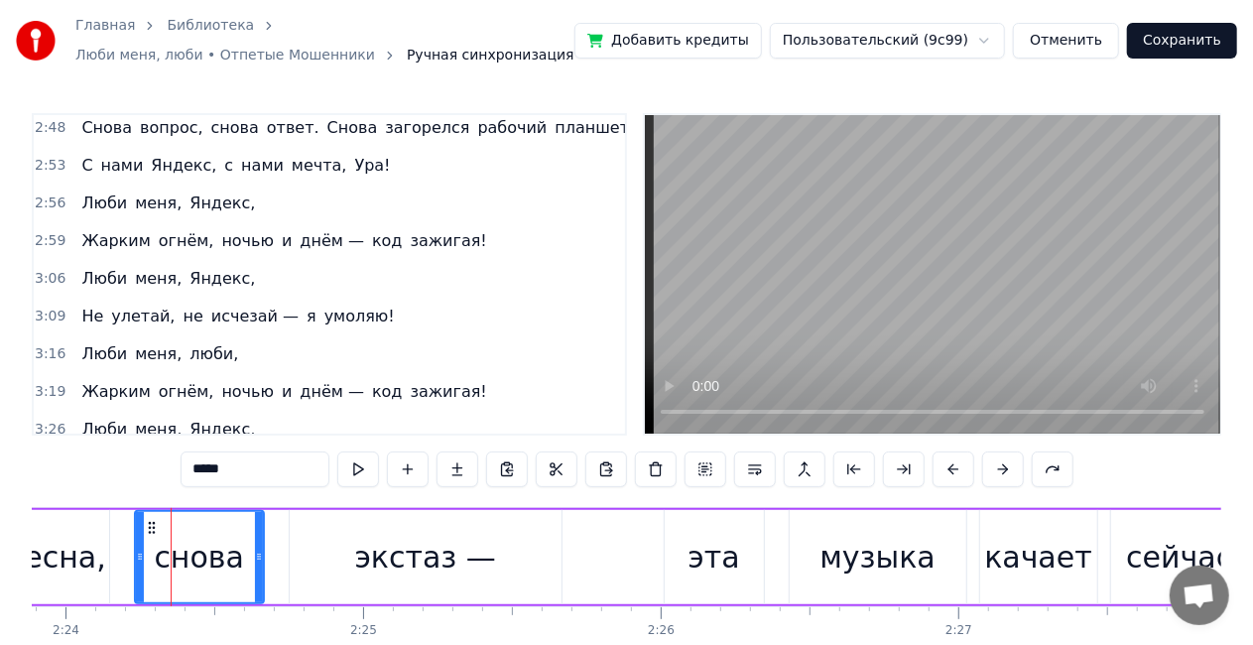
scroll to position [706, 0]
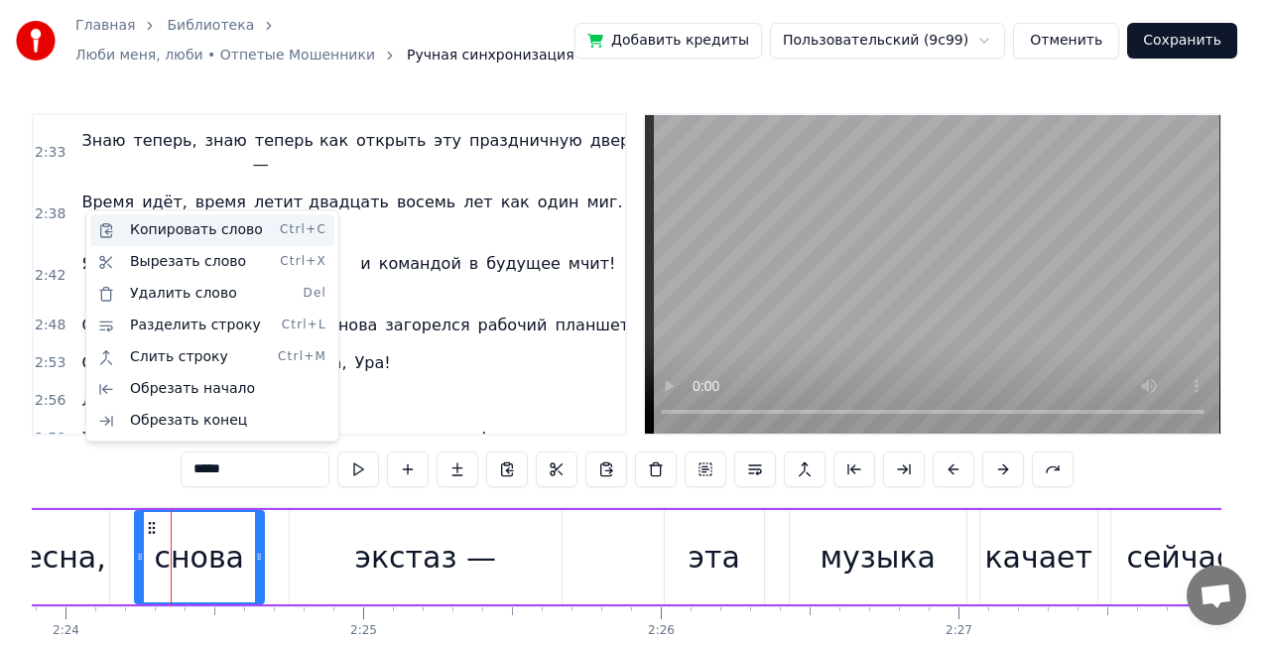
click at [131, 224] on div "Копировать слово Ctrl+C" at bounding box center [212, 230] width 244 height 32
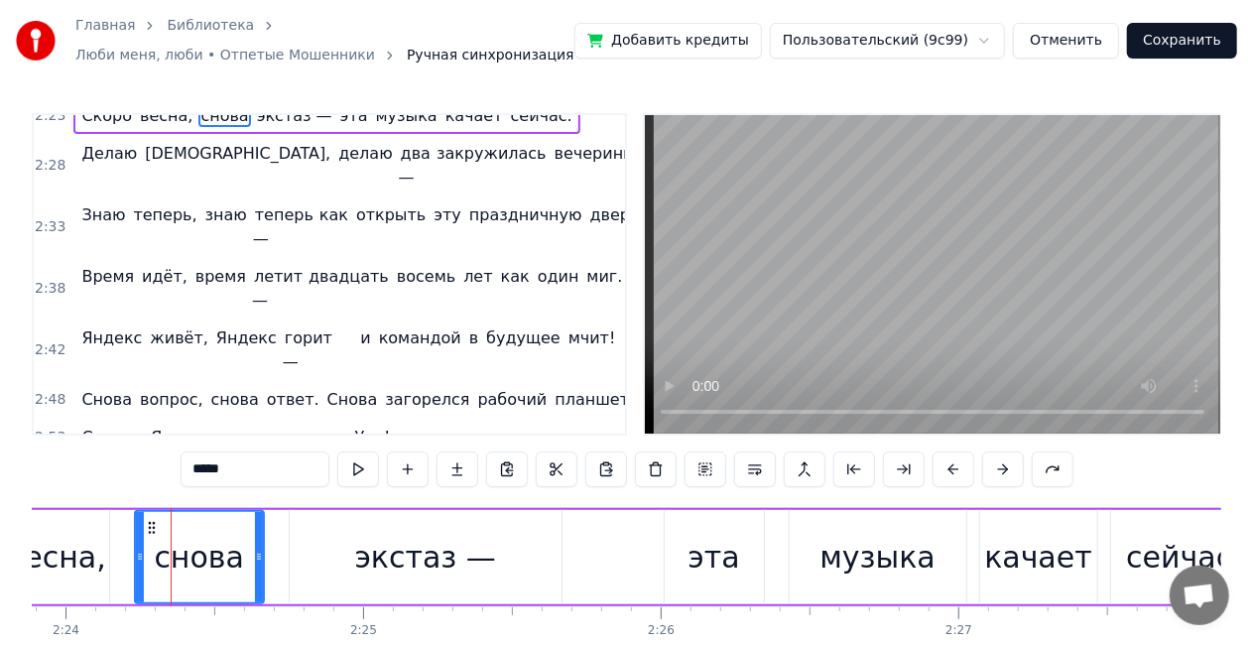
scroll to position [606, 0]
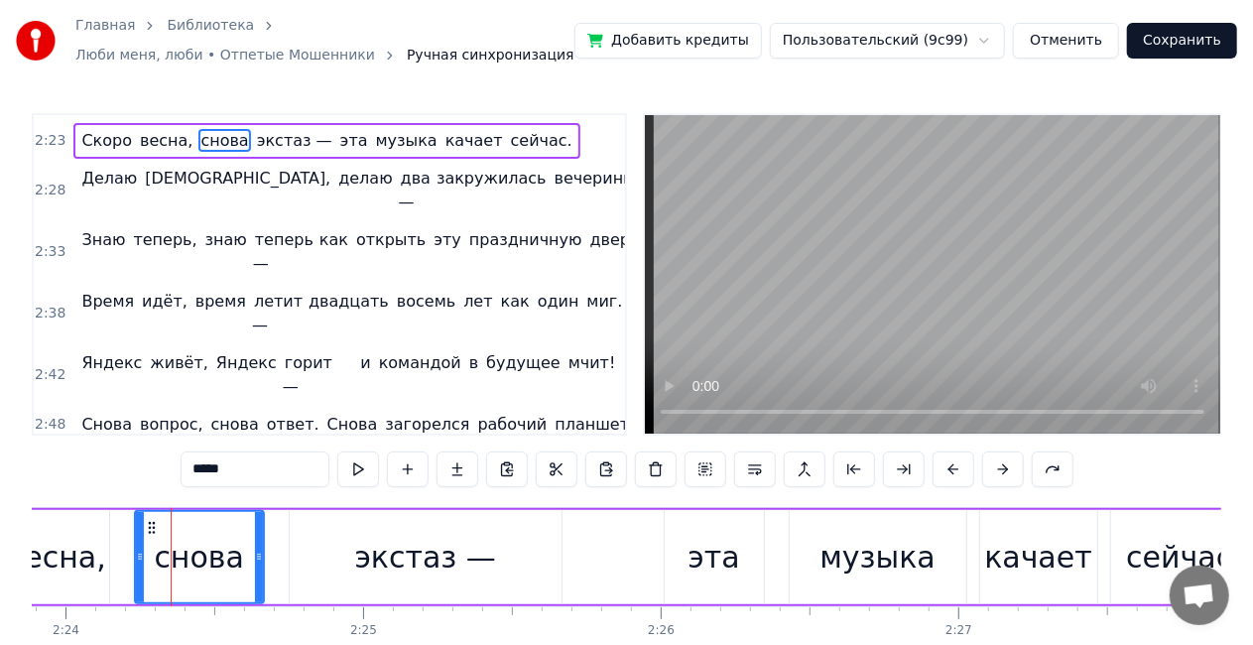
click at [391, 351] on span "командой" at bounding box center [420, 362] width 86 height 23
type input "********"
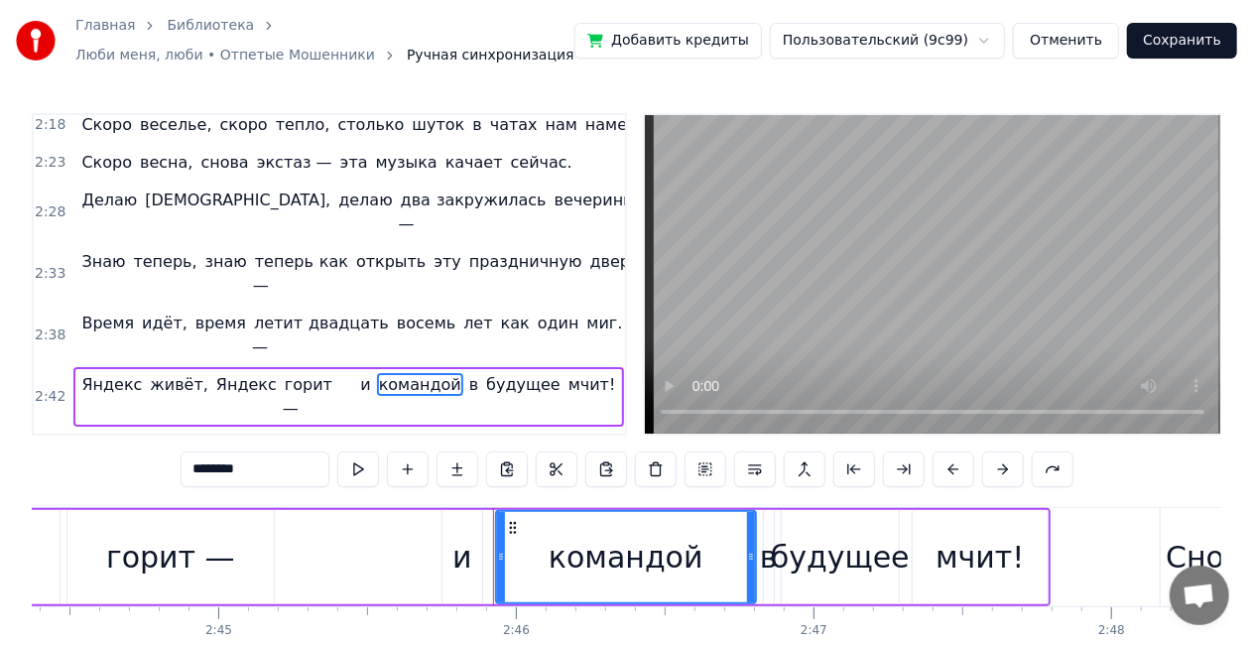
scroll to position [0, 49295]
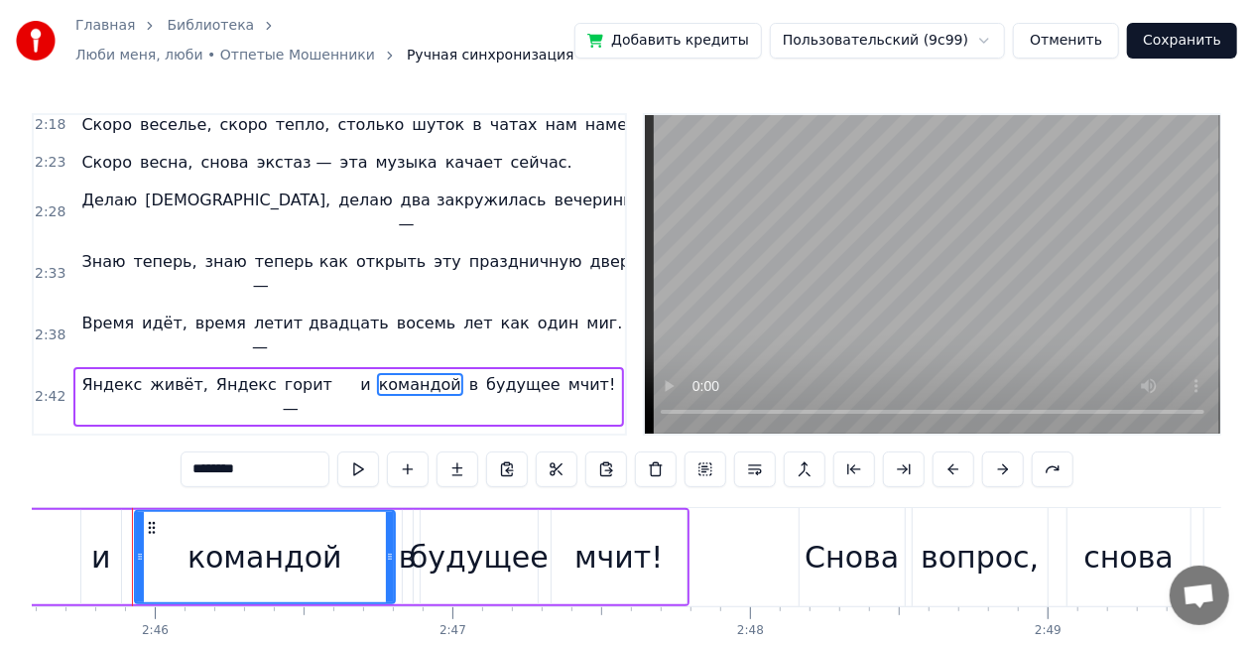
click at [328, 367] on div "Яндекс живёт, Яндекс горит — и командой в будущее мчит!" at bounding box center [348, 397] width 550 height 60
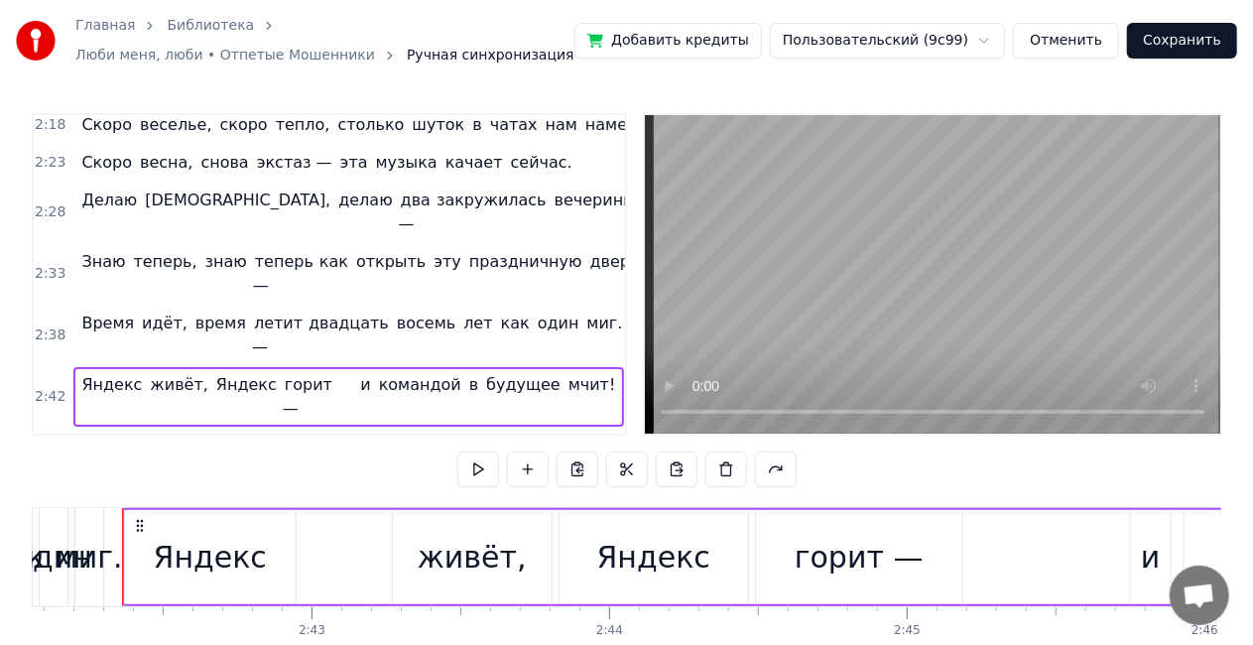
scroll to position [0, 48235]
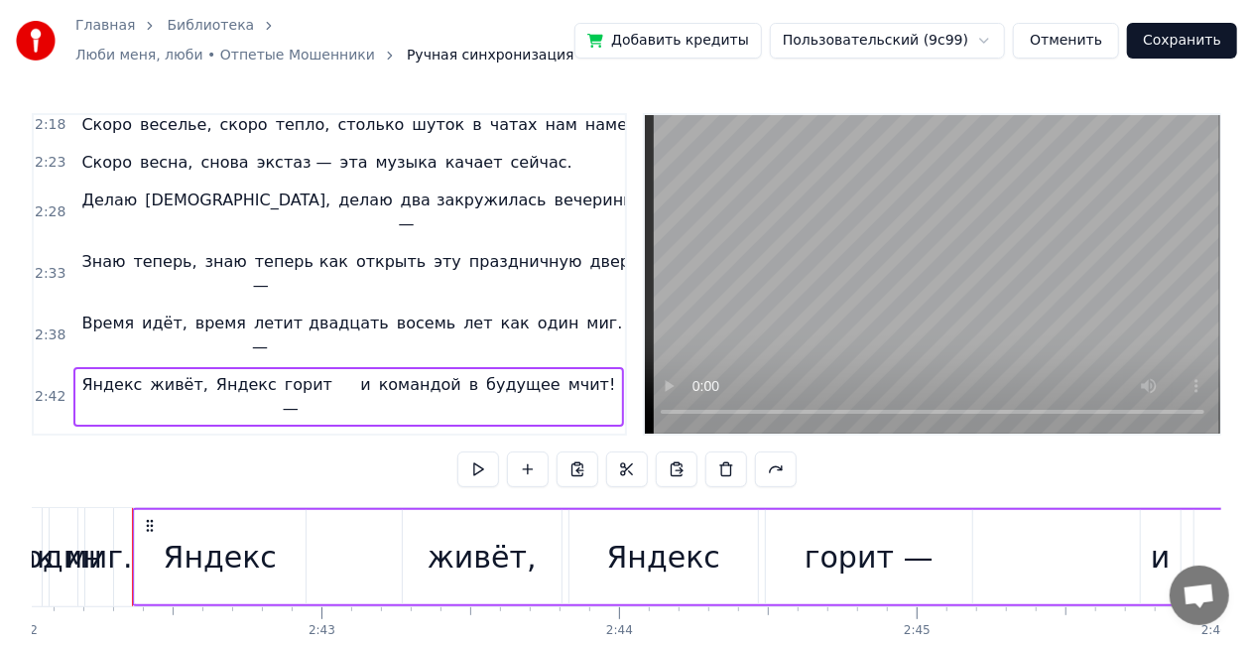
click at [377, 373] on span "командой" at bounding box center [420, 384] width 86 height 23
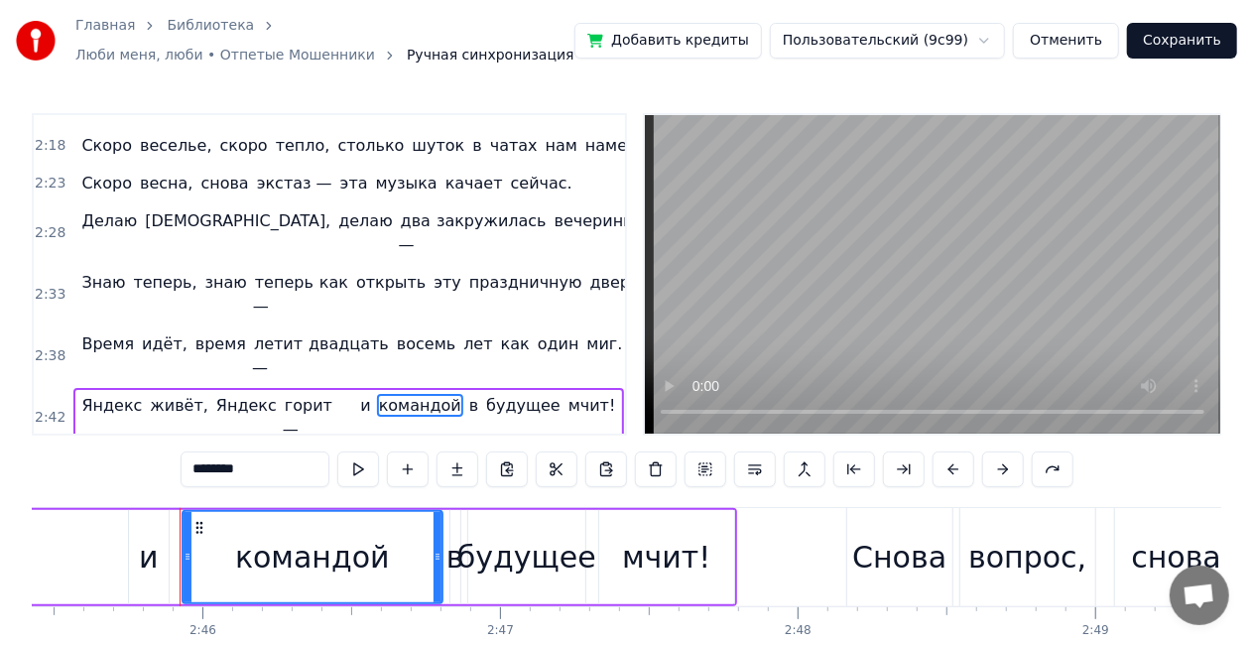
scroll to position [0, 49295]
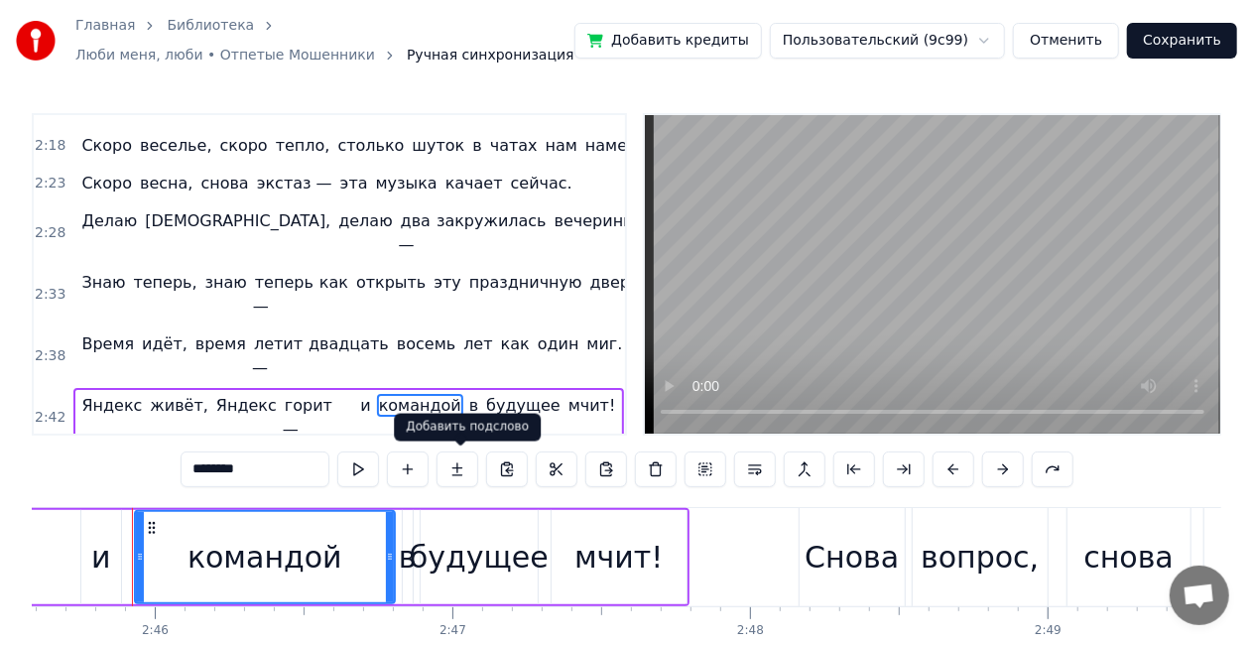
click at [470, 470] on button at bounding box center [458, 470] width 42 height 36
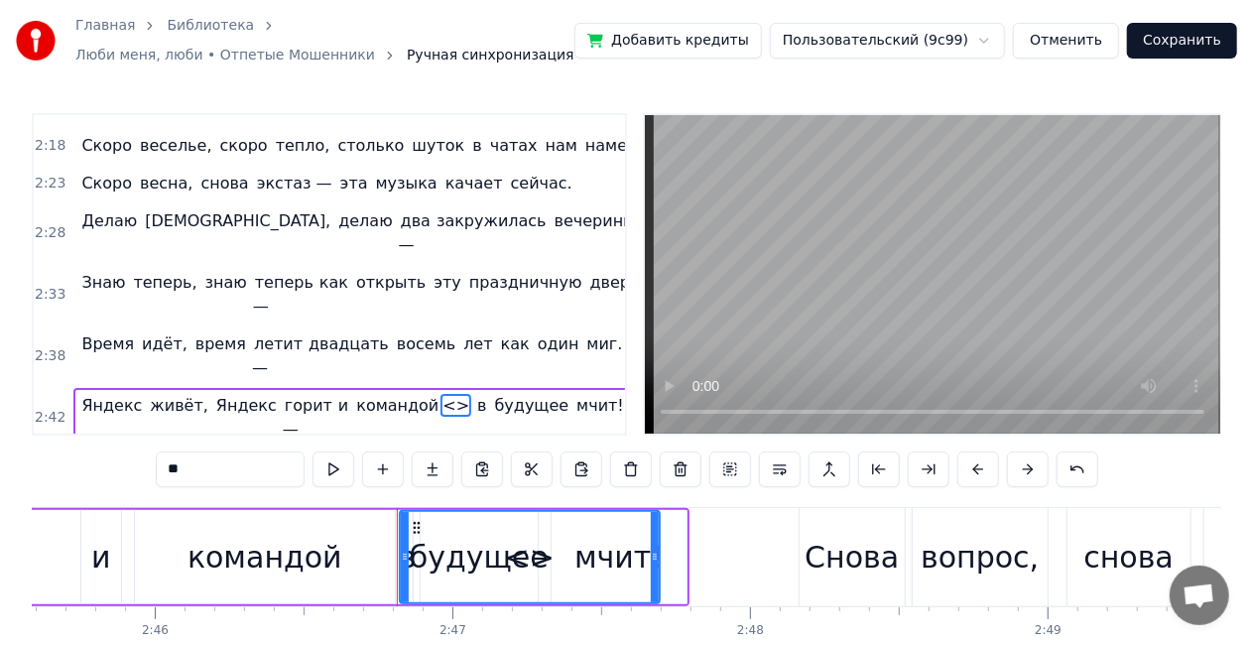
scroll to position [563, 0]
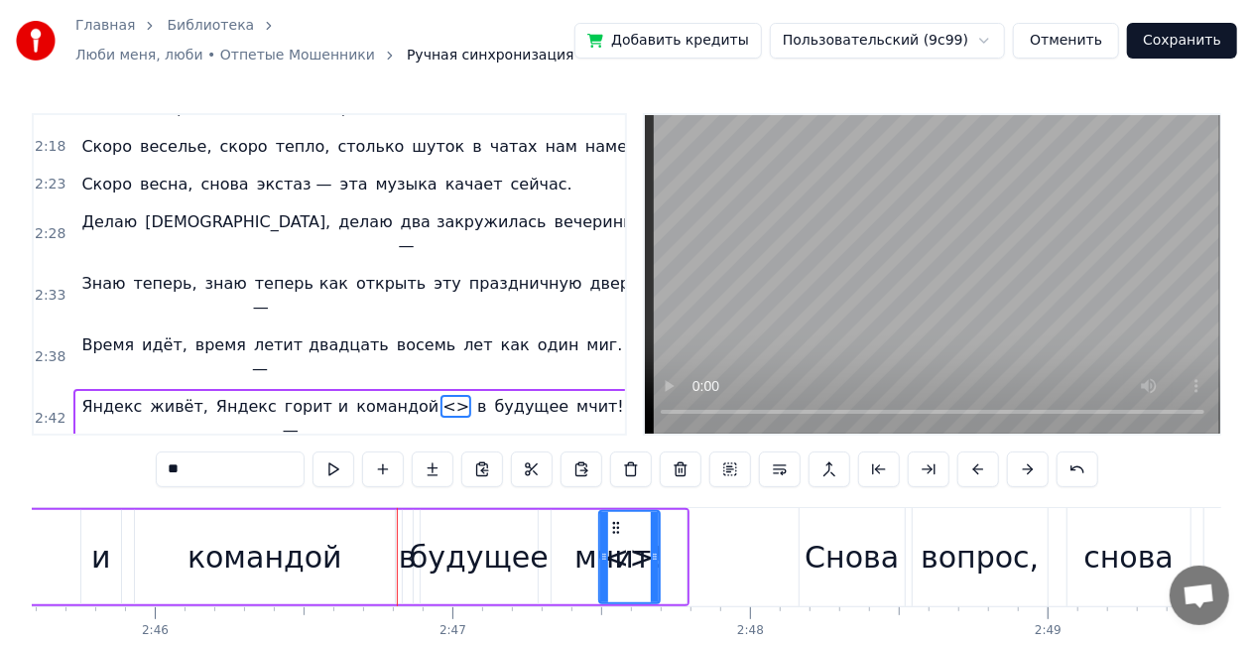
drag, startPoint x: 403, startPoint y: 556, endPoint x: 602, endPoint y: 531, distance: 201.0
click at [602, 531] on div at bounding box center [604, 557] width 8 height 90
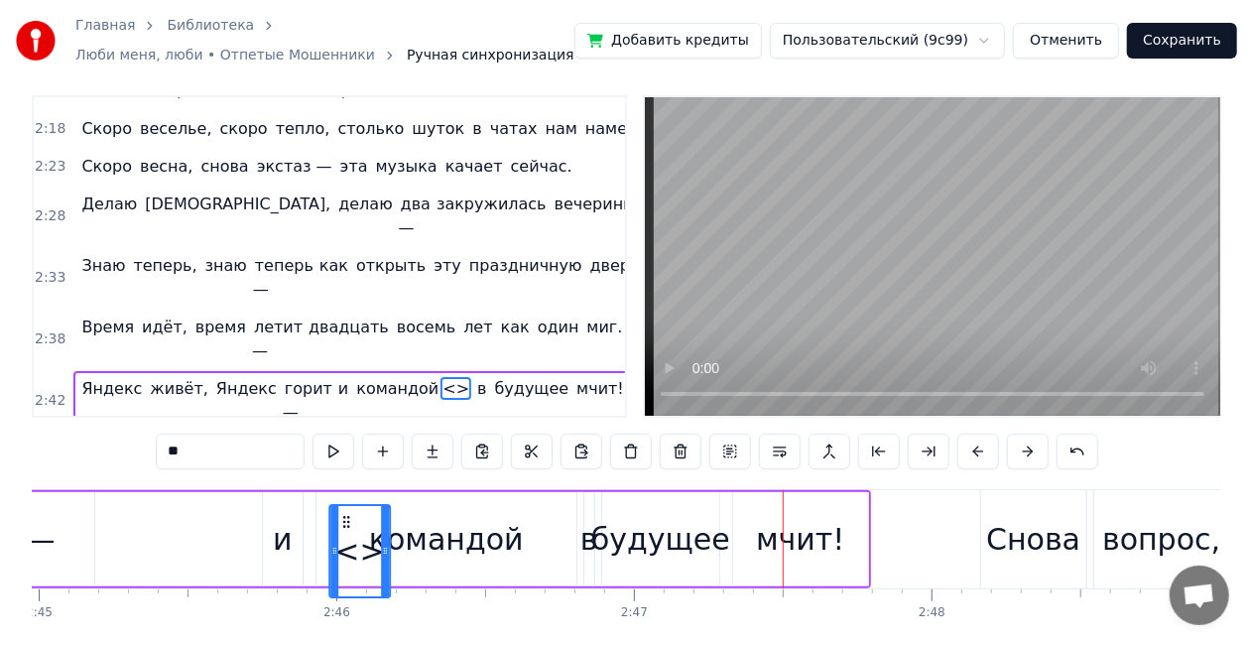
scroll to position [19, 0]
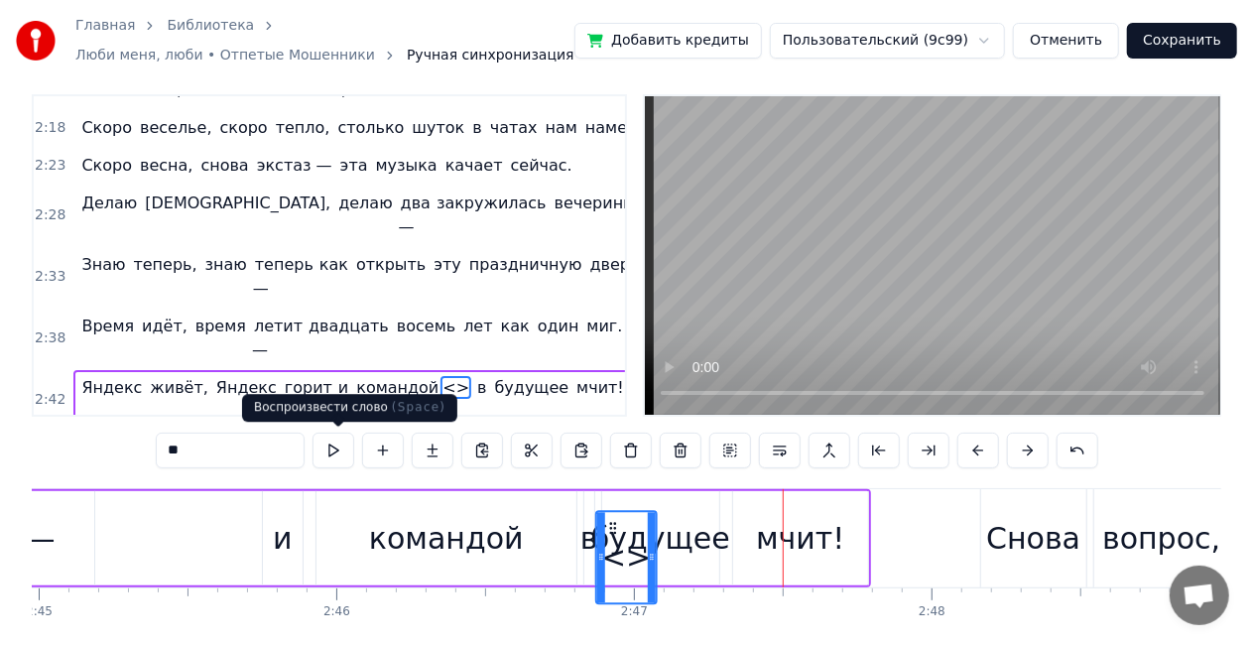
drag, startPoint x: 614, startPoint y: 523, endPoint x: 324, endPoint y: 468, distance: 294.9
click at [324, 468] on div "0:59 Скоро релиз, скоро deploy, снова сервис наш взлетает живой, 1:04 Скоро апд…" at bounding box center [627, 391] width 1190 height 594
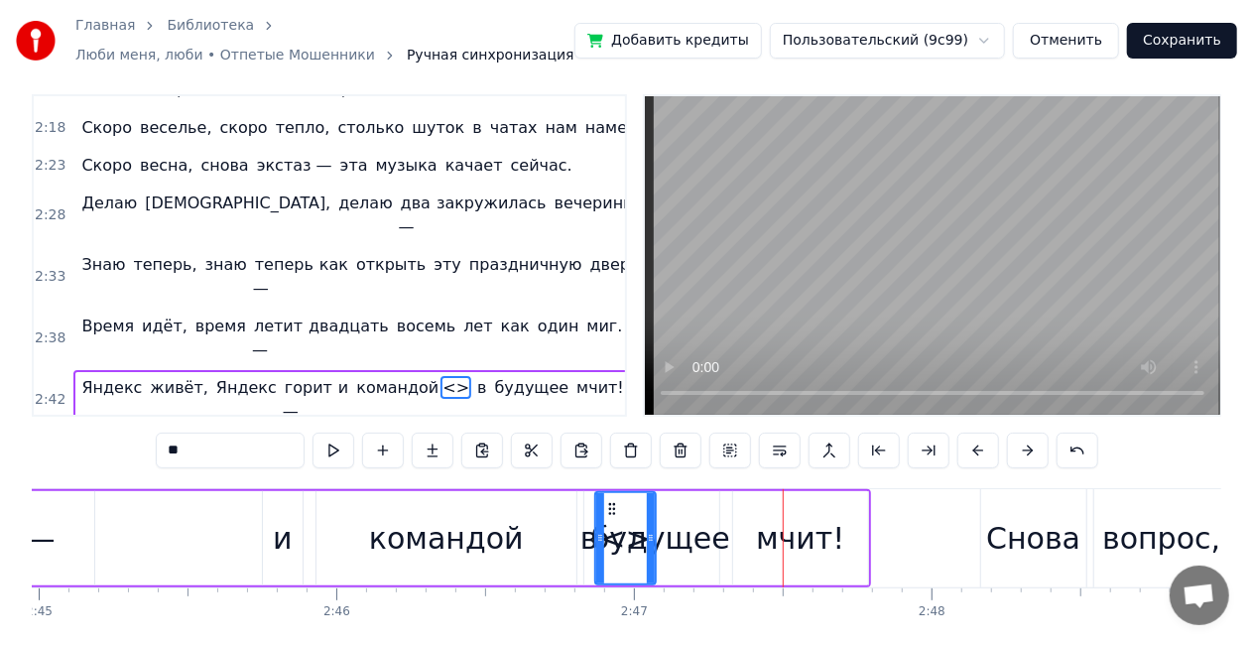
click at [336, 540] on div "командой" at bounding box center [447, 538] width 260 height 94
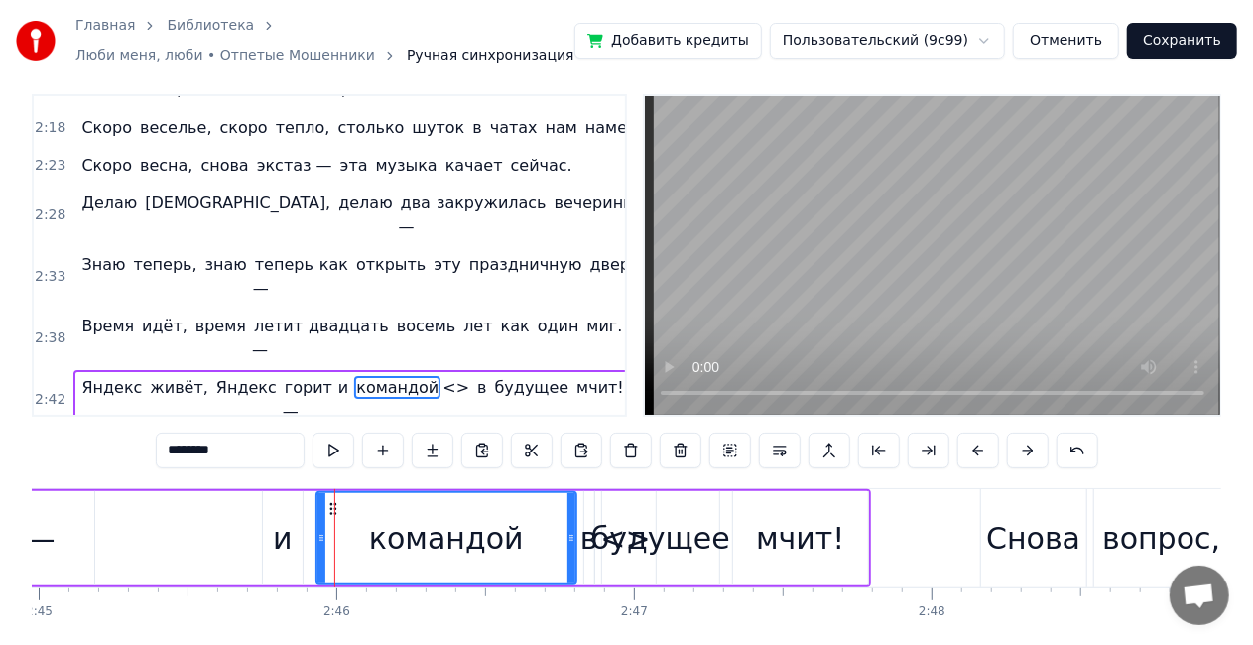
scroll to position [0, 0]
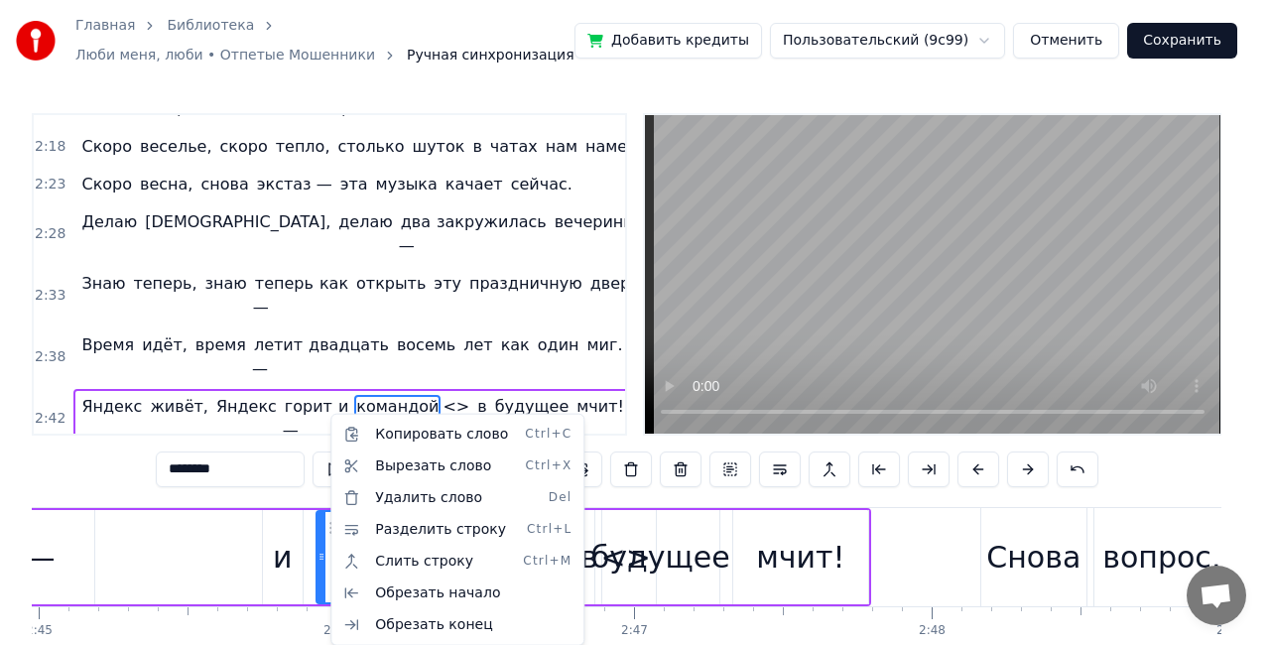
click at [328, 551] on html "Главная Библиотека Люби меня, люби • Отпетые Мошенники Ручная синхронизация Доб…" at bounding box center [635, 369] width 1270 height 739
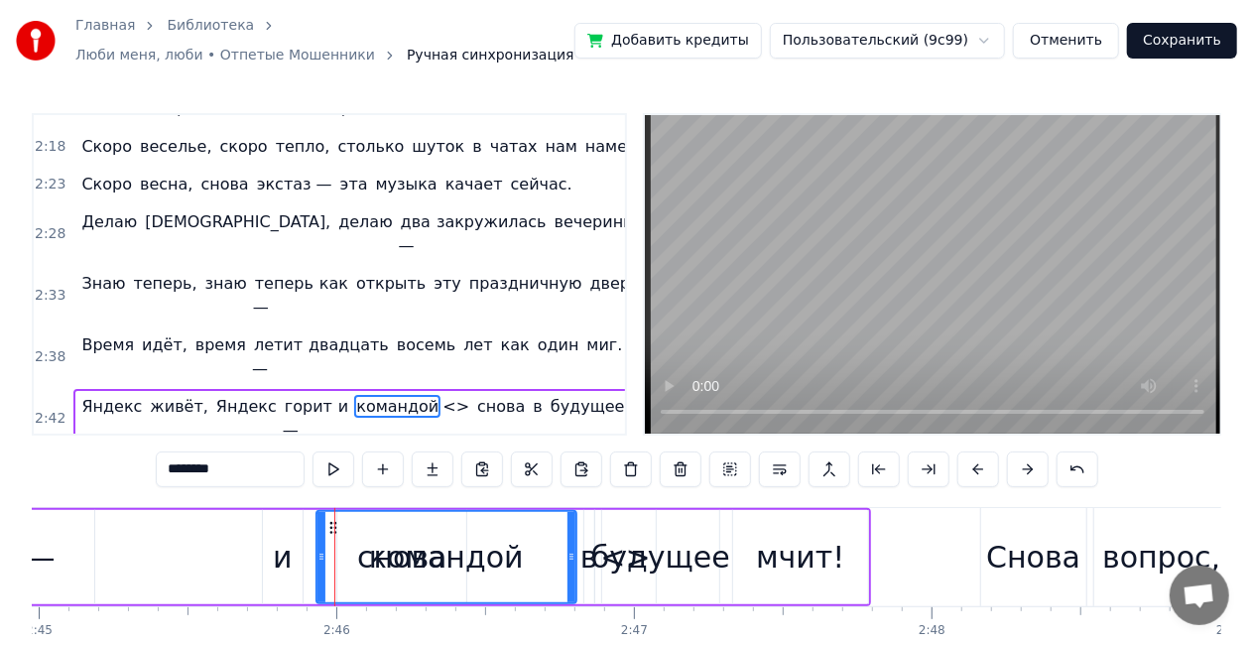
click at [370, 563] on div "командой" at bounding box center [447, 557] width 258 height 90
click at [441, 395] on span "<>" at bounding box center [456, 406] width 31 height 23
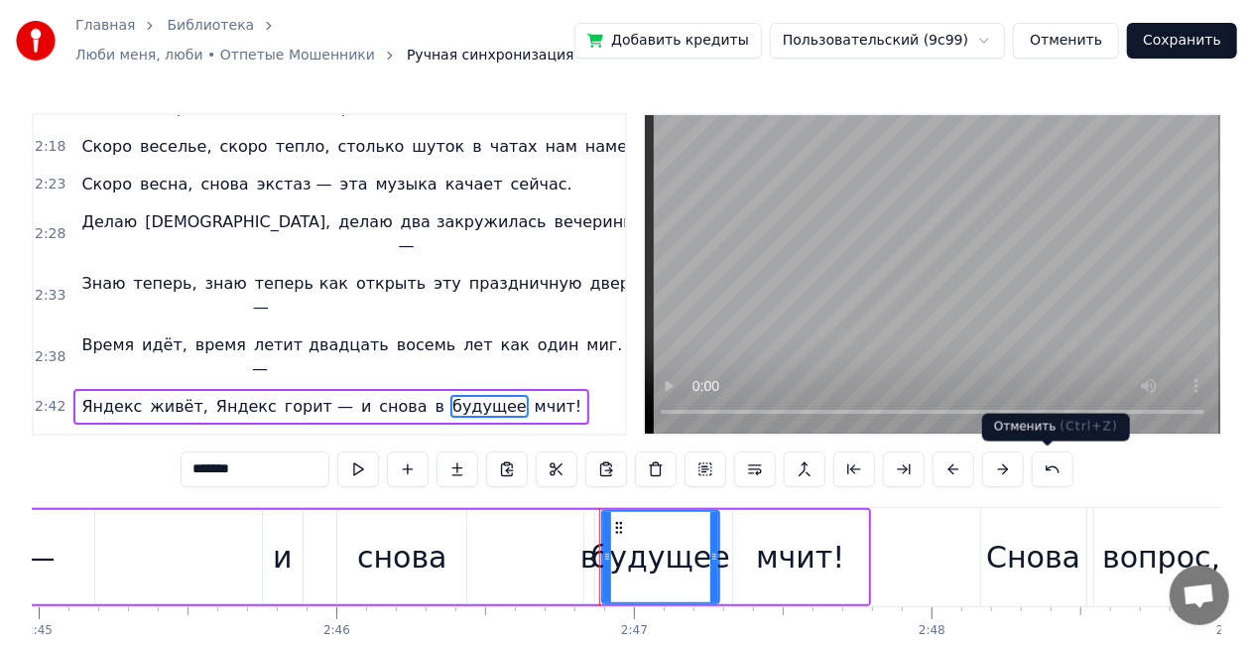
click at [1046, 470] on button at bounding box center [1053, 470] width 42 height 36
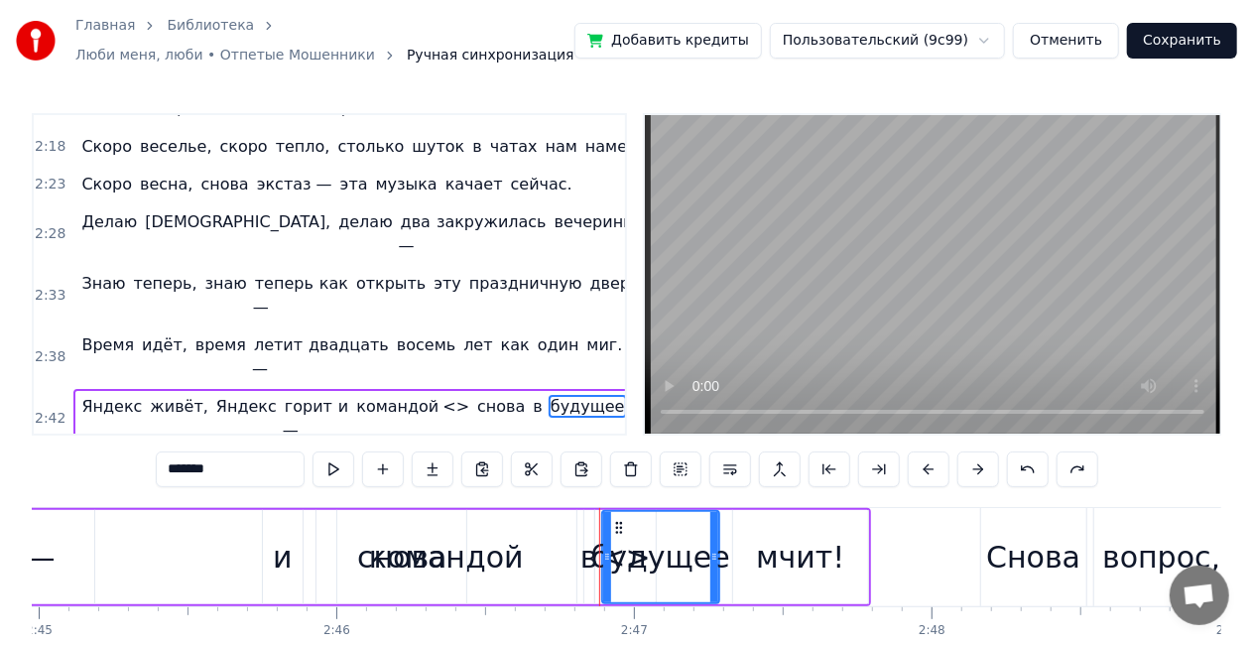
click at [1046, 470] on div "*******" at bounding box center [627, 470] width 943 height 36
click at [283, 395] on span "горит —" at bounding box center [308, 418] width 50 height 47
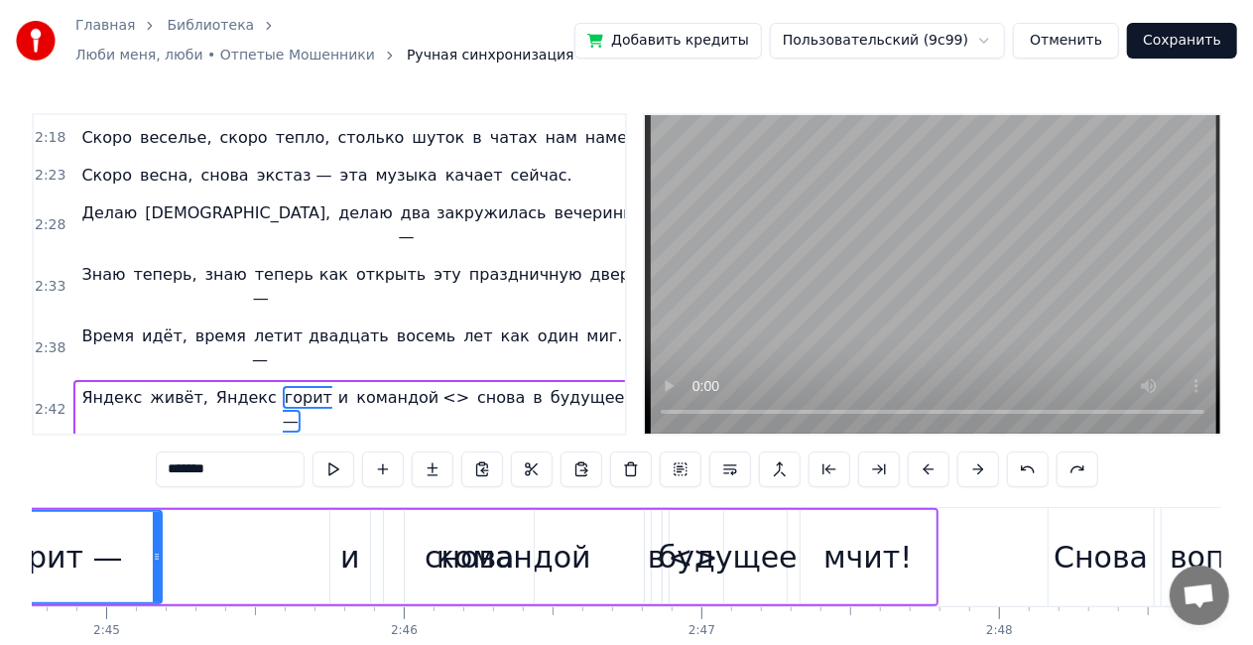
scroll to position [0, 48866]
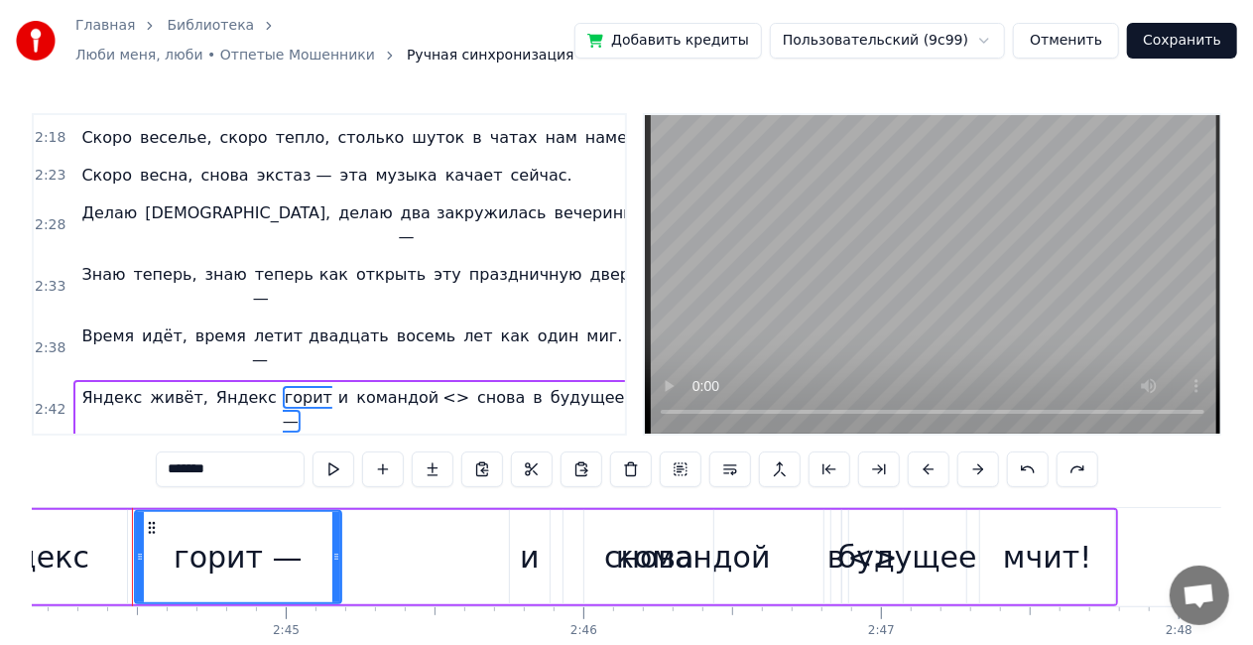
drag, startPoint x: 637, startPoint y: 554, endPoint x: 611, endPoint y: 556, distance: 25.9
click at [611, 556] on div "снова" at bounding box center [649, 557] width 90 height 45
type input "*****"
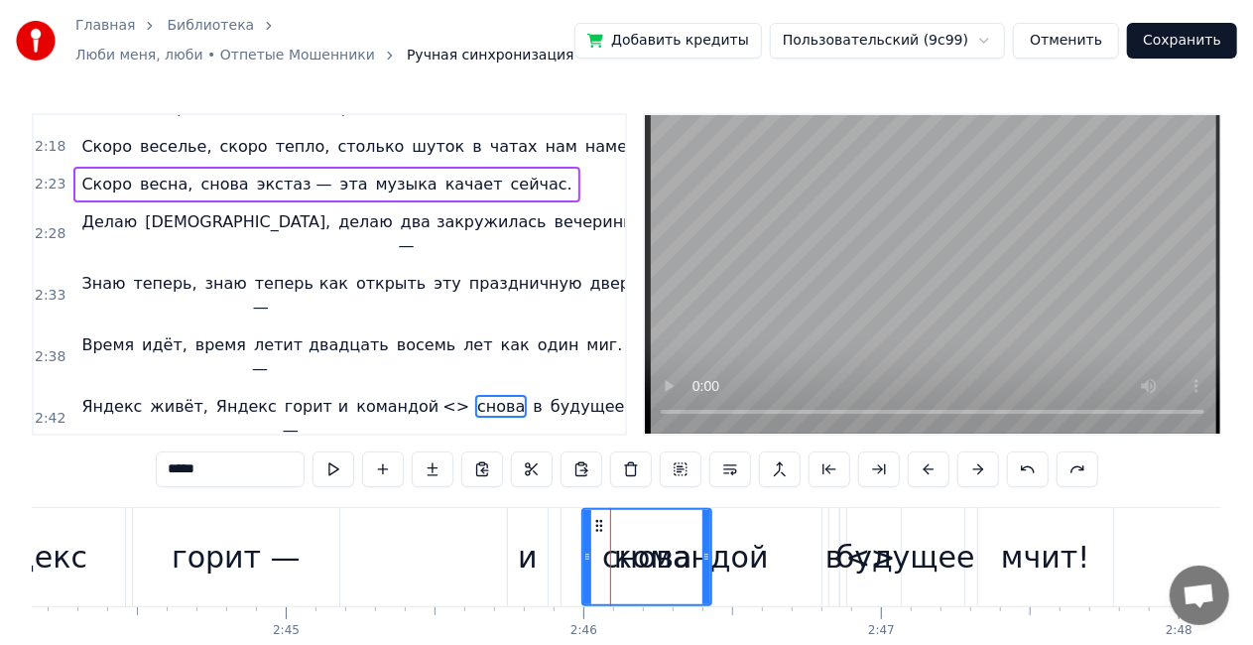
click at [611, 558] on div "снова" at bounding box center [647, 557] width 90 height 45
drag, startPoint x: 611, startPoint y: 558, endPoint x: 621, endPoint y: 560, distance: 10.1
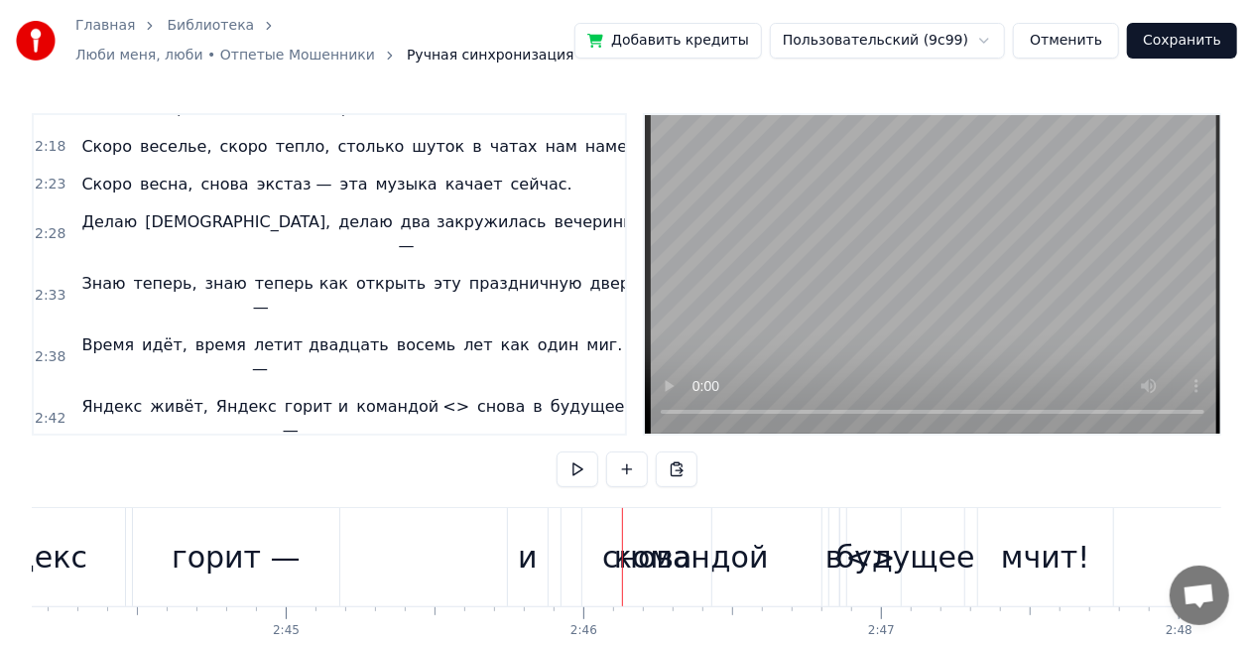
click at [441, 395] on span "<>" at bounding box center [456, 406] width 31 height 23
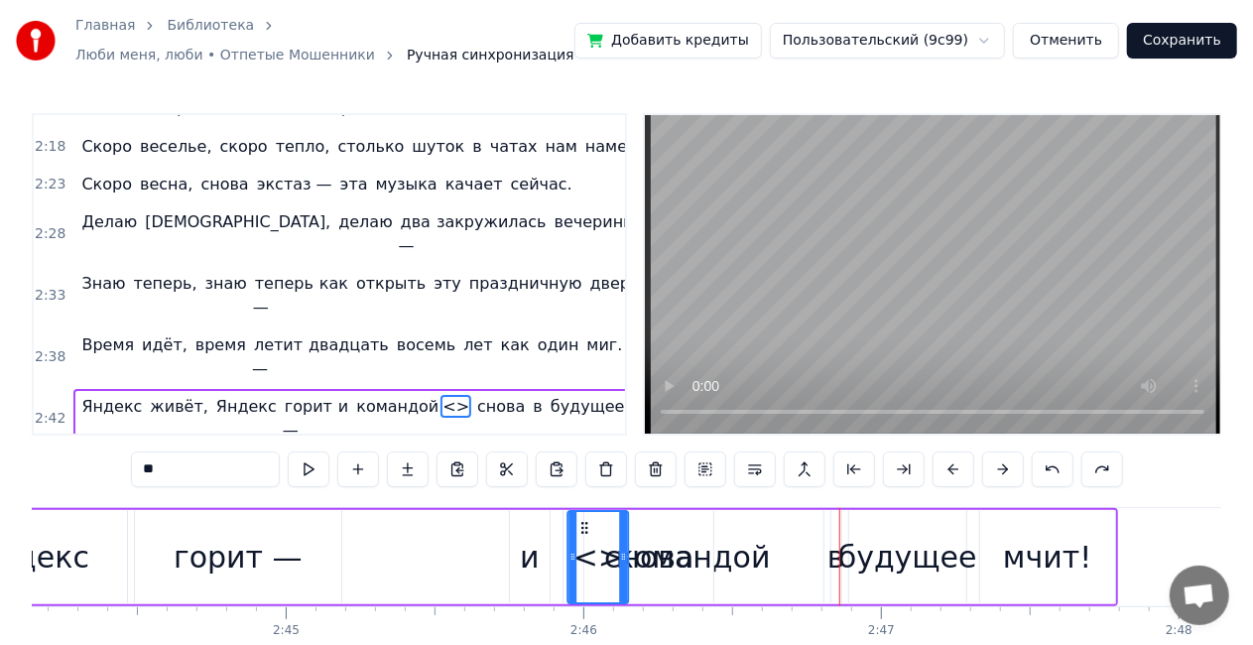
drag, startPoint x: 860, startPoint y: 524, endPoint x: 585, endPoint y: 506, distance: 275.5
click at [528, 563] on div "и" at bounding box center [530, 557] width 20 height 45
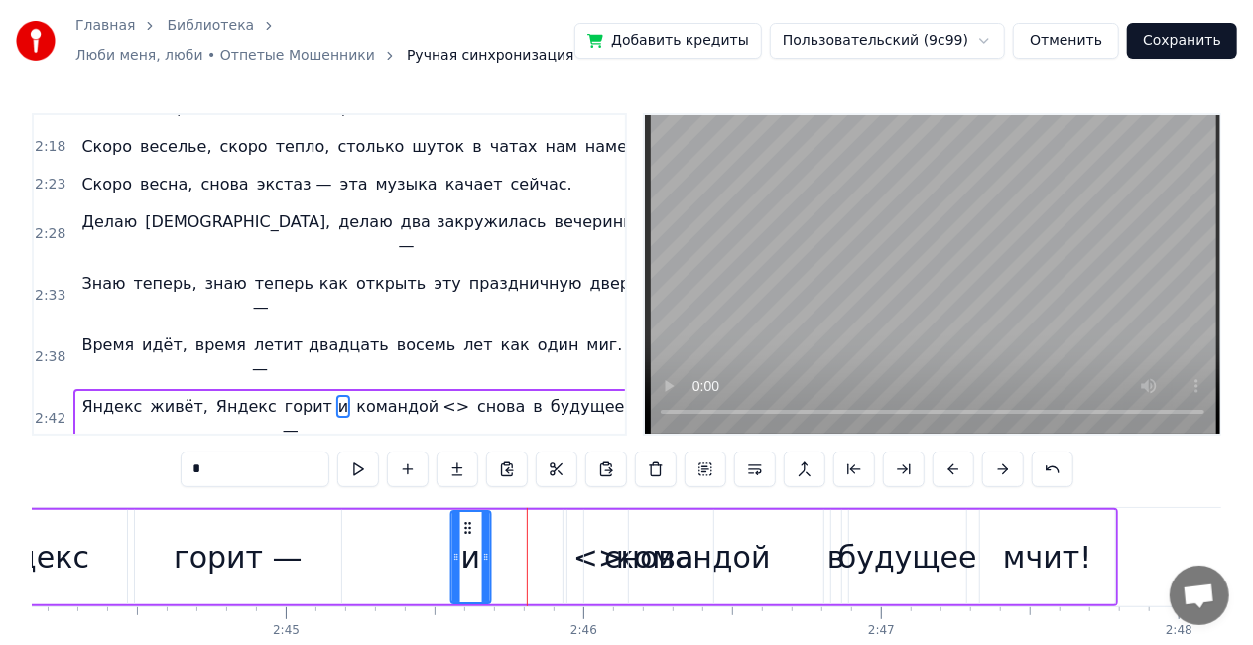
drag, startPoint x: 520, startPoint y: 526, endPoint x: 461, endPoint y: 524, distance: 58.6
click at [461, 524] on icon at bounding box center [467, 528] width 16 height 16
click at [587, 558] on div "снова" at bounding box center [648, 557] width 129 height 94
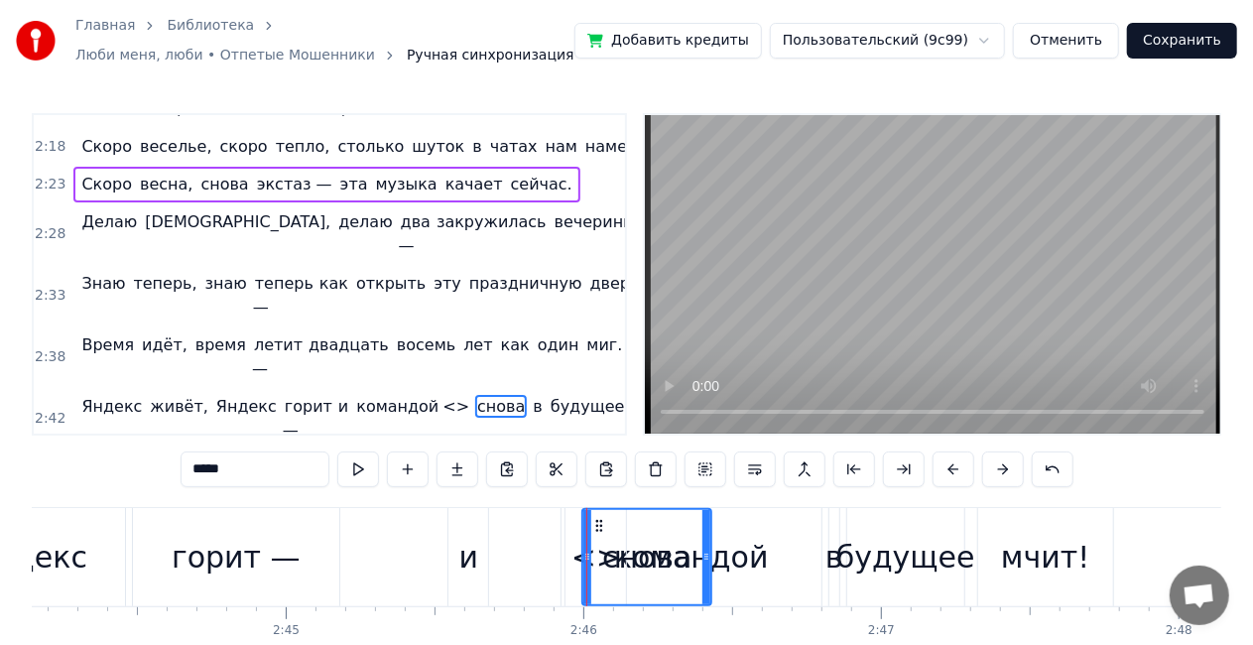
click at [441, 395] on span "<>" at bounding box center [456, 406] width 31 height 23
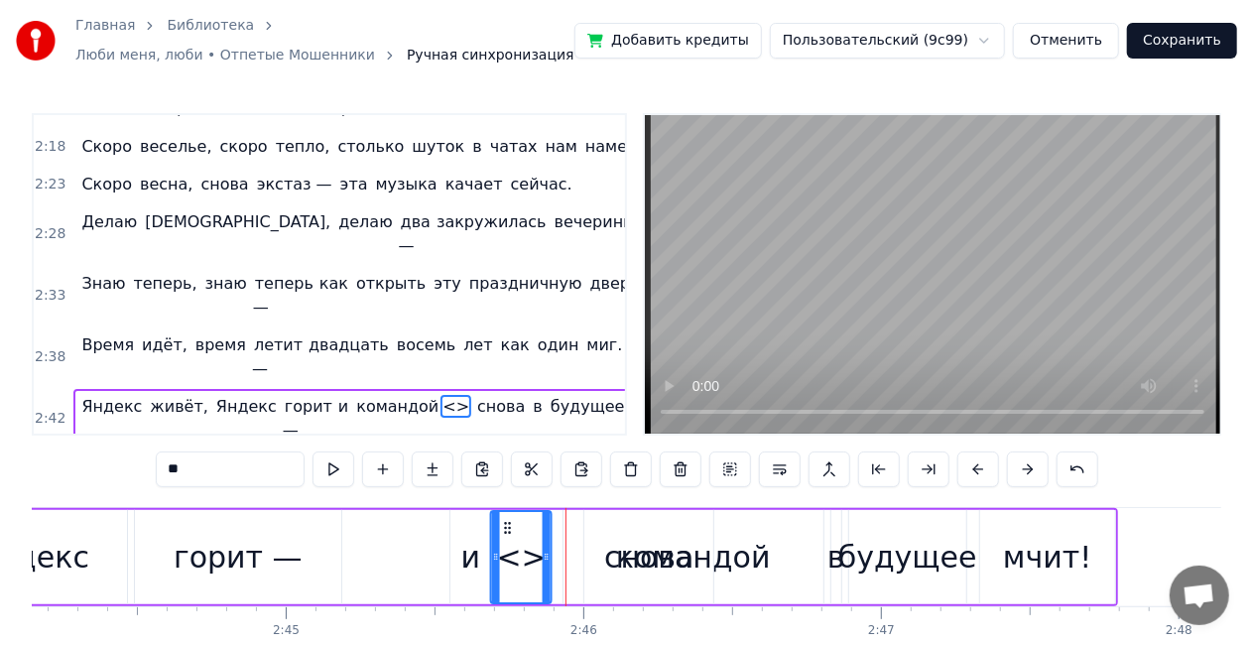
drag, startPoint x: 583, startPoint y: 526, endPoint x: 506, endPoint y: 515, distance: 78.2
click at [506, 515] on div "<>" at bounding box center [521, 557] width 59 height 90
click at [511, 557] on div "<>" at bounding box center [522, 557] width 50 height 45
click at [562, 548] on div "снова" at bounding box center [577, 557] width 90 height 45
type input "*****"
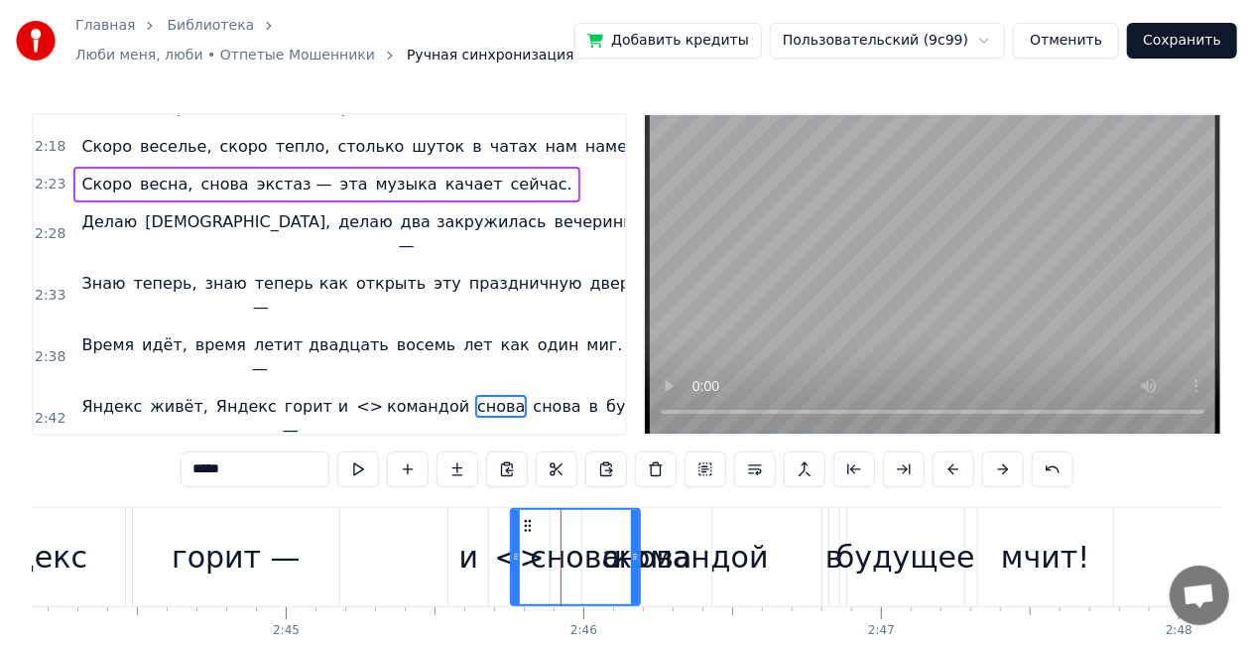
scroll to position [572, 0]
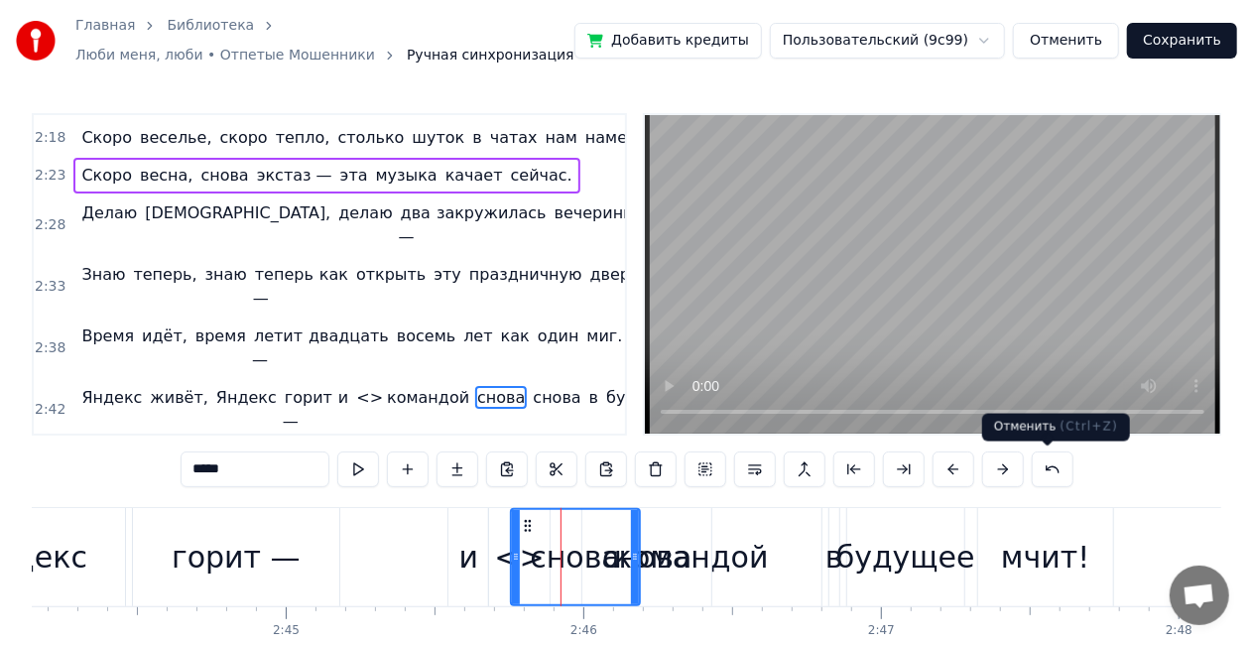
click at [1047, 462] on button at bounding box center [1053, 470] width 42 height 36
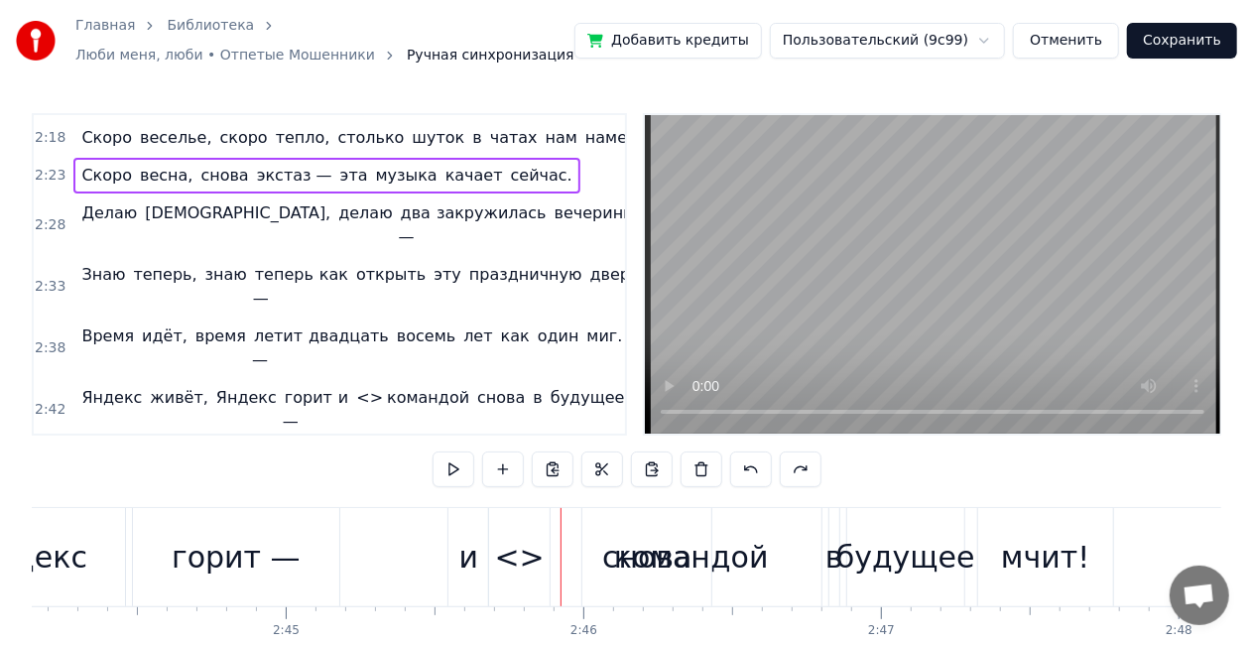
click at [631, 560] on div "снова" at bounding box center [647, 557] width 90 height 45
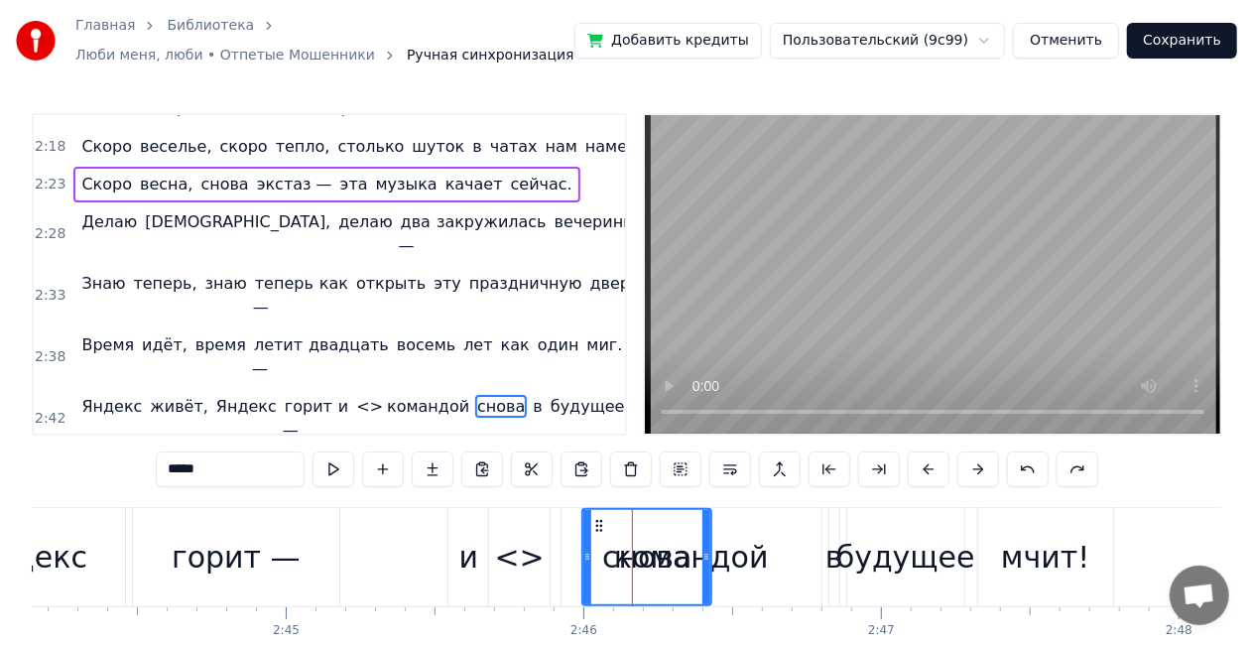
click at [526, 556] on div "<>" at bounding box center [520, 557] width 50 height 45
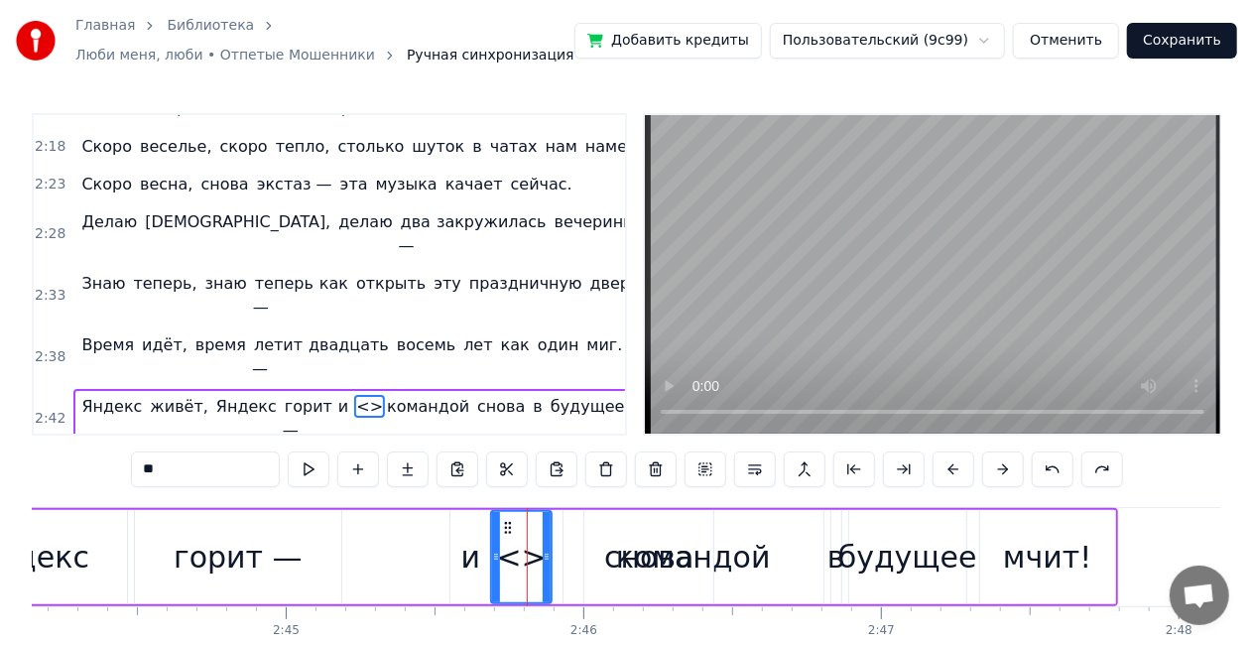
click at [84, 494] on span "С" at bounding box center [86, 505] width 15 height 23
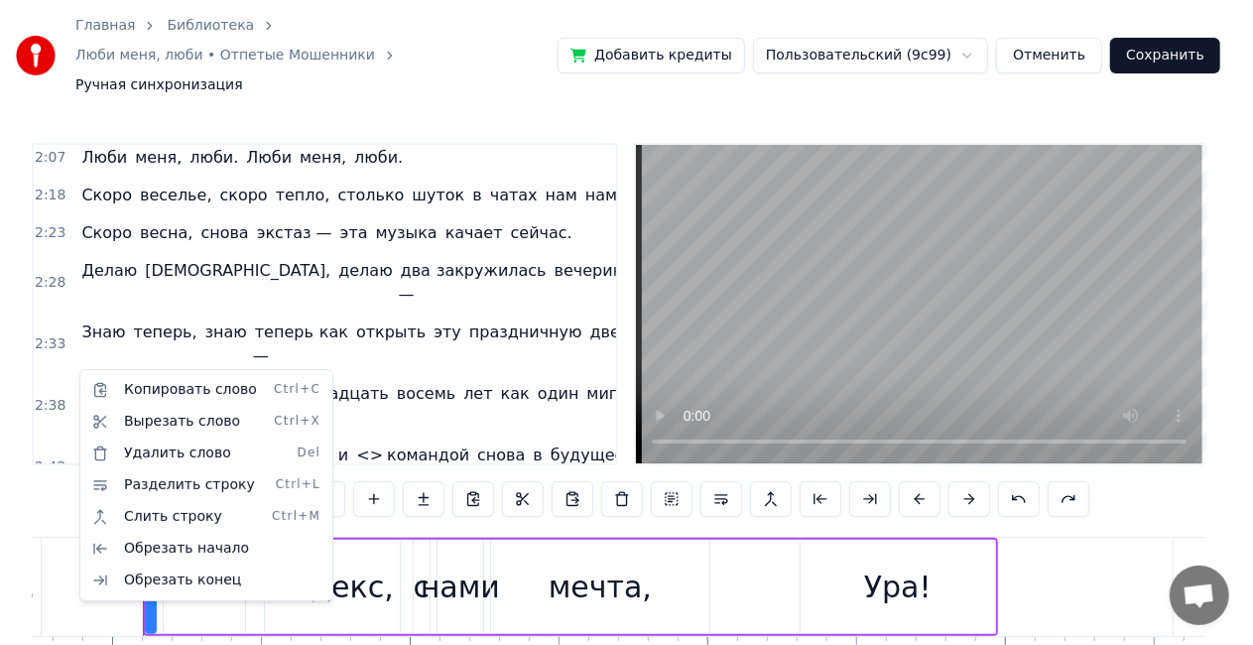
scroll to position [0, 51433]
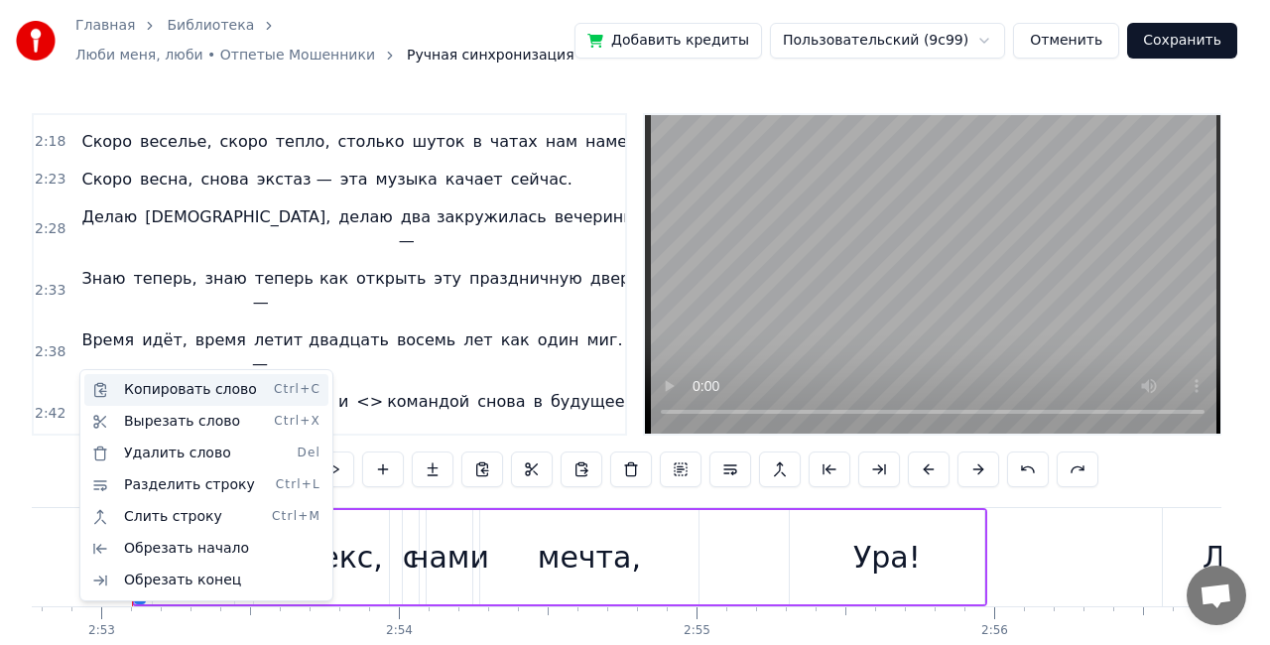
click at [127, 382] on div "Копировать слово Ctrl+C" at bounding box center [206, 390] width 244 height 32
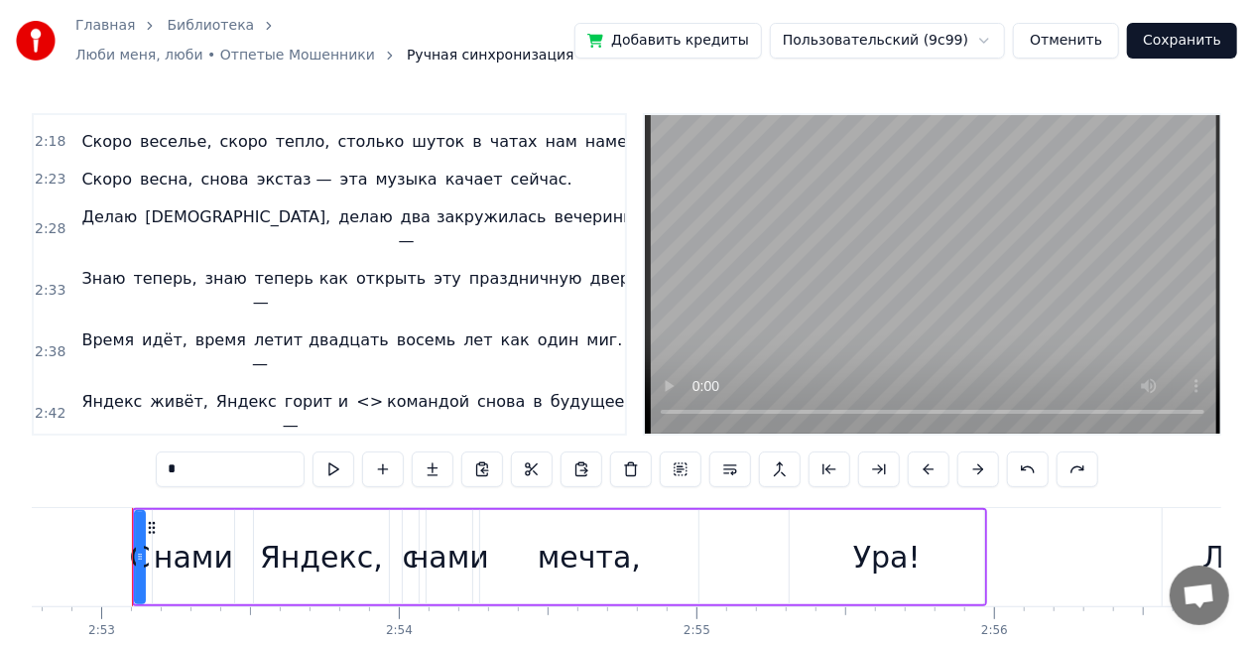
click at [385, 390] on span "командой" at bounding box center [428, 401] width 86 height 23
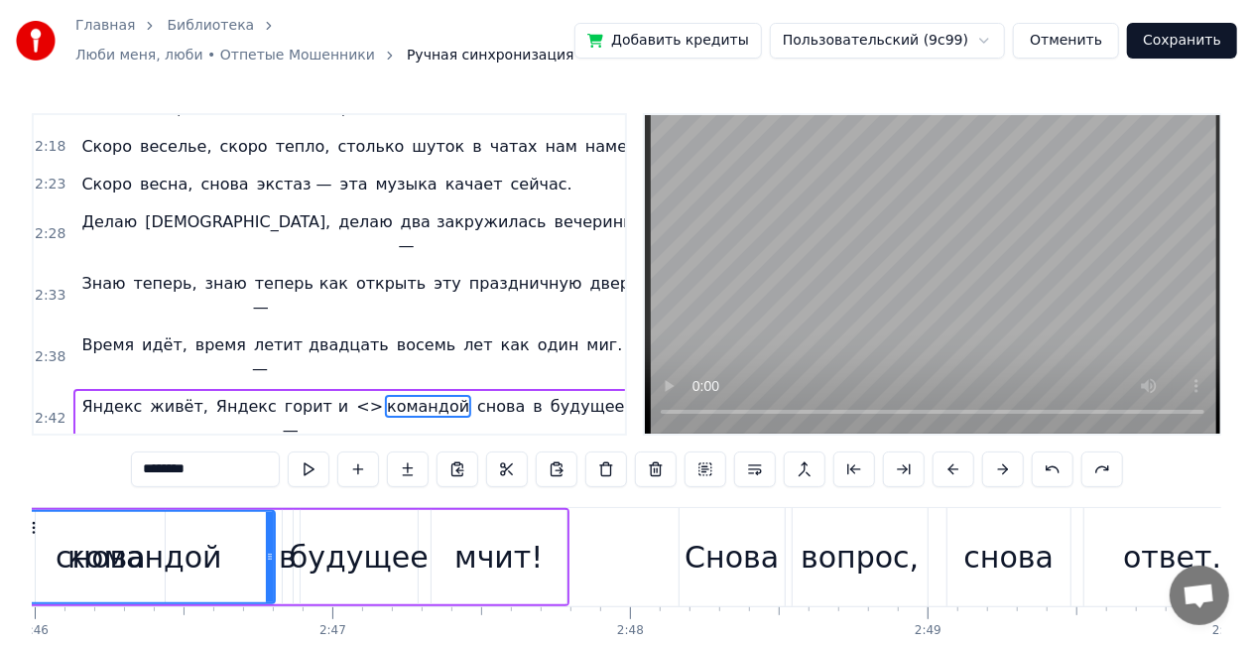
scroll to position [0, 49295]
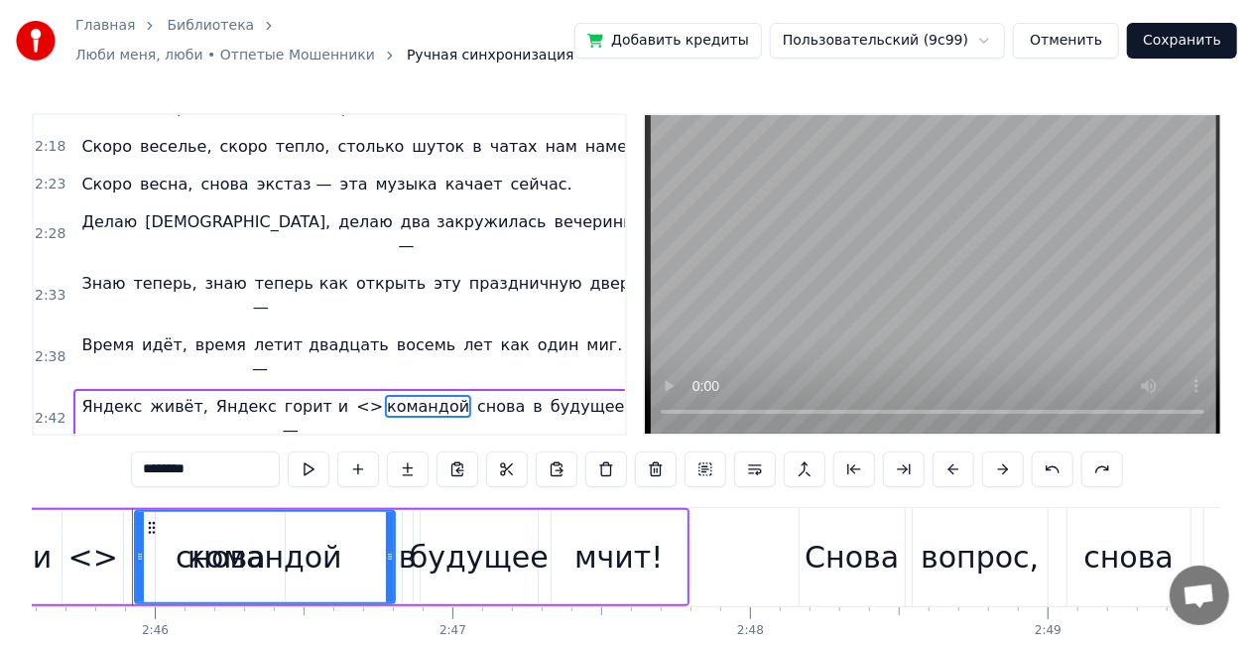
click at [87, 558] on div "<>" at bounding box center [93, 557] width 50 height 45
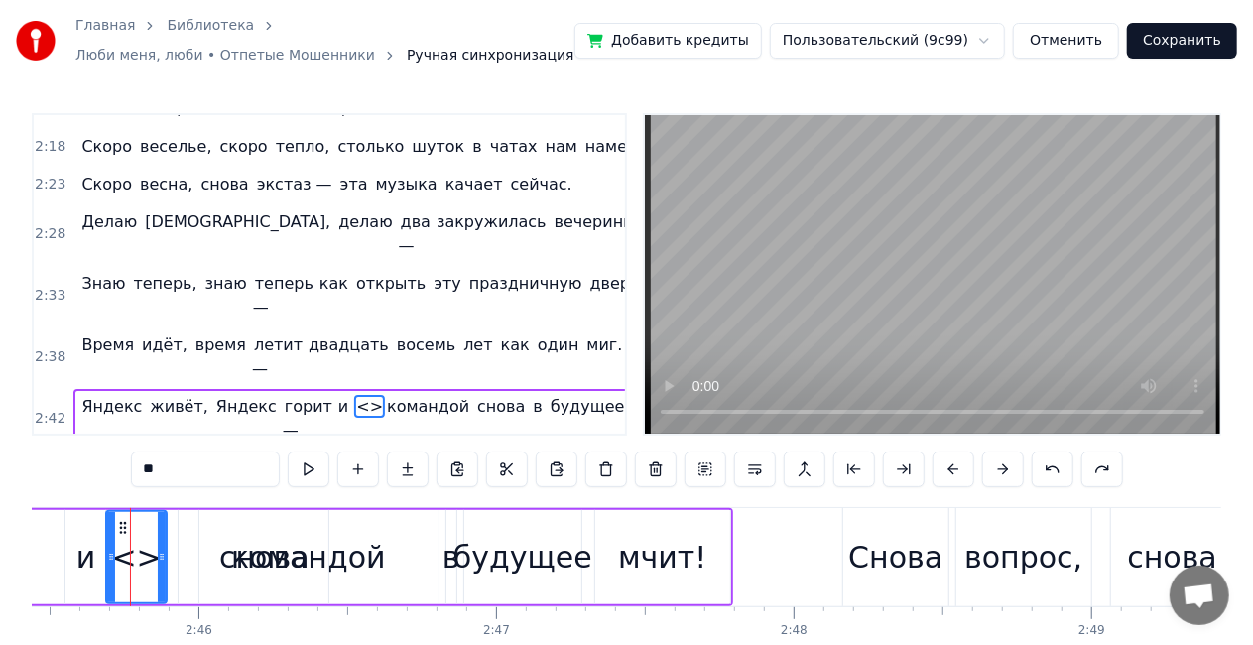
scroll to position [0, 49249]
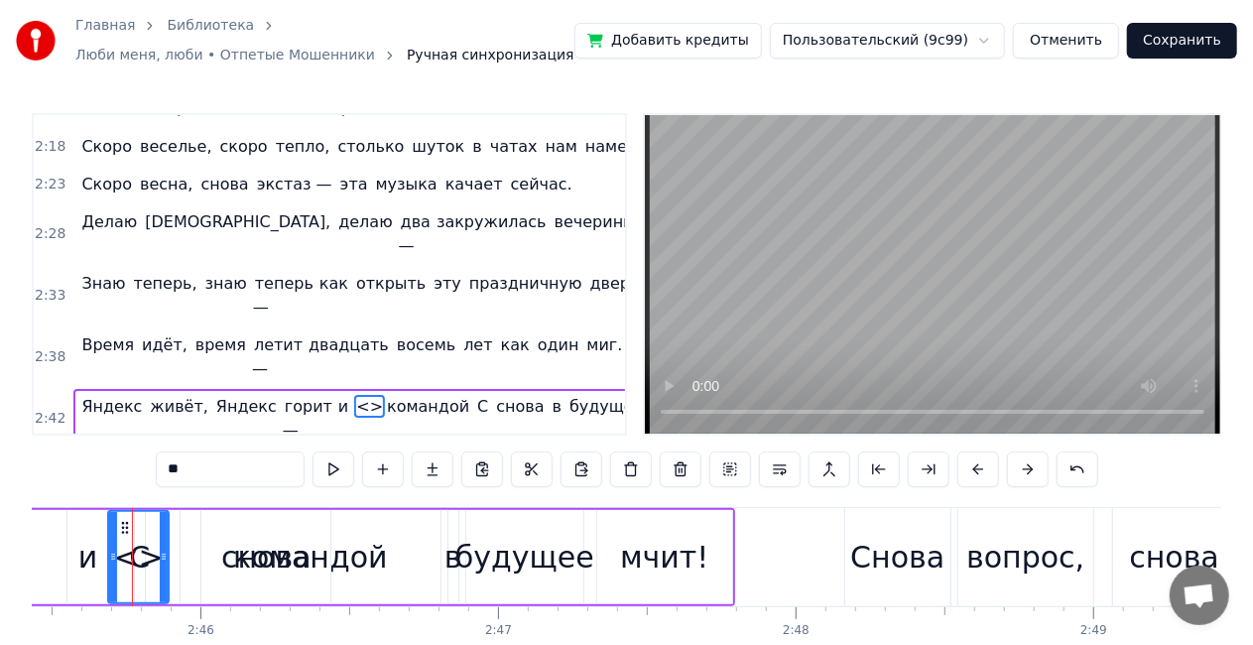
click at [139, 554] on div "<>" at bounding box center [139, 557] width 50 height 45
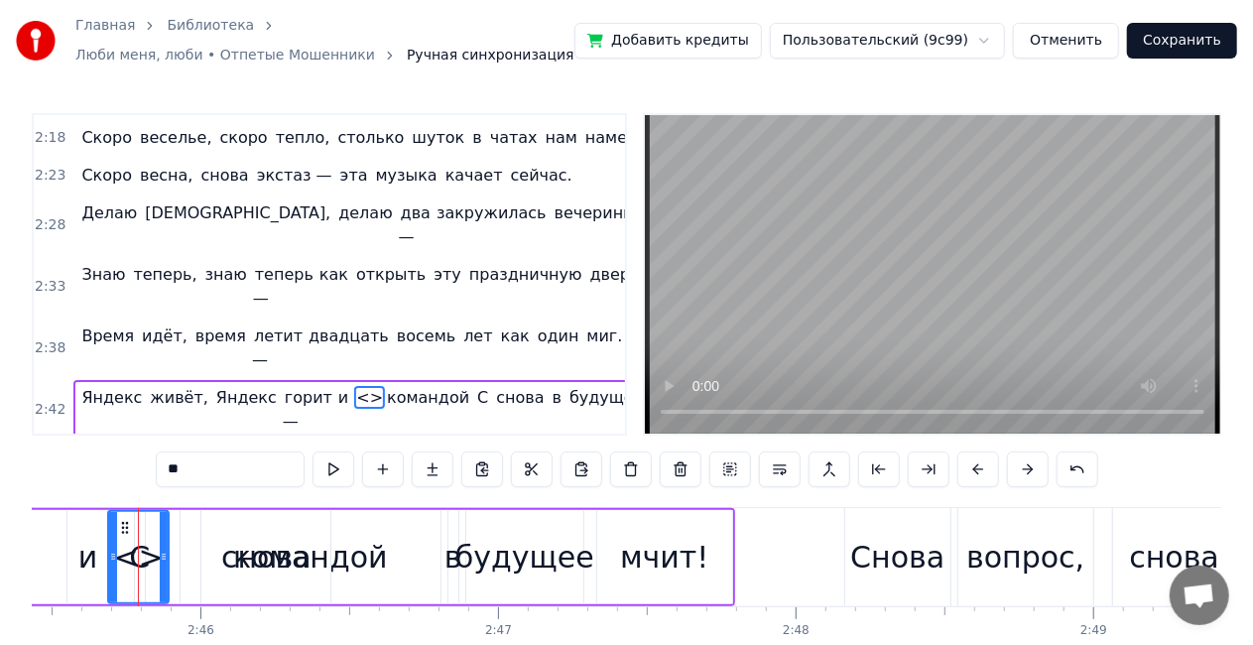
click at [129, 558] on div "<>" at bounding box center [139, 557] width 50 height 45
click at [192, 564] on div "командой" at bounding box center [315, 557] width 260 height 94
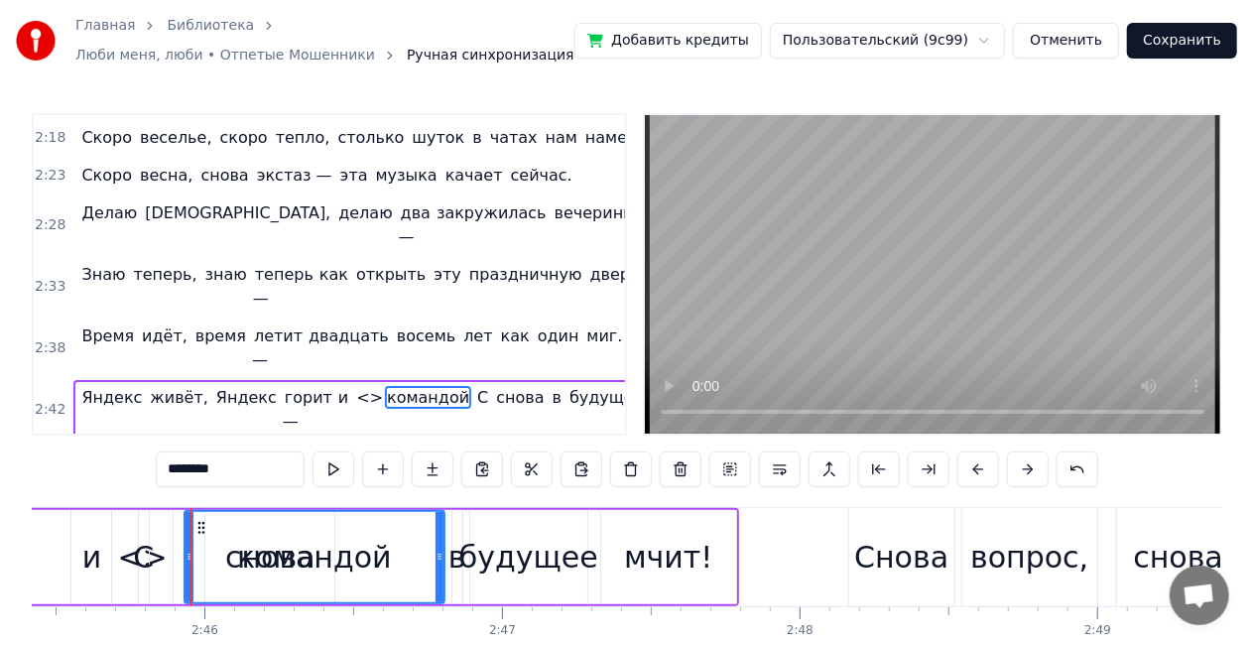
click at [133, 559] on div "<>" at bounding box center [143, 557] width 50 height 45
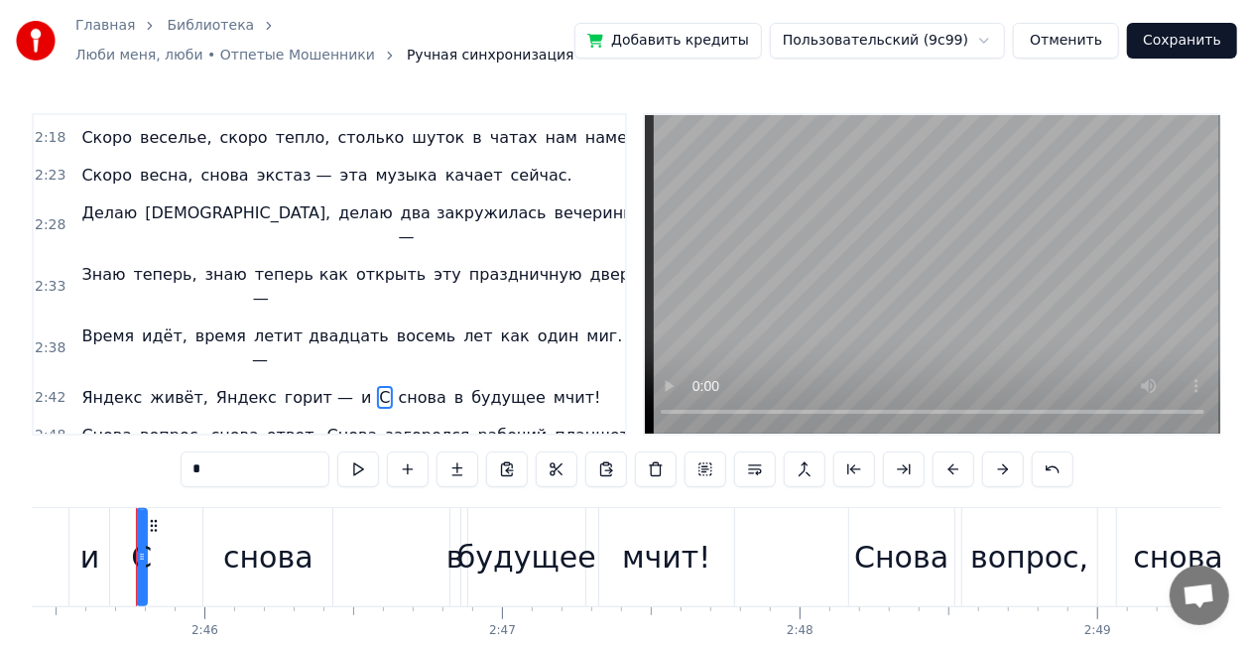
scroll to position [563, 0]
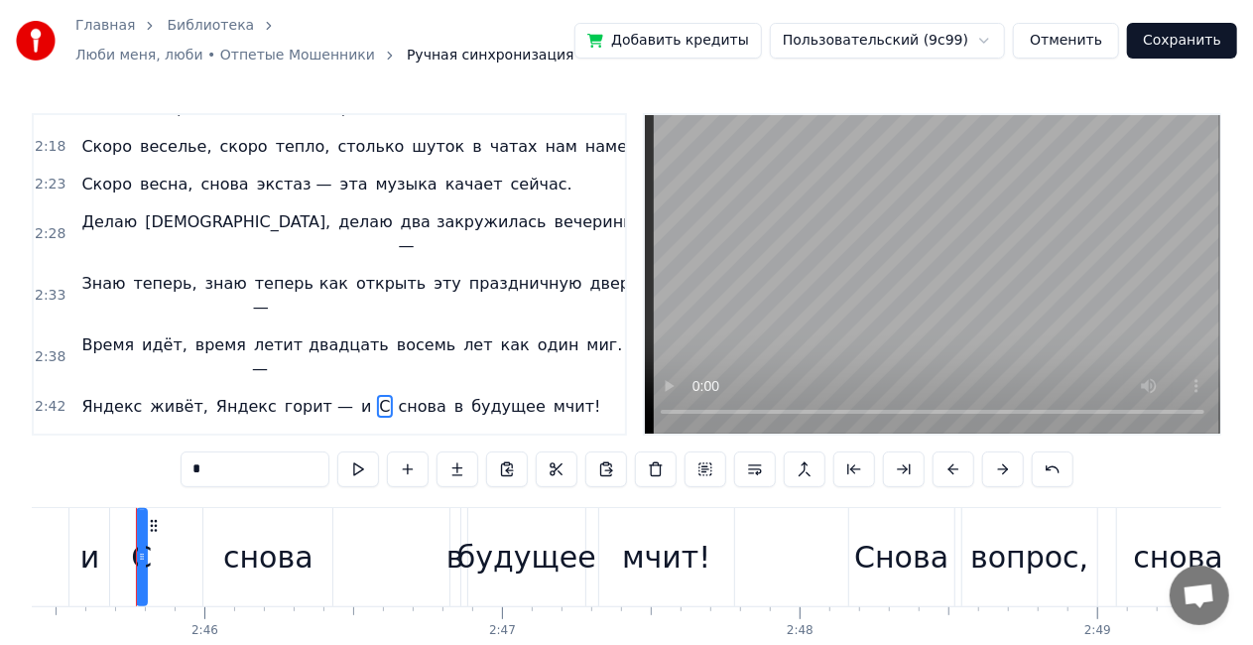
click at [1046, 470] on button at bounding box center [1053, 470] width 42 height 36
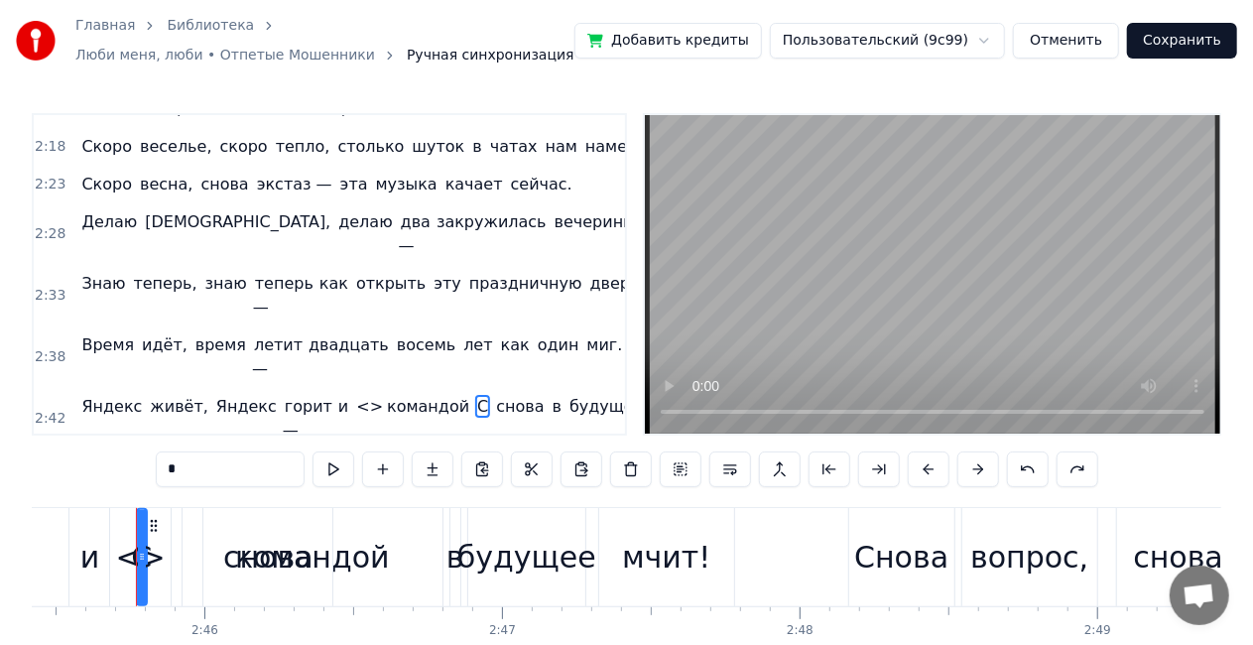
click at [1046, 470] on div "*" at bounding box center [627, 470] width 943 height 36
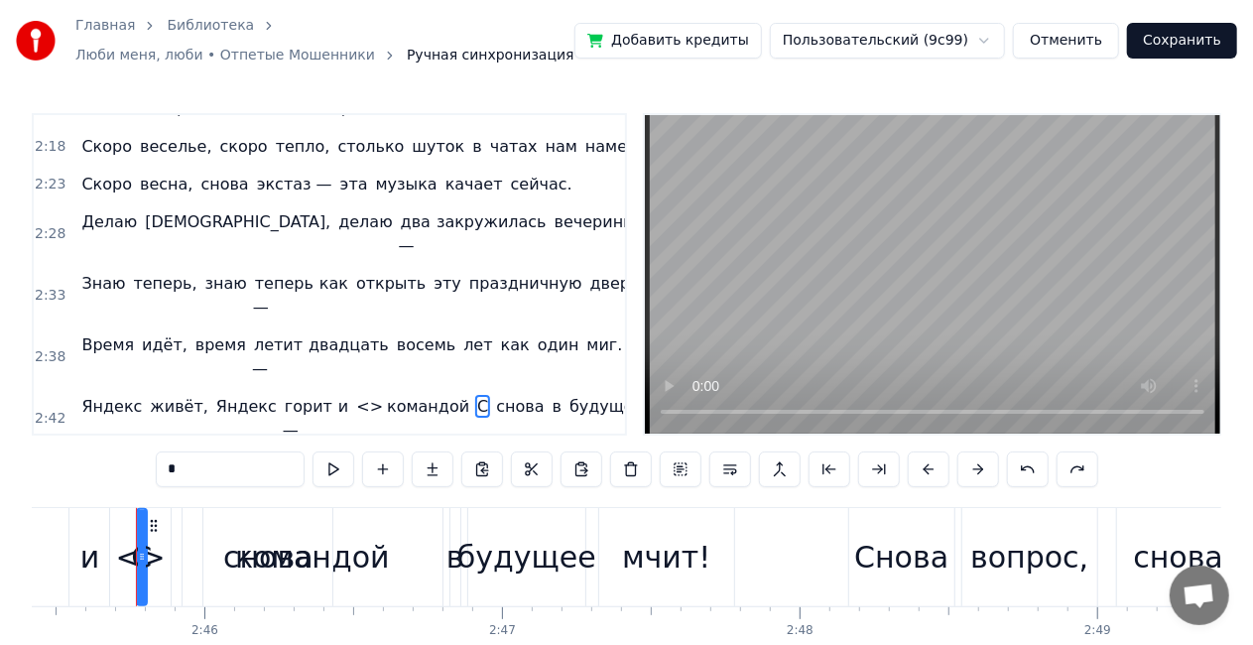
click at [1046, 470] on div "*" at bounding box center [627, 470] width 943 height 36
click at [551, 395] on span "в" at bounding box center [557, 406] width 13 height 23
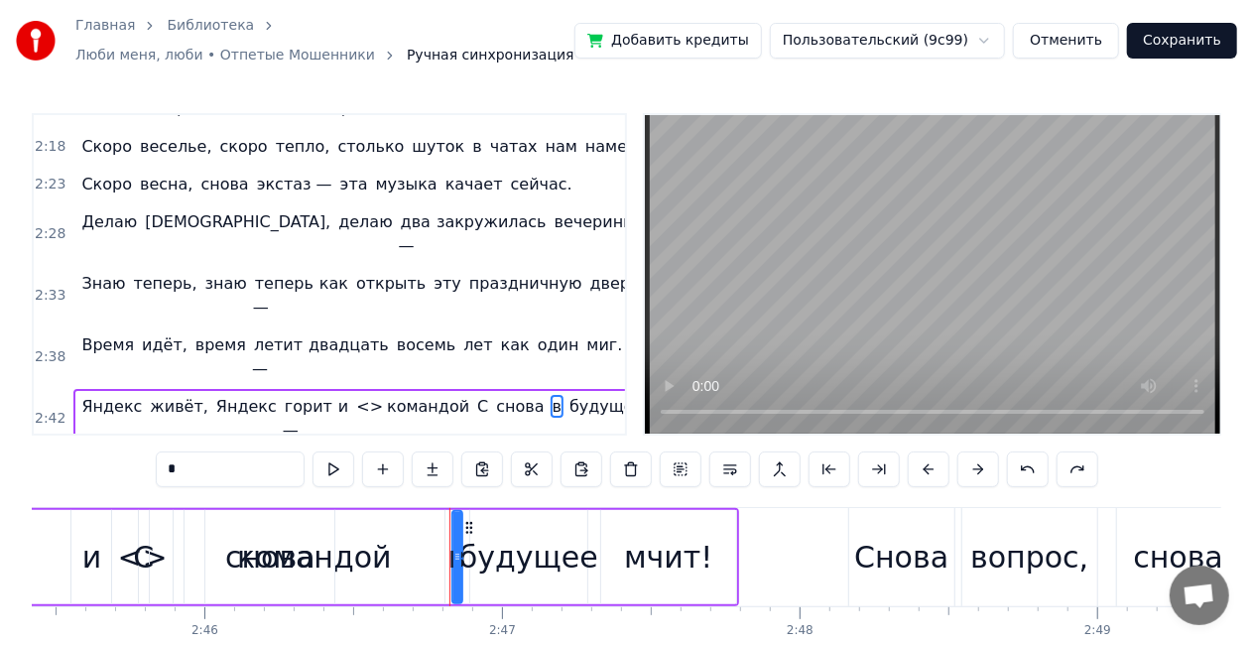
scroll to position [572, 0]
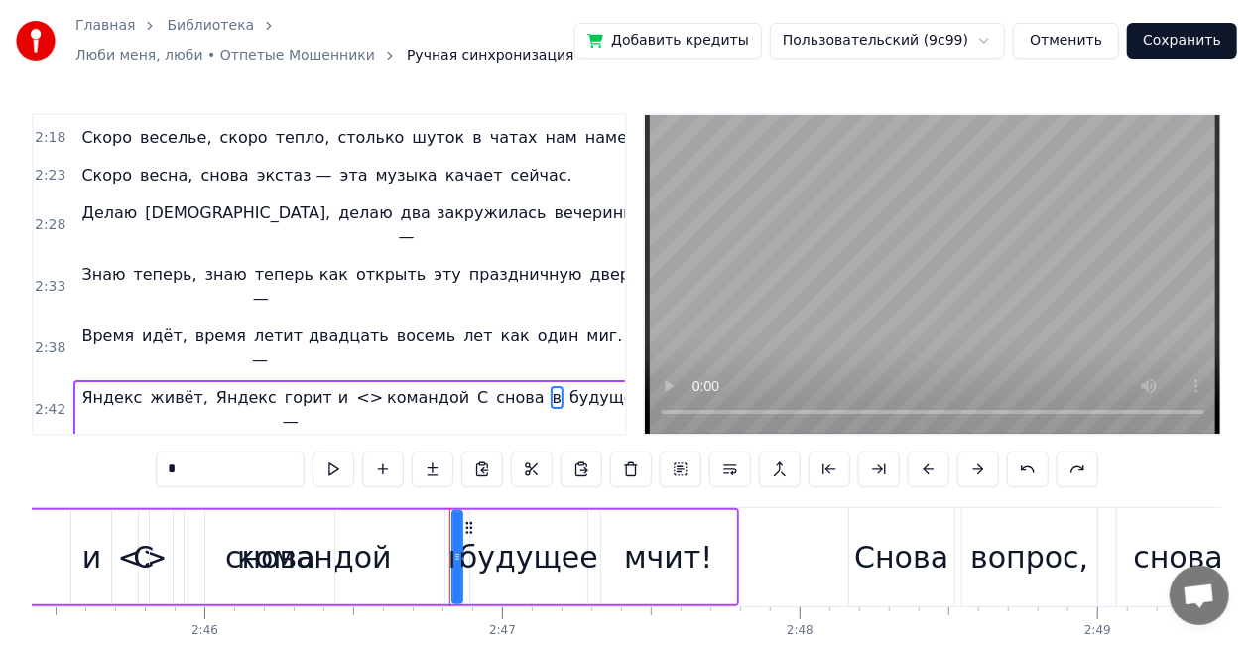
click at [131, 566] on div "<>" at bounding box center [143, 557] width 50 height 45
type input "**"
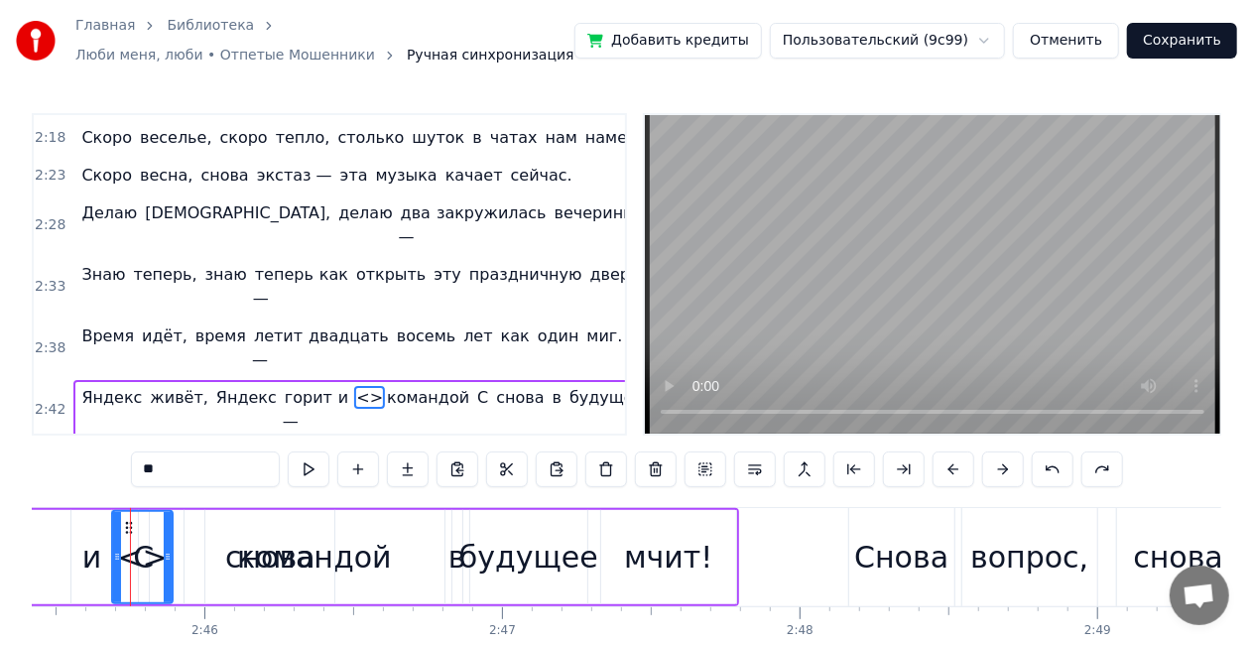
scroll to position [0, 49243]
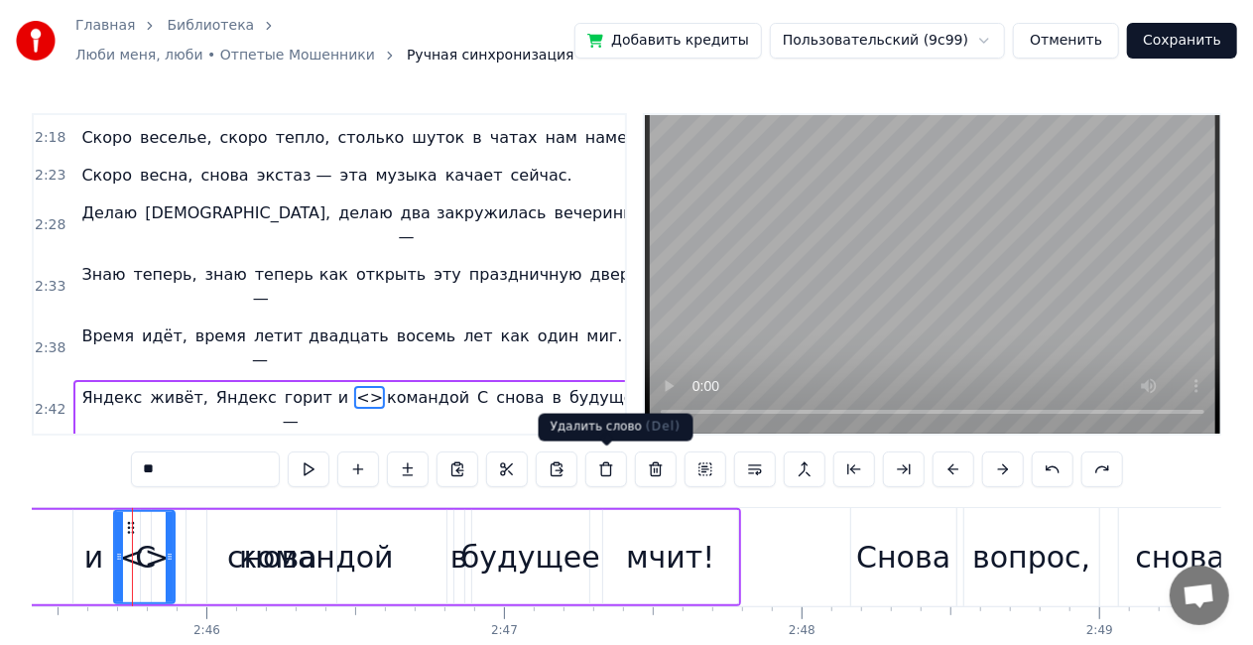
click at [603, 466] on button at bounding box center [606, 470] width 42 height 36
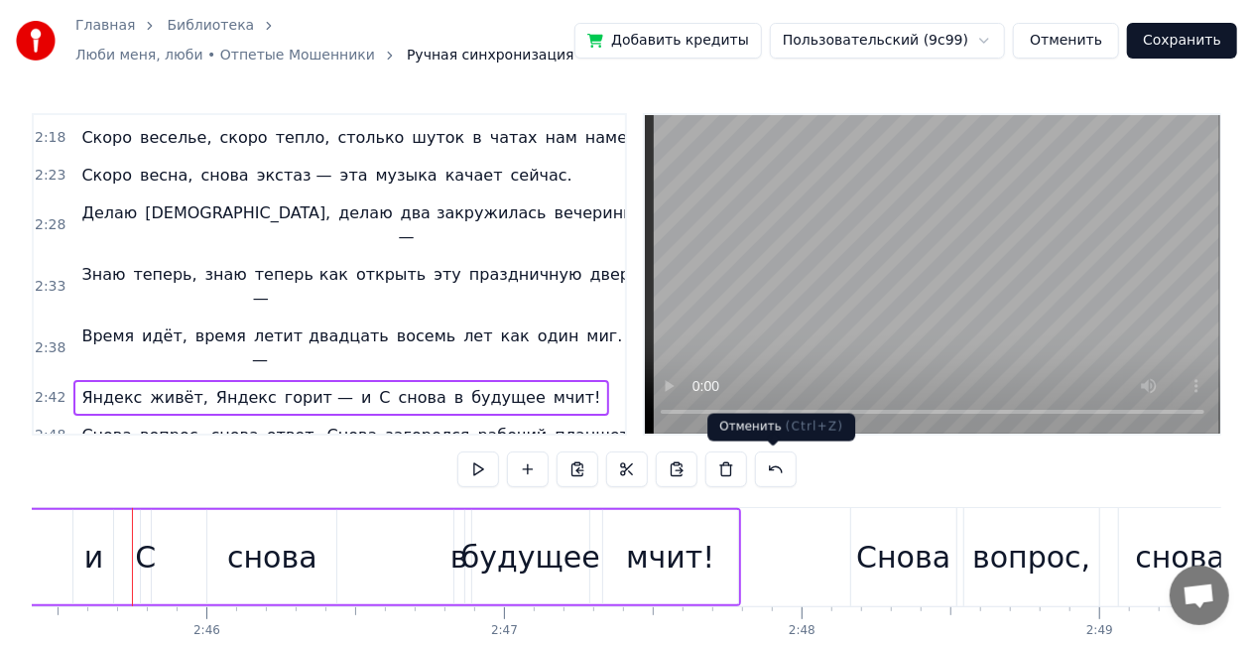
click at [780, 471] on button at bounding box center [776, 470] width 42 height 36
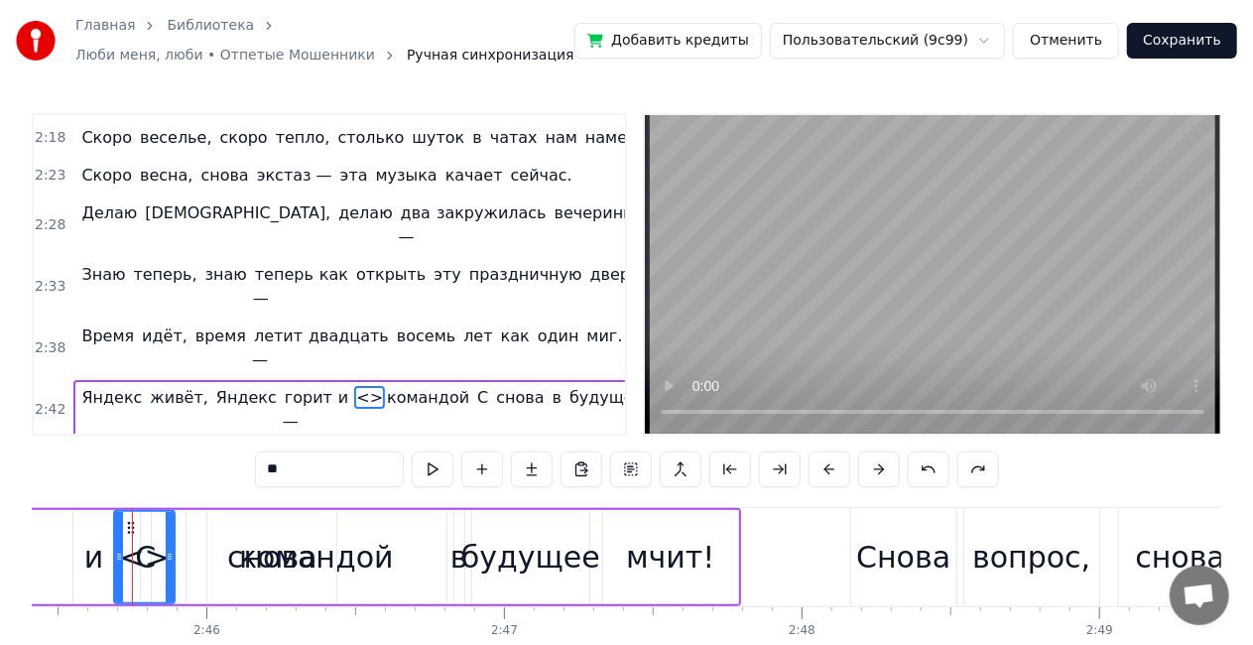
click at [780, 471] on button at bounding box center [780, 470] width 42 height 36
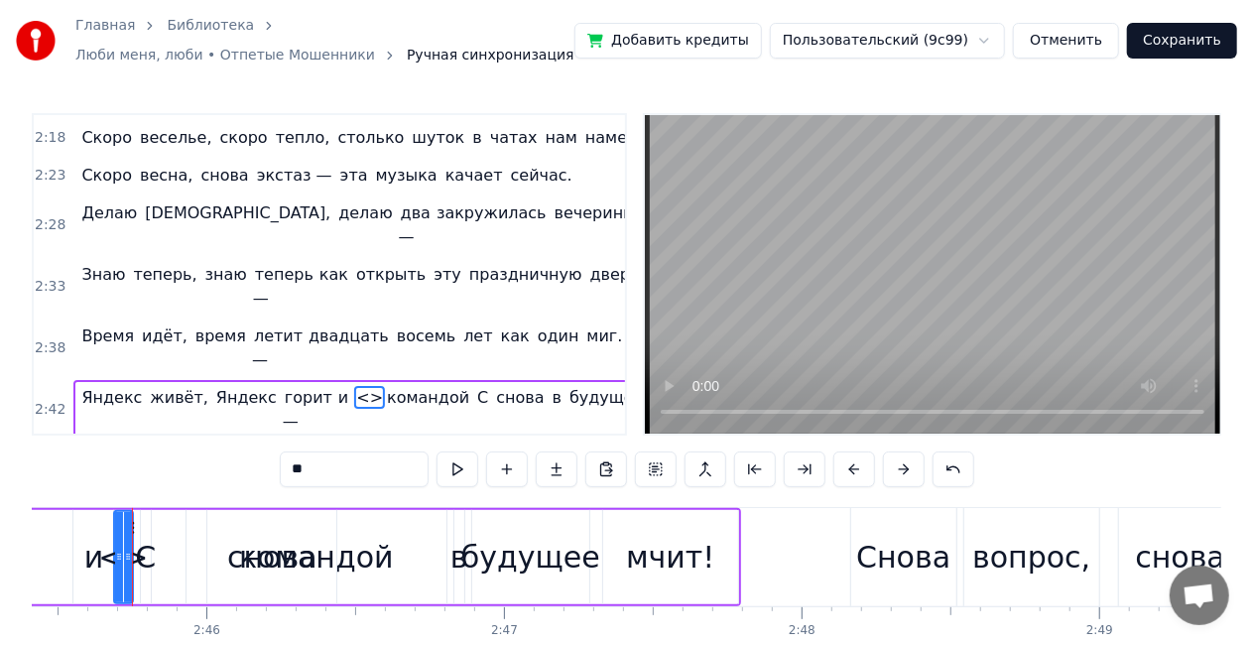
click at [780, 471] on div "**" at bounding box center [627, 470] width 695 height 36
click at [937, 472] on button at bounding box center [954, 470] width 42 height 36
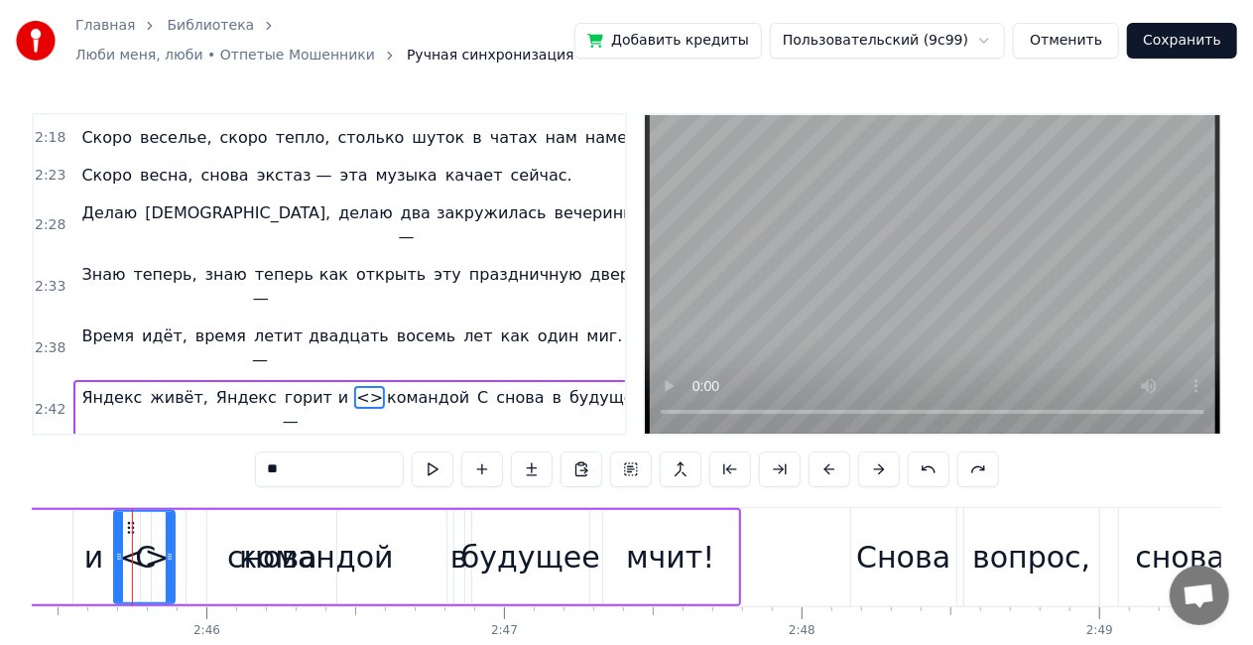
click at [944, 468] on button at bounding box center [929, 470] width 42 height 36
click at [970, 464] on button at bounding box center [979, 470] width 42 height 36
click at [939, 464] on button at bounding box center [929, 470] width 42 height 36
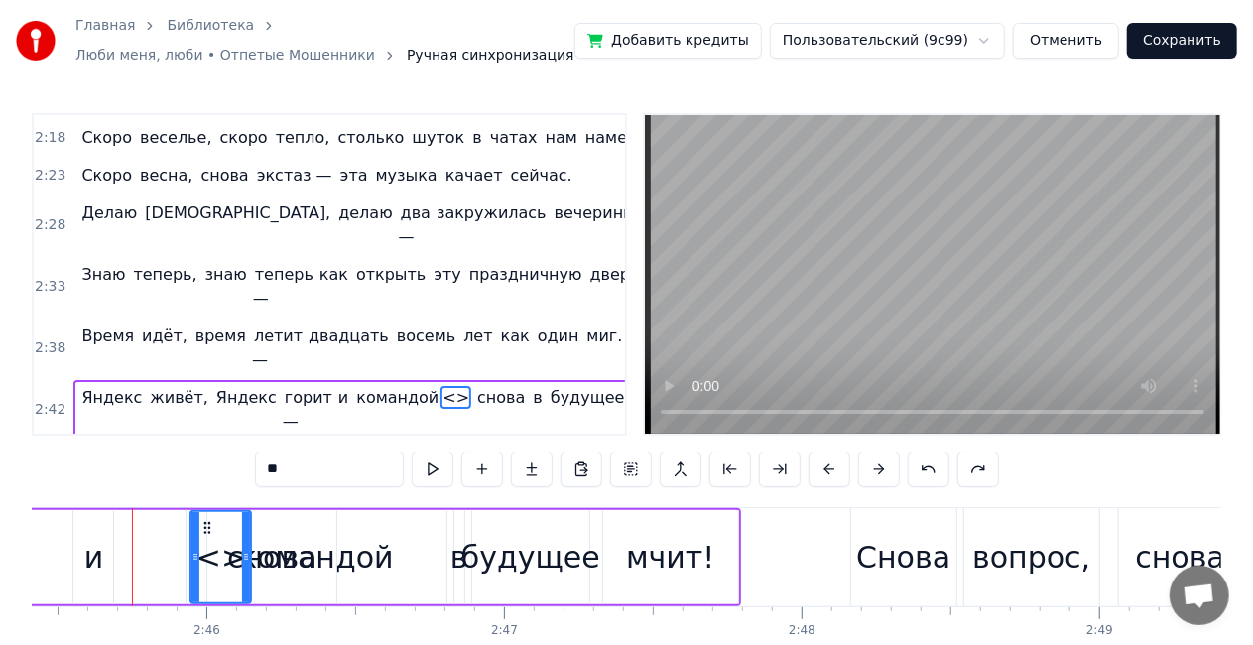
click at [939, 464] on button at bounding box center [929, 470] width 42 height 36
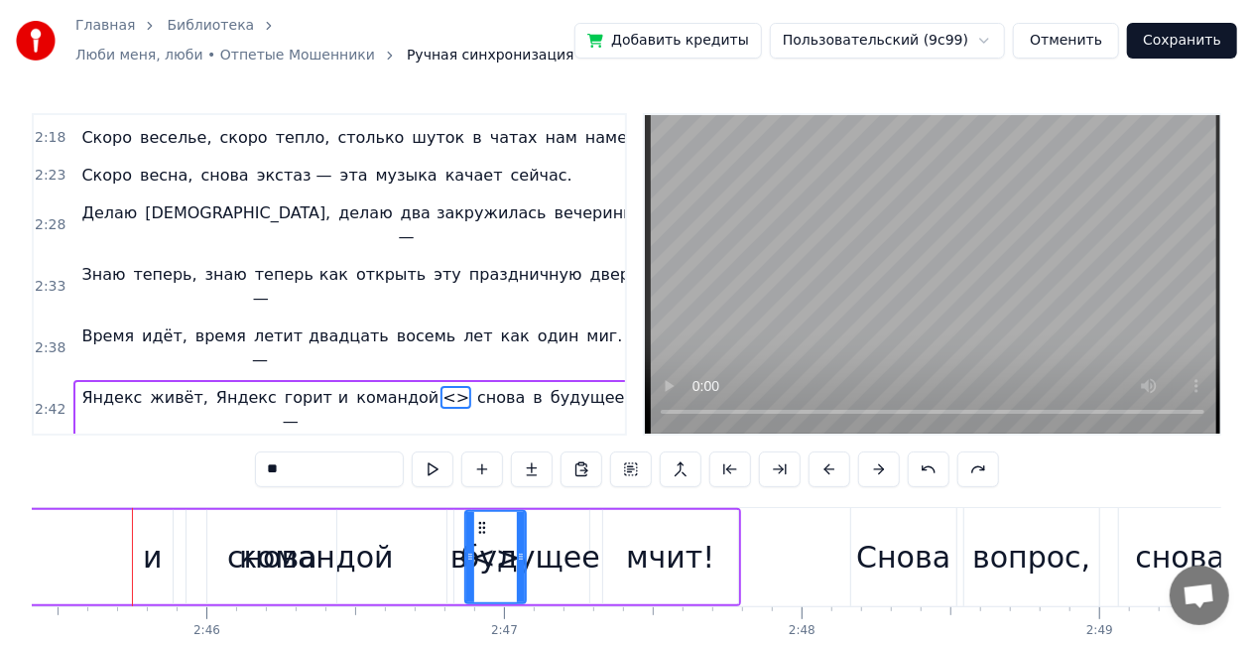
click at [939, 464] on button at bounding box center [929, 470] width 42 height 36
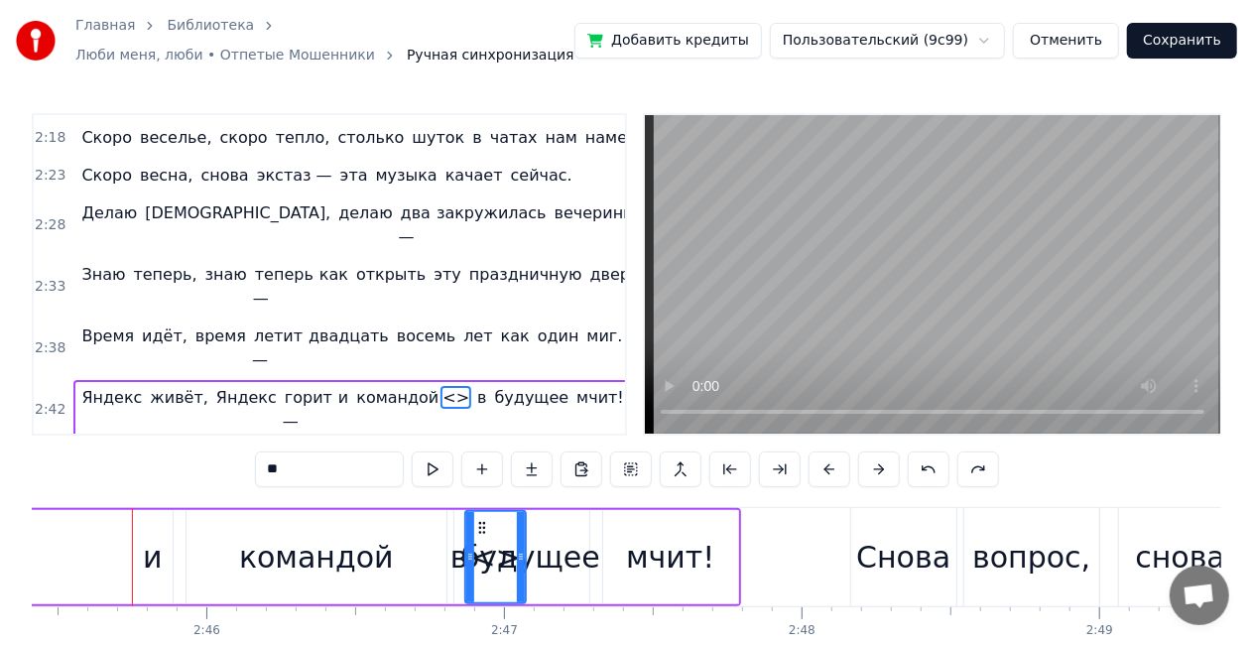
click at [939, 464] on button at bounding box center [929, 470] width 42 height 36
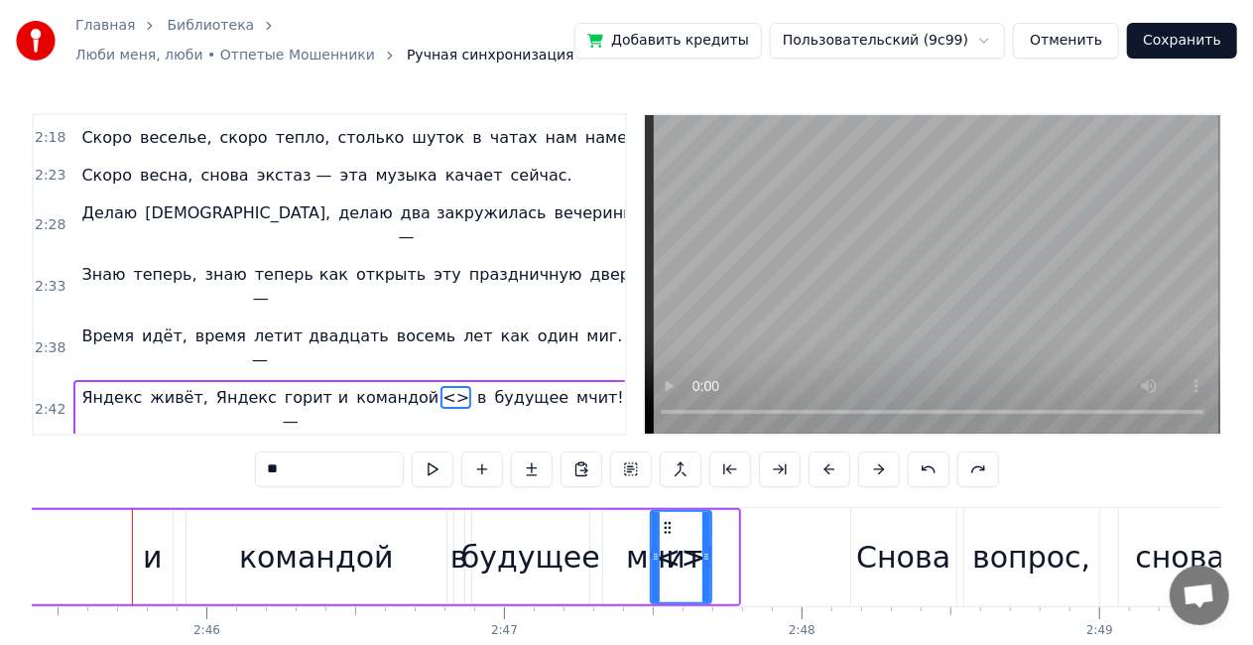
click at [939, 464] on button at bounding box center [929, 470] width 42 height 36
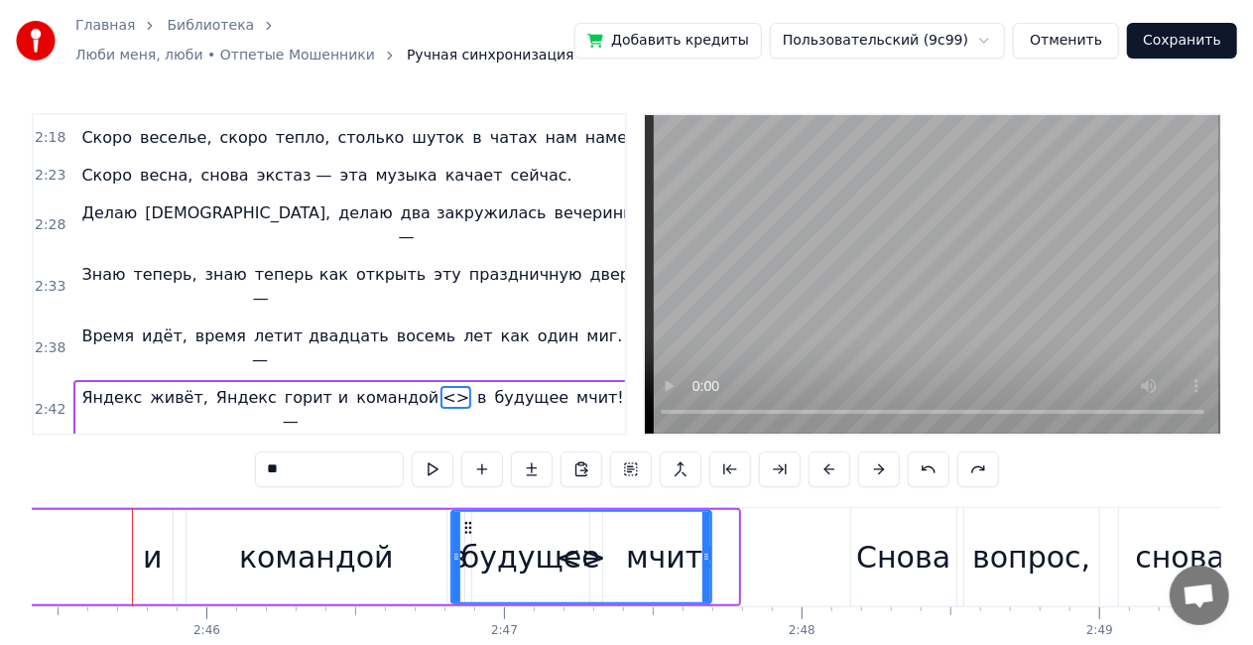
click at [929, 465] on button at bounding box center [929, 470] width 42 height 36
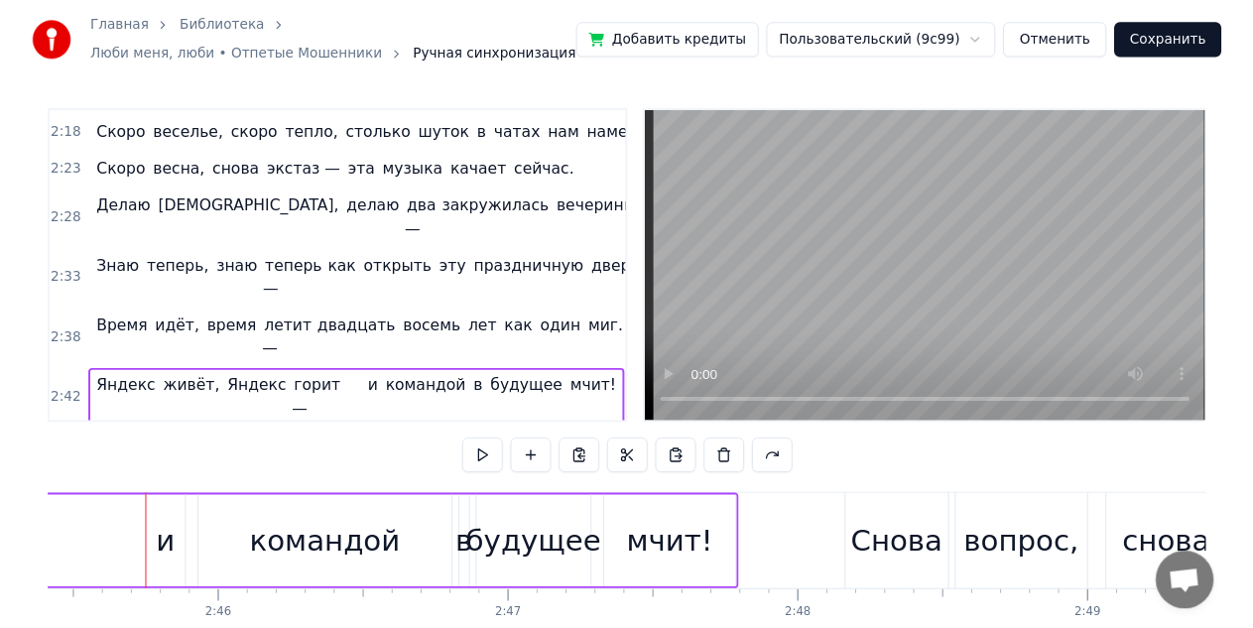
scroll to position [0, 0]
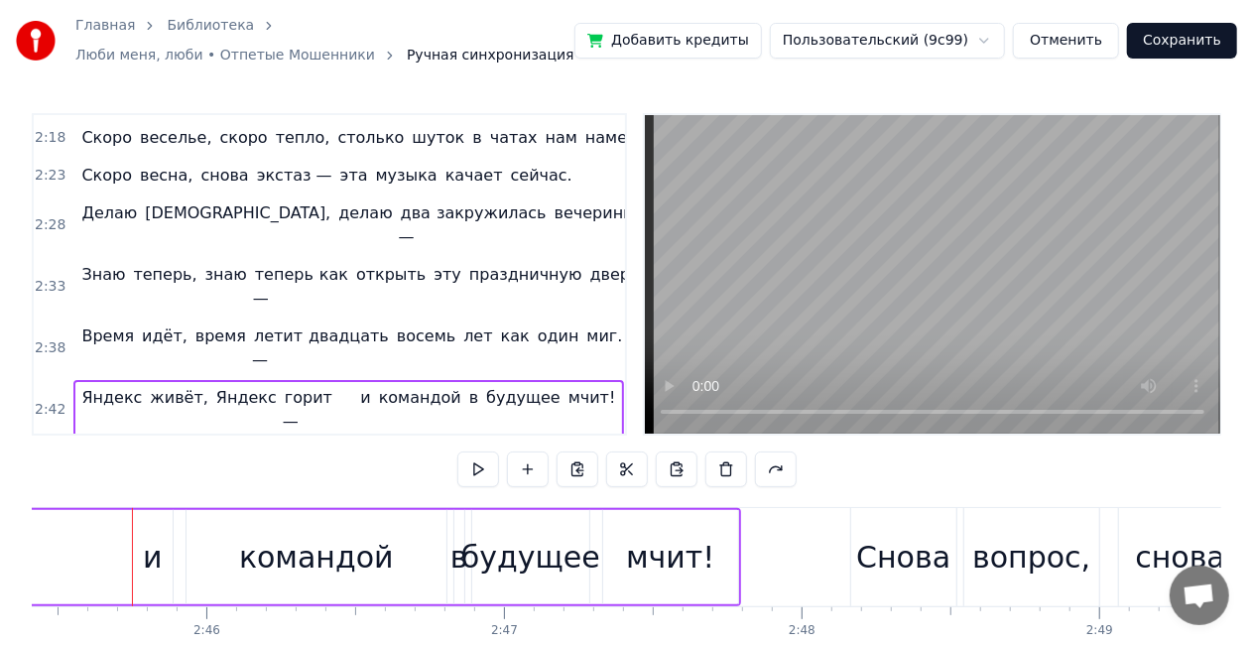
click at [1171, 34] on button "Сохранить" at bounding box center [1182, 41] width 110 height 36
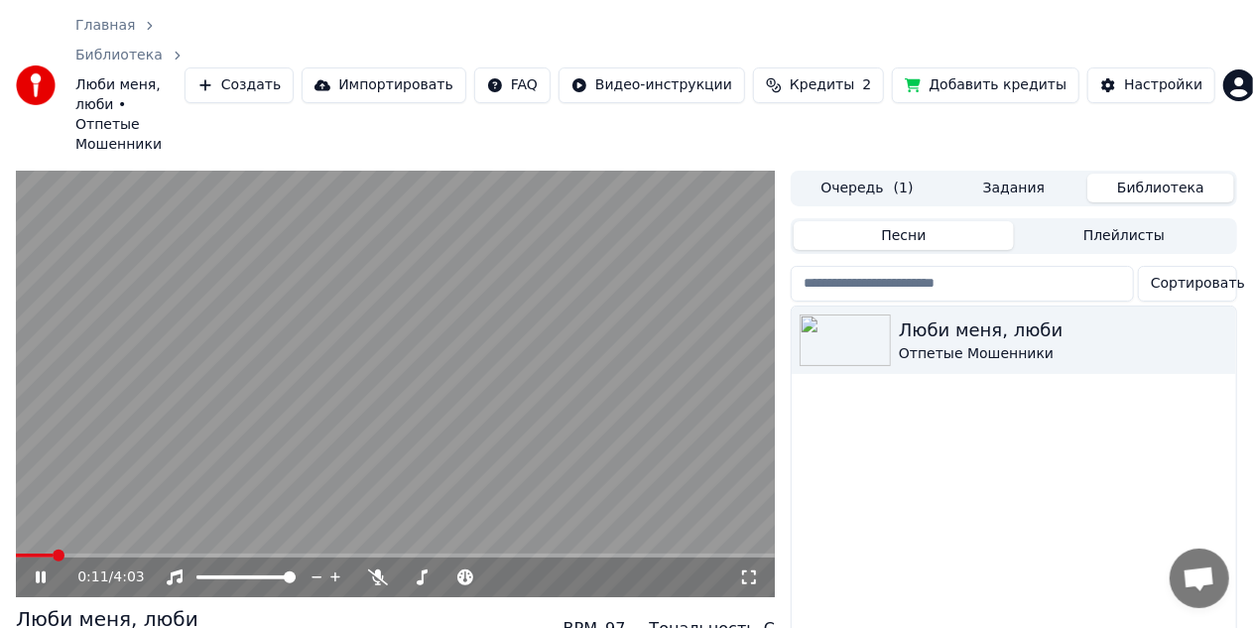
click at [161, 511] on video at bounding box center [395, 384] width 759 height 427
click at [155, 558] on div "0:12 / 4:03" at bounding box center [395, 578] width 759 height 40
click at [147, 554] on span at bounding box center [395, 556] width 759 height 4
click at [175, 554] on span at bounding box center [395, 556] width 759 height 4
click at [185, 554] on span at bounding box center [395, 556] width 759 height 4
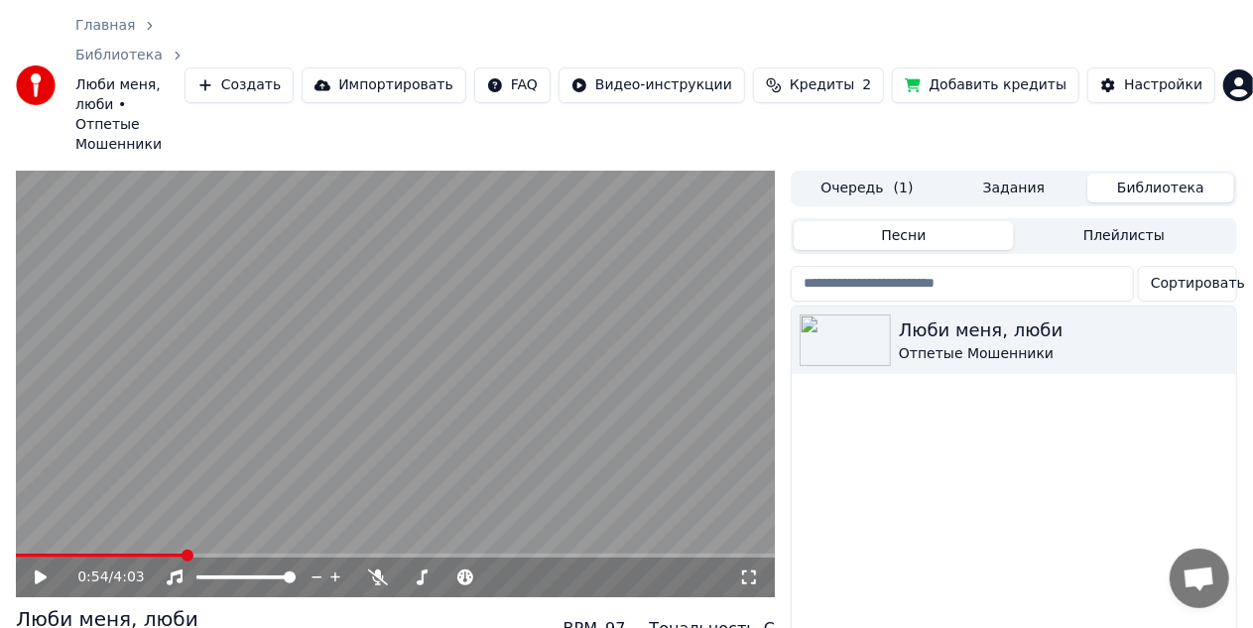
click at [52, 570] on icon at bounding box center [55, 578] width 46 height 16
click at [372, 347] on video at bounding box center [395, 384] width 759 height 427
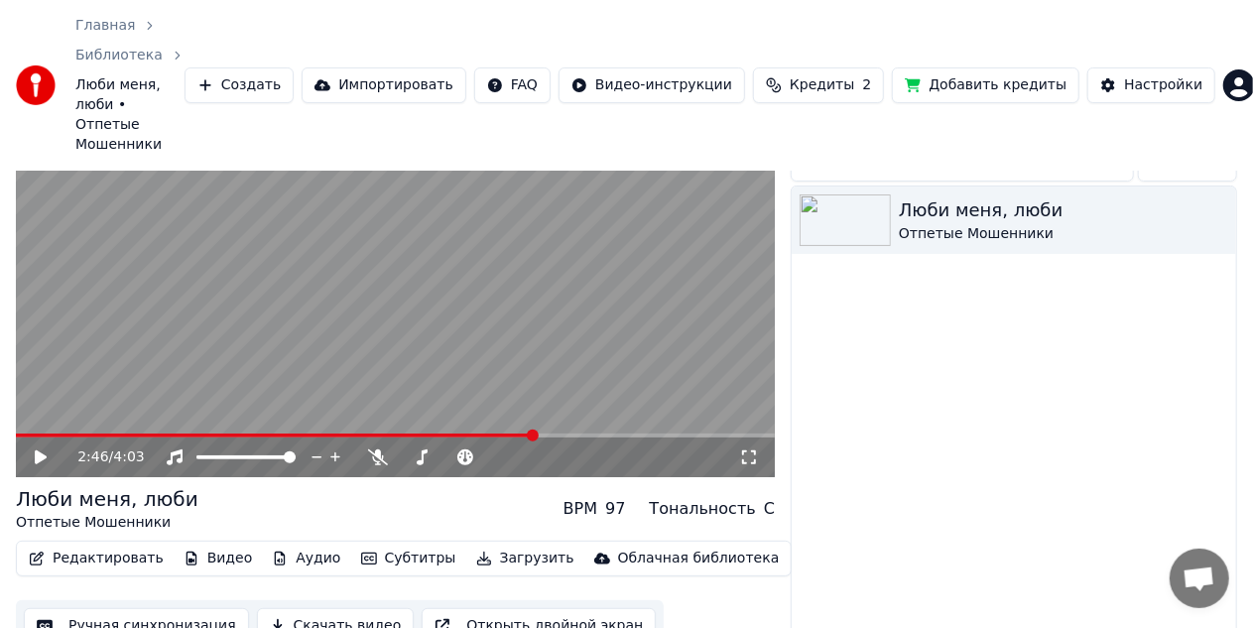
scroll to position [121, 0]
click at [82, 544] on button "Редактировать" at bounding box center [96, 558] width 151 height 28
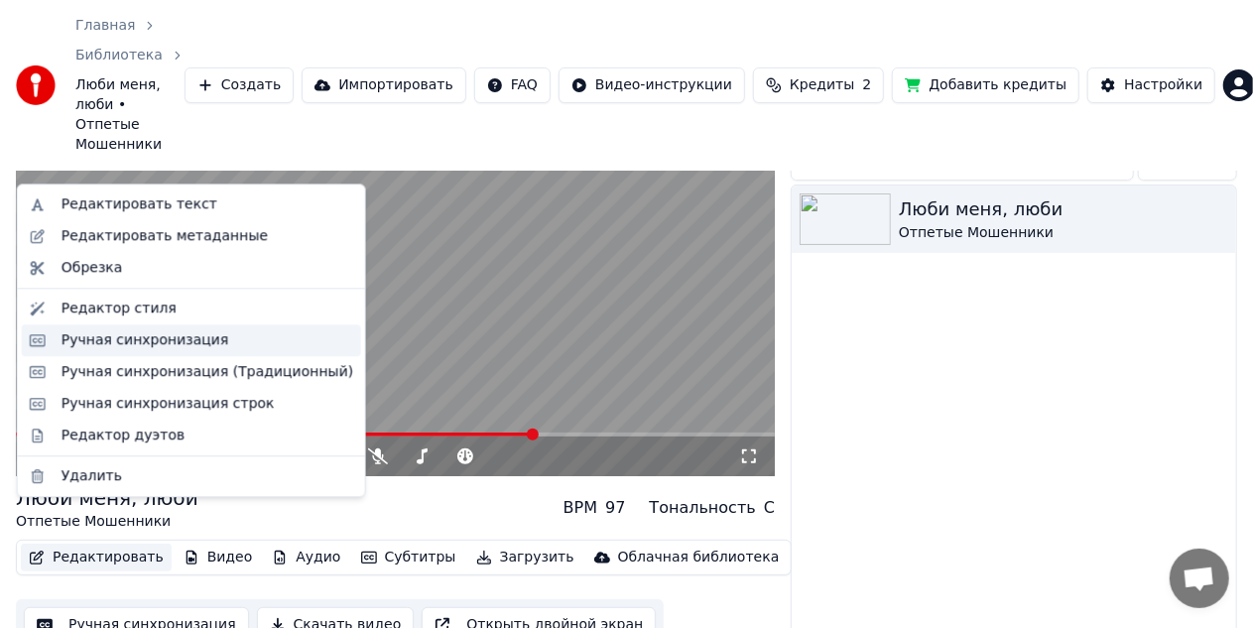
click at [119, 345] on div "Ручная синхронизация" at bounding box center [146, 340] width 168 height 20
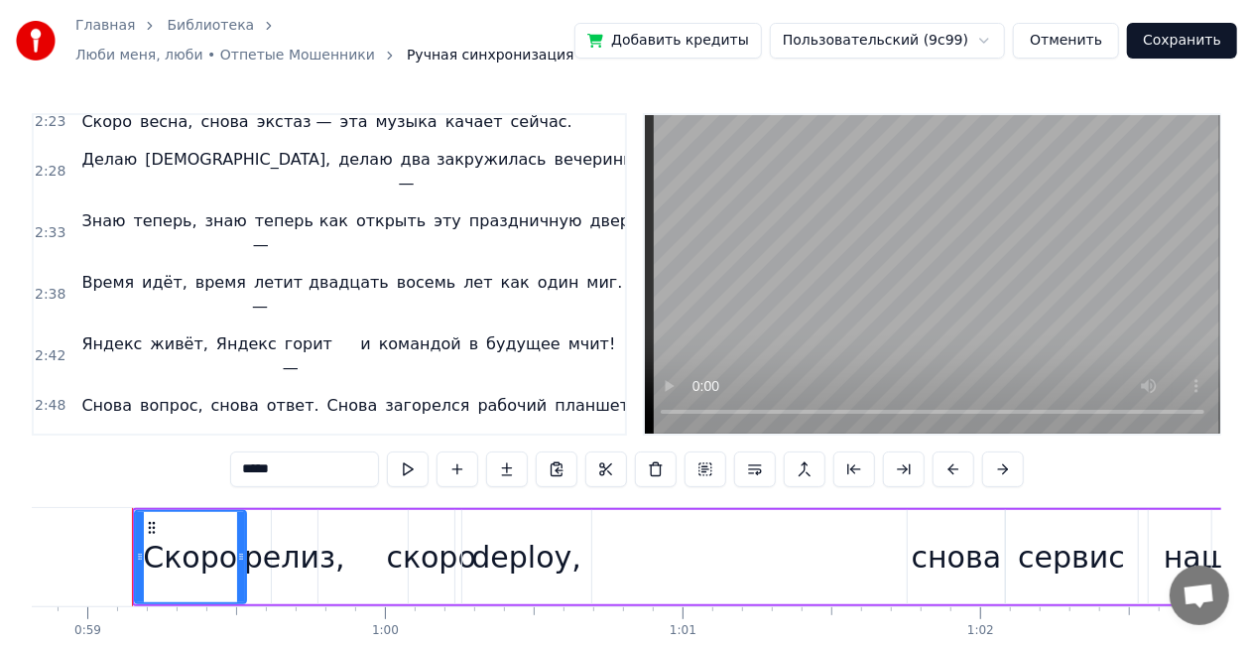
scroll to position [595, 0]
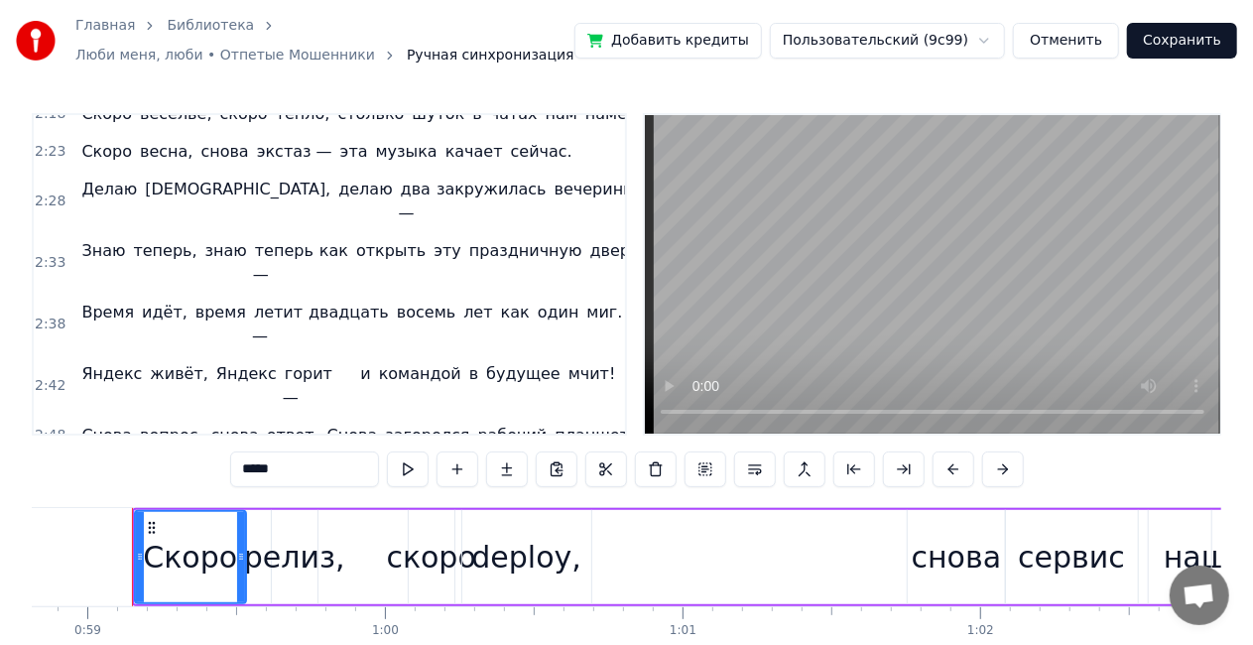
click at [127, 356] on div "Яндекс живёт, Яндекс горит — и командой в будущее мчит!" at bounding box center [348, 386] width 550 height 60
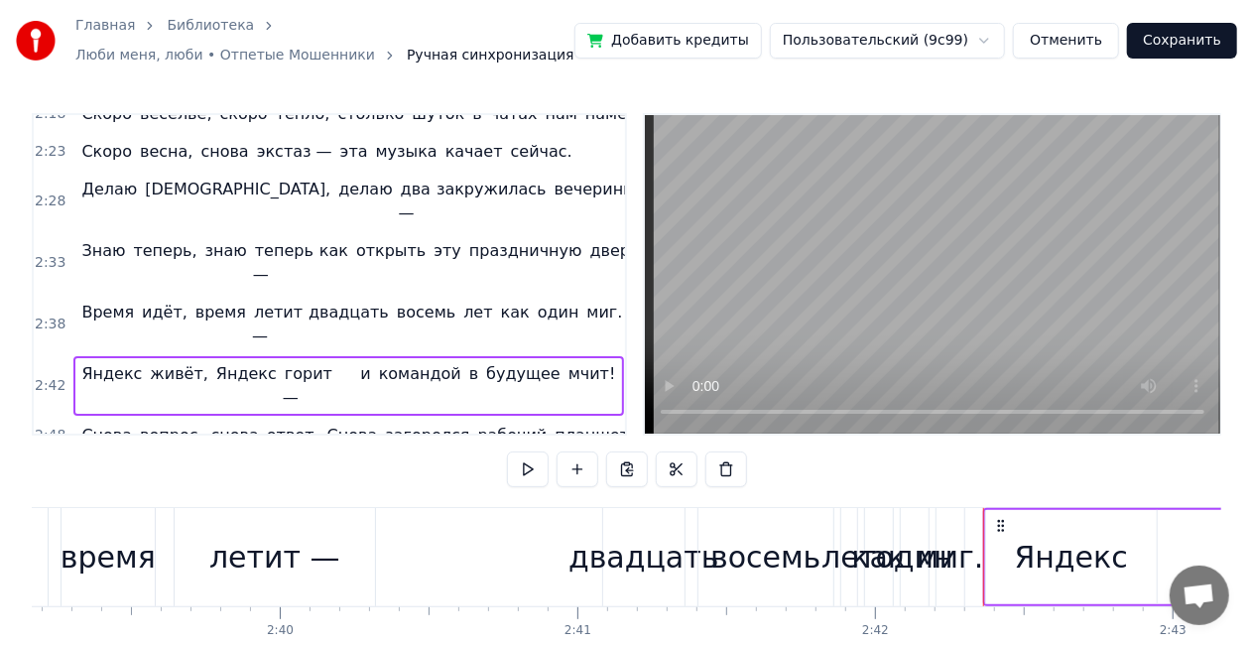
scroll to position [0, 48235]
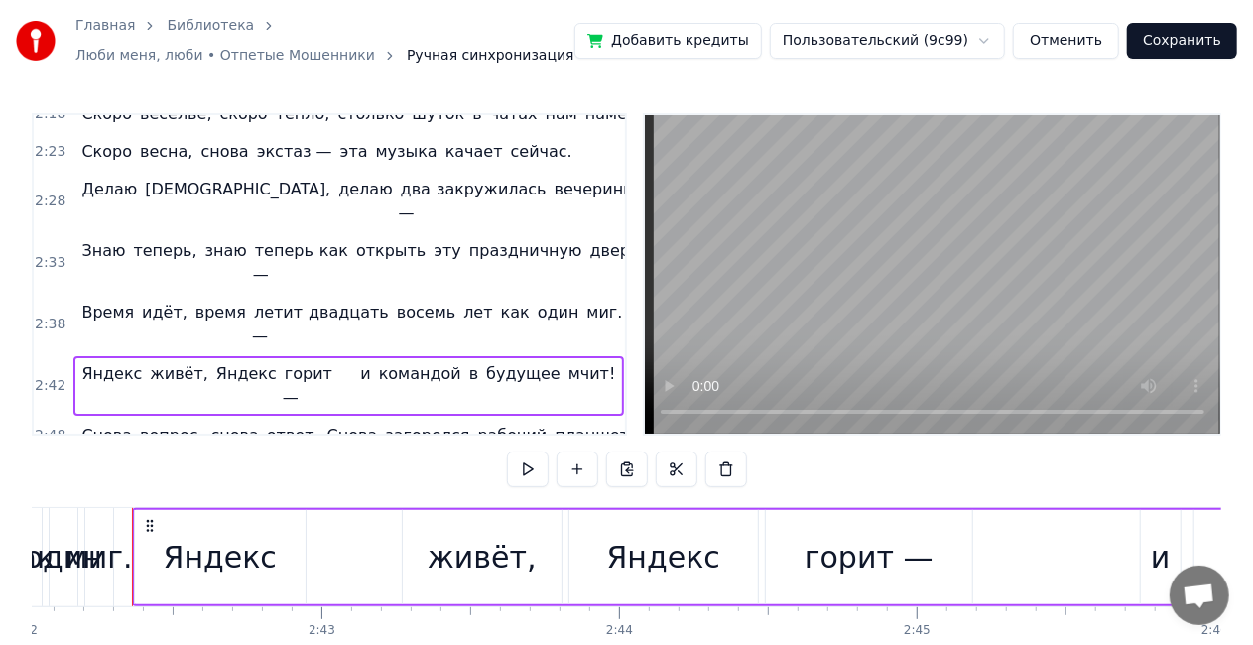
click at [172, 519] on div "Яндекс" at bounding box center [220, 557] width 171 height 94
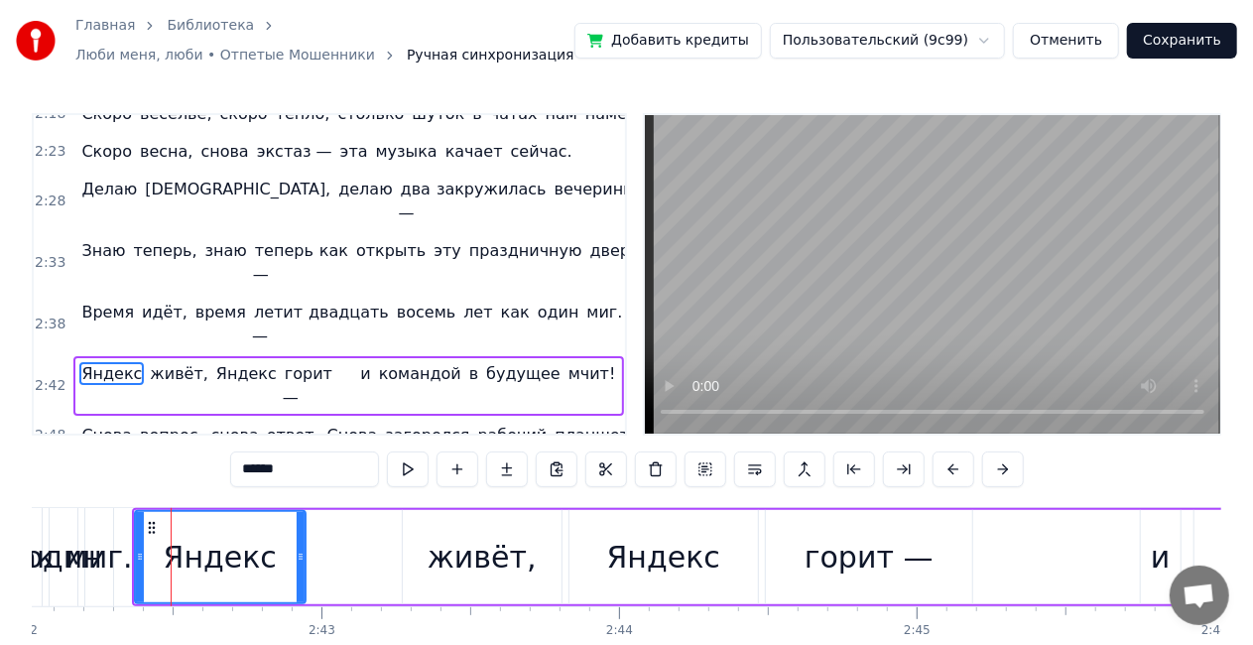
scroll to position [563, 0]
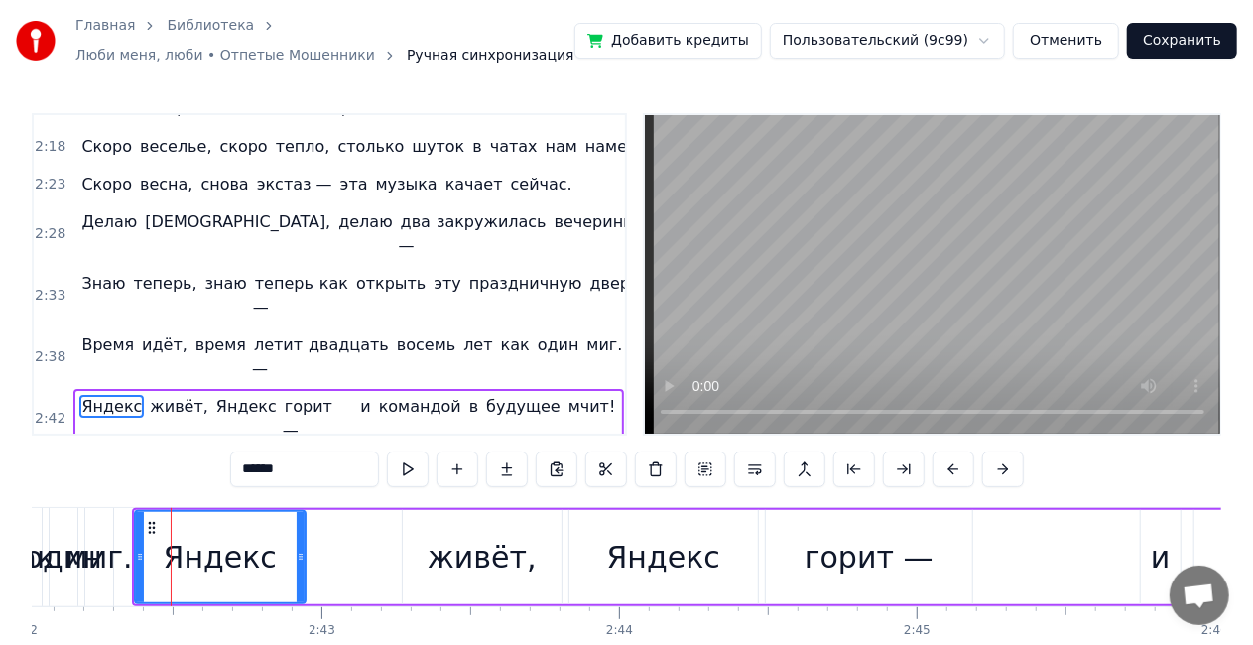
click at [167, 389] on div "Яндекс живёт, Яндекс горит — и командой в будущее мчит!" at bounding box center [348, 419] width 550 height 60
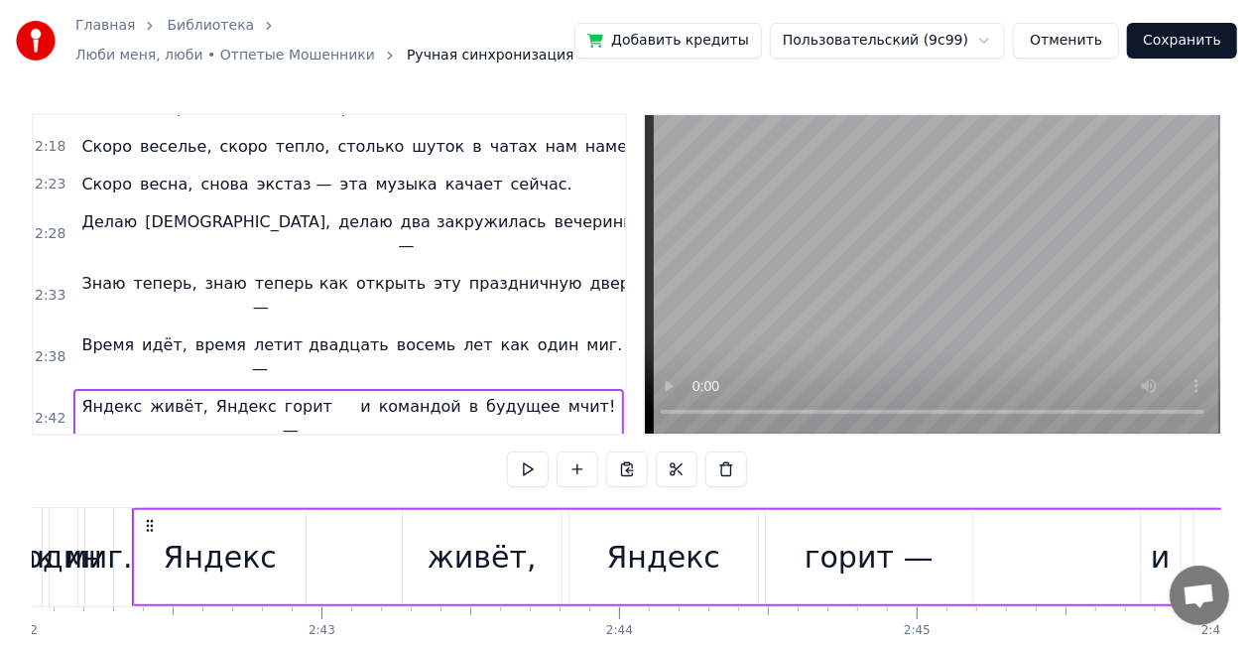
click at [222, 553] on div "Яндекс" at bounding box center [220, 557] width 113 height 45
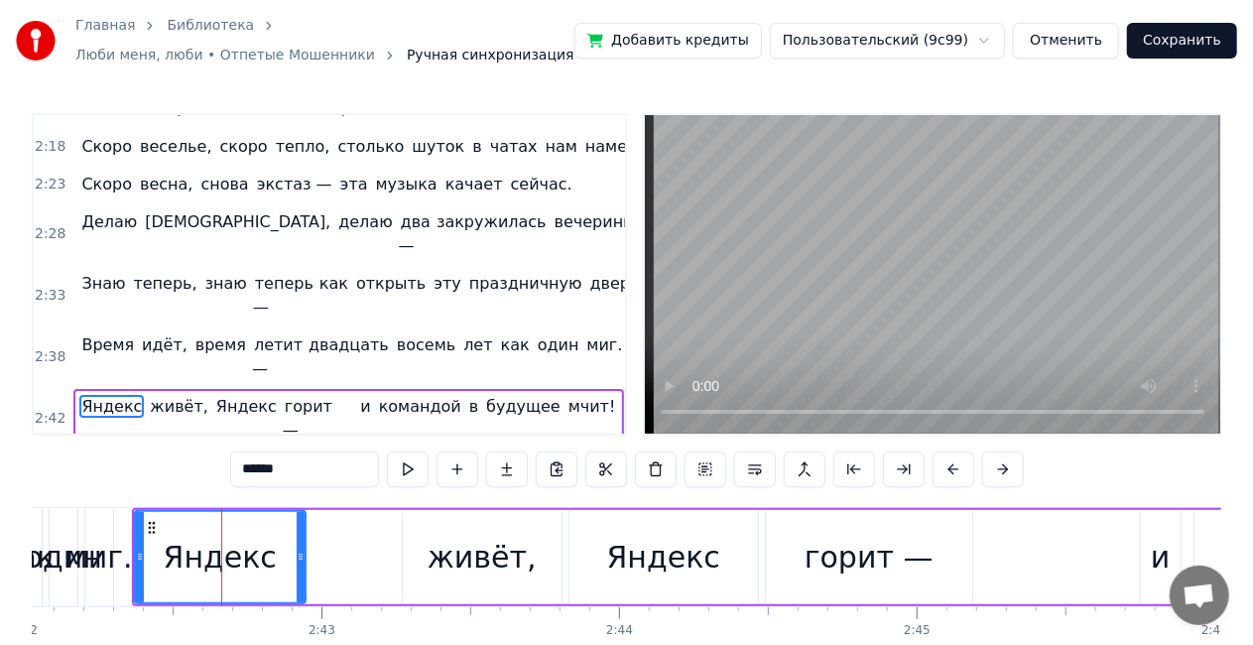
click at [663, 562] on div "Яндекс" at bounding box center [663, 557] width 113 height 45
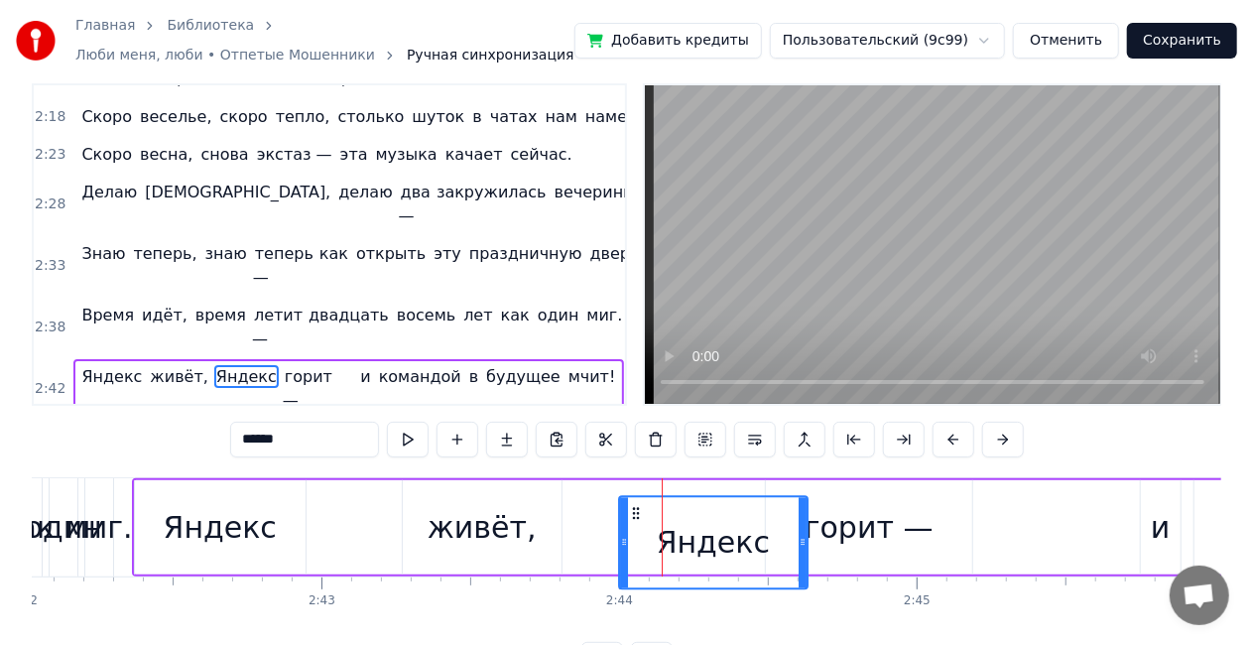
drag, startPoint x: 582, startPoint y: 530, endPoint x: 597, endPoint y: 516, distance: 20.4
click at [633, 521] on icon at bounding box center [636, 513] width 16 height 16
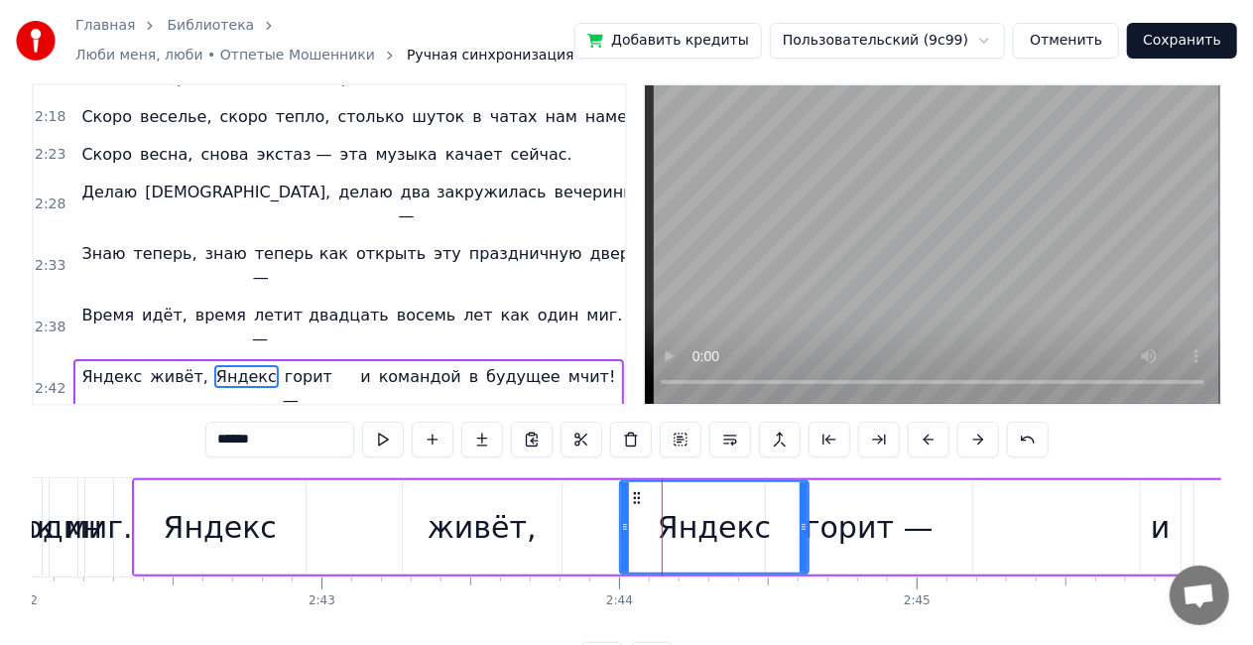
scroll to position [33, 0]
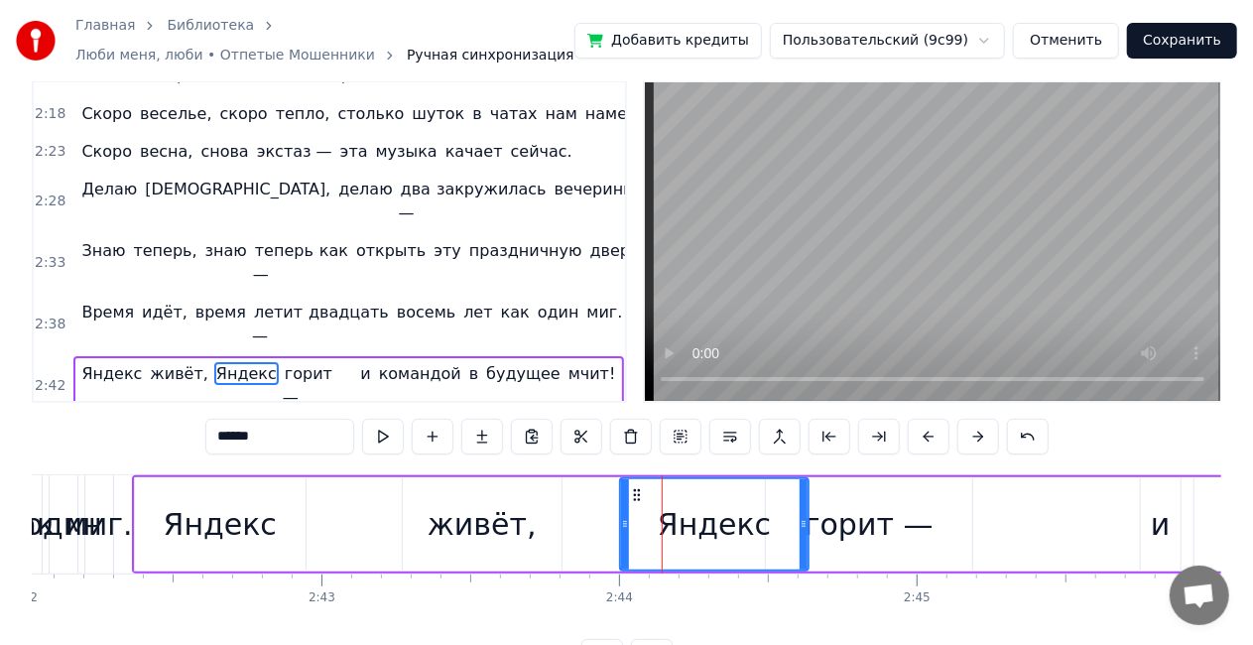
click at [496, 520] on div "живёт," at bounding box center [482, 524] width 109 height 45
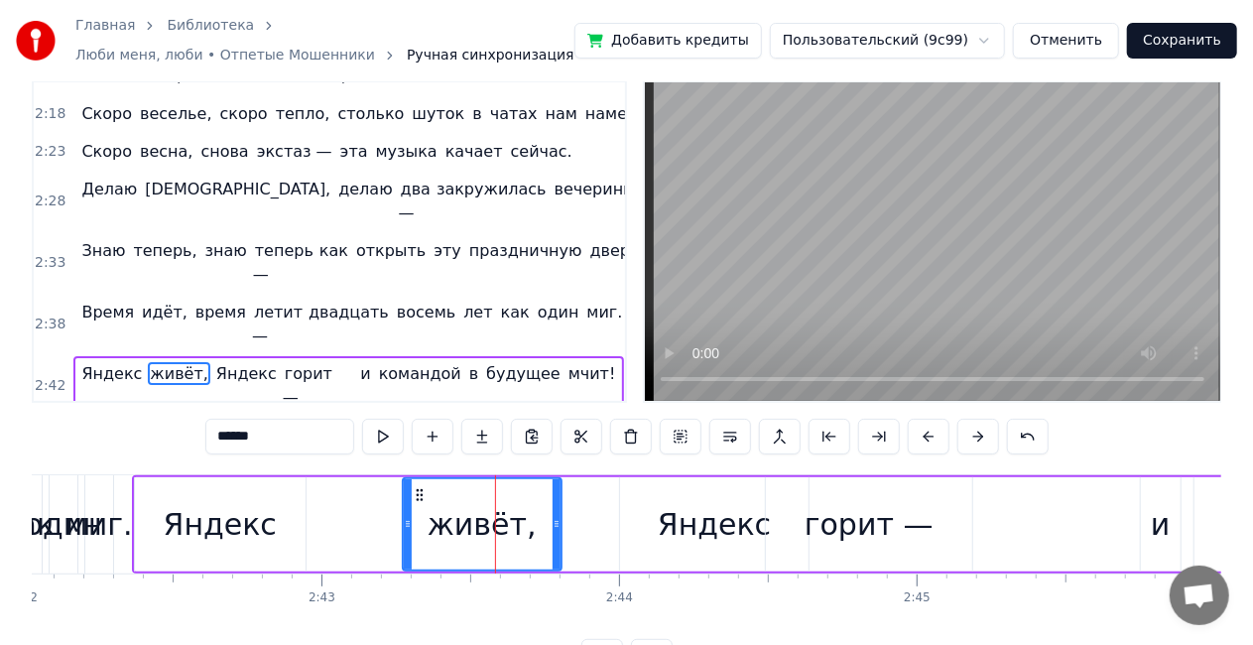
scroll to position [0, 0]
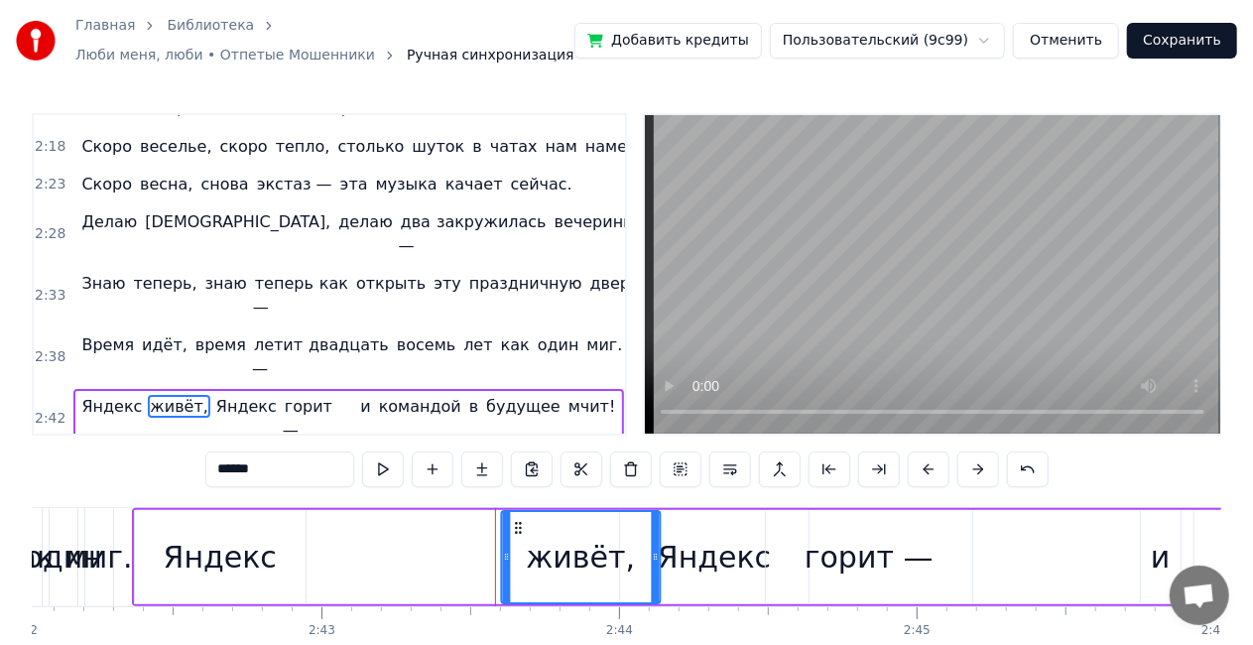
drag, startPoint x: 417, startPoint y: 524, endPoint x: 516, endPoint y: 516, distance: 99.6
click at [516, 516] on div "живёт," at bounding box center [580, 557] width 157 height 90
click at [195, 535] on div "Яндекс" at bounding box center [220, 557] width 113 height 45
type input "******"
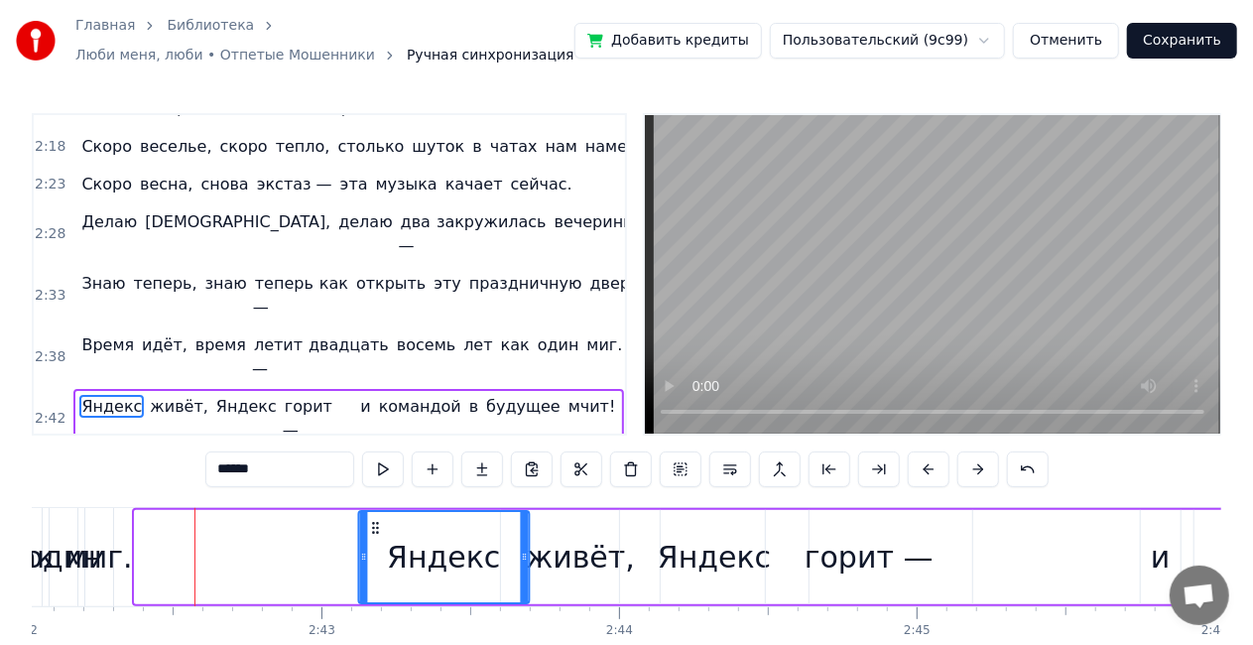
drag, startPoint x: 165, startPoint y: 522, endPoint x: 377, endPoint y: 510, distance: 212.7
click at [377, 510] on div "Яндекс" at bounding box center [443, 557] width 173 height 94
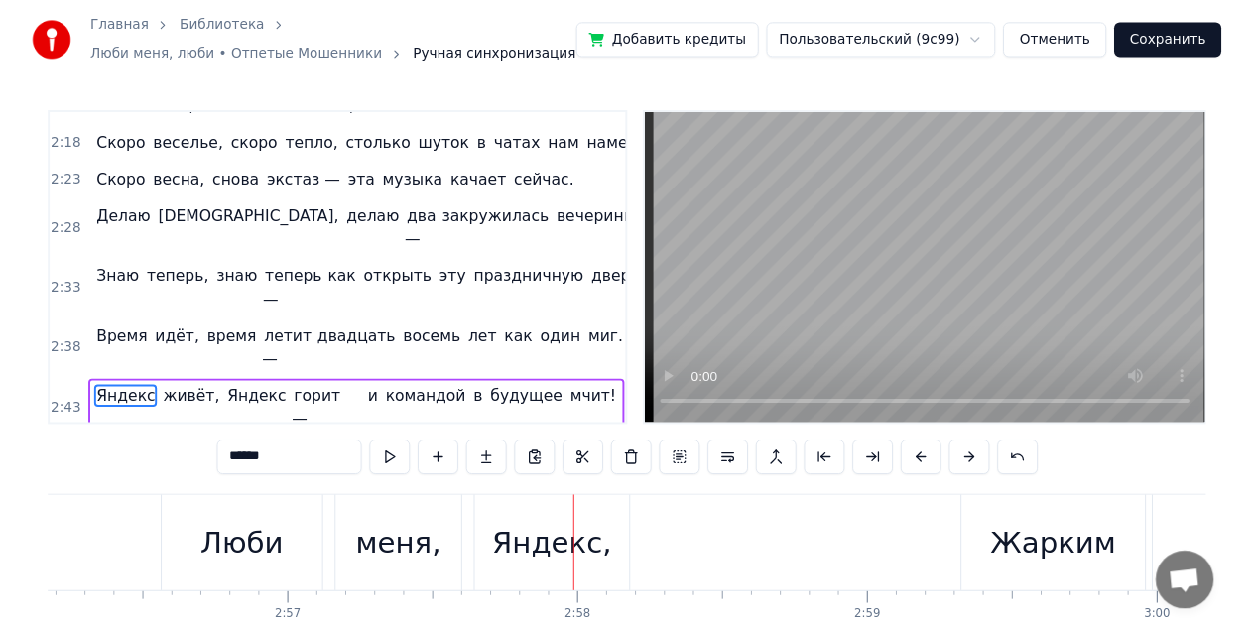
scroll to position [0, 52752]
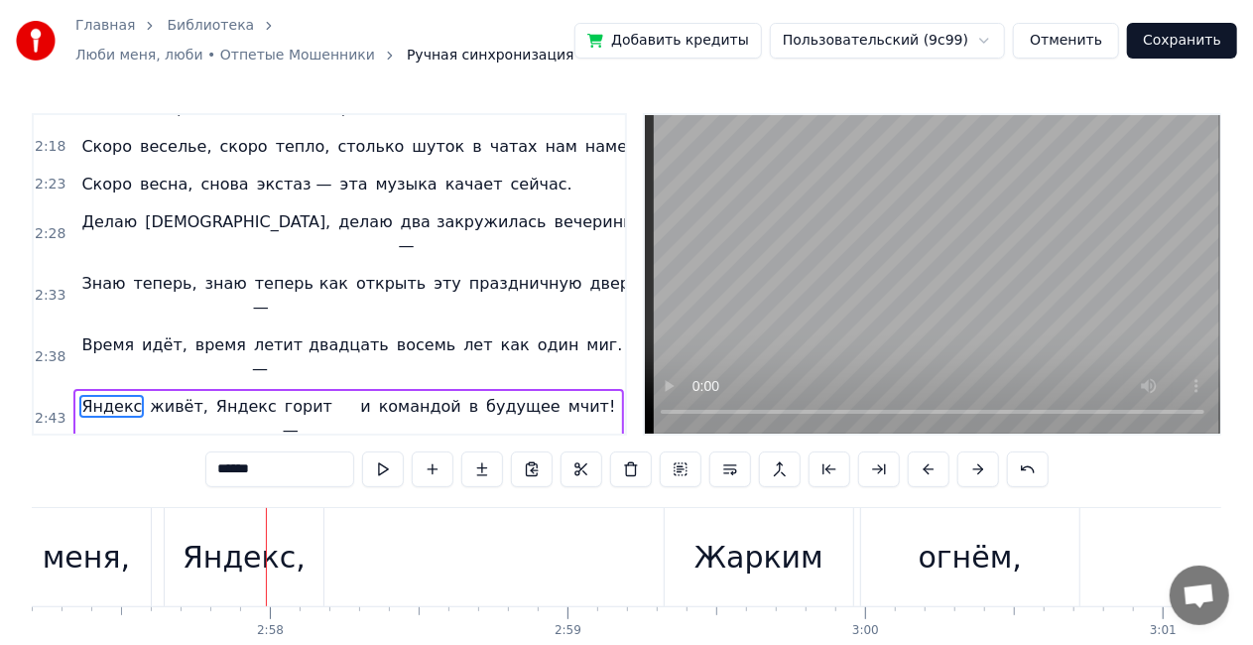
click at [1216, 40] on button "Сохранить" at bounding box center [1182, 41] width 110 height 36
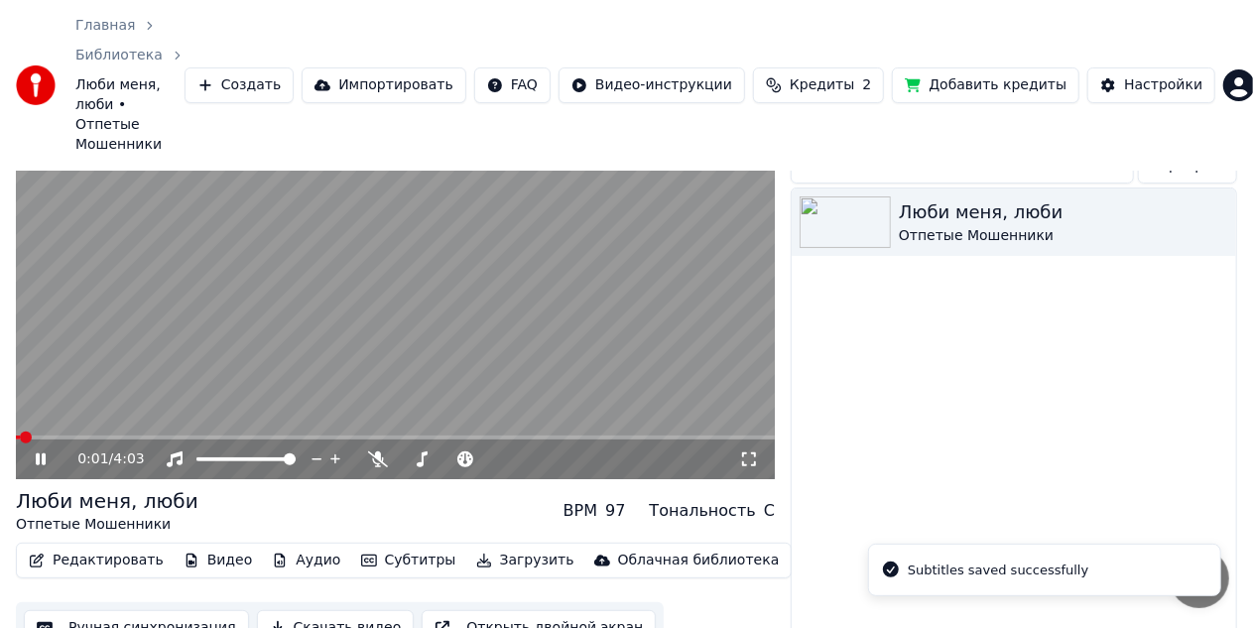
scroll to position [121, 0]
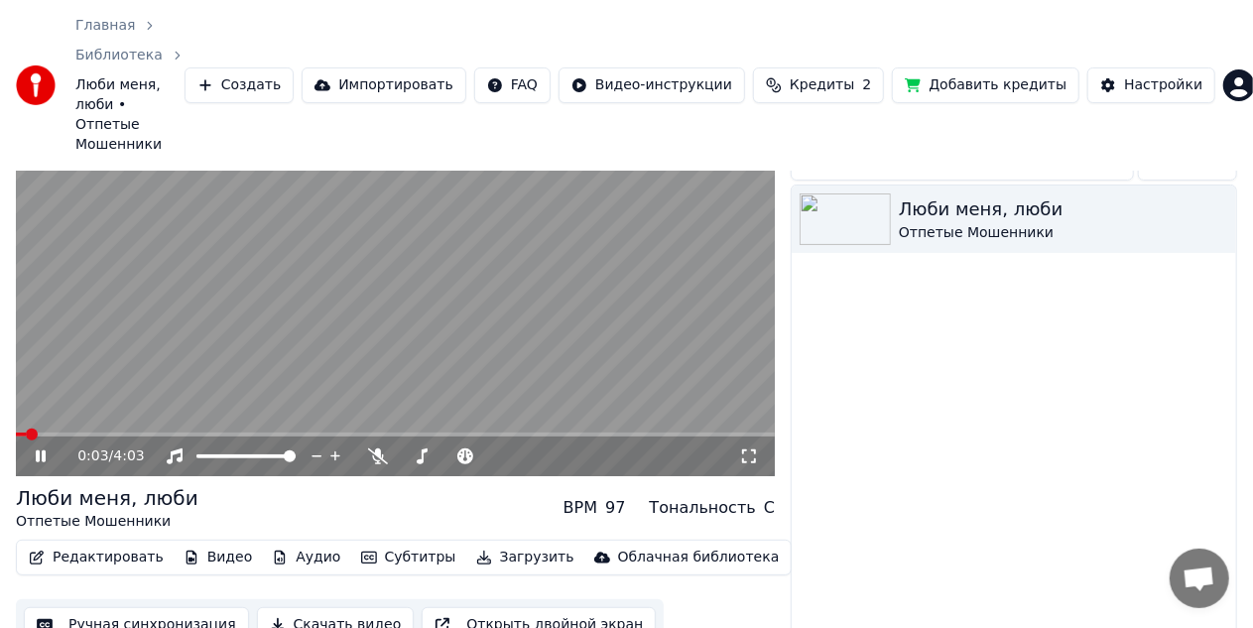
click at [44, 451] on icon at bounding box center [41, 457] width 10 height 12
click at [316, 607] on button "Скачать видео" at bounding box center [336, 625] width 158 height 36
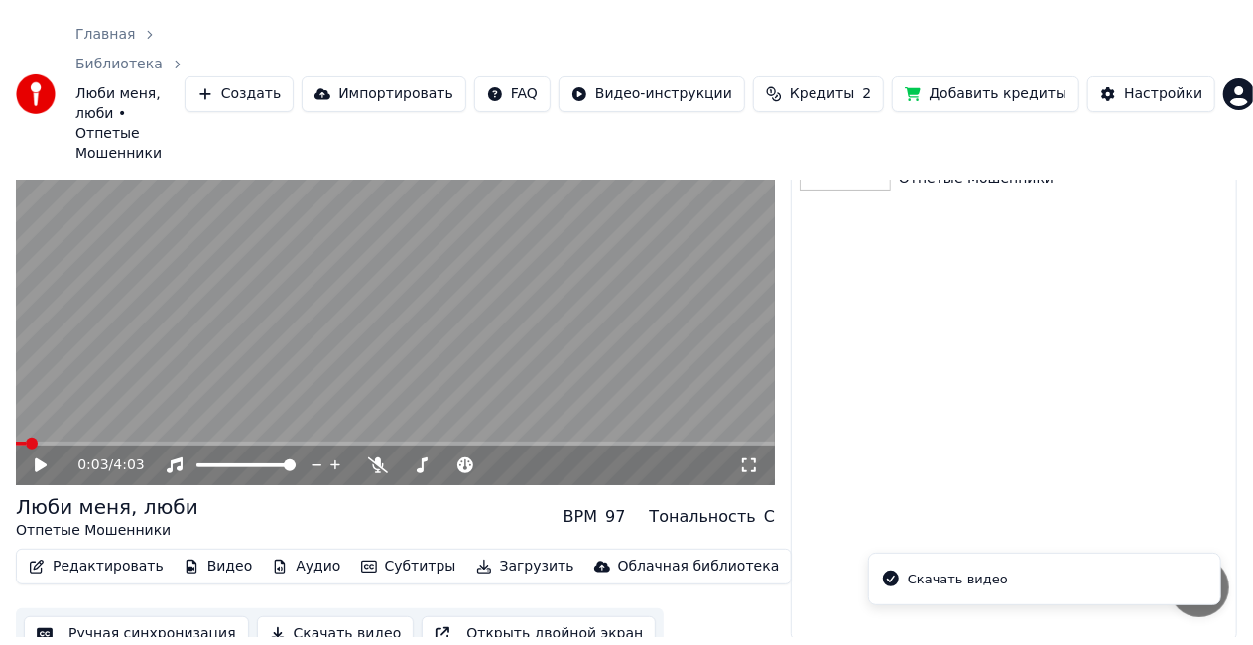
scroll to position [87, 0]
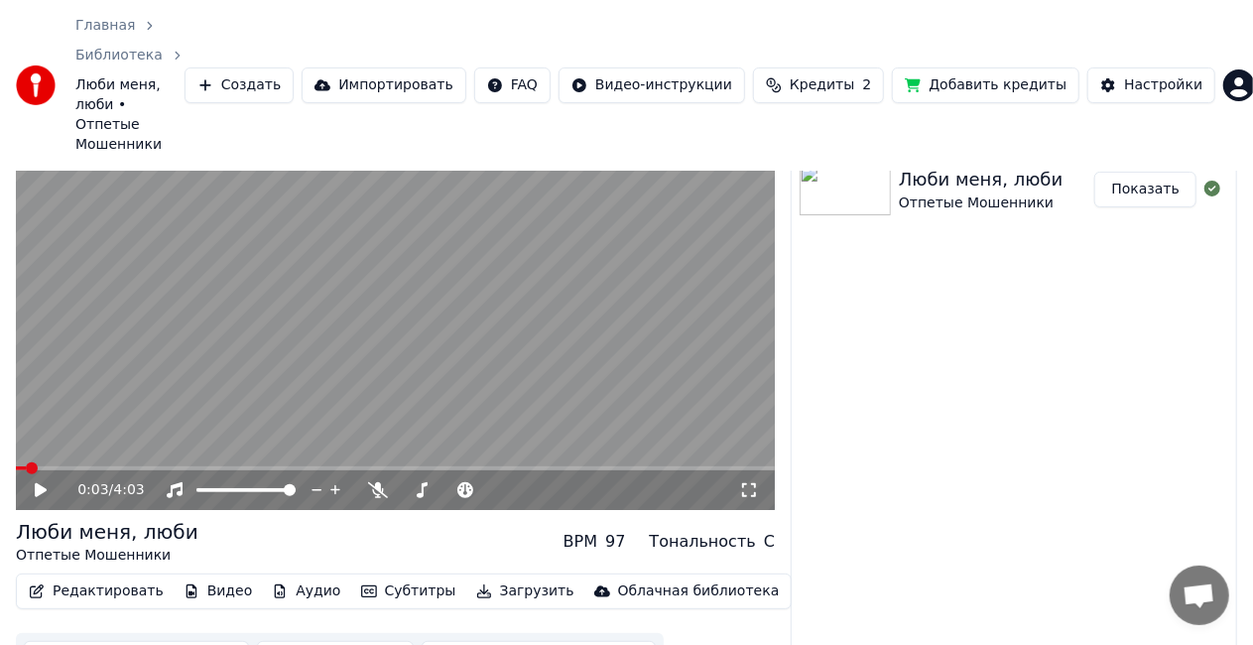
click at [1163, 172] on button "Показать" at bounding box center [1146, 190] width 102 height 36
